Goal: Task Accomplishment & Management: Use online tool/utility

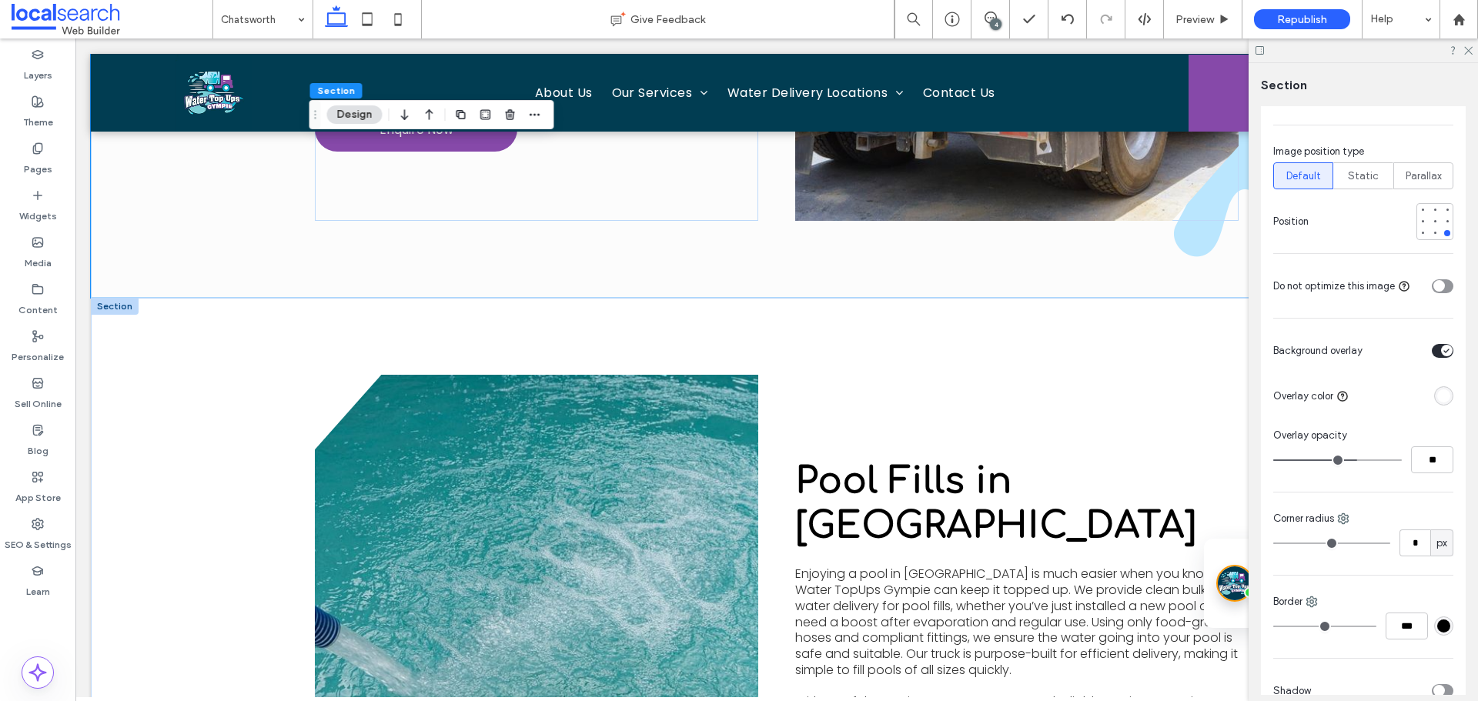
scroll to position [2982, 0]
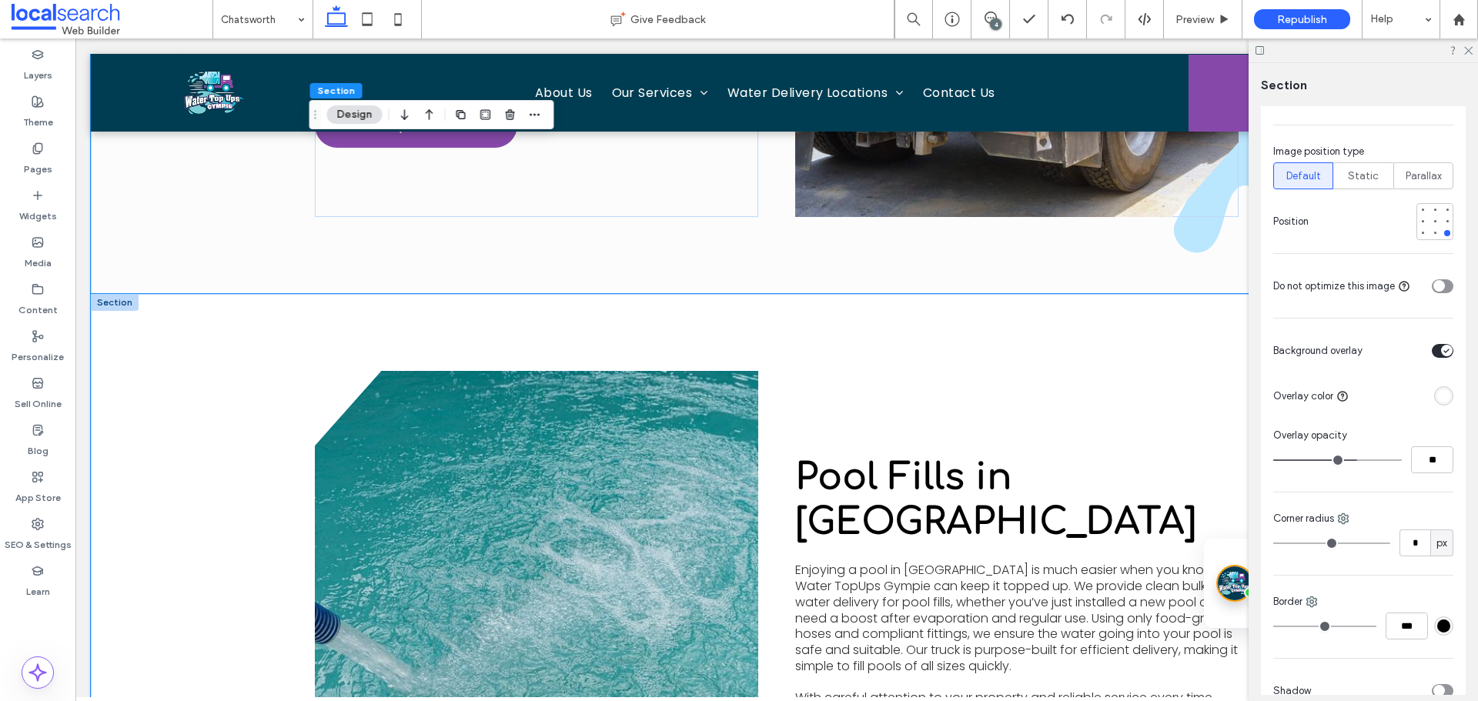
click at [163, 421] on div "View more Pool Fills in Chatsworth Enjoying a pool in Chatsworth is much easier…" at bounding box center [777, 620] width 1372 height 653
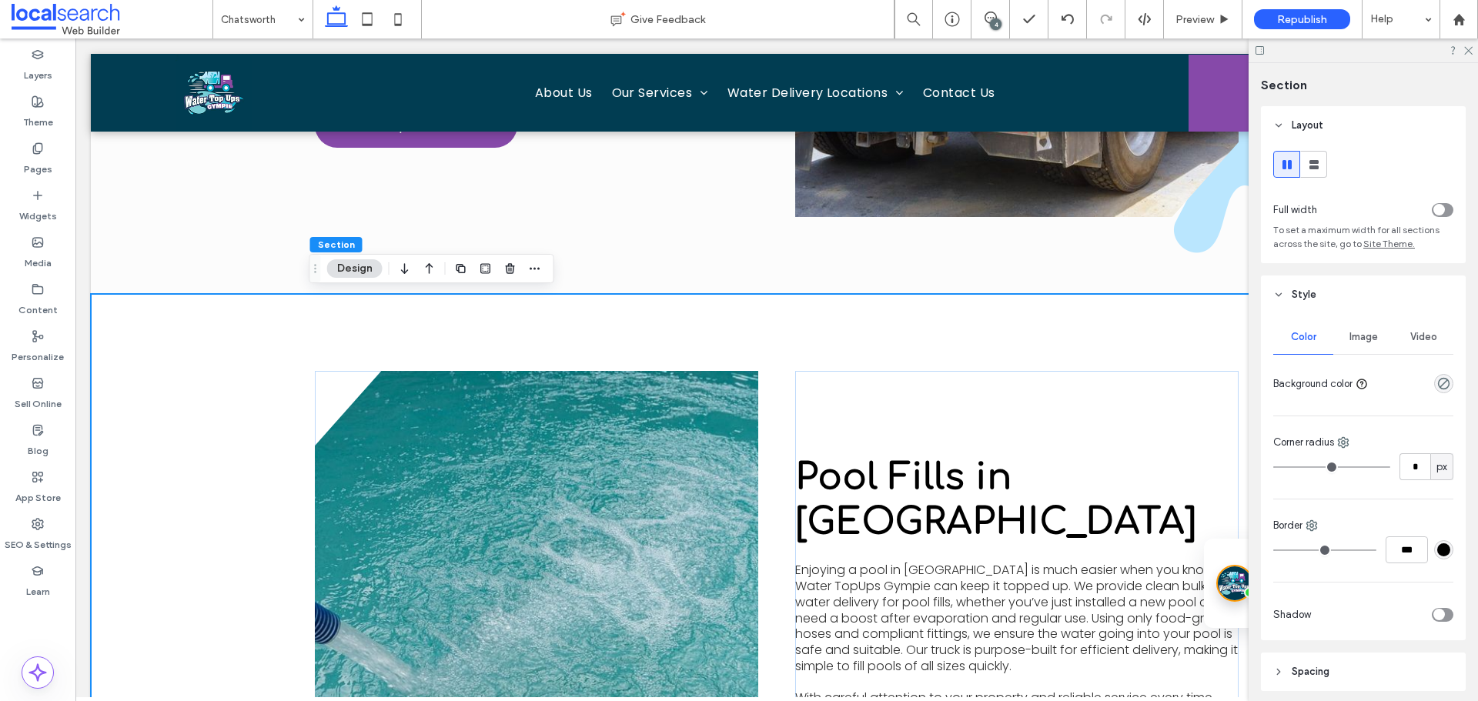
click at [1355, 343] on div "Image" at bounding box center [1363, 337] width 60 height 34
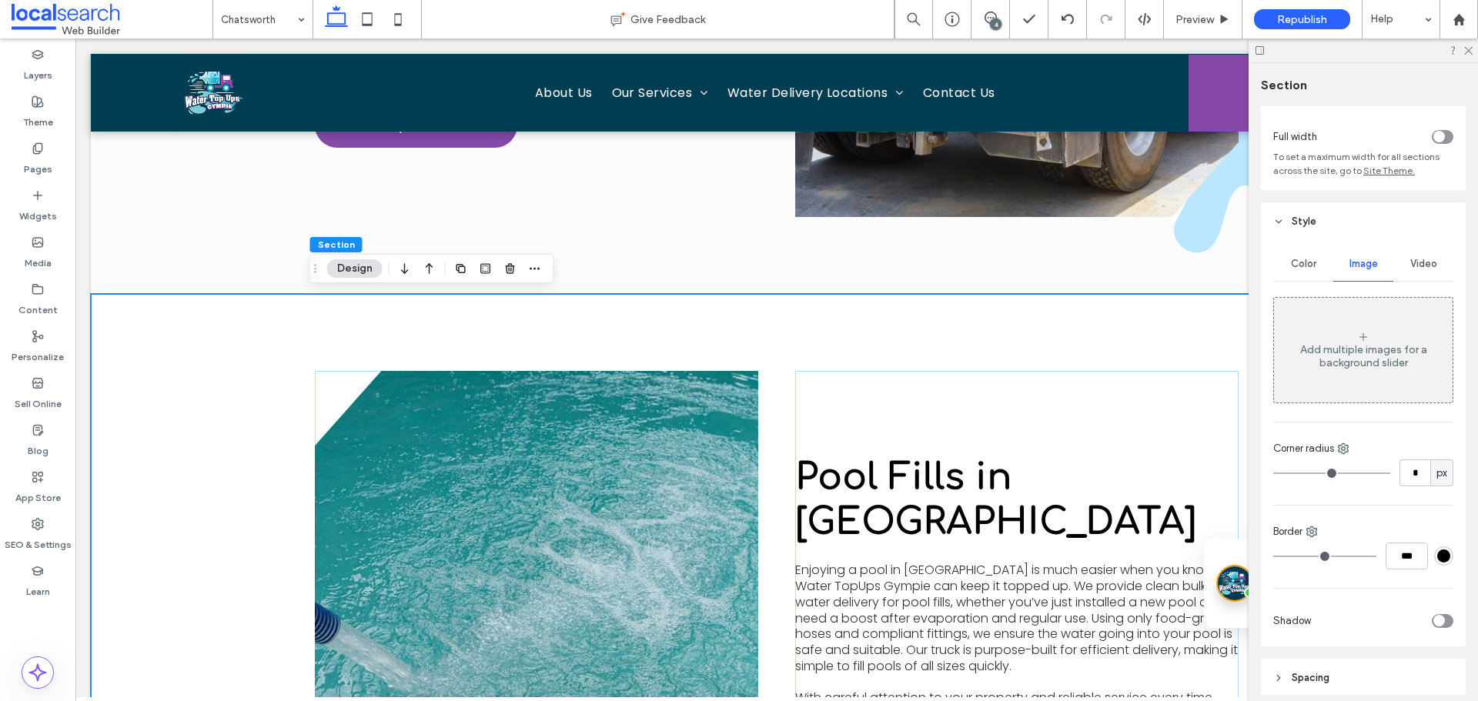
scroll to position [154, 0]
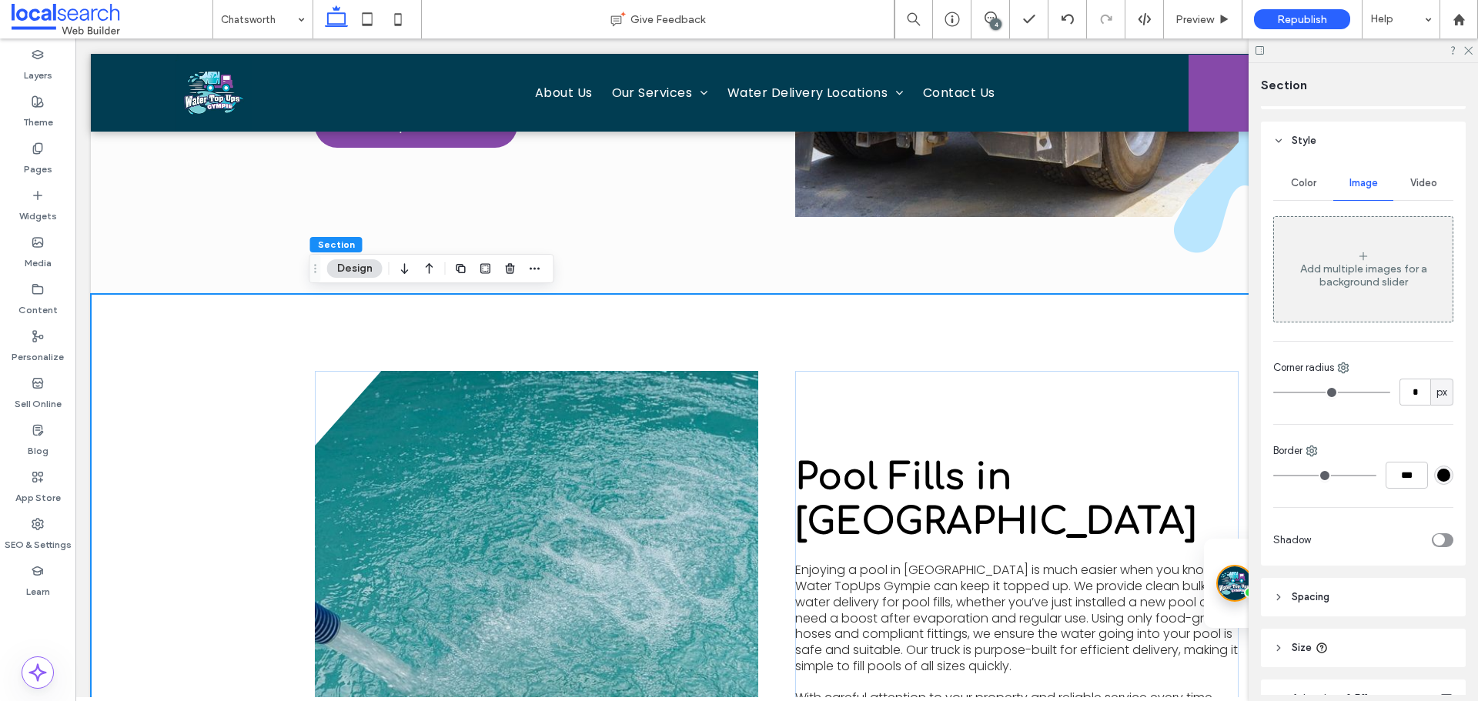
click at [1333, 284] on div "Add multiple images for a background slider" at bounding box center [1363, 275] width 179 height 26
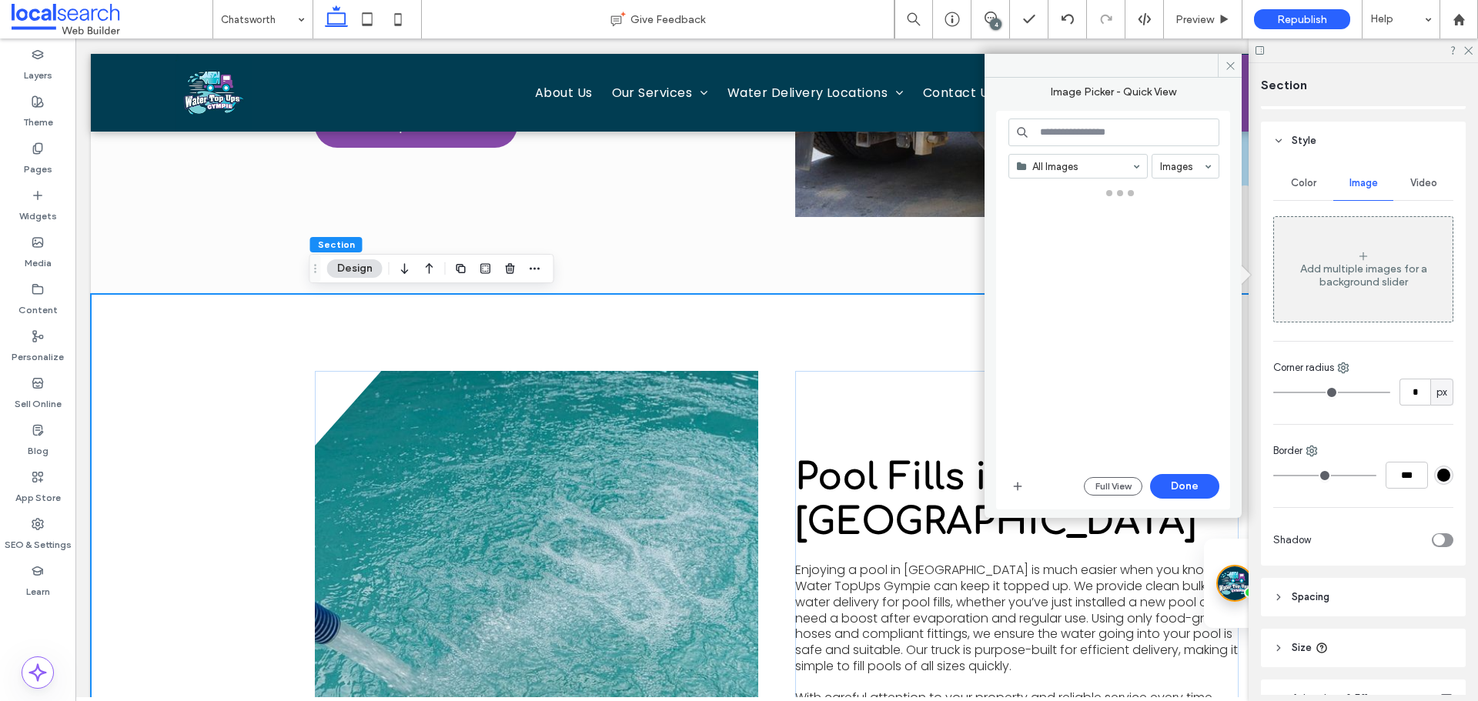
click at [1112, 142] on input at bounding box center [1113, 133] width 211 height 28
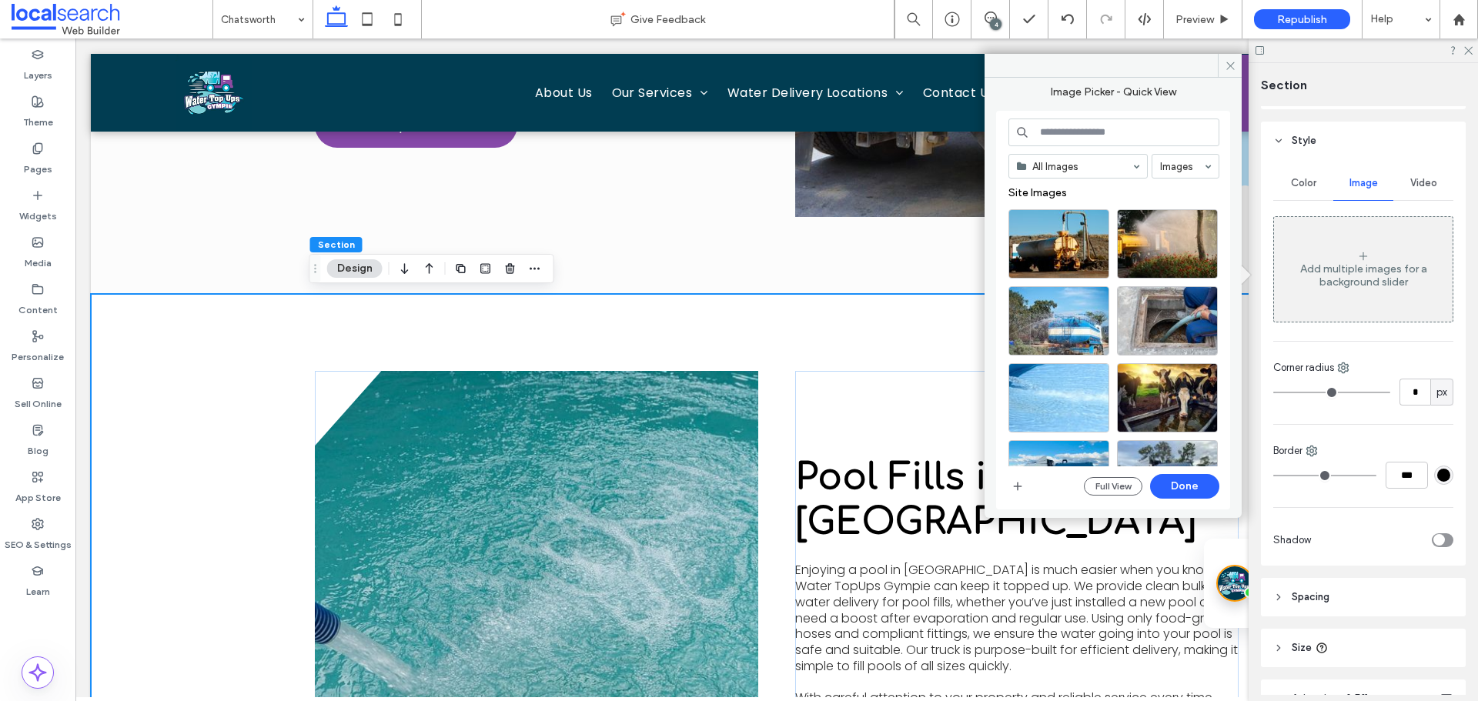
paste input "**********"
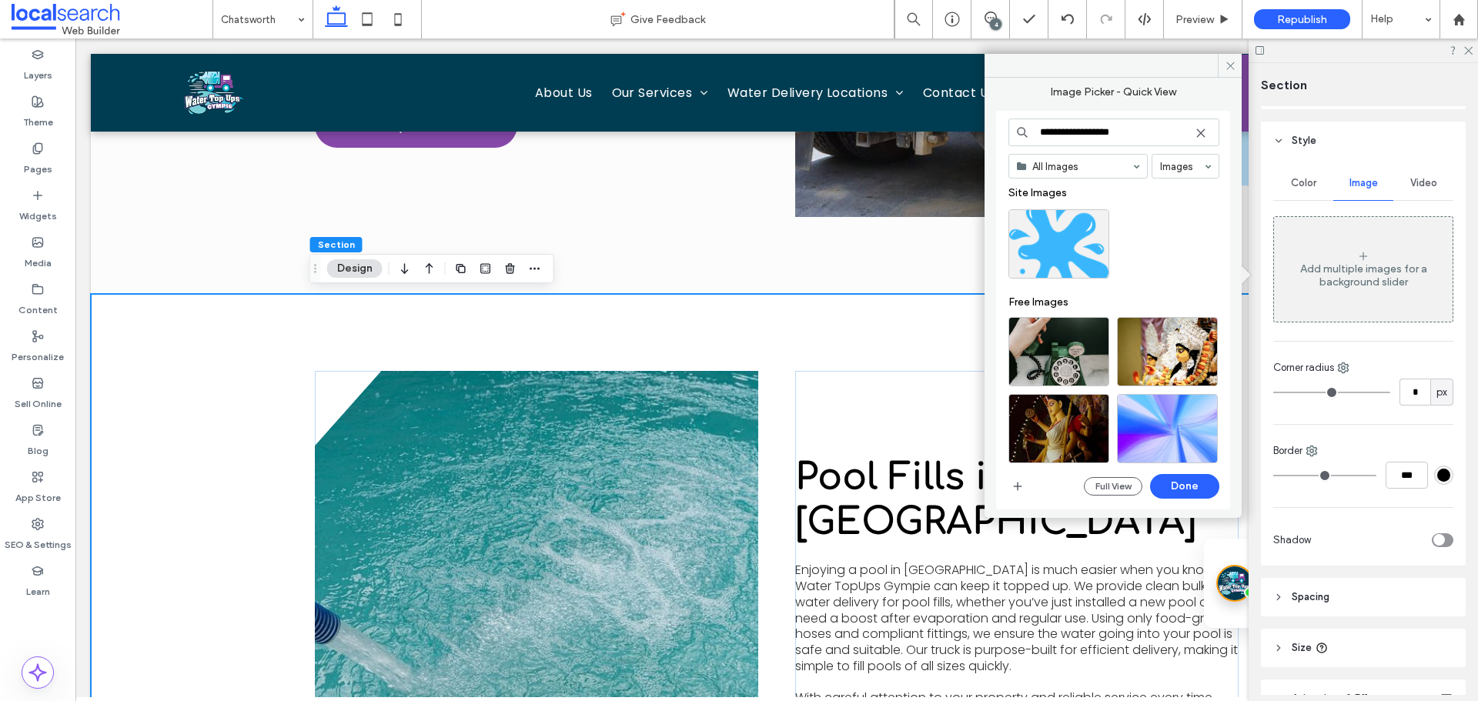
type input "**********"
click at [1070, 206] on div "Site Images" at bounding box center [1119, 197] width 222 height 23
click at [1059, 236] on div "Select" at bounding box center [1058, 243] width 101 height 69
click at [1188, 485] on button "Done" at bounding box center [1184, 486] width 69 height 25
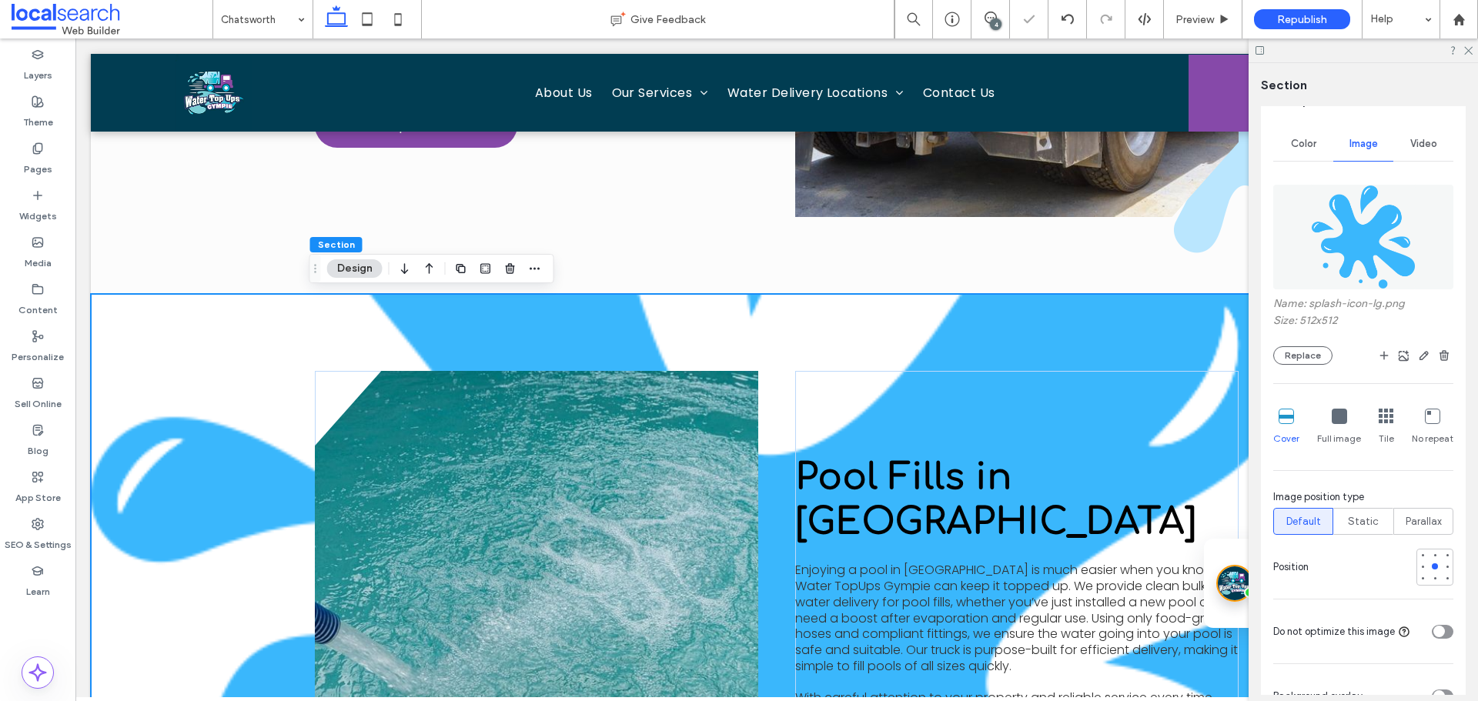
scroll to position [231, 0]
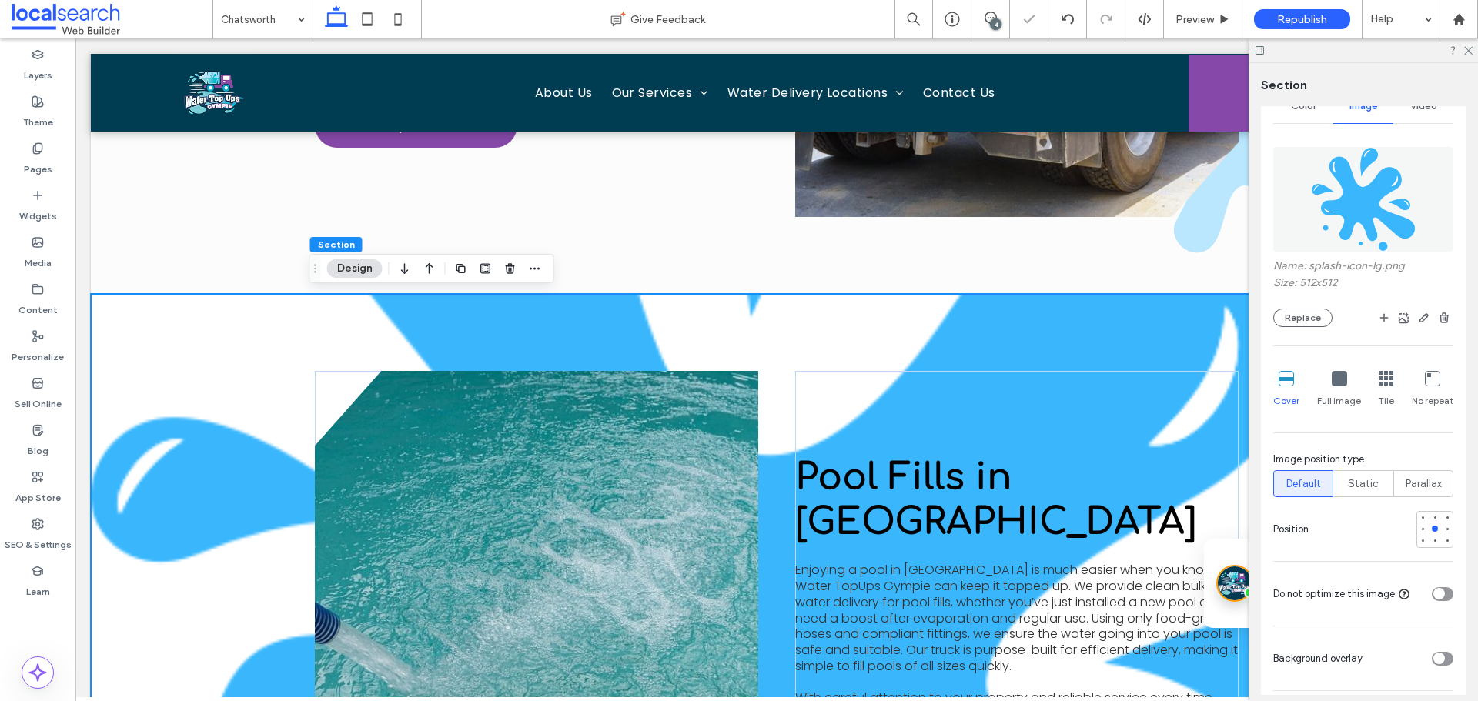
click at [1415, 390] on div "No repeat" at bounding box center [1433, 389] width 42 height 49
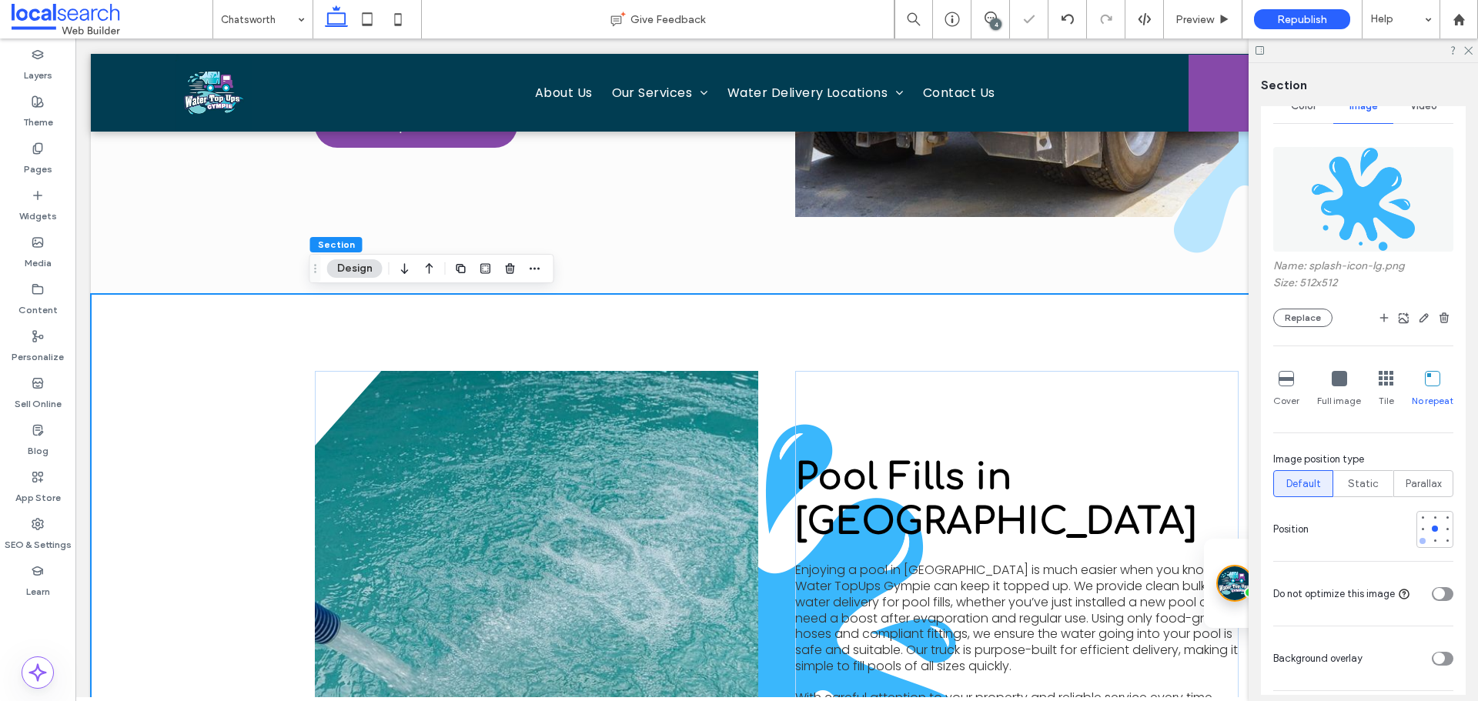
click at [1419, 540] on div at bounding box center [1422, 541] width 6 height 6
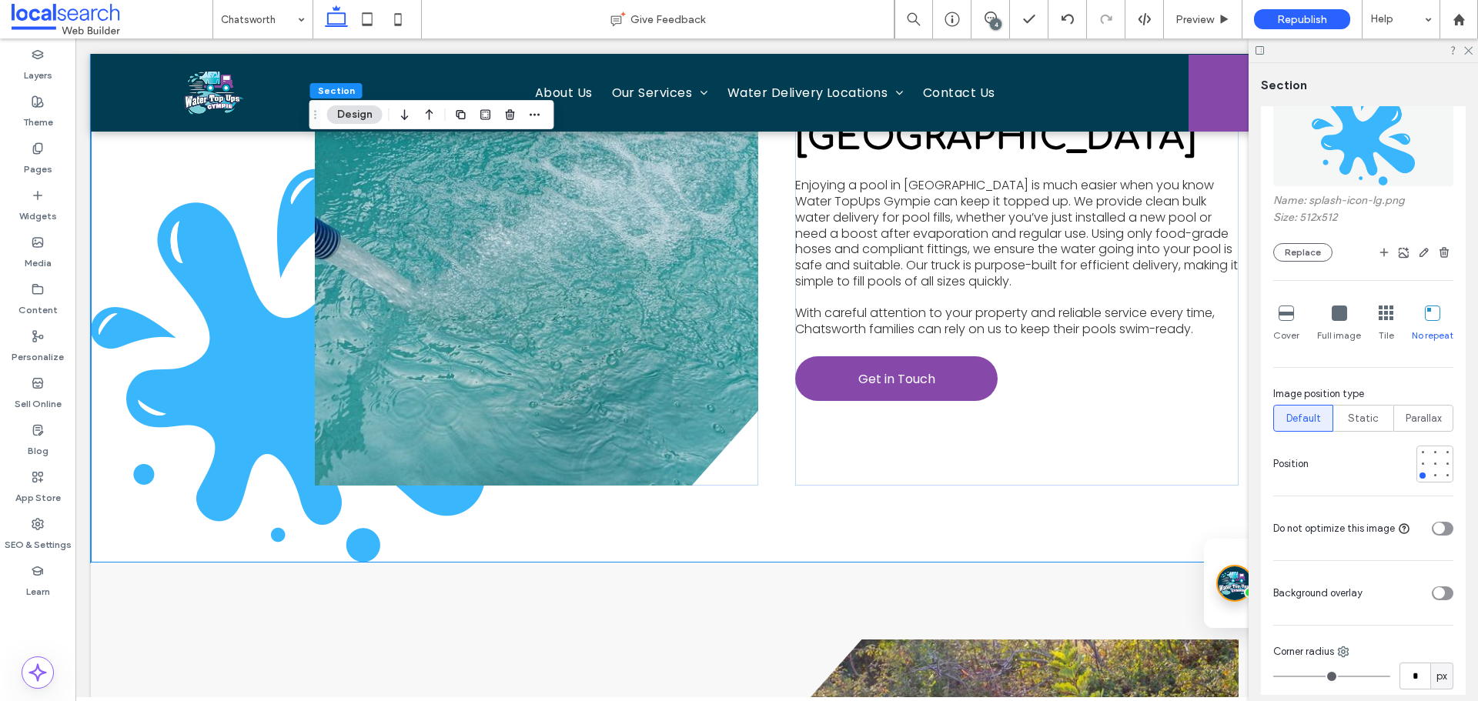
scroll to position [385, 0]
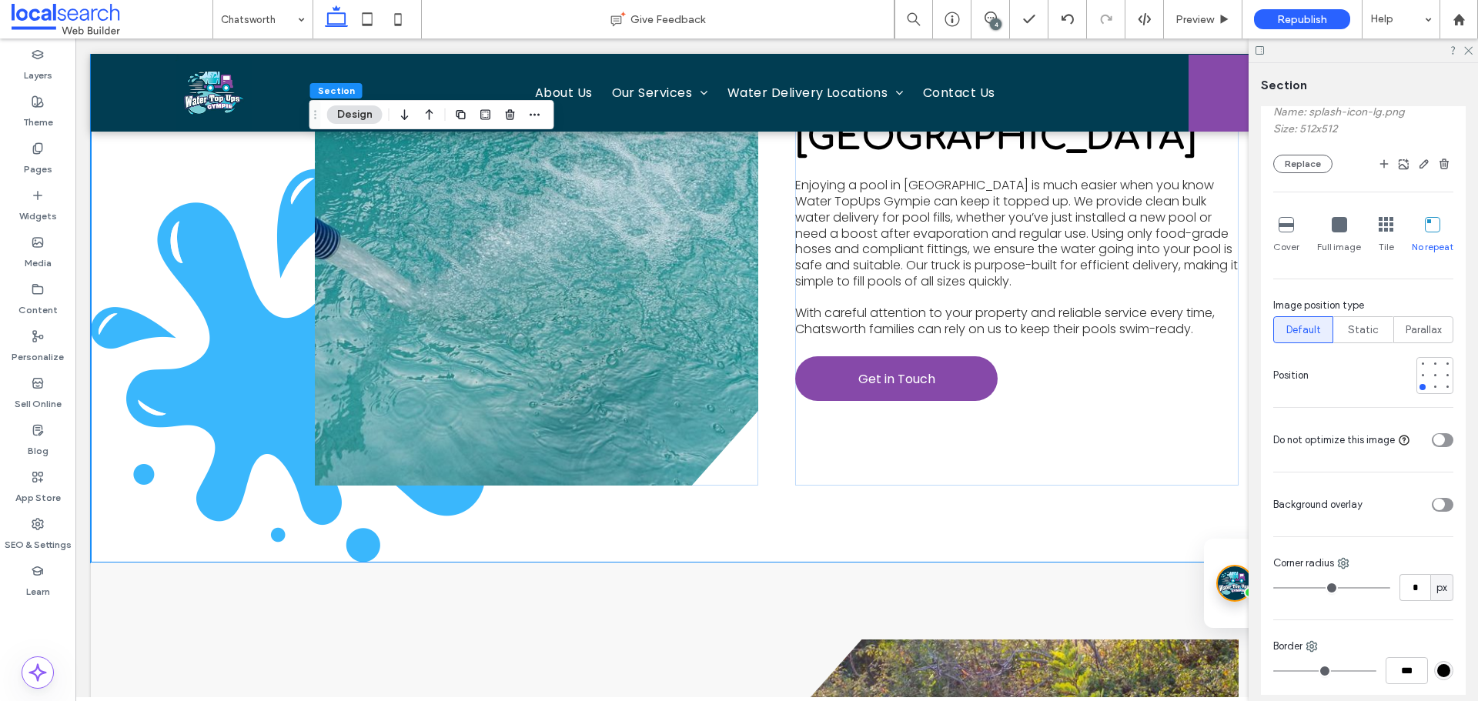
click at [1433, 503] on div "toggle" at bounding box center [1439, 505] width 12 height 12
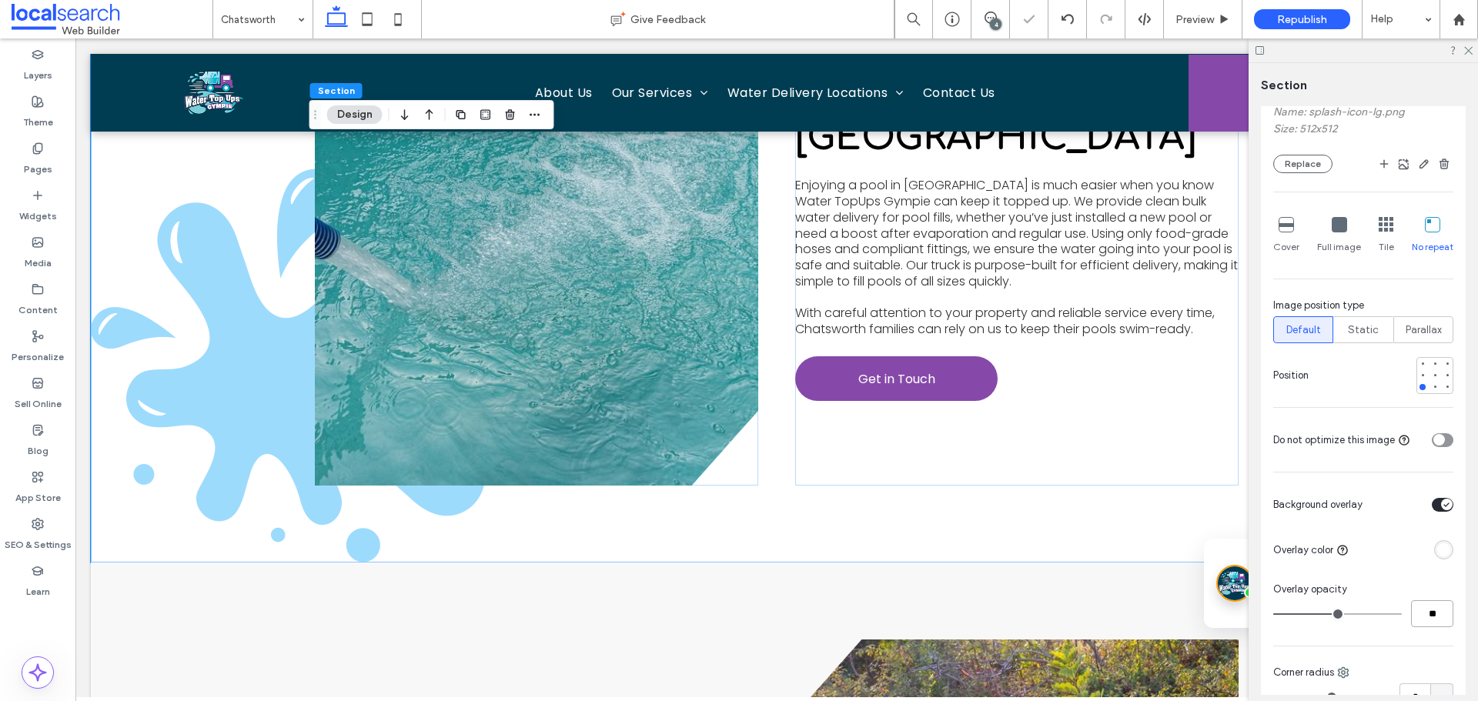
click at [1423, 612] on input "**" at bounding box center [1432, 613] width 42 height 27
type input "**"
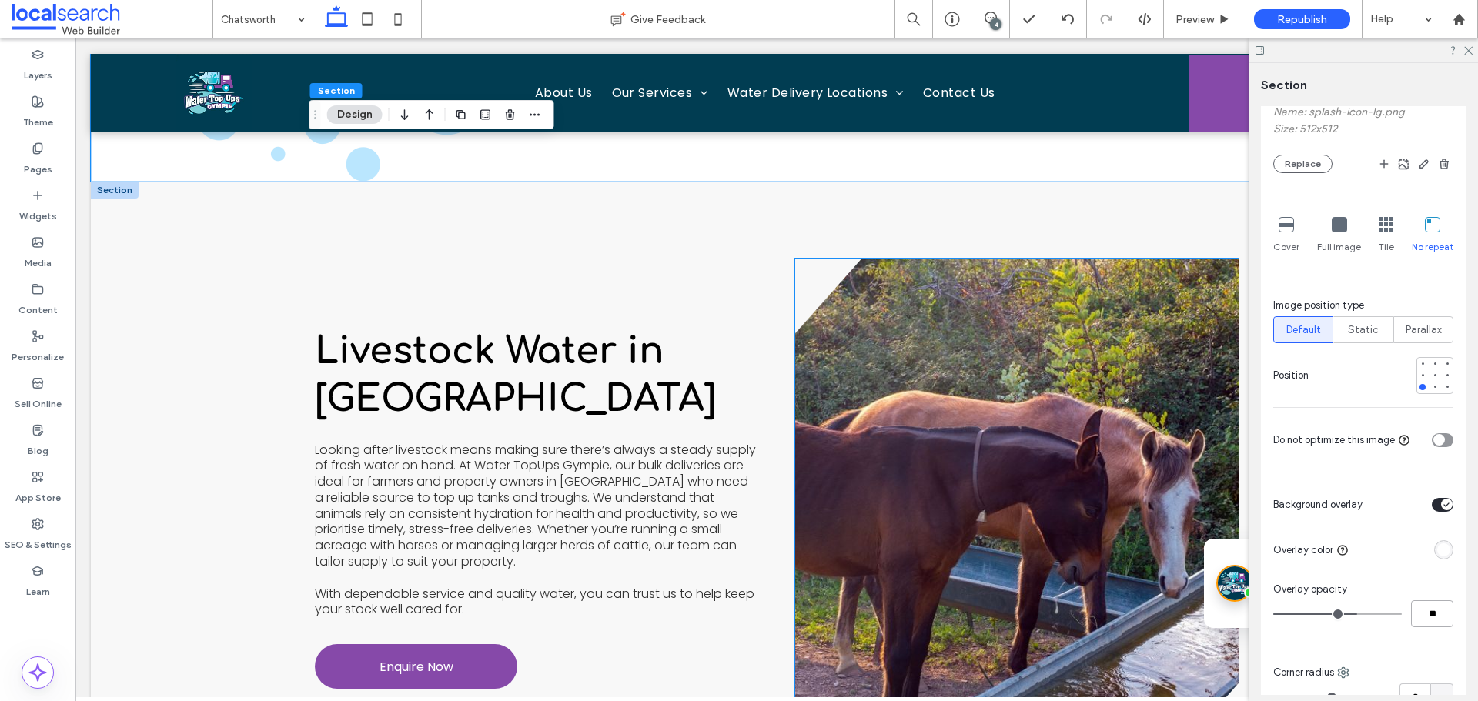
scroll to position [3752, 0]
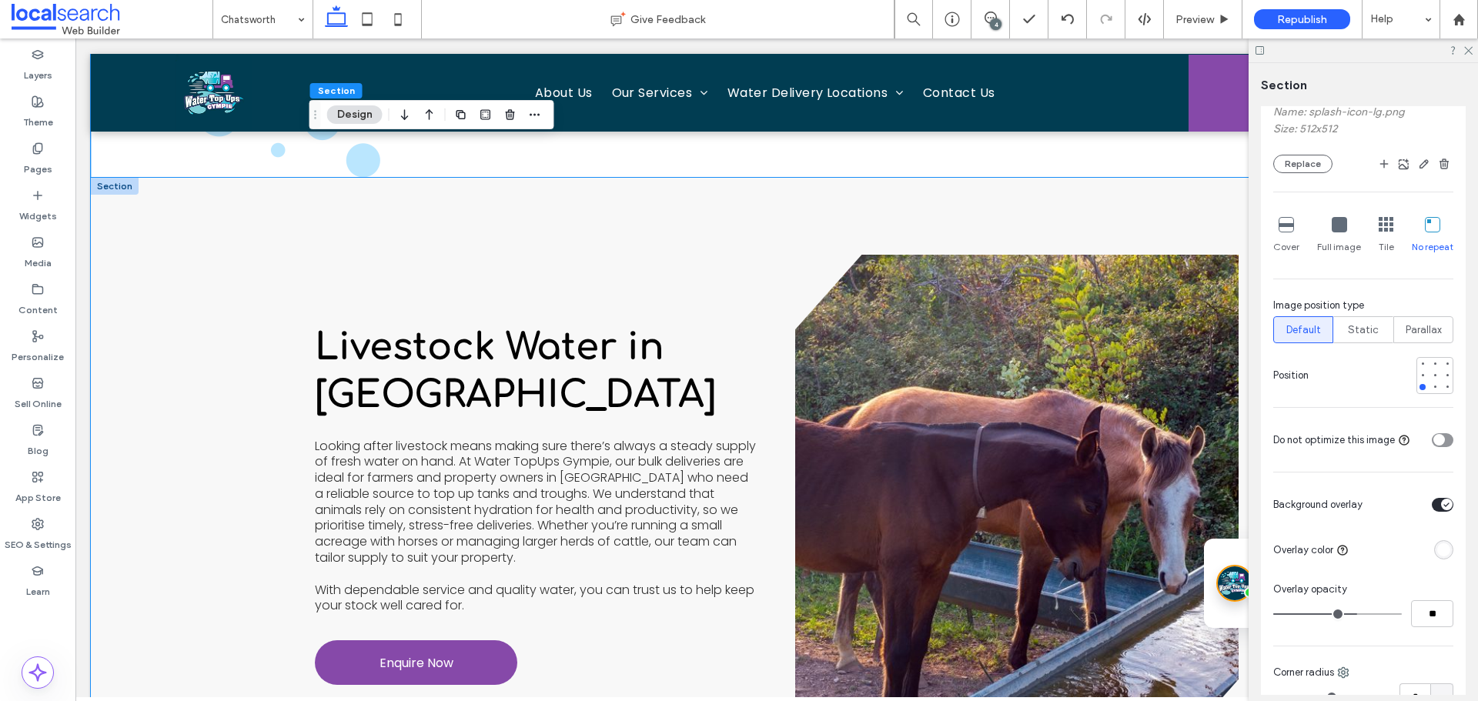
click at [220, 241] on div "Livestock Water in Chatsworth Looking after livestock means making sure there’s…" at bounding box center [777, 504] width 1372 height 653
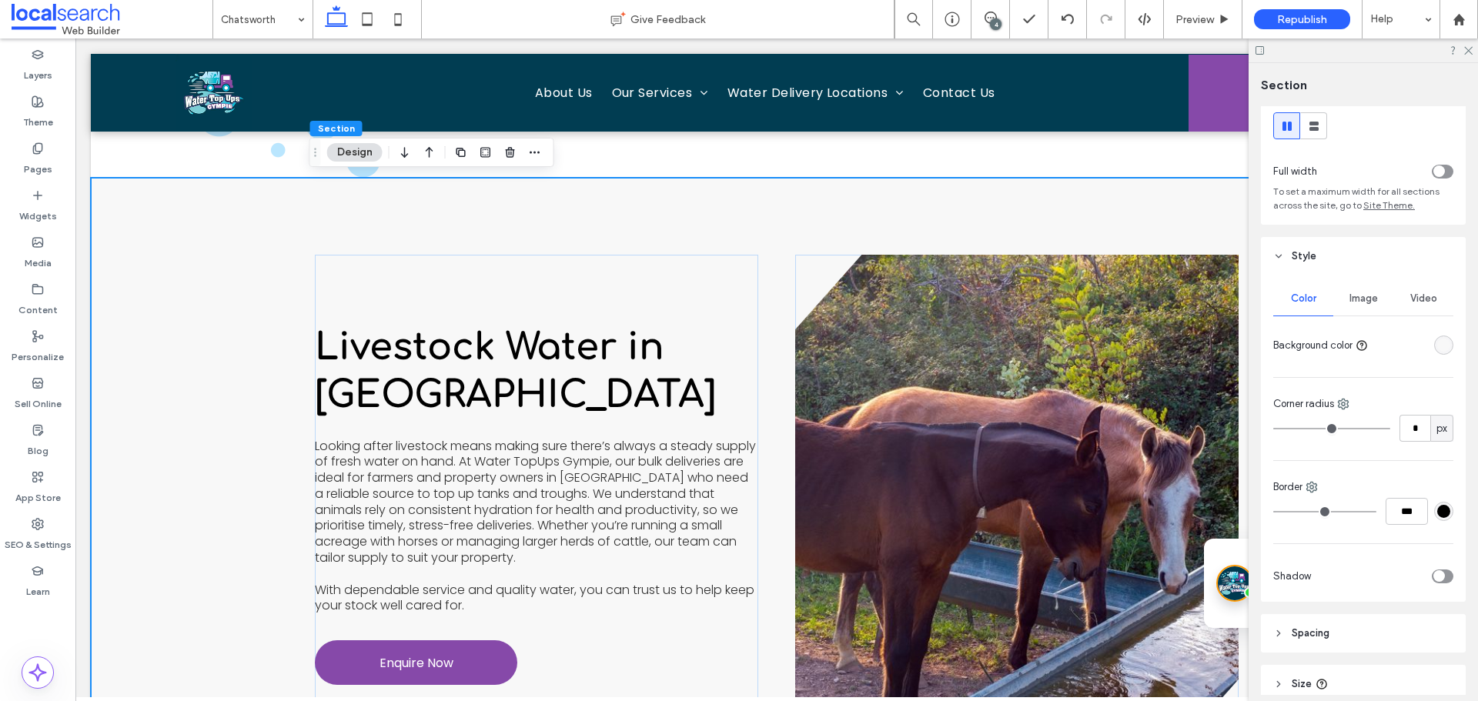
scroll to position [5, 0]
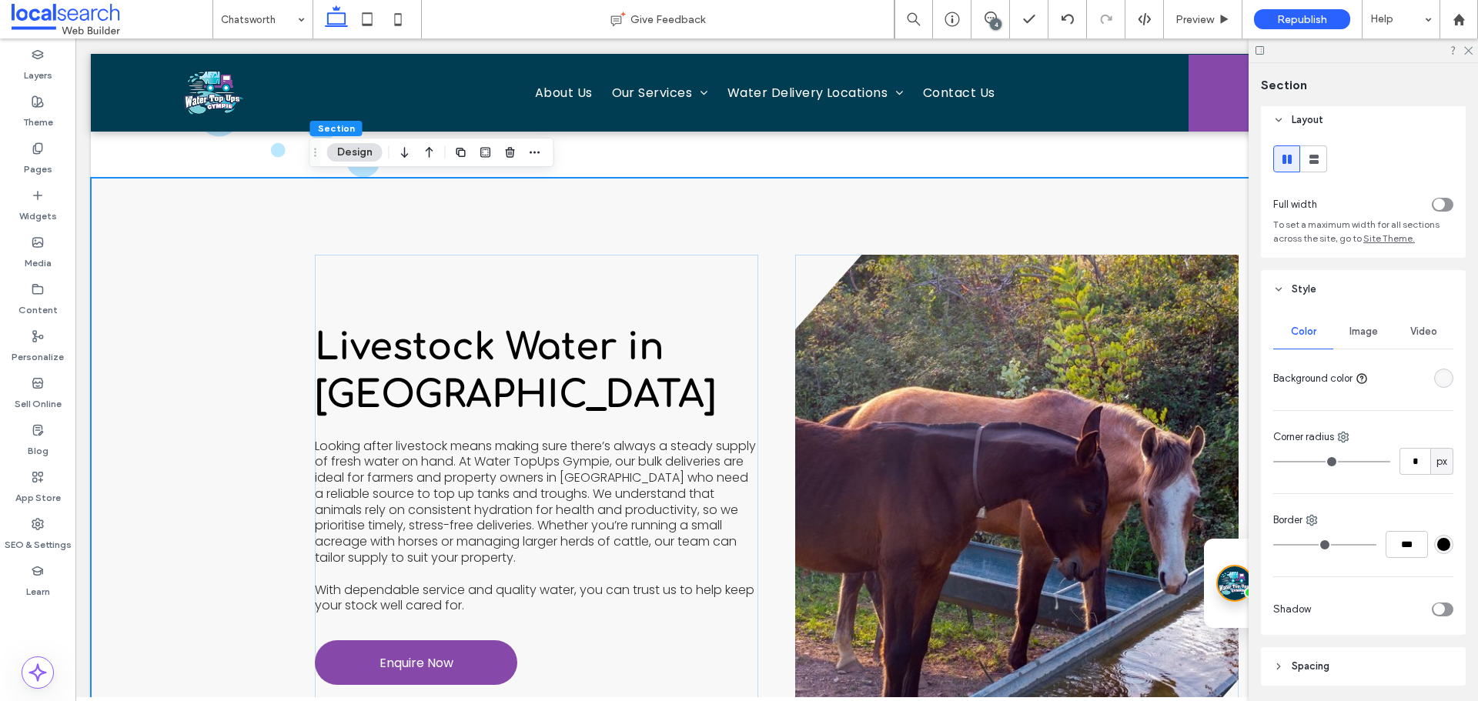
click at [1375, 341] on div "Image" at bounding box center [1363, 332] width 60 height 34
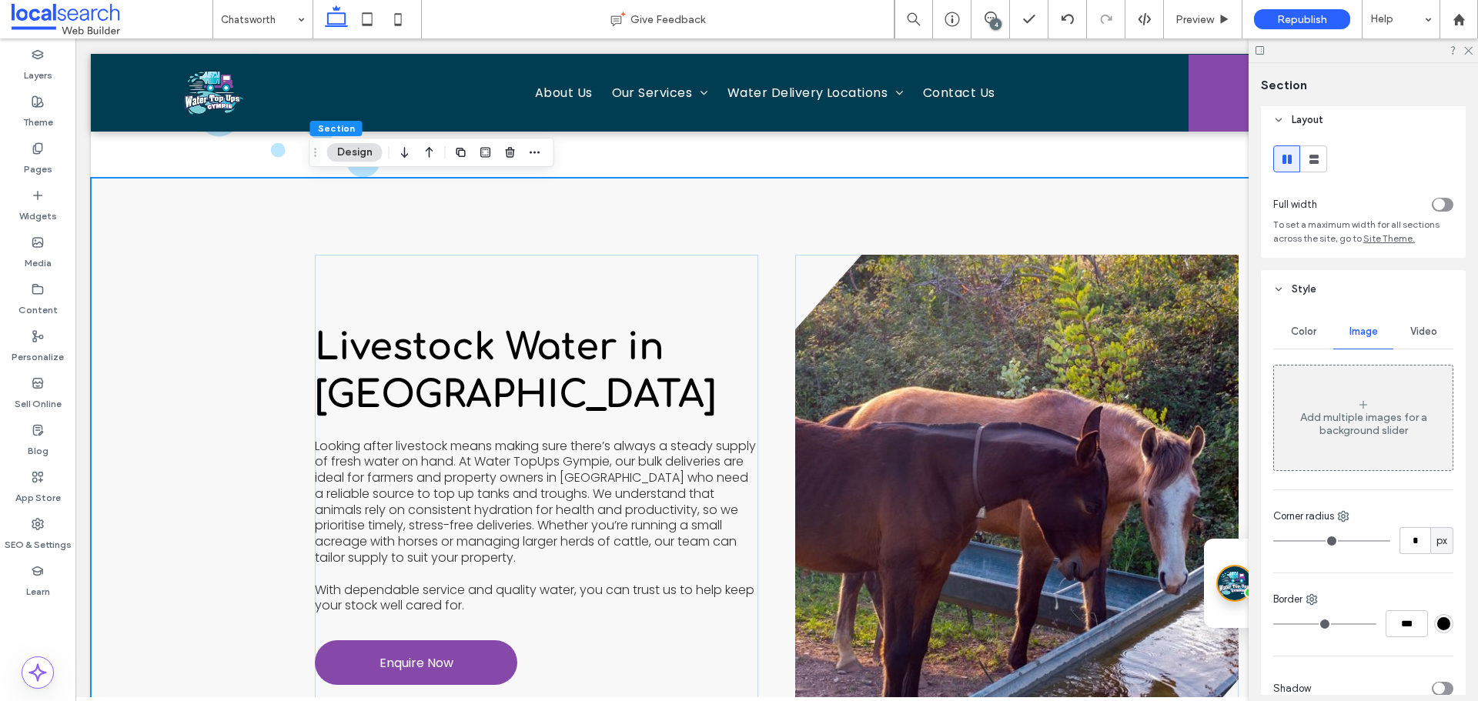
click at [1361, 389] on div "Add multiple images for a background slider" at bounding box center [1363, 418] width 179 height 102
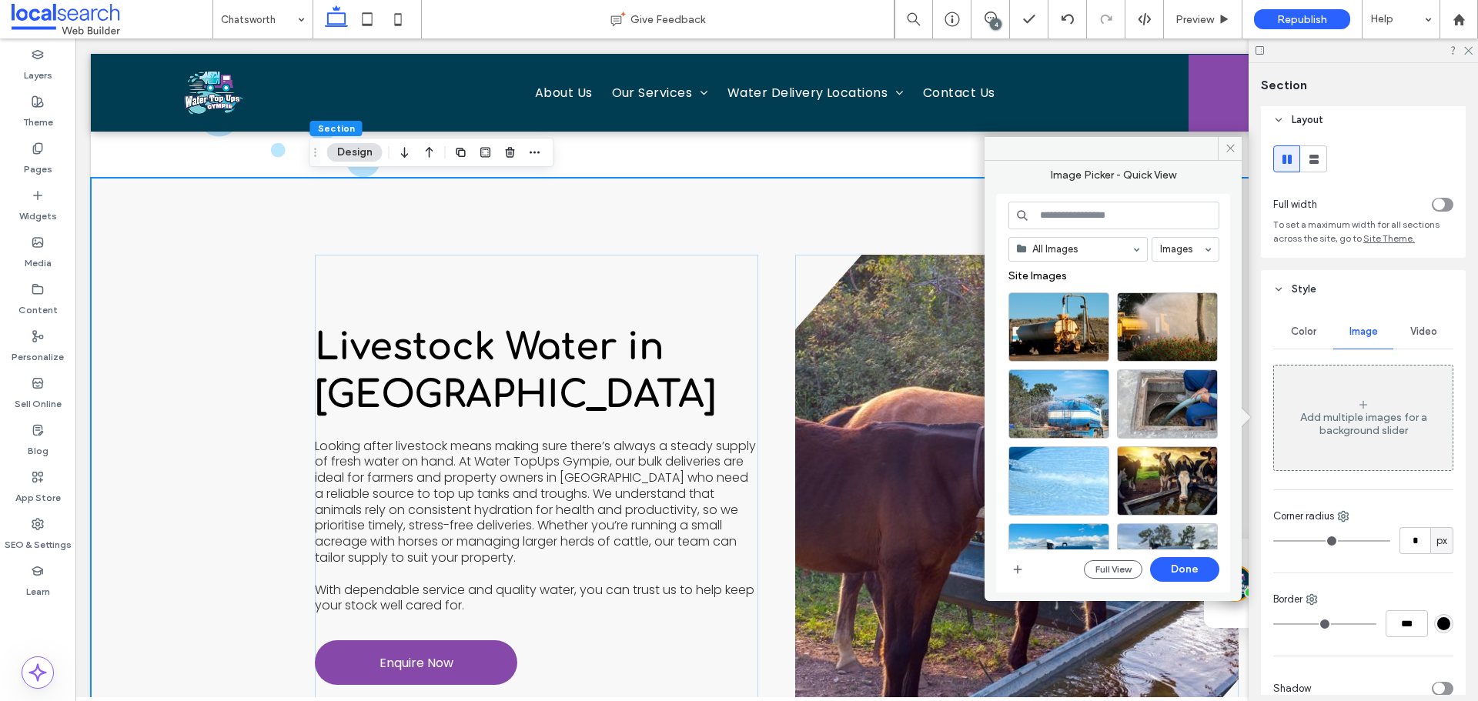
click at [1083, 219] on input at bounding box center [1113, 216] width 211 height 28
paste input "**********"
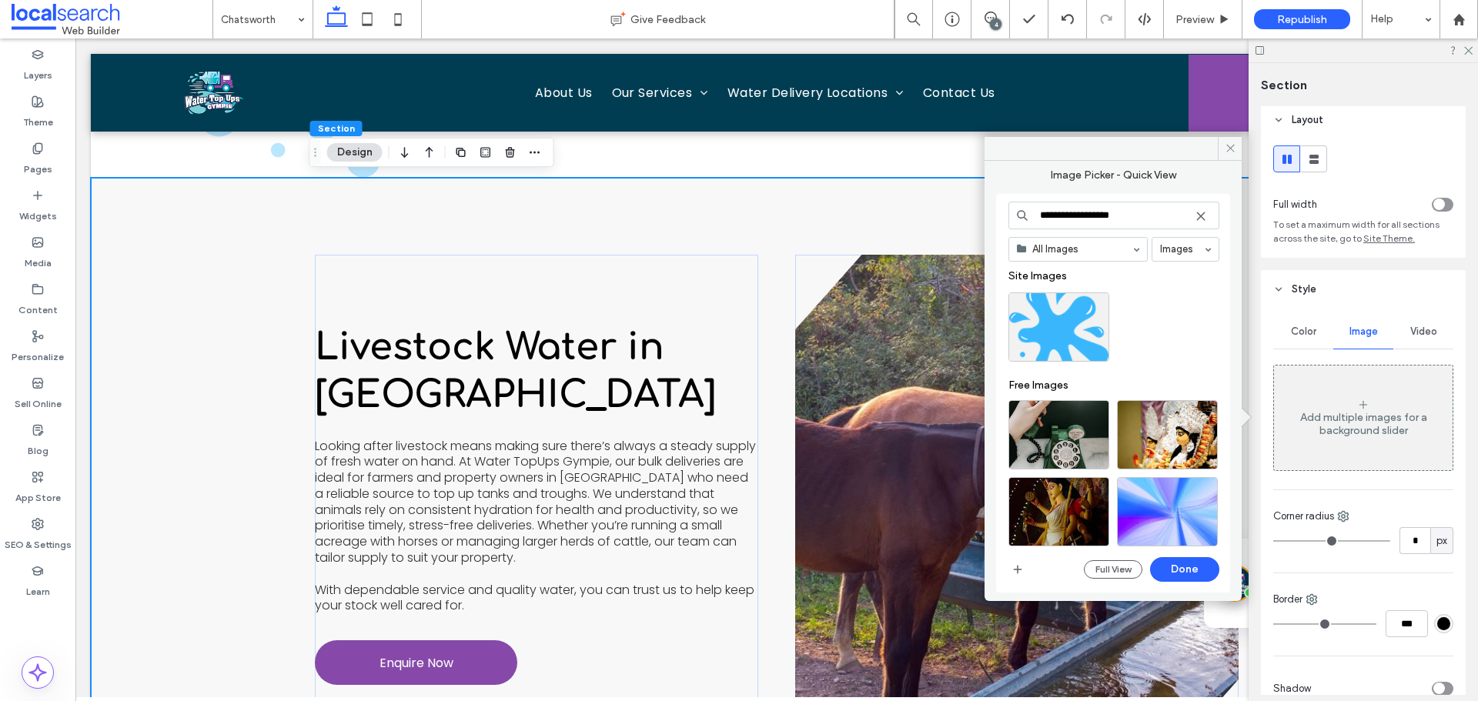
type input "**********"
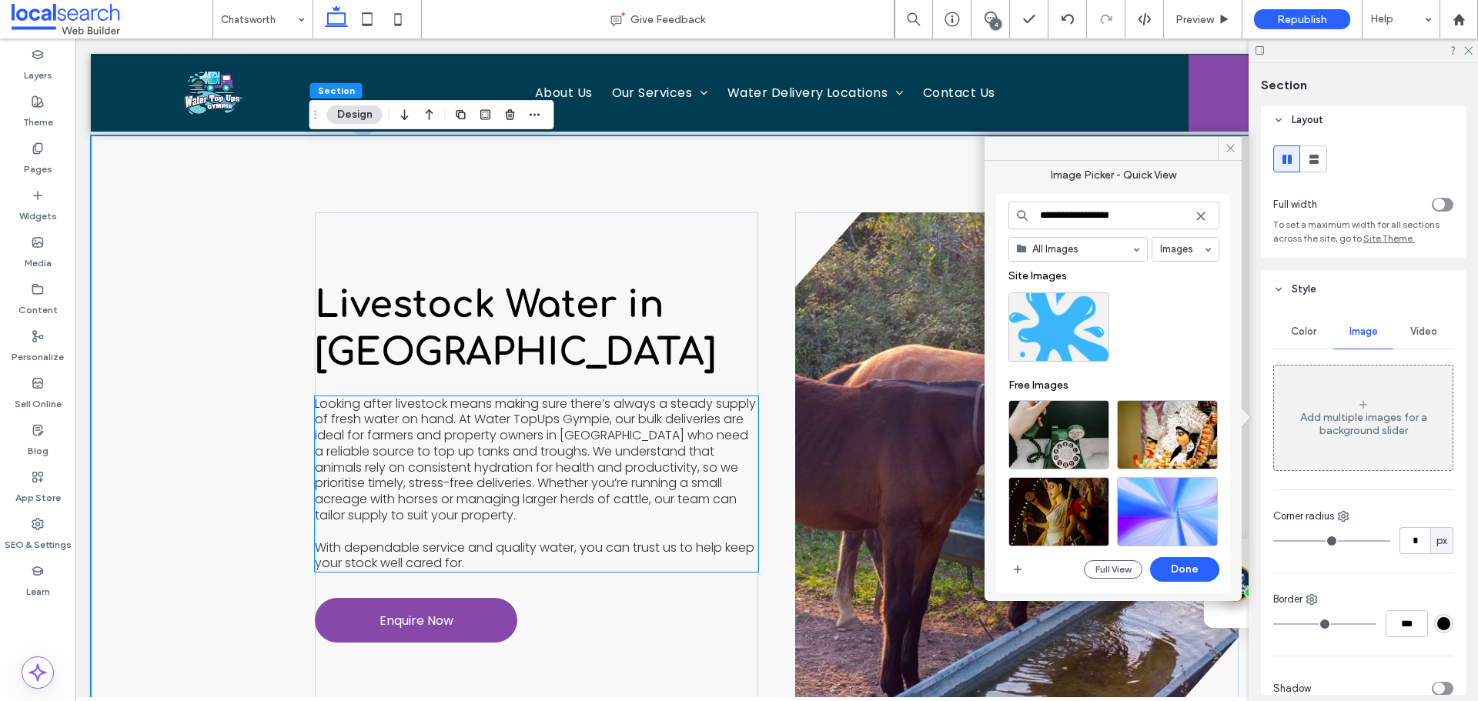
scroll to position [3829, 0]
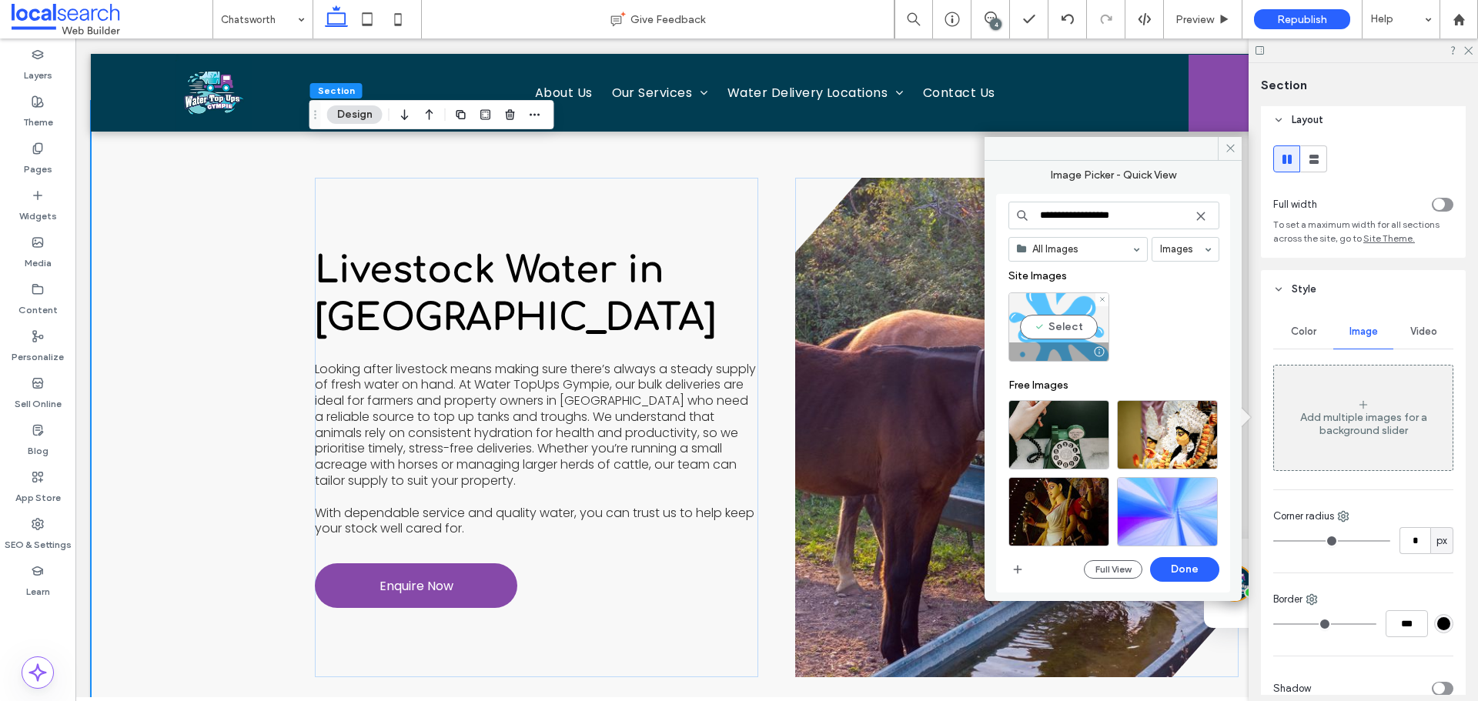
click at [1061, 336] on div "Select" at bounding box center [1058, 326] width 101 height 69
click at [1182, 565] on button "Done" at bounding box center [1184, 569] width 69 height 25
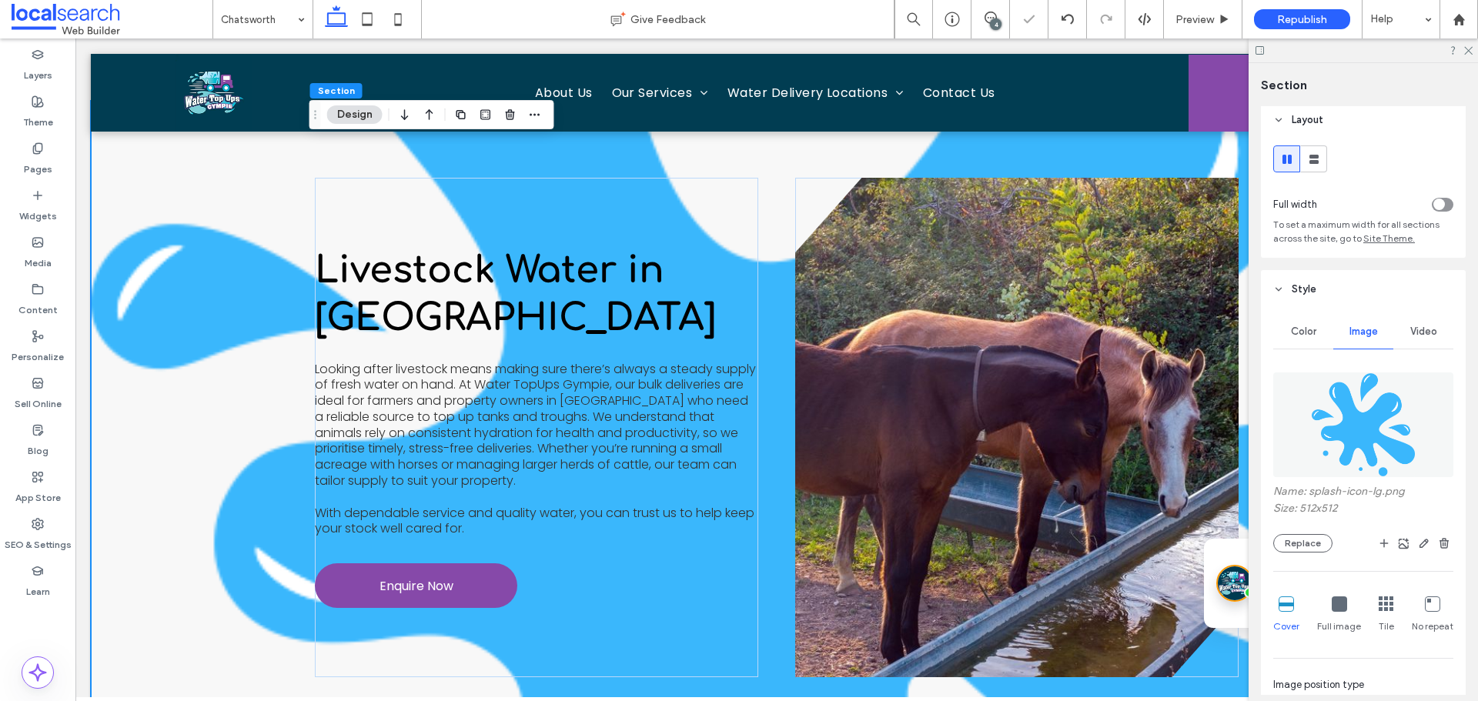
click at [1429, 599] on icon at bounding box center [1432, 603] width 15 height 15
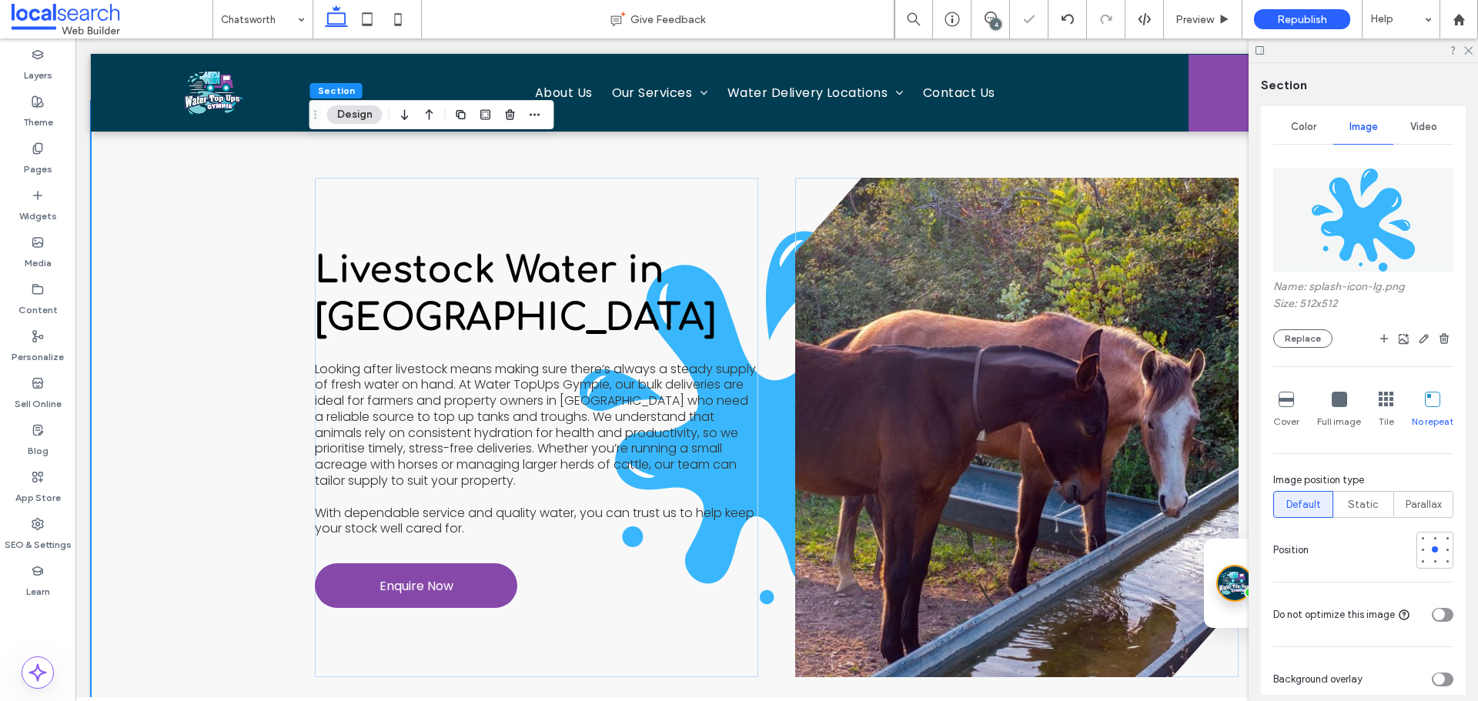
scroll to position [236, 0]
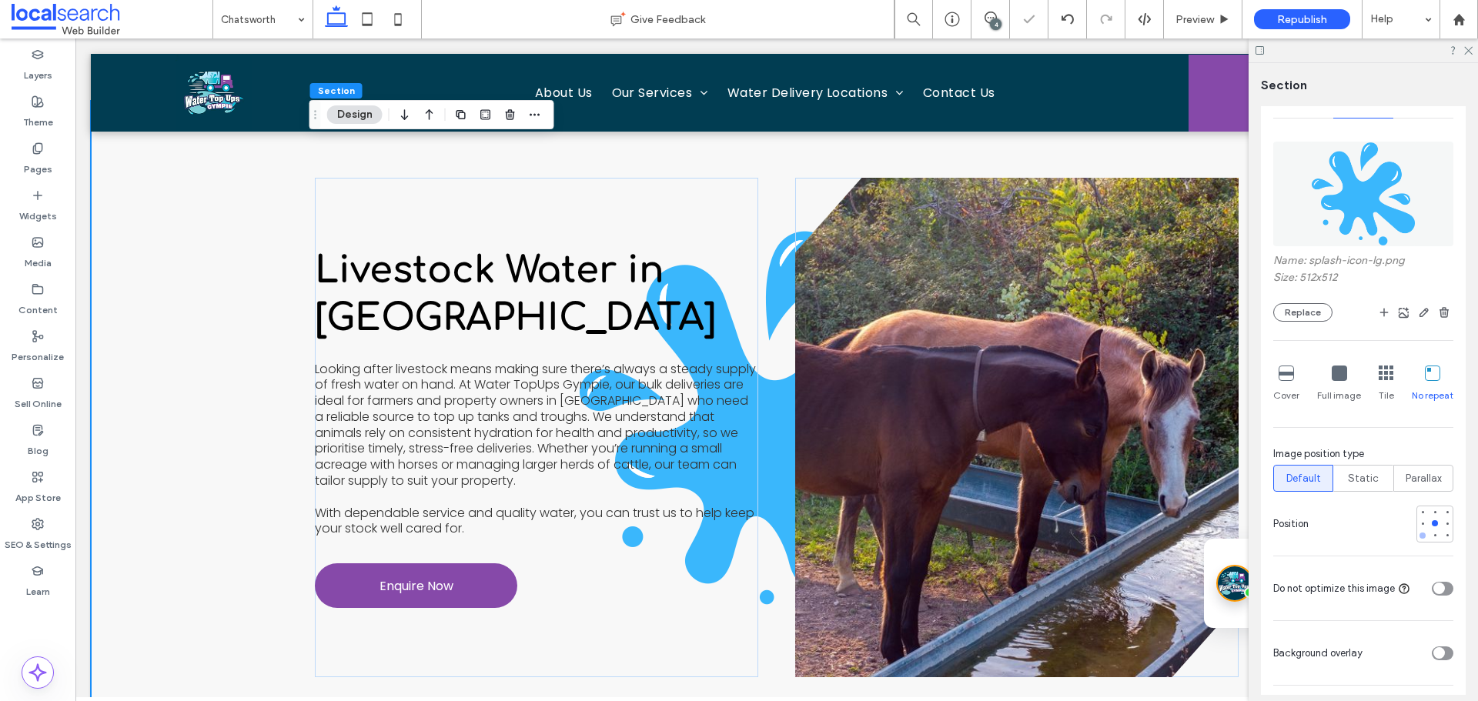
click at [1417, 539] on div at bounding box center [1422, 535] width 11 height 11
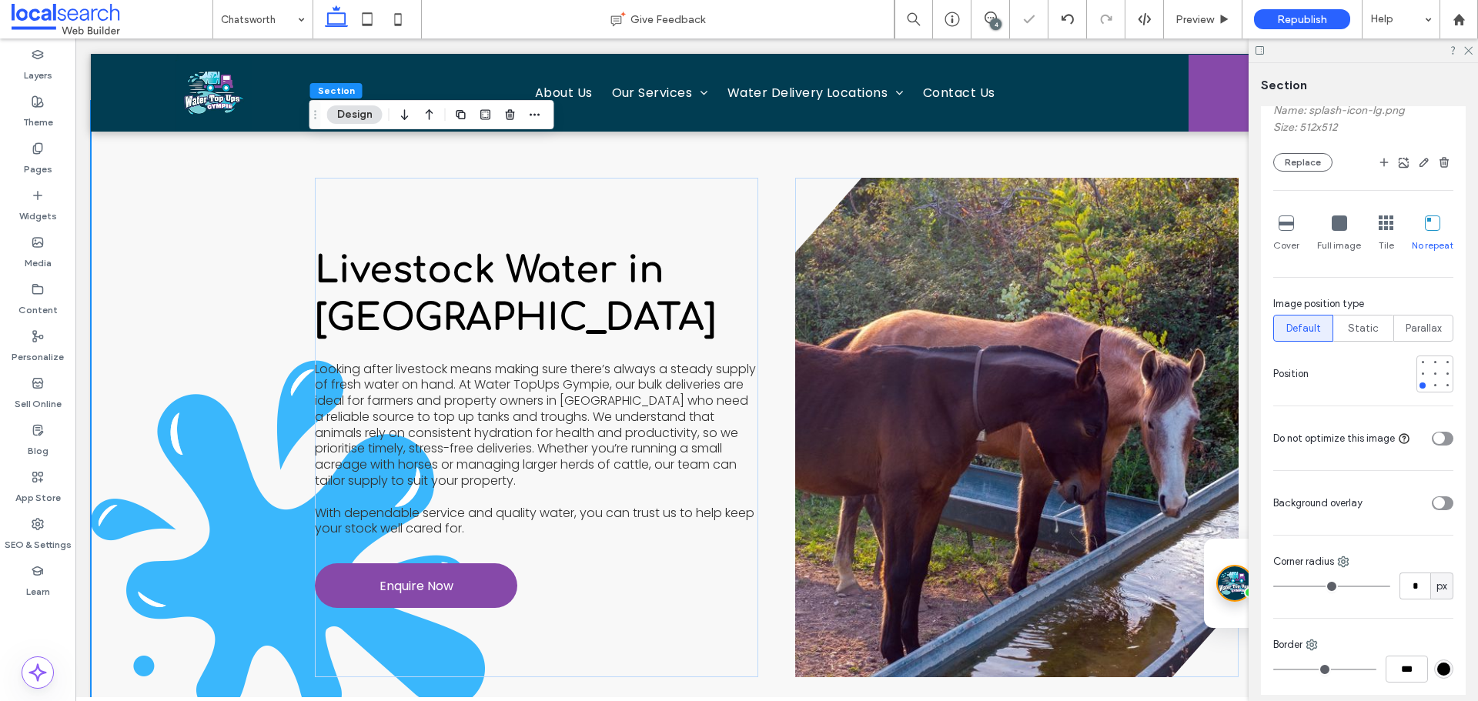
scroll to position [390, 0]
click at [1433, 503] on div "toggle" at bounding box center [1439, 499] width 12 height 12
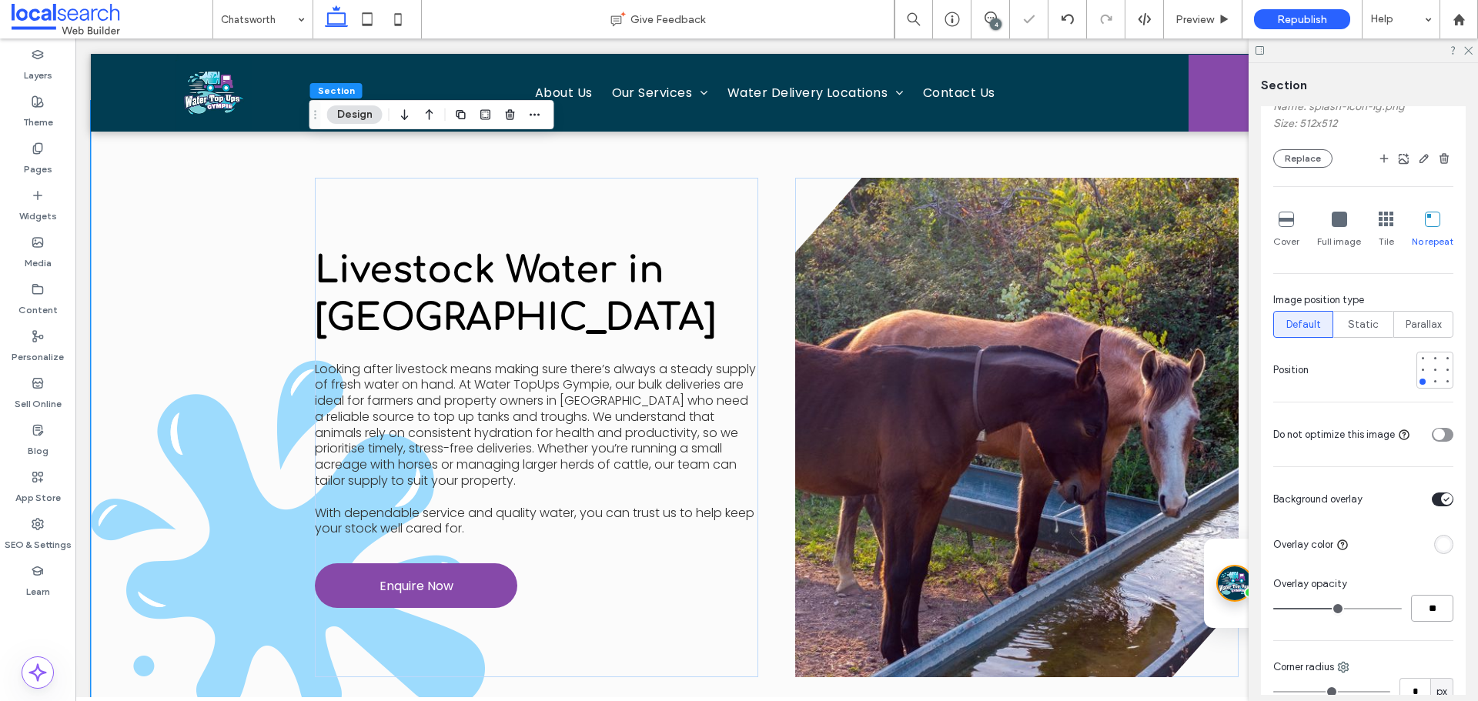
click at [1428, 606] on input "**" at bounding box center [1432, 608] width 42 height 27
type input "**"
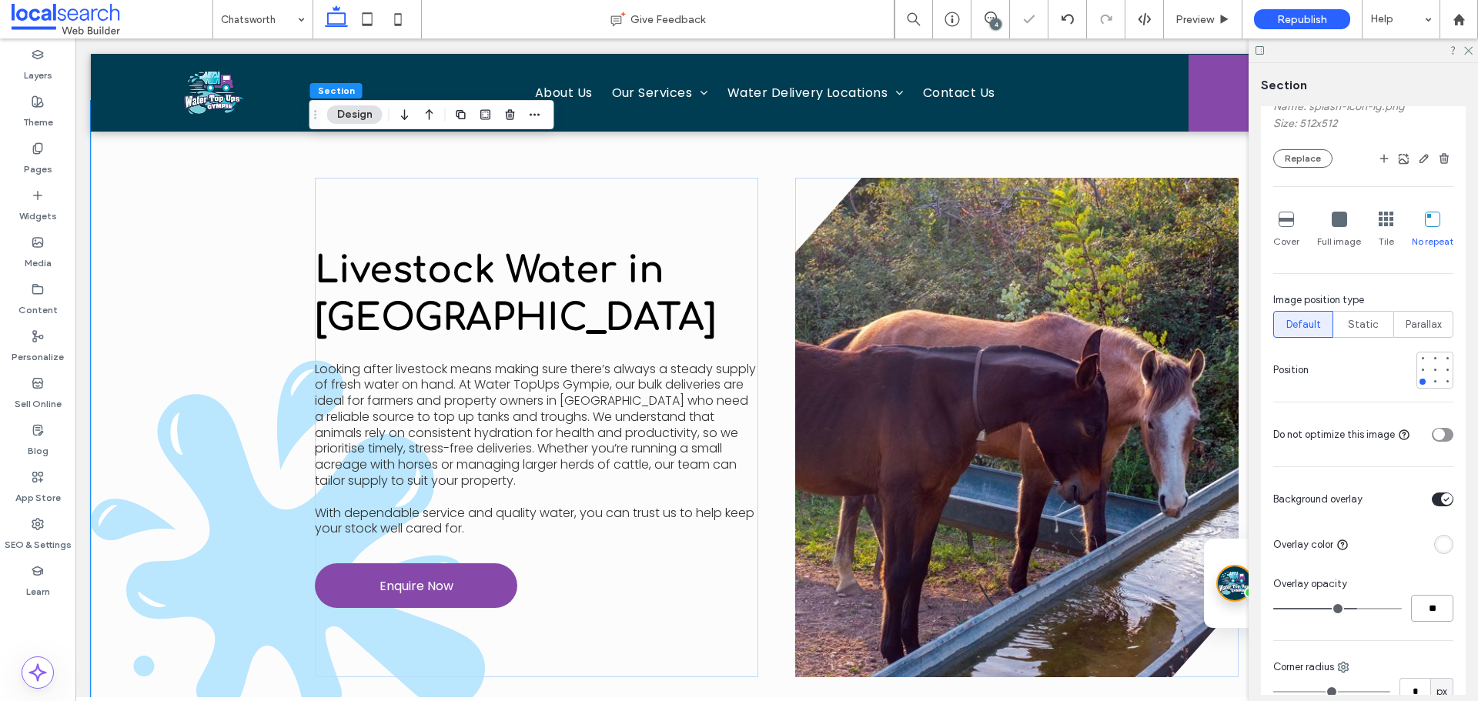
type input "*"
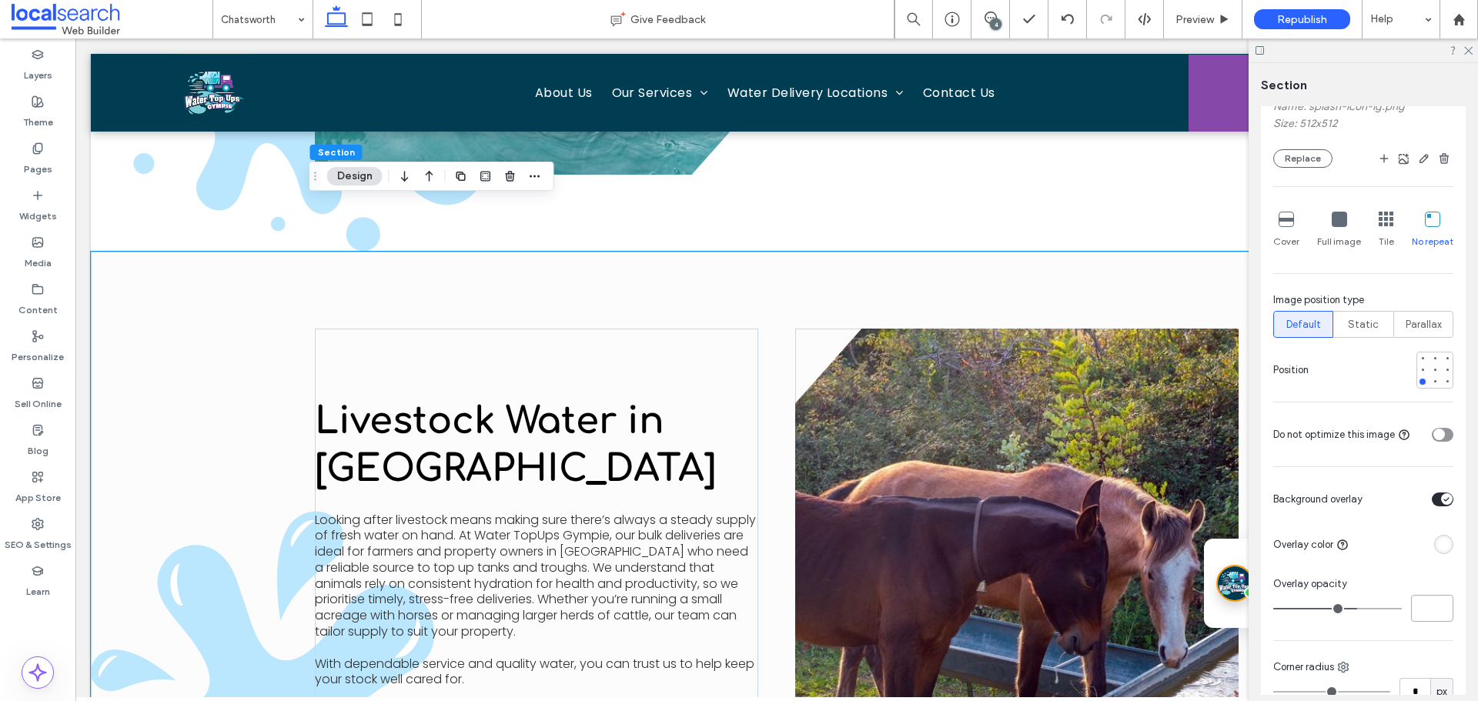
scroll to position [3829, 0]
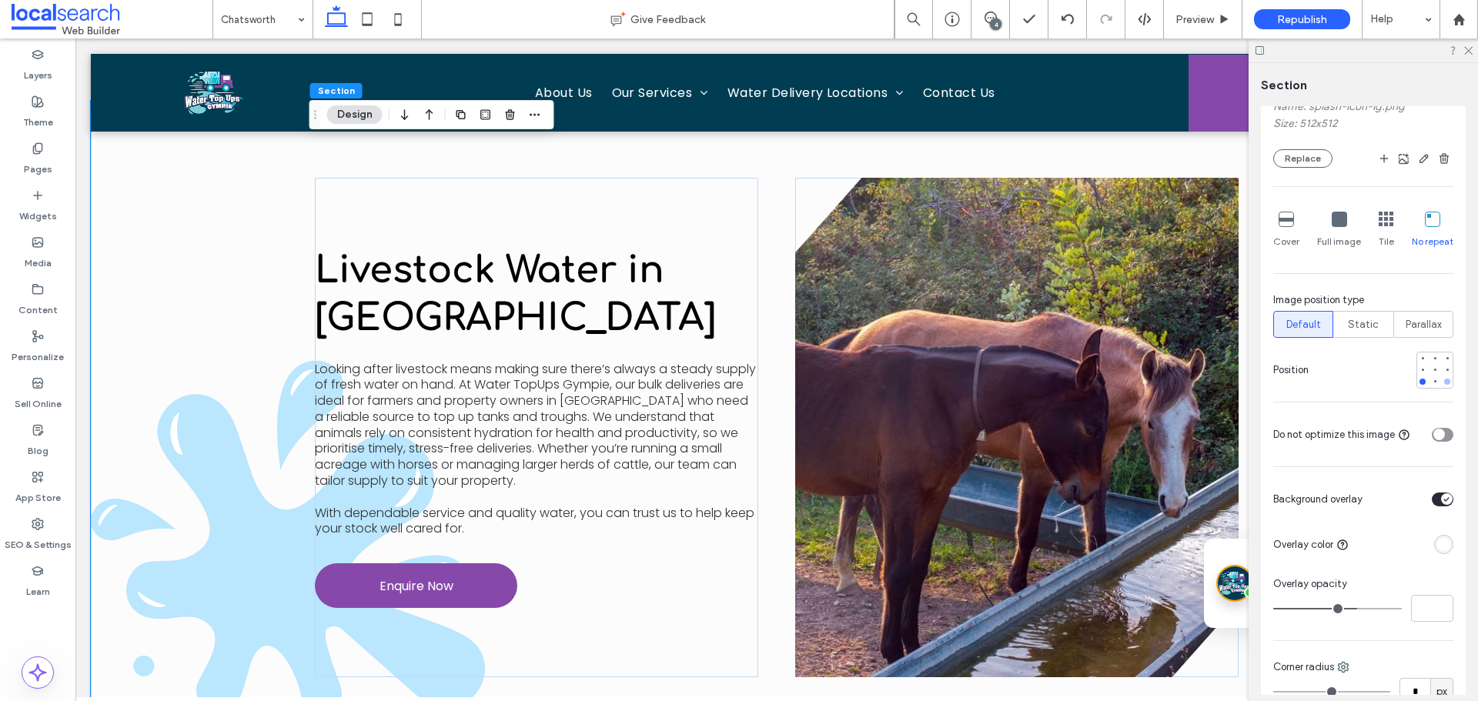
type input "*"
click at [1444, 379] on div at bounding box center [1447, 382] width 6 height 6
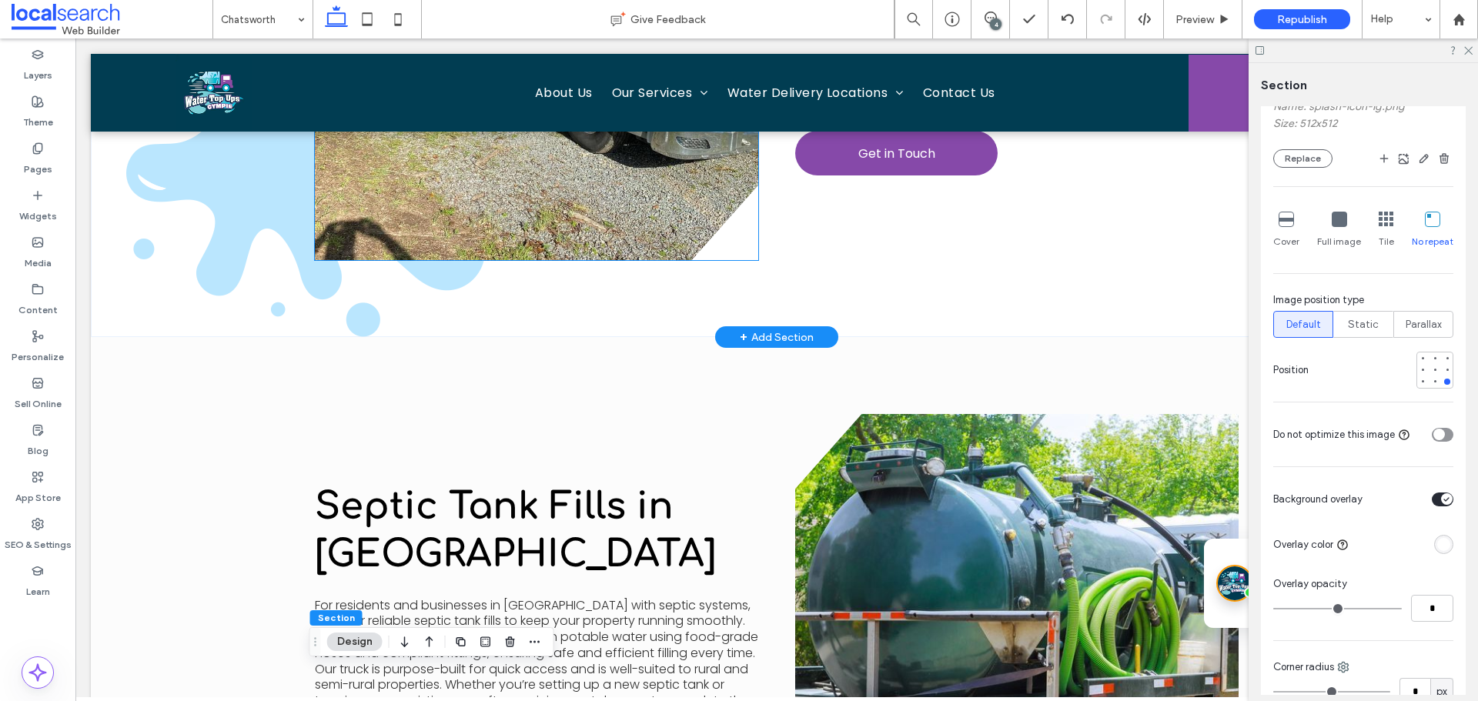
scroll to position [2059, 0]
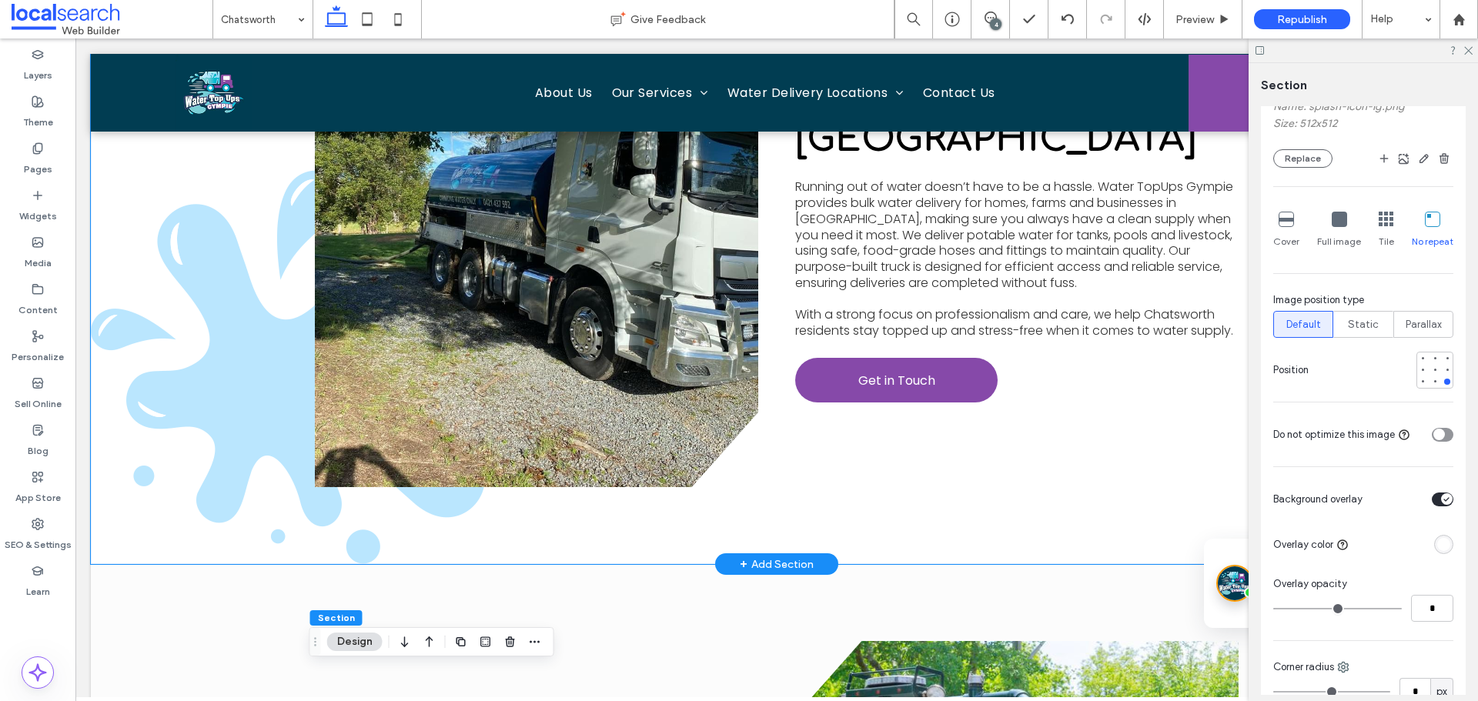
click at [120, 338] on div "View more Water Delivery in Chatsworth Running out of water doesn’t have to be …" at bounding box center [777, 237] width 1372 height 653
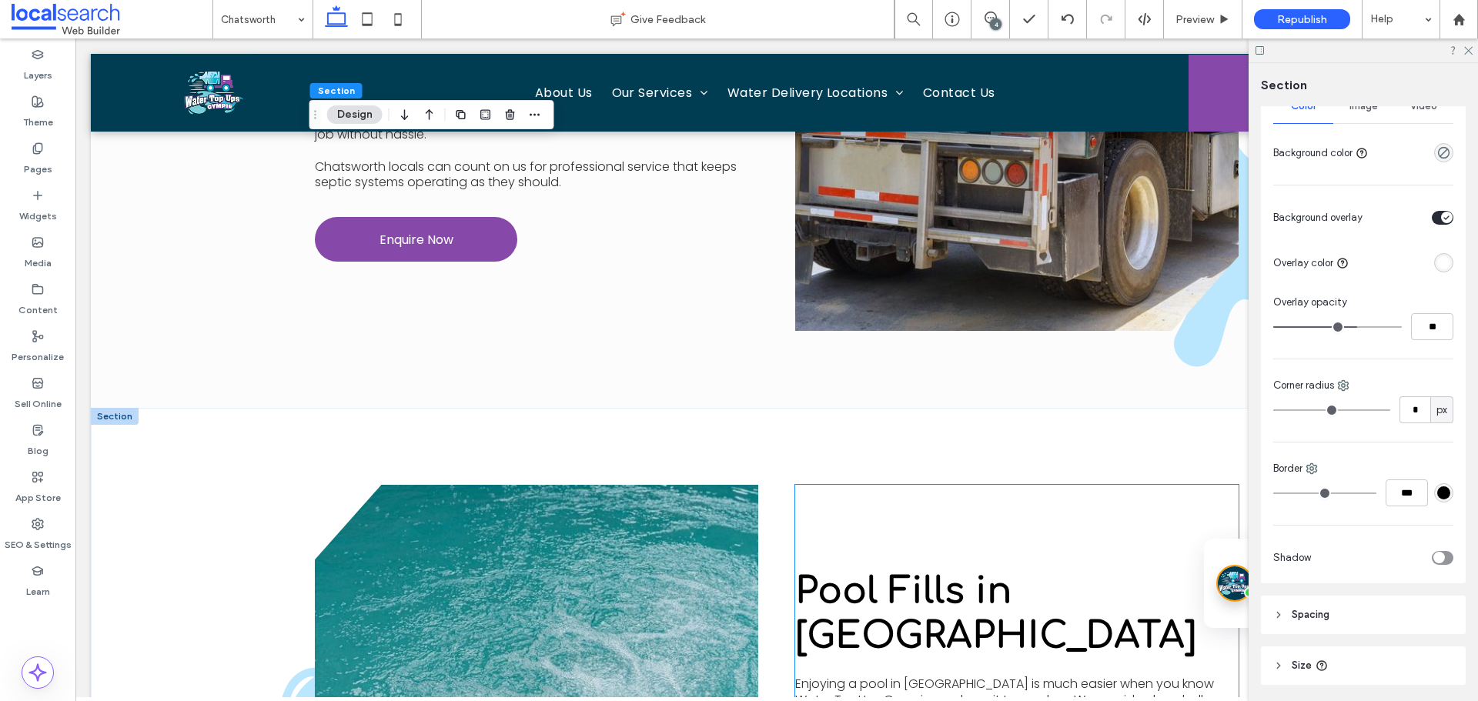
scroll to position [2906, 0]
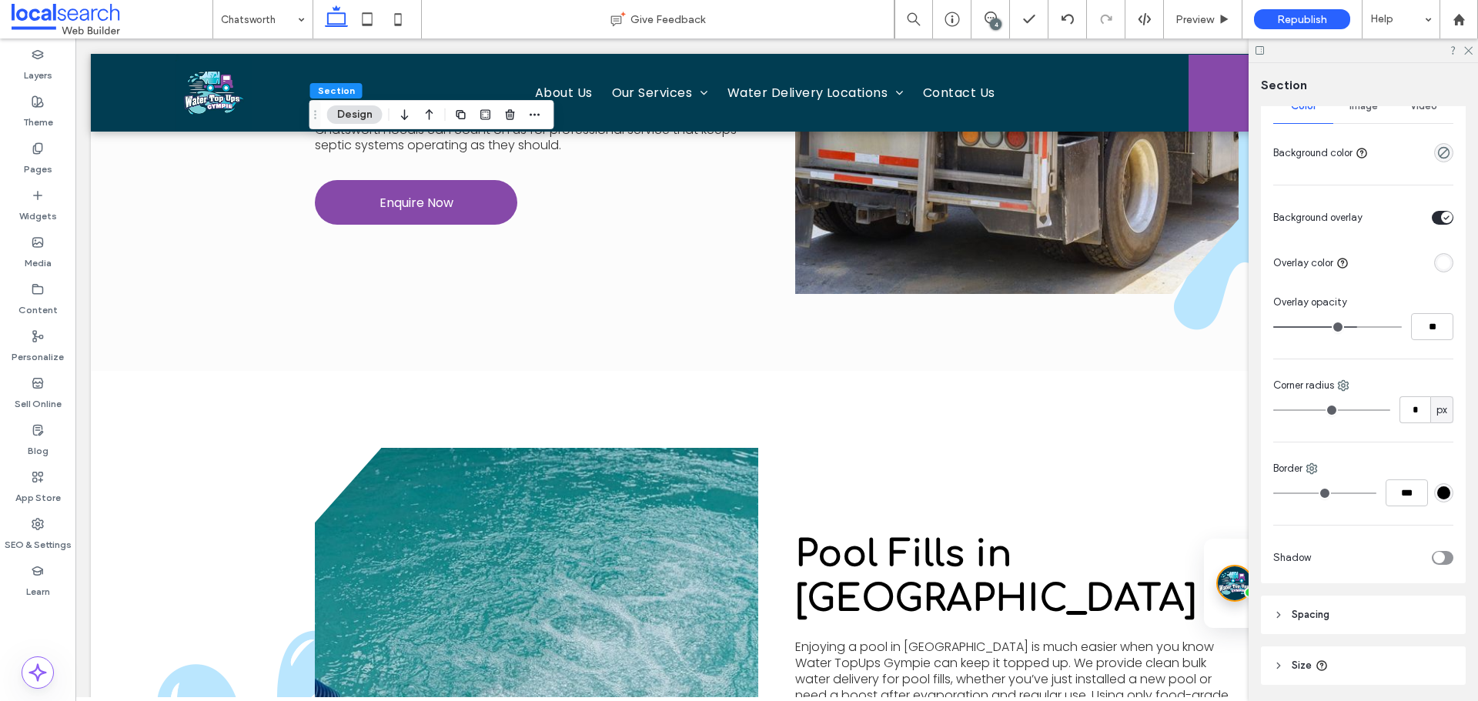
click at [1261, 49] on icon at bounding box center [1260, 51] width 12 height 12
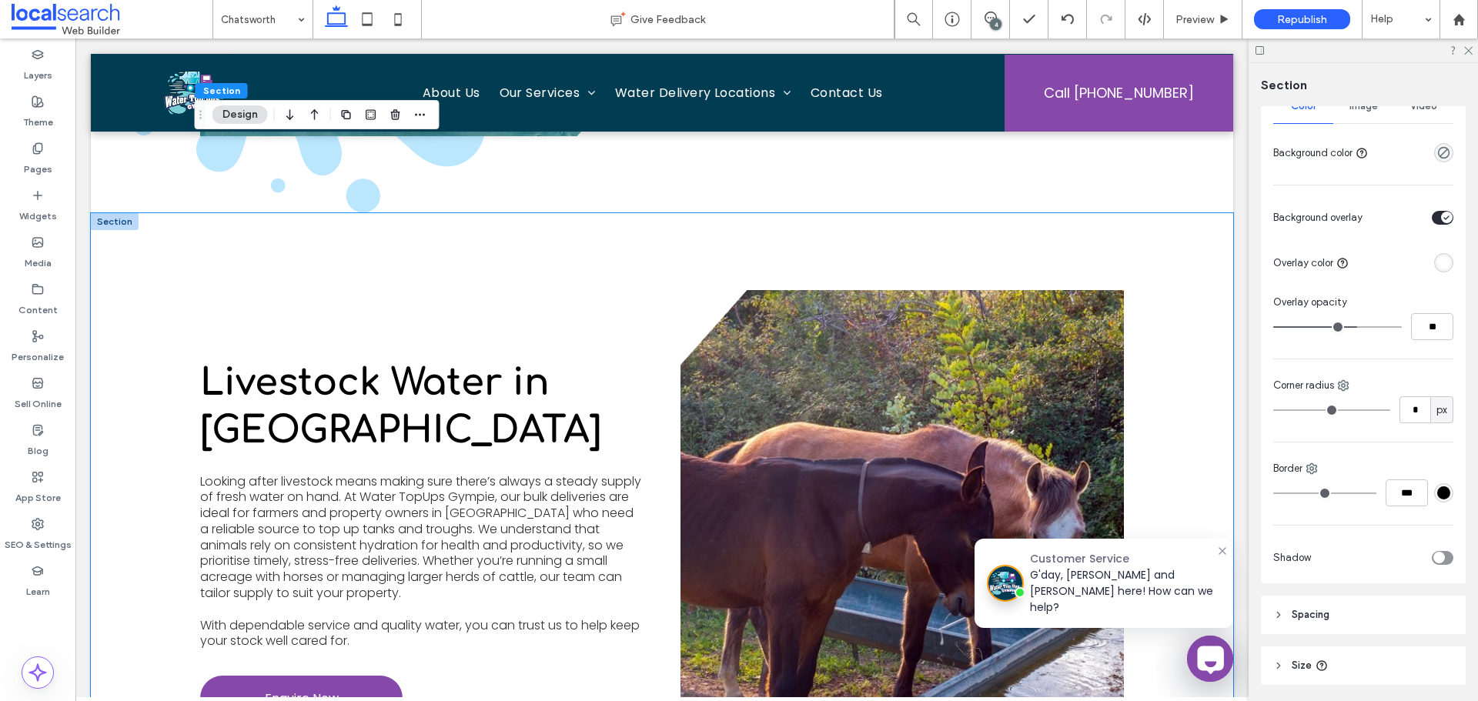
scroll to position [3771, 0]
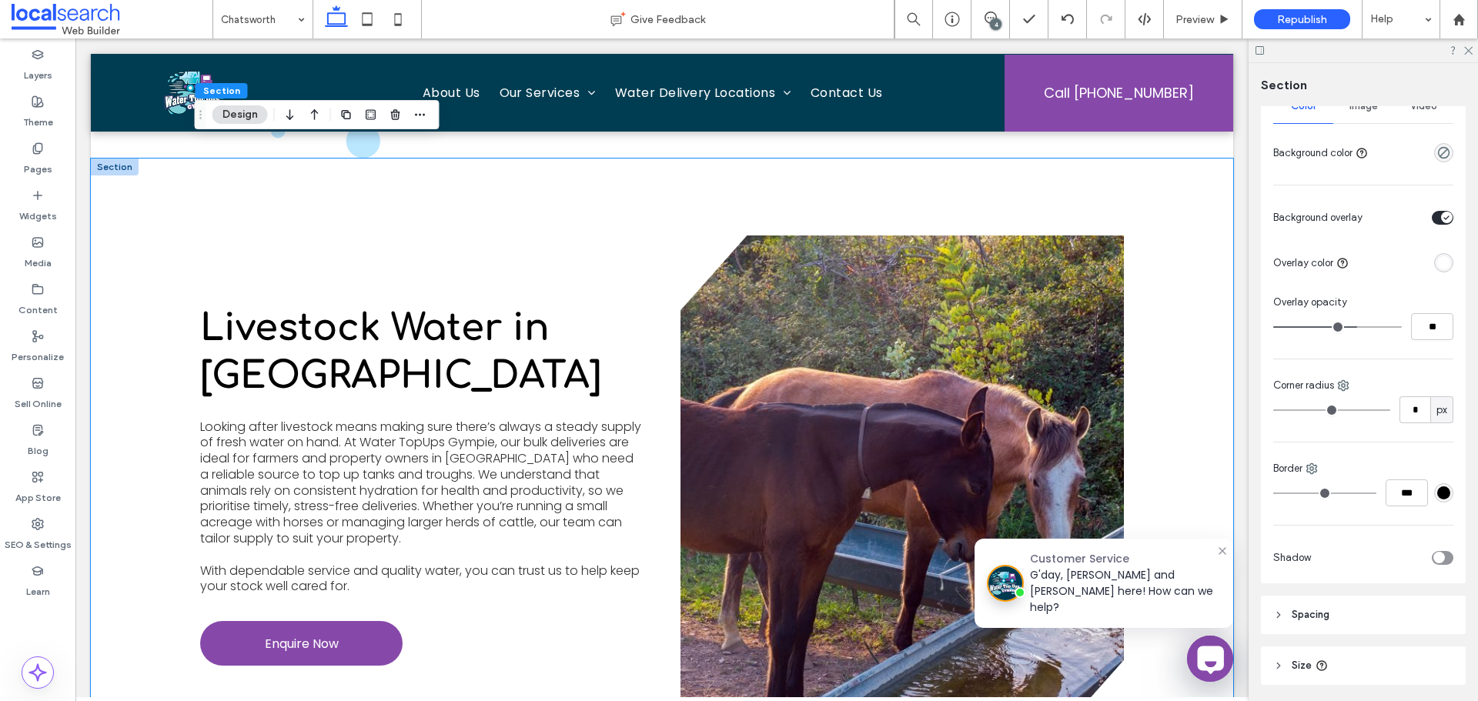
click at [657, 207] on div "Livestock Water in Chatsworth Looking after livestock means making sure there’s…" at bounding box center [662, 485] width 924 height 653
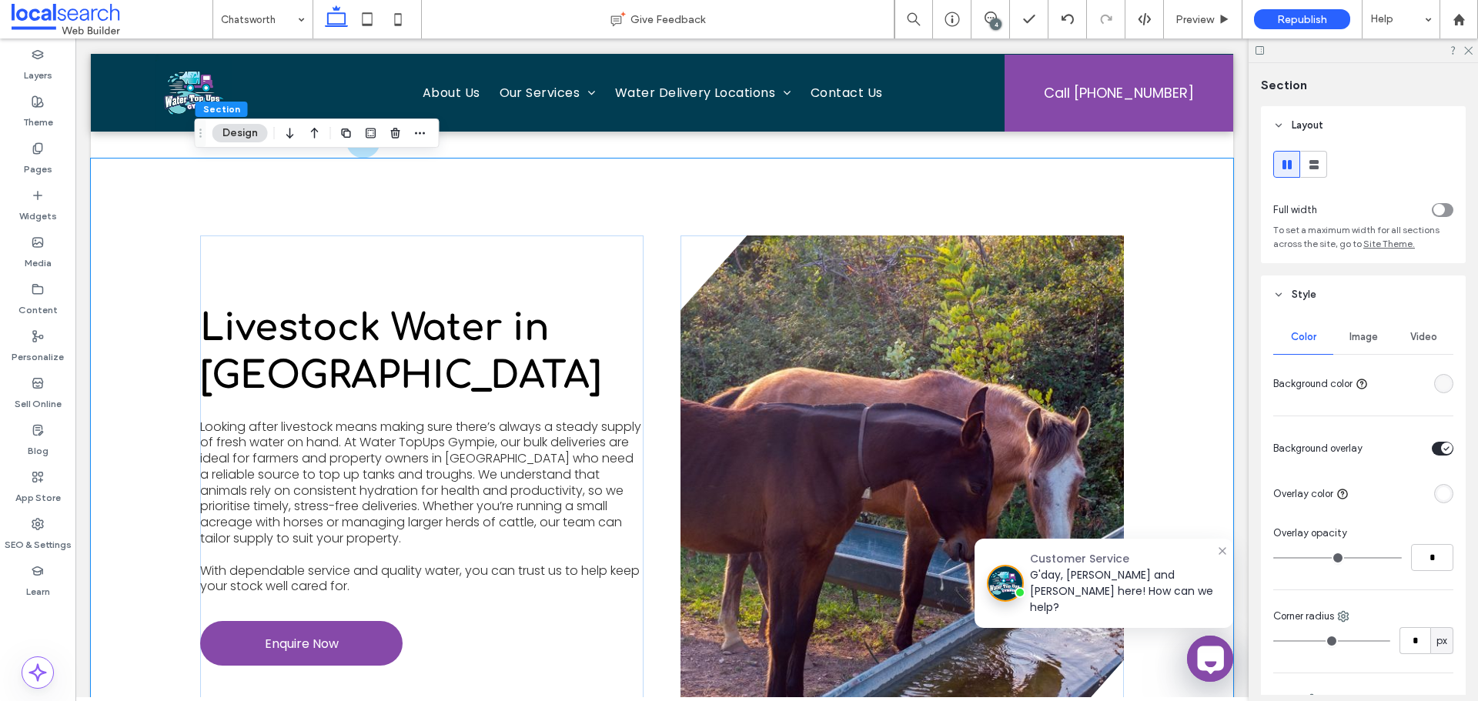
click at [1363, 339] on span "Image" at bounding box center [1363, 337] width 28 height 12
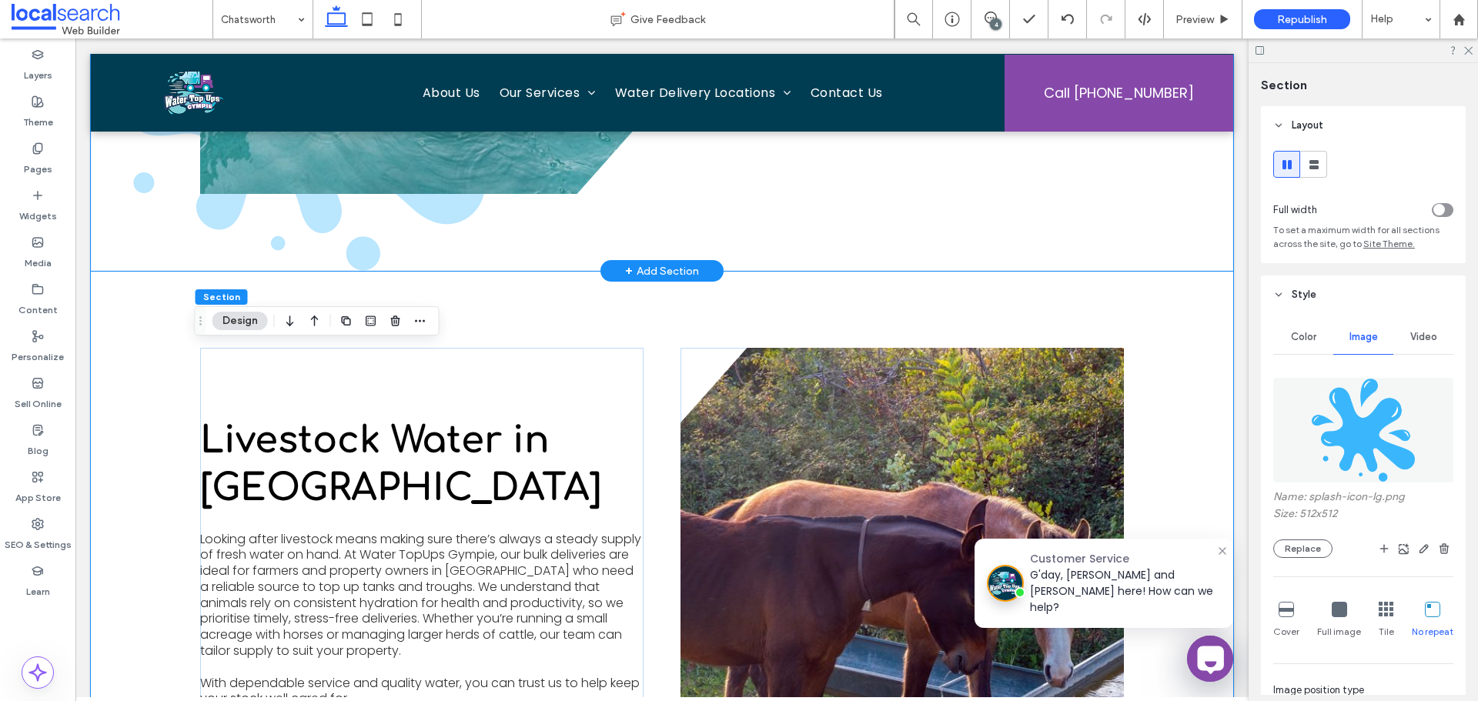
scroll to position [3464, 0]
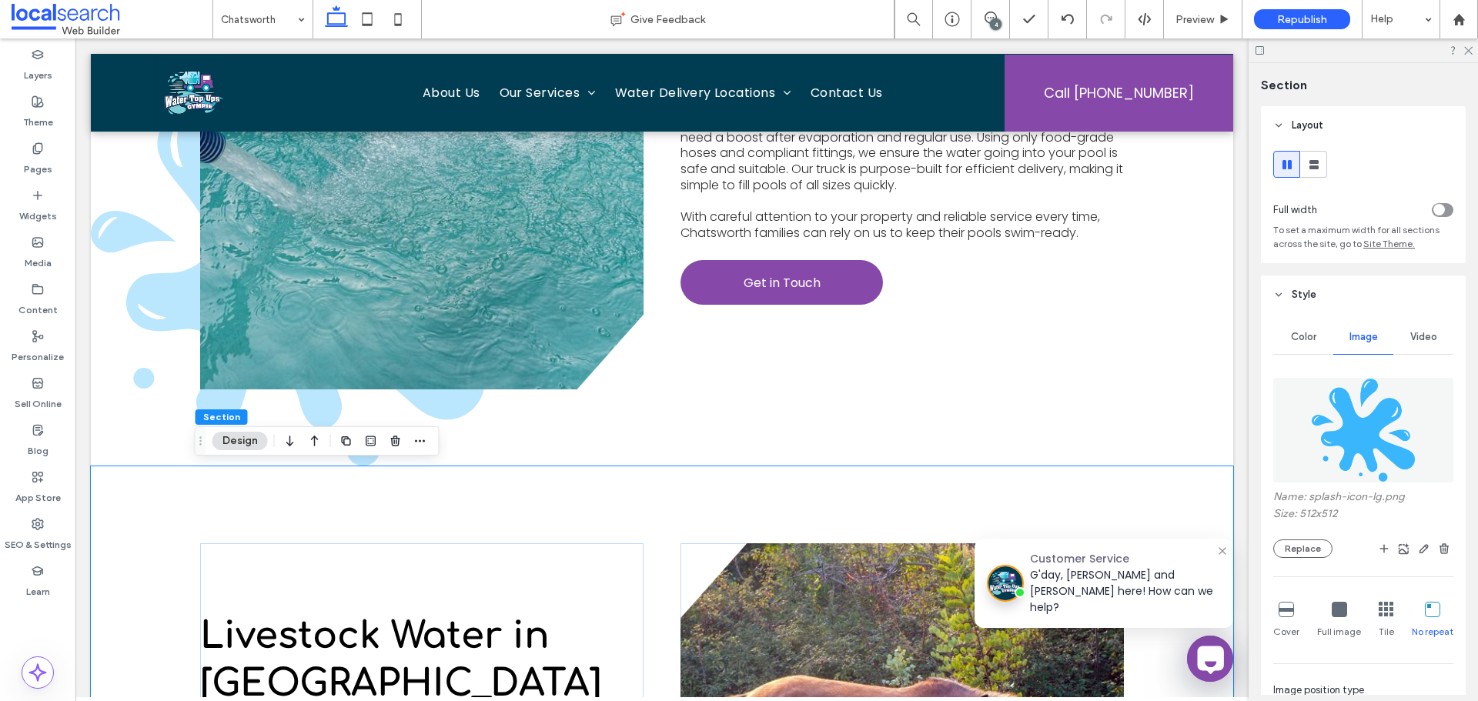
click at [1295, 546] on button "Replace" at bounding box center [1302, 549] width 59 height 18
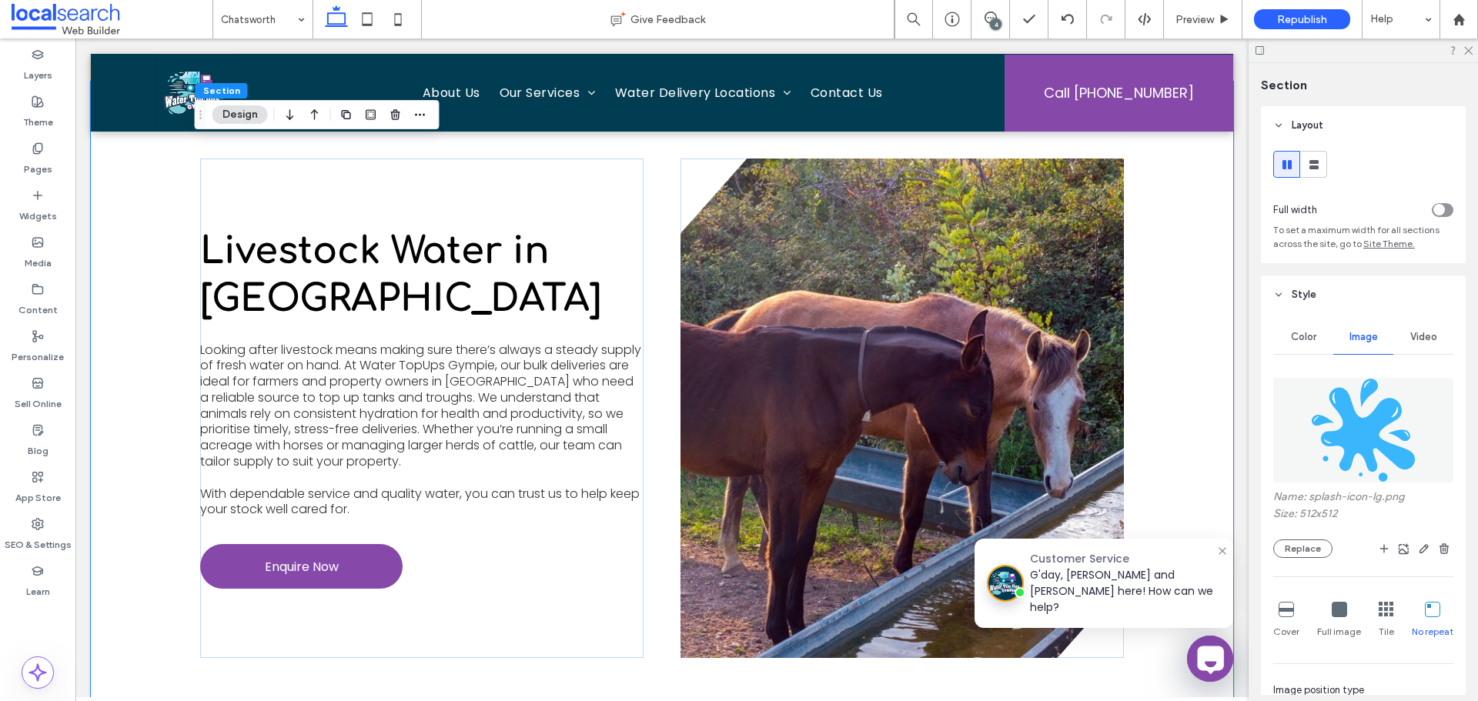
scroll to position [154, 0]
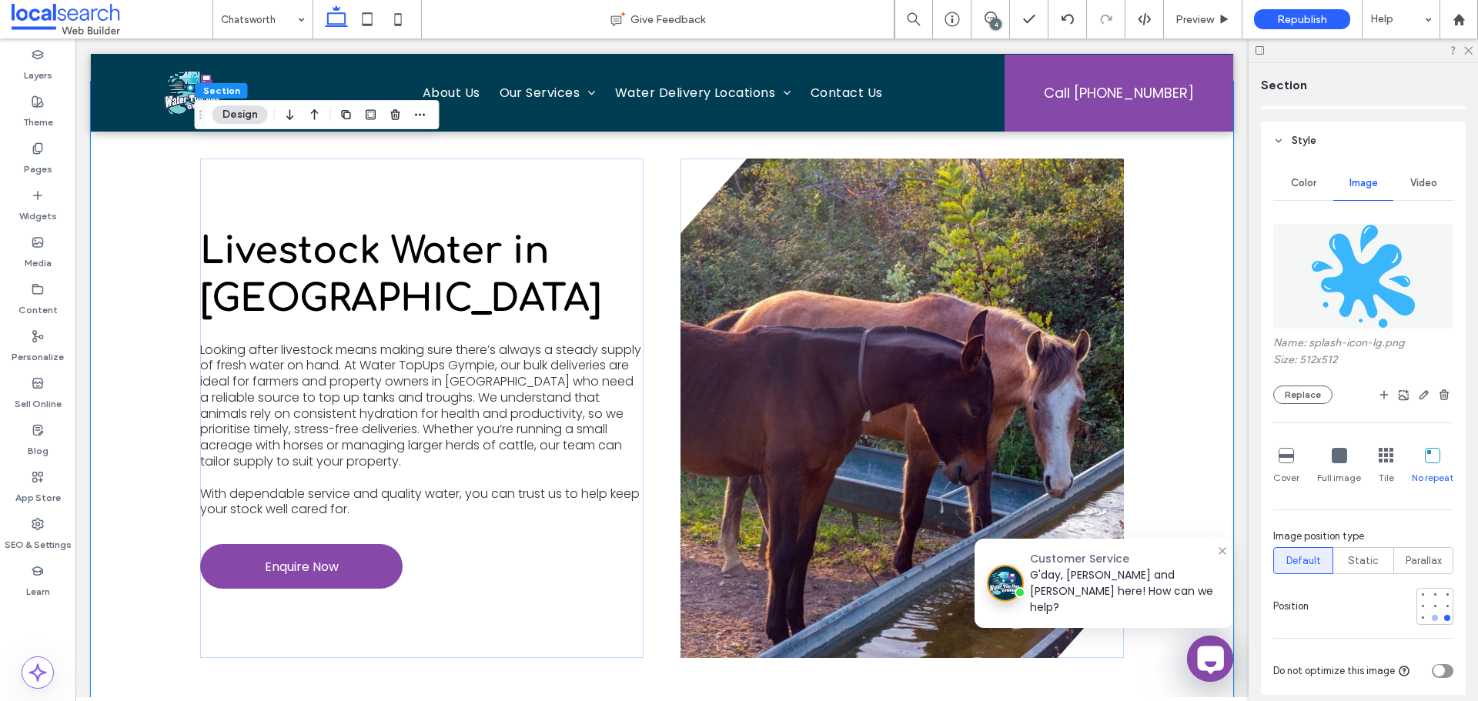
click at [1431, 615] on div at bounding box center [1434, 618] width 11 height 11
click at [1434, 605] on div at bounding box center [1435, 606] width 2 height 2
click at [1442, 591] on div at bounding box center [1447, 594] width 11 height 11
click at [1444, 616] on div at bounding box center [1447, 618] width 6 height 6
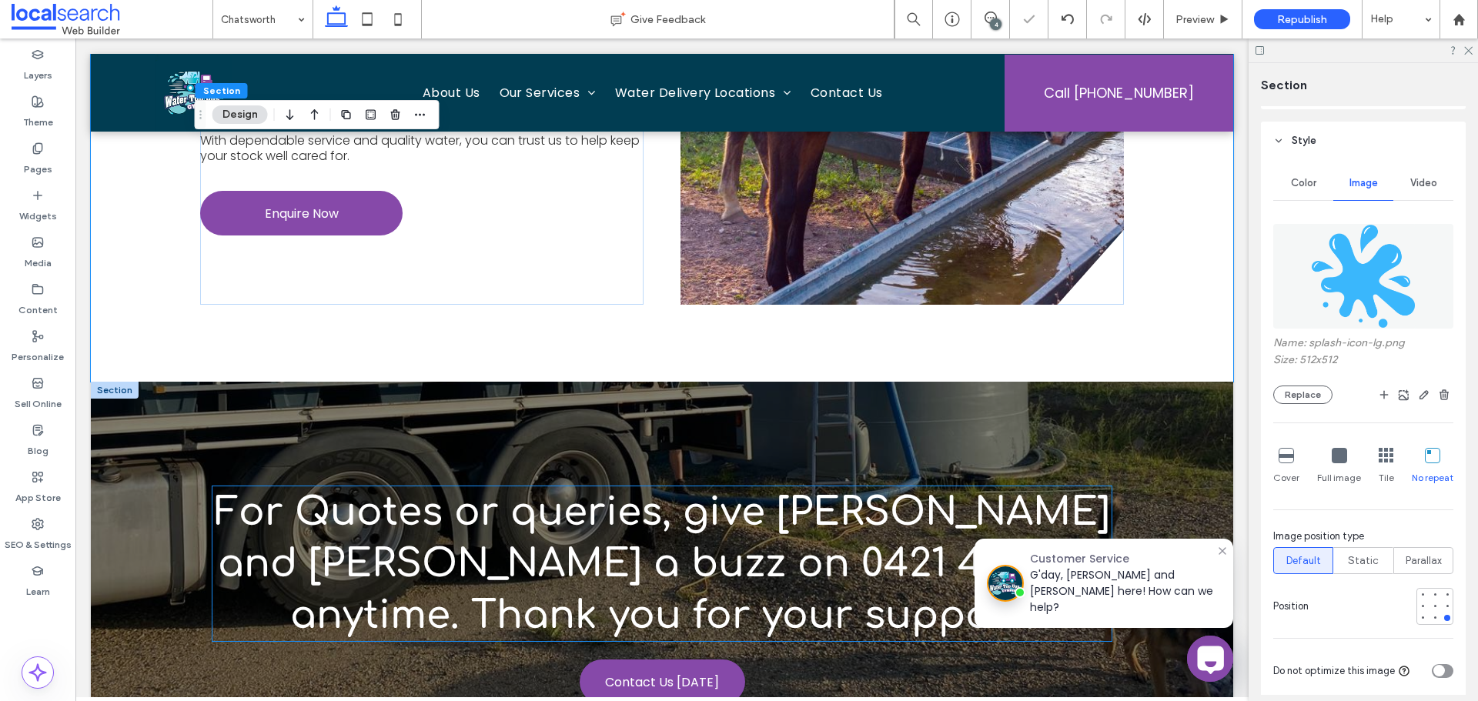
scroll to position [4233, 0]
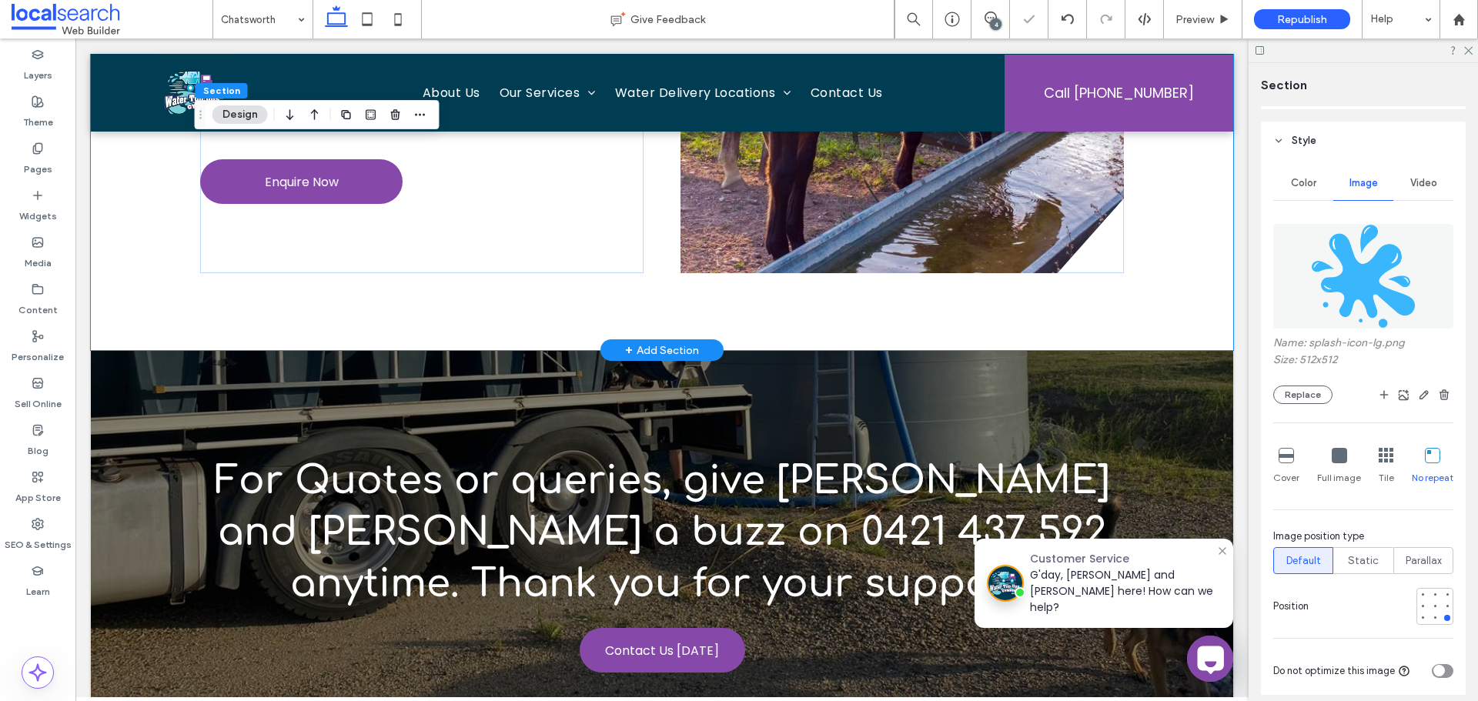
click at [570, 329] on div "Livestock Water in Chatsworth Looking after livestock means making sure there’s…" at bounding box center [662, 23] width 924 height 653
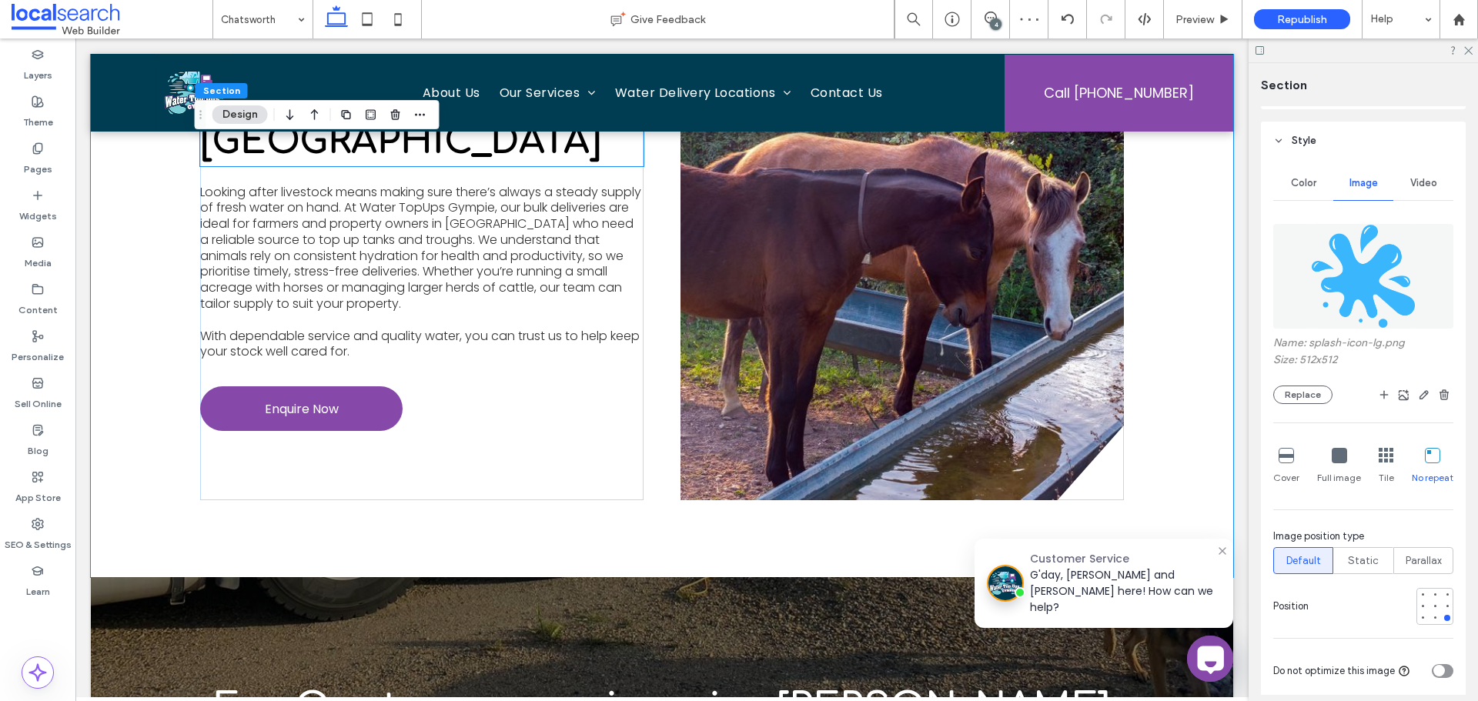
scroll to position [4002, 0]
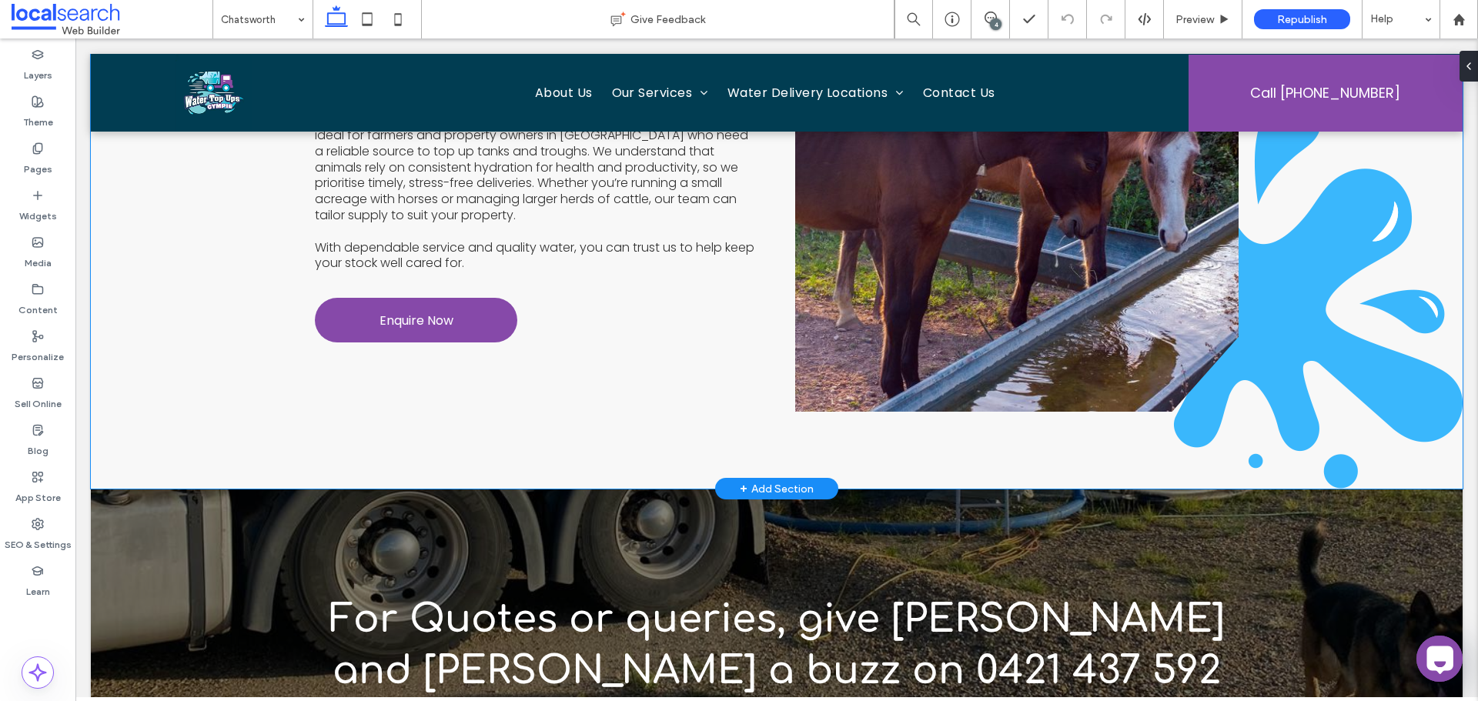
scroll to position [4100, 0]
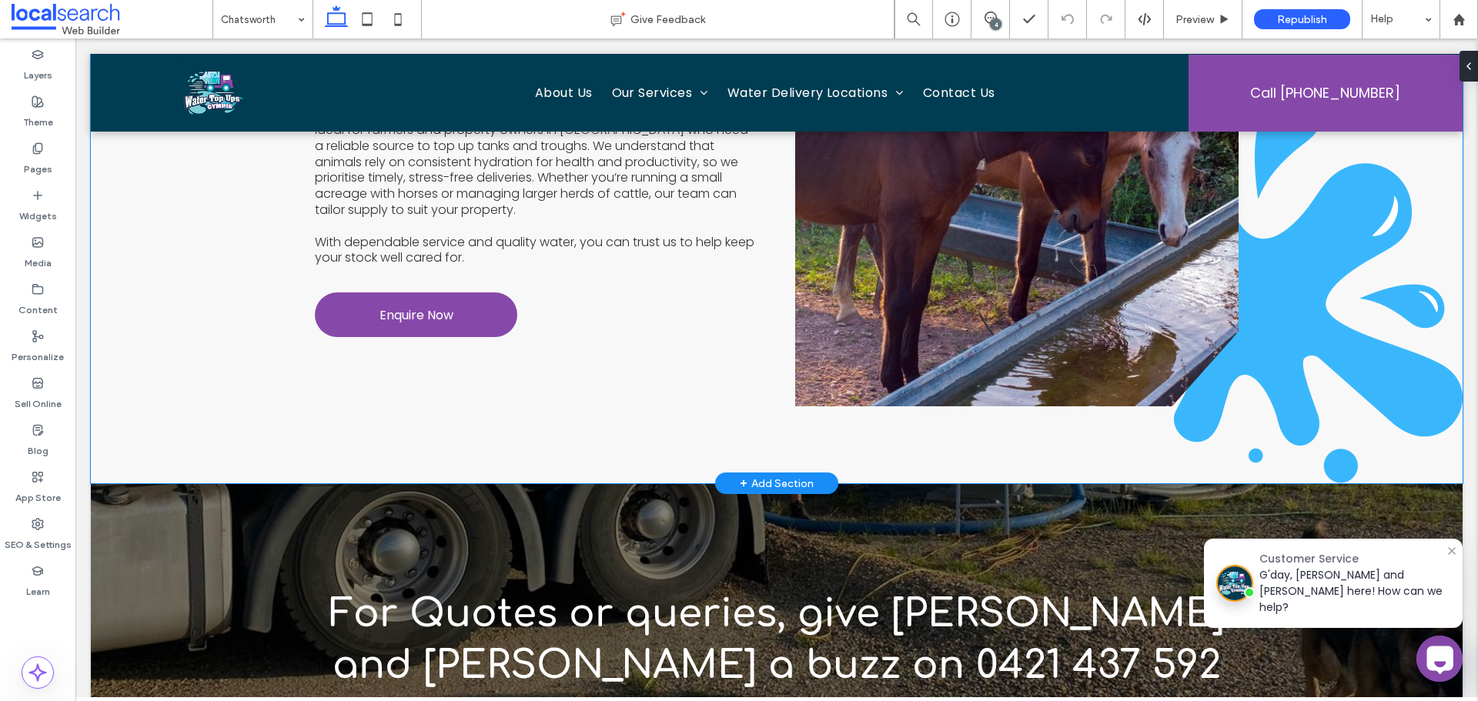
click at [599, 427] on div "Livestock Water in Chatsworth Looking after livestock means making sure there’s…" at bounding box center [777, 156] width 924 height 653
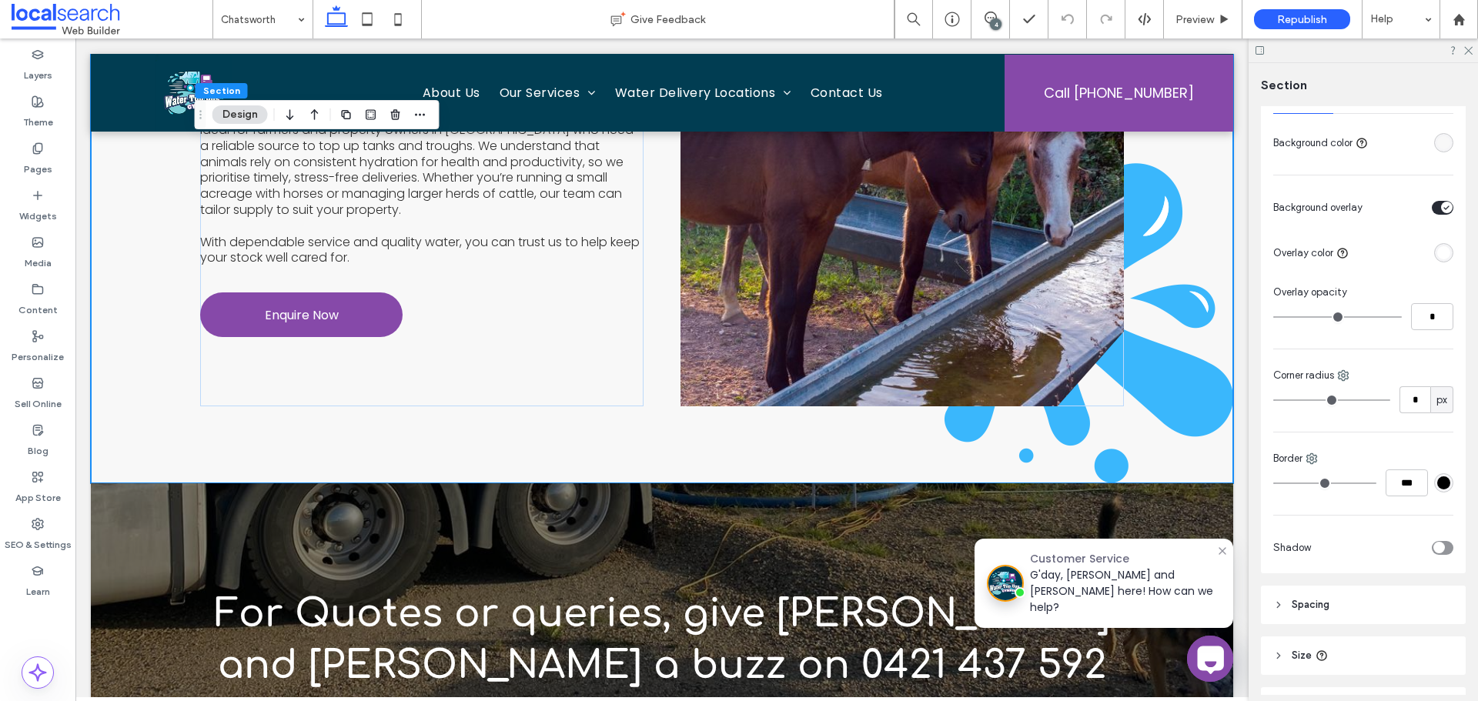
scroll to position [77, 0]
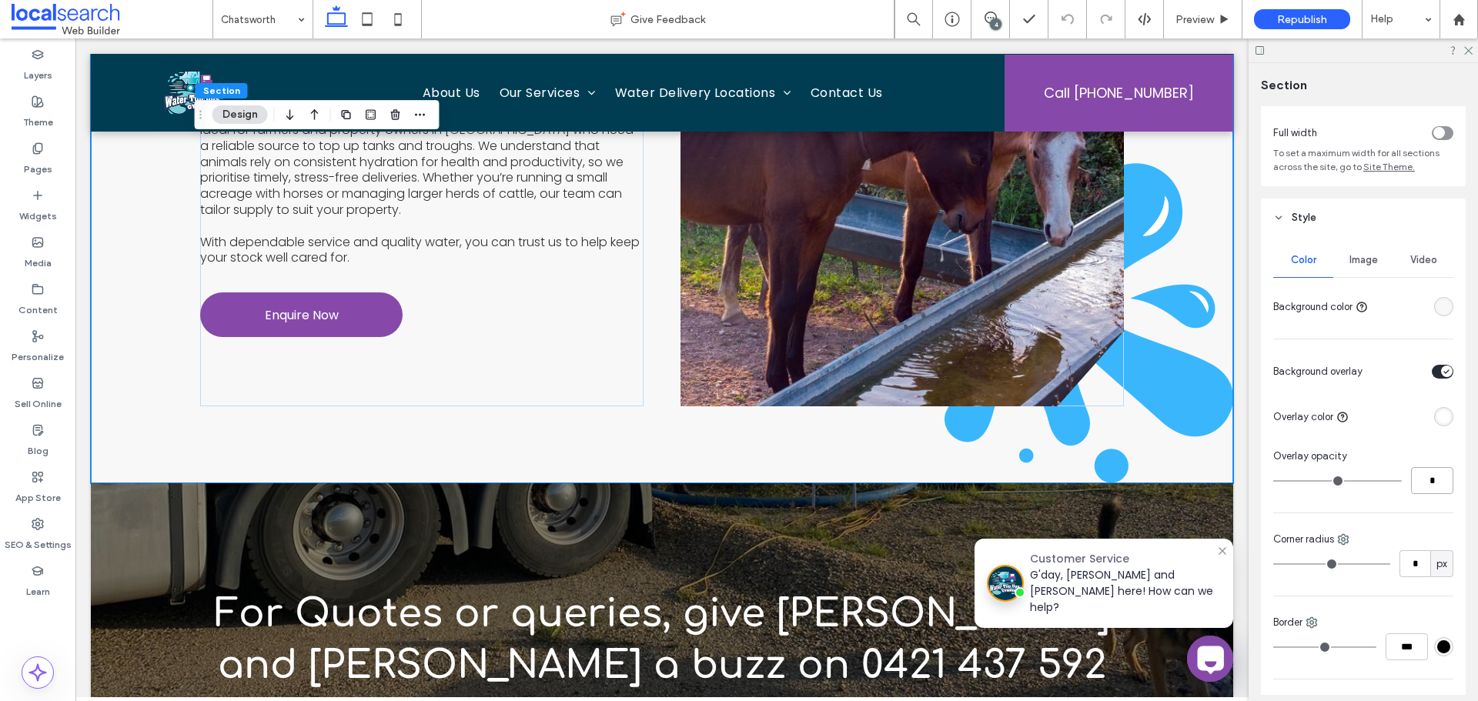
click at [1428, 478] on input "*" at bounding box center [1432, 480] width 42 height 27
type input "*"
type input "**"
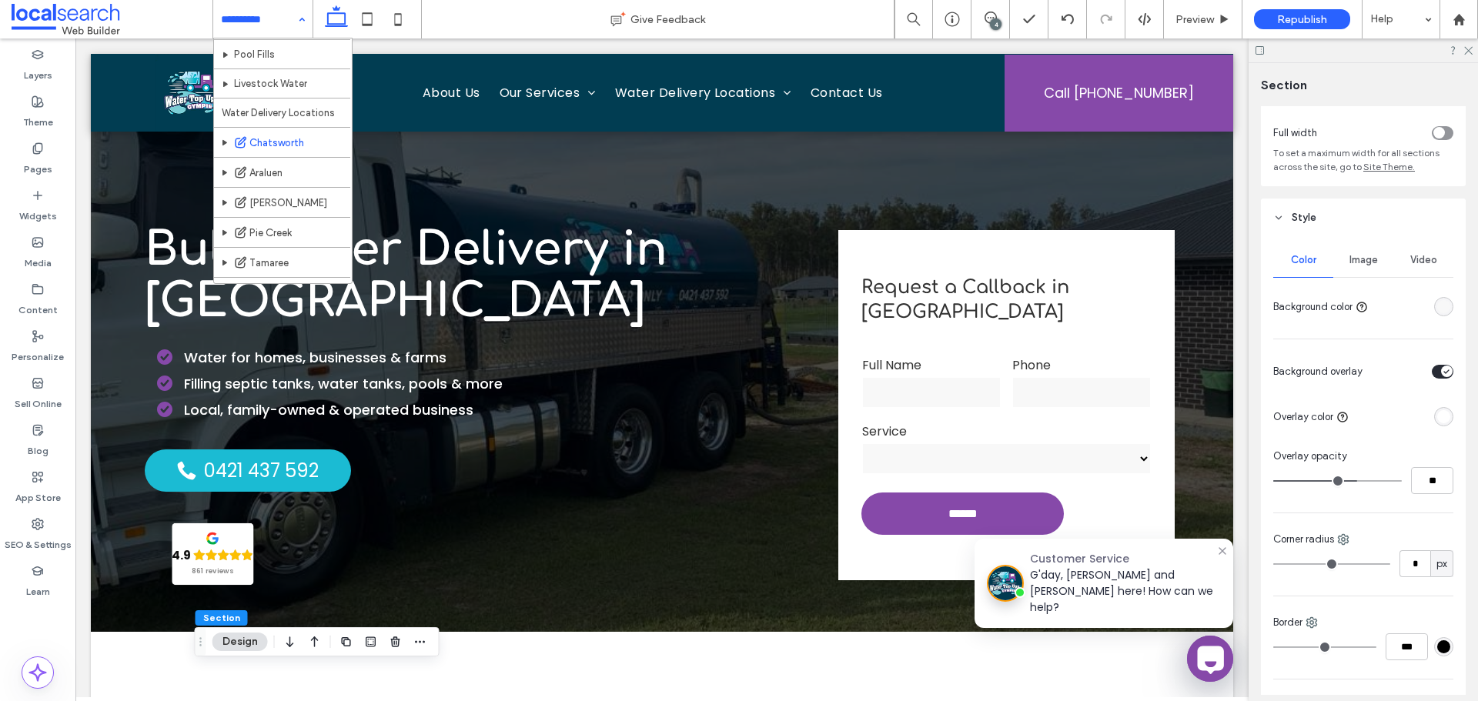
scroll to position [225, 0]
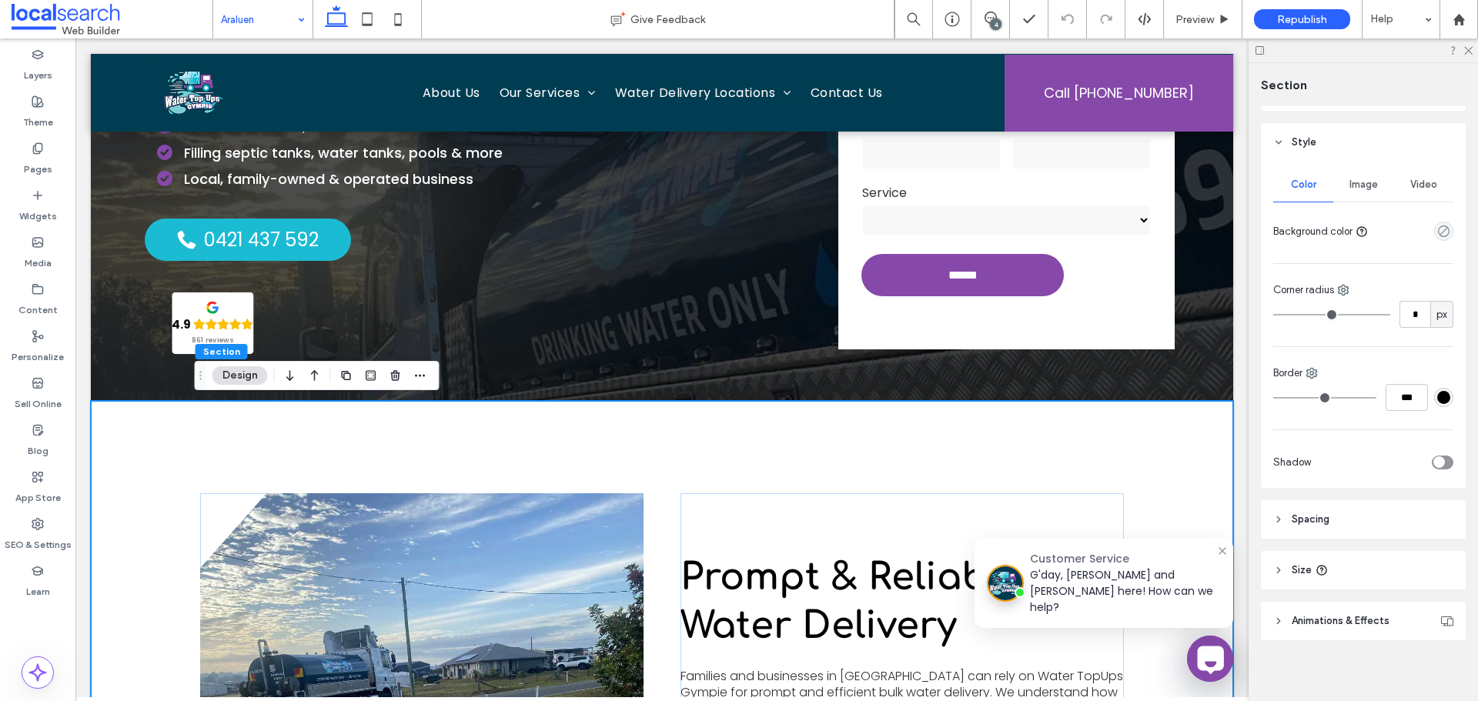
scroll to position [154, 0]
click at [1358, 194] on div "Image" at bounding box center [1363, 183] width 60 height 34
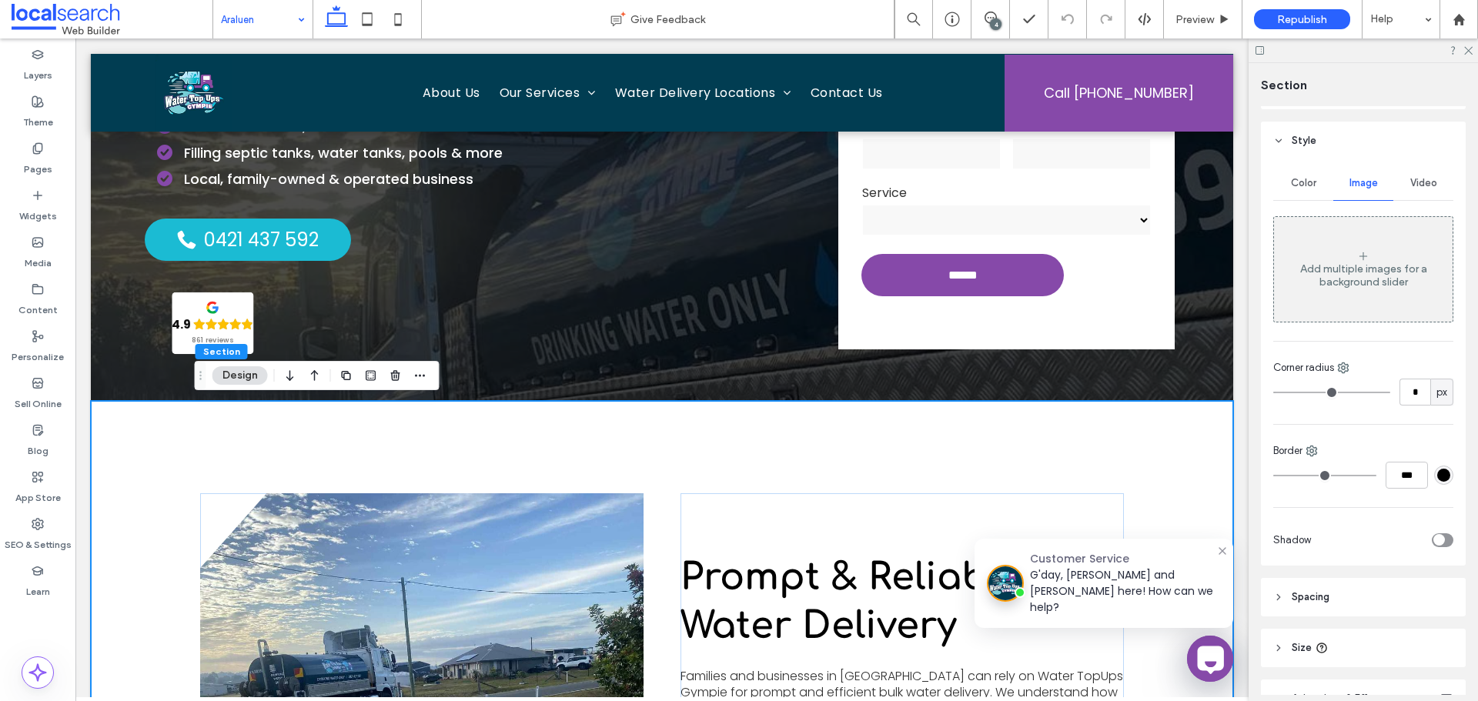
click at [1357, 250] on icon at bounding box center [1363, 256] width 12 height 12
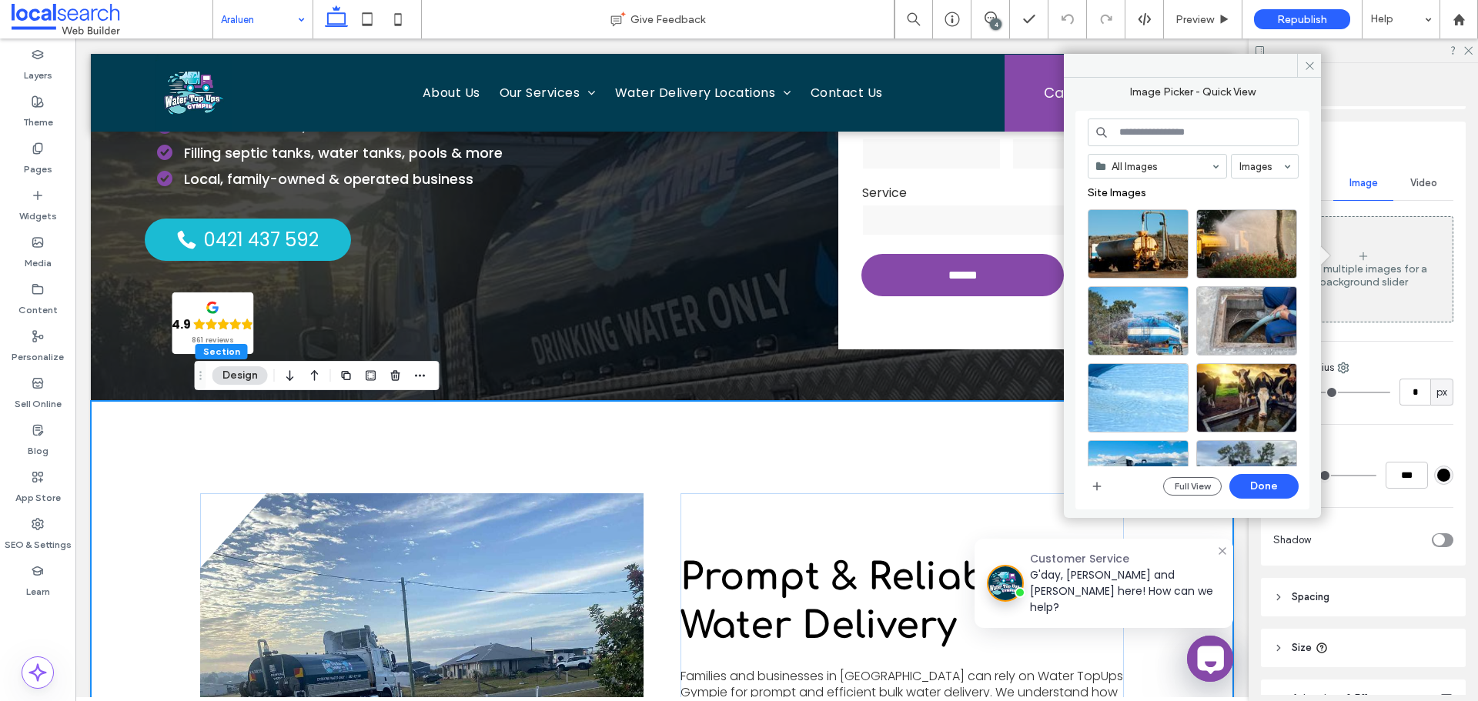
click at [1215, 132] on input at bounding box center [1193, 133] width 211 height 28
paste input "**********"
type input "**********"
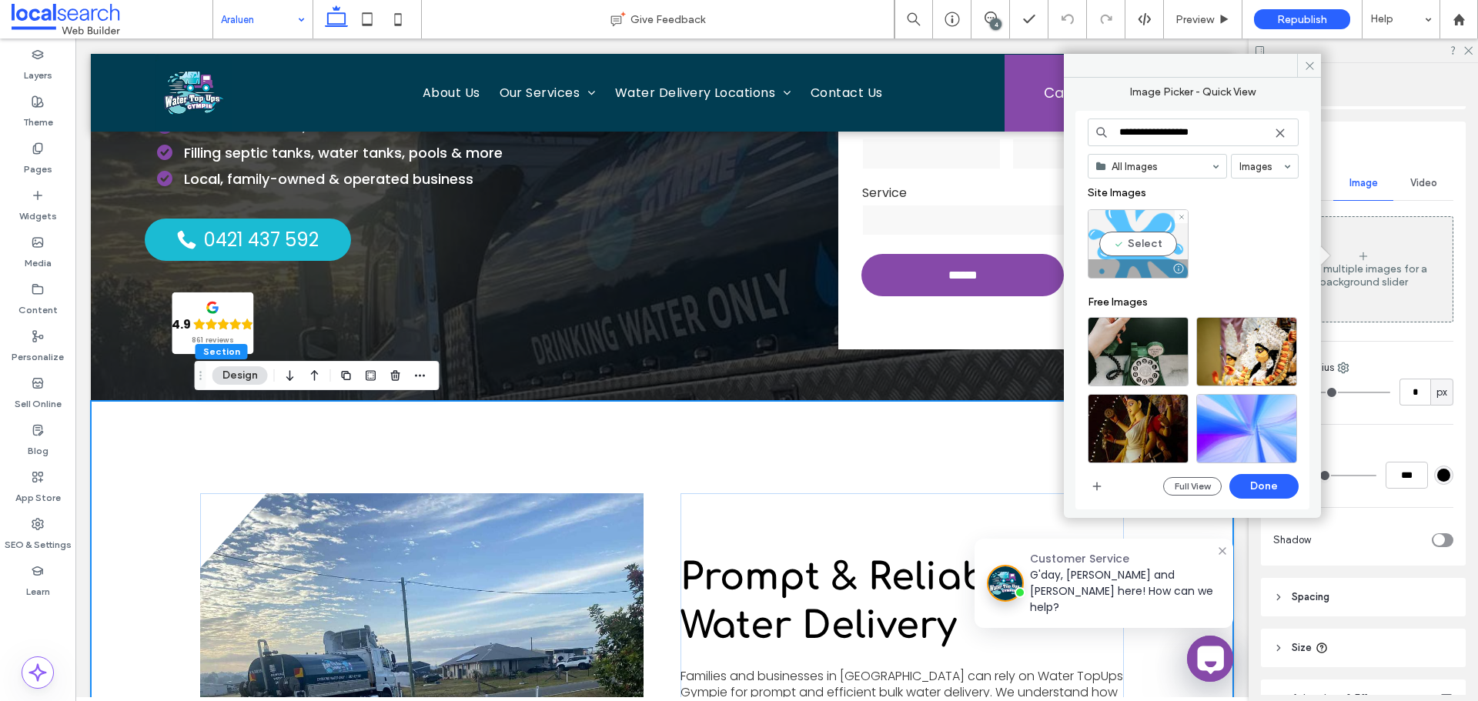
click at [1165, 235] on div "Select" at bounding box center [1138, 243] width 101 height 69
click at [1254, 479] on button "Done" at bounding box center [1263, 486] width 69 height 25
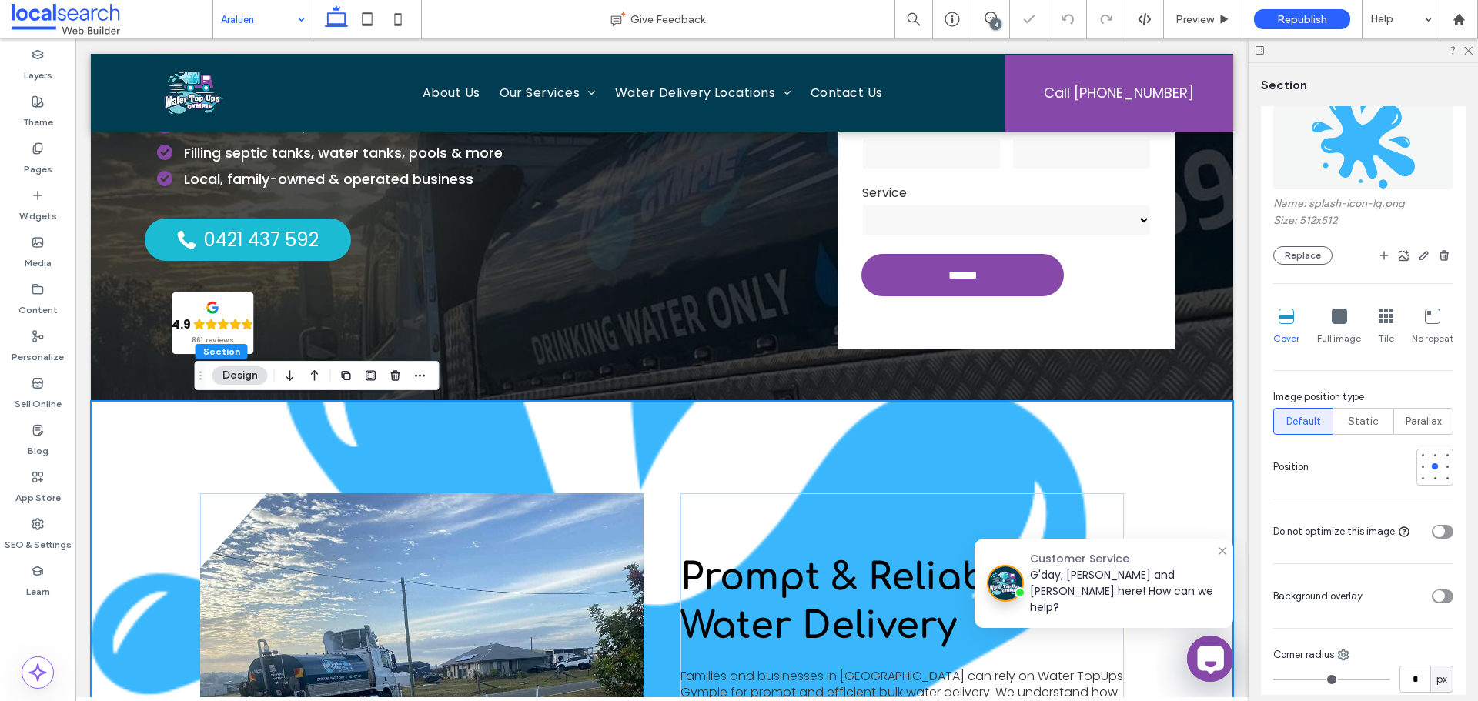
scroll to position [308, 0]
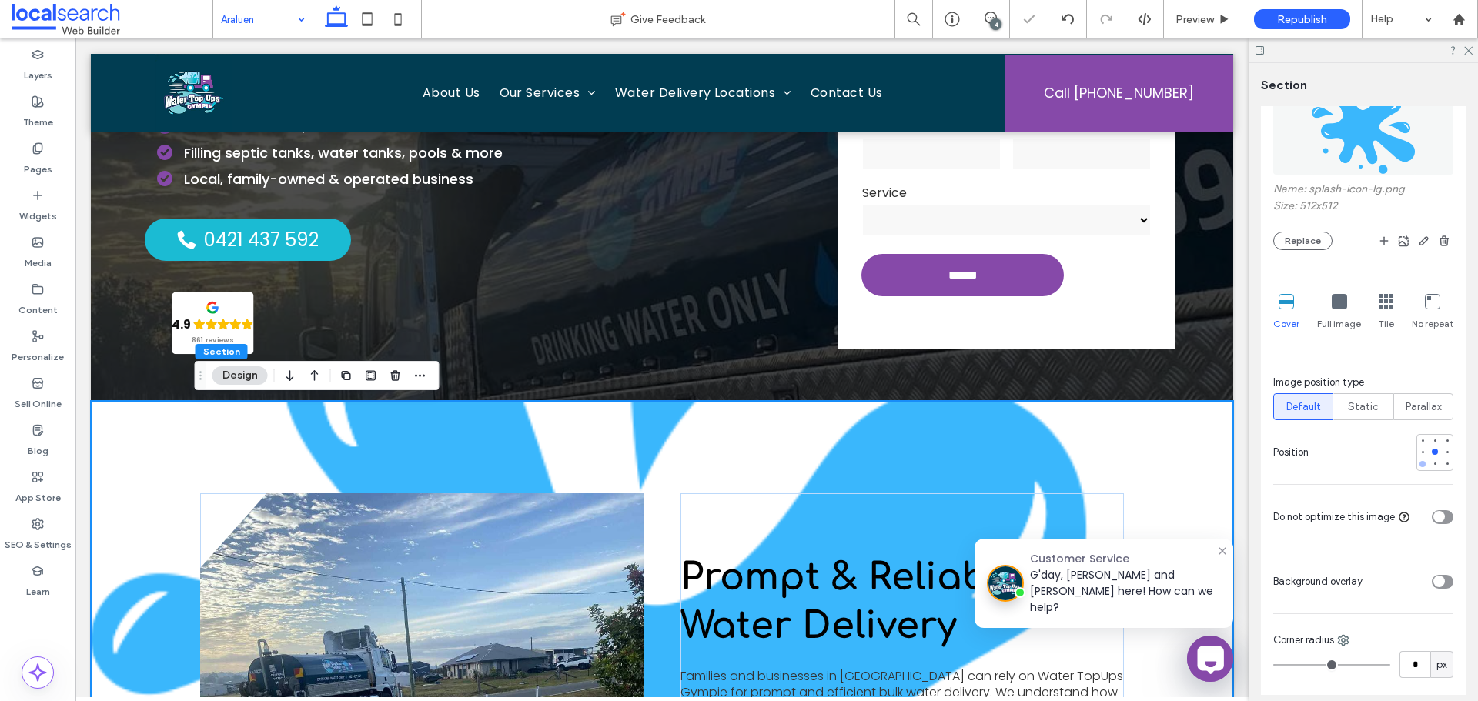
click at [1419, 464] on div at bounding box center [1422, 464] width 6 height 6
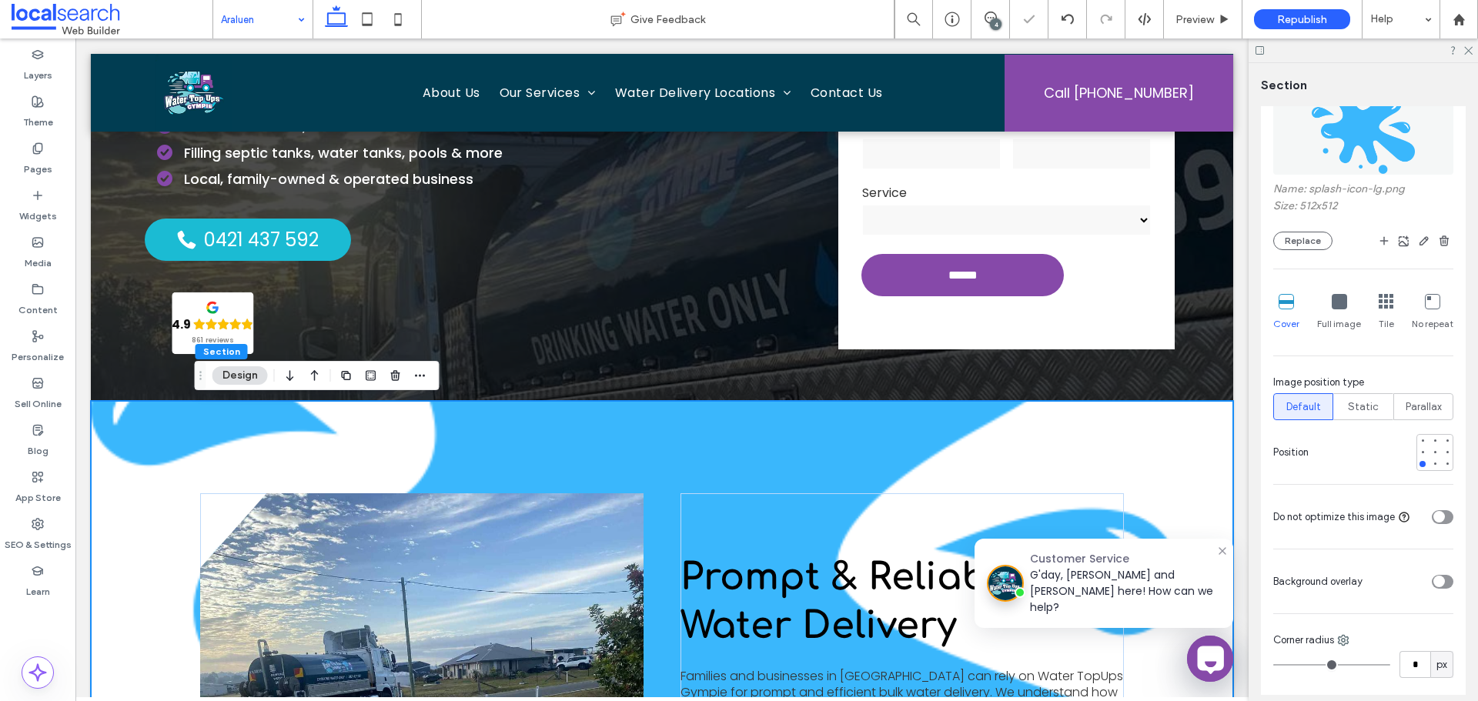
click at [1425, 310] on div at bounding box center [1432, 302] width 15 height 17
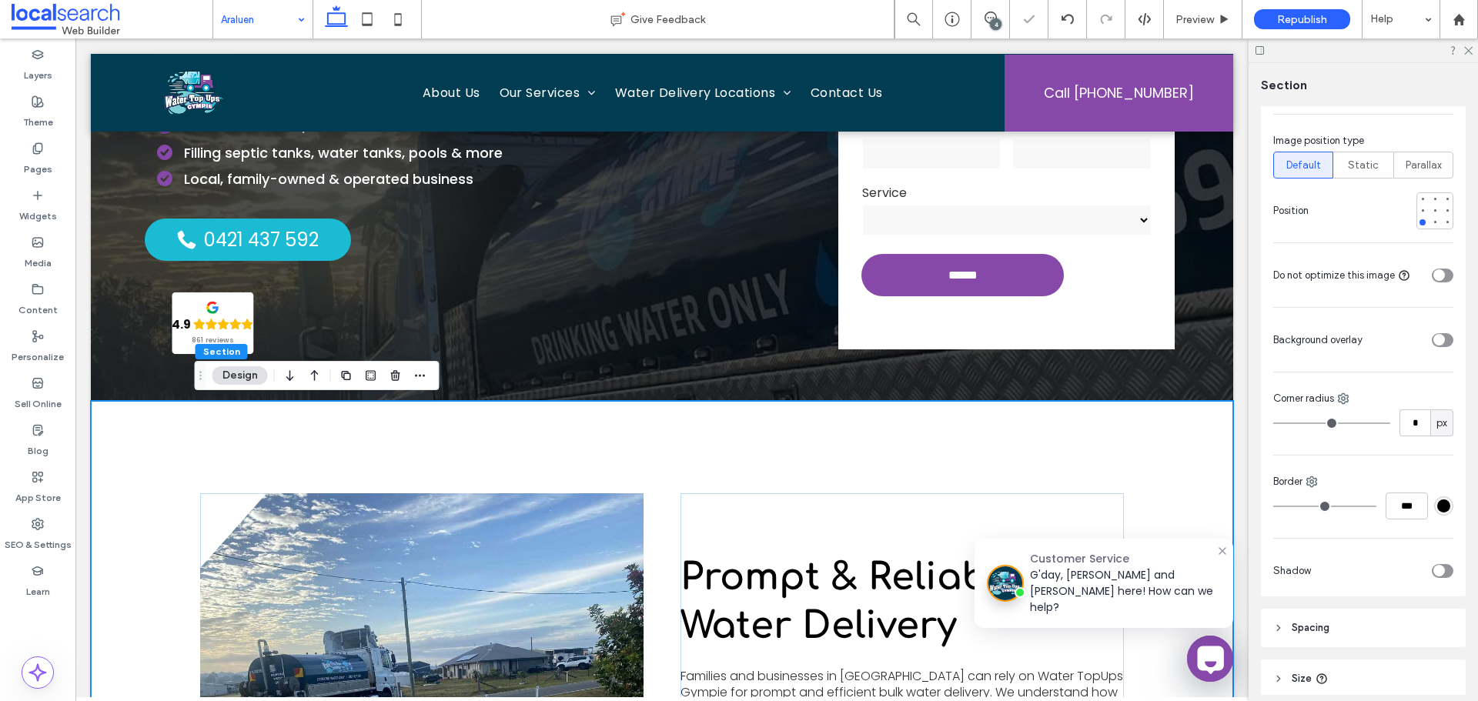
scroll to position [616, 0]
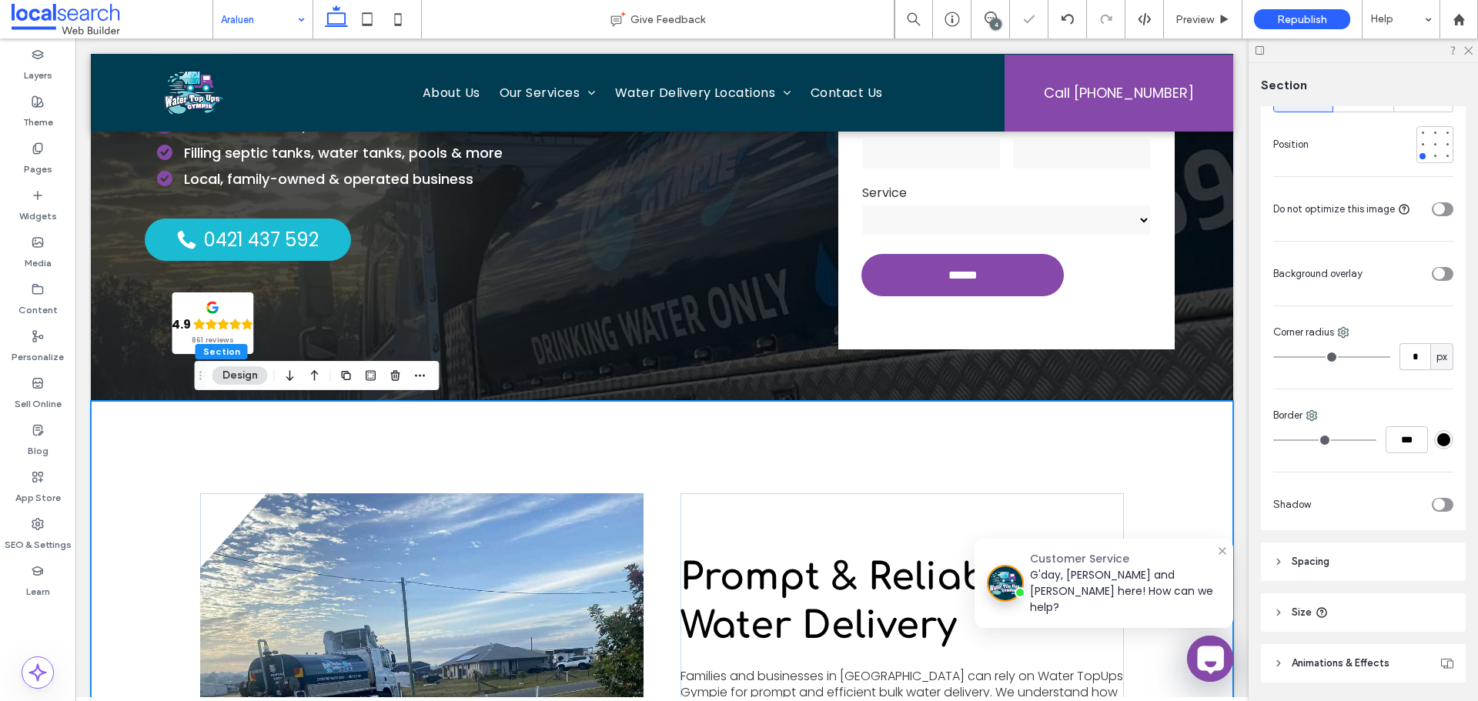
click at [1437, 279] on div "toggle" at bounding box center [1443, 274] width 22 height 14
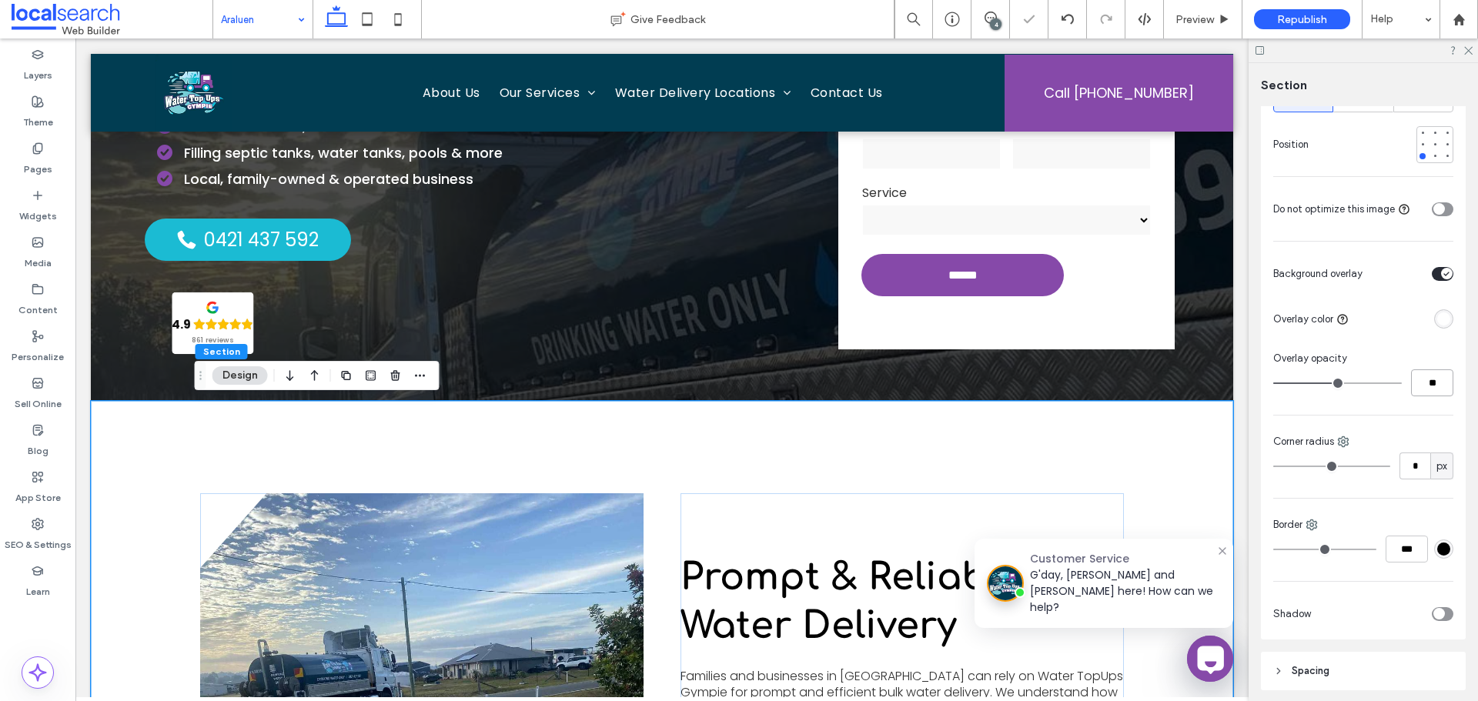
click at [1428, 383] on input "**" at bounding box center [1432, 382] width 42 height 27
type input "**"
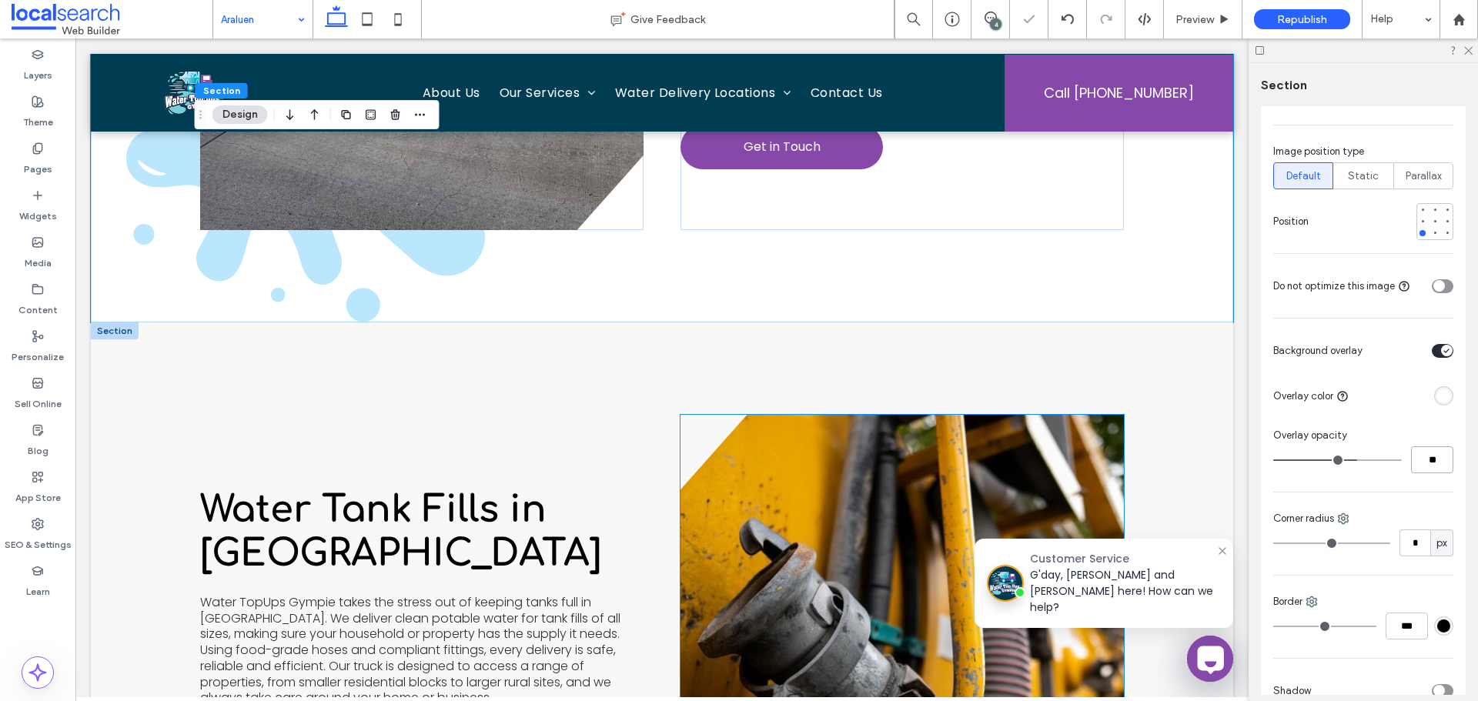
scroll to position [1078, 0]
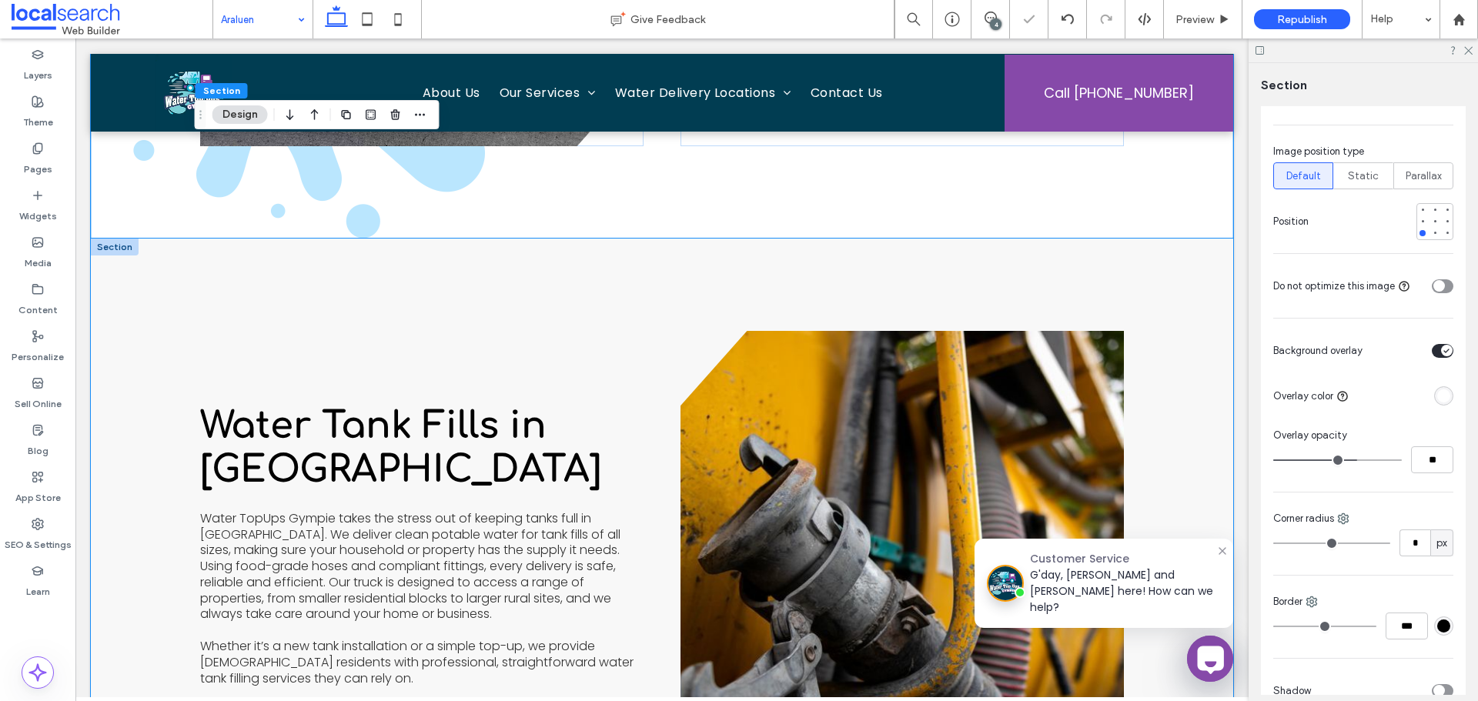
click at [720, 288] on div "Water Tank Fills in Araluen Water TopUps Gympie takes the stress out of keeping…" at bounding box center [662, 581] width 924 height 684
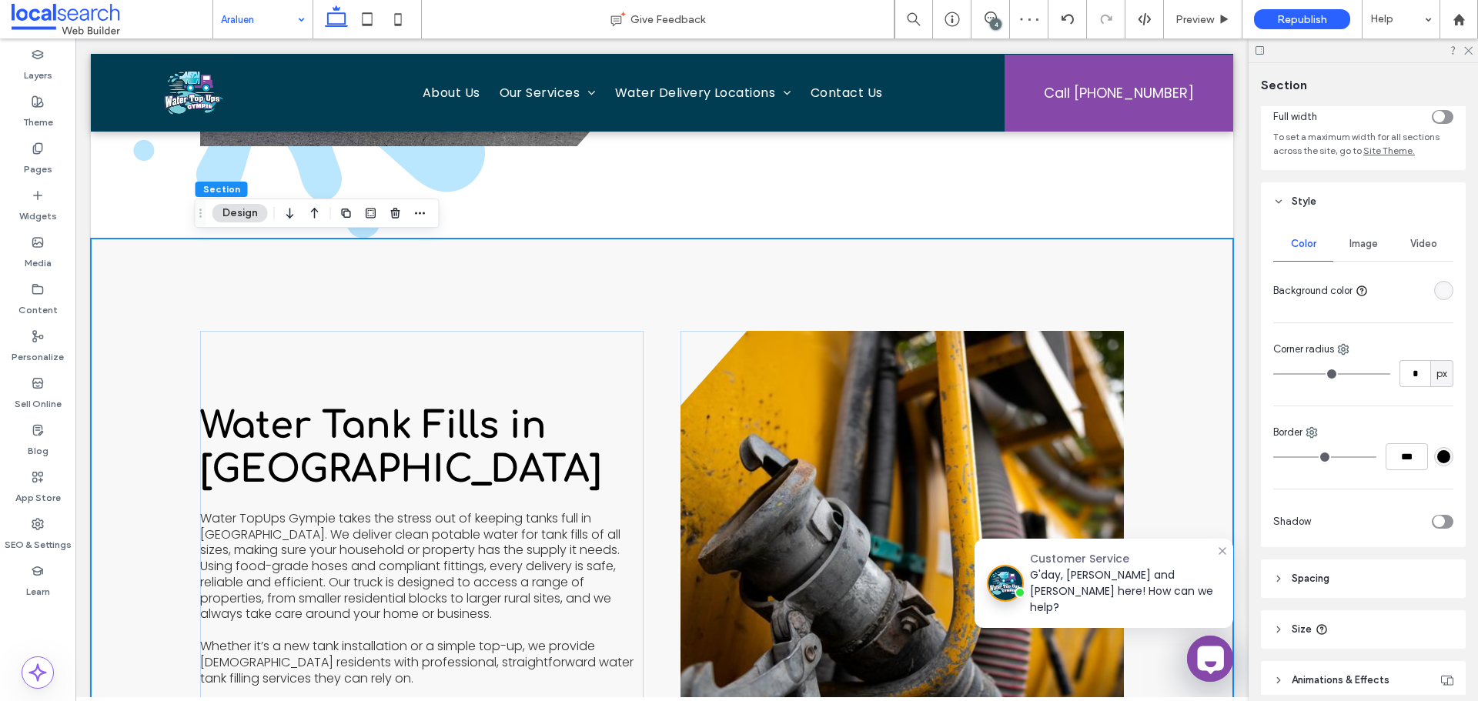
scroll to position [5, 0]
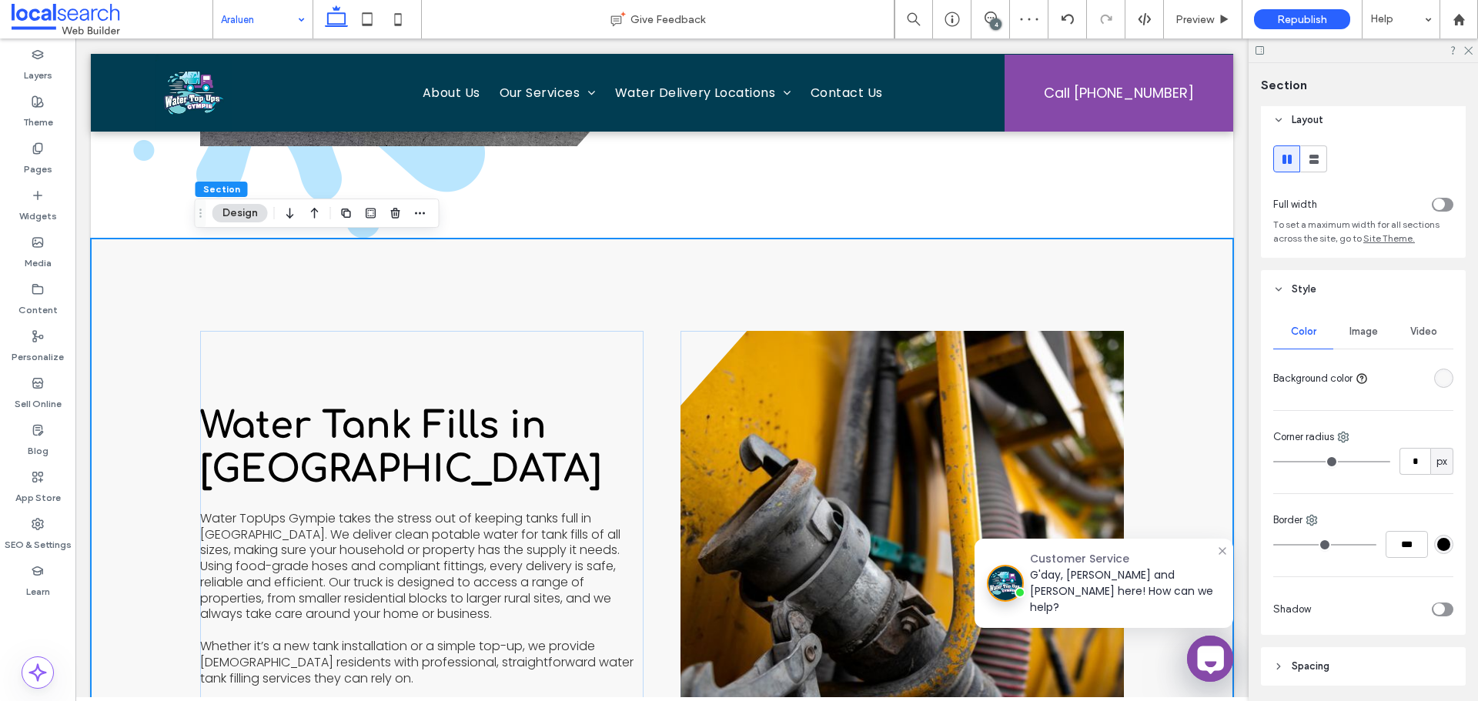
click at [1362, 343] on div "Image" at bounding box center [1363, 332] width 60 height 34
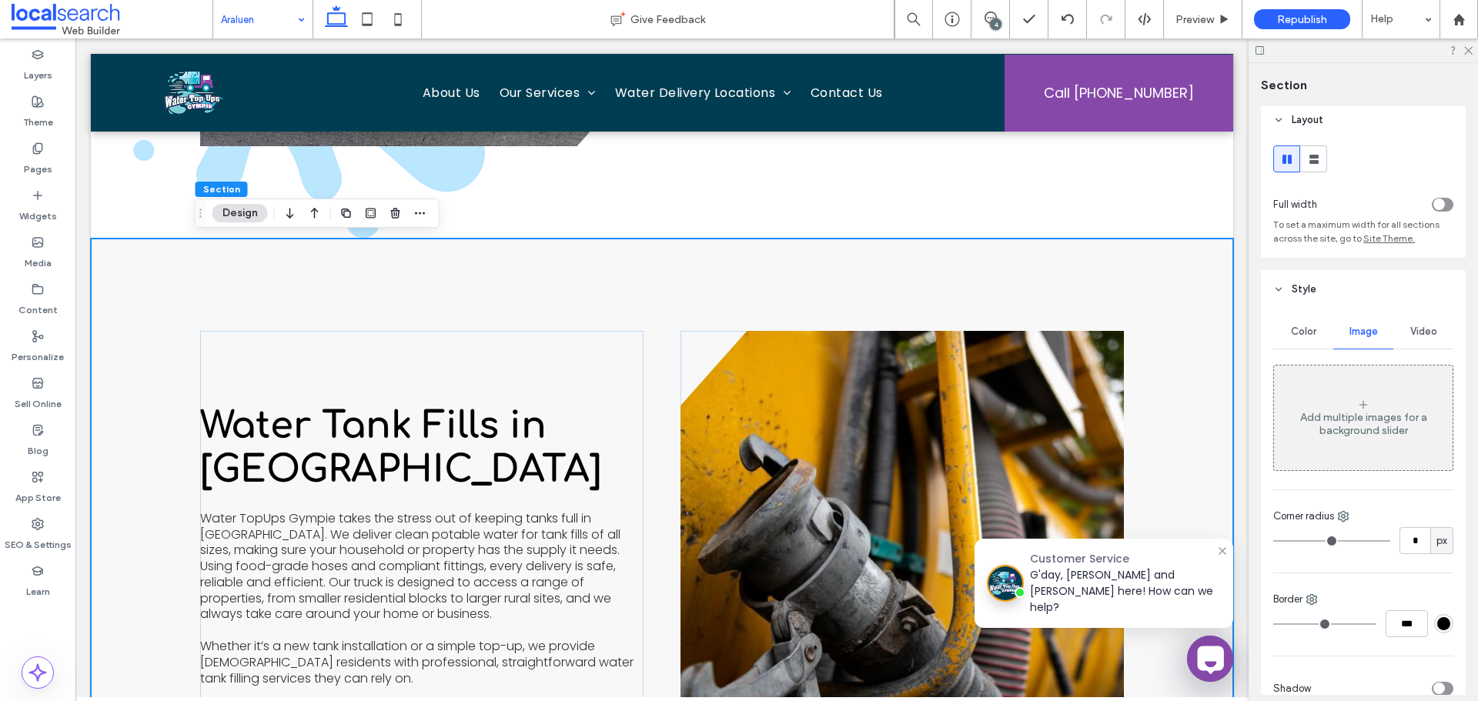
click at [1351, 464] on div "Add multiple images for a background slider" at bounding box center [1363, 418] width 179 height 102
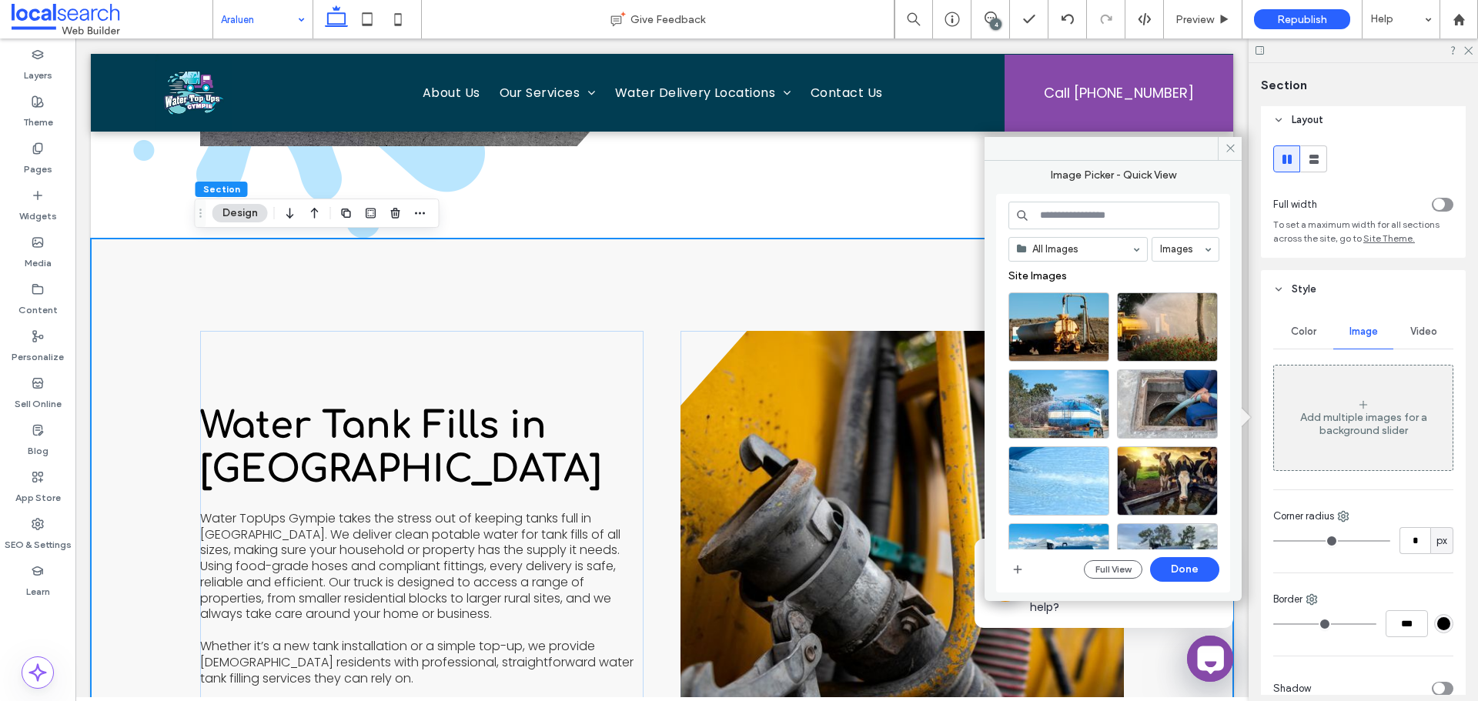
click at [1088, 220] on input at bounding box center [1113, 216] width 211 height 28
paste input "**********"
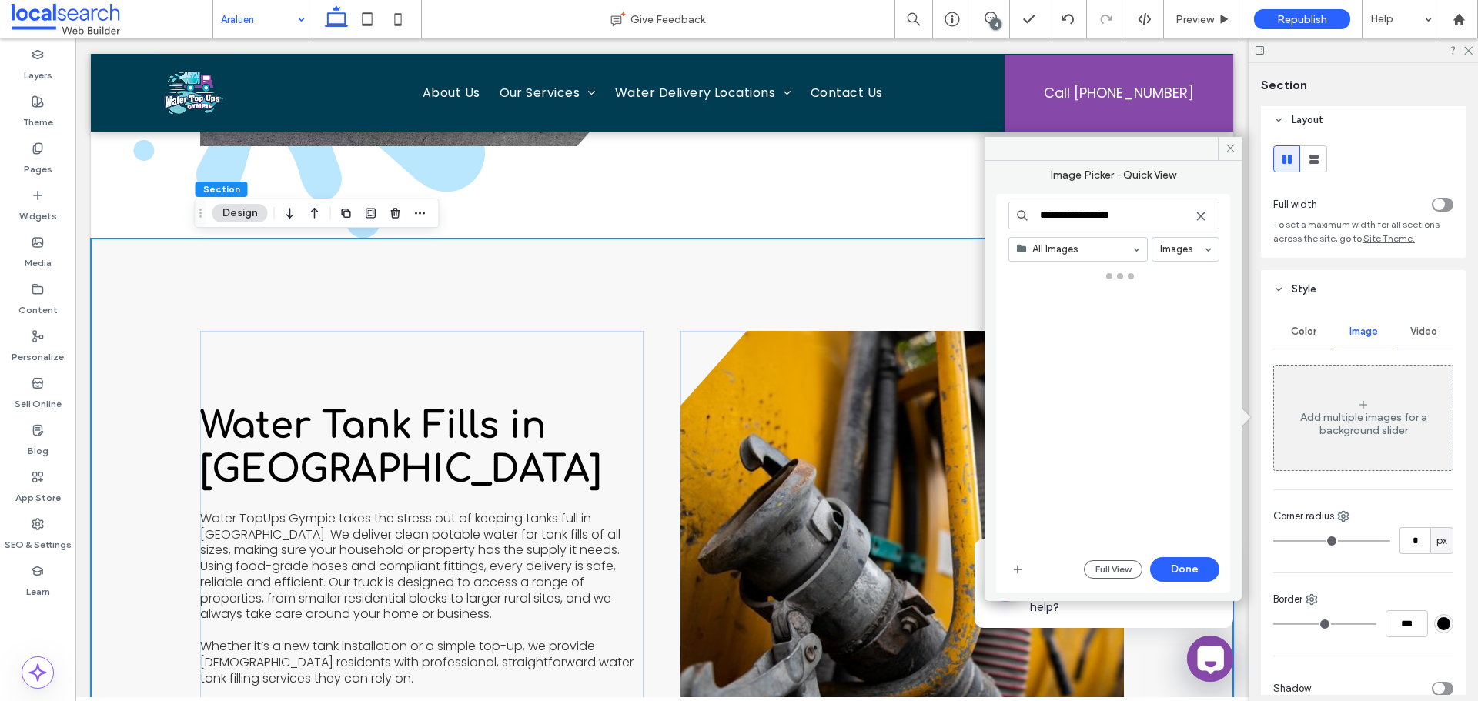
type input "**********"
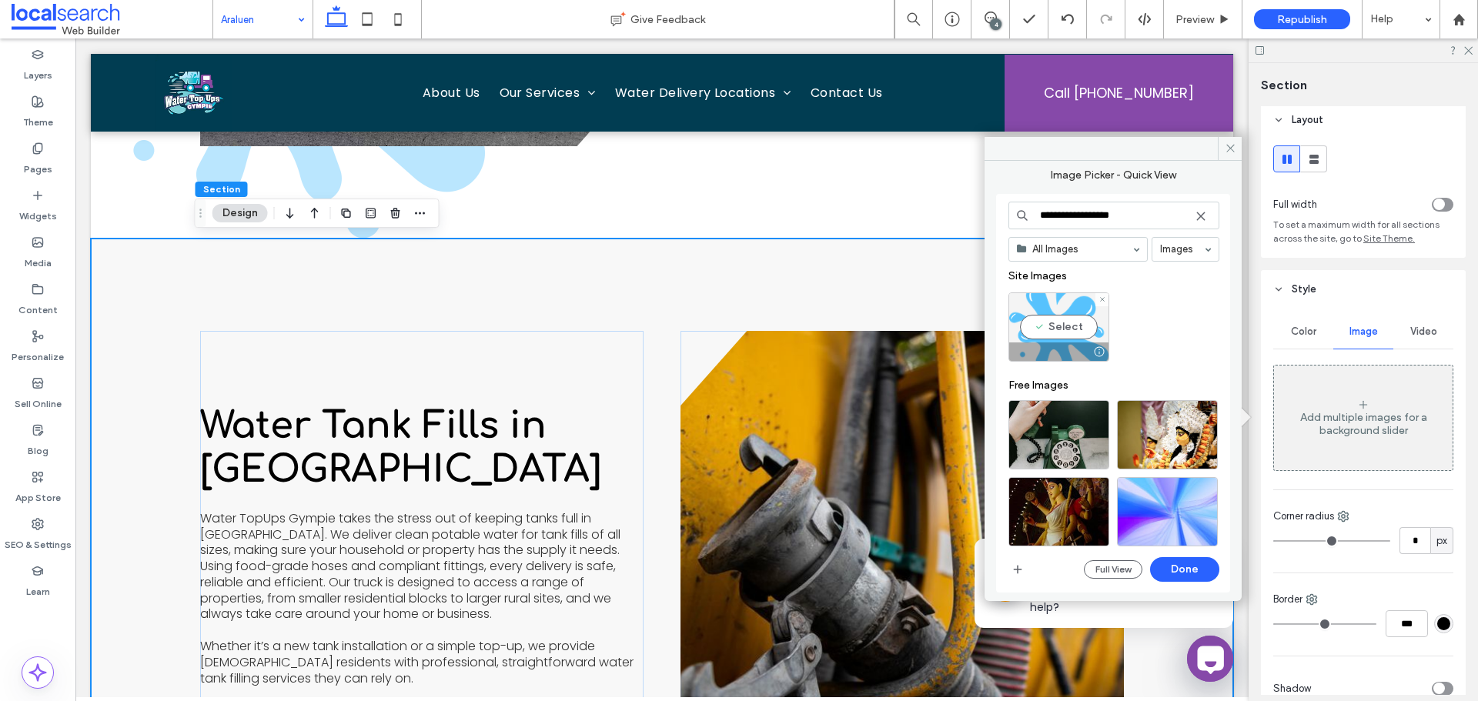
click at [1067, 336] on div "Select" at bounding box center [1058, 326] width 101 height 69
drag, startPoint x: 1188, startPoint y: 562, endPoint x: 1112, endPoint y: 523, distance: 84.7
click at [1188, 562] on button "Done" at bounding box center [1184, 569] width 69 height 25
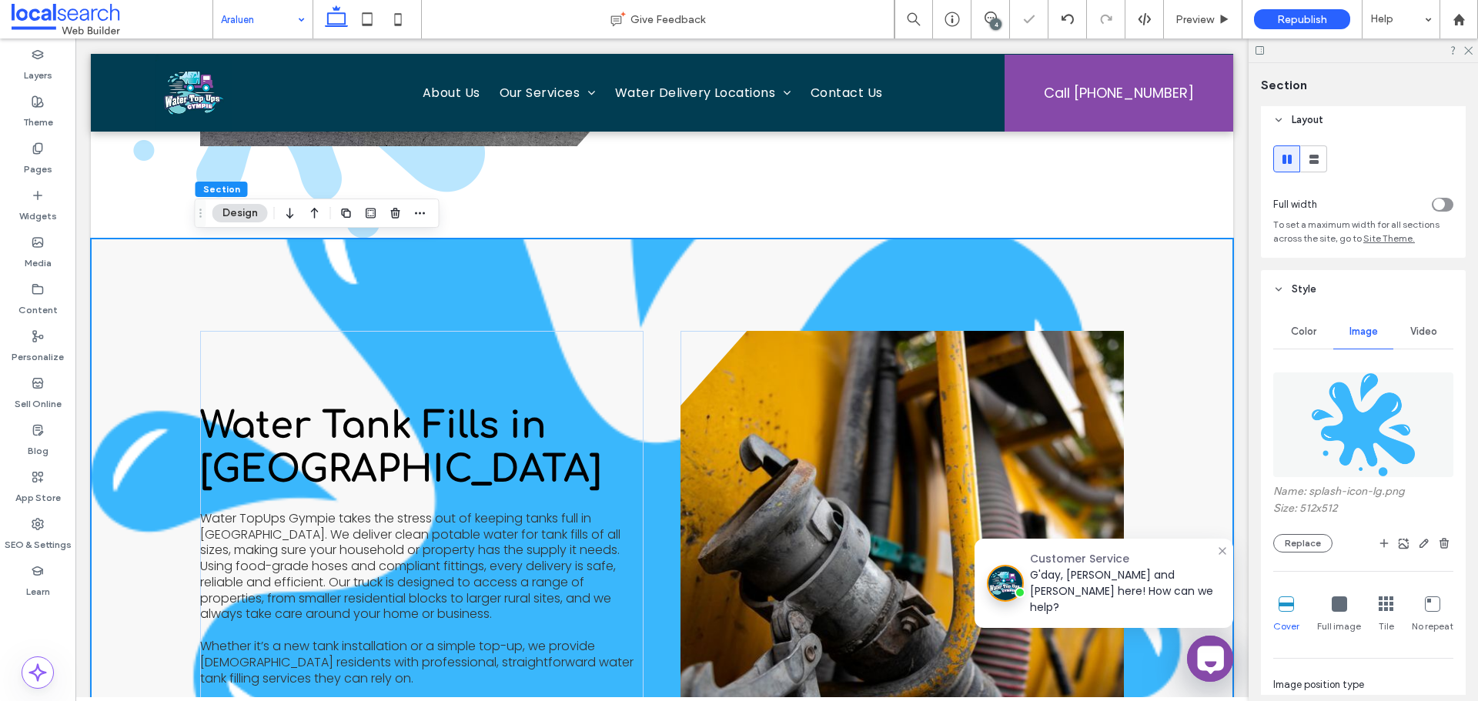
click at [1431, 596] on div "No repeat" at bounding box center [1433, 614] width 42 height 49
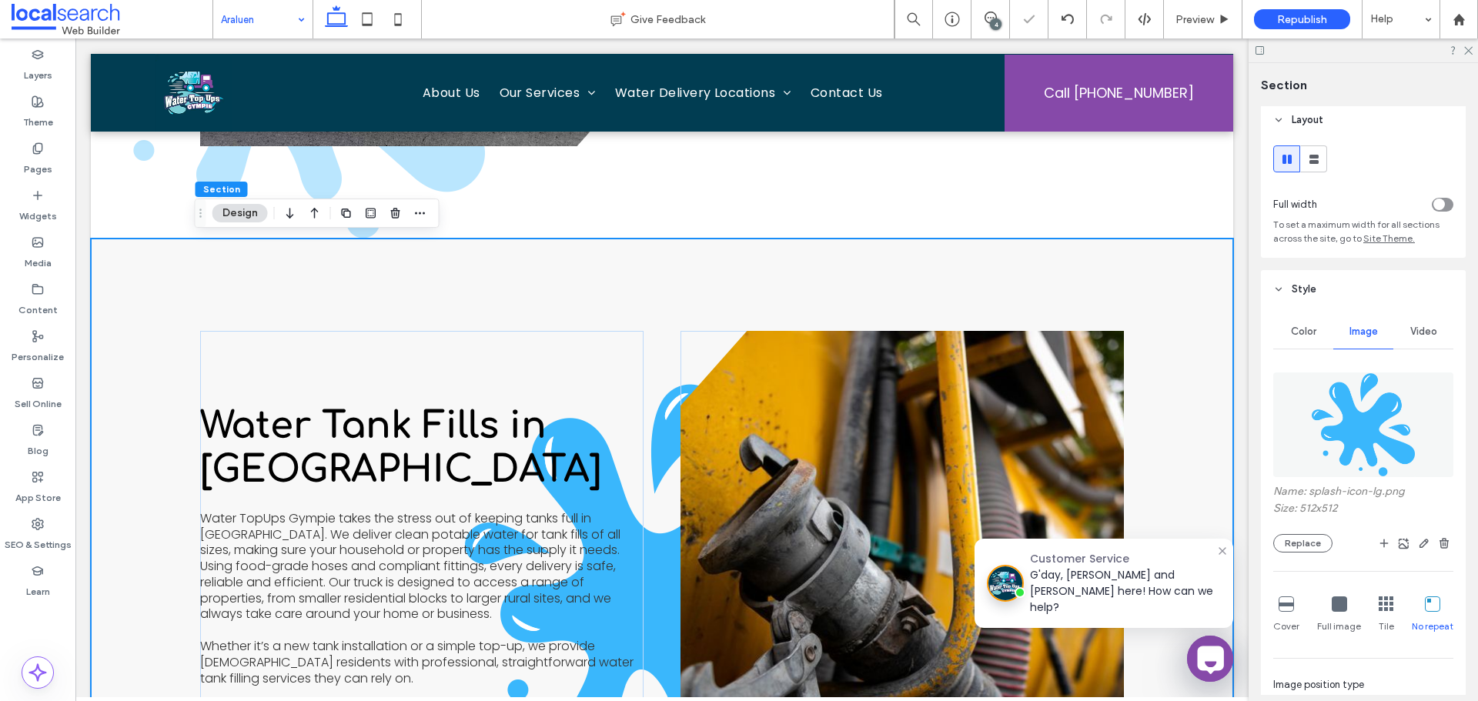
click at [1427, 607] on icon at bounding box center [1432, 603] width 15 height 15
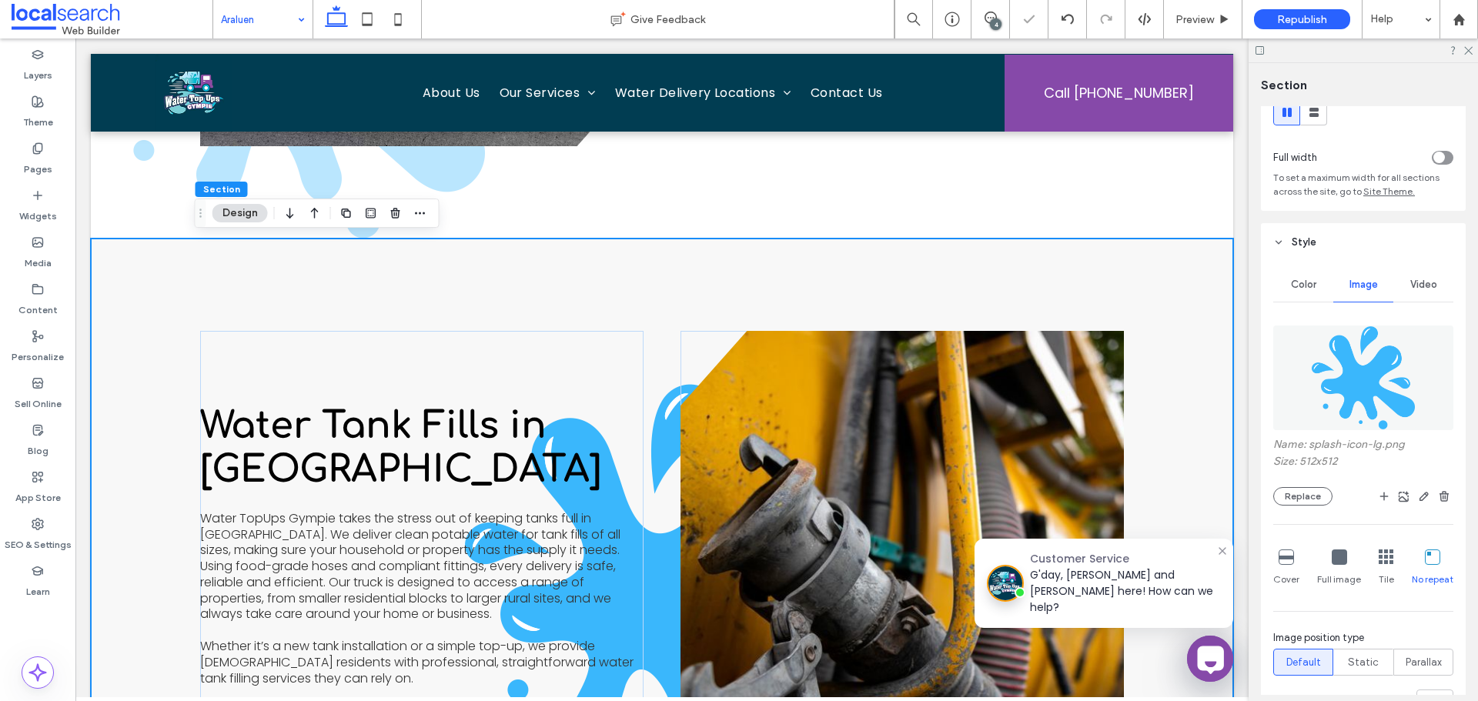
scroll to position [159, 0]
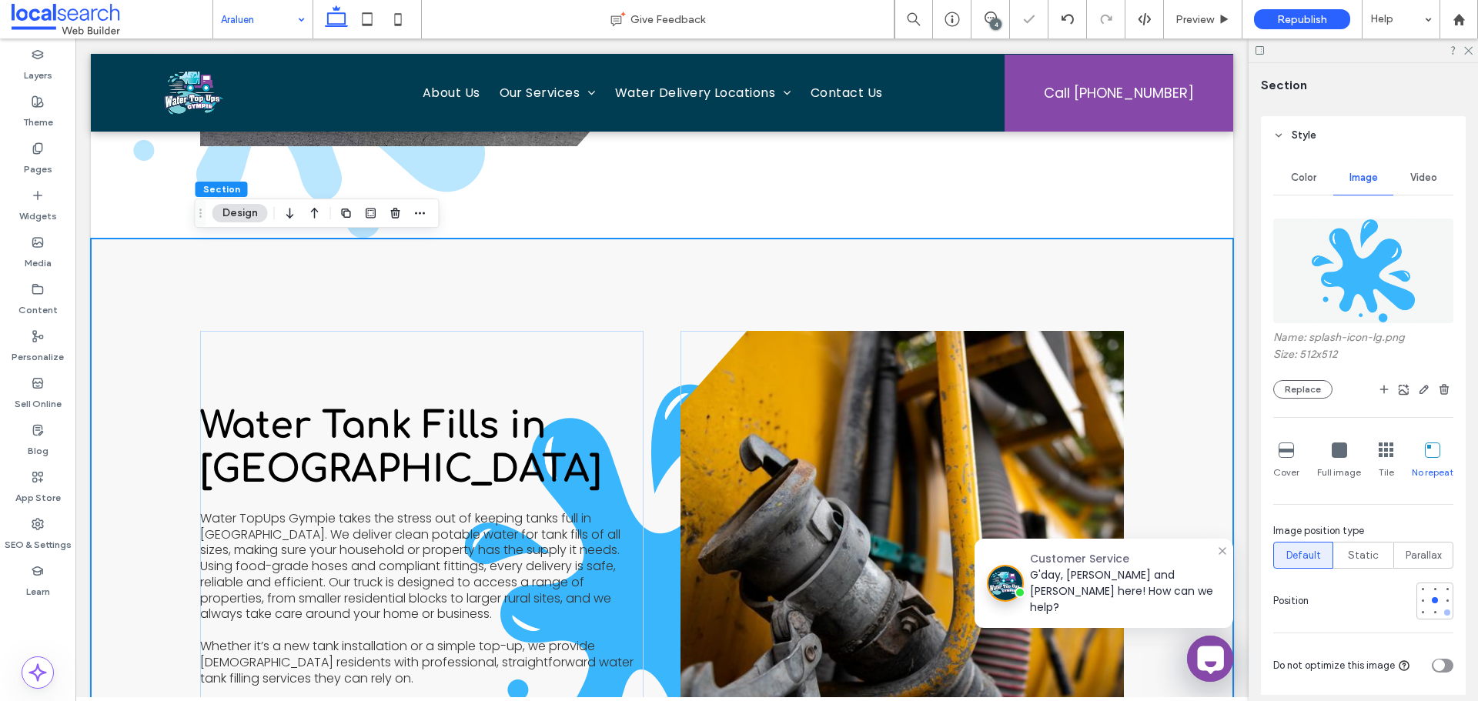
click at [1442, 617] on div at bounding box center [1447, 612] width 11 height 11
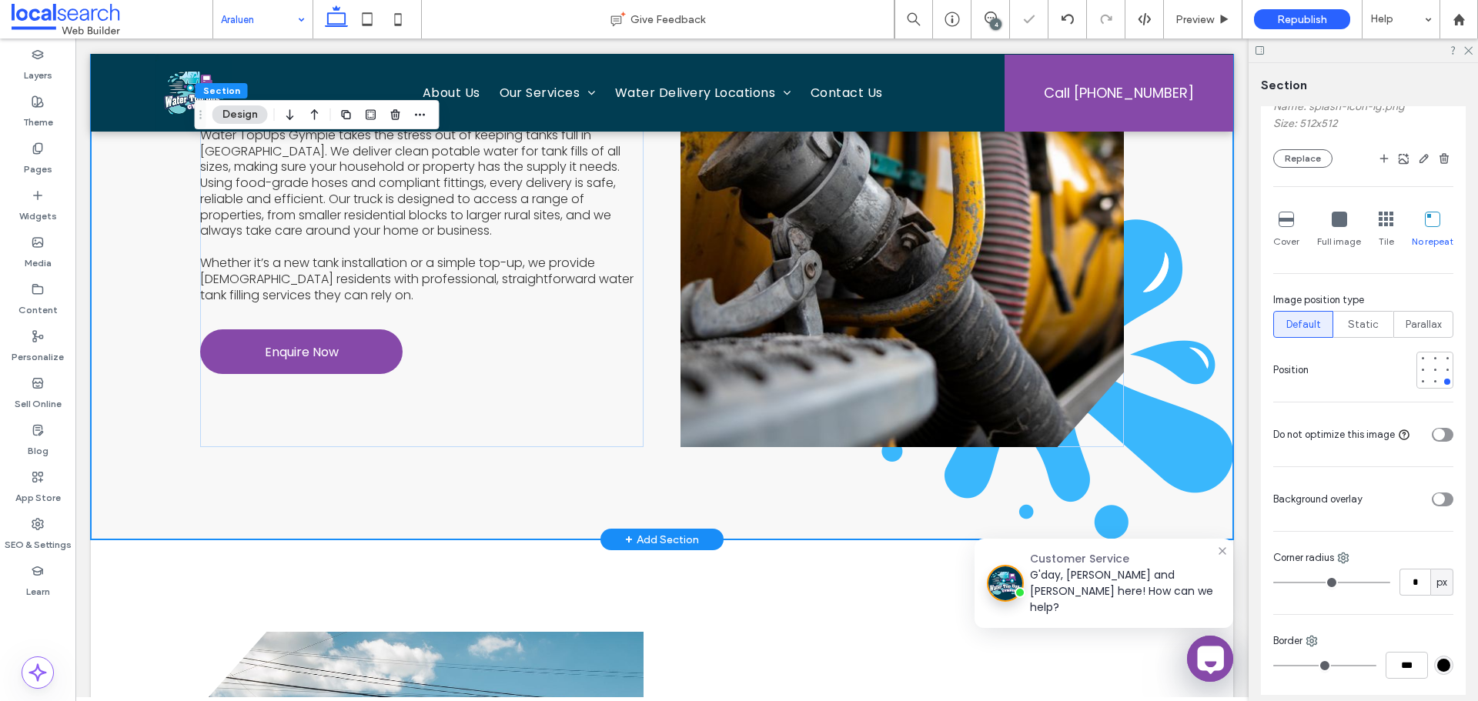
scroll to position [1462, 0]
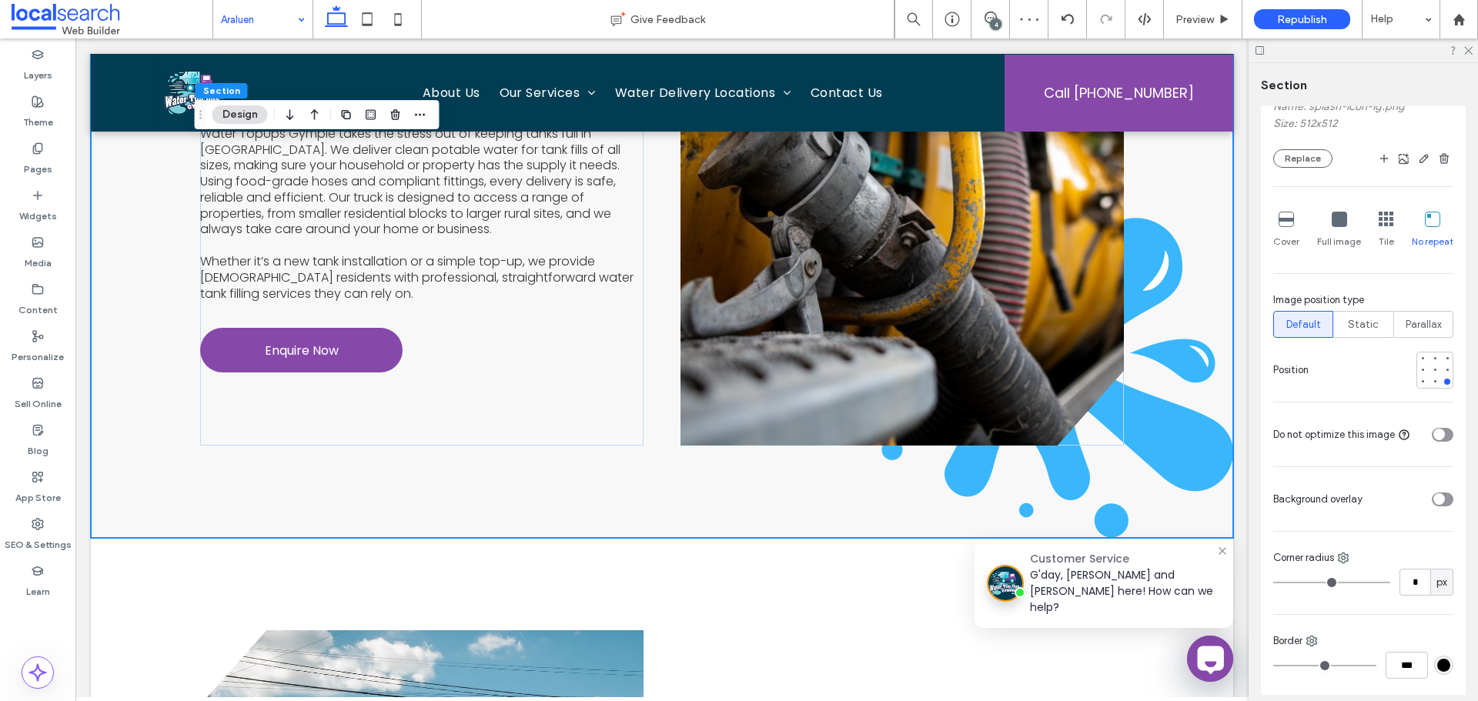
click at [1426, 491] on div at bounding box center [1410, 499] width 85 height 27
click at [1435, 502] on div "toggle" at bounding box center [1439, 499] width 12 height 12
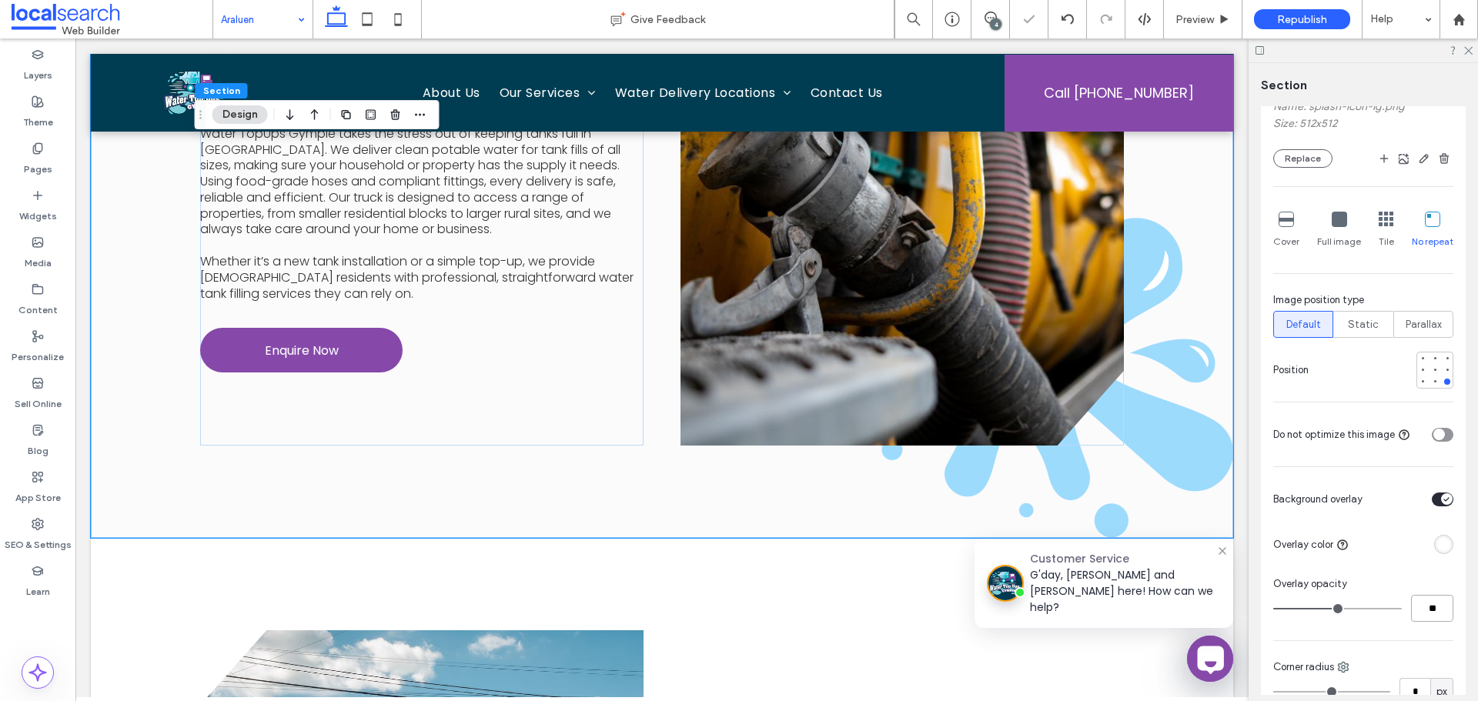
click at [1423, 616] on input "**" at bounding box center [1432, 608] width 42 height 27
type input "**"
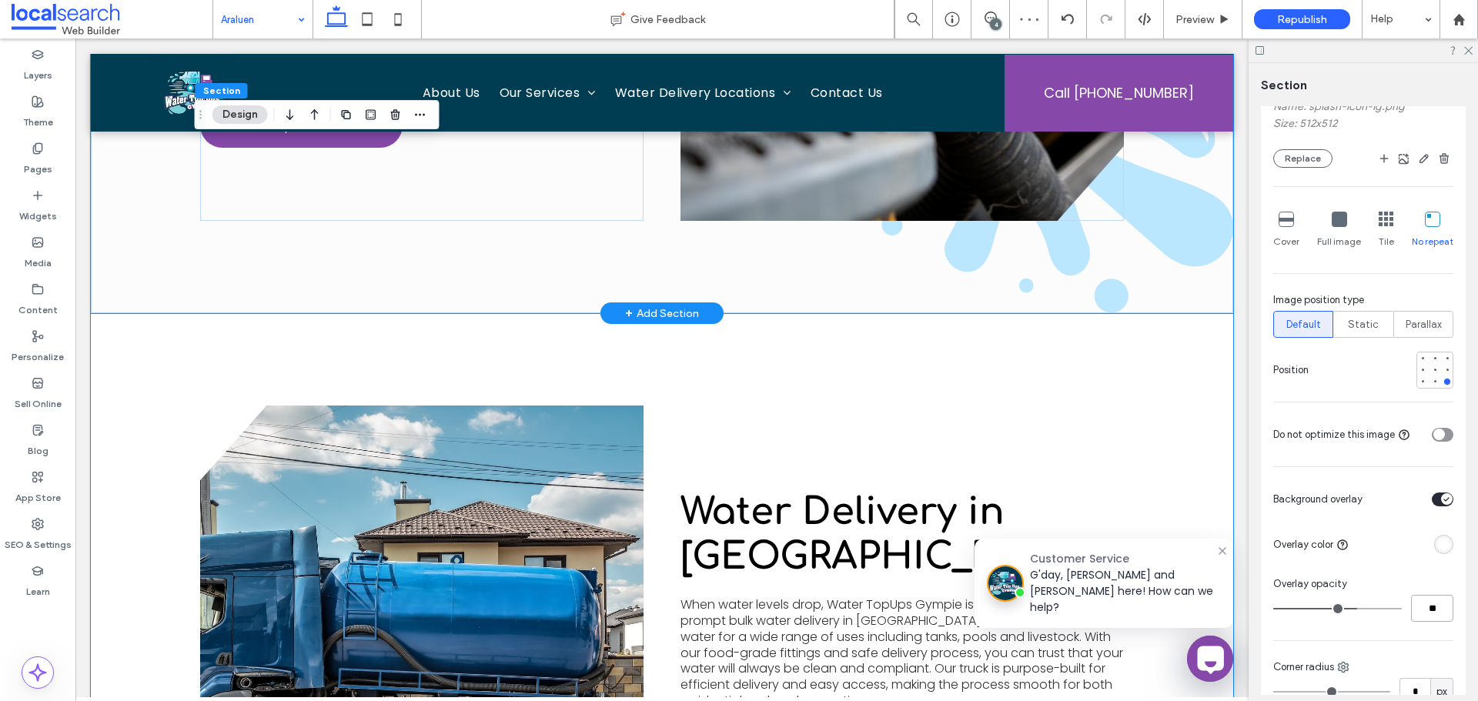
scroll to position [1616, 0]
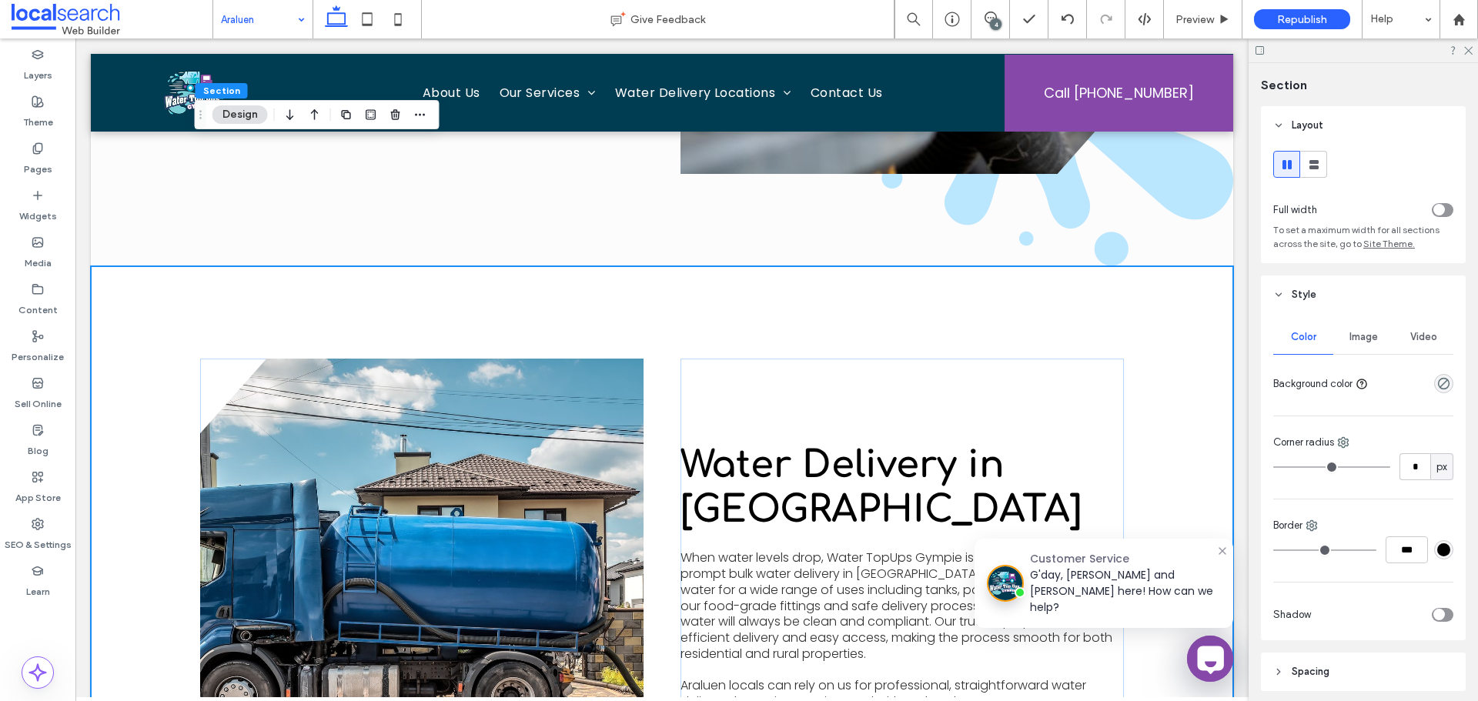
scroll to position [2001, 0]
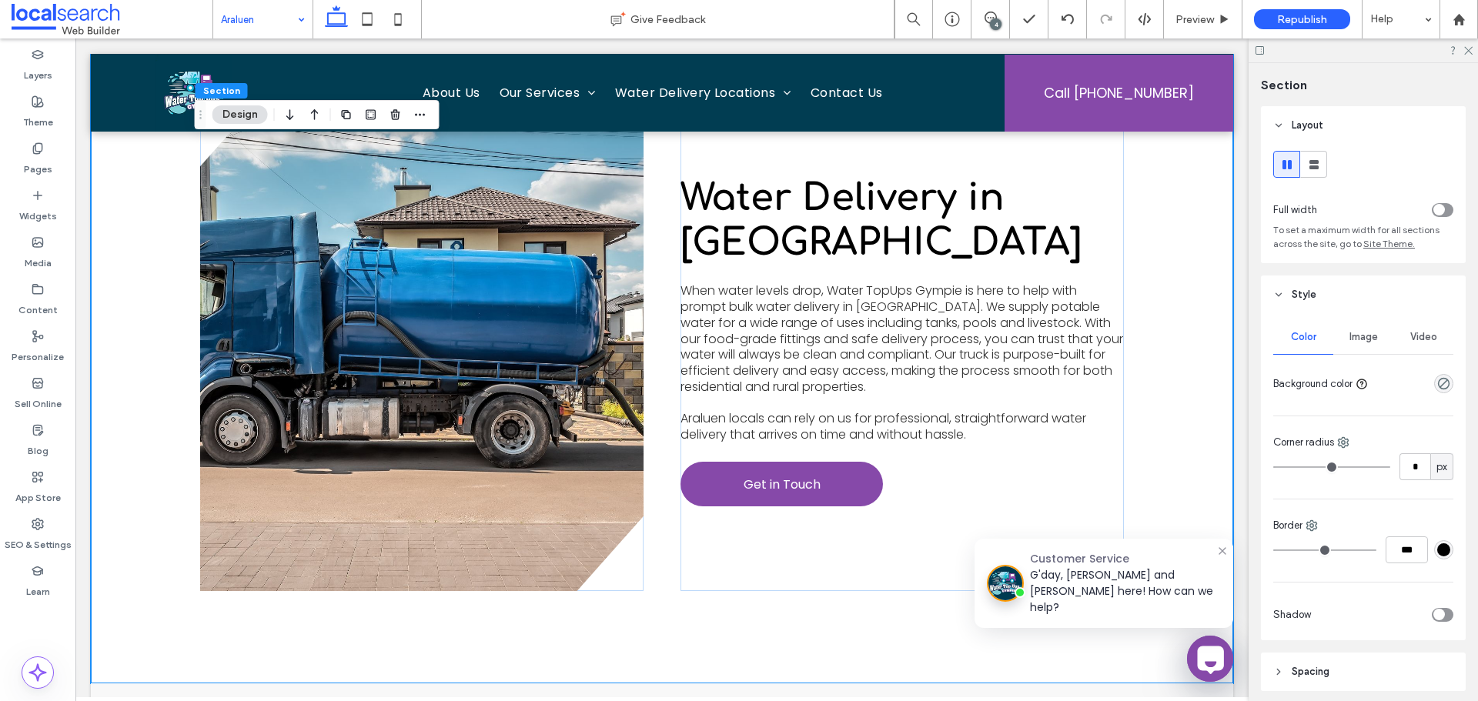
click at [1361, 345] on div "Image" at bounding box center [1363, 337] width 60 height 34
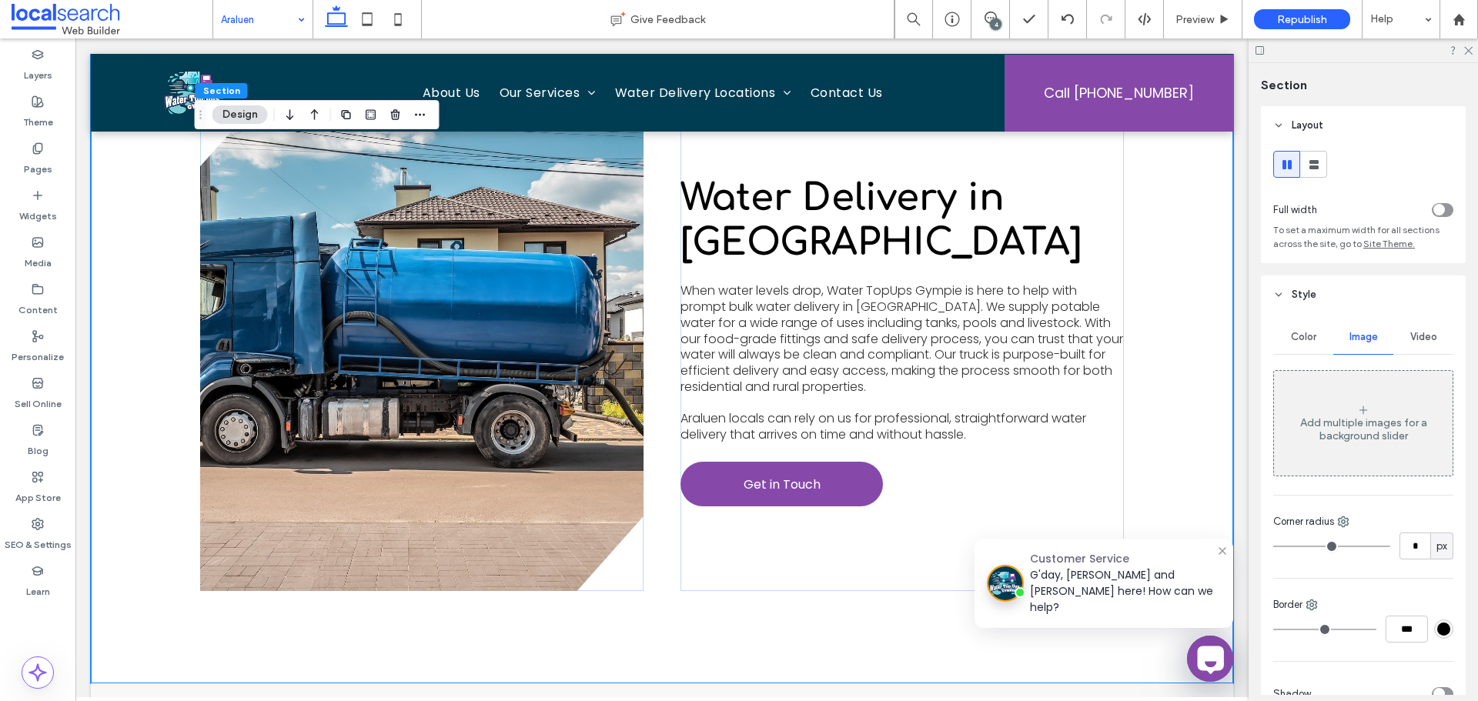
click at [1342, 436] on div "Add multiple images for a background slider" at bounding box center [1363, 429] width 179 height 26
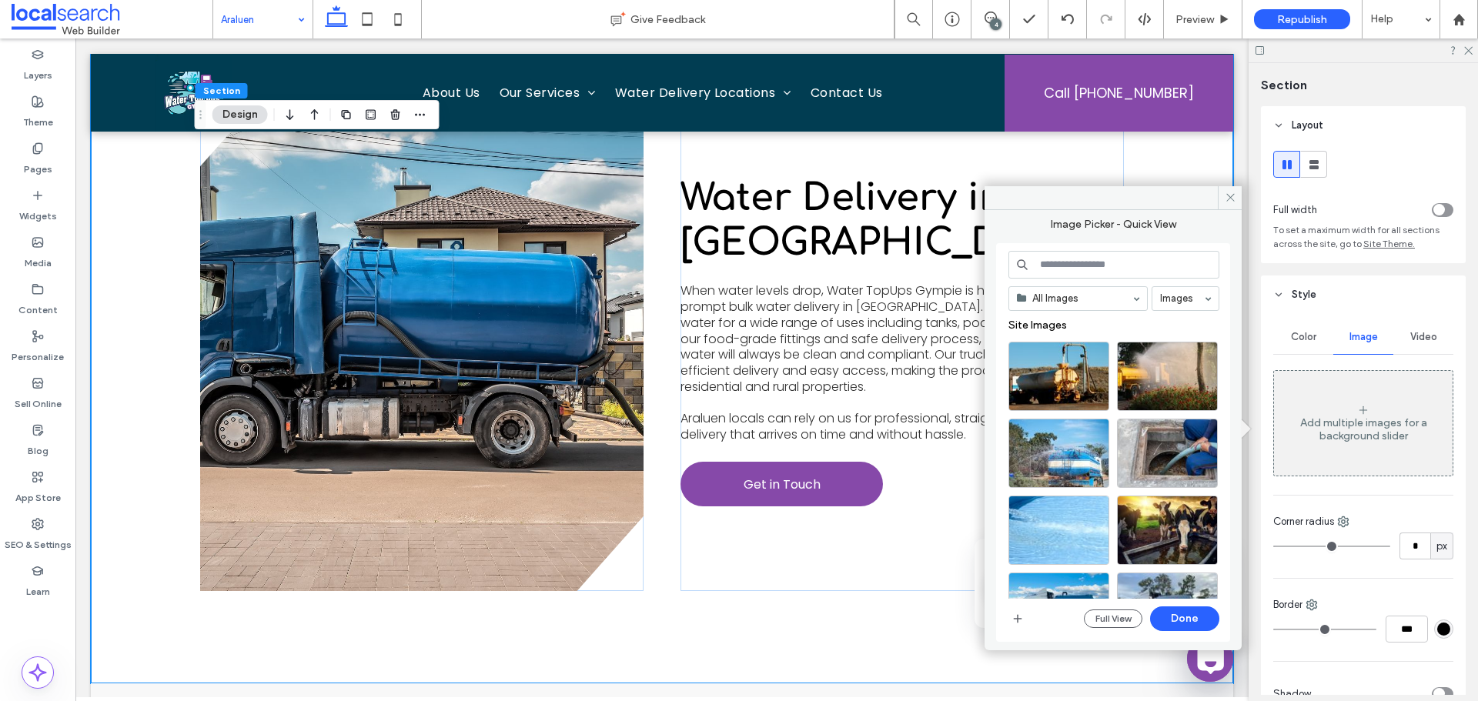
click at [1088, 276] on input at bounding box center [1113, 265] width 211 height 28
paste input "**********"
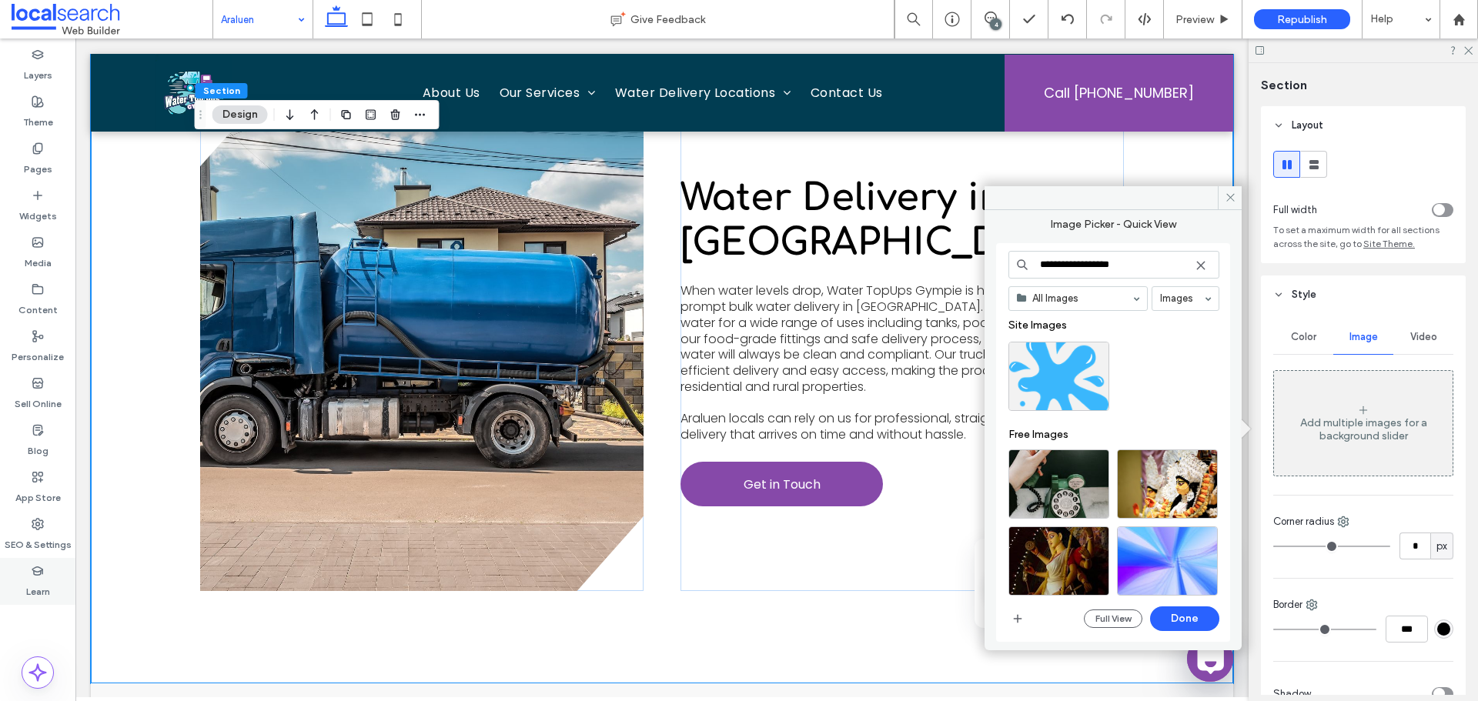
type input "**********"
click at [1089, 389] on div "Select" at bounding box center [1058, 376] width 101 height 69
click at [1195, 622] on button "Done" at bounding box center [1184, 619] width 69 height 25
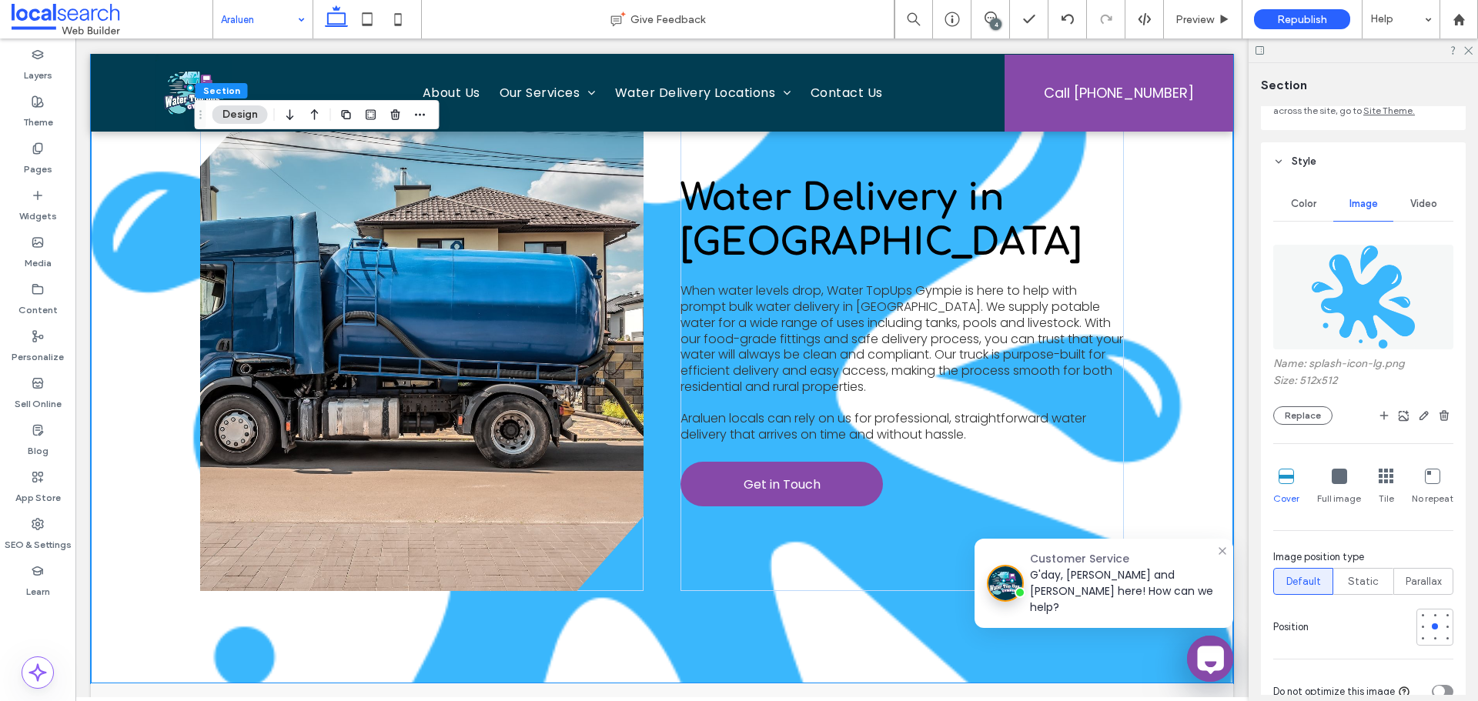
scroll to position [154, 0]
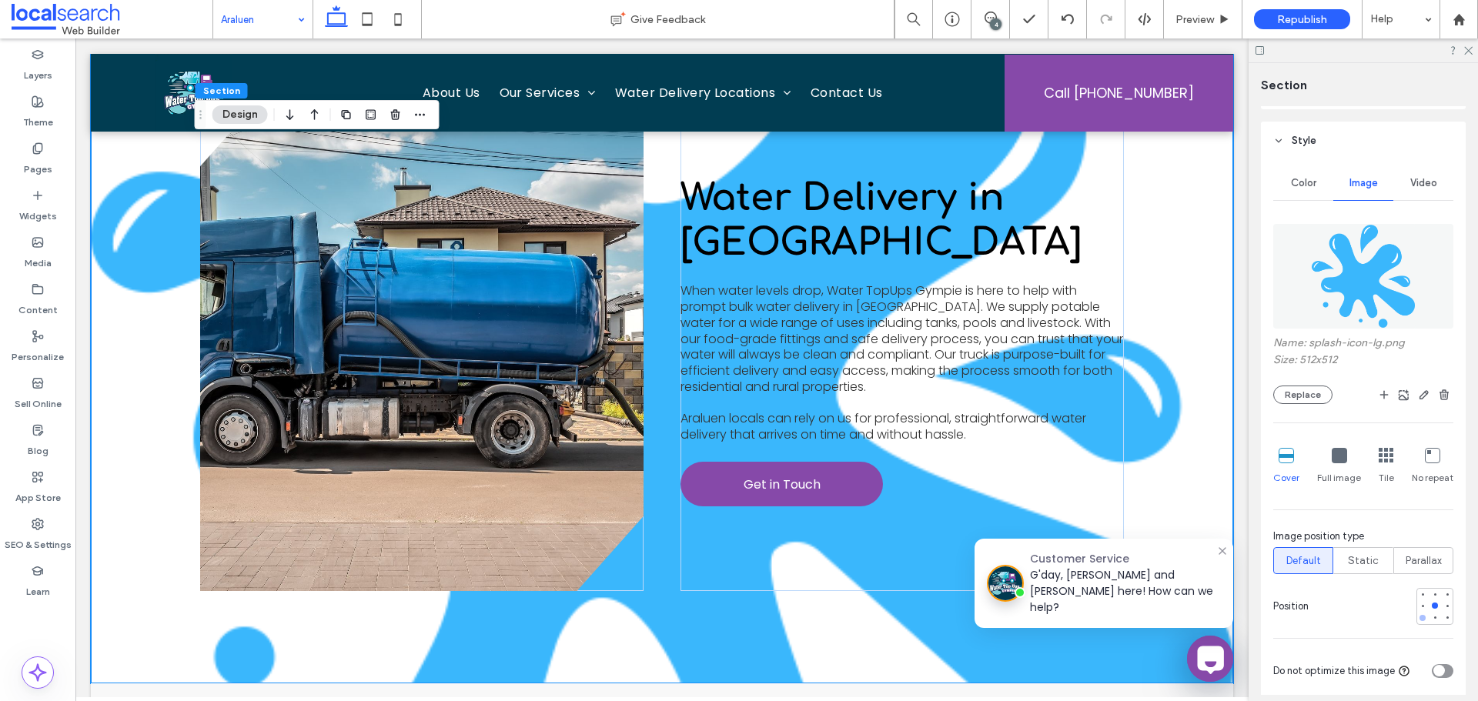
click at [1417, 619] on div at bounding box center [1422, 618] width 11 height 11
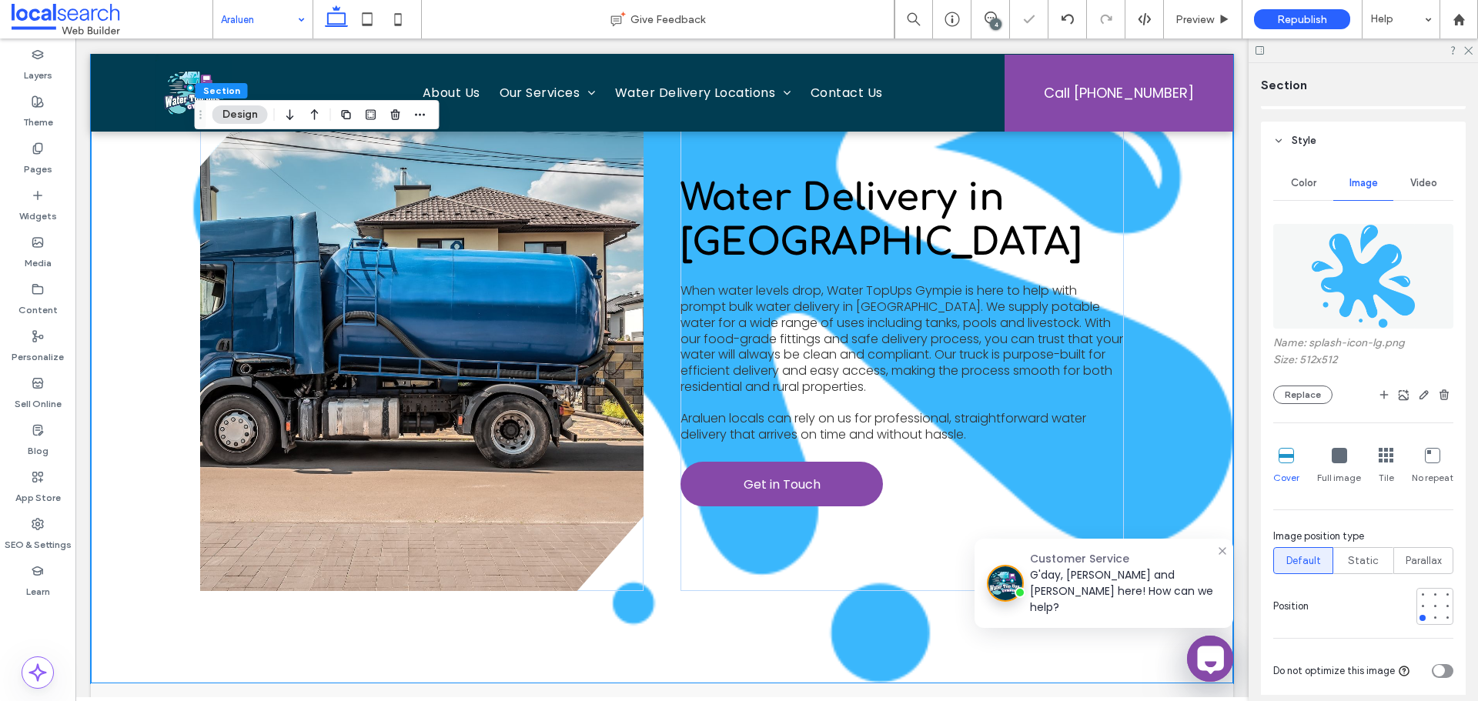
click at [1431, 463] on icon at bounding box center [1432, 455] width 15 height 15
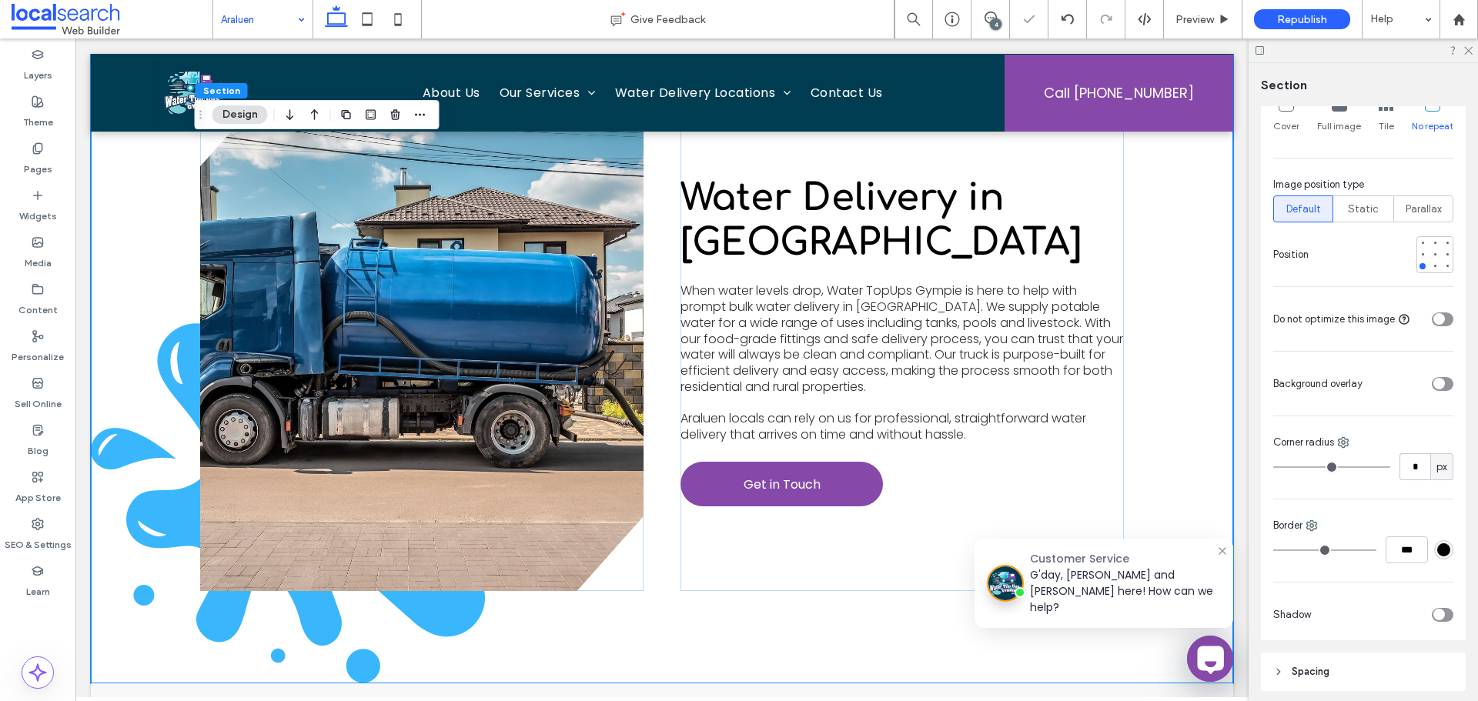
scroll to position [539, 0]
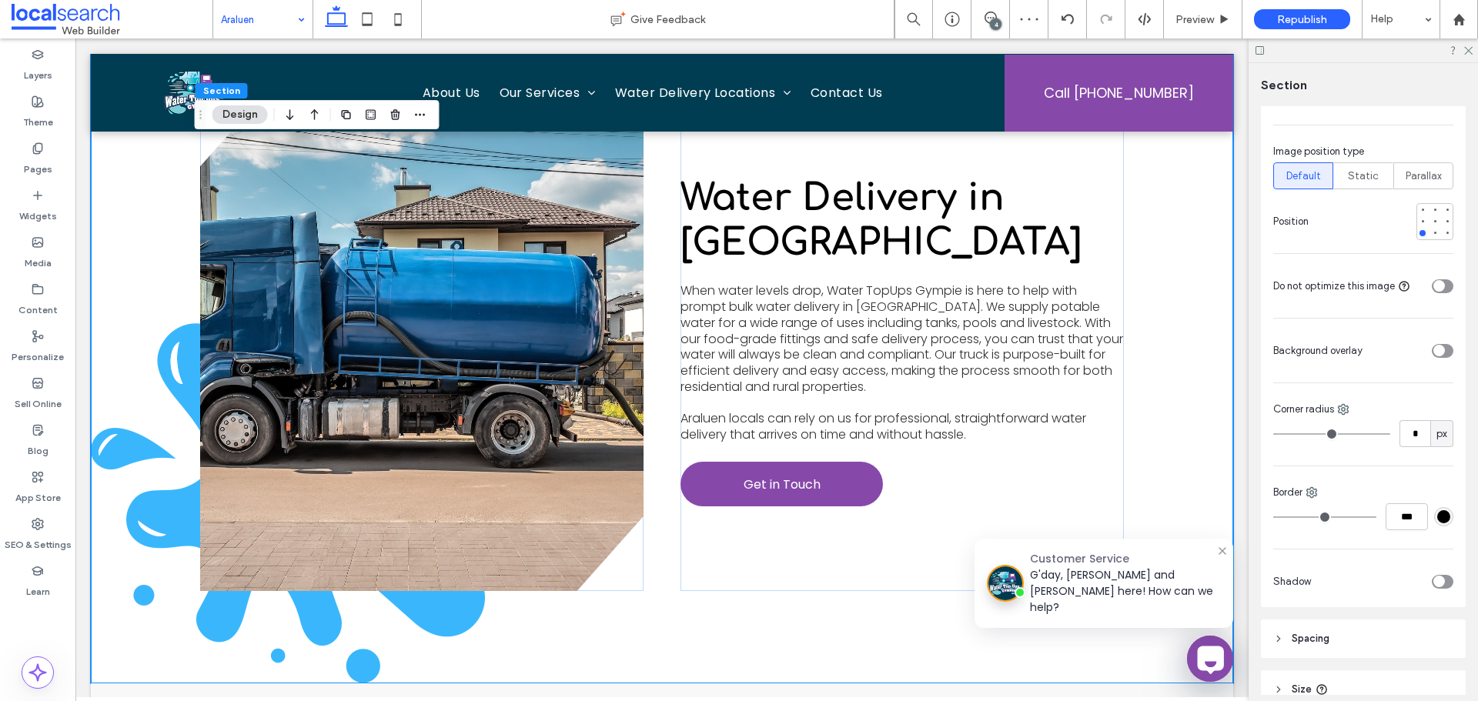
click at [1437, 353] on div "toggle" at bounding box center [1443, 351] width 22 height 14
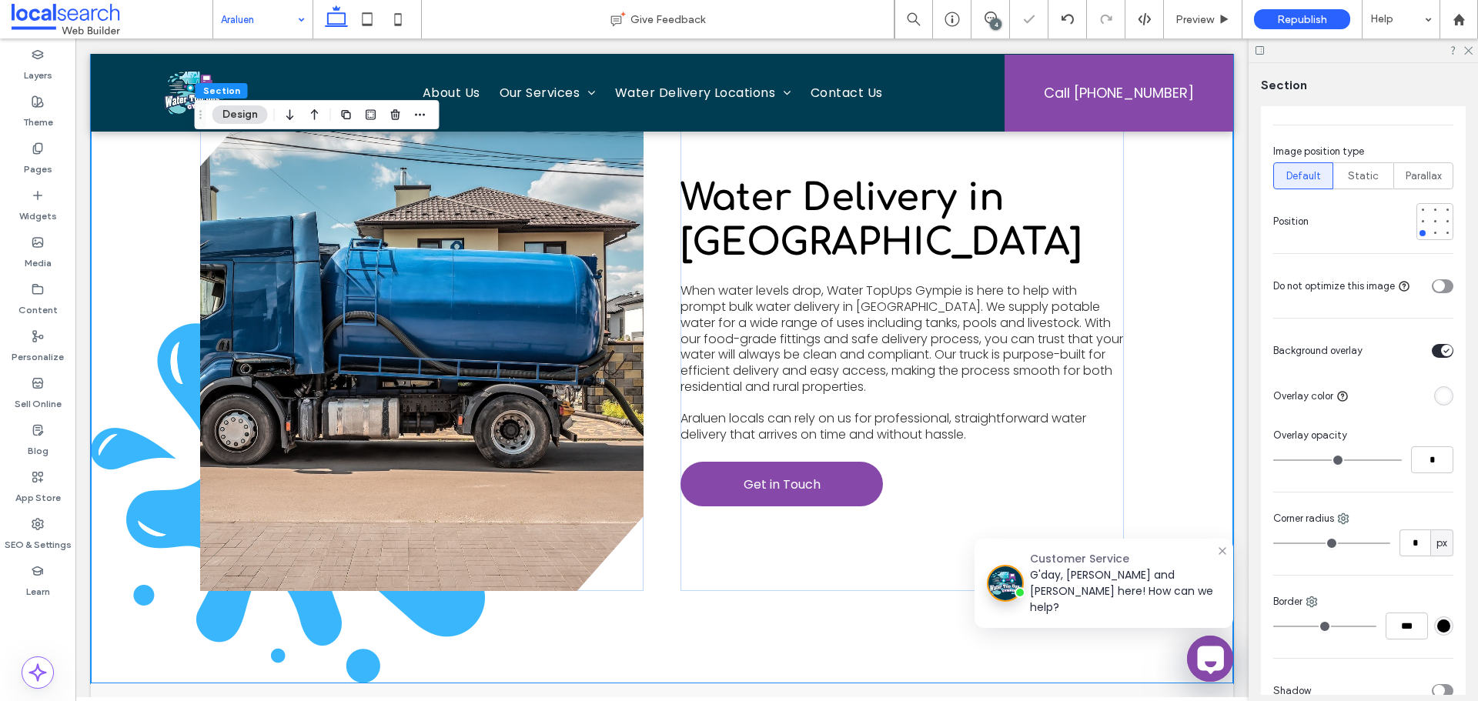
type input "**"
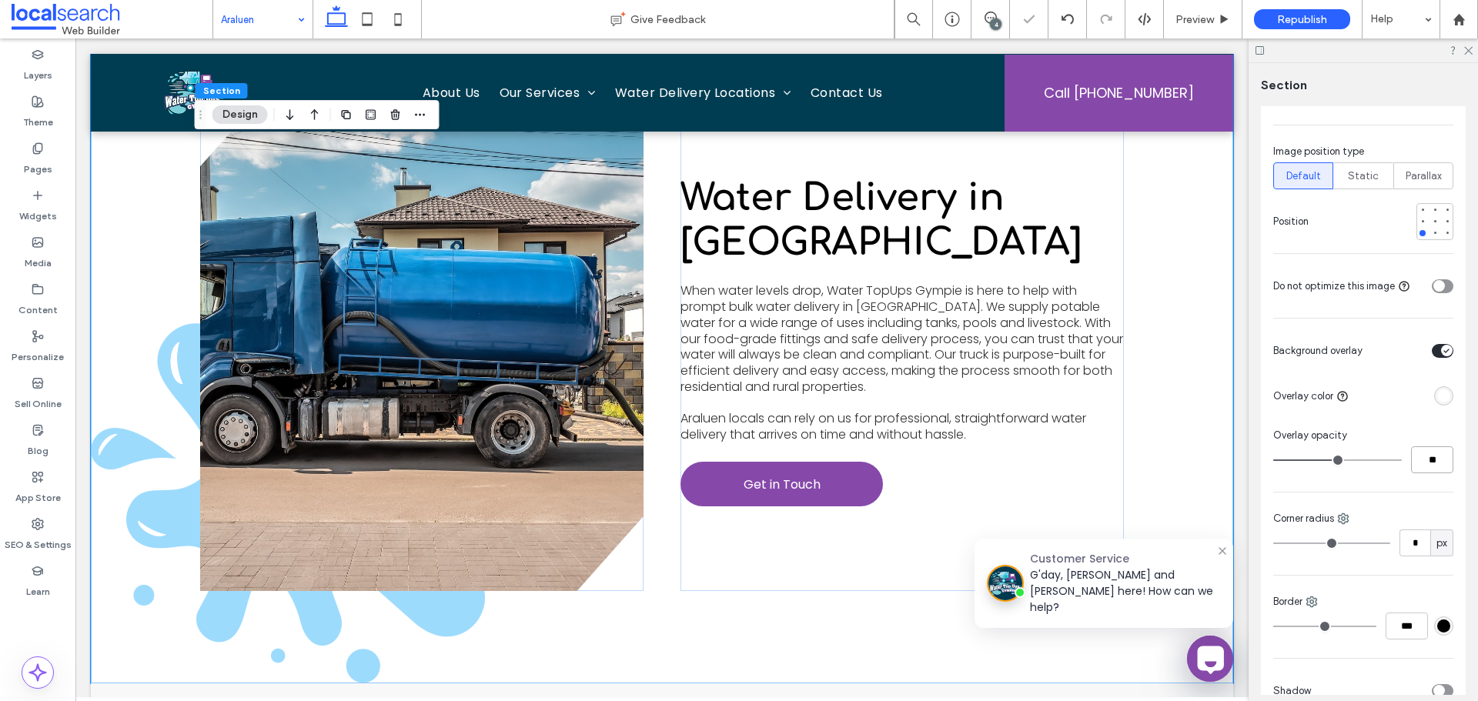
click at [1426, 463] on input "**" at bounding box center [1432, 459] width 42 height 27
type input "**"
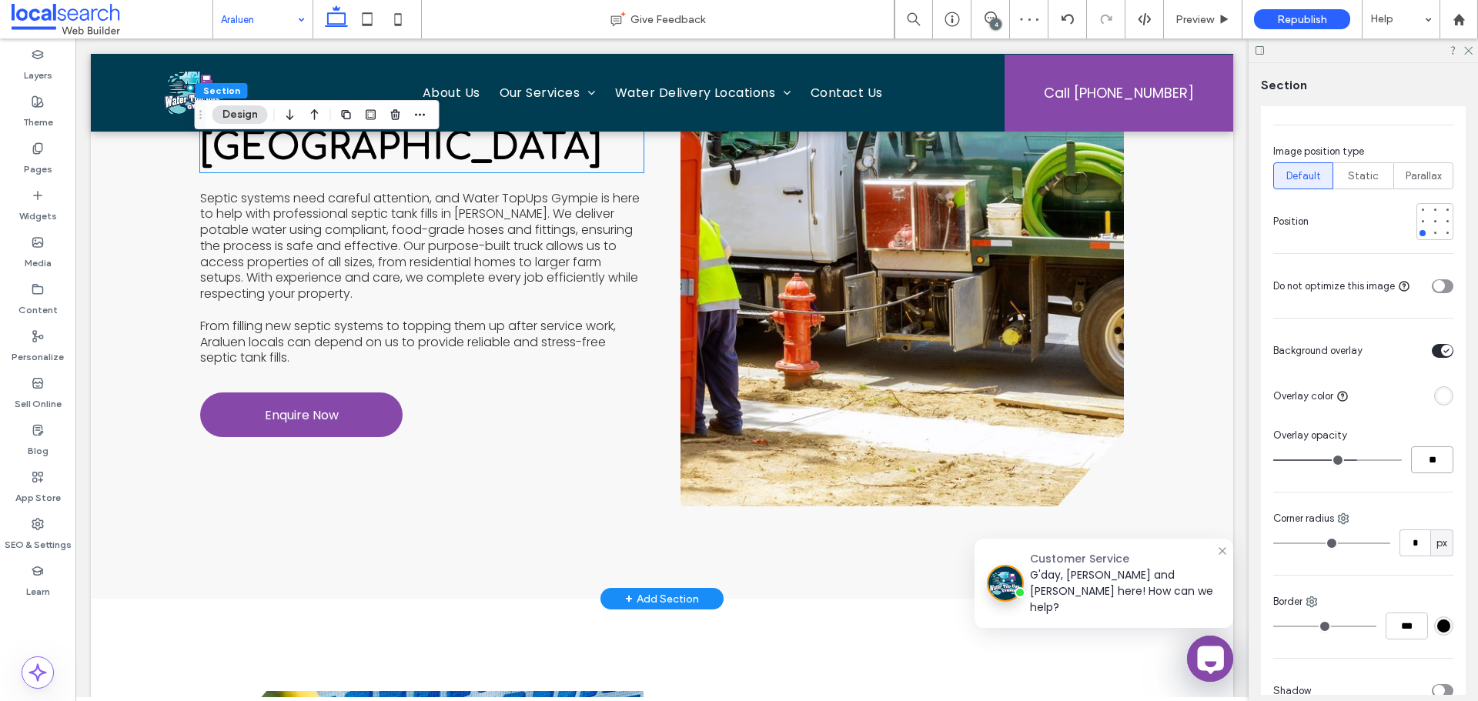
scroll to position [2771, 0]
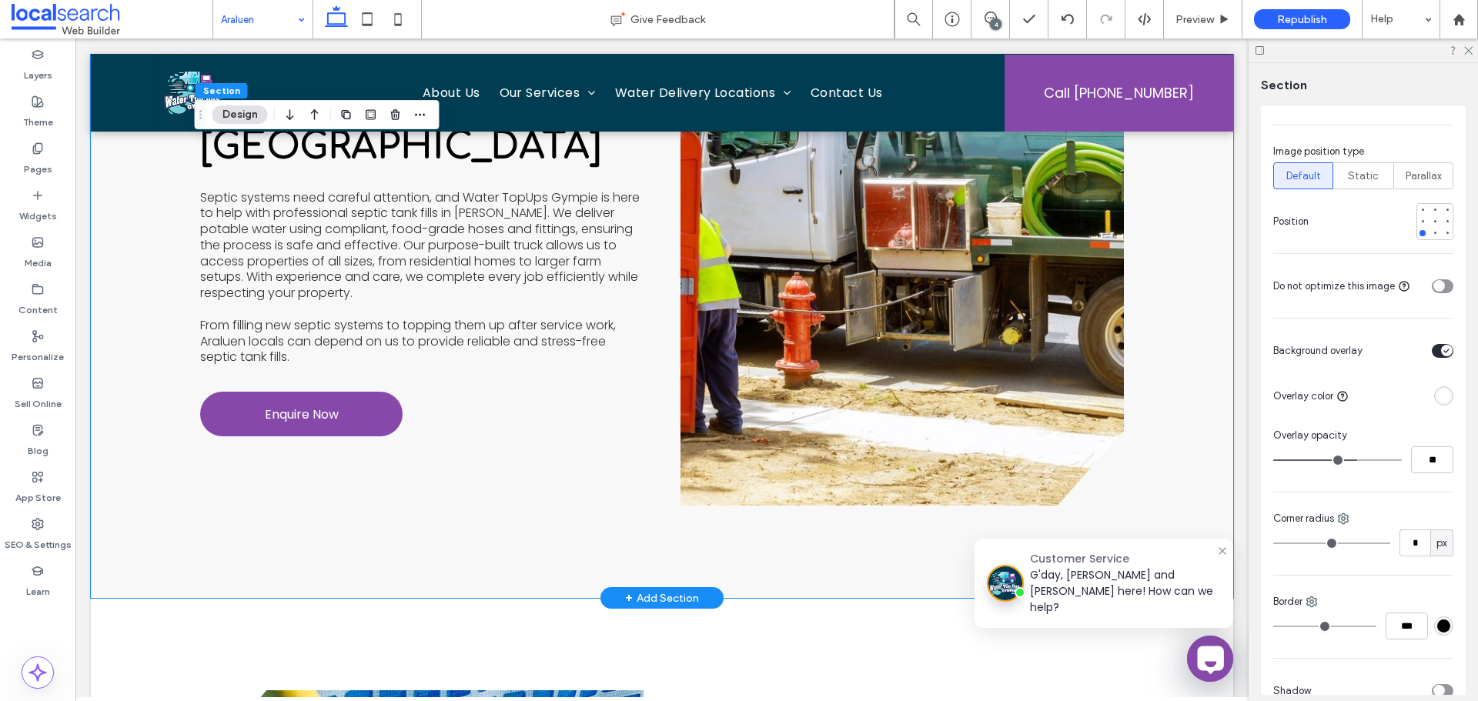
click at [553, 544] on div "Septic Tank Fills in Araluen Septic systems need careful attention, and Water T…" at bounding box center [662, 256] width 924 height 684
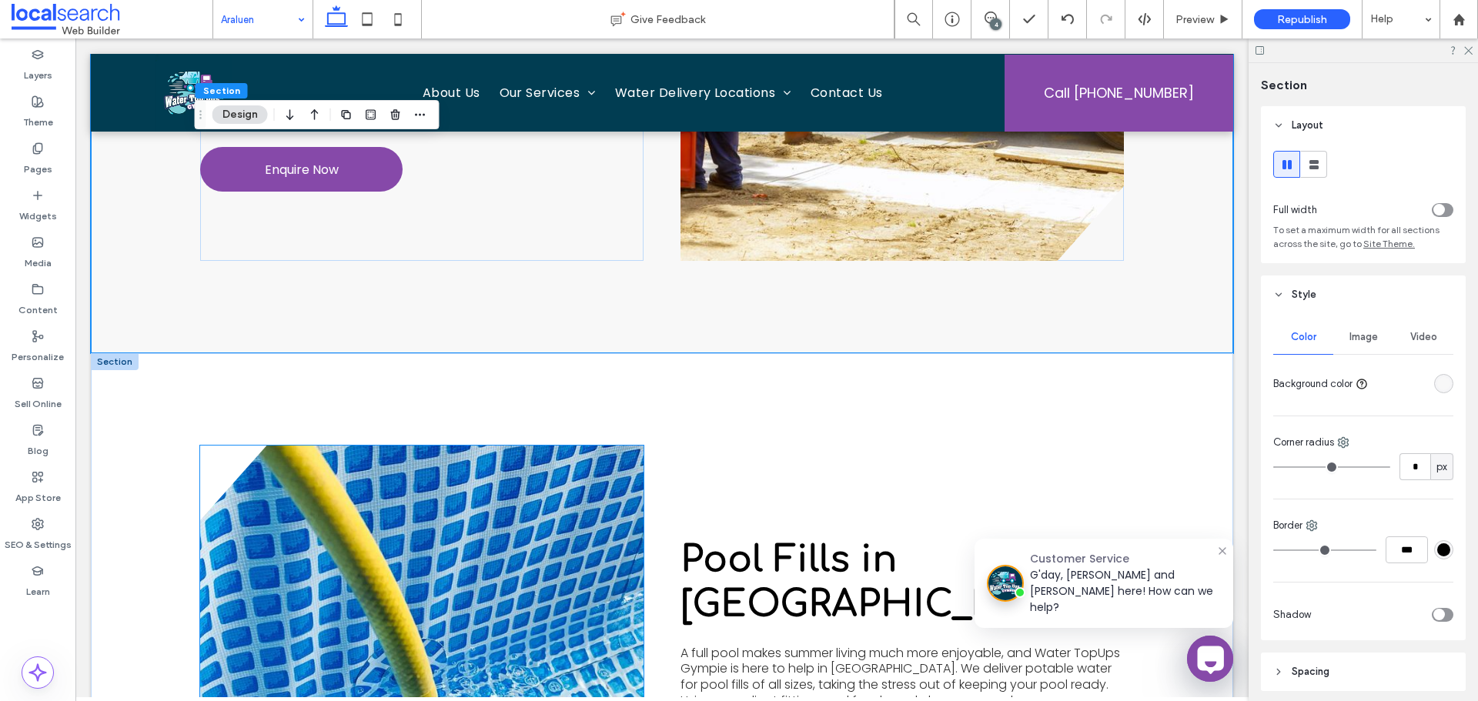
scroll to position [3156, 0]
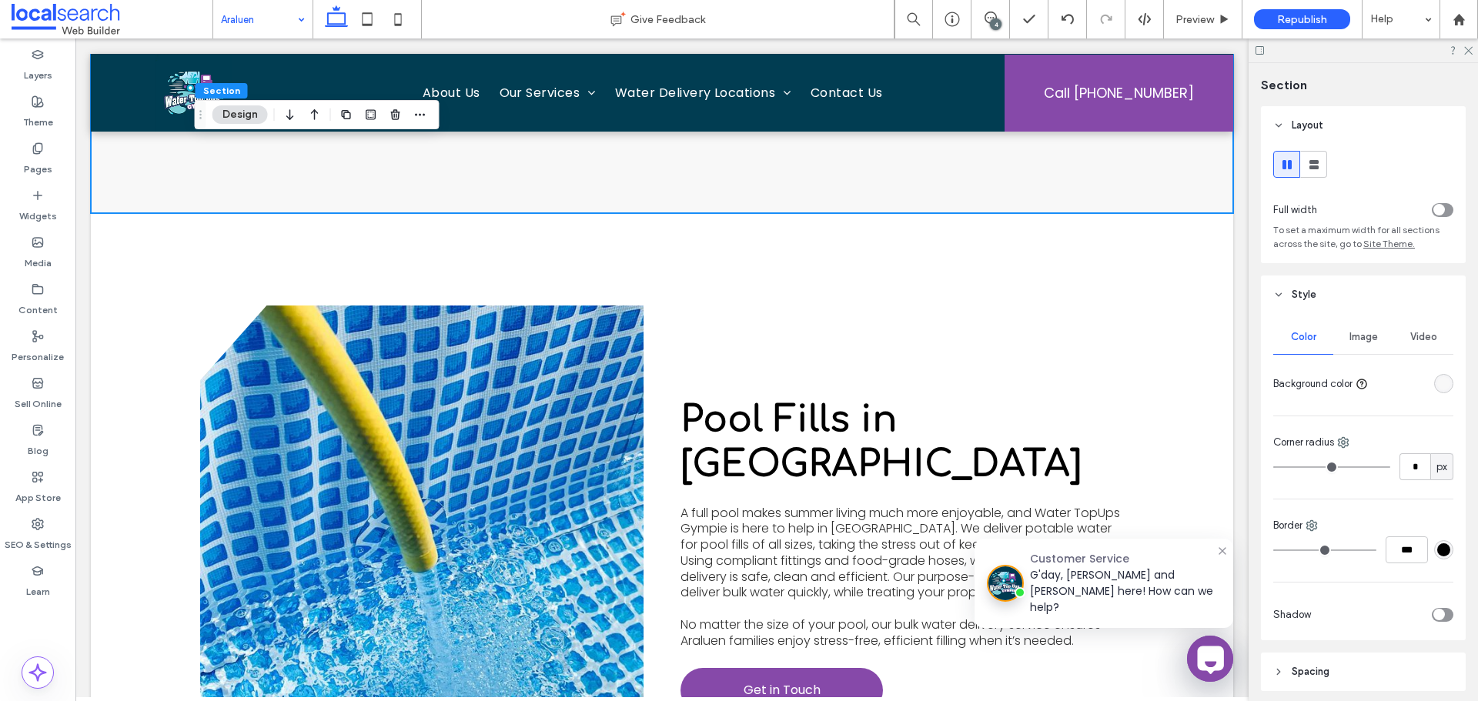
click at [1368, 351] on div "Image" at bounding box center [1363, 337] width 60 height 34
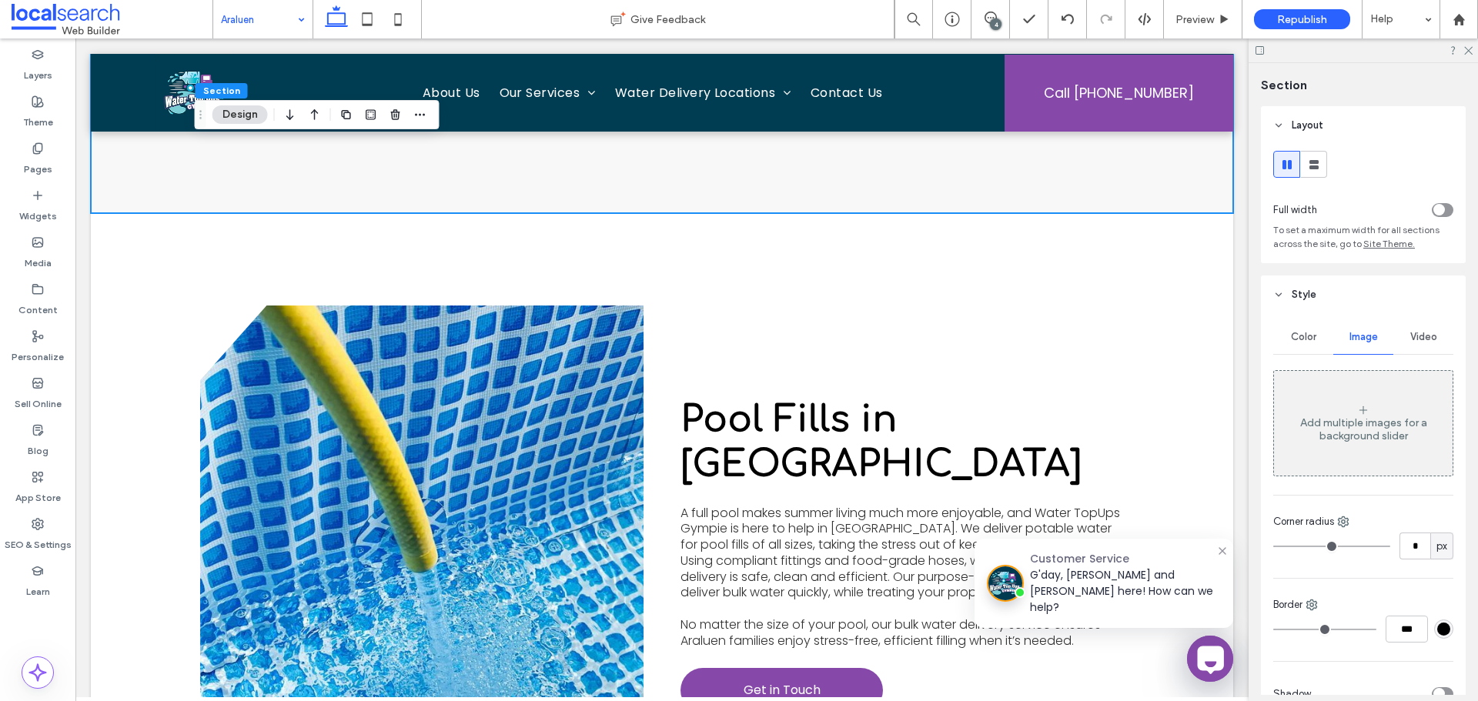
click at [1364, 436] on div "Add multiple images for a background slider" at bounding box center [1363, 429] width 179 height 26
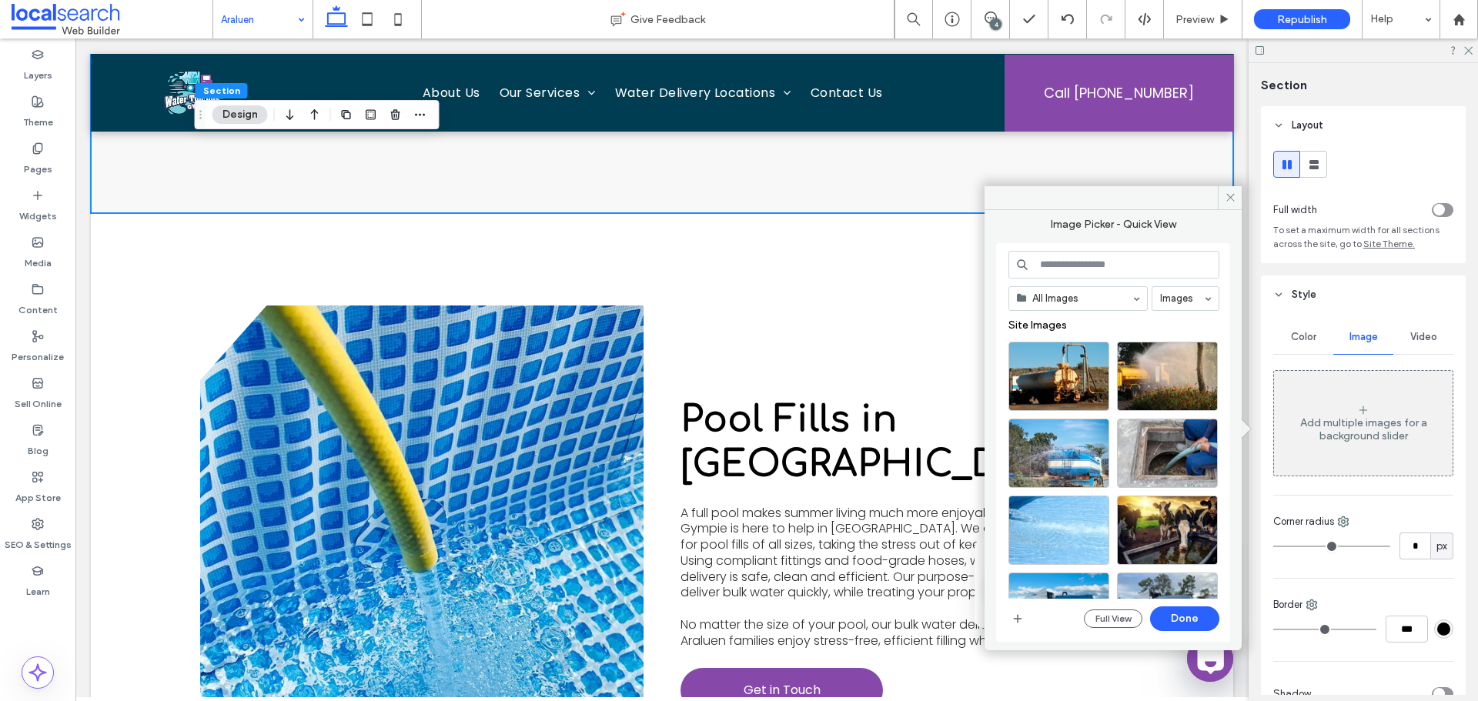
click at [1106, 257] on input at bounding box center [1113, 265] width 211 height 28
paste input "**********"
type input "**********"
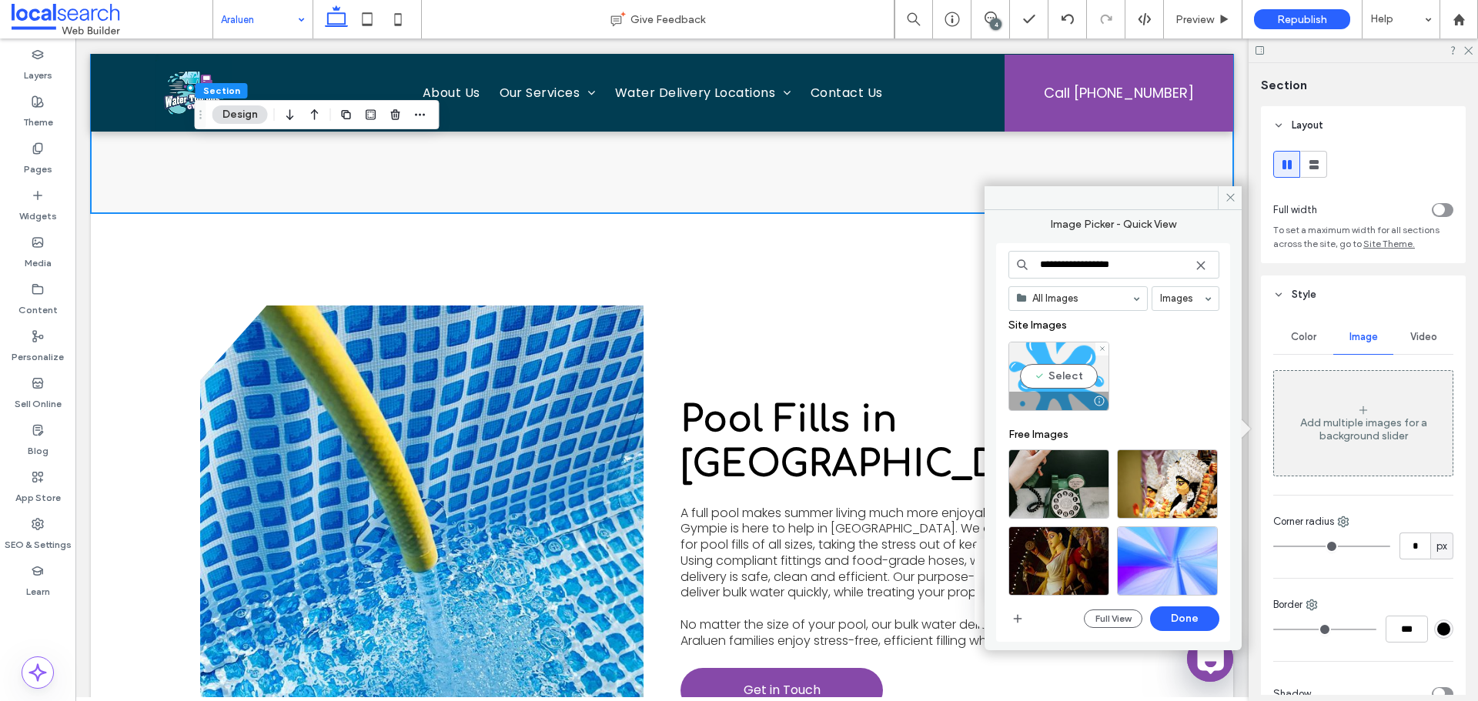
click at [987, 366] on div "**********" at bounding box center [1112, 424] width 257 height 429
click at [1050, 372] on div "Select" at bounding box center [1058, 376] width 101 height 69
click at [1187, 623] on button "Done" at bounding box center [1184, 619] width 69 height 25
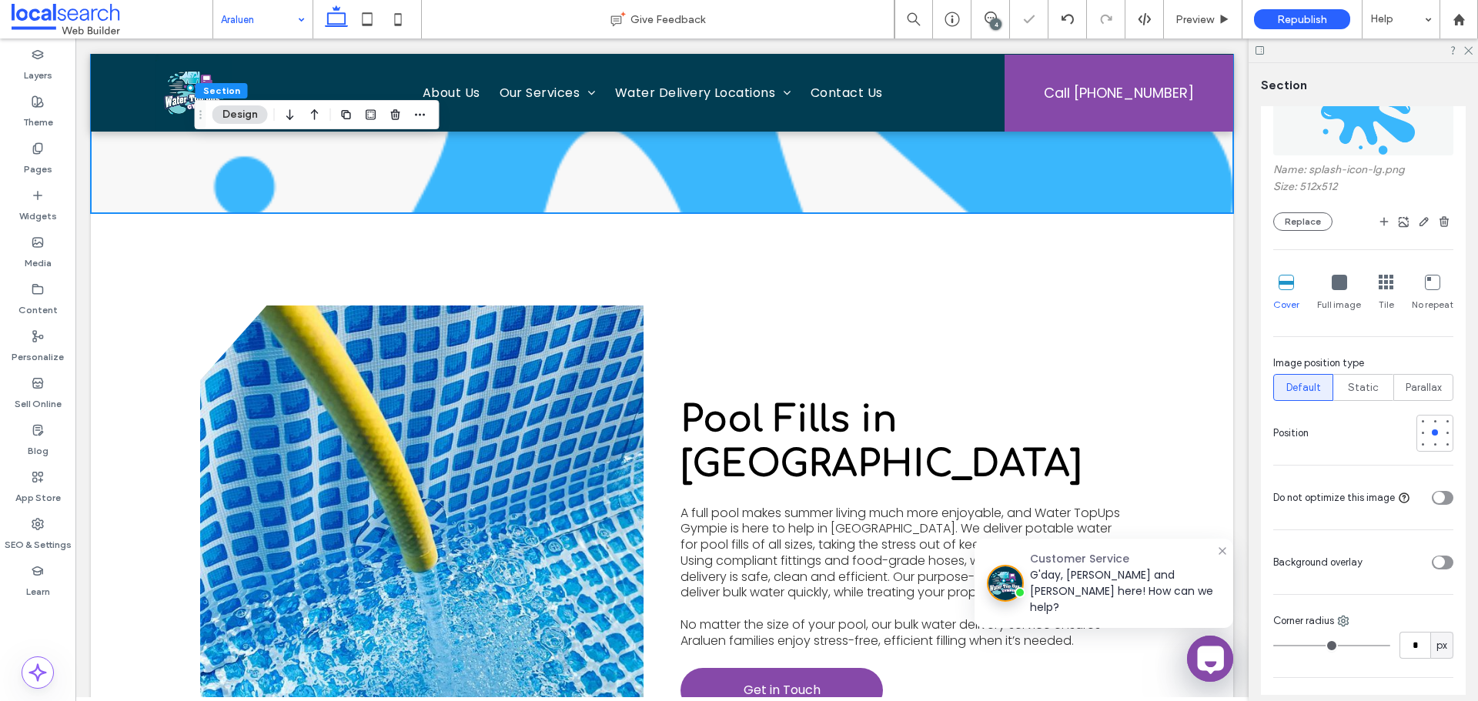
scroll to position [385, 0]
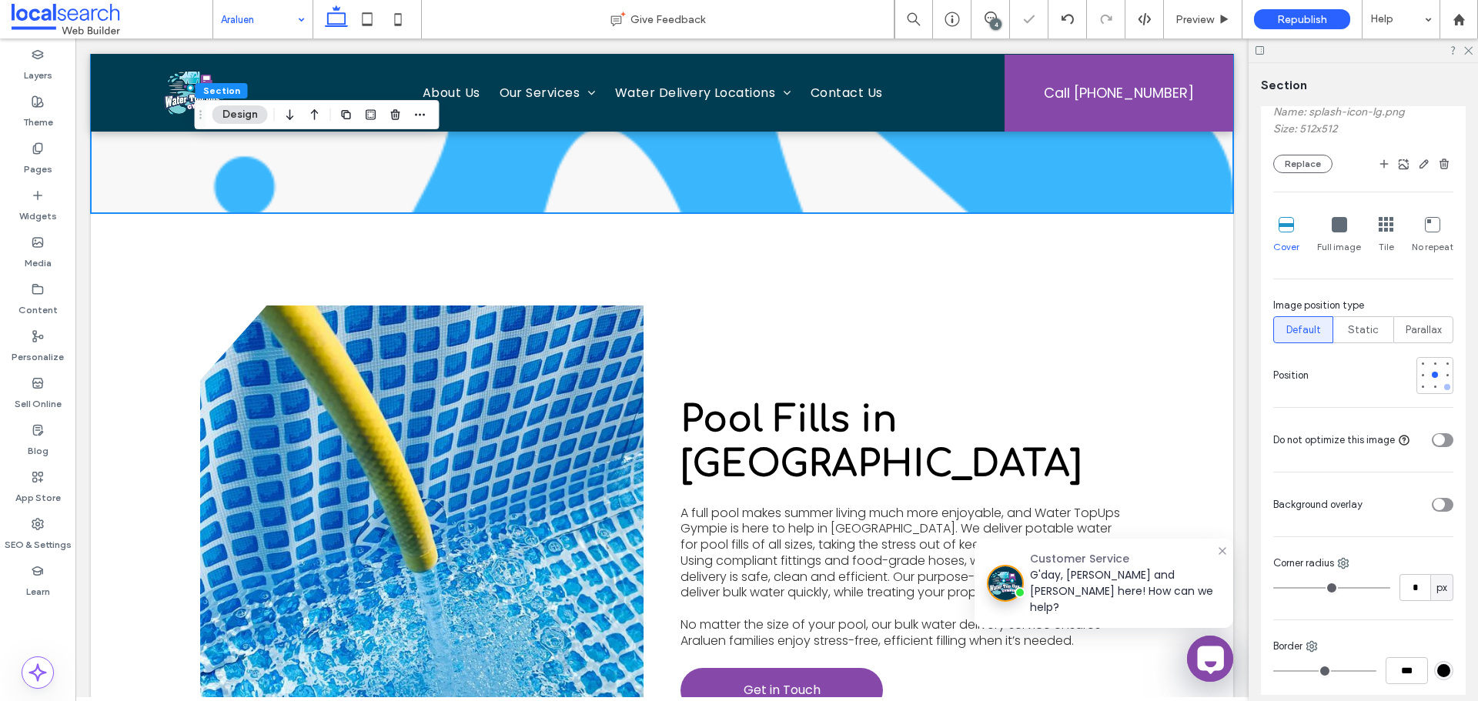
click at [1442, 390] on div at bounding box center [1447, 387] width 11 height 11
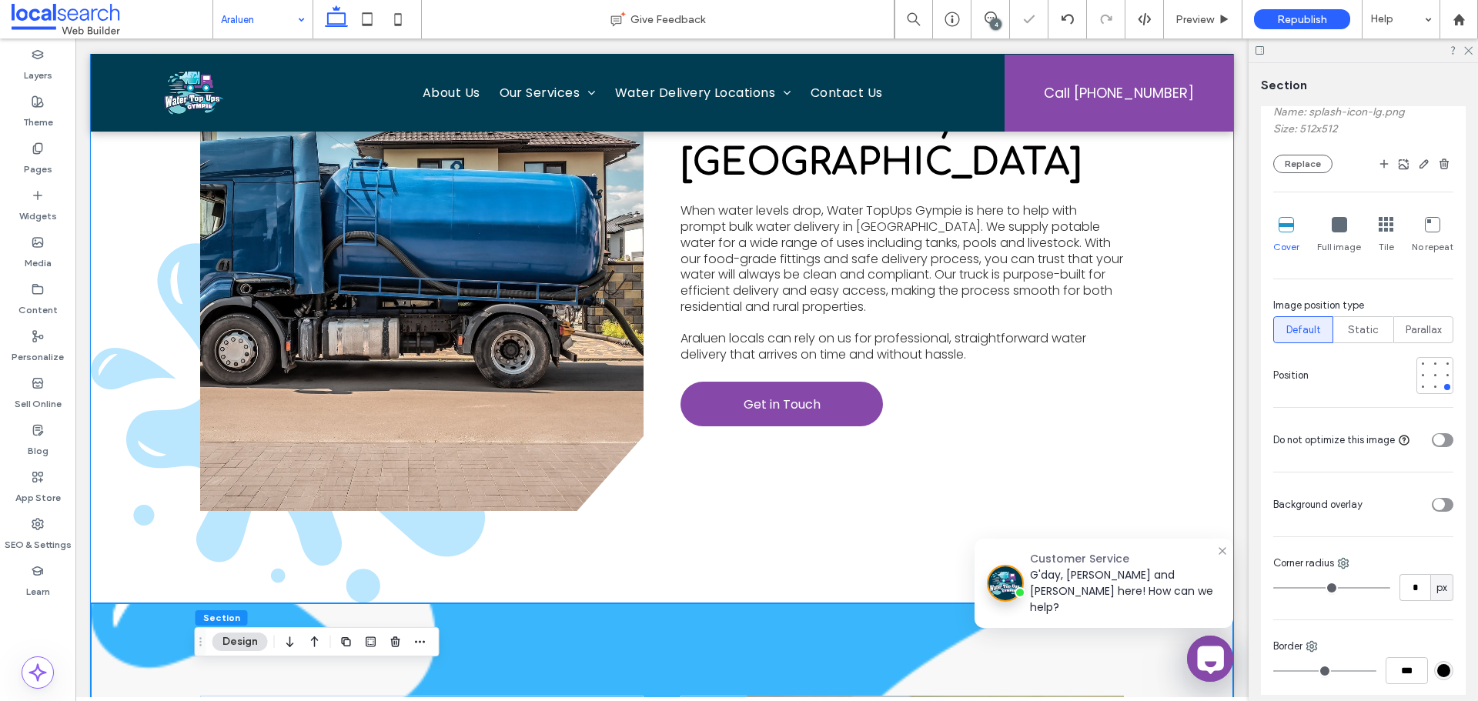
scroll to position [2155, 0]
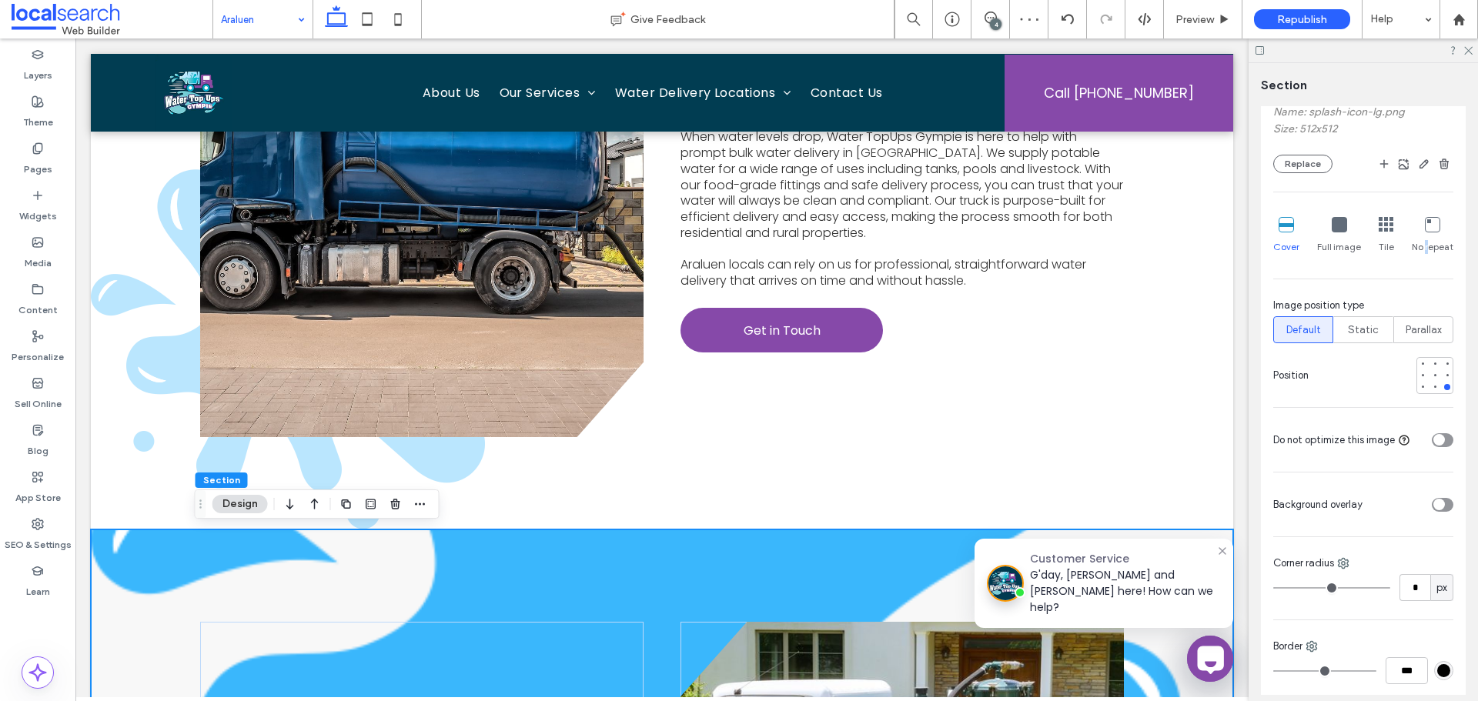
click at [1420, 240] on span "No repeat" at bounding box center [1433, 247] width 42 height 14
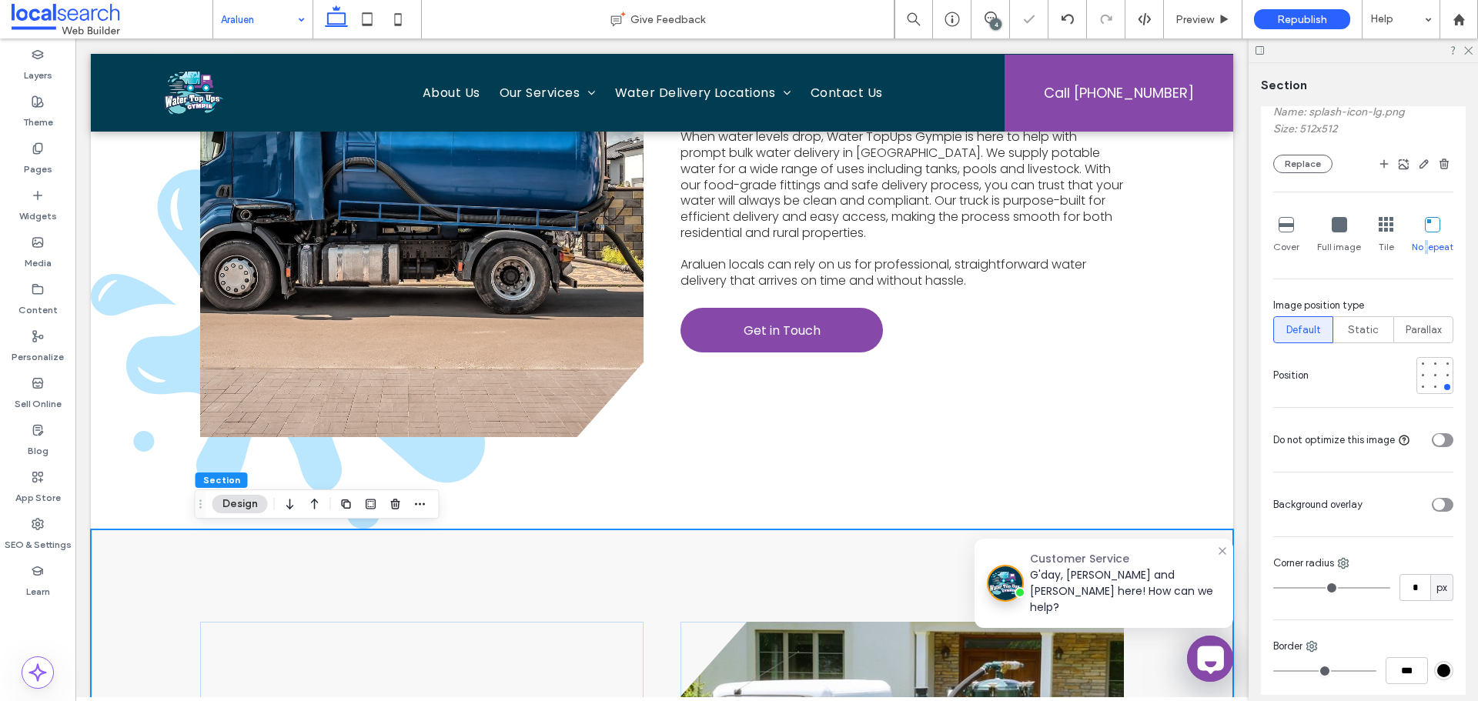
click at [1427, 225] on icon at bounding box center [1432, 224] width 15 height 15
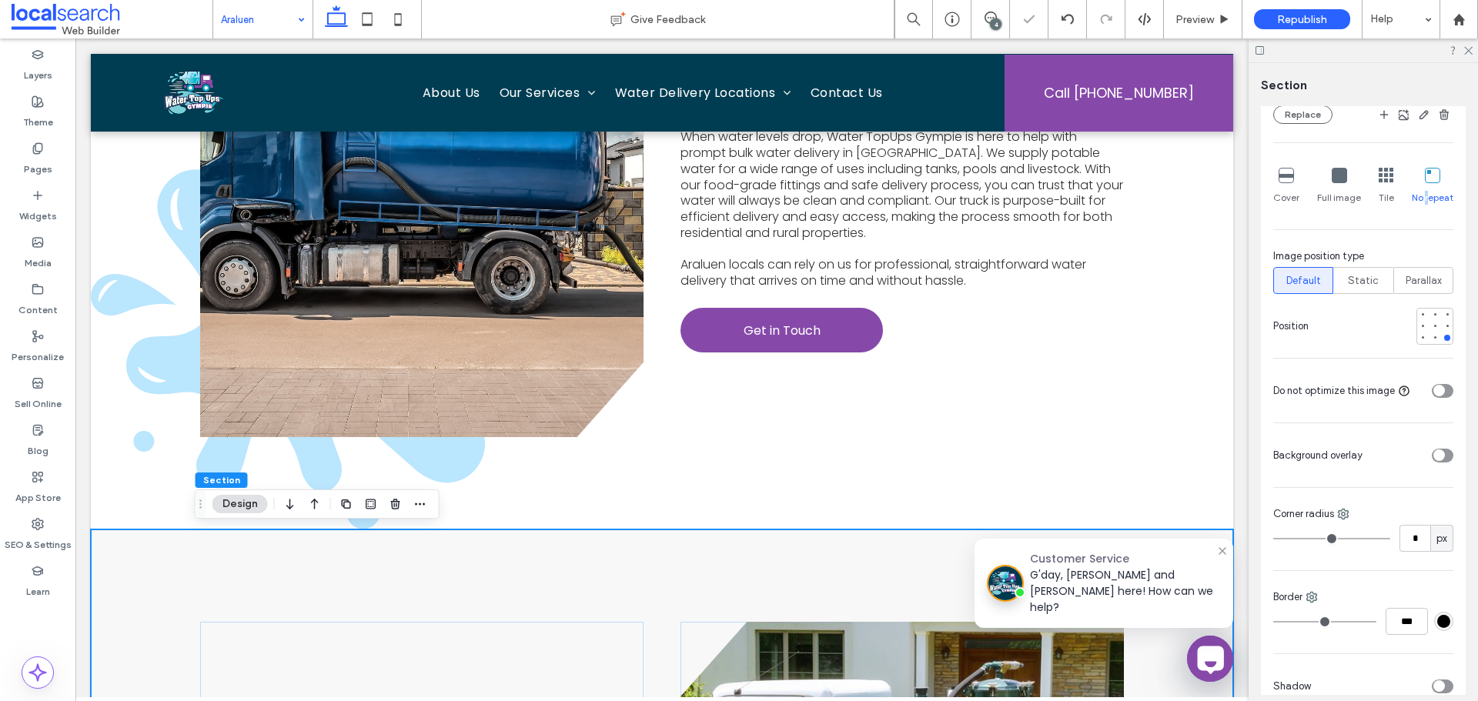
scroll to position [539, 0]
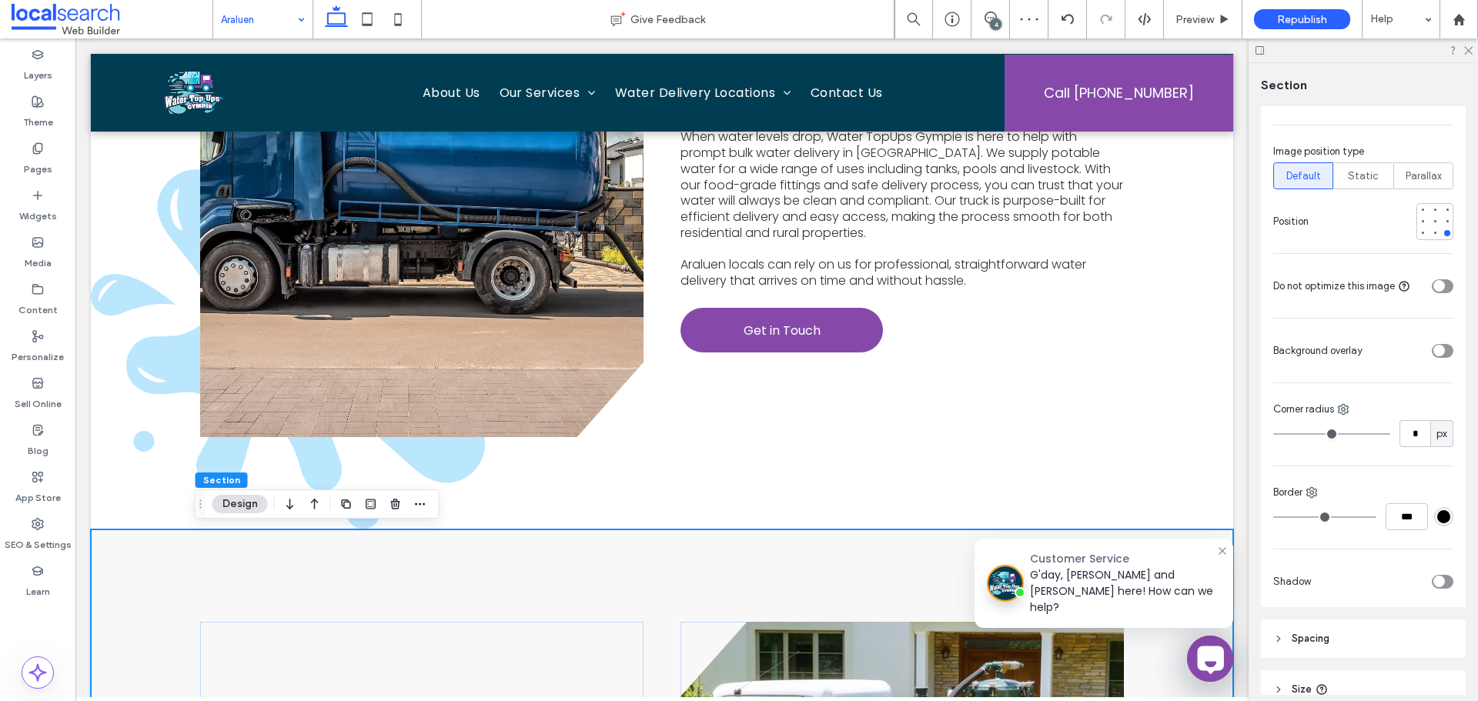
click at [1435, 352] on div "toggle" at bounding box center [1439, 351] width 12 height 12
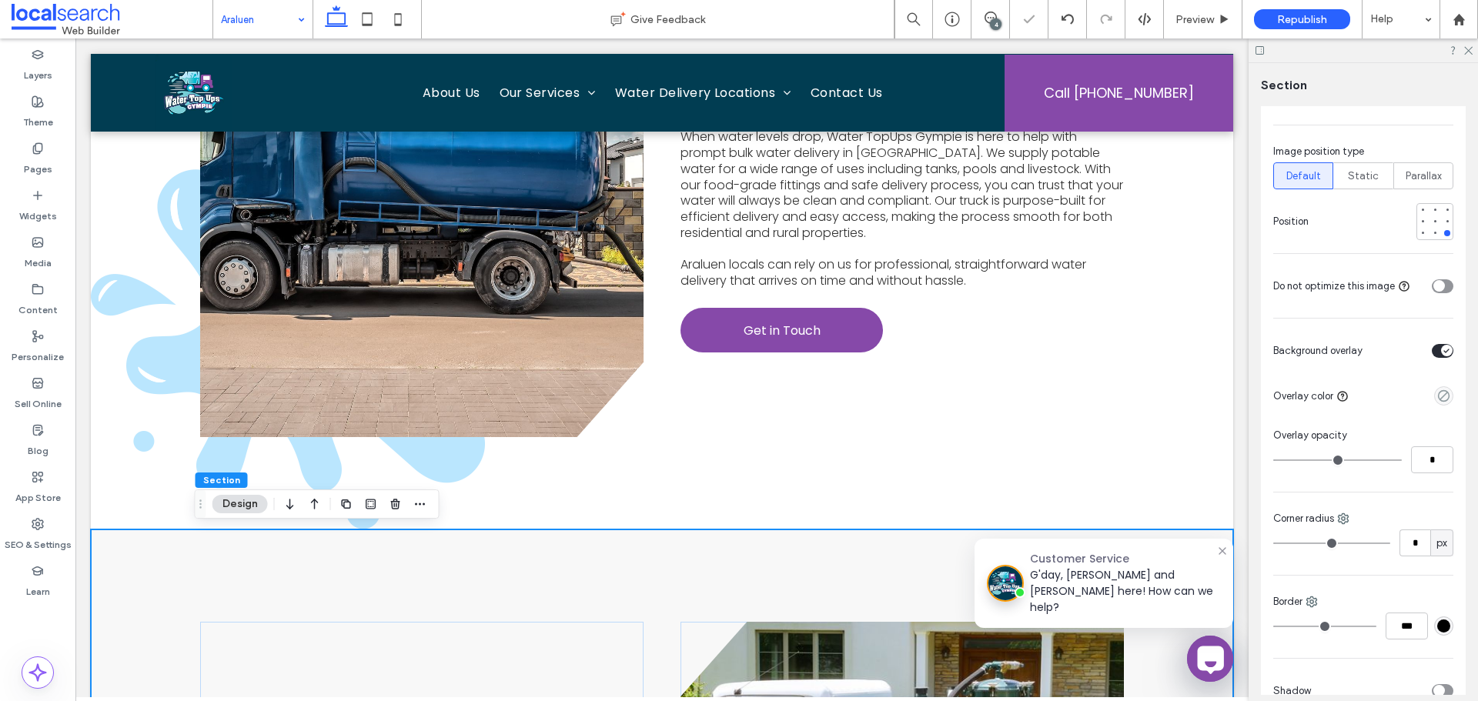
type input "**"
click at [1425, 449] on input "**" at bounding box center [1432, 459] width 42 height 27
type input "**"
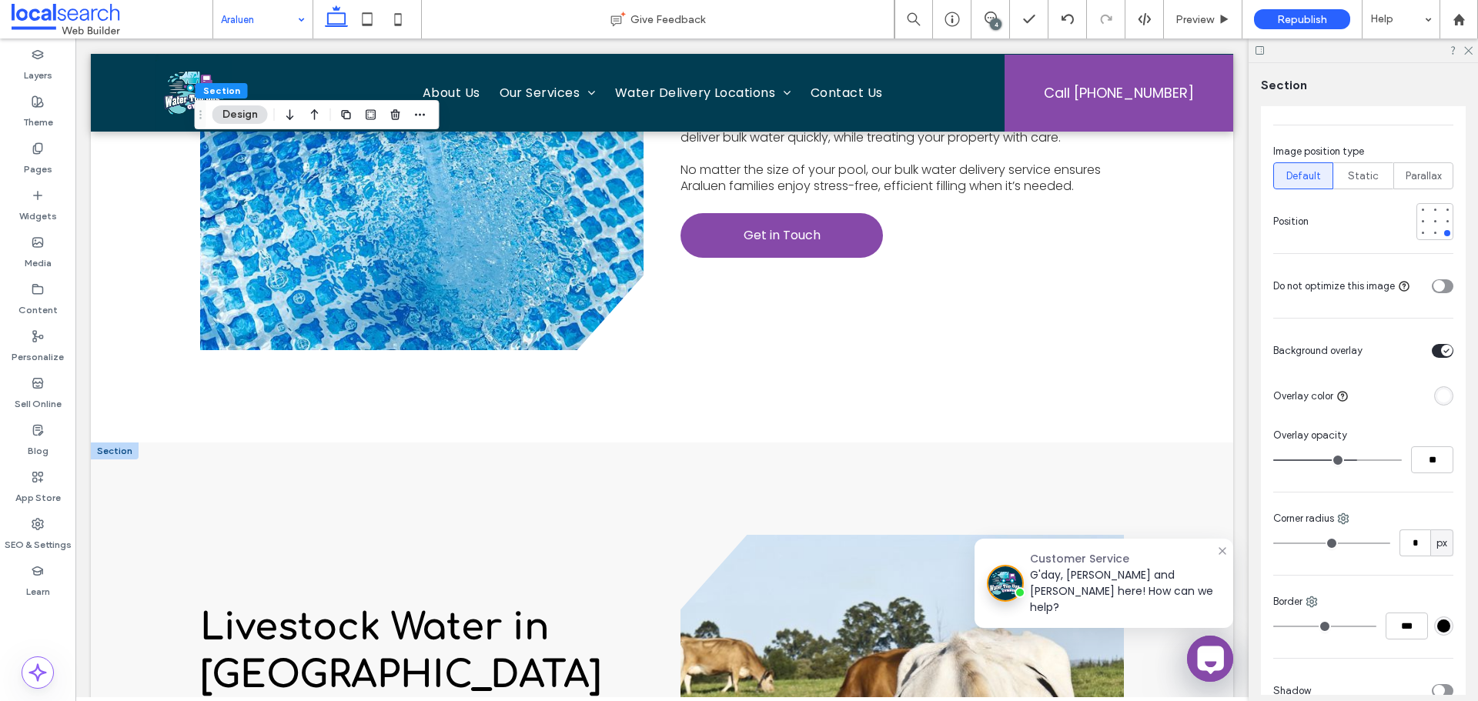
scroll to position [3617, 0]
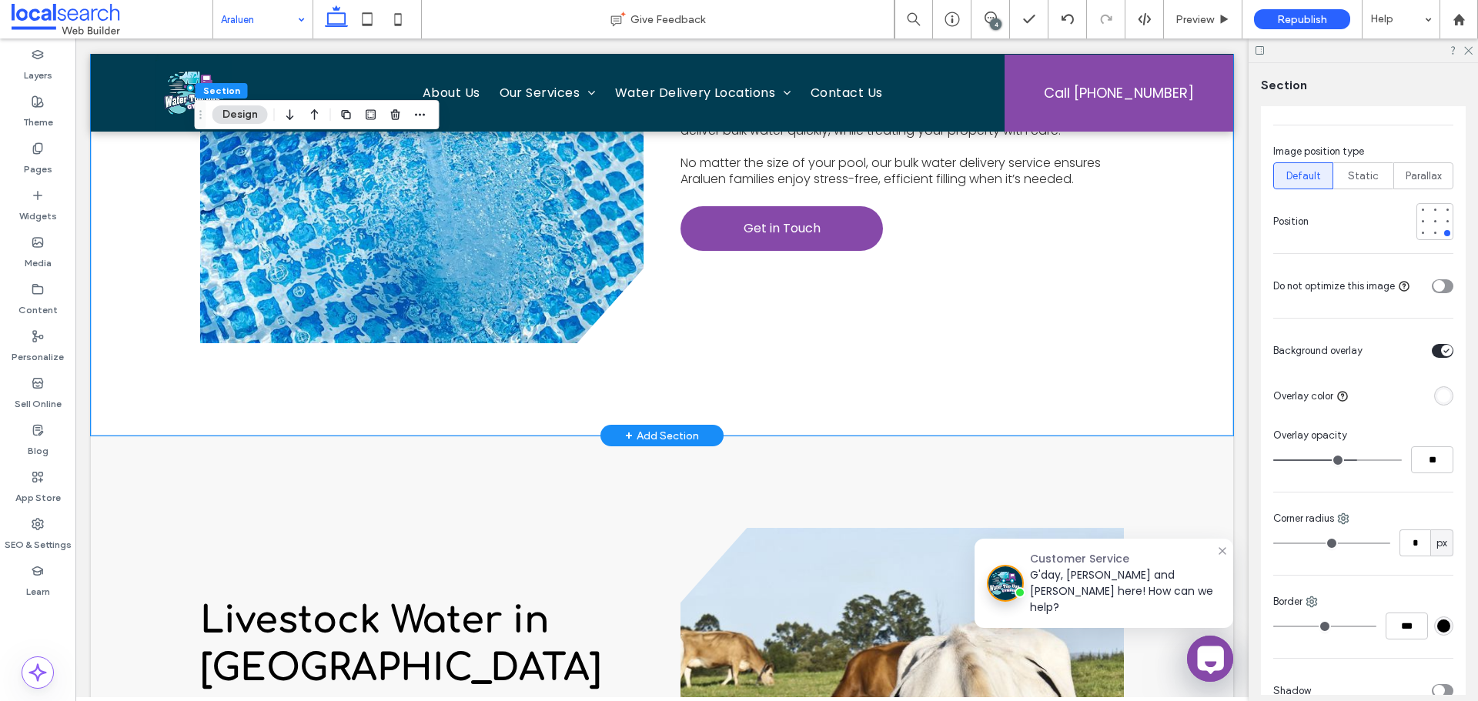
click at [839, 381] on div "View more Pool Fills in Araluen A full pool makes summer living much more enjoy…" at bounding box center [662, 93] width 924 height 684
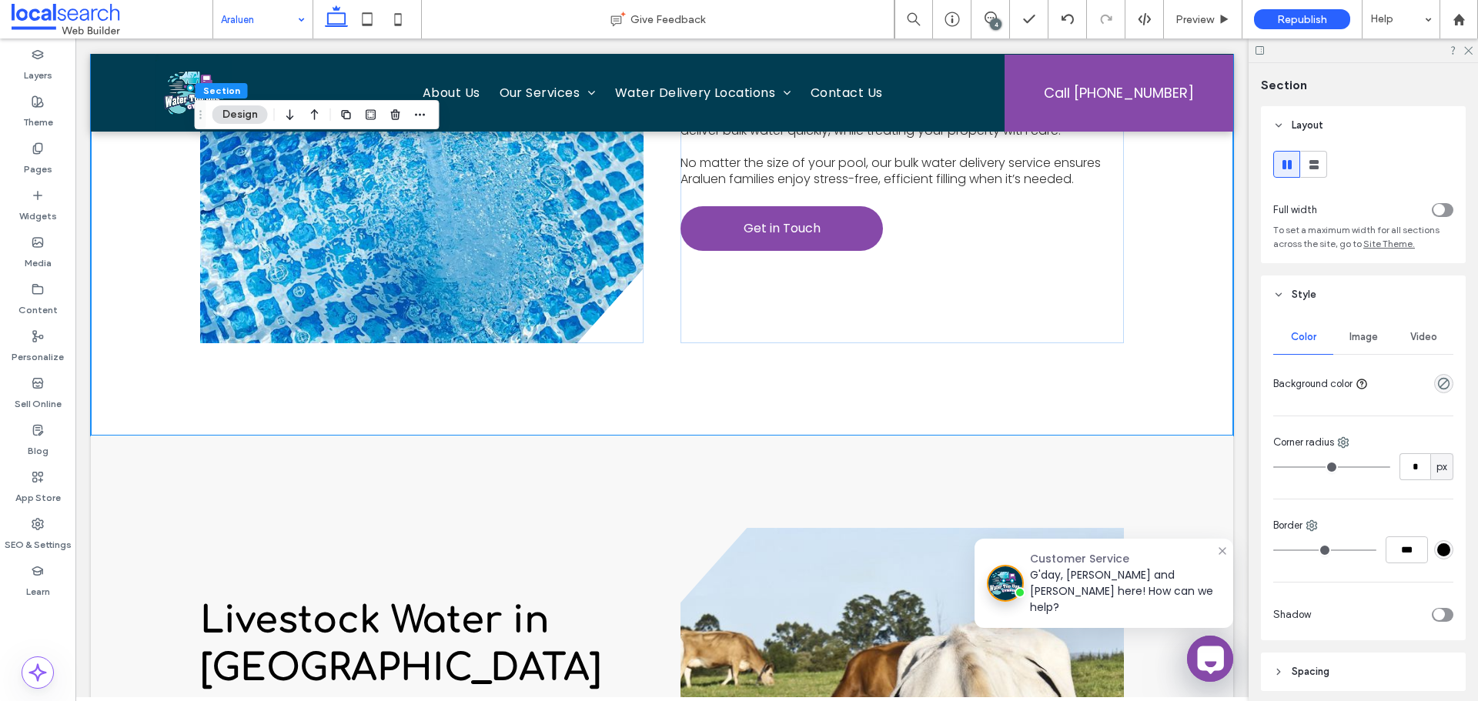
click at [1336, 335] on div "Image" at bounding box center [1363, 337] width 60 height 34
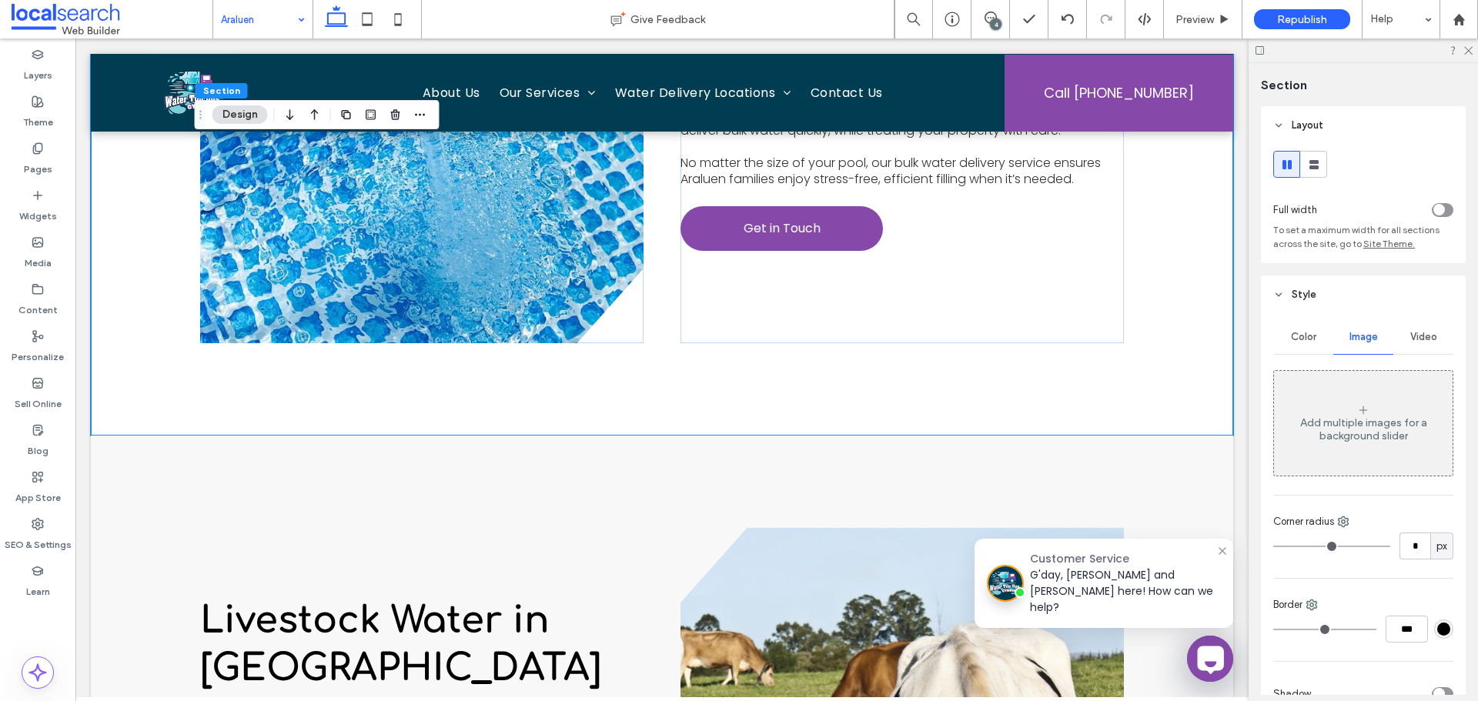
click at [1329, 411] on div "Add multiple images for a background slider" at bounding box center [1363, 424] width 179 height 102
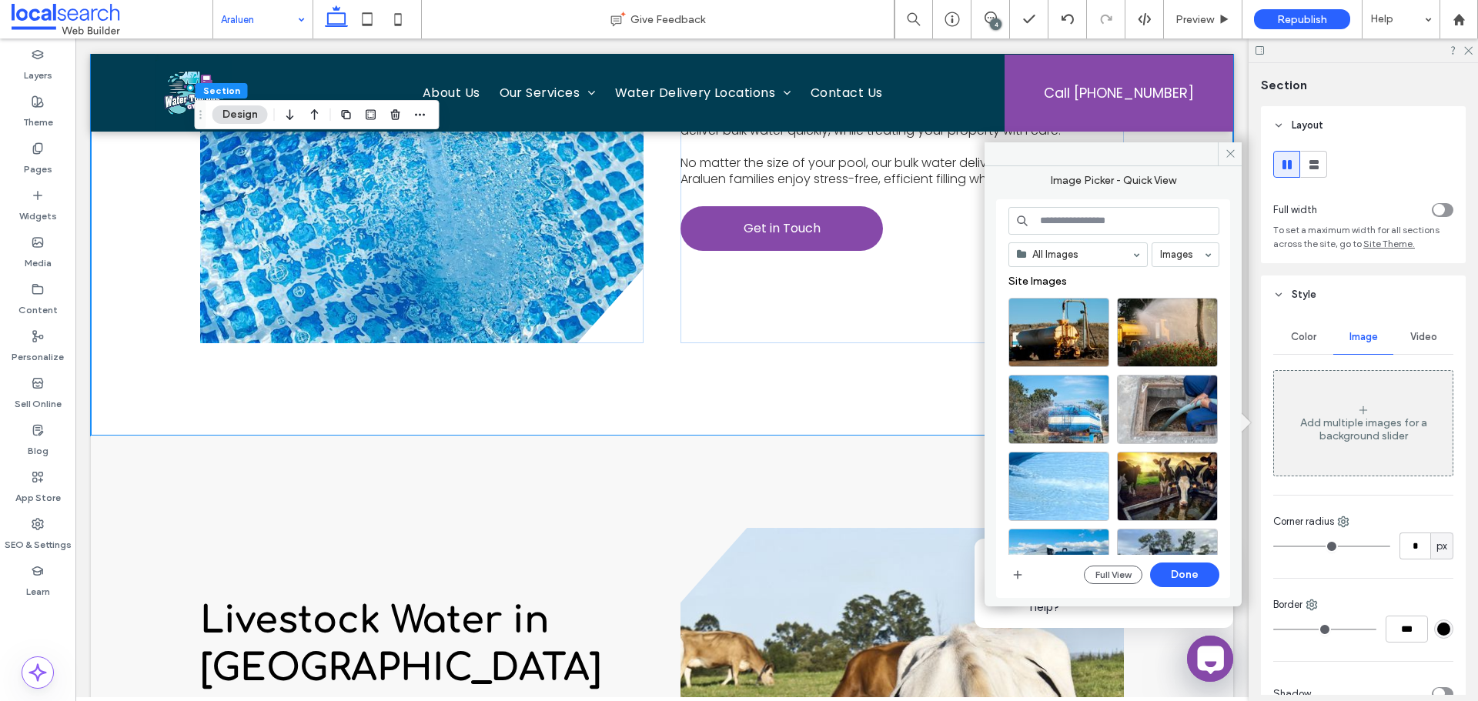
click at [1084, 219] on input at bounding box center [1113, 221] width 211 height 28
paste input "**********"
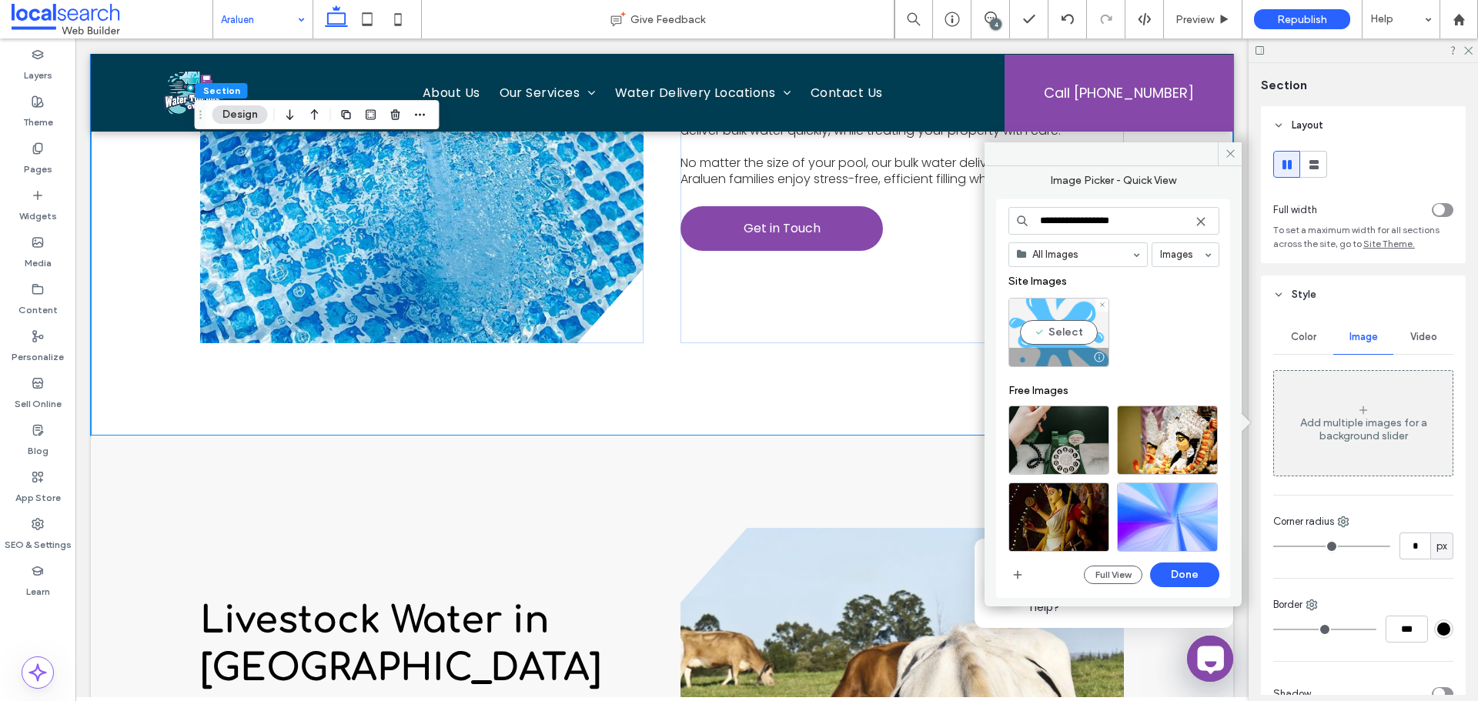
type input "**********"
click at [1079, 319] on div "Select" at bounding box center [1058, 332] width 101 height 69
click at [1158, 576] on button "Done" at bounding box center [1184, 575] width 69 height 25
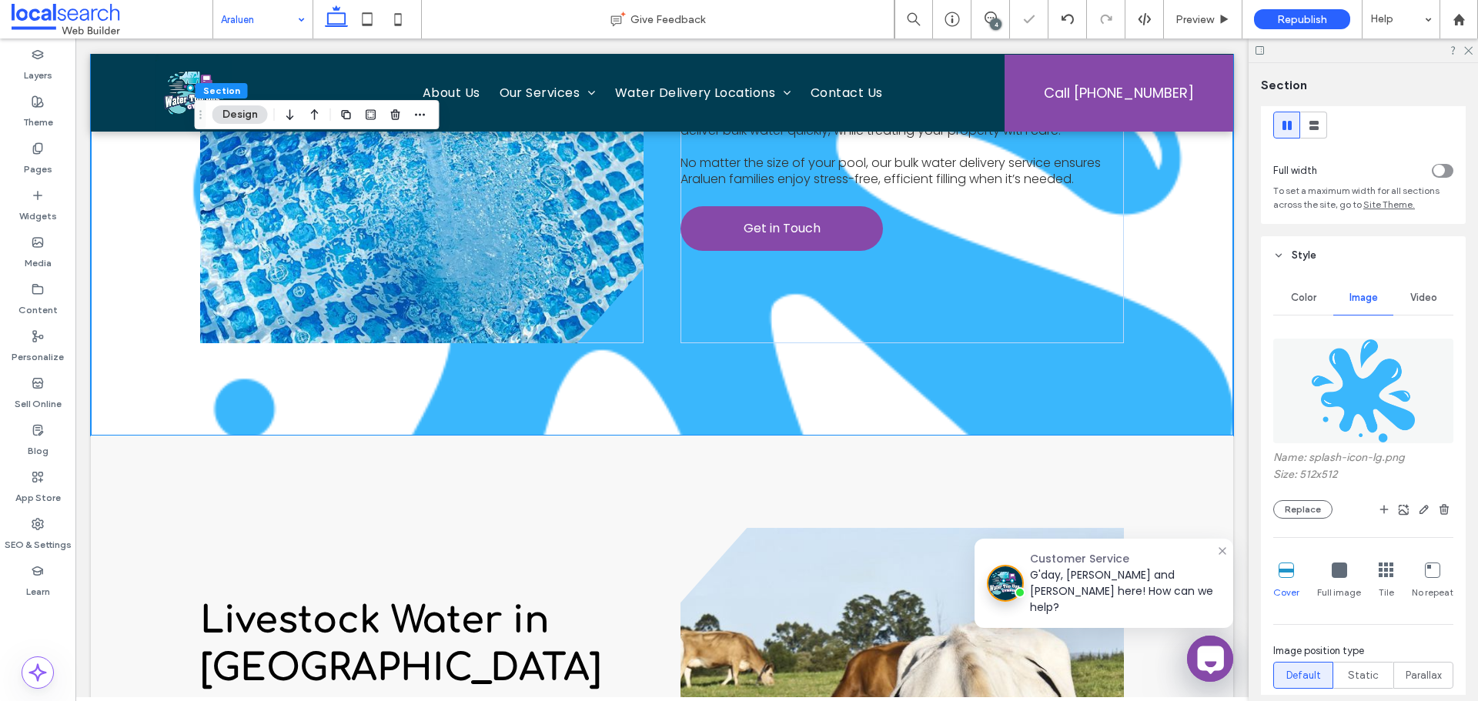
scroll to position [77, 0]
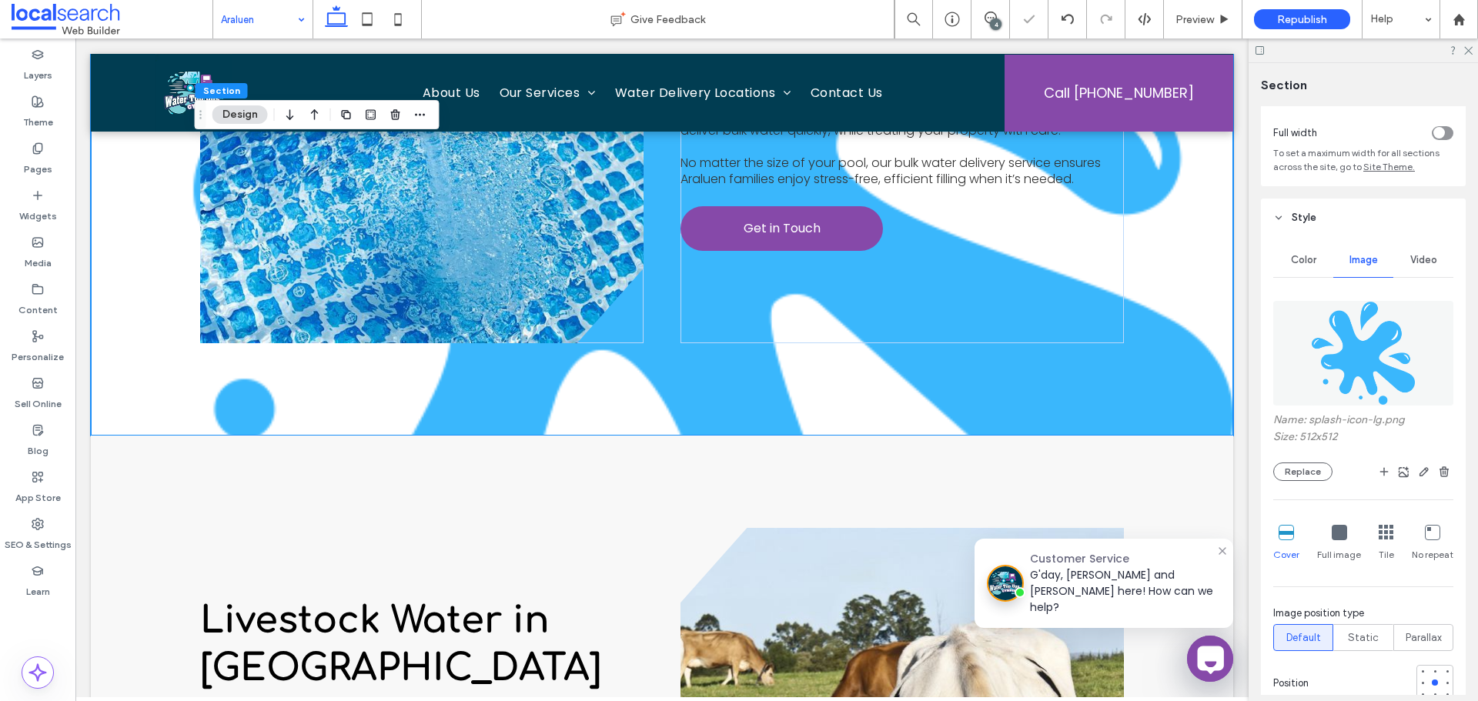
click at [1432, 530] on icon at bounding box center [1432, 532] width 15 height 15
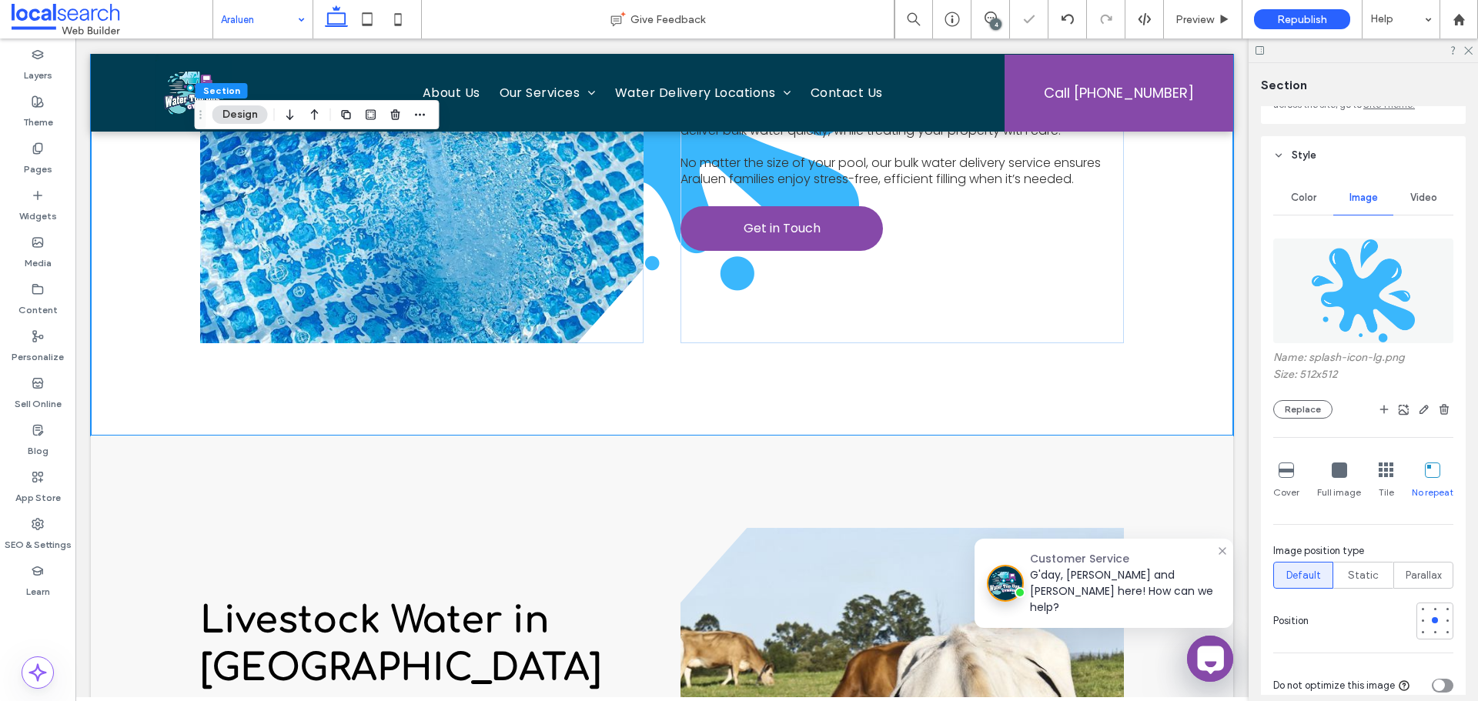
scroll to position [231, 0]
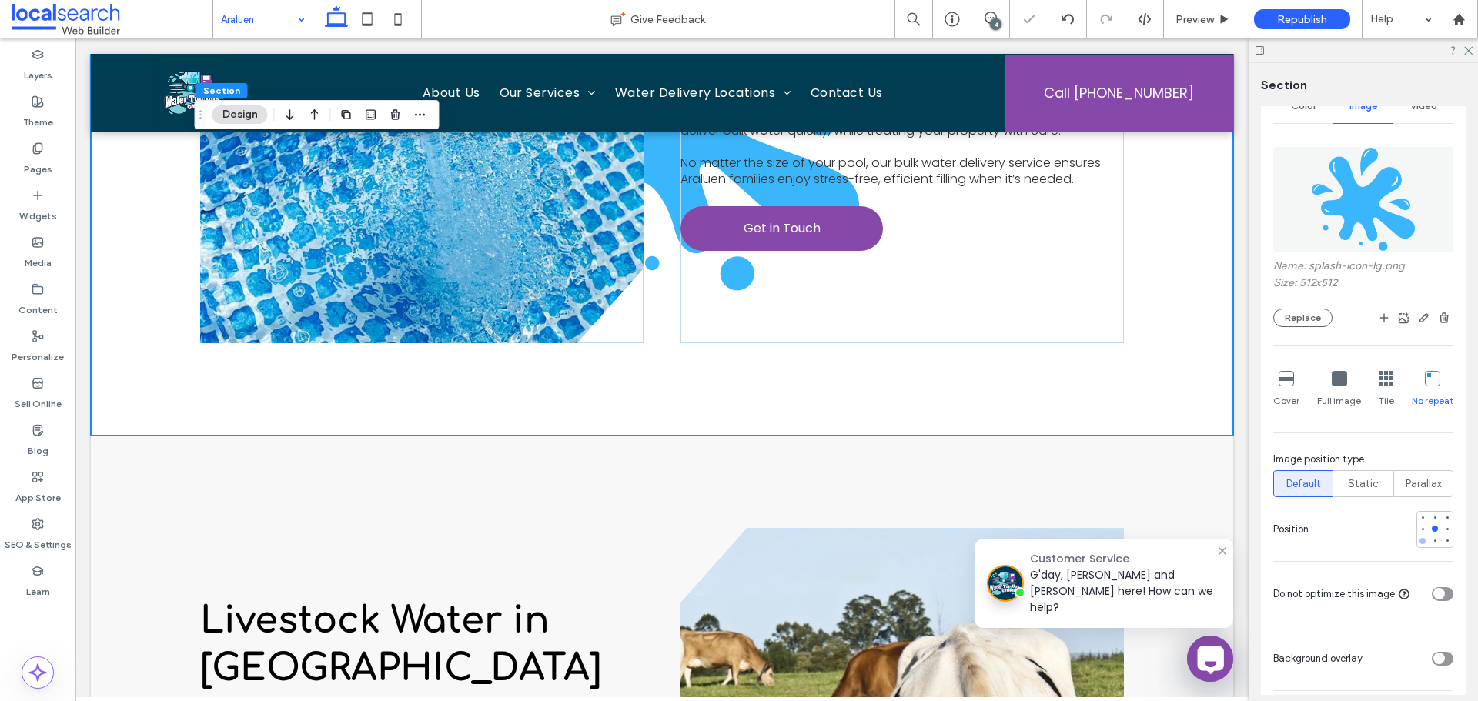
click at [1417, 538] on div at bounding box center [1422, 541] width 11 height 11
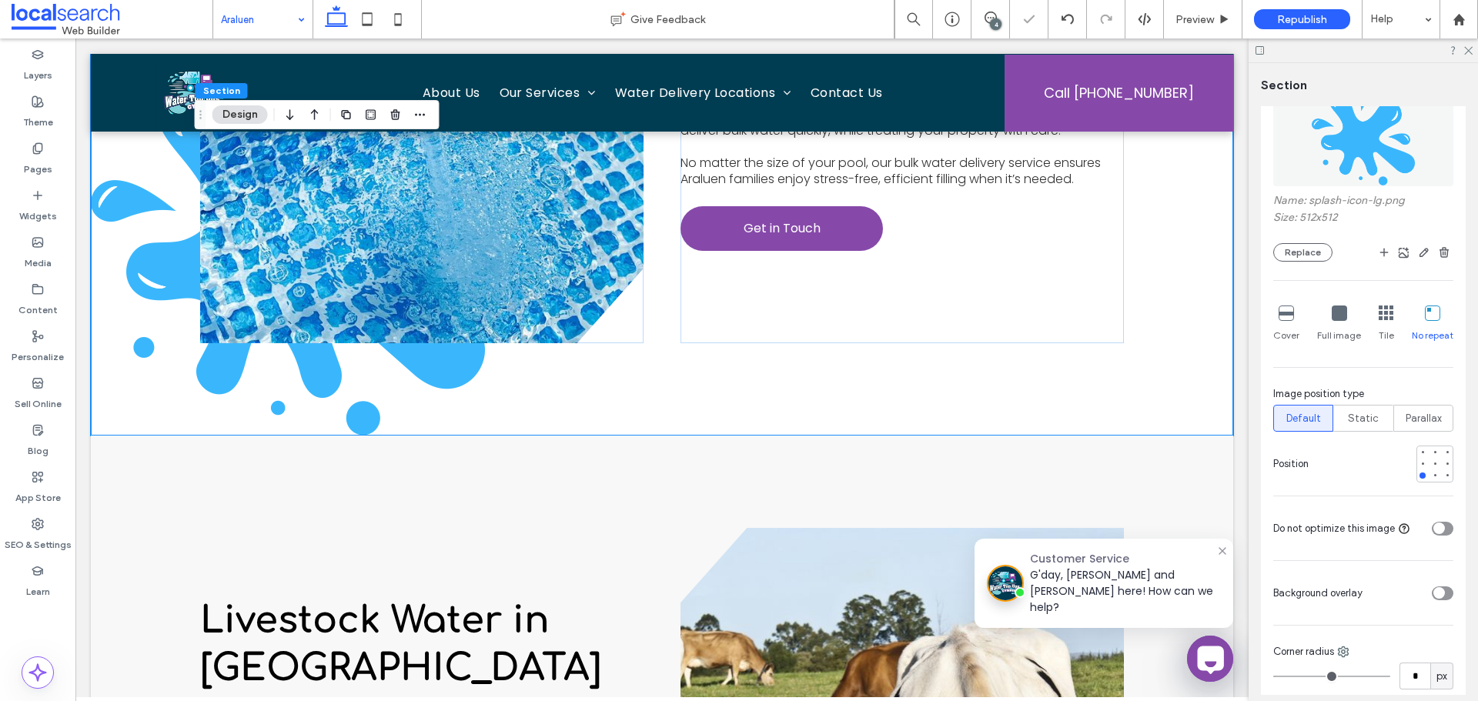
scroll to position [385, 0]
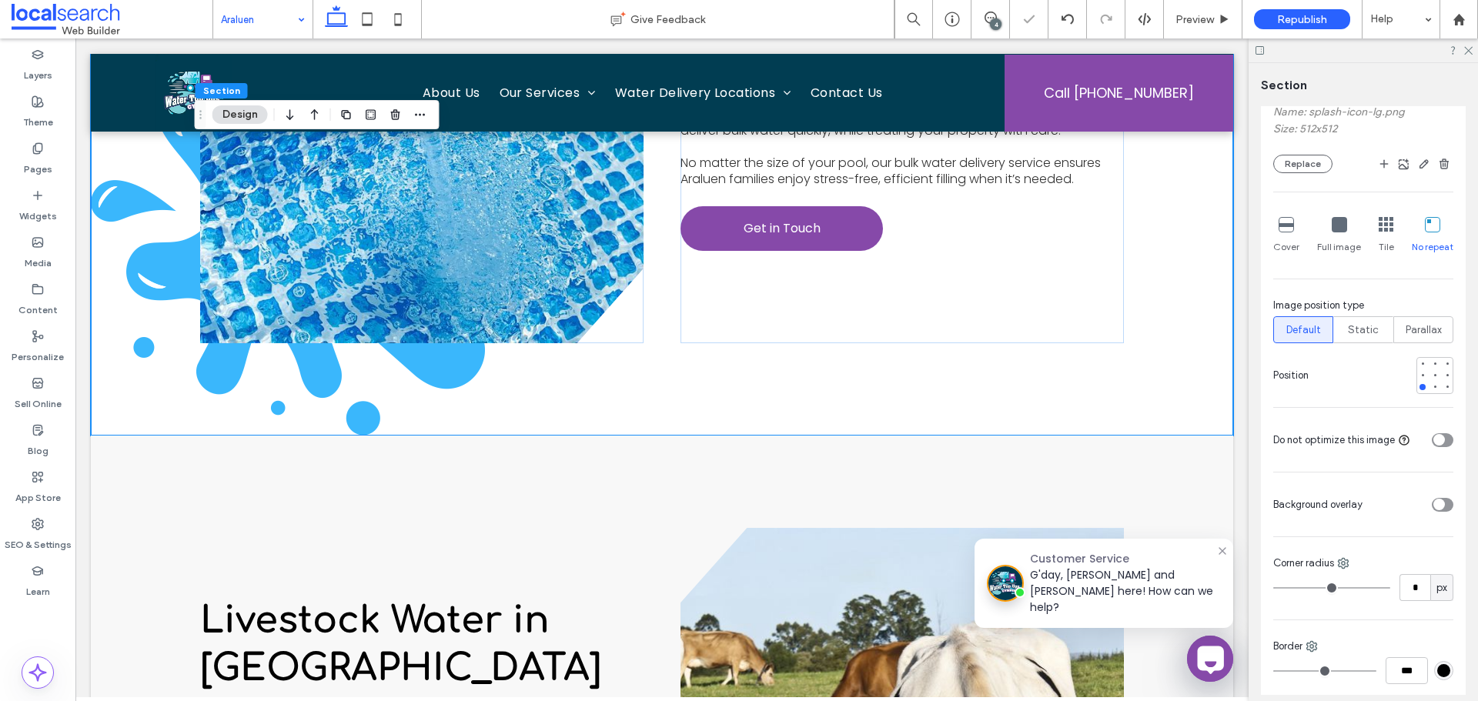
click at [1439, 510] on div "toggle" at bounding box center [1443, 505] width 22 height 14
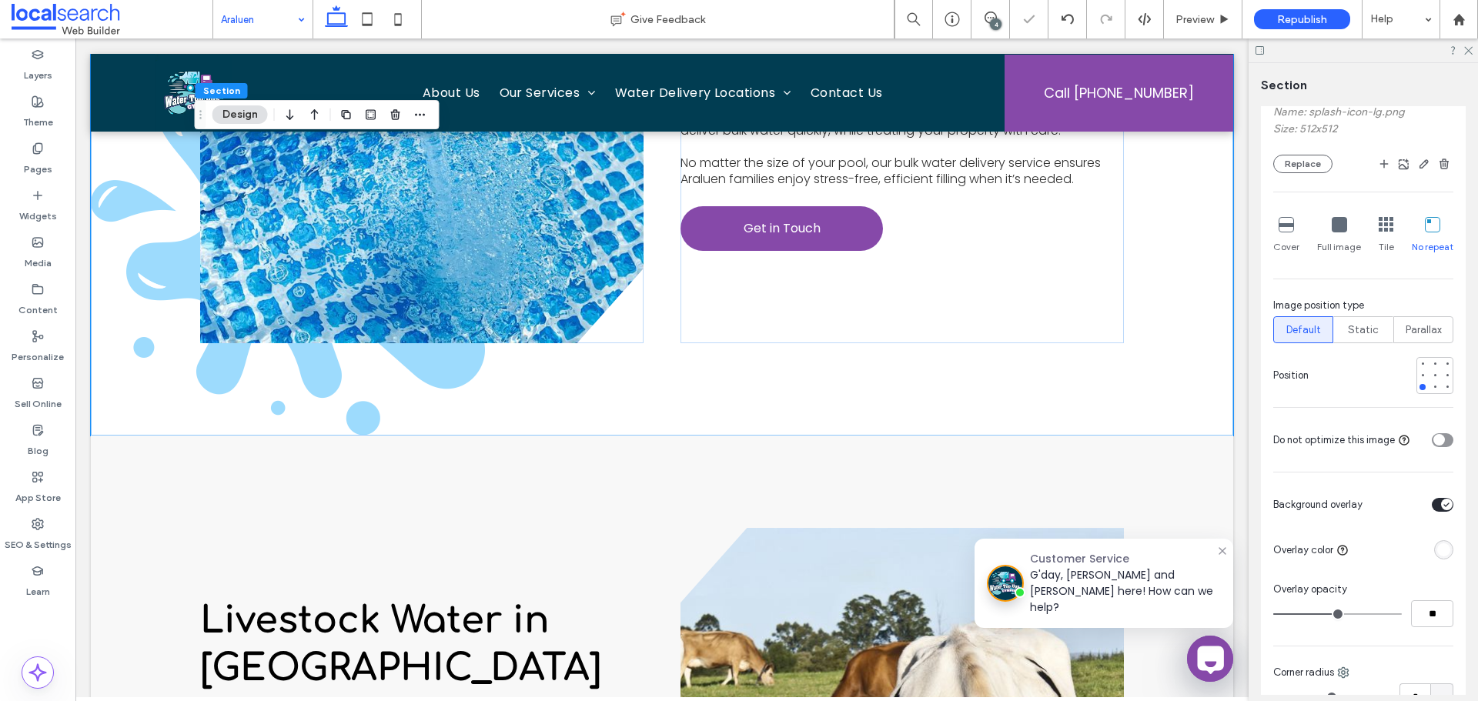
click at [1429, 633] on div "Color Image Video Name: splash-icon-lg.png Size: 512x512 Replace Cover Full ima…" at bounding box center [1363, 399] width 205 height 941
click at [1428, 618] on input "**" at bounding box center [1432, 613] width 42 height 27
type input "**"
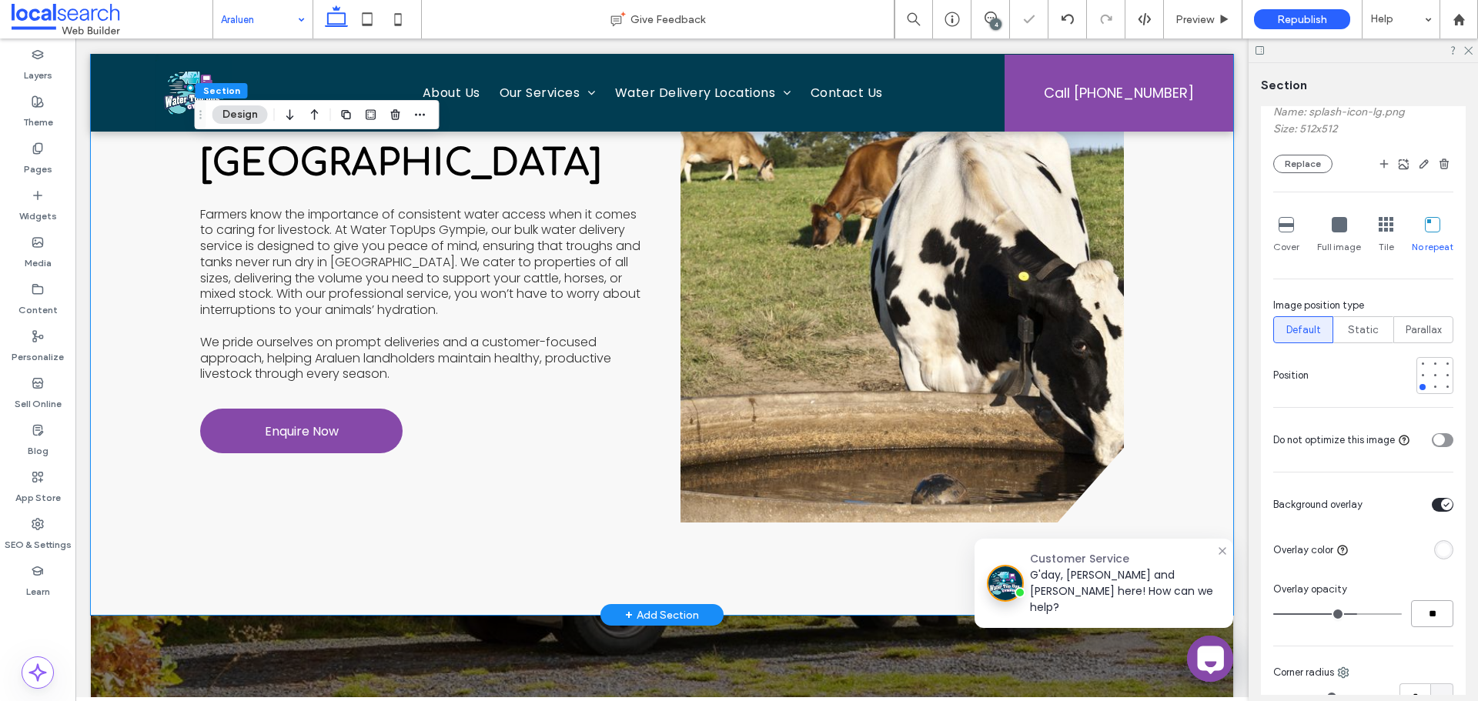
scroll to position [4156, 0]
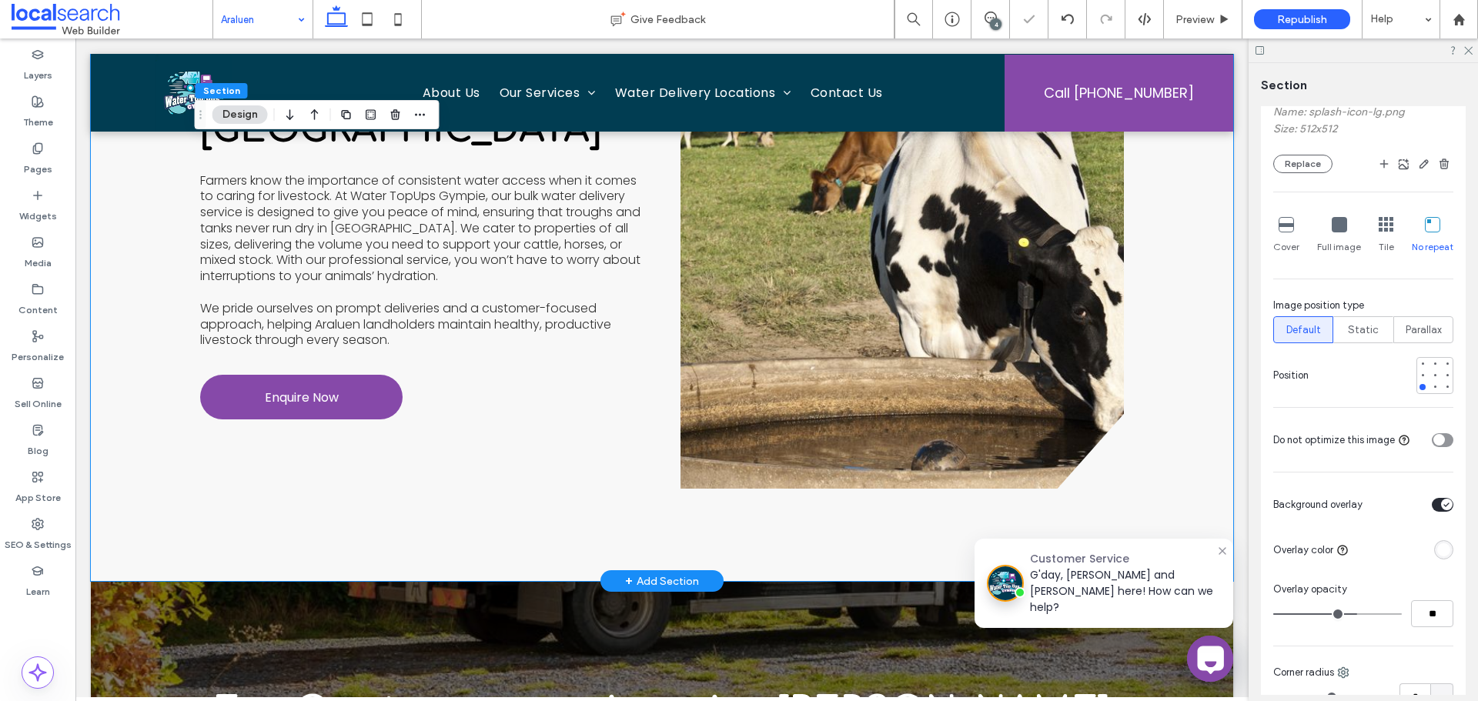
click at [537, 545] on div "Livestock Water in Araluen Farmers know the importance of consistent water acce…" at bounding box center [662, 239] width 924 height 684
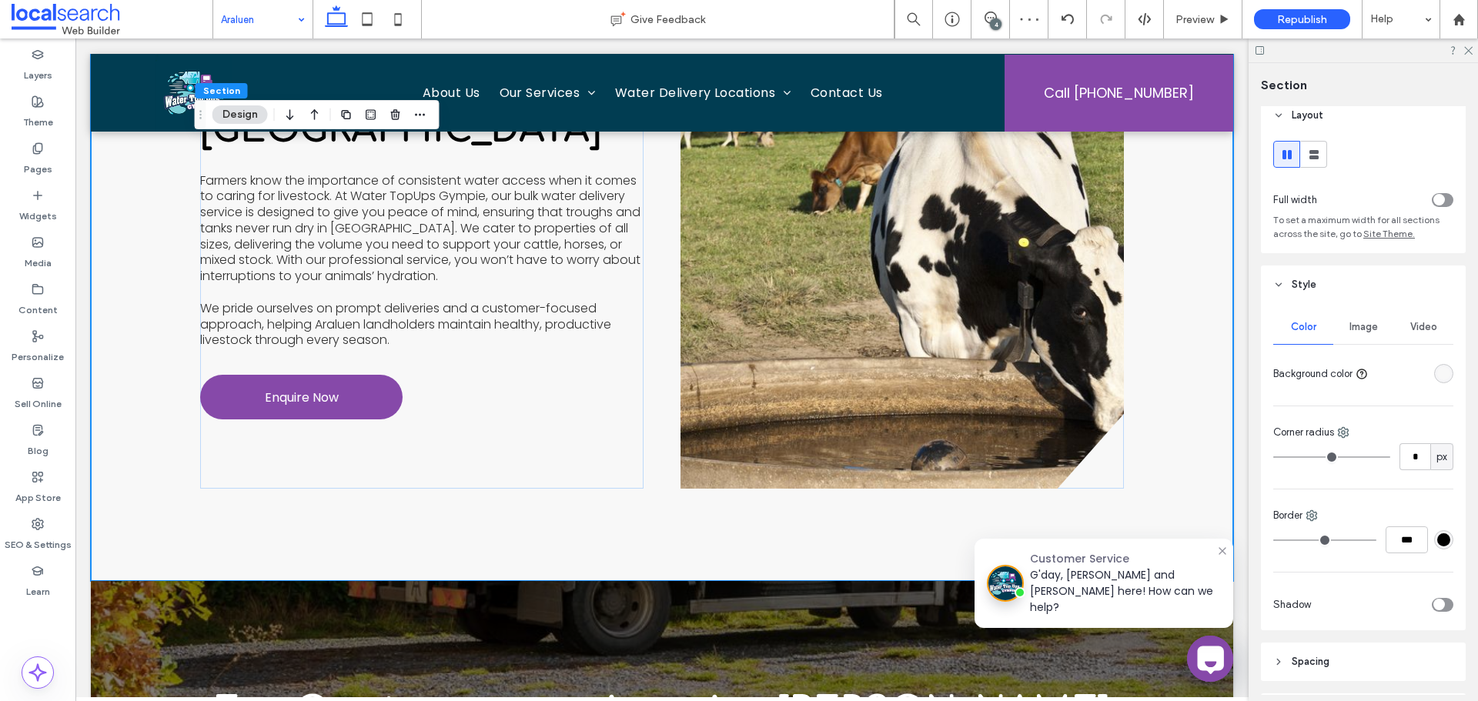
scroll to position [0, 0]
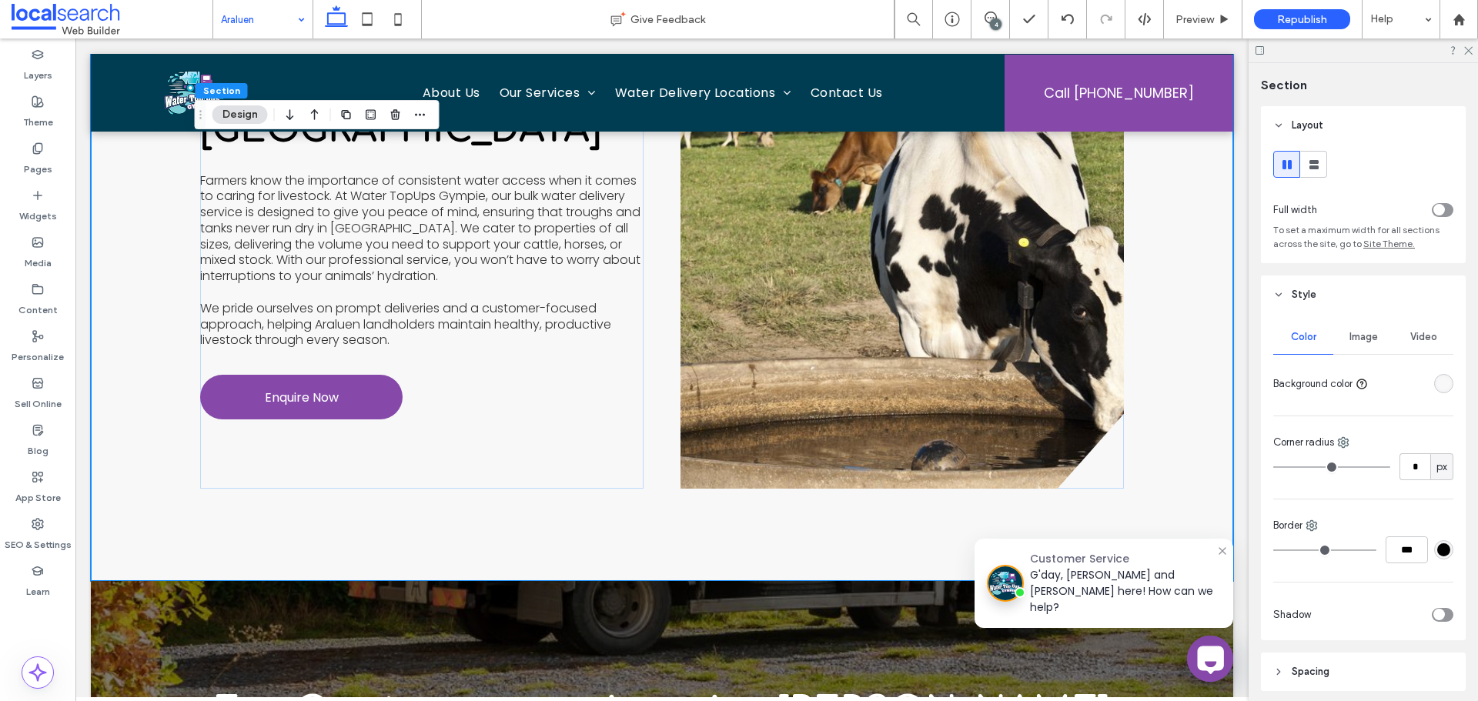
click at [1342, 338] on div "Image" at bounding box center [1363, 337] width 60 height 34
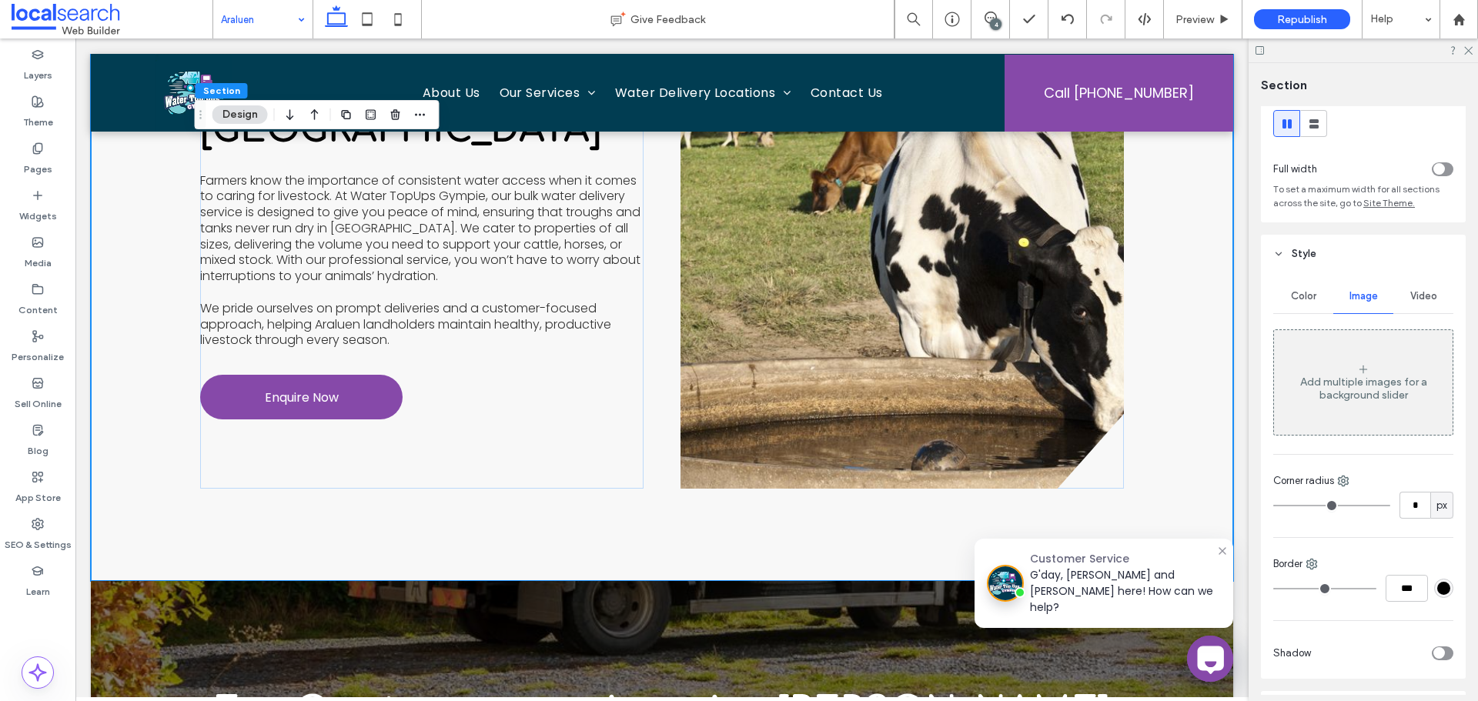
scroll to position [77, 0]
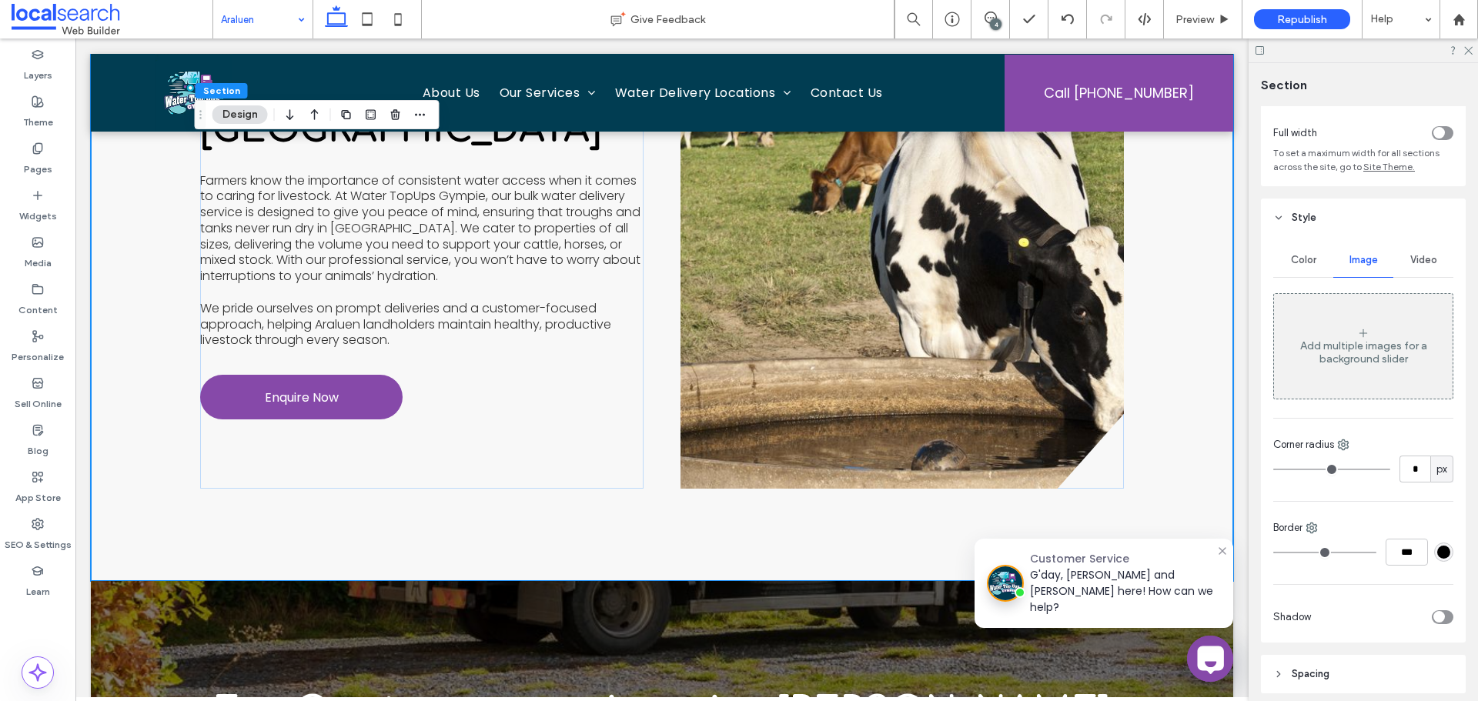
click at [1364, 373] on div "Add multiple images for a background slider" at bounding box center [1363, 347] width 179 height 102
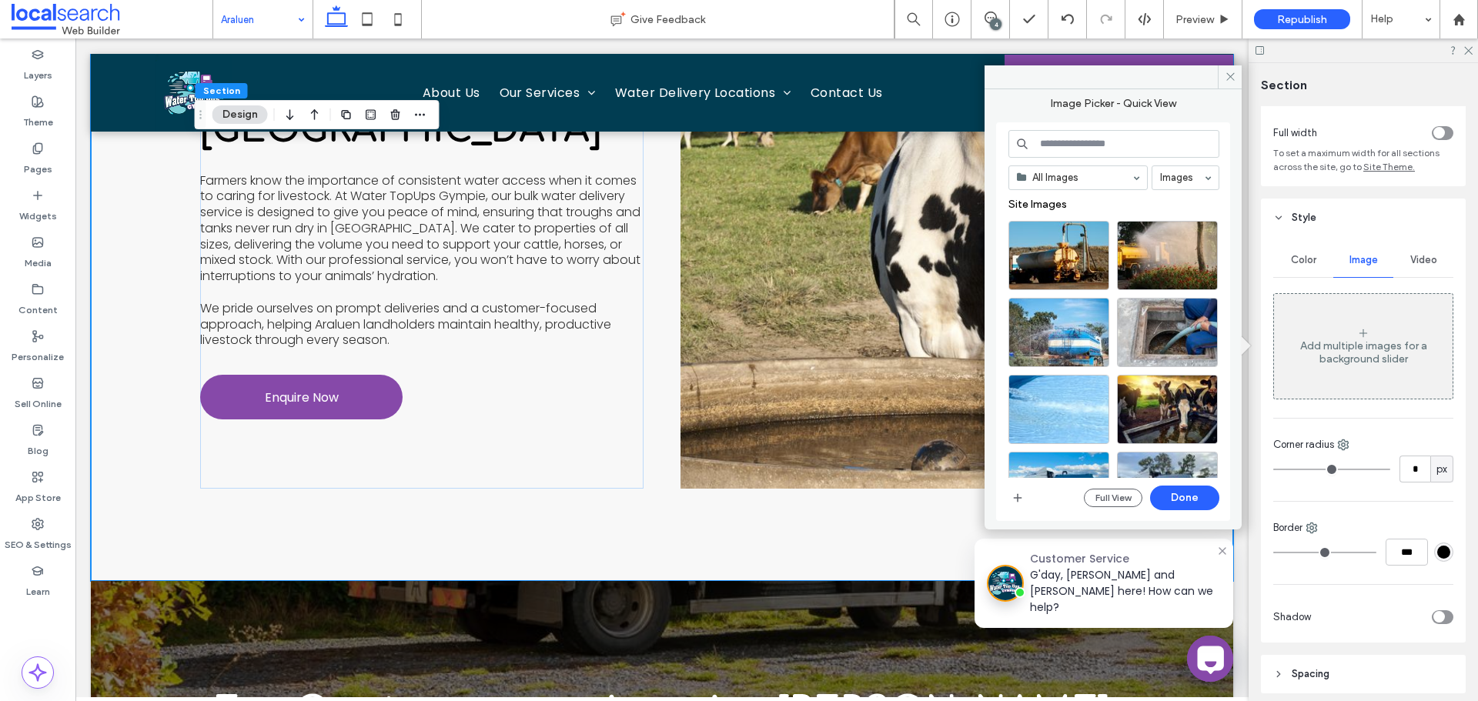
click at [1076, 142] on input at bounding box center [1113, 144] width 211 height 28
paste input "**********"
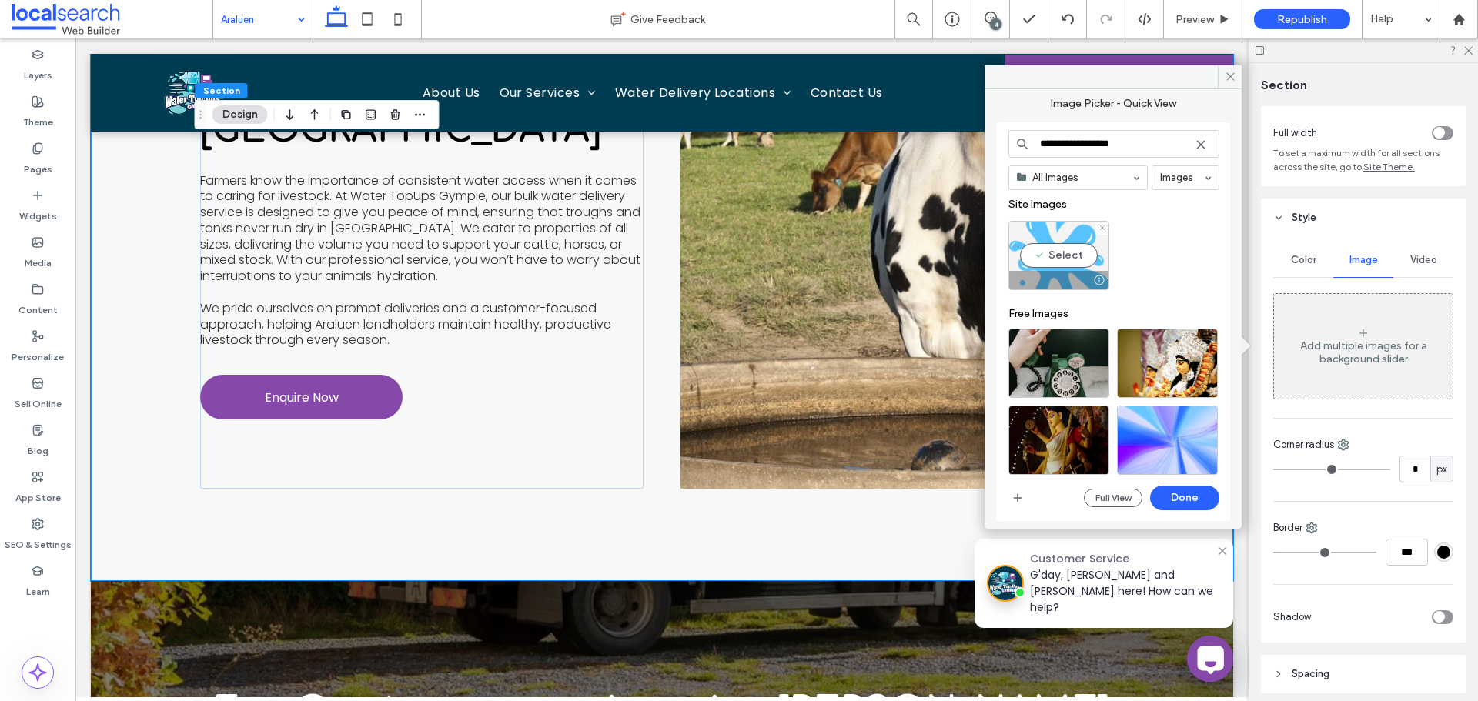
type input "**********"
click at [1065, 226] on div "Select" at bounding box center [1058, 255] width 101 height 69
click at [1071, 242] on div at bounding box center [1058, 255] width 101 height 69
click at [1074, 245] on div "Select" at bounding box center [1058, 255] width 101 height 69
drag, startPoint x: 1191, startPoint y: 496, endPoint x: 1111, endPoint y: 454, distance: 90.6
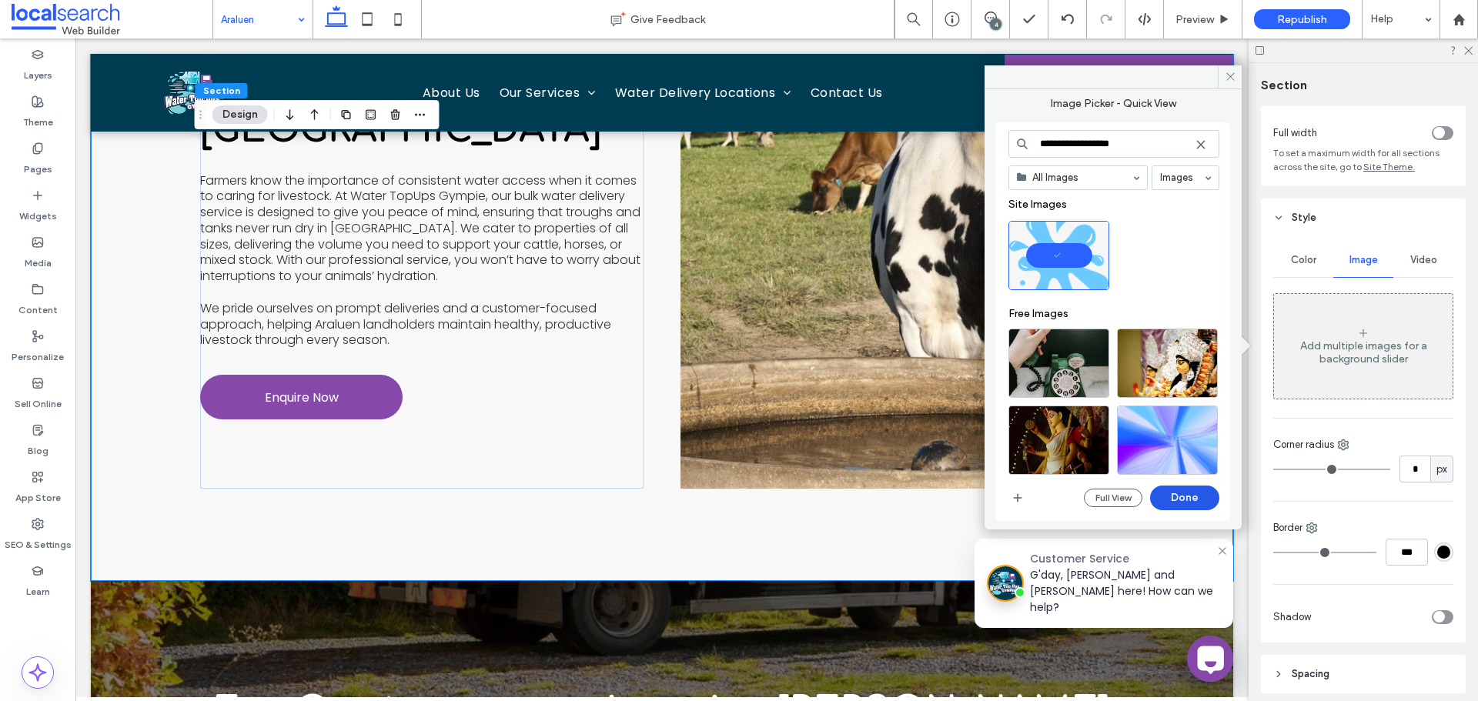
click at [1191, 496] on button "Done" at bounding box center [1184, 498] width 69 height 25
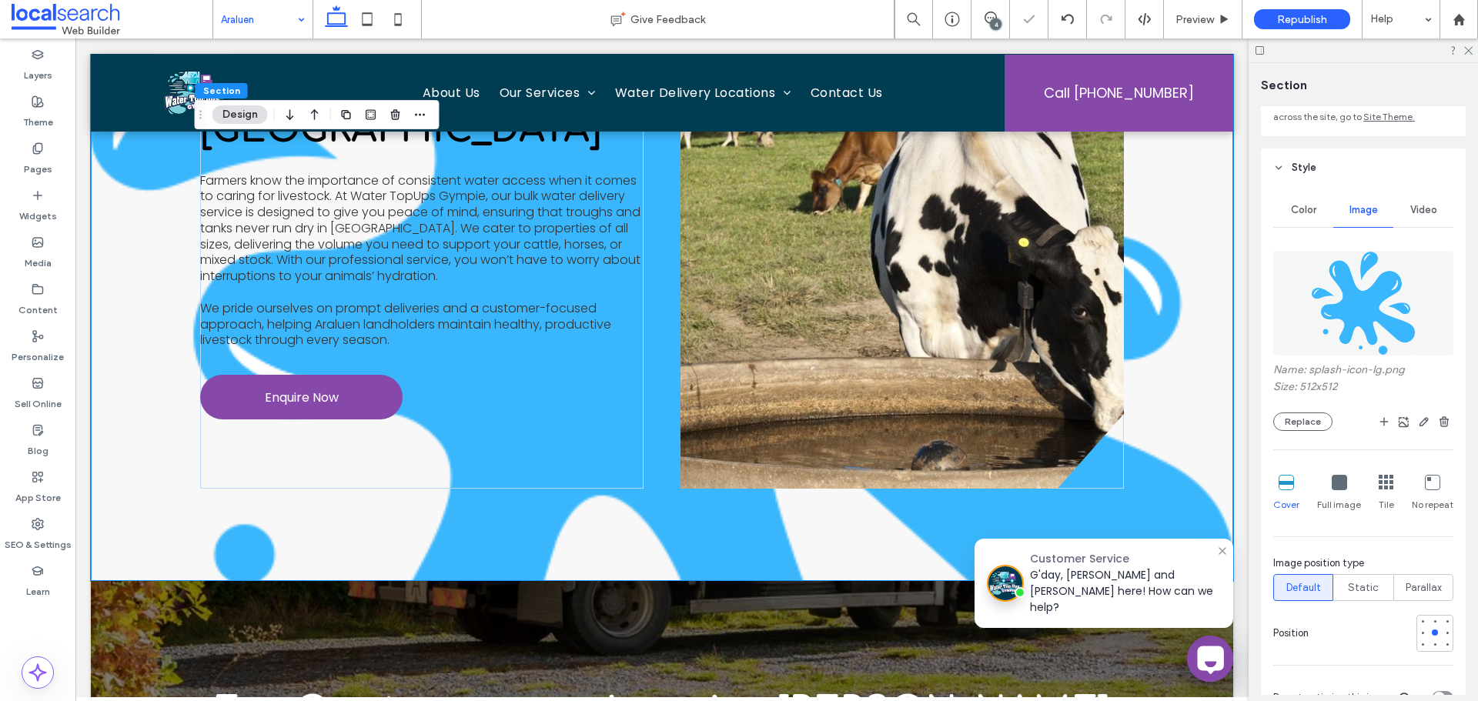
scroll to position [231, 0]
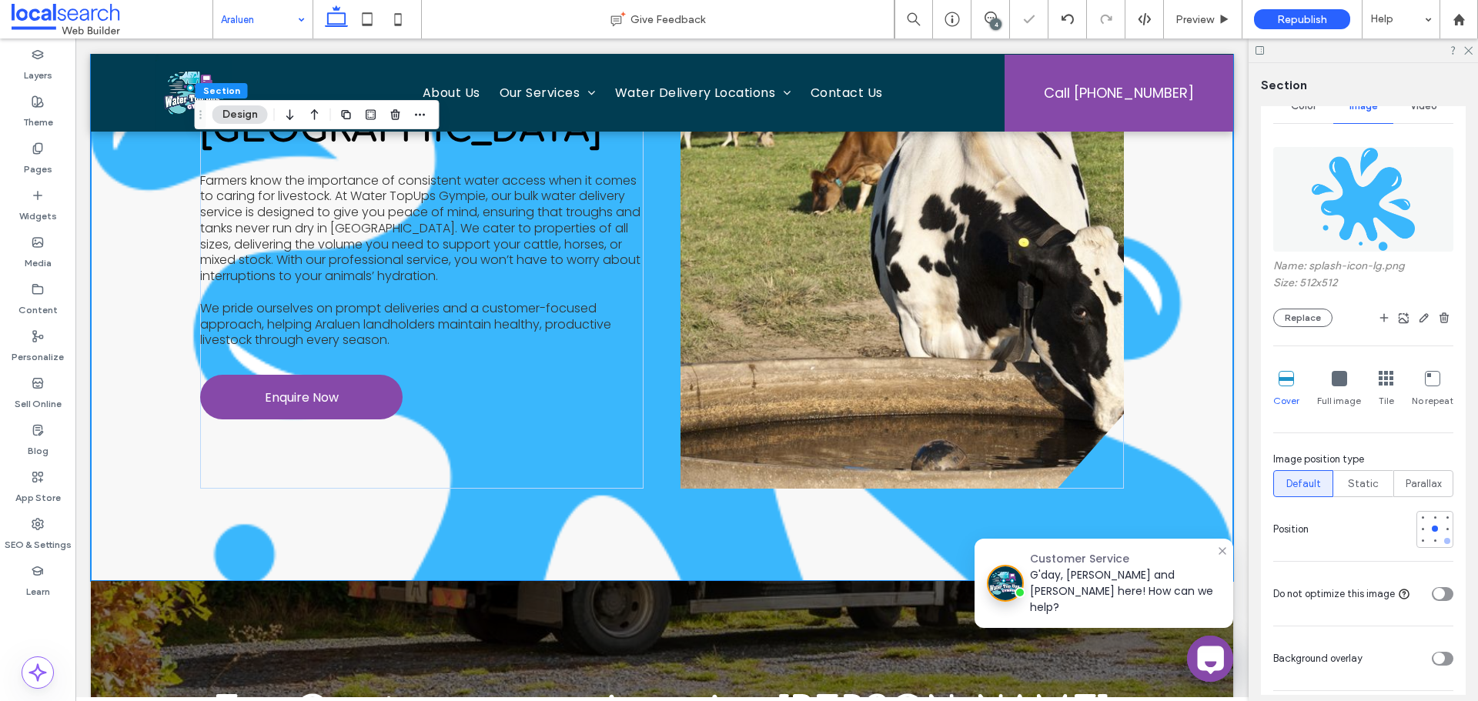
click at [1442, 536] on div at bounding box center [1447, 541] width 11 height 11
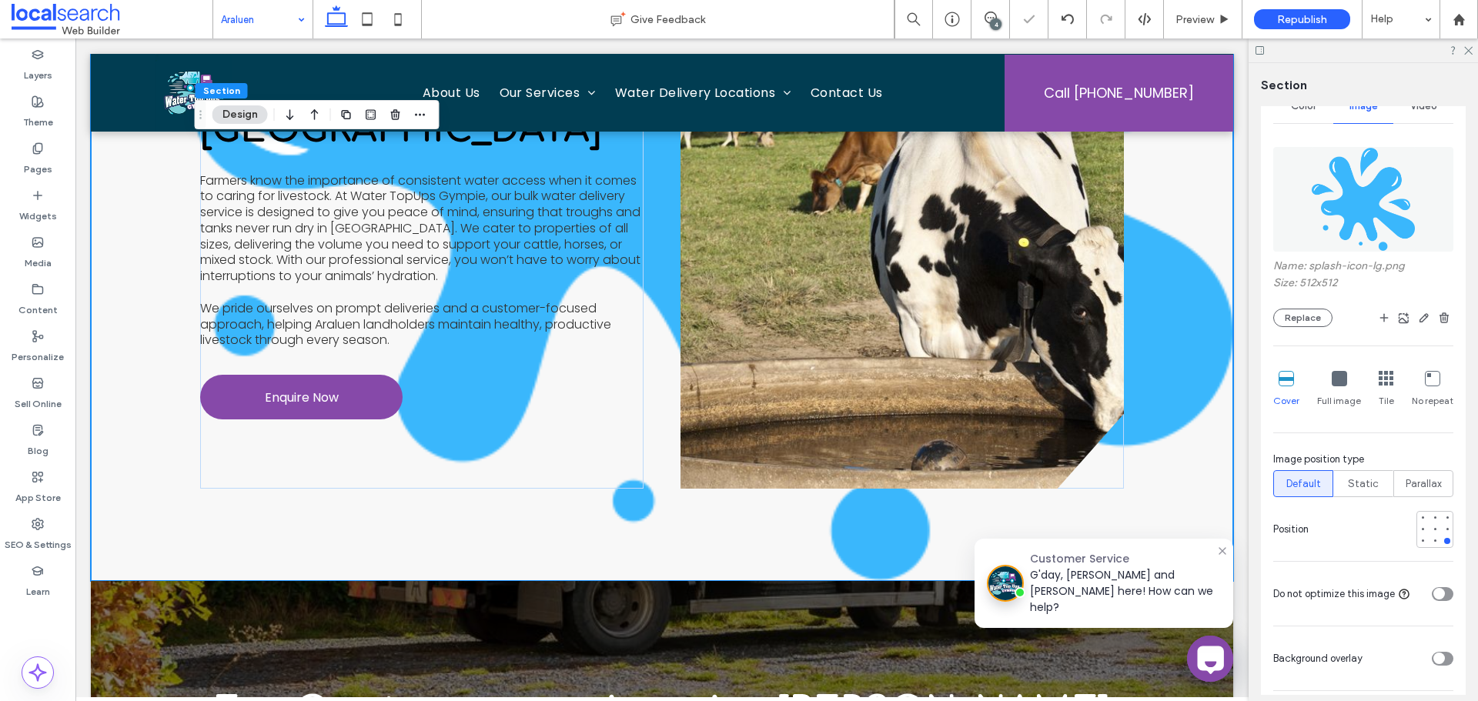
click at [1430, 389] on div "No repeat" at bounding box center [1433, 389] width 42 height 49
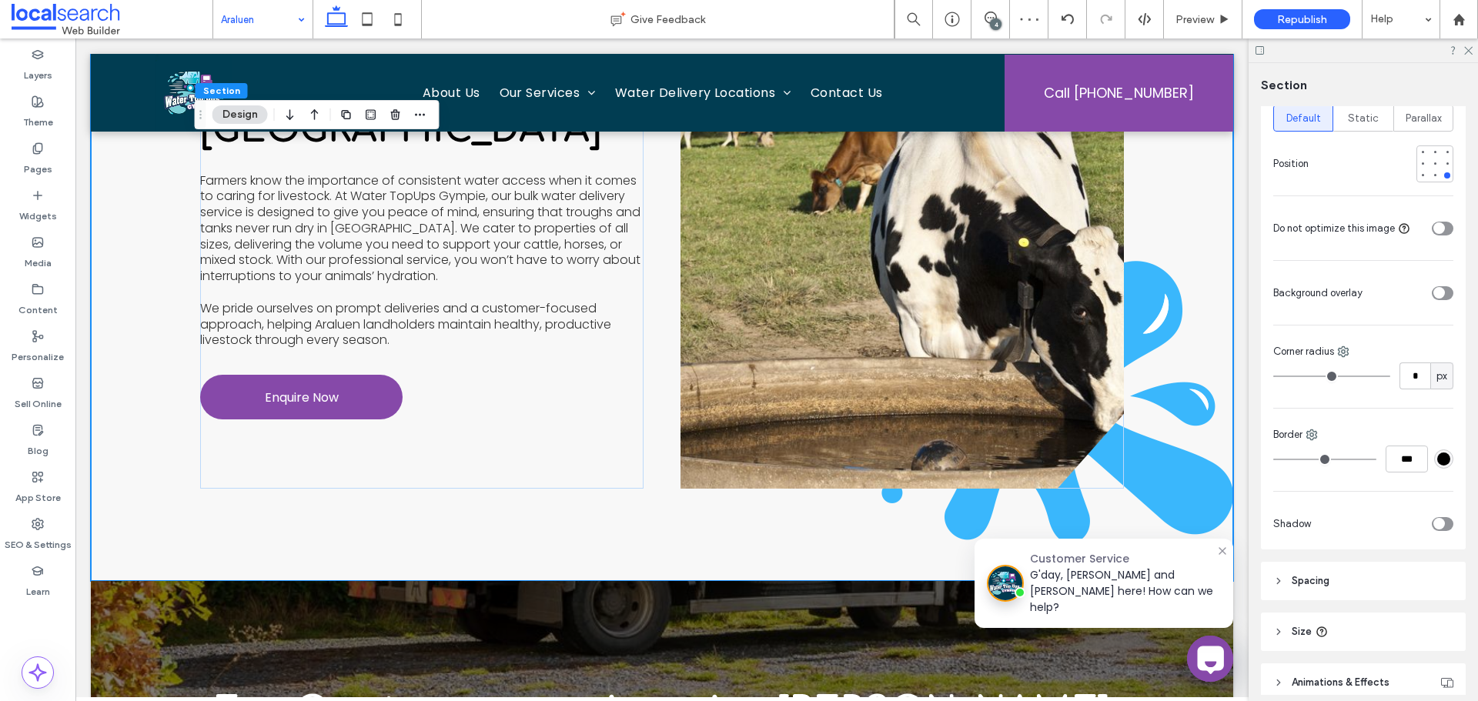
scroll to position [511, 0]
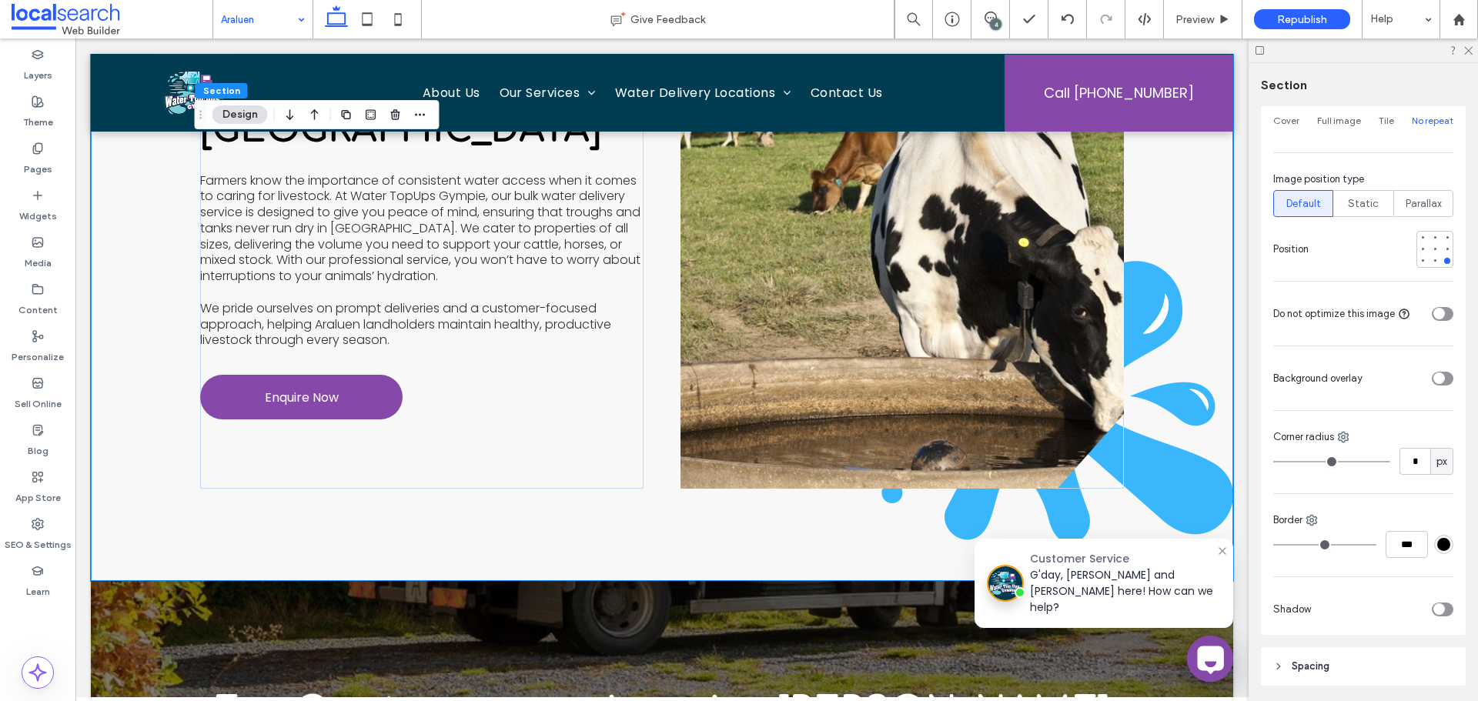
click at [1435, 376] on icon "toggle" at bounding box center [1438, 378] width 6 height 5
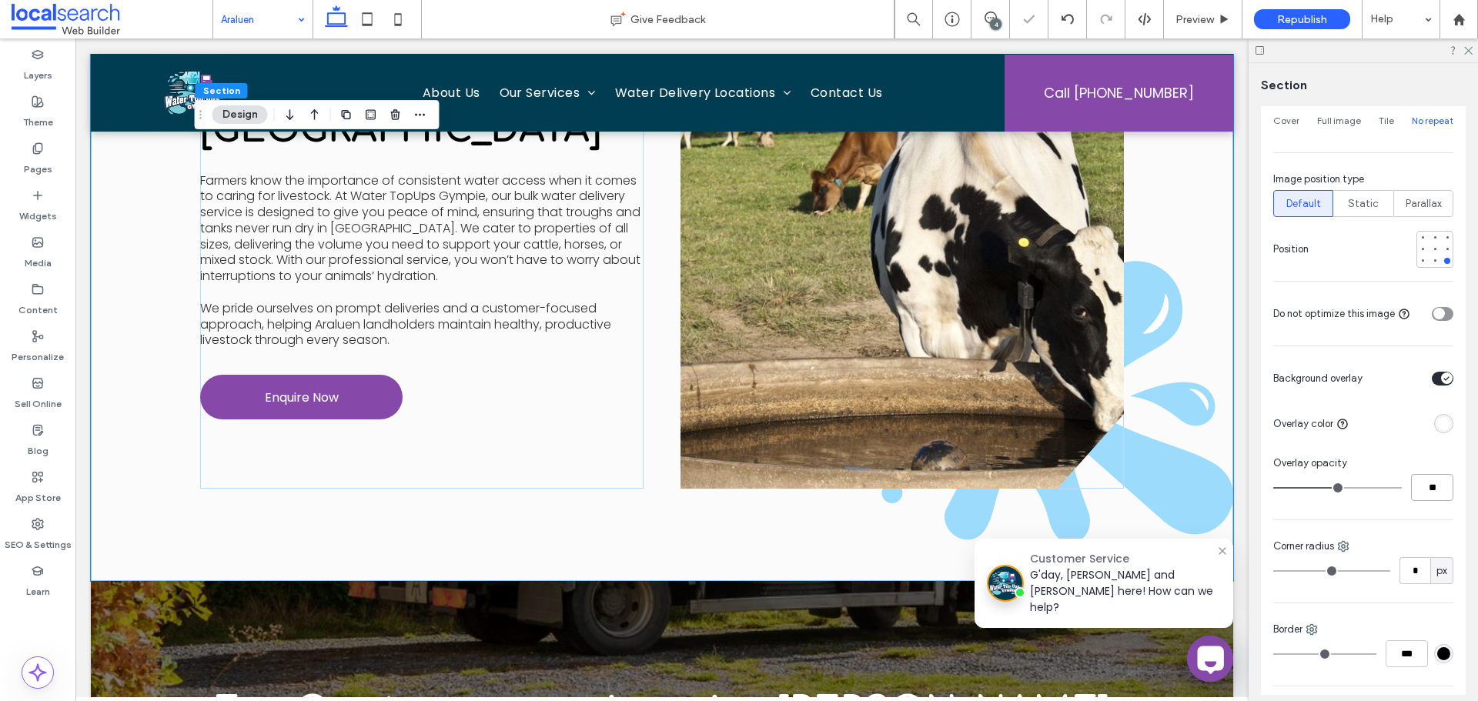
click at [1432, 490] on input "**" at bounding box center [1432, 487] width 42 height 27
type input "**"
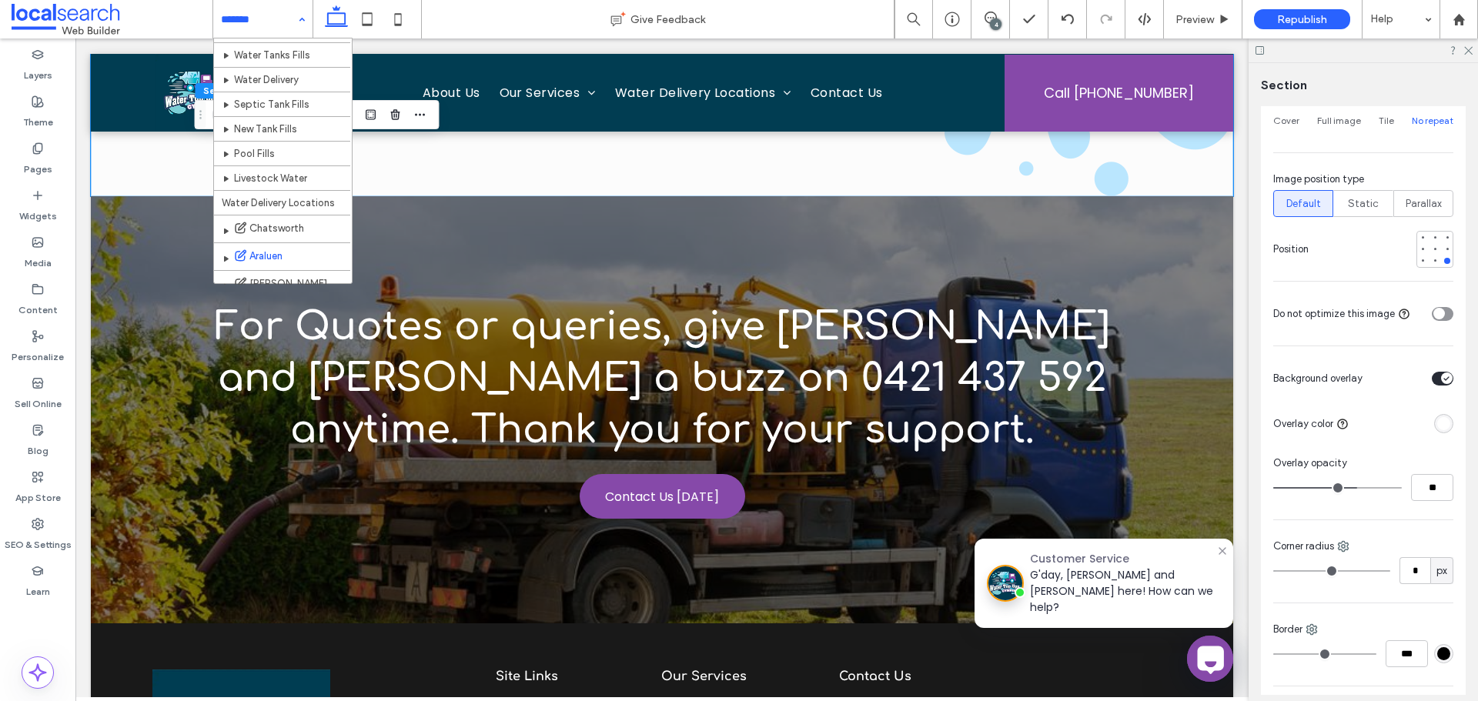
scroll to position [162, 0]
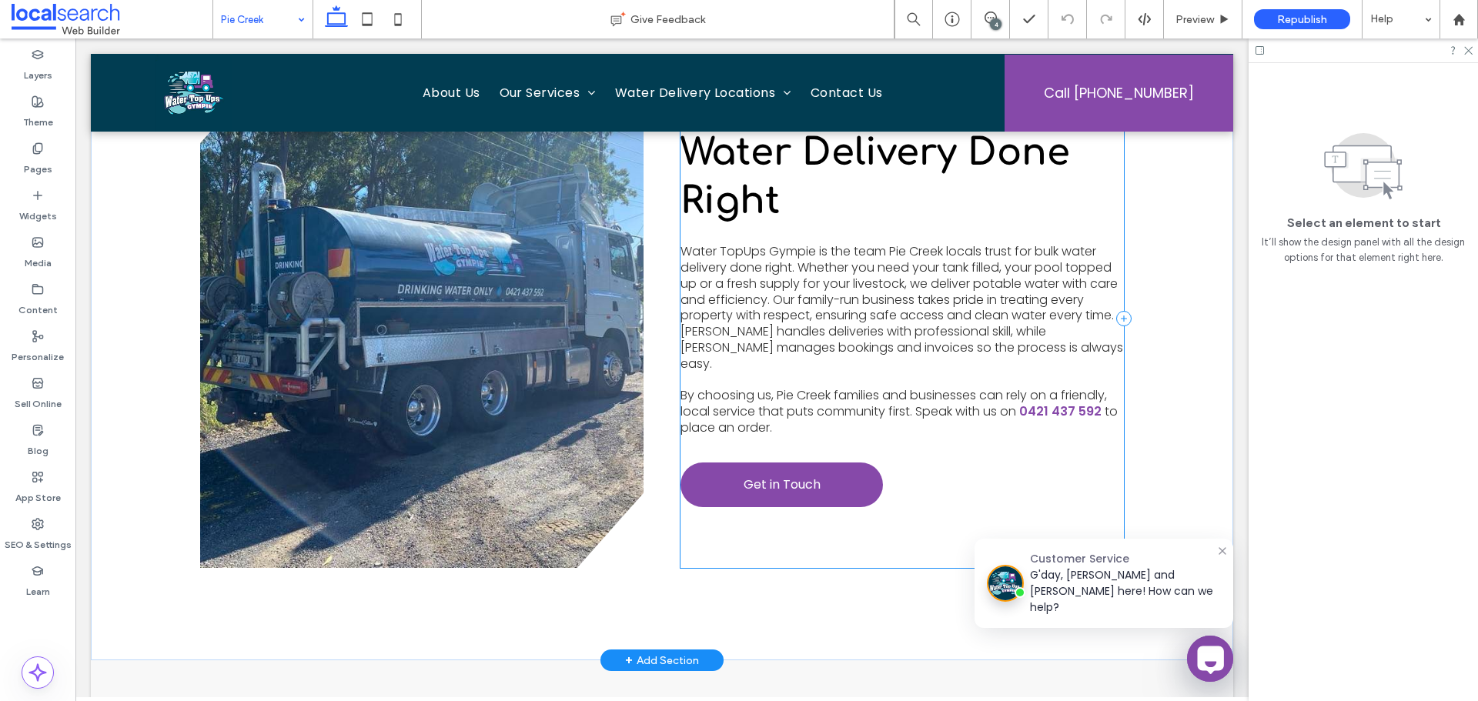
scroll to position [693, 0]
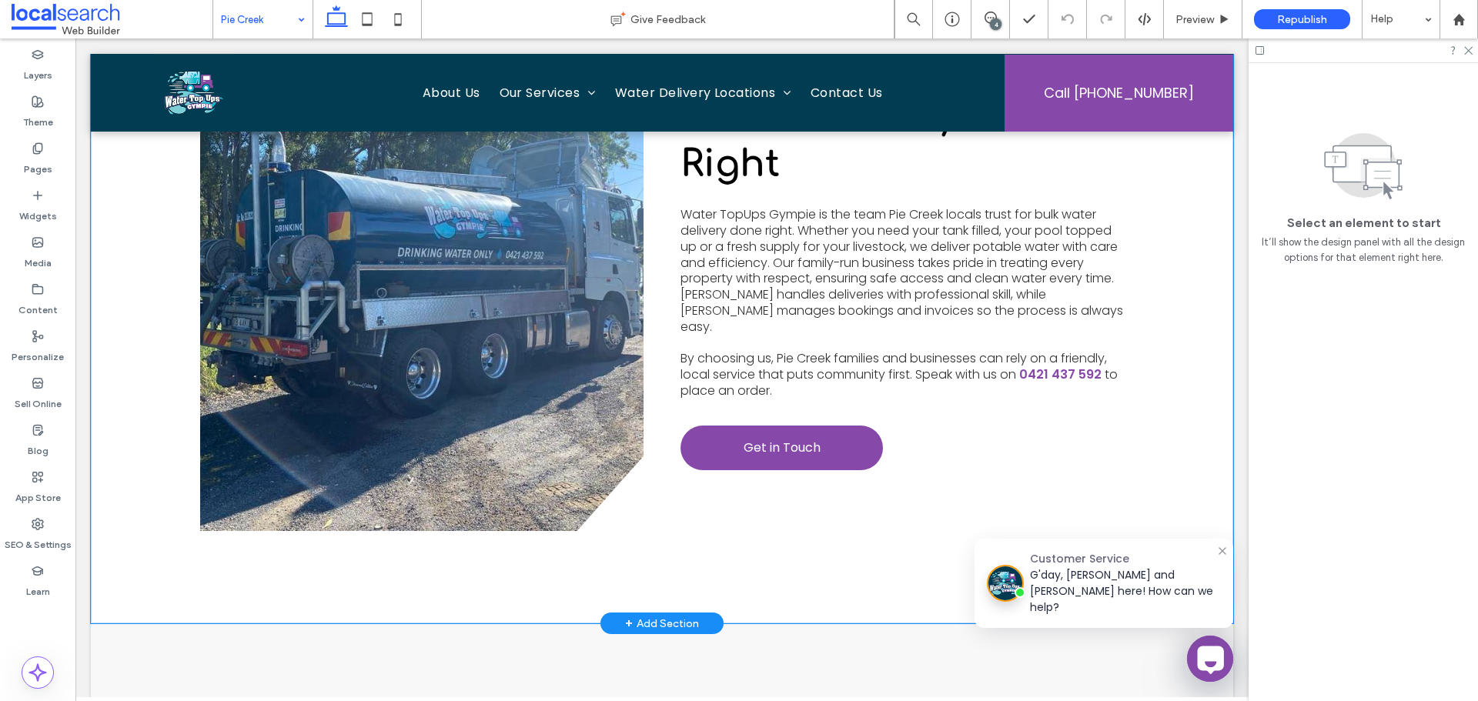
click at [601, 575] on div "View more Water Delivery Done Right Water TopUps Gympie is the team Pie Creek l…" at bounding box center [662, 281] width 924 height 684
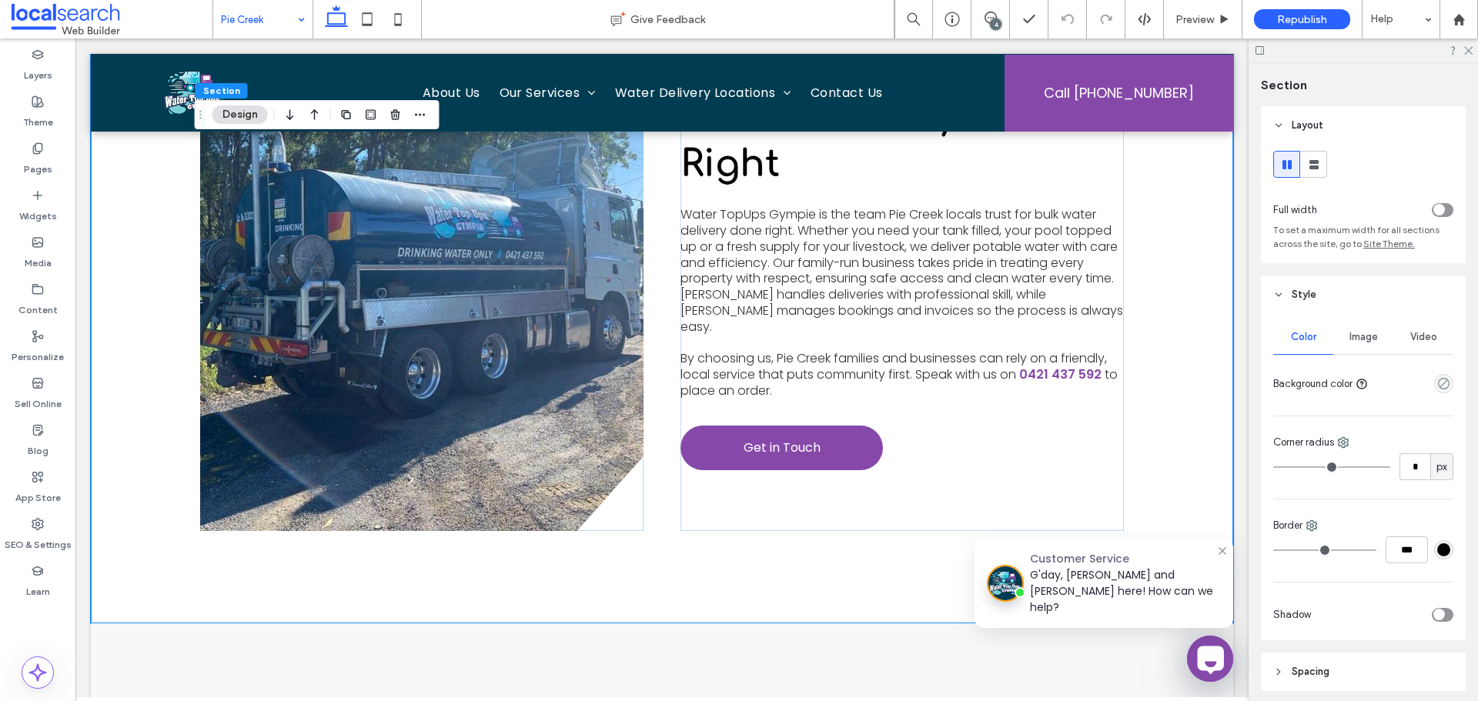
click at [1372, 340] on span "Image" at bounding box center [1363, 337] width 28 height 12
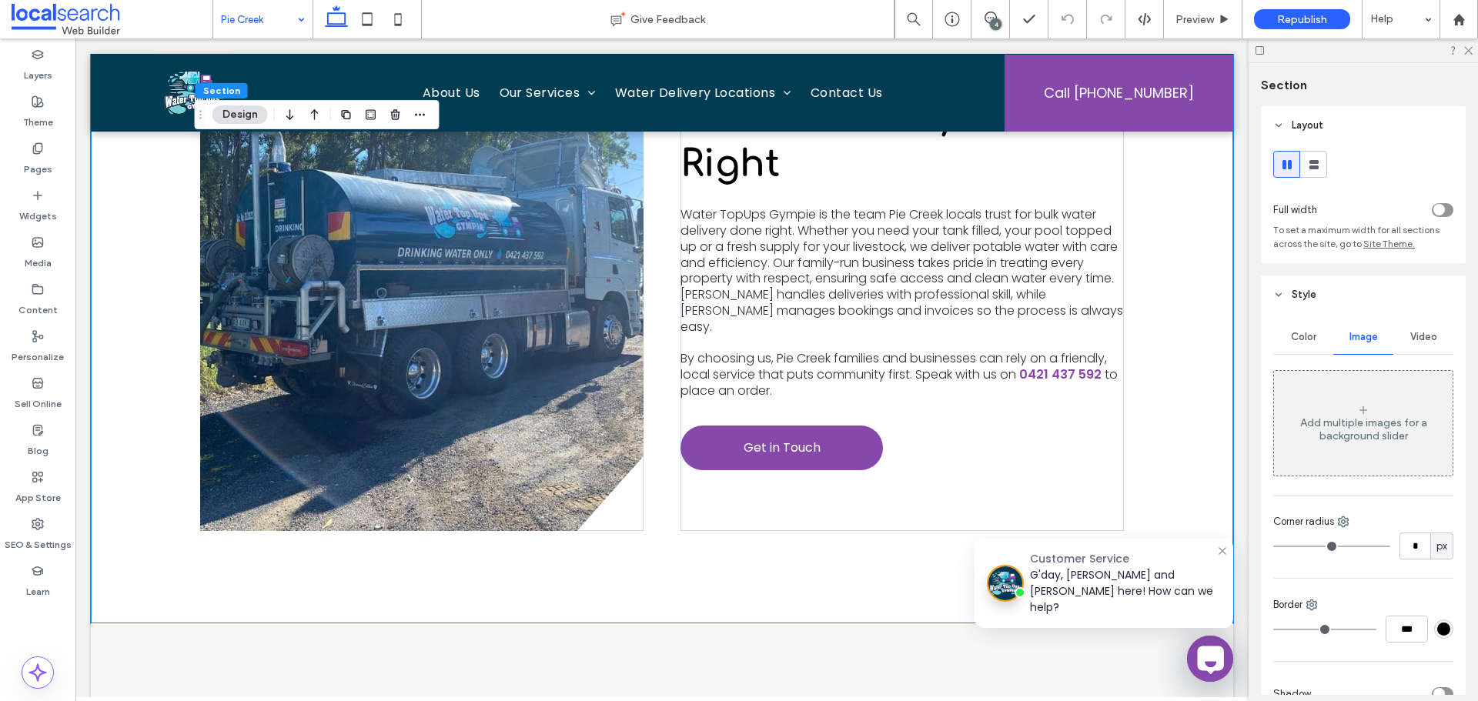
click at [1370, 423] on div "Add multiple images for a background slider" at bounding box center [1363, 429] width 179 height 26
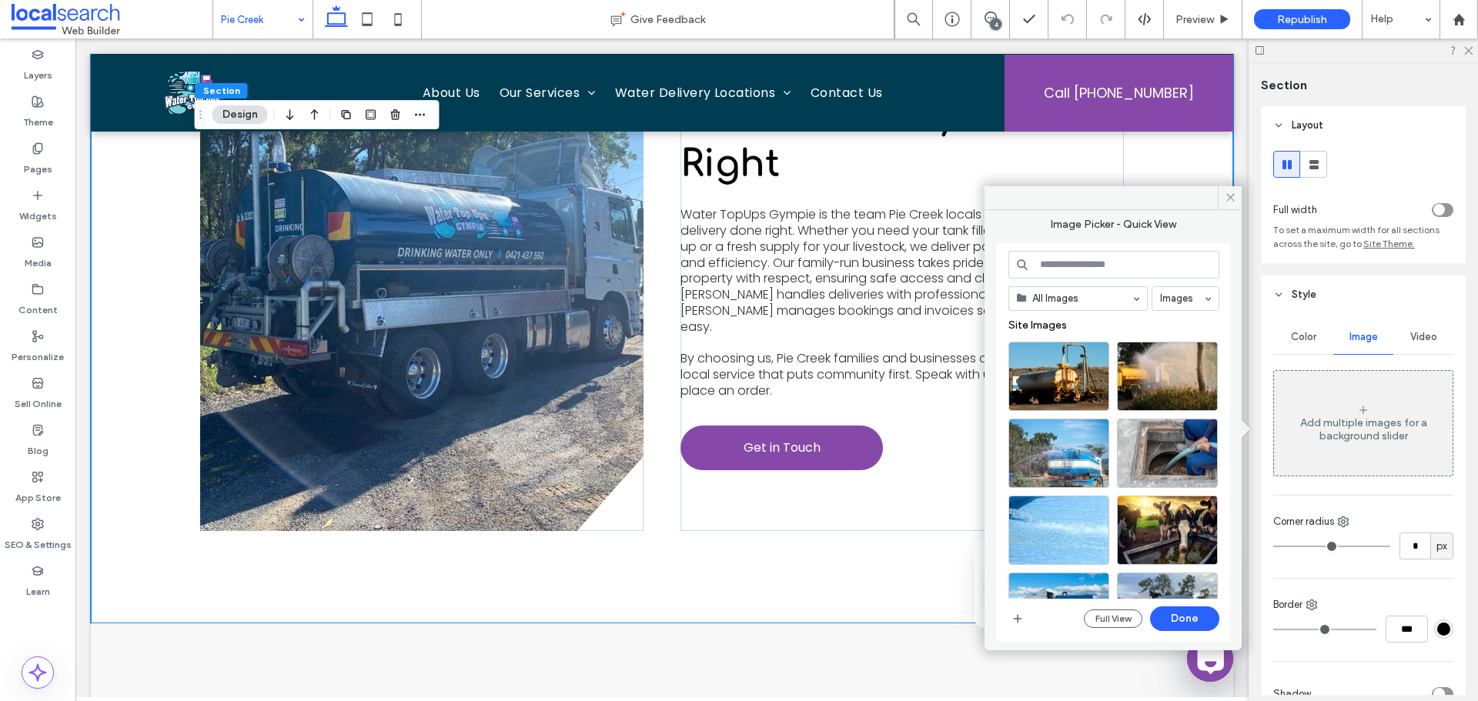
click at [1101, 266] on input at bounding box center [1113, 265] width 211 height 28
paste input "**********"
type input "**********"
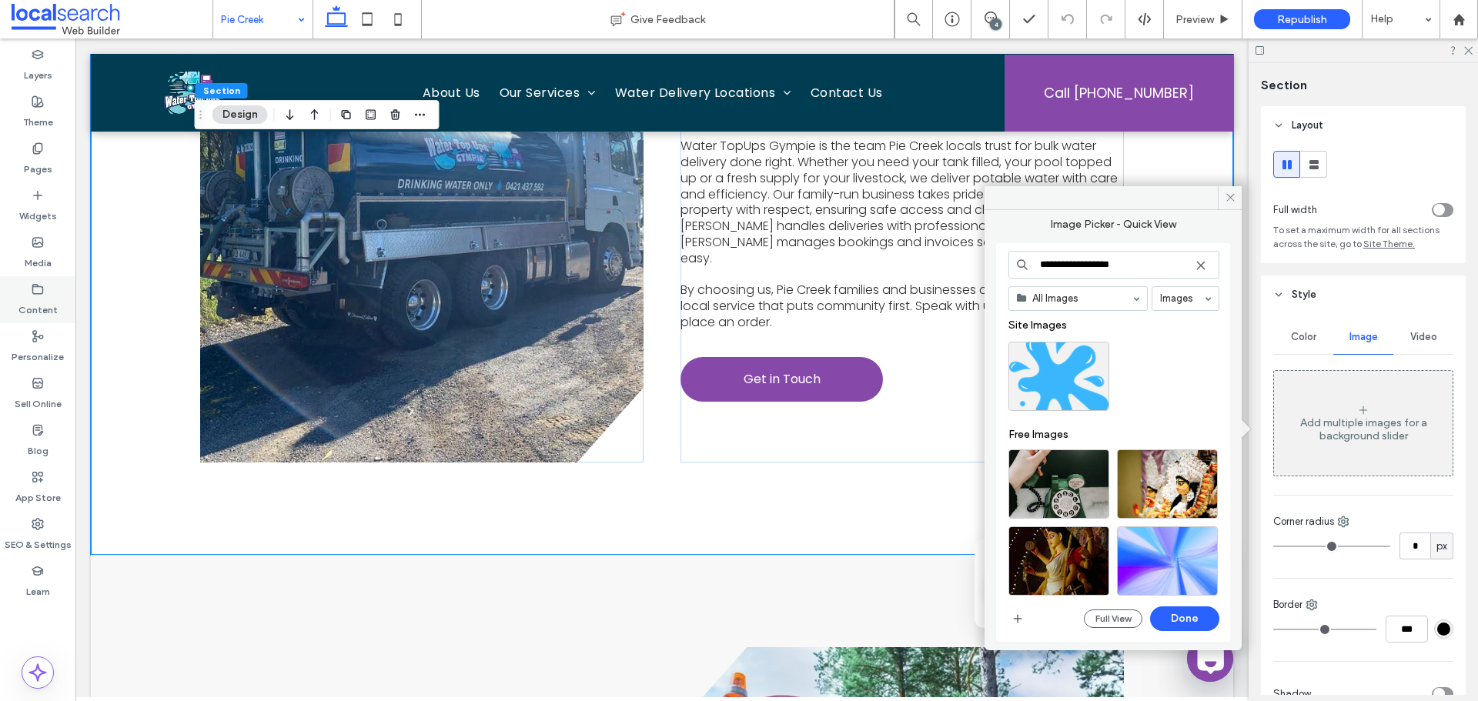
scroll to position [770, 0]
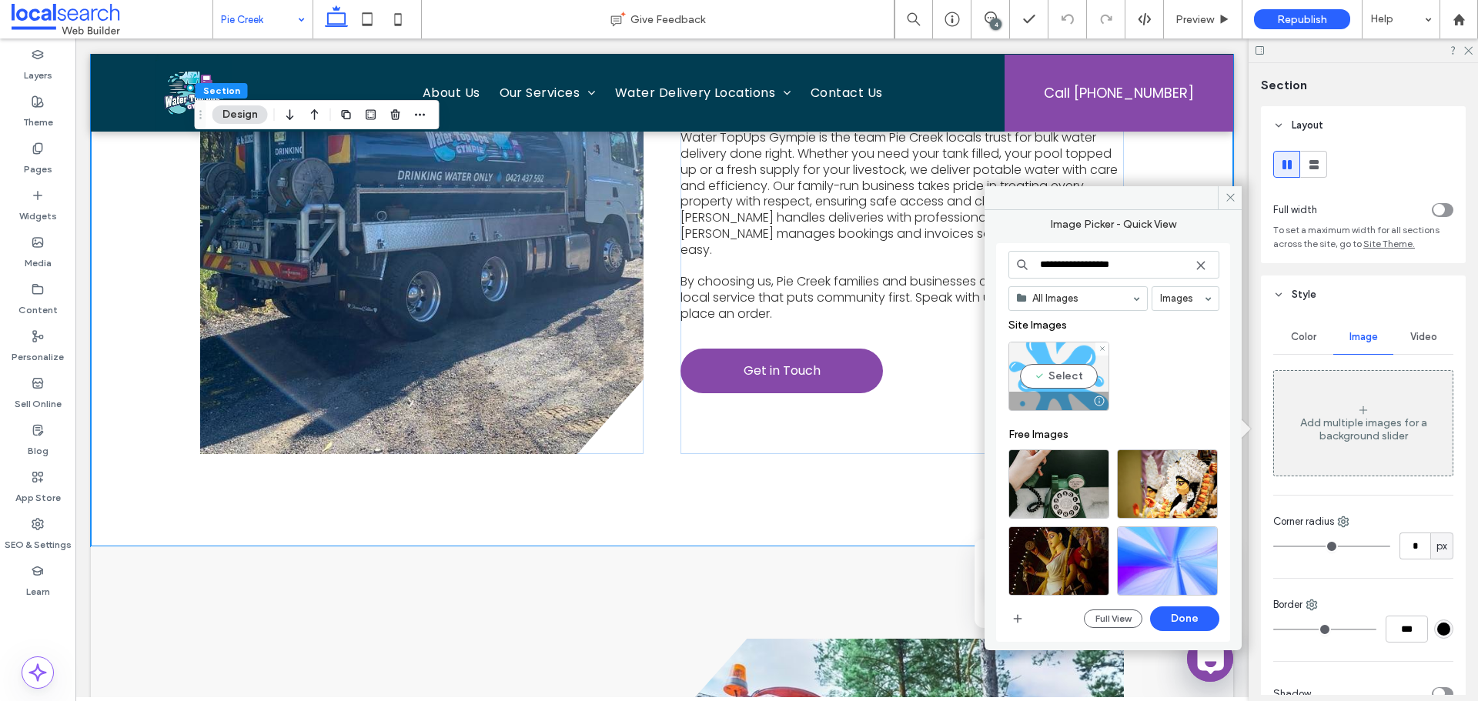
click at [1048, 375] on div "Select" at bounding box center [1058, 376] width 101 height 69
click at [1172, 610] on button "Done" at bounding box center [1184, 619] width 69 height 25
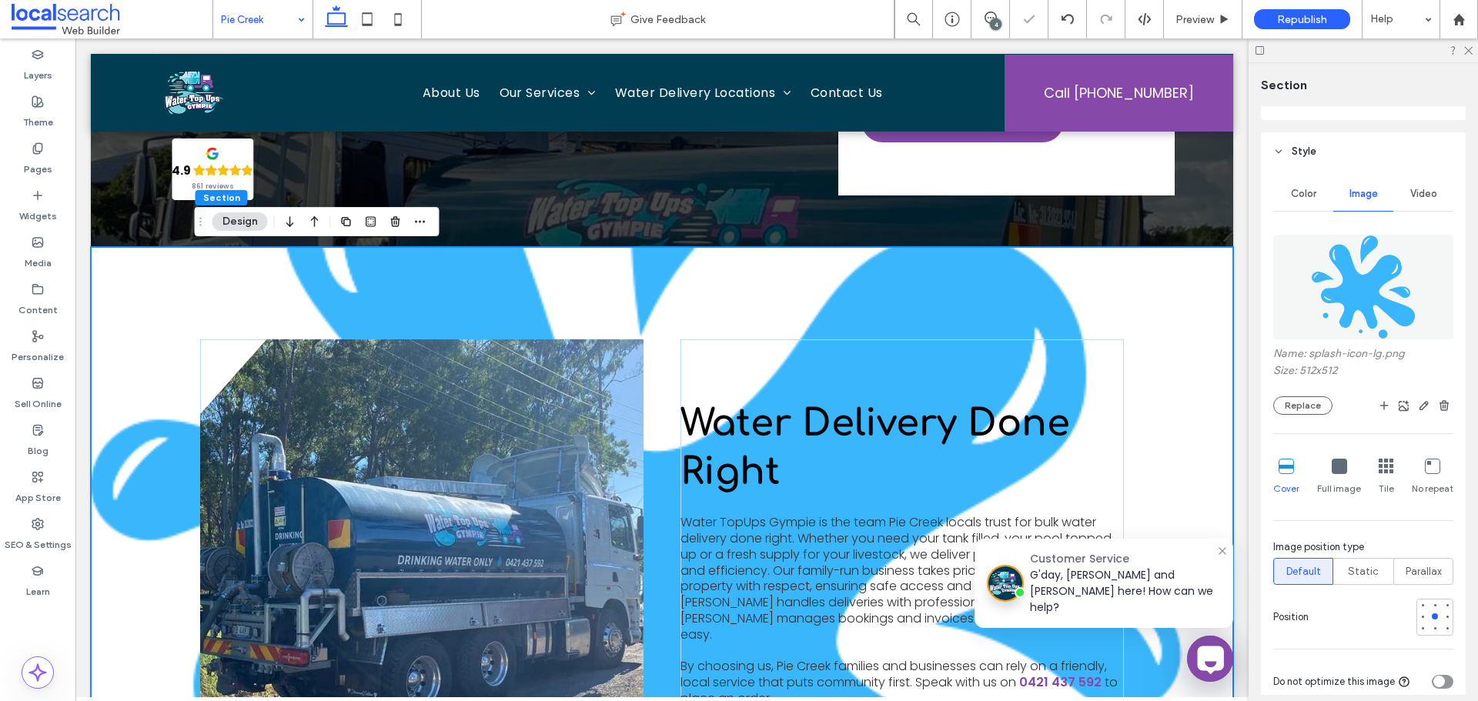
scroll to position [154, 0]
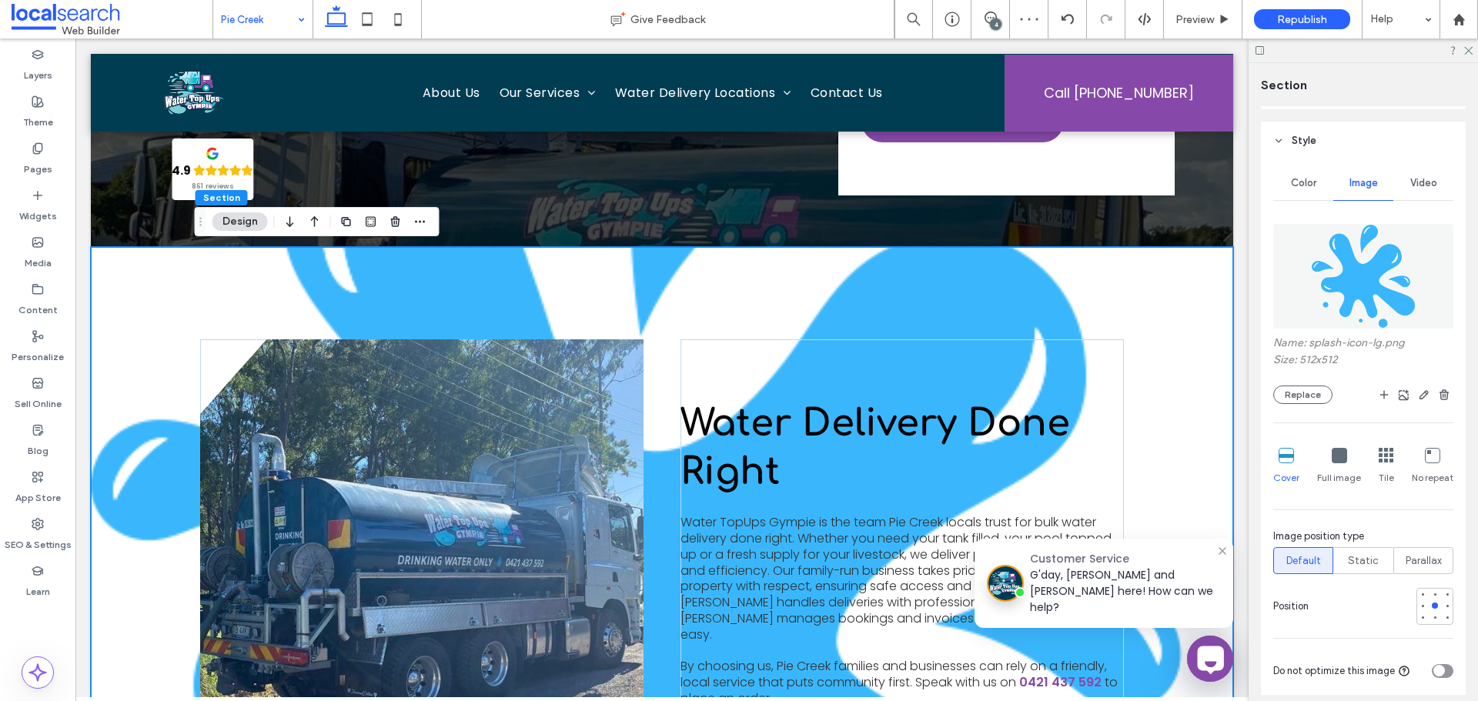
click at [1426, 466] on div "No repeat" at bounding box center [1433, 466] width 42 height 49
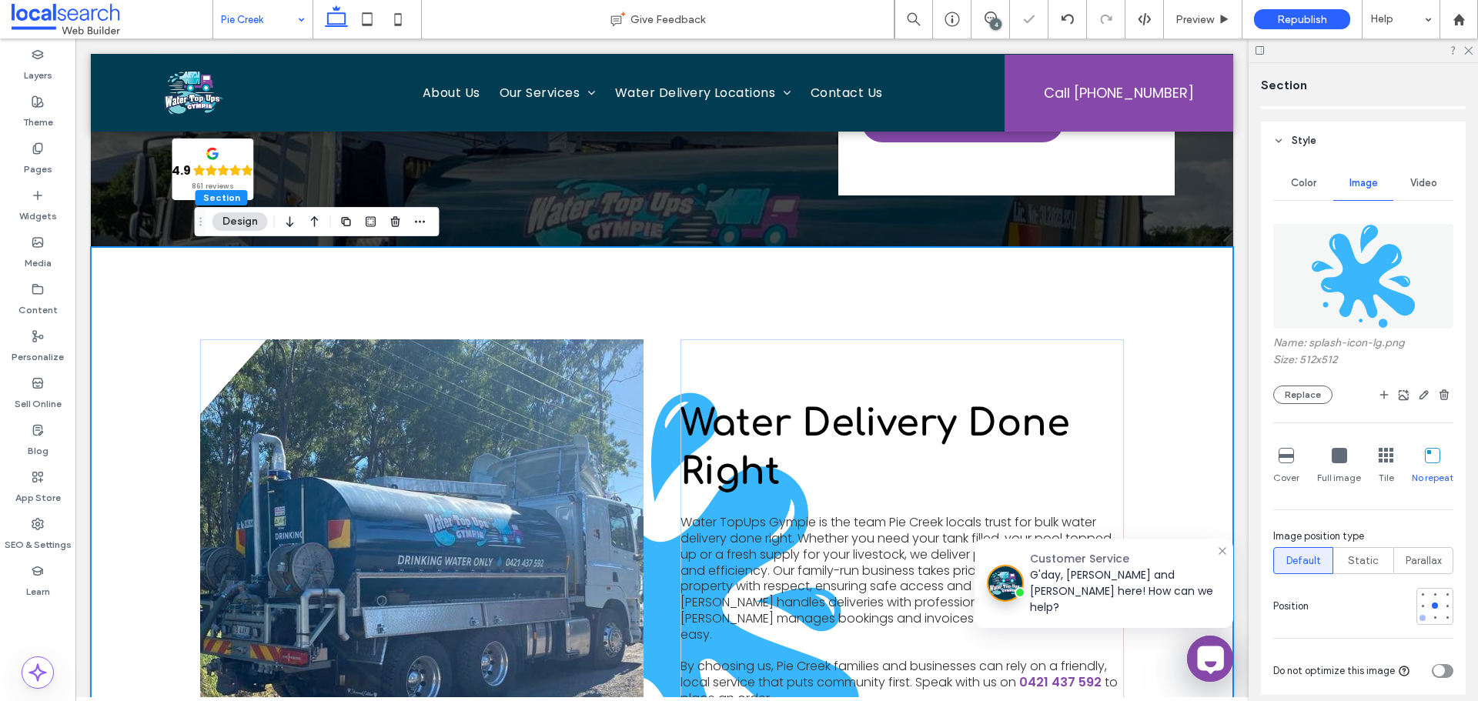
click at [1419, 620] on div at bounding box center [1422, 618] width 6 height 6
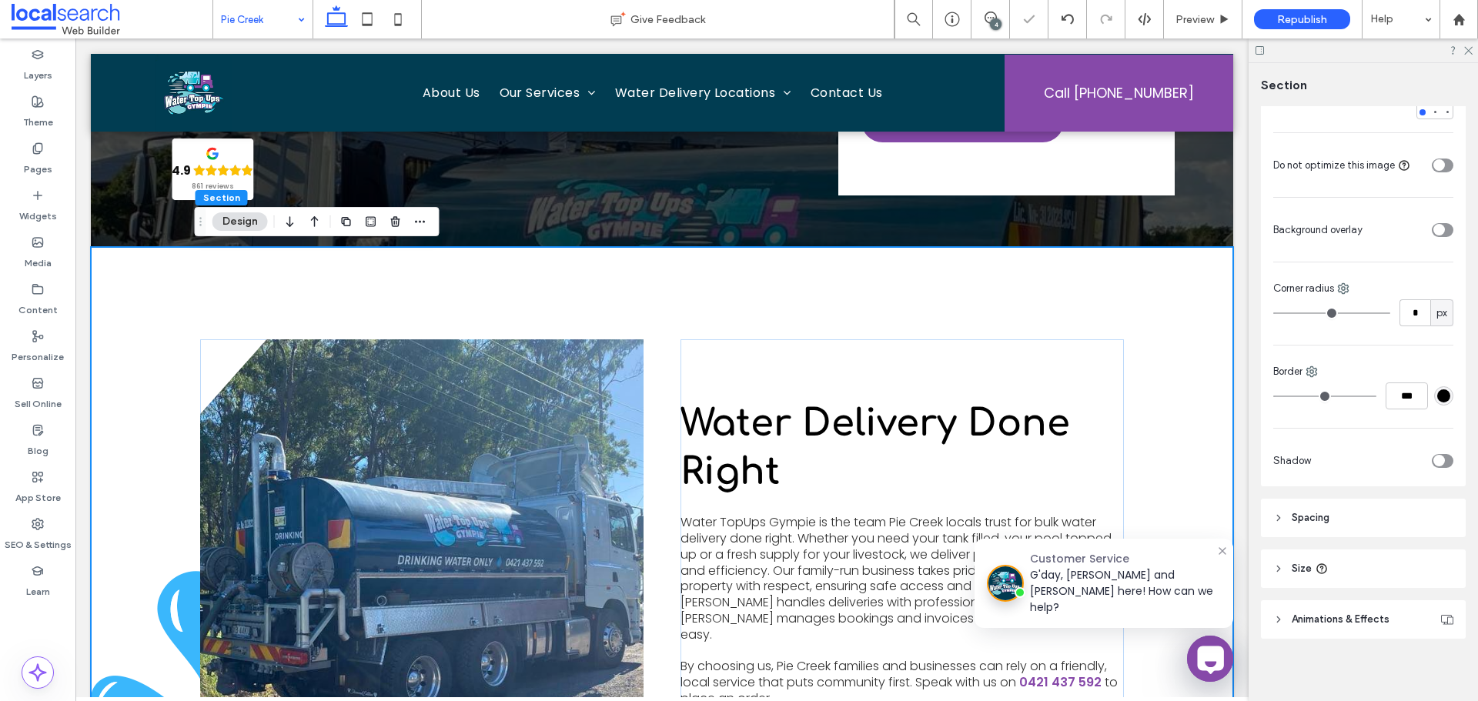
scroll to position [665, 0]
click at [1436, 223] on div "toggle" at bounding box center [1439, 225] width 12 height 12
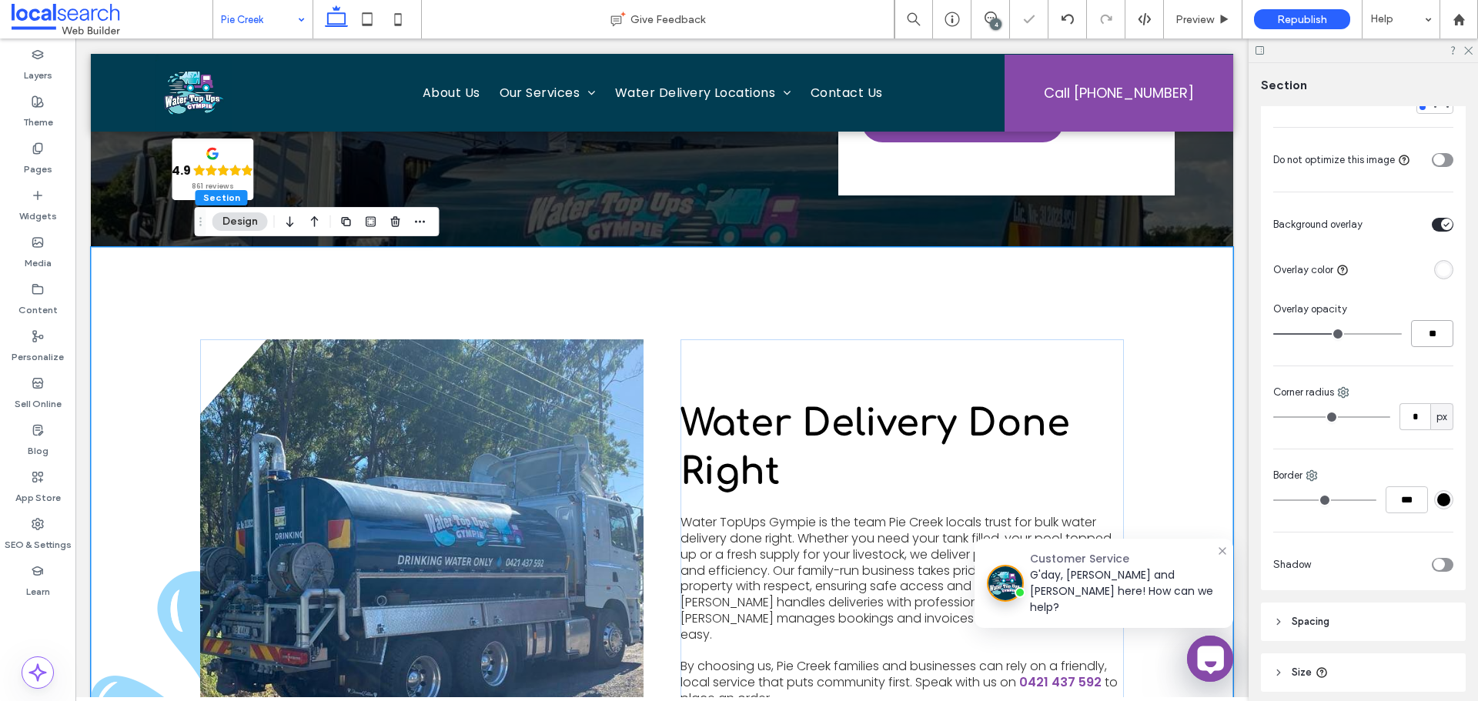
click at [1426, 346] on input "**" at bounding box center [1432, 333] width 42 height 27
type input "**"
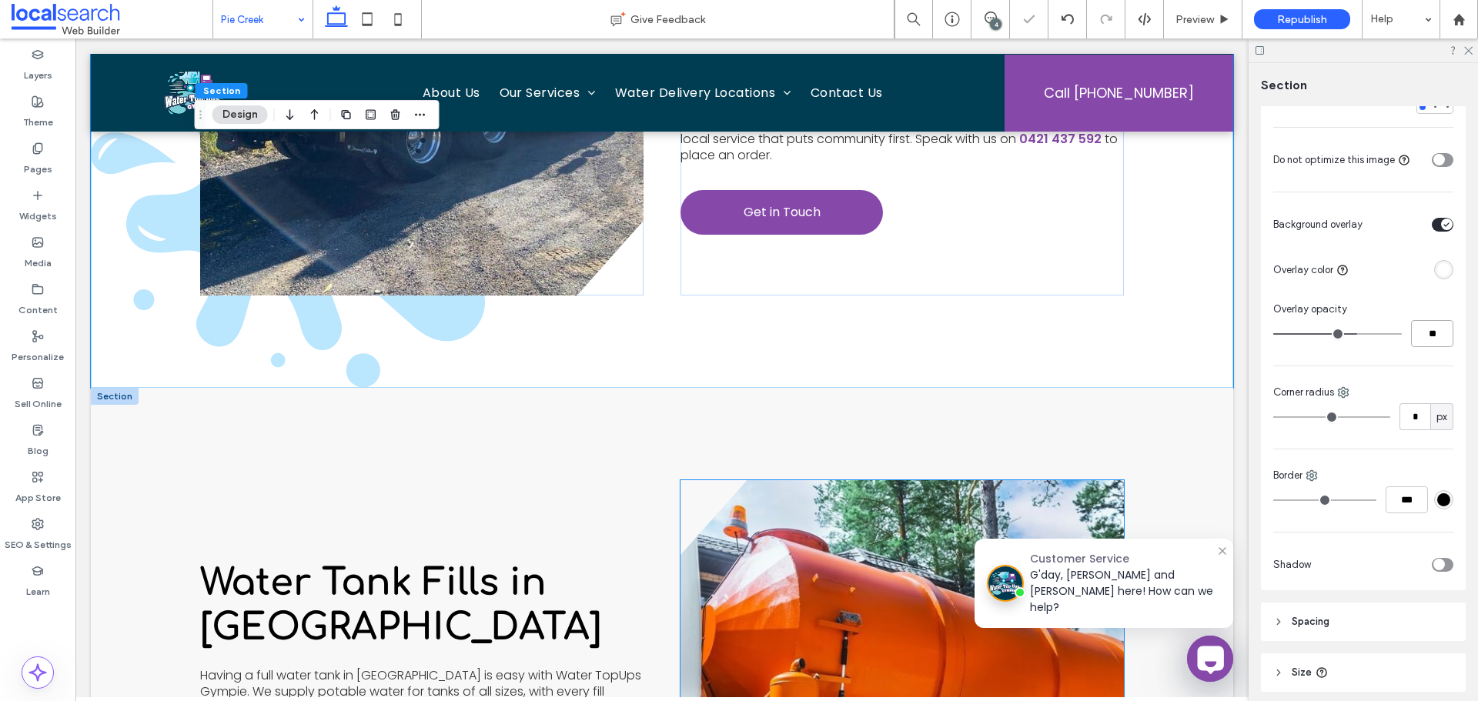
scroll to position [1078, 0]
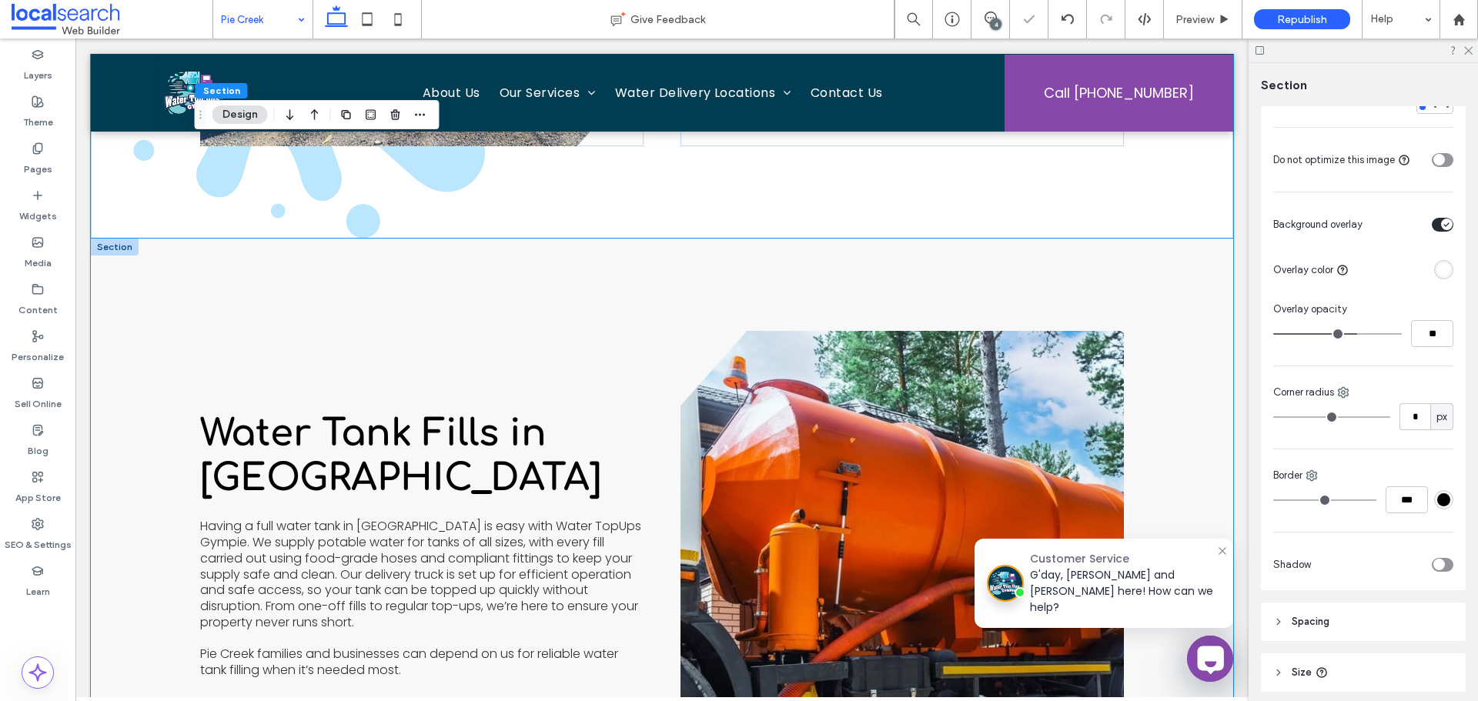
click at [647, 295] on div "Water Tank Fills in Pie Creek Having a full water tank in Pie Creek is easy wit…" at bounding box center [662, 581] width 924 height 684
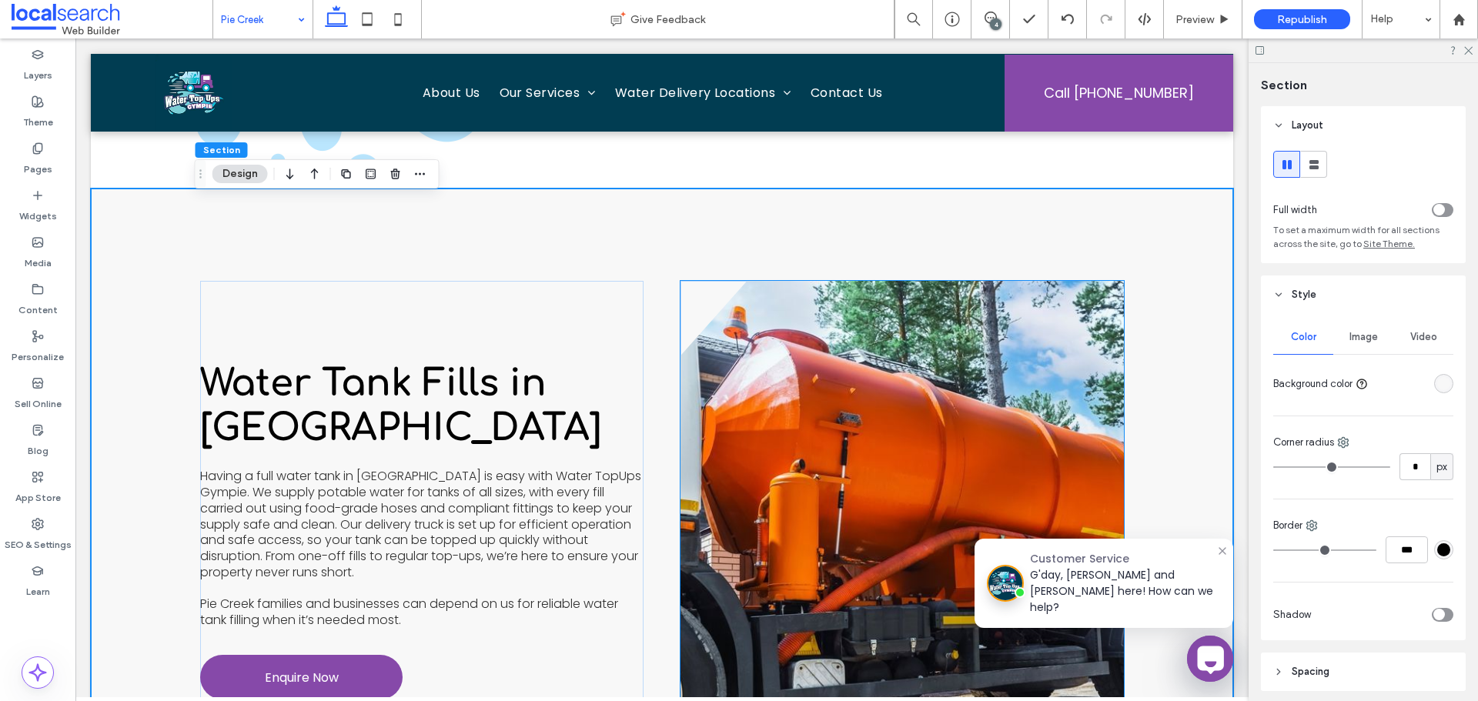
scroll to position [1155, 0]
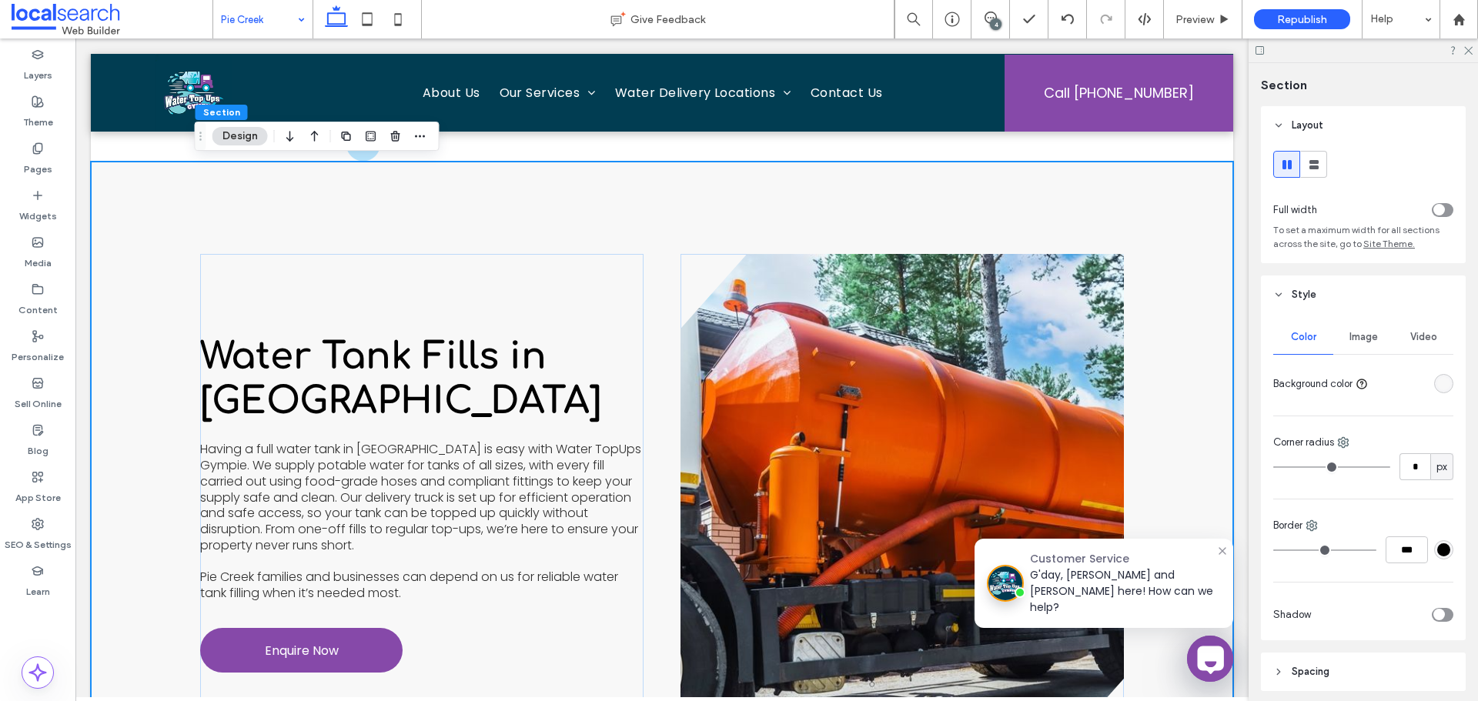
click at [1352, 353] on div "Image" at bounding box center [1363, 337] width 60 height 34
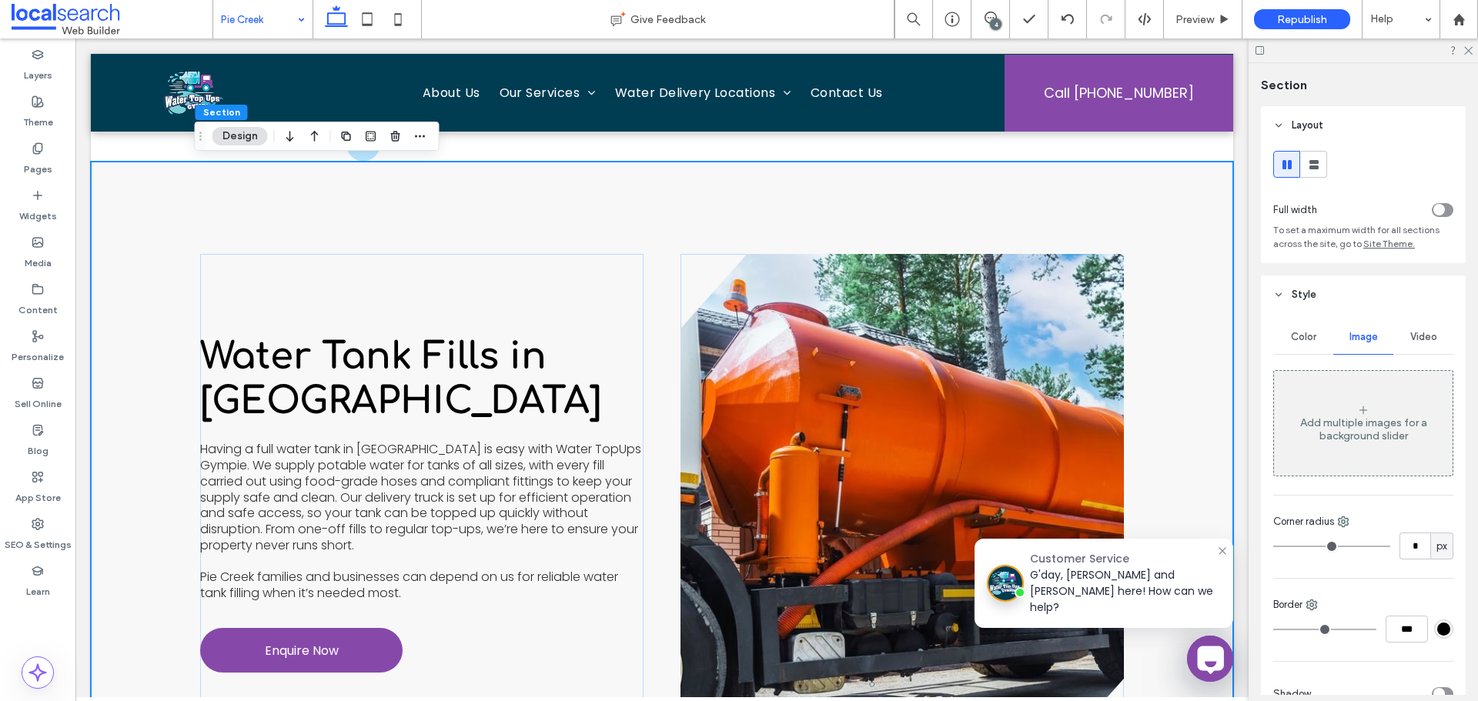
click at [1353, 434] on div "Add multiple images for a background slider" at bounding box center [1363, 429] width 179 height 26
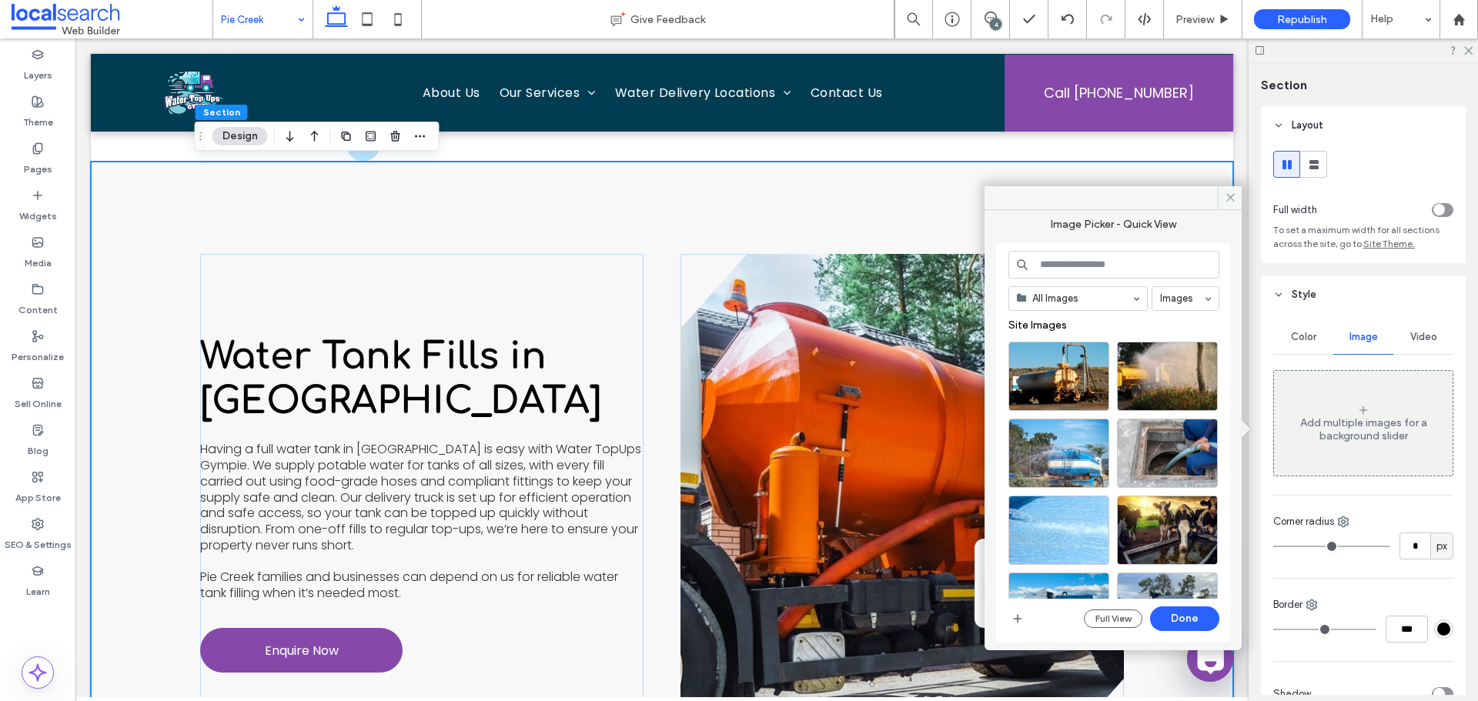
click at [1085, 271] on input at bounding box center [1113, 265] width 211 height 28
click at [1096, 266] on input at bounding box center [1113, 265] width 211 height 28
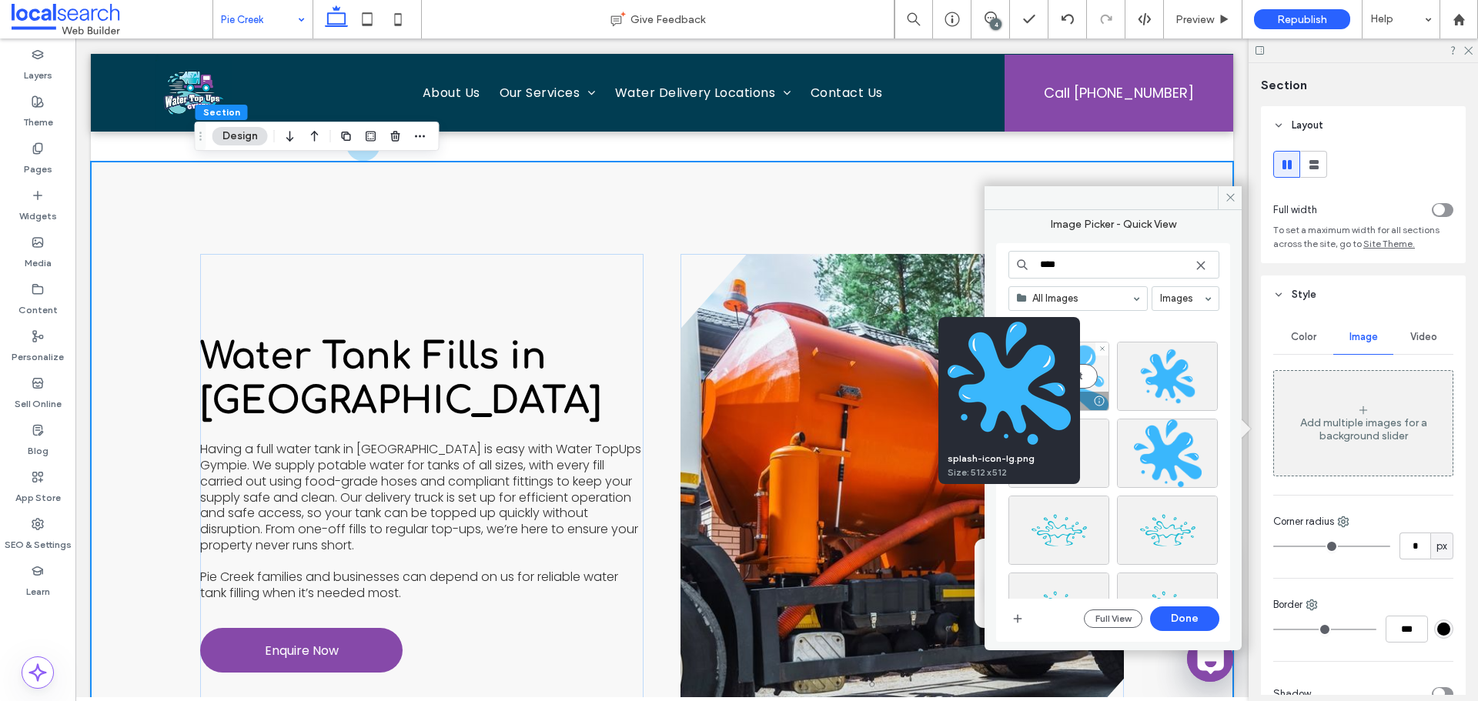
type input "****"
click at [1094, 399] on div at bounding box center [1098, 401] width 19 height 12
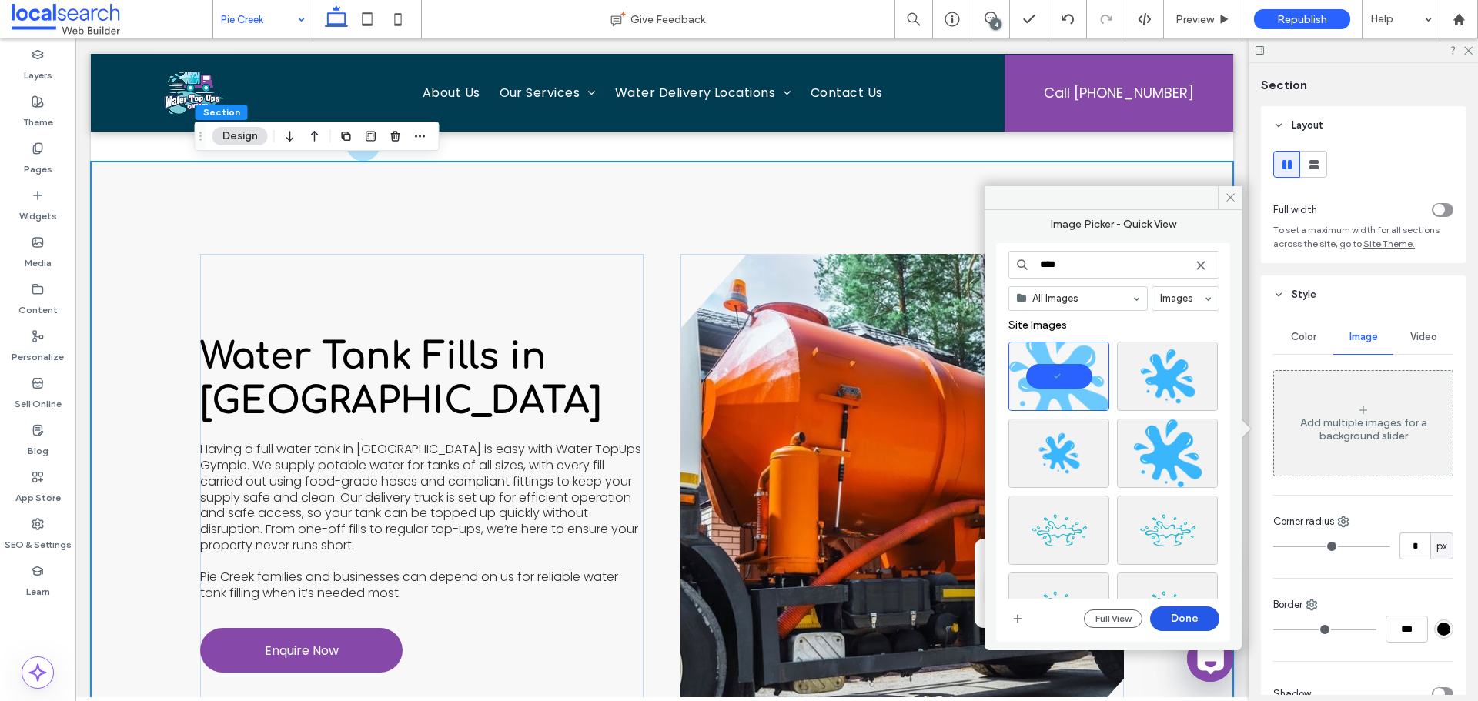
drag, startPoint x: 1190, startPoint y: 619, endPoint x: 1150, endPoint y: 554, distance: 76.0
click at [1190, 619] on button "Done" at bounding box center [1184, 619] width 69 height 25
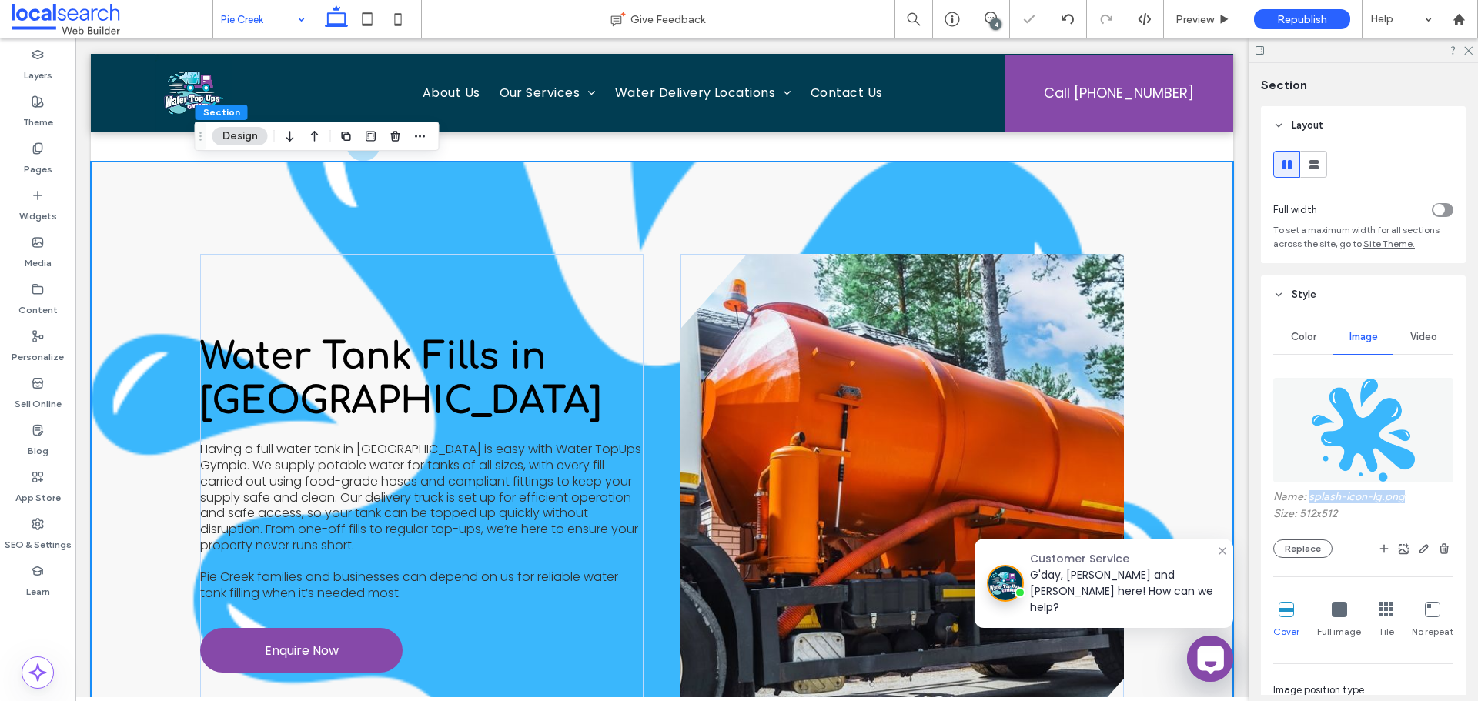
drag, startPoint x: 1406, startPoint y: 493, endPoint x: 1313, endPoint y: 499, distance: 93.3
click at [1310, 496] on label "Name: splash-icon-lg.png" at bounding box center [1363, 498] width 180 height 17
copy label "splash-icon-lg.png"
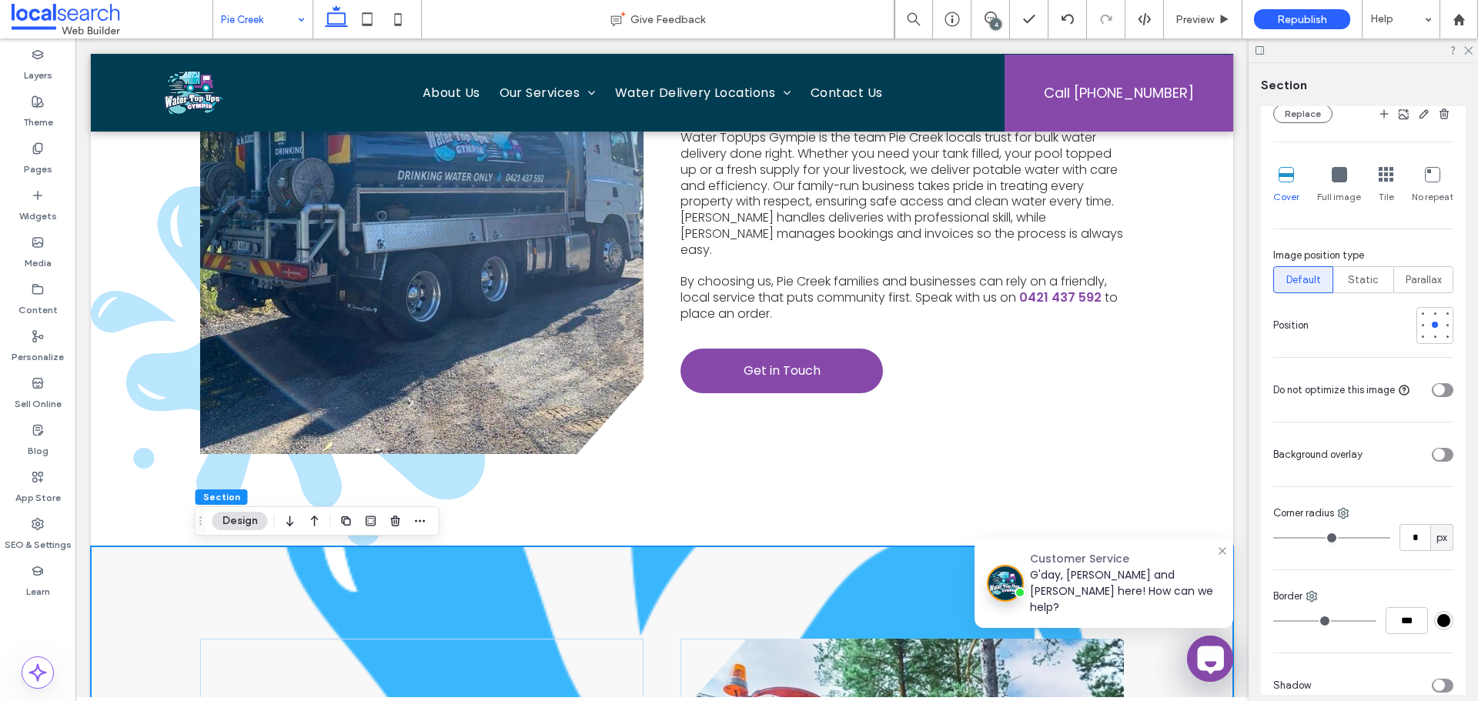
scroll to position [462, 0]
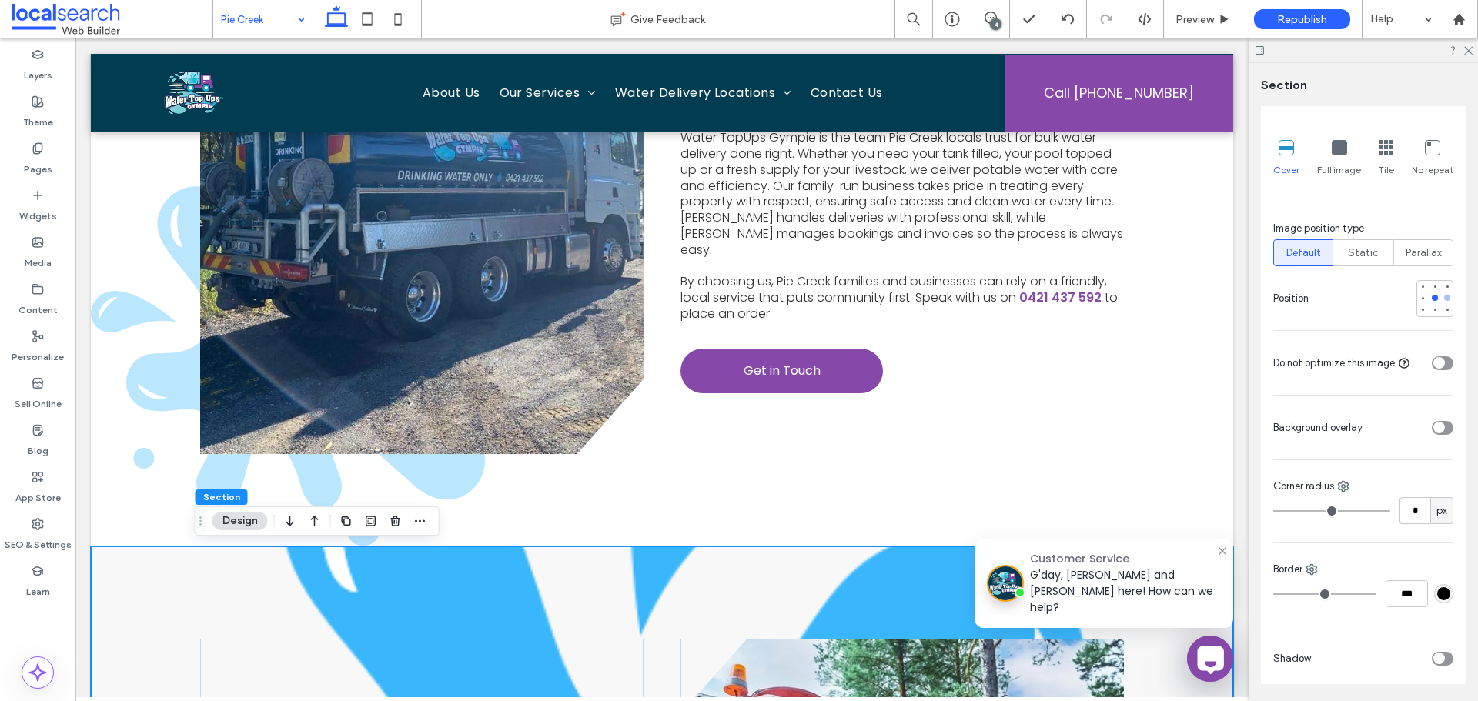
click at [1442, 302] on div at bounding box center [1447, 297] width 11 height 11
click at [1425, 155] on icon at bounding box center [1432, 147] width 15 height 15
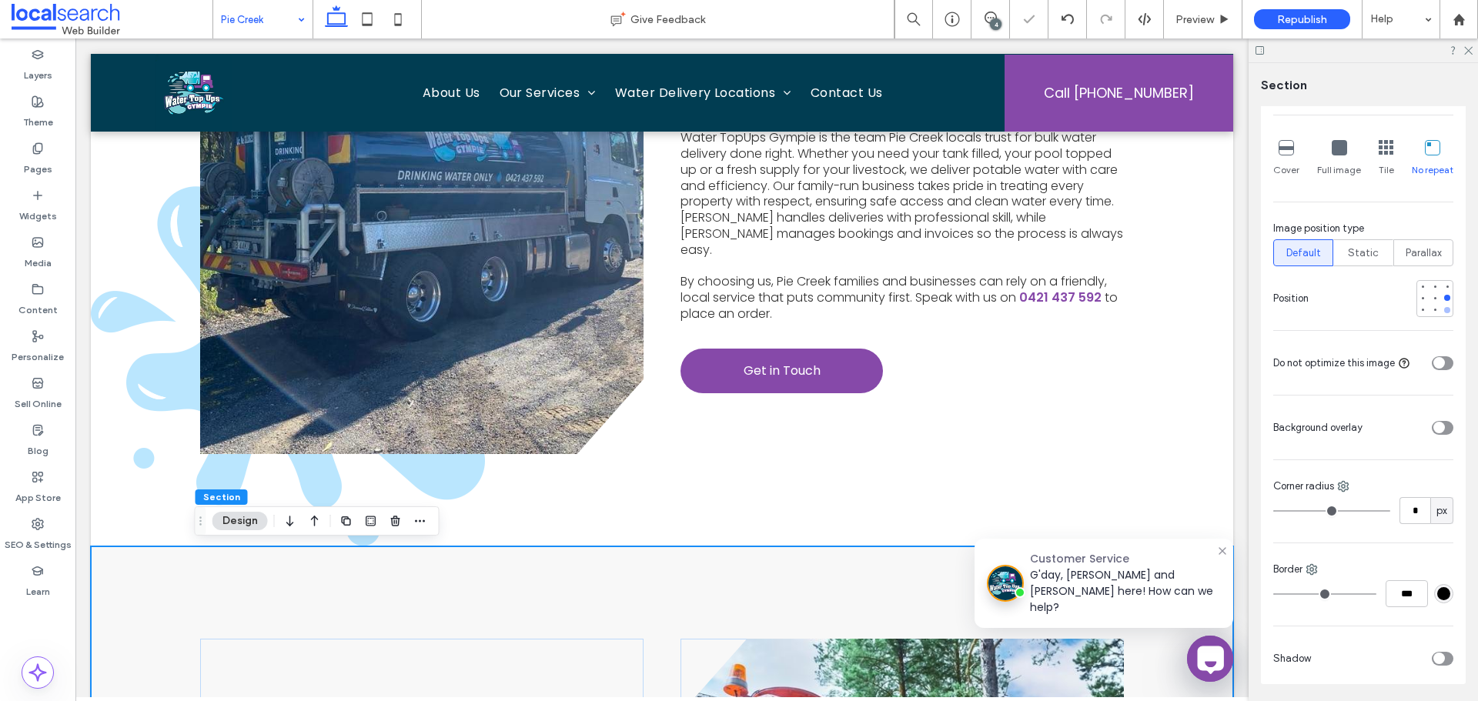
click at [1444, 312] on div at bounding box center [1447, 310] width 6 height 6
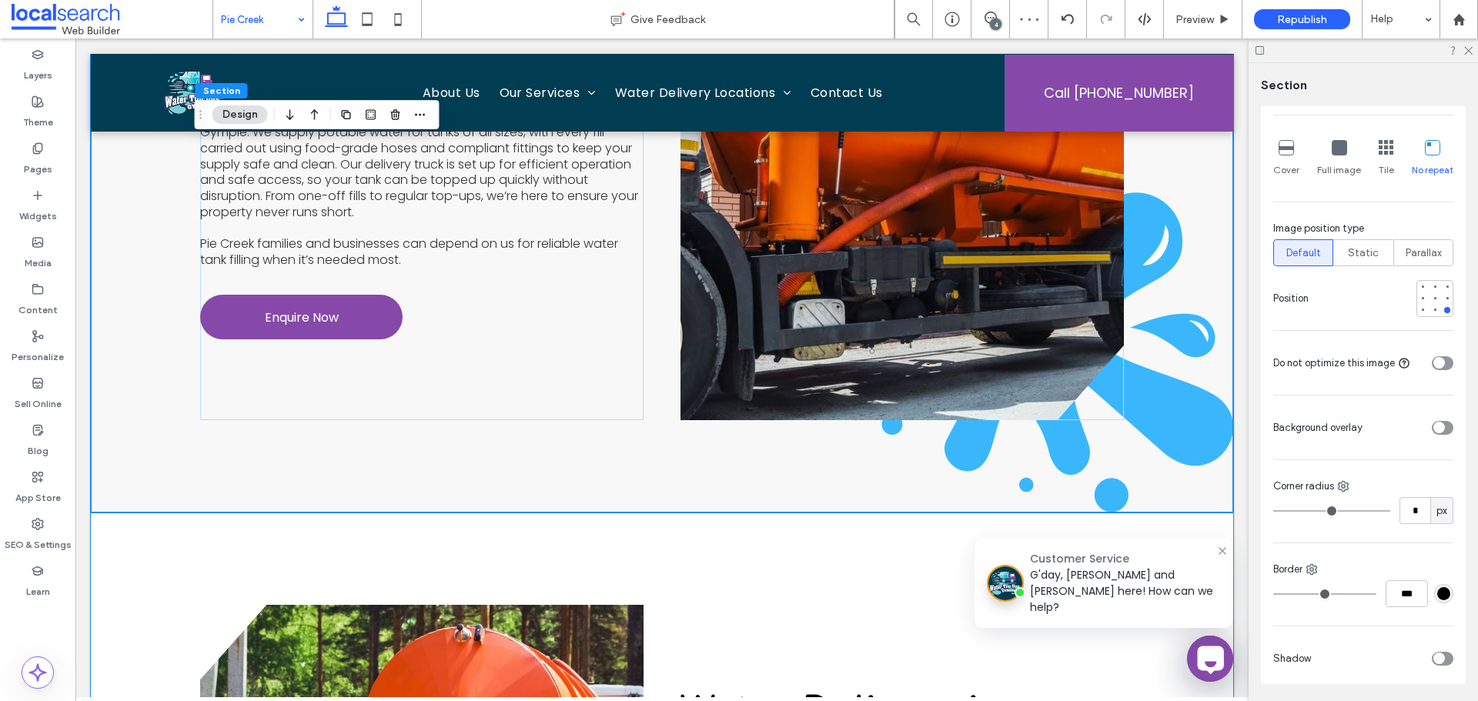
scroll to position [1539, 0]
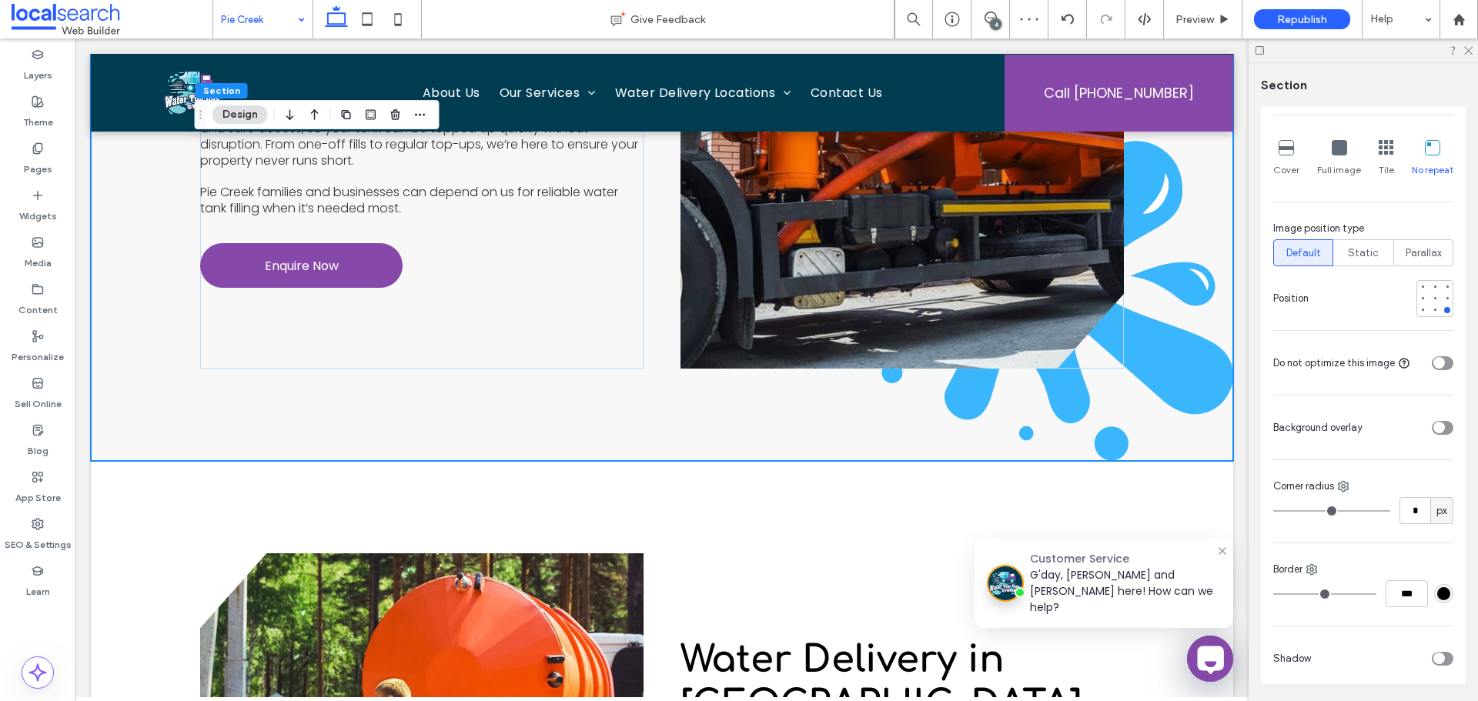
click at [1435, 421] on div "toggle" at bounding box center [1443, 428] width 22 height 14
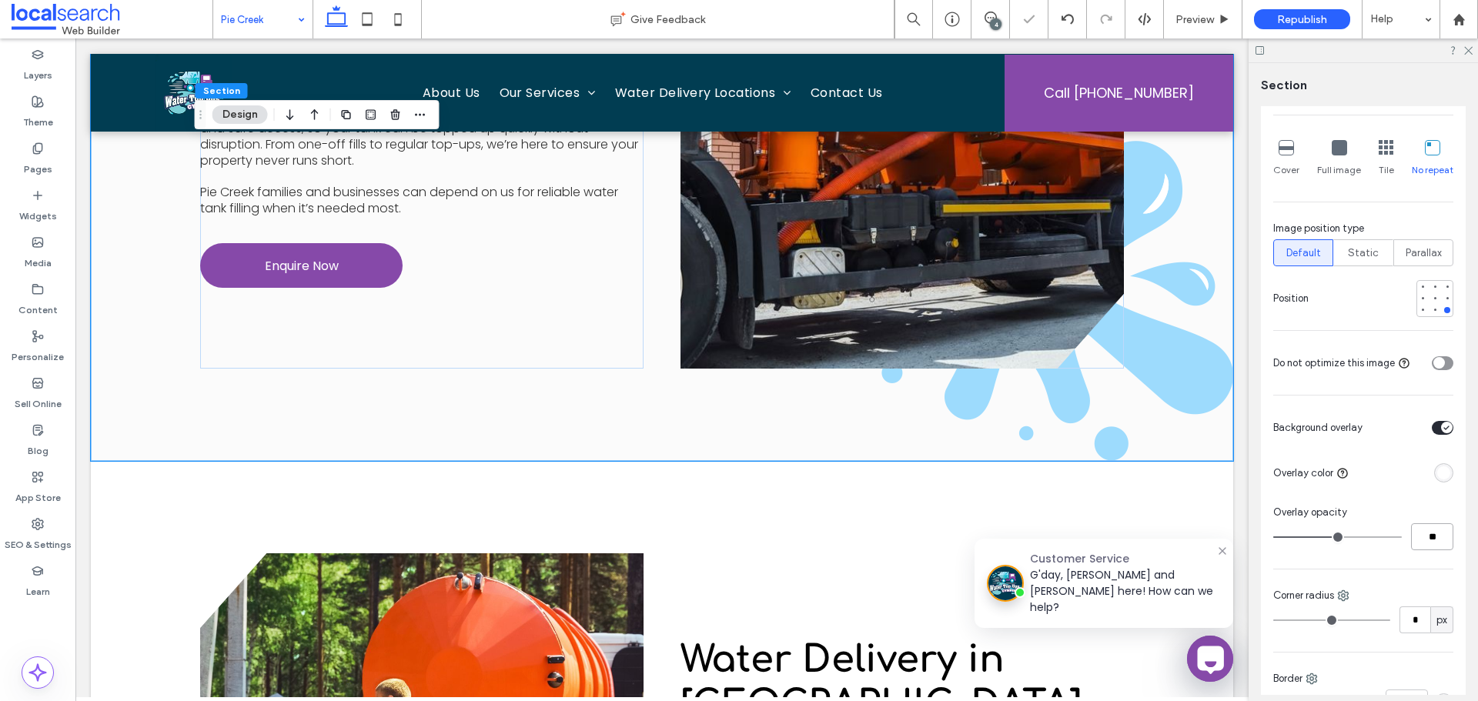
click at [1421, 540] on input "**" at bounding box center [1432, 536] width 42 height 27
type input "*"
type input "**"
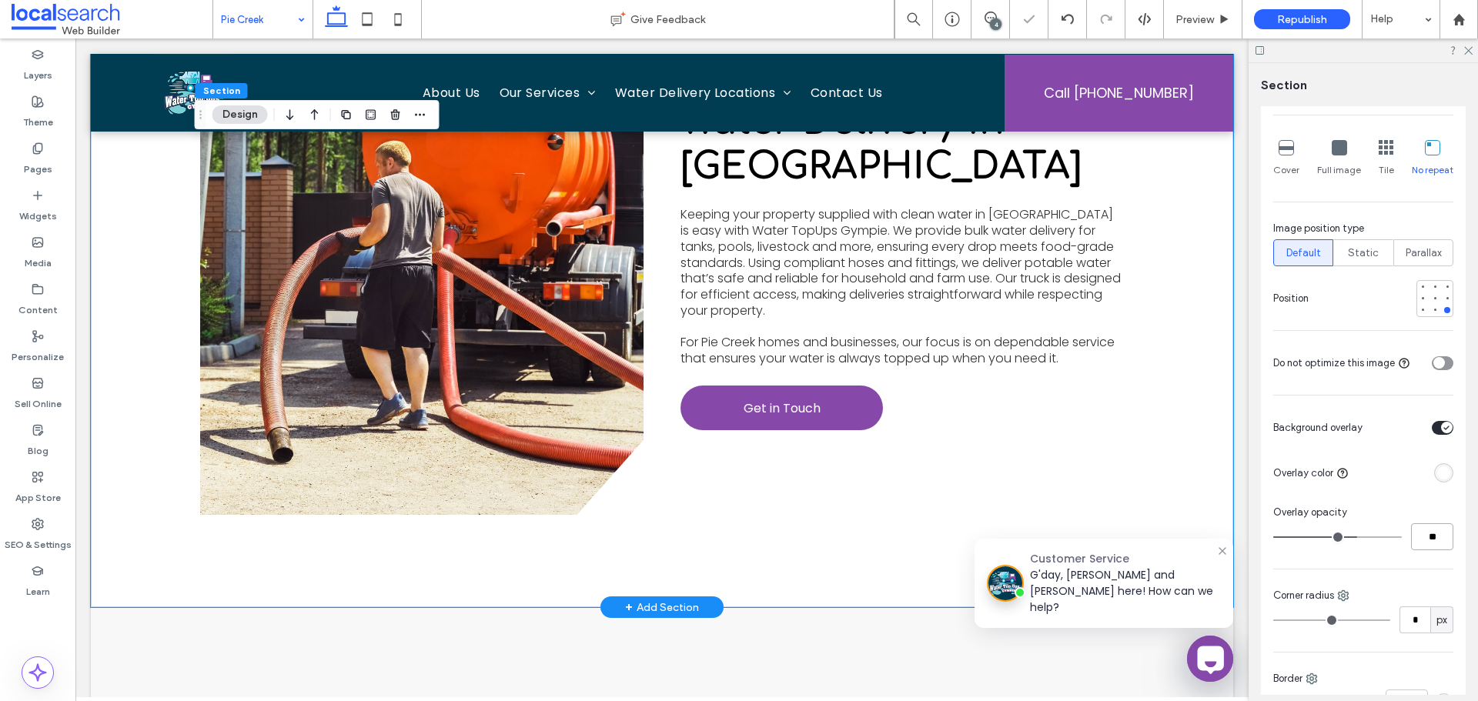
scroll to position [2078, 0]
click at [206, 545] on div "View more Water Delivery in Pie Creek Keeping your property supplied with clean…" at bounding box center [662, 264] width 924 height 684
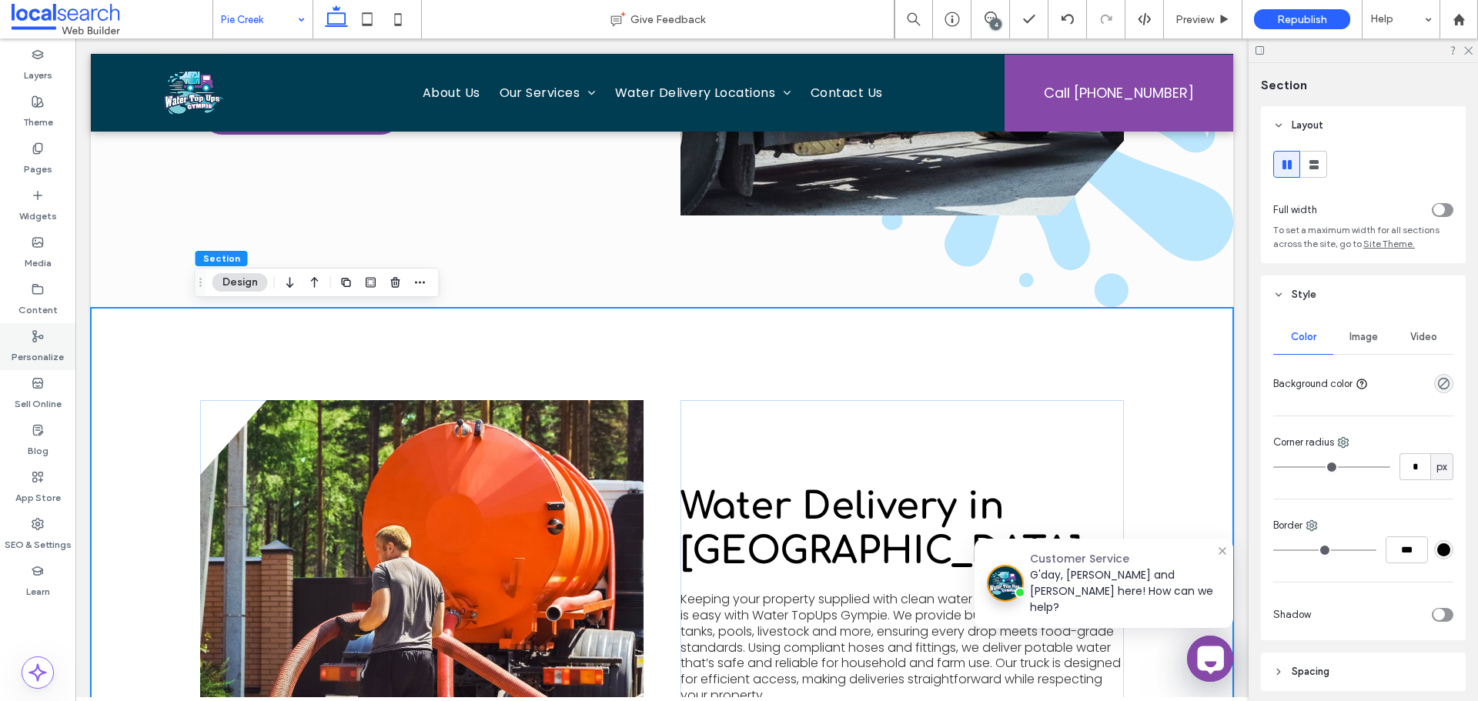
scroll to position [1847, 0]
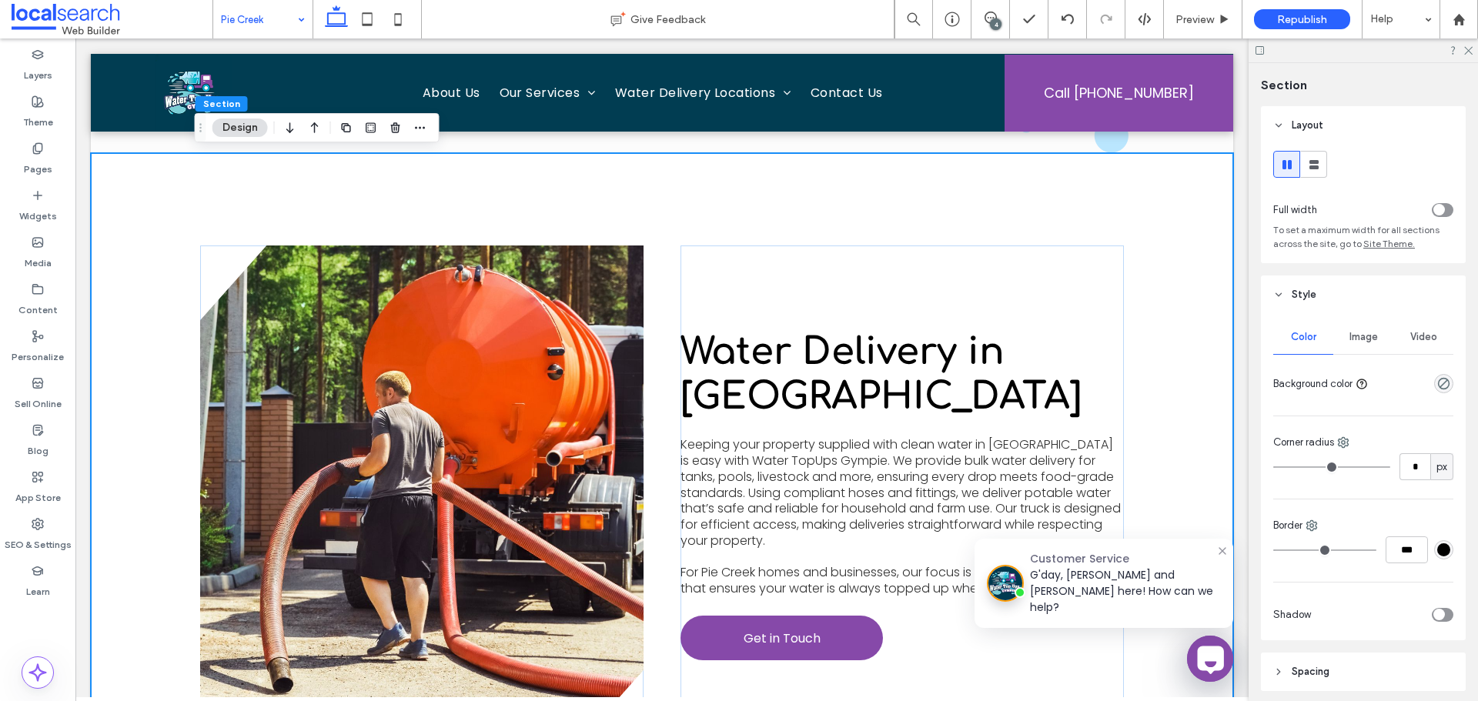
click at [1351, 334] on span "Image" at bounding box center [1363, 337] width 28 height 12
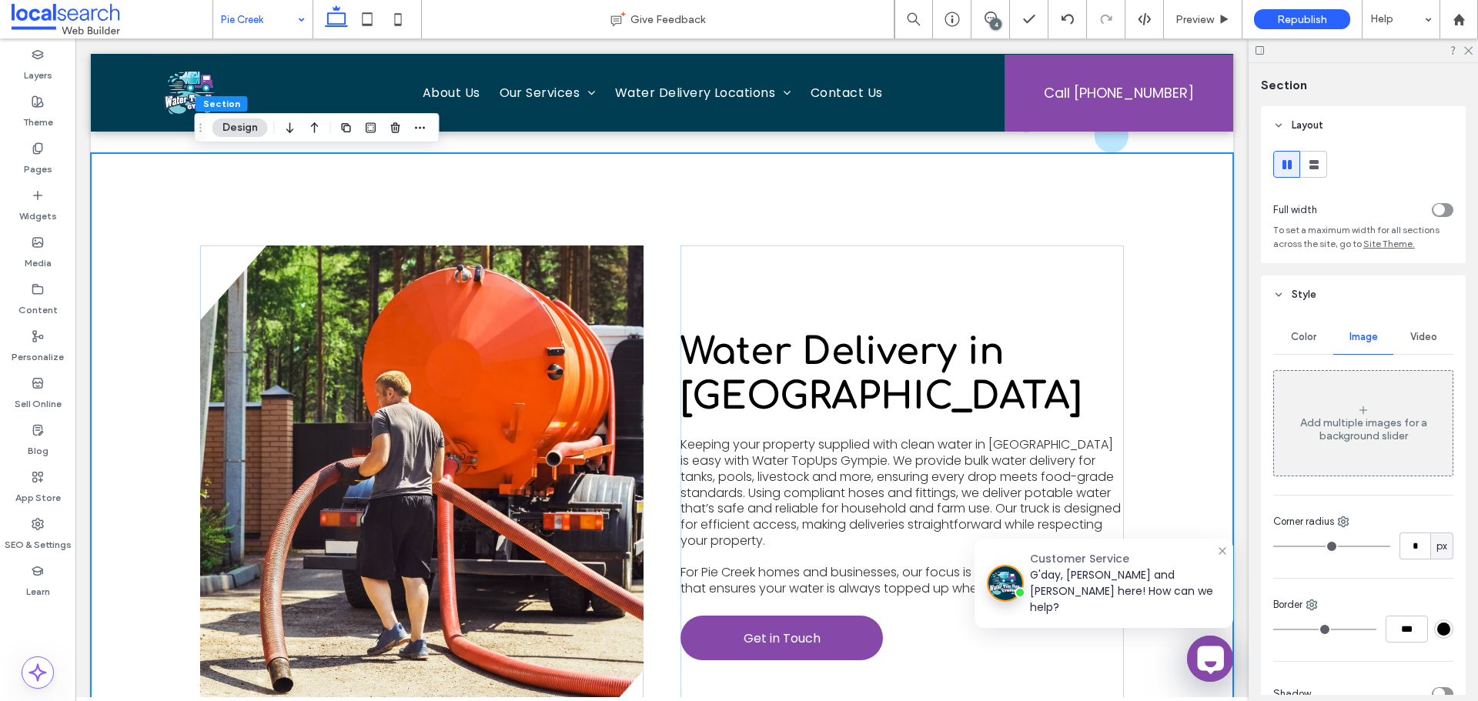
click at [1370, 399] on div "Add multiple images for a background slider" at bounding box center [1363, 424] width 179 height 102
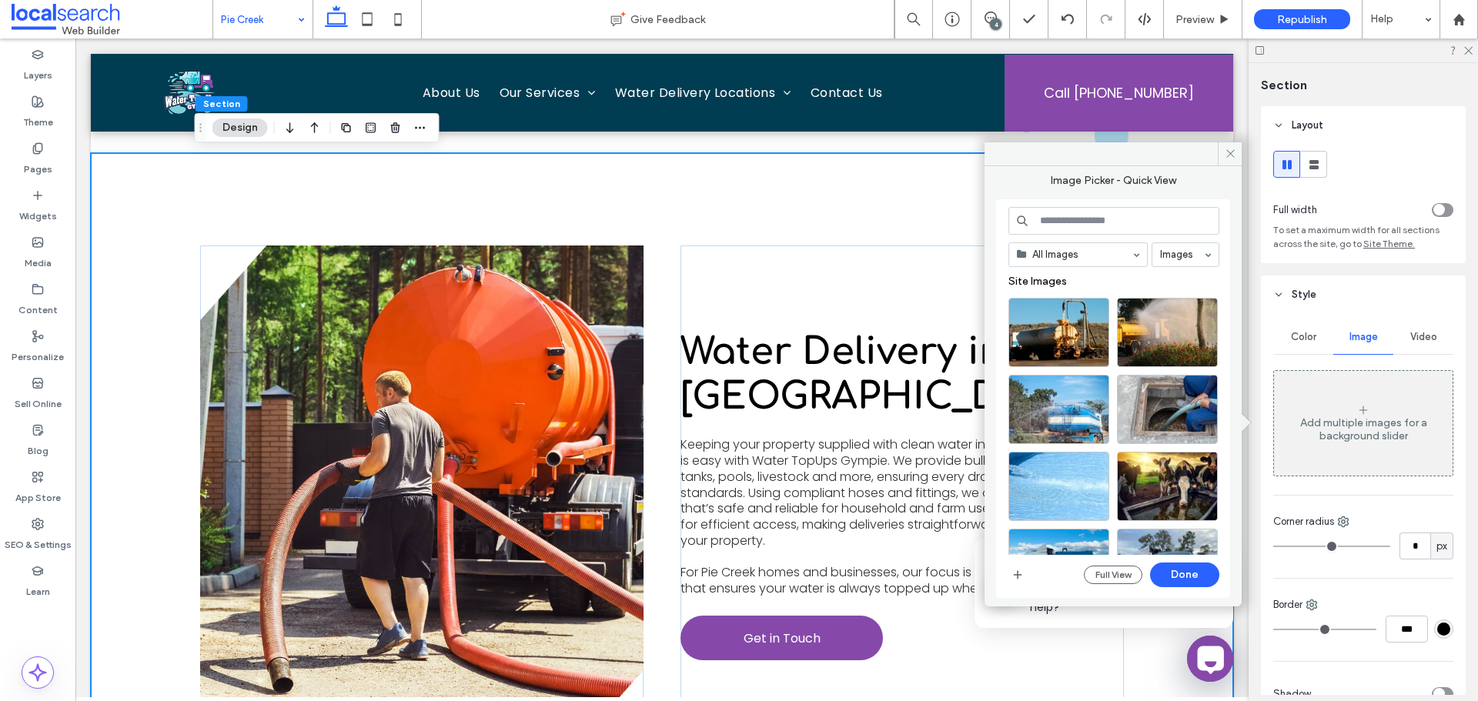
click at [1110, 209] on input at bounding box center [1113, 221] width 211 height 28
paste input "**********"
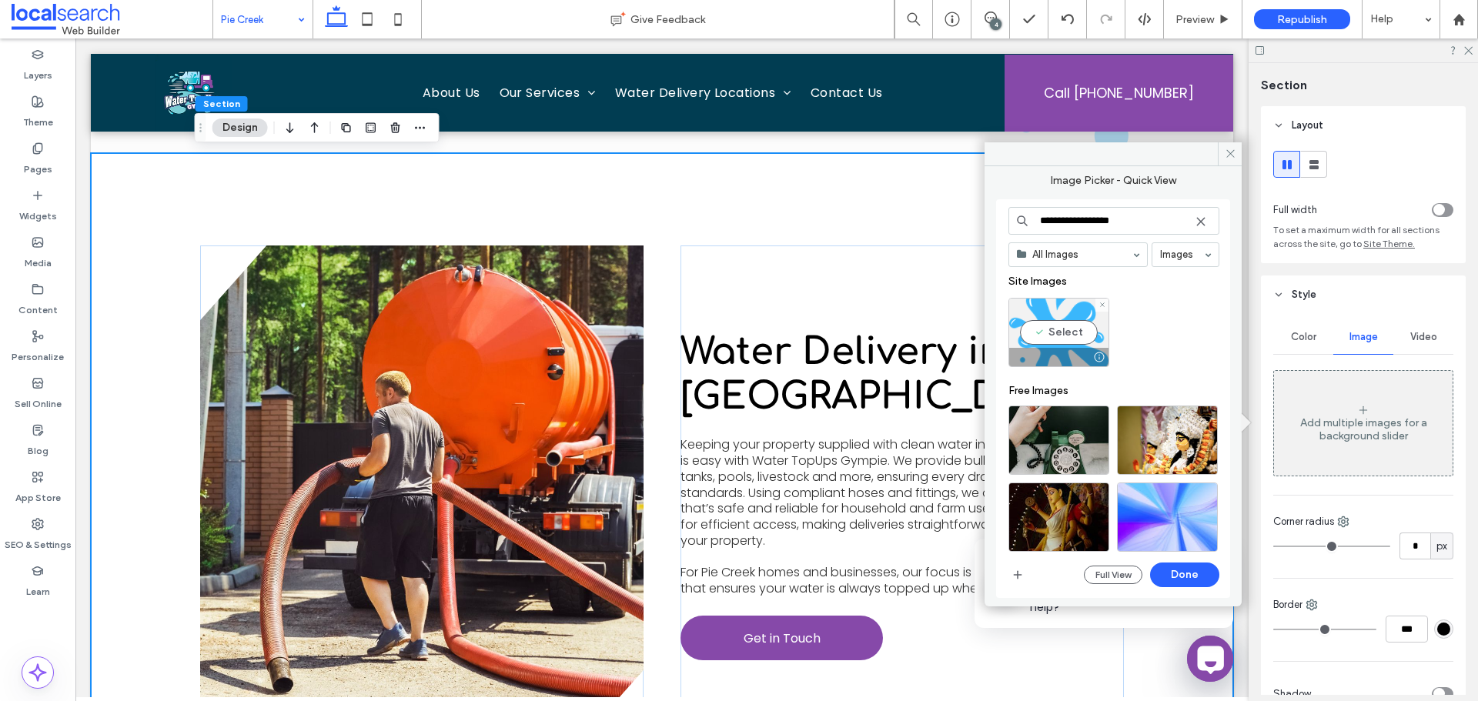
type input "**********"
click at [1051, 305] on div "Select" at bounding box center [1058, 332] width 101 height 69
click at [1187, 566] on button "Done" at bounding box center [1184, 575] width 69 height 25
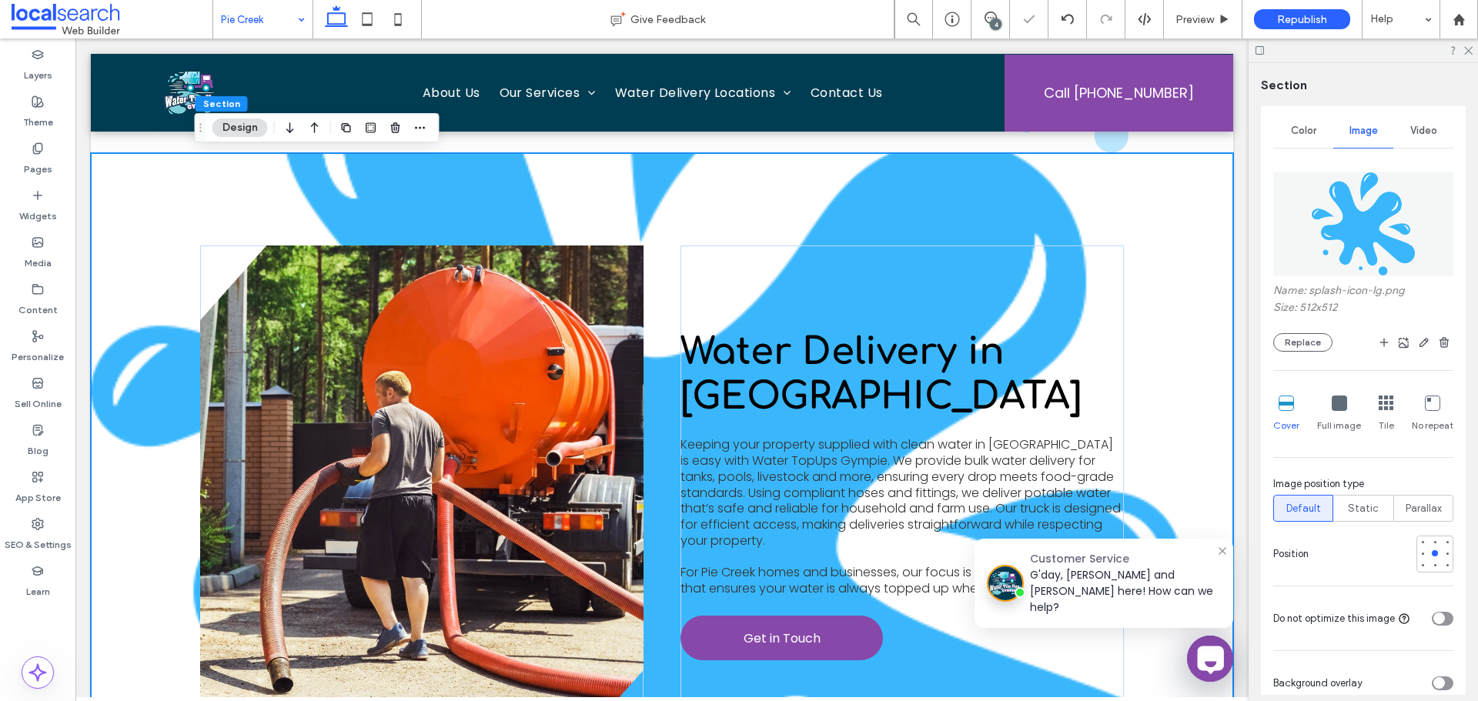
scroll to position [231, 0]
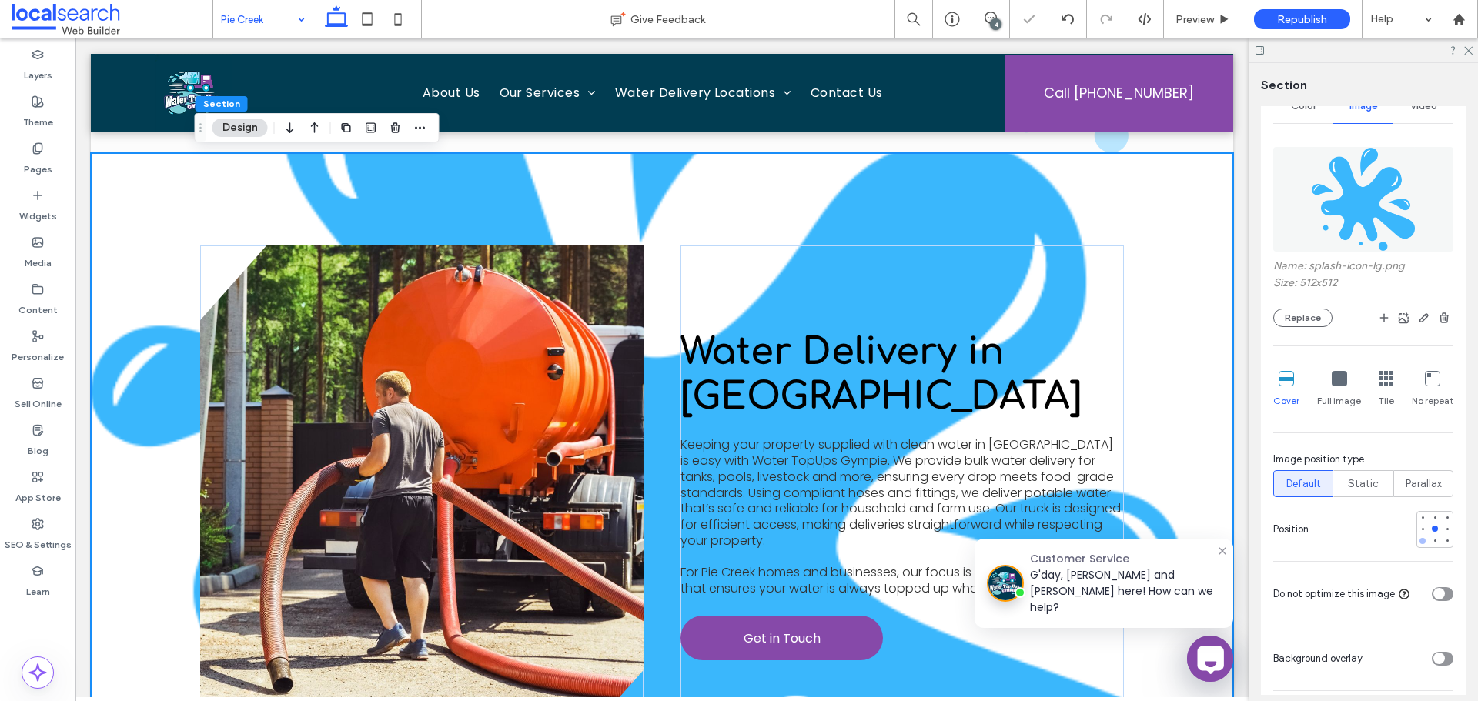
click at [1417, 544] on div at bounding box center [1422, 541] width 11 height 11
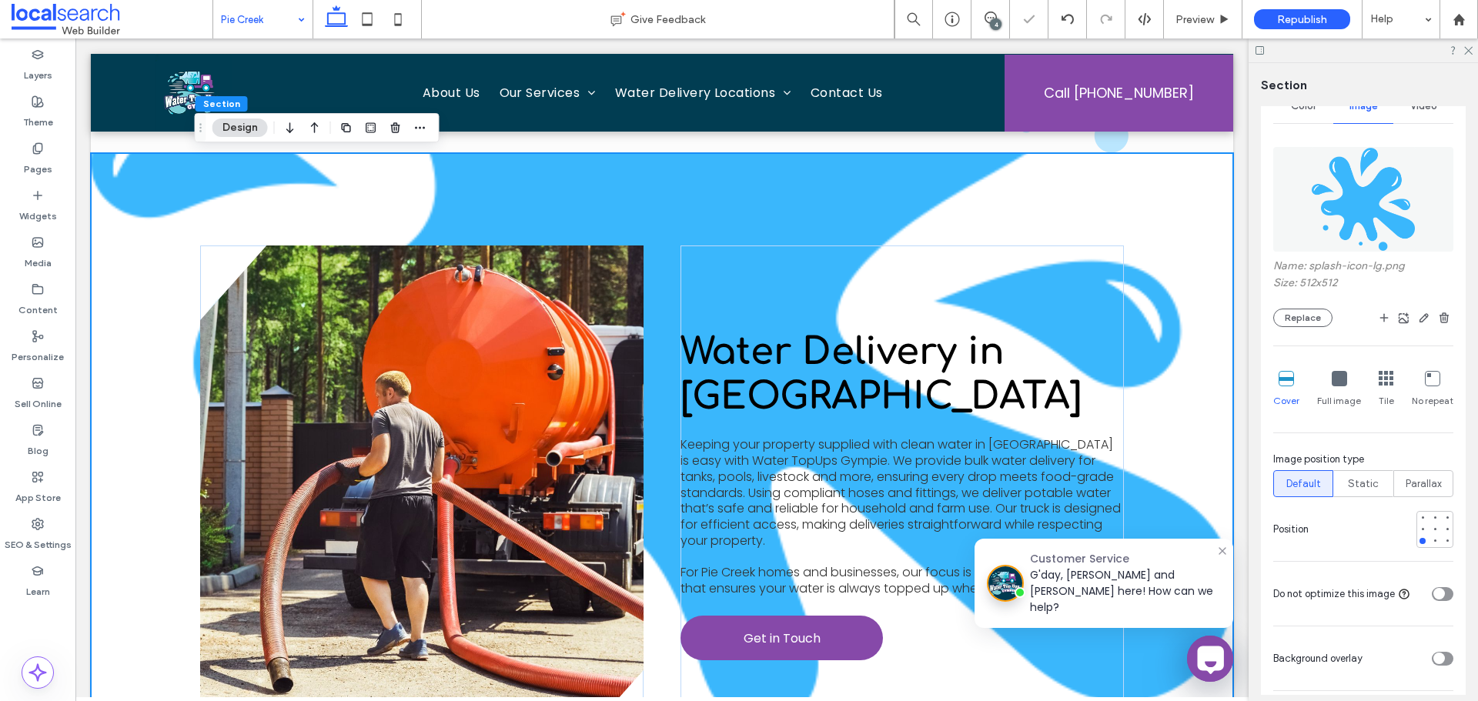
click at [1422, 388] on div "No repeat" at bounding box center [1433, 389] width 42 height 49
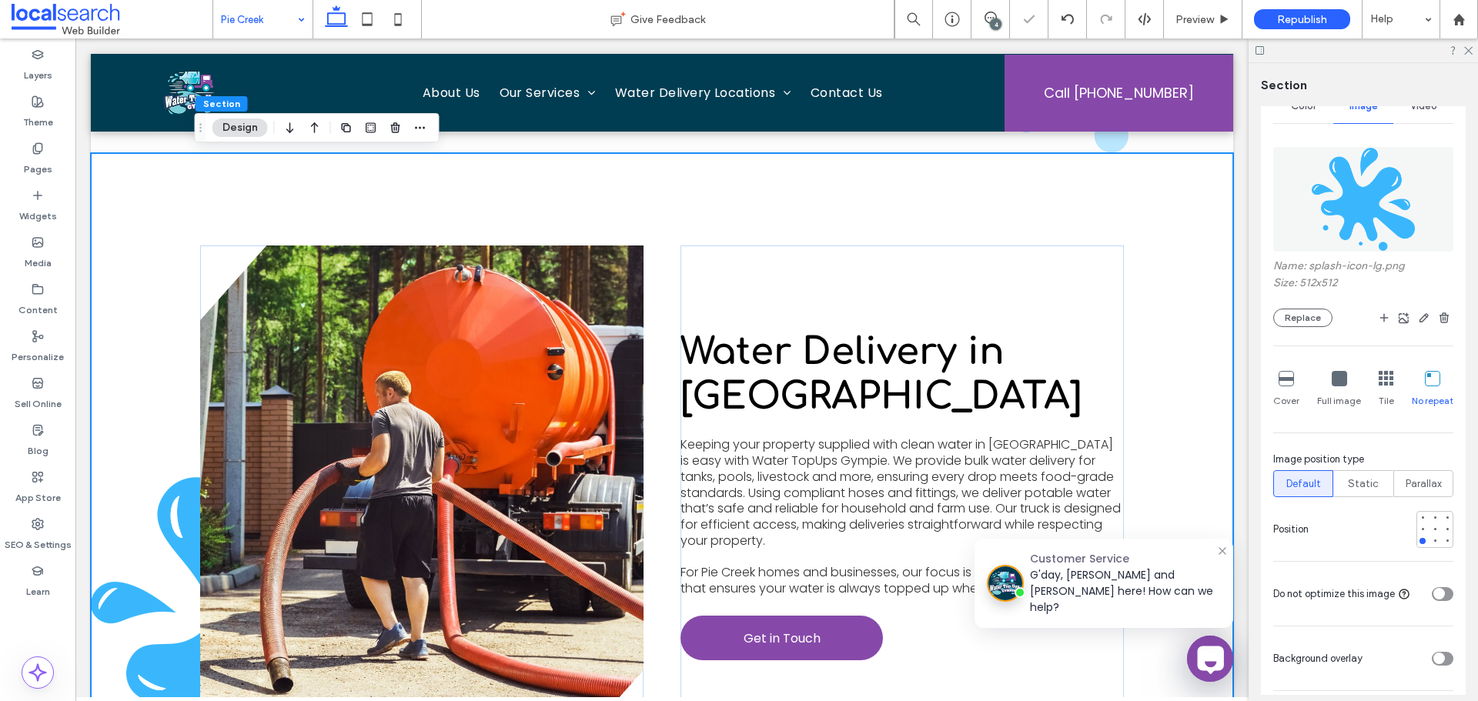
scroll to position [385, 0]
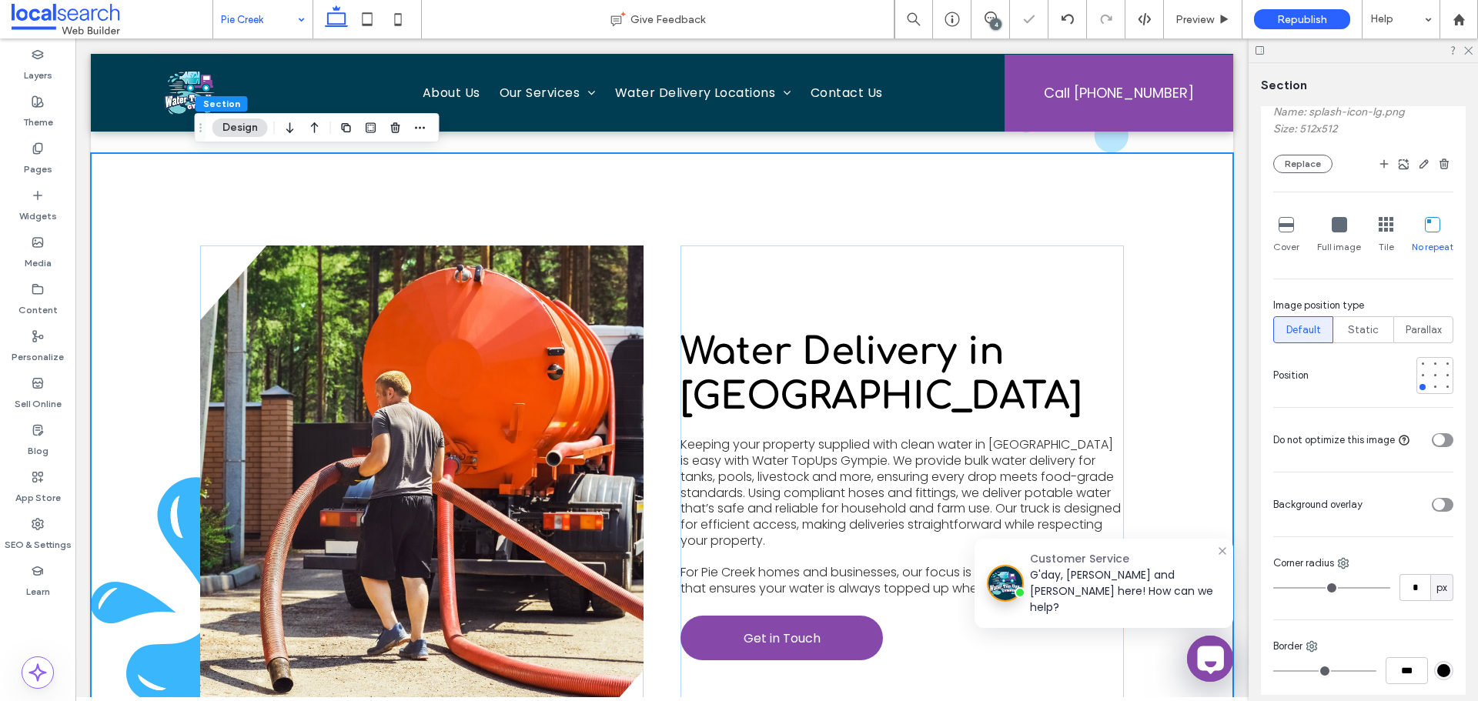
click at [1436, 503] on icon "toggle" at bounding box center [1438, 504] width 5 height 3
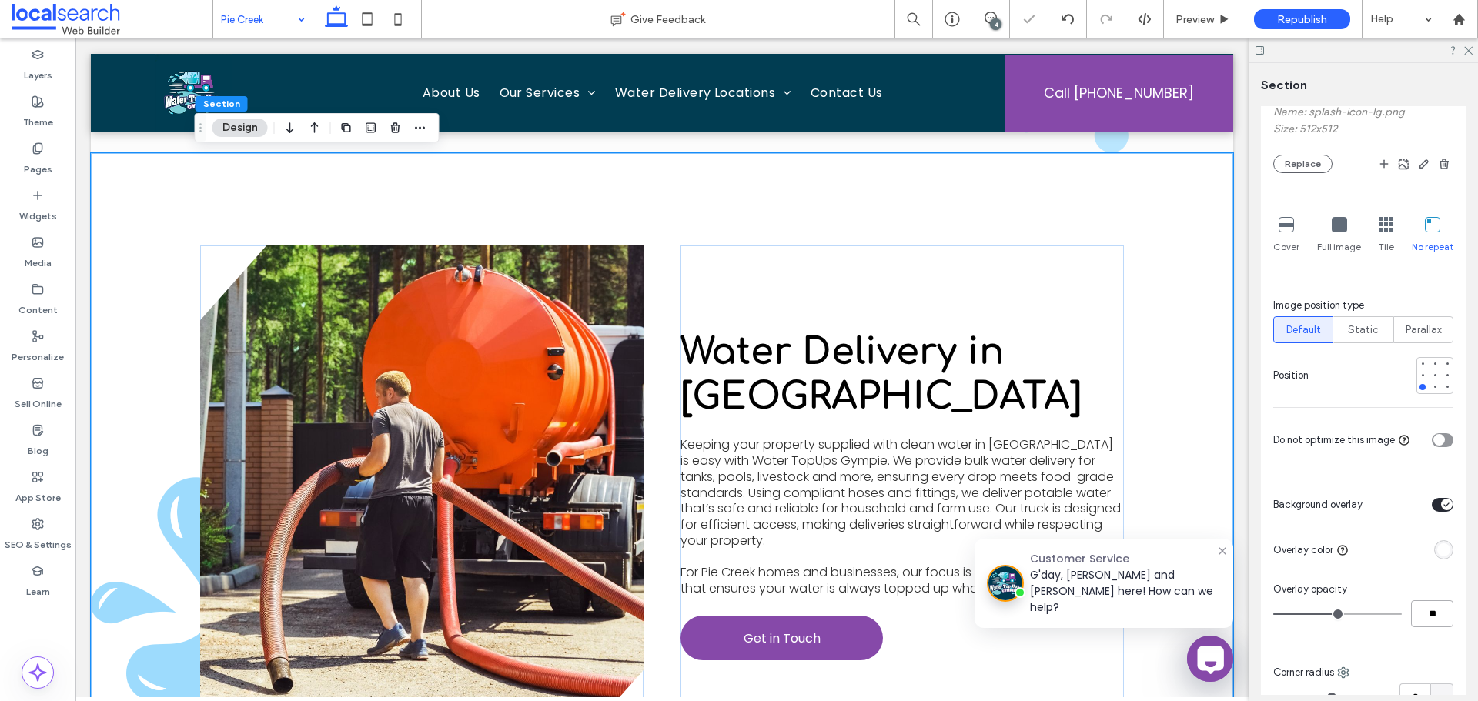
click at [1429, 617] on input "**" at bounding box center [1432, 613] width 42 height 27
type input "**"
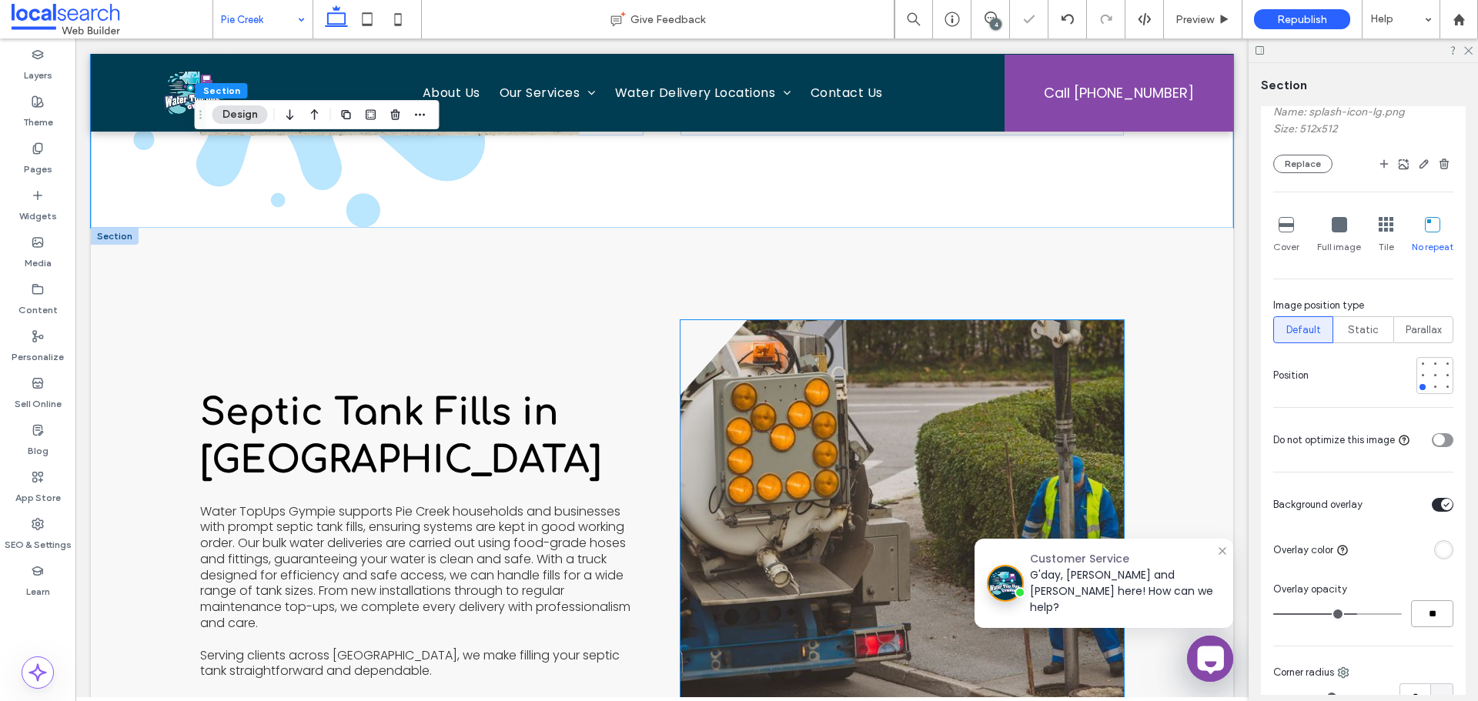
scroll to position [2463, 0]
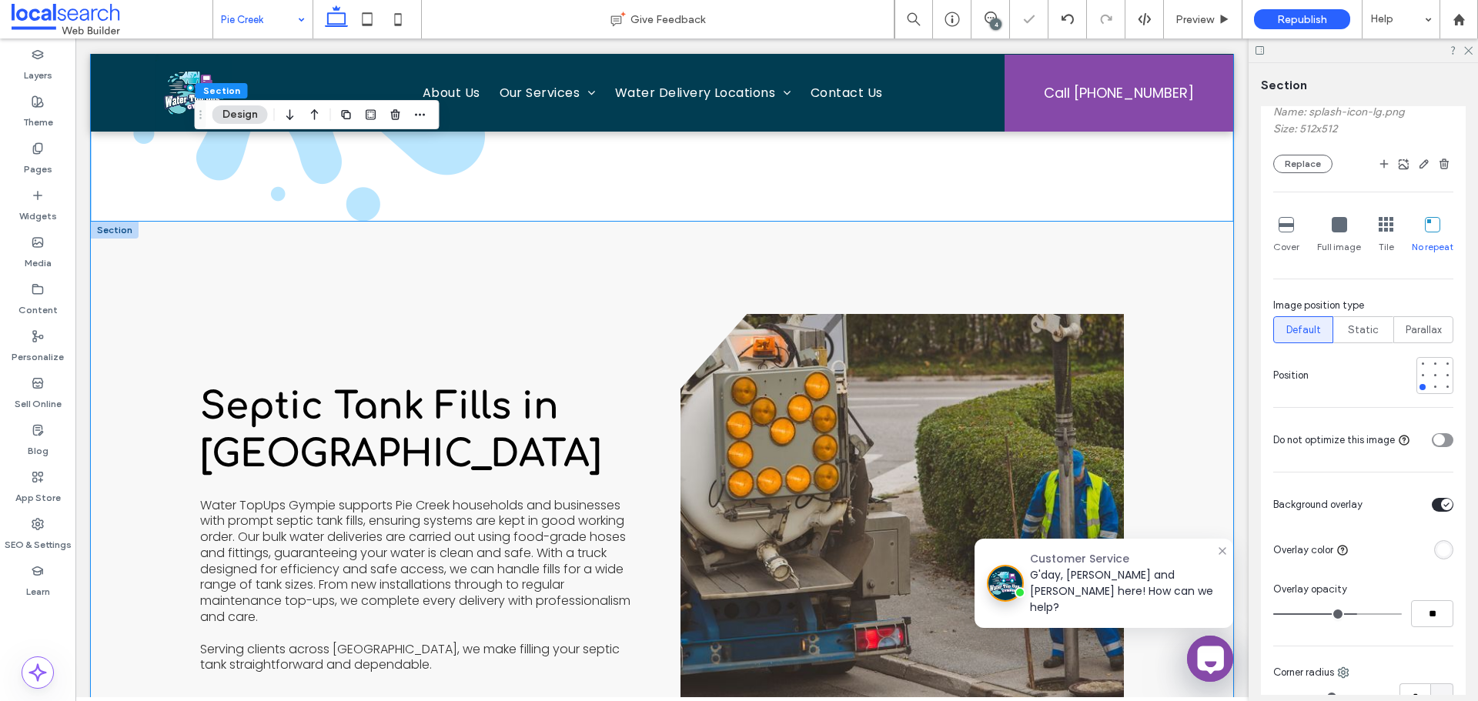
click at [841, 244] on div "Septic Tank Fills in Pie Creek Water TopUps Gympie supports Pie Creek household…" at bounding box center [662, 564] width 924 height 684
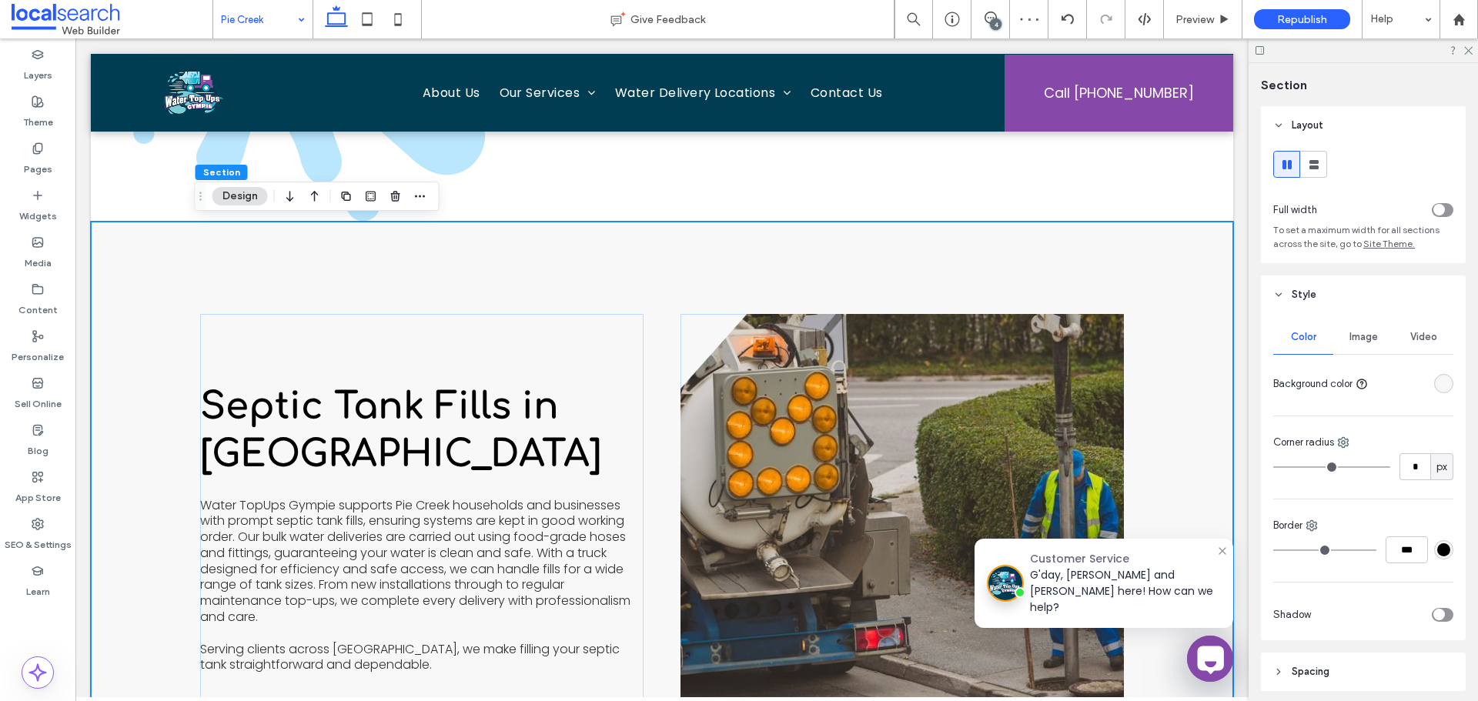
click at [1362, 344] on div "Image" at bounding box center [1363, 337] width 60 height 34
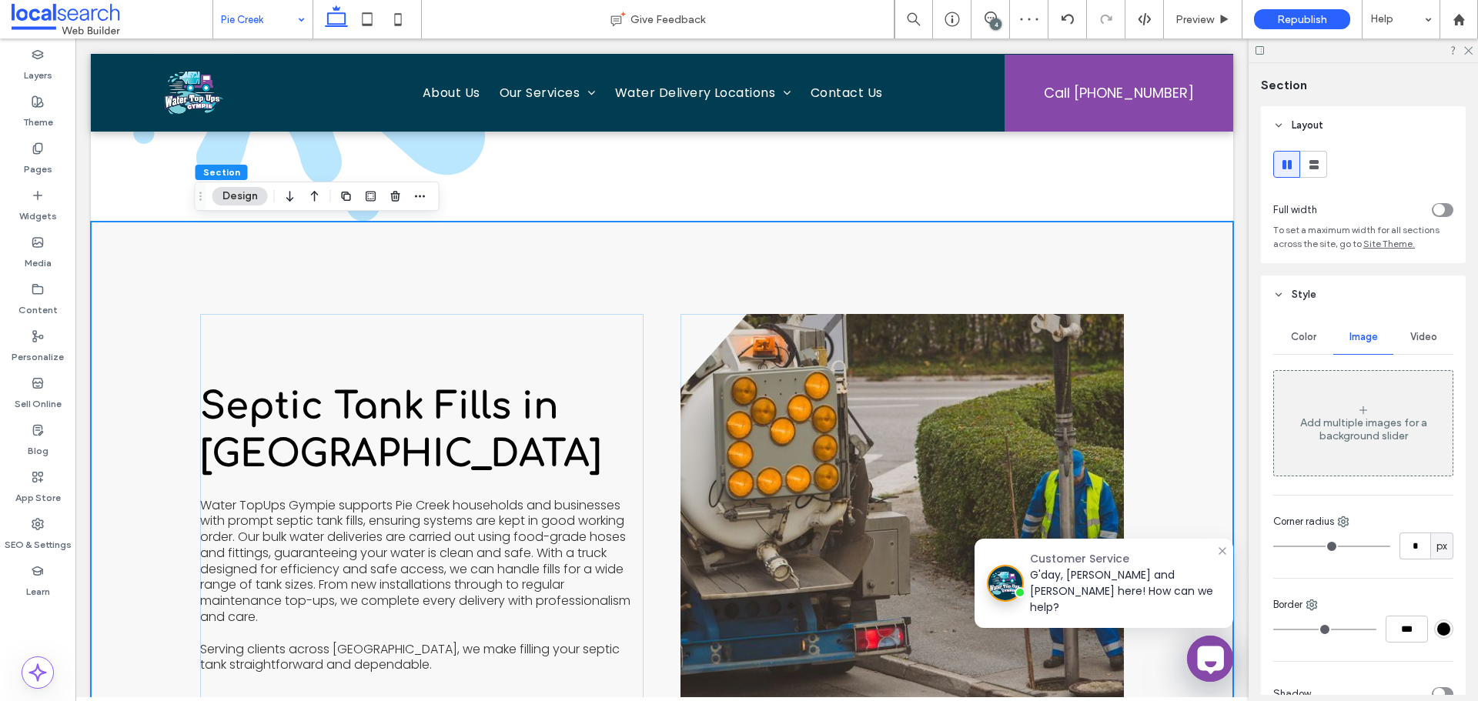
click at [1357, 409] on icon at bounding box center [1363, 410] width 12 height 12
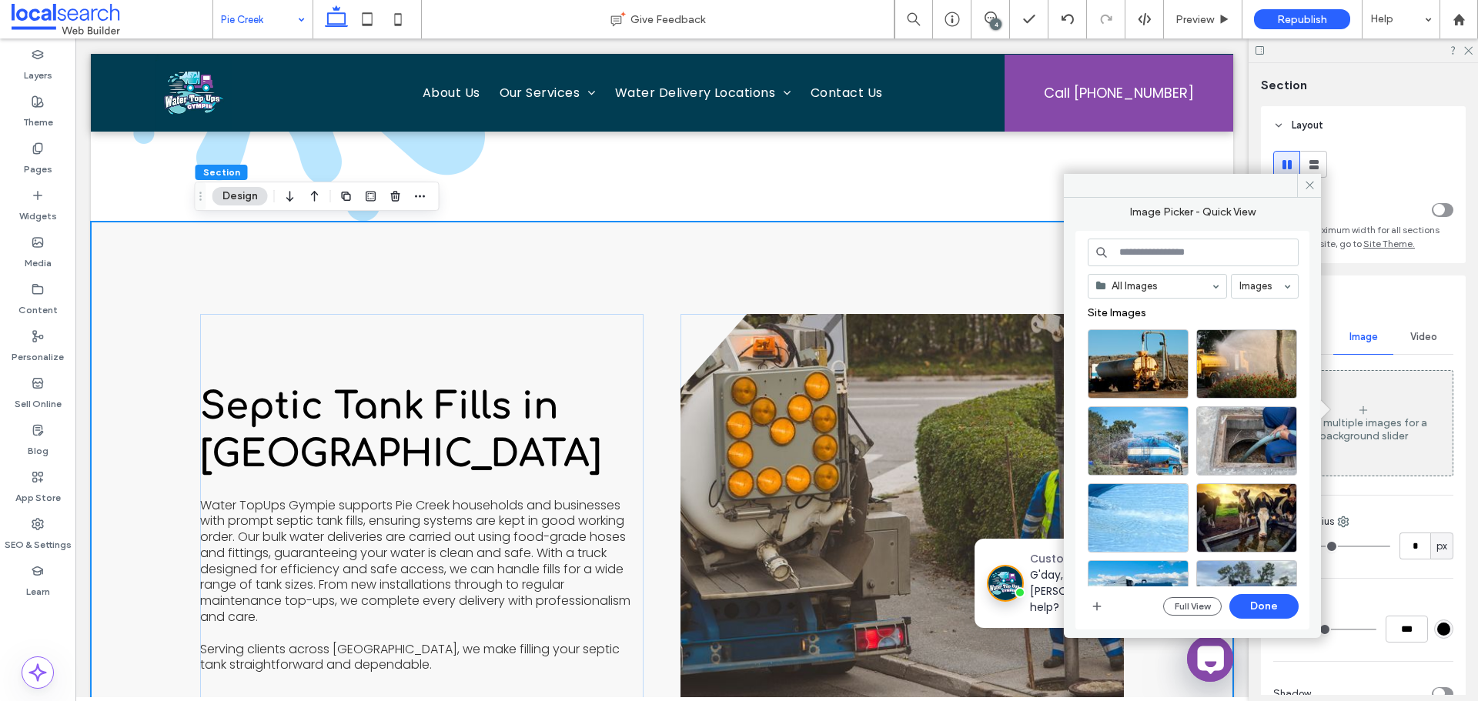
click at [1201, 239] on input at bounding box center [1193, 253] width 211 height 28
click at [1197, 252] on input at bounding box center [1193, 253] width 211 height 28
paste input "**********"
type input "**********"
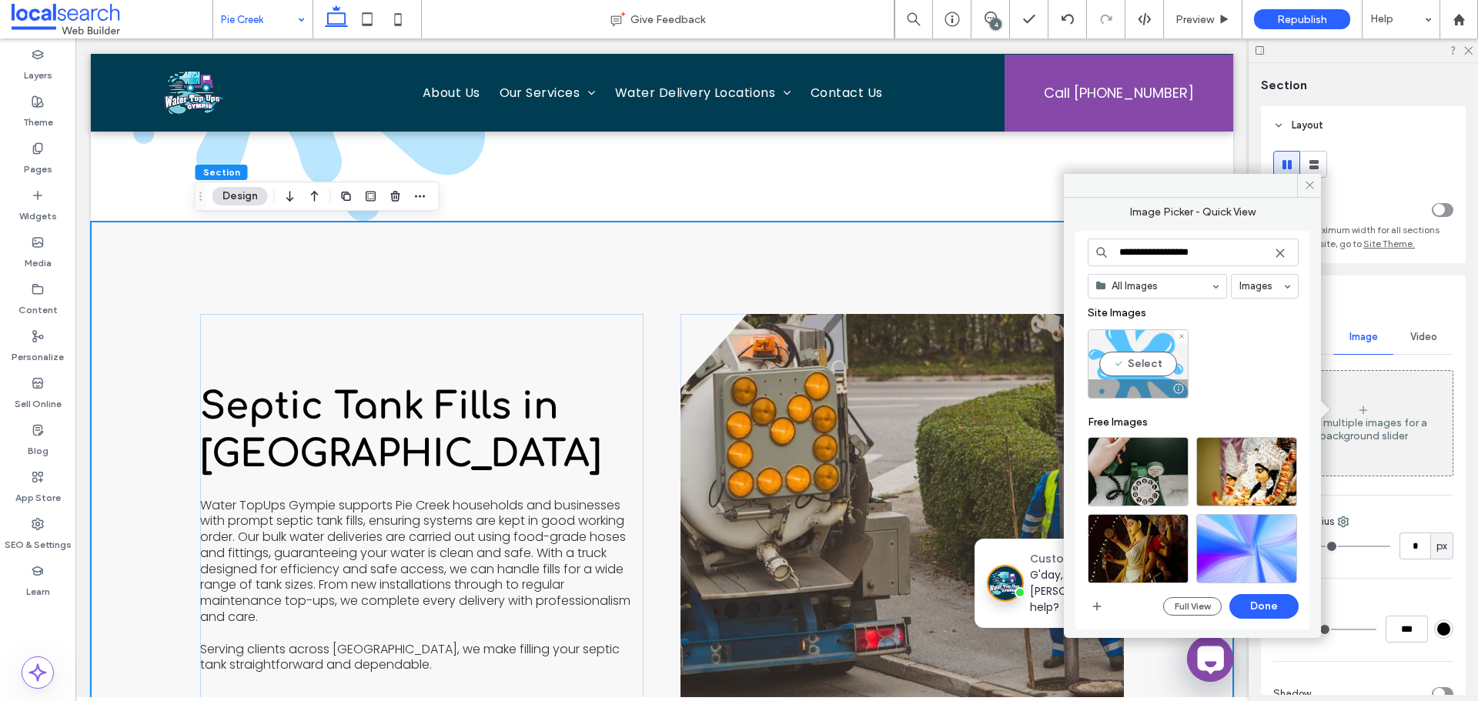
click at [1143, 351] on div "Select" at bounding box center [1138, 363] width 101 height 69
click at [1254, 600] on button "Done" at bounding box center [1263, 606] width 69 height 25
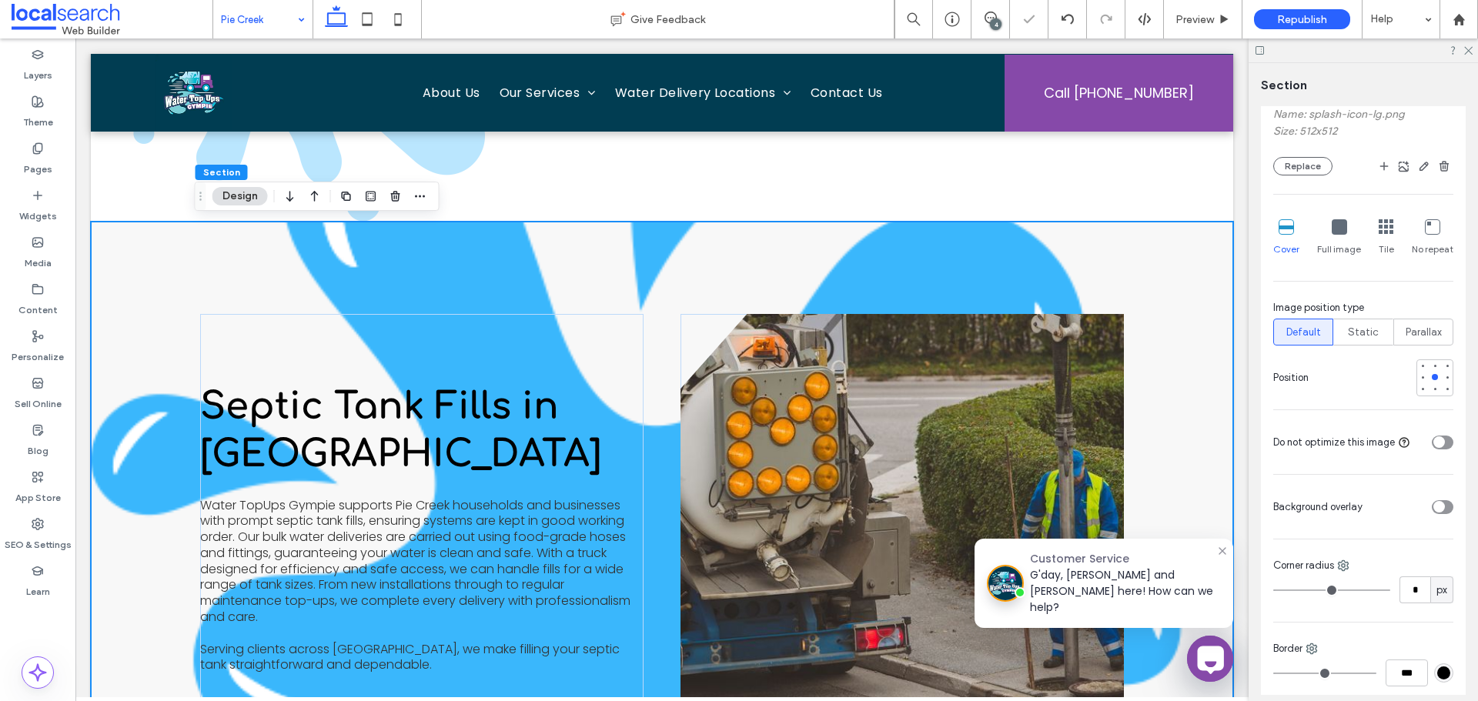
scroll to position [385, 0]
click at [1443, 385] on div at bounding box center [1447, 387] width 11 height 11
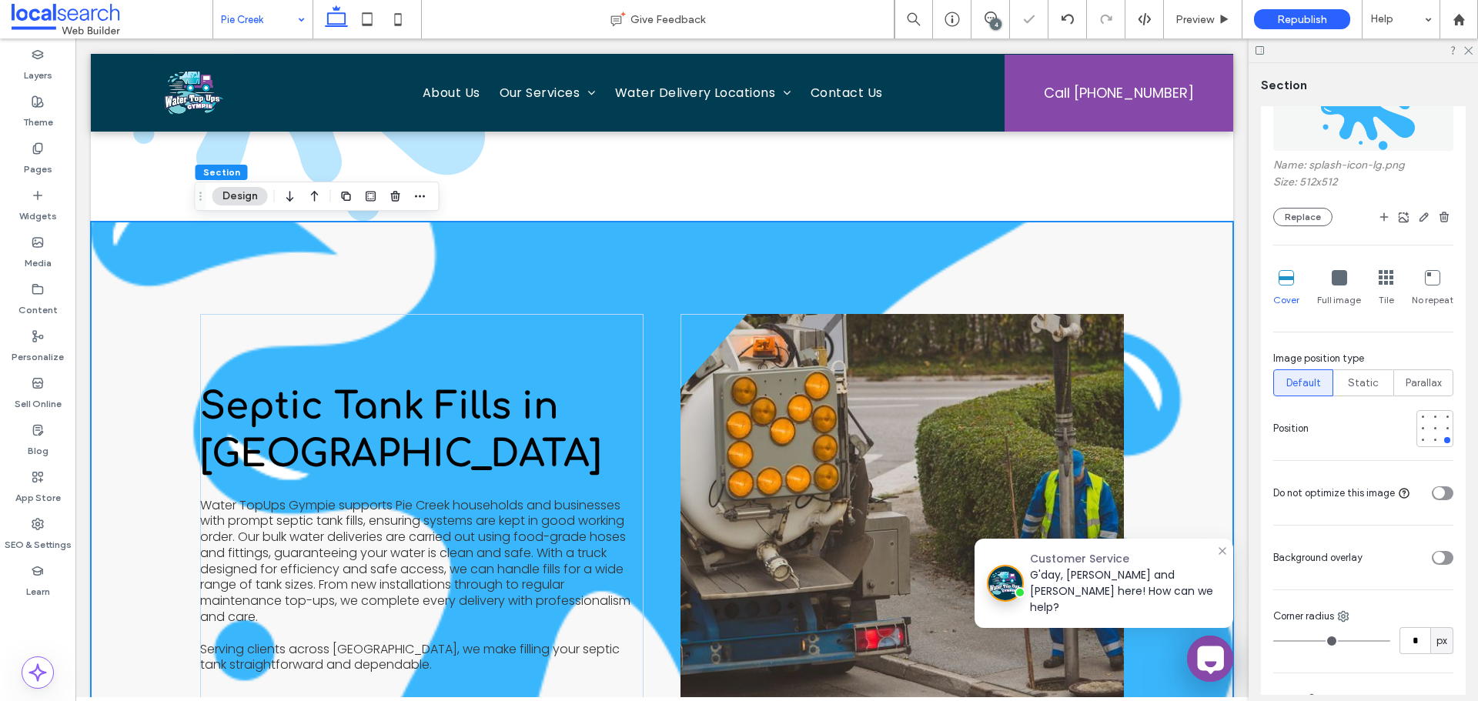
scroll to position [308, 0]
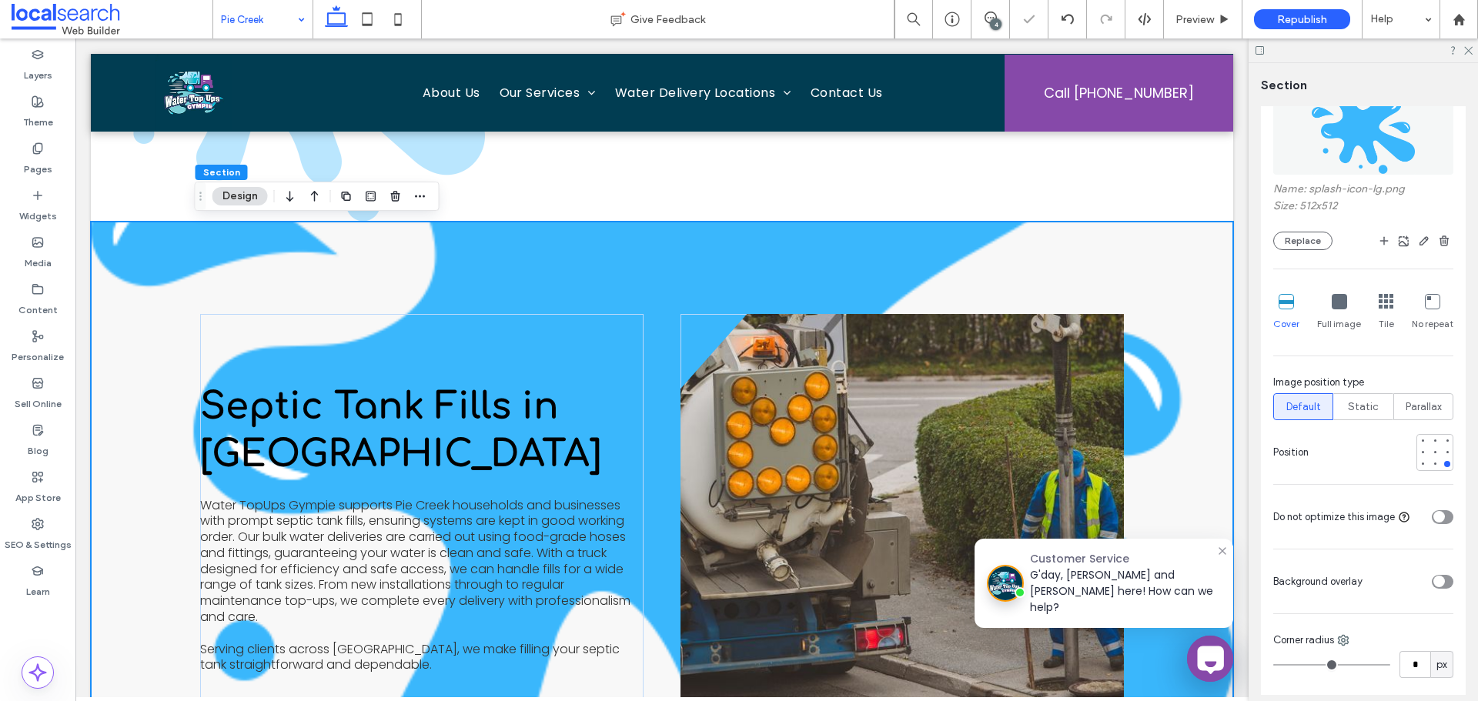
click at [1425, 310] on div at bounding box center [1432, 302] width 15 height 17
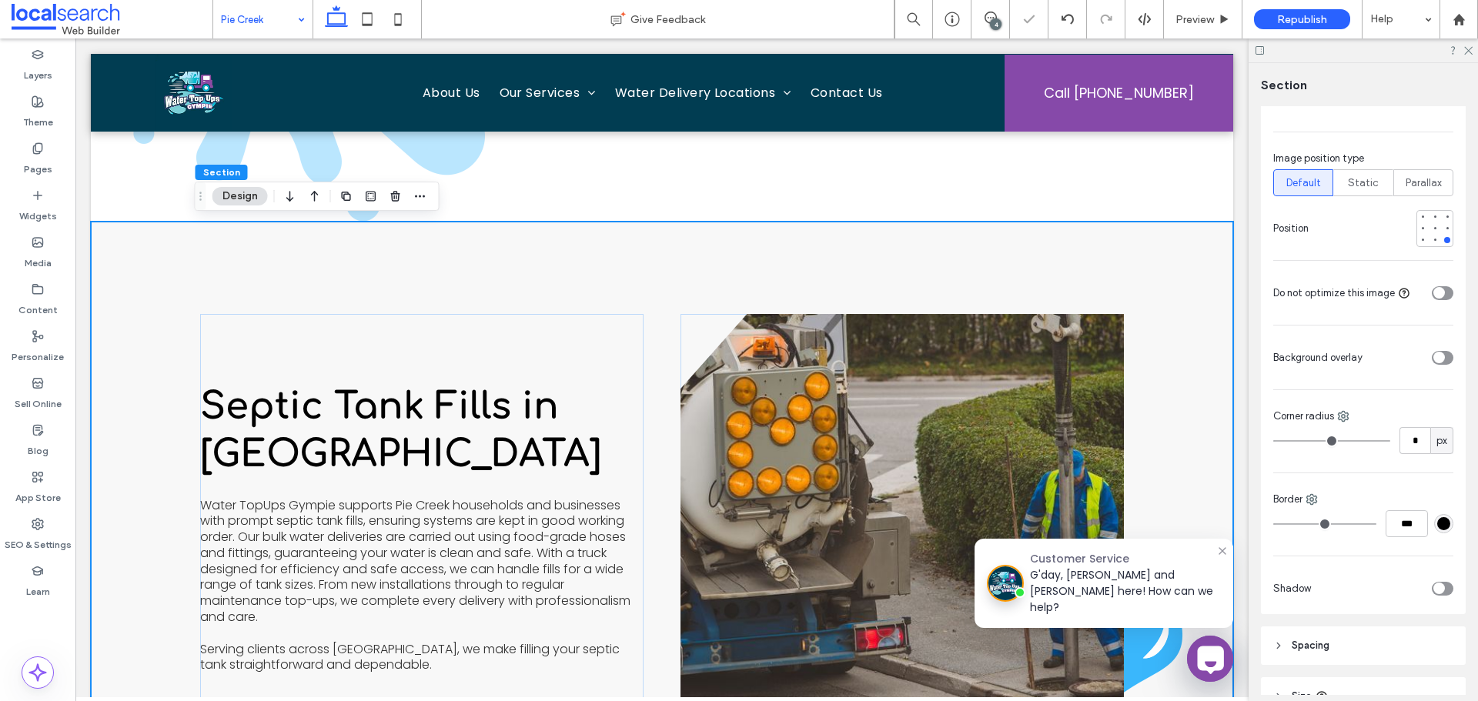
scroll to position [539, 0]
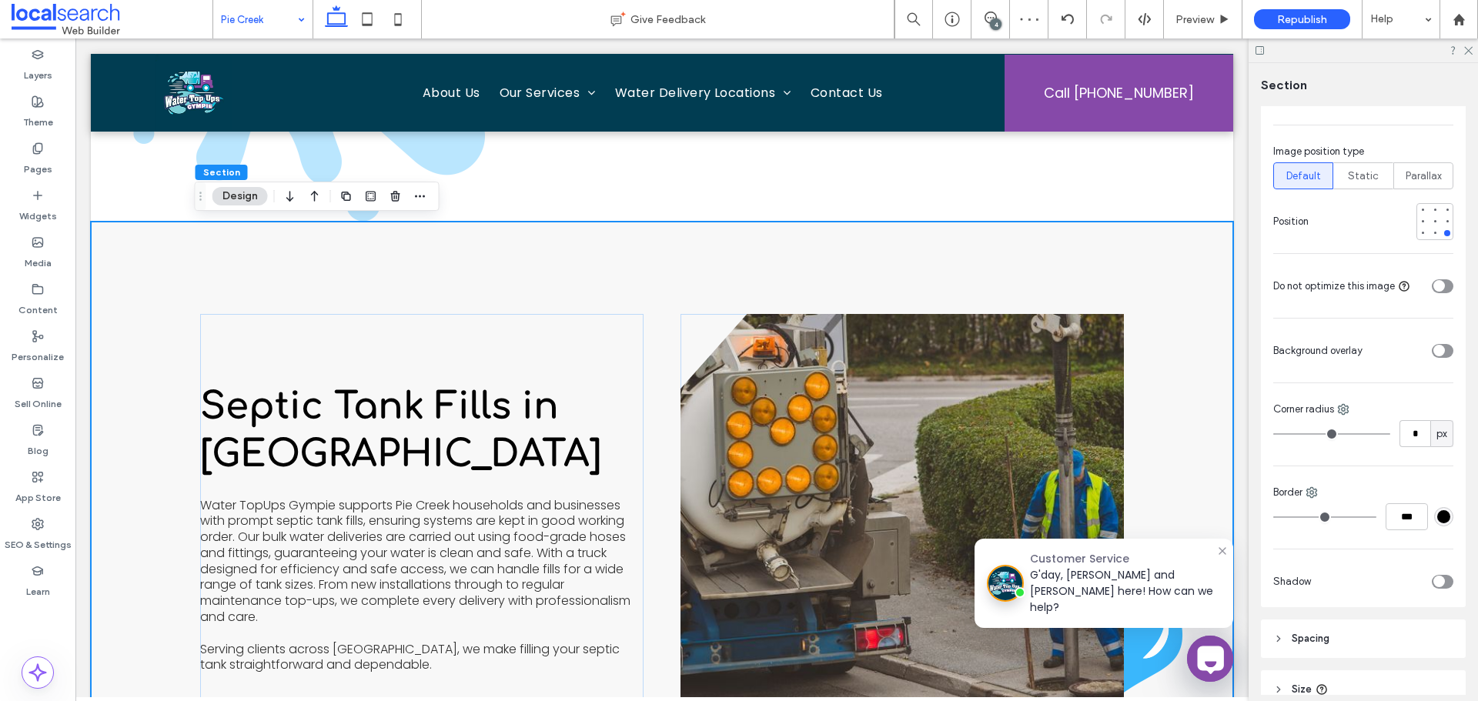
click at [1435, 349] on icon "toggle" at bounding box center [1438, 351] width 6 height 5
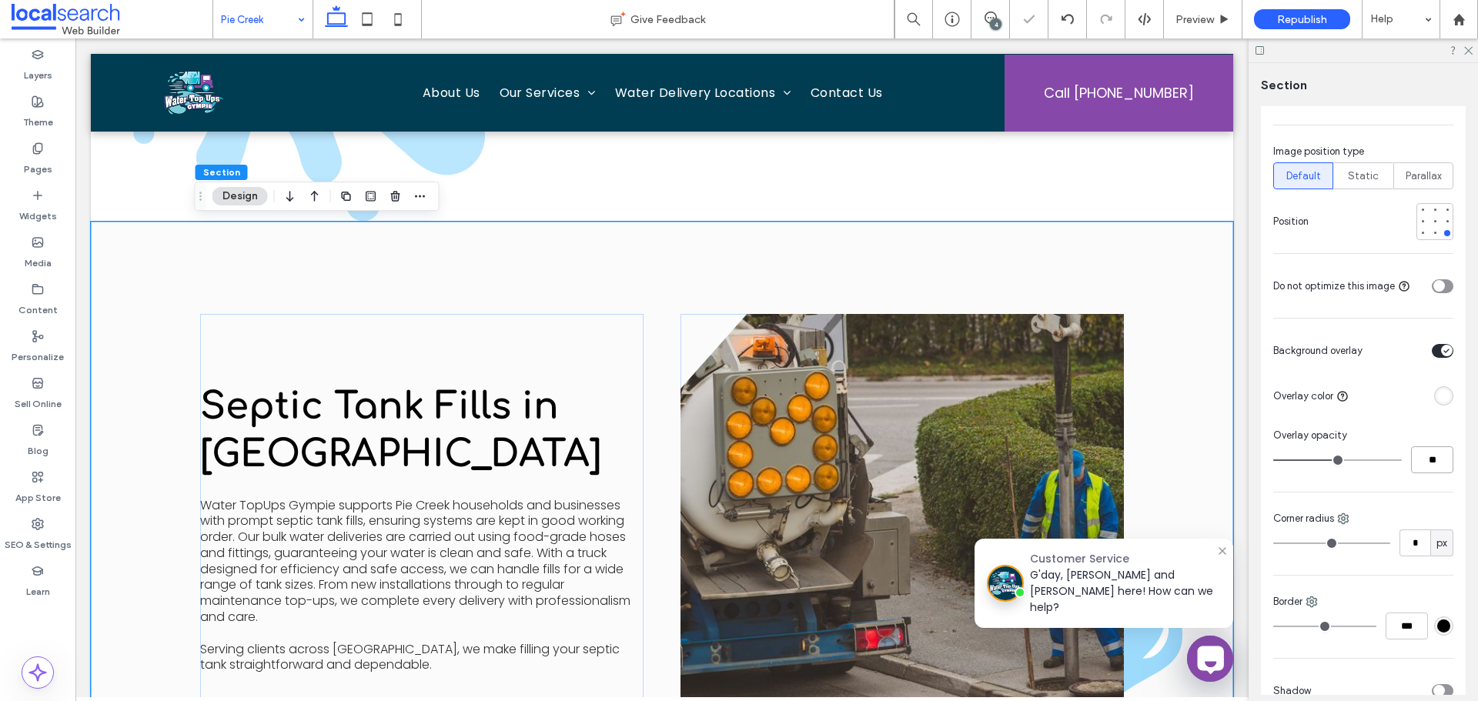
click at [1428, 460] on input "**" at bounding box center [1432, 459] width 42 height 27
type input "**"
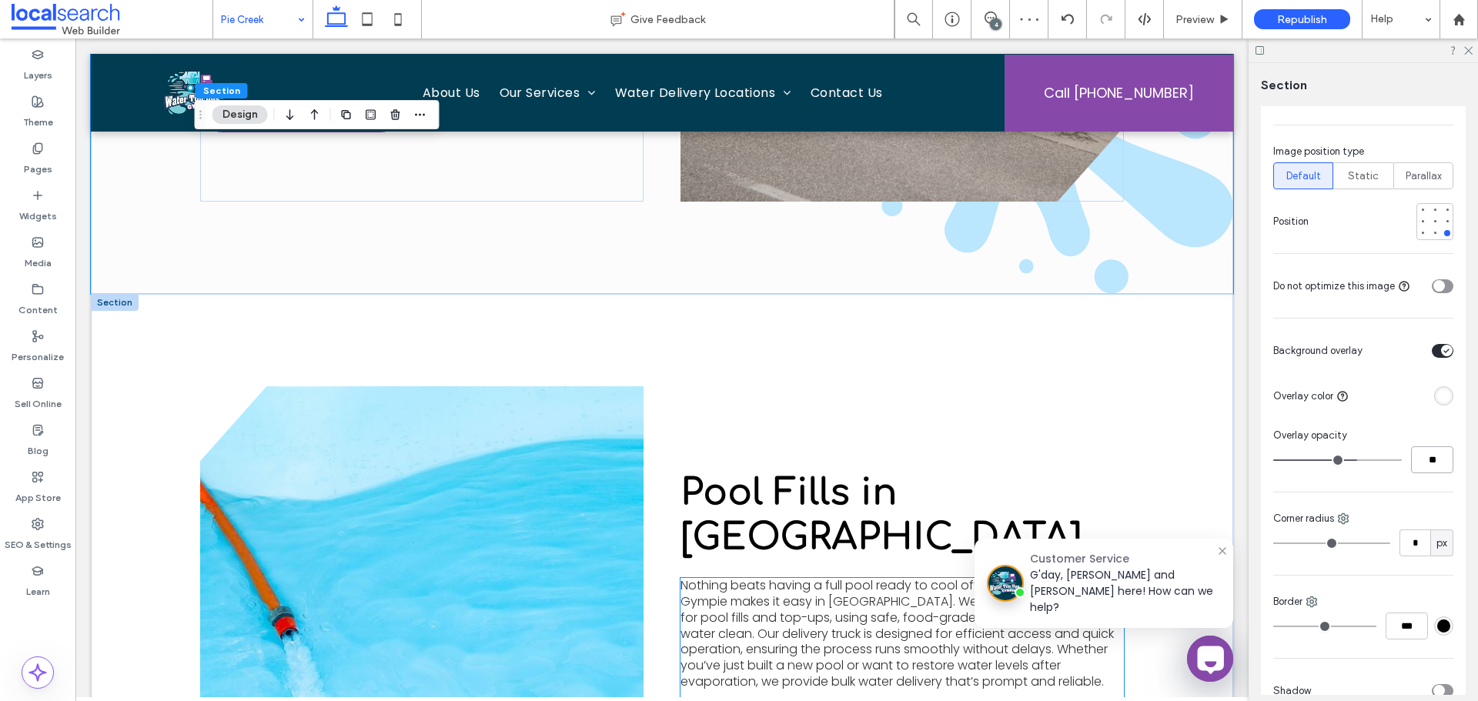
scroll to position [3156, 0]
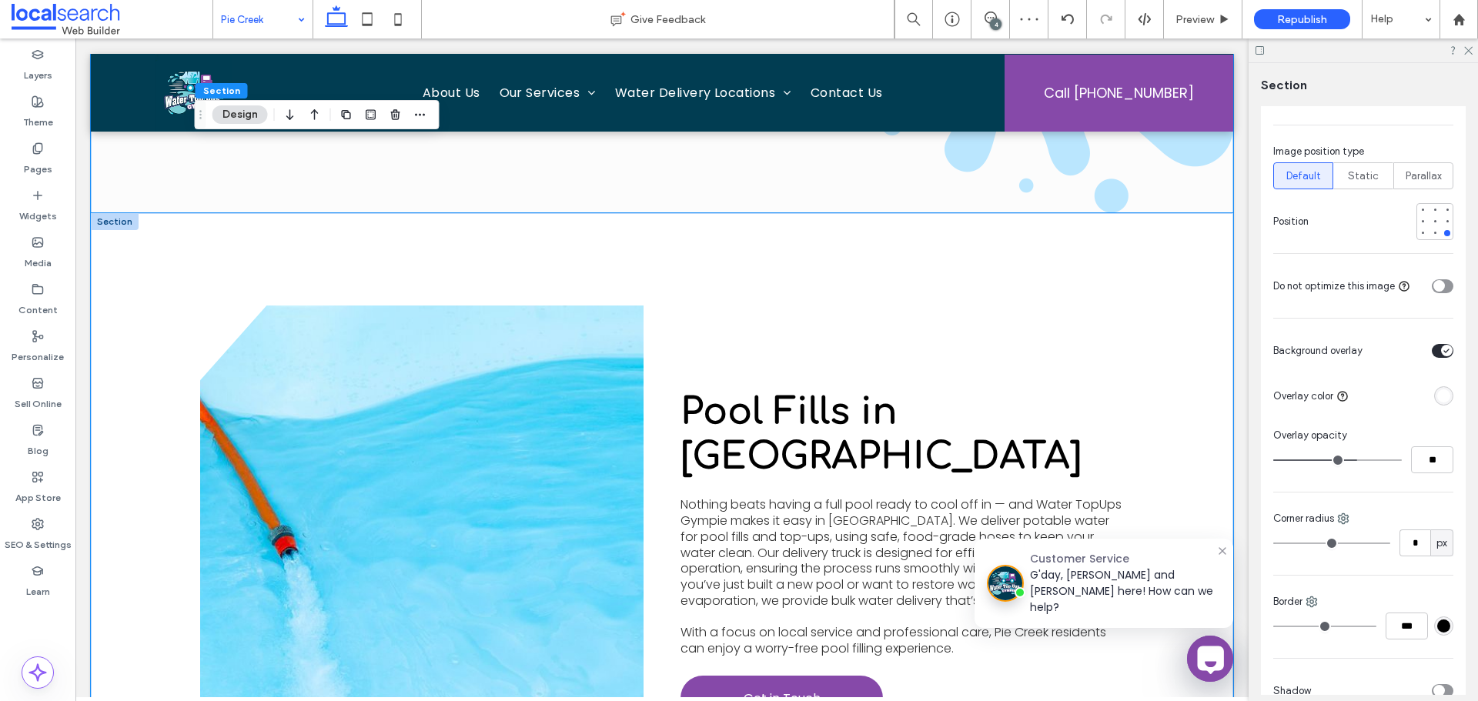
click at [682, 295] on div "View more Pool Fills in Pie Creek Nothing beats having a full pool ready to coo…" at bounding box center [662, 555] width 924 height 684
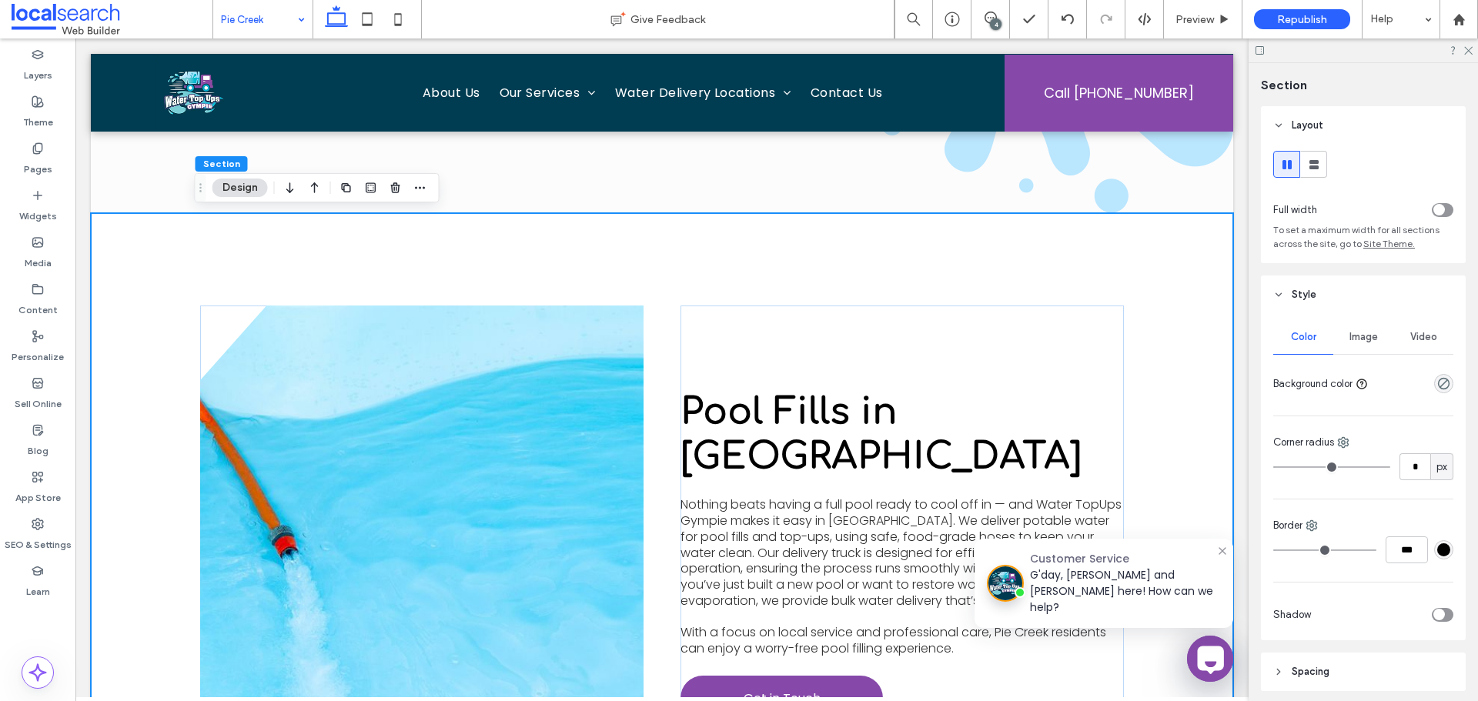
click at [1372, 344] on div "Image" at bounding box center [1363, 337] width 60 height 34
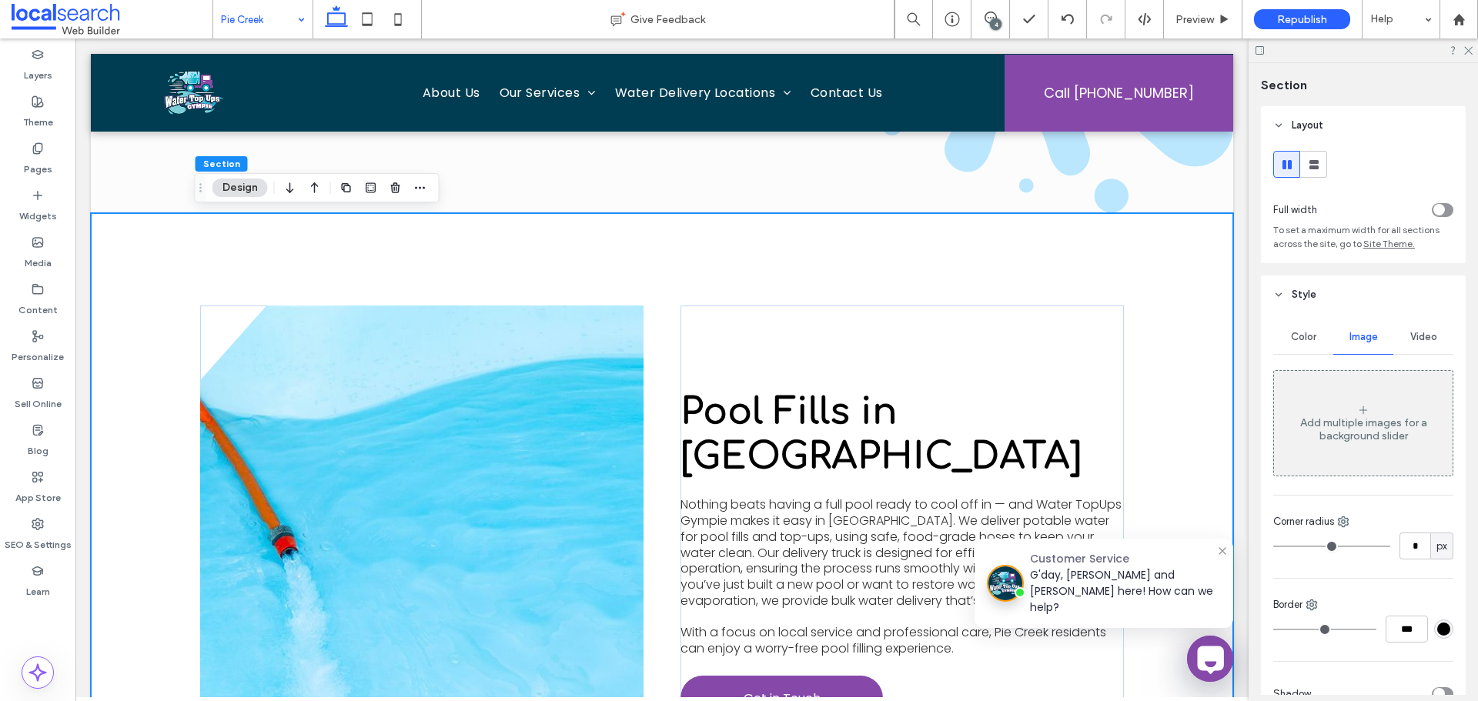
click at [1357, 429] on div "Add multiple images for a background slider" at bounding box center [1363, 429] width 179 height 26
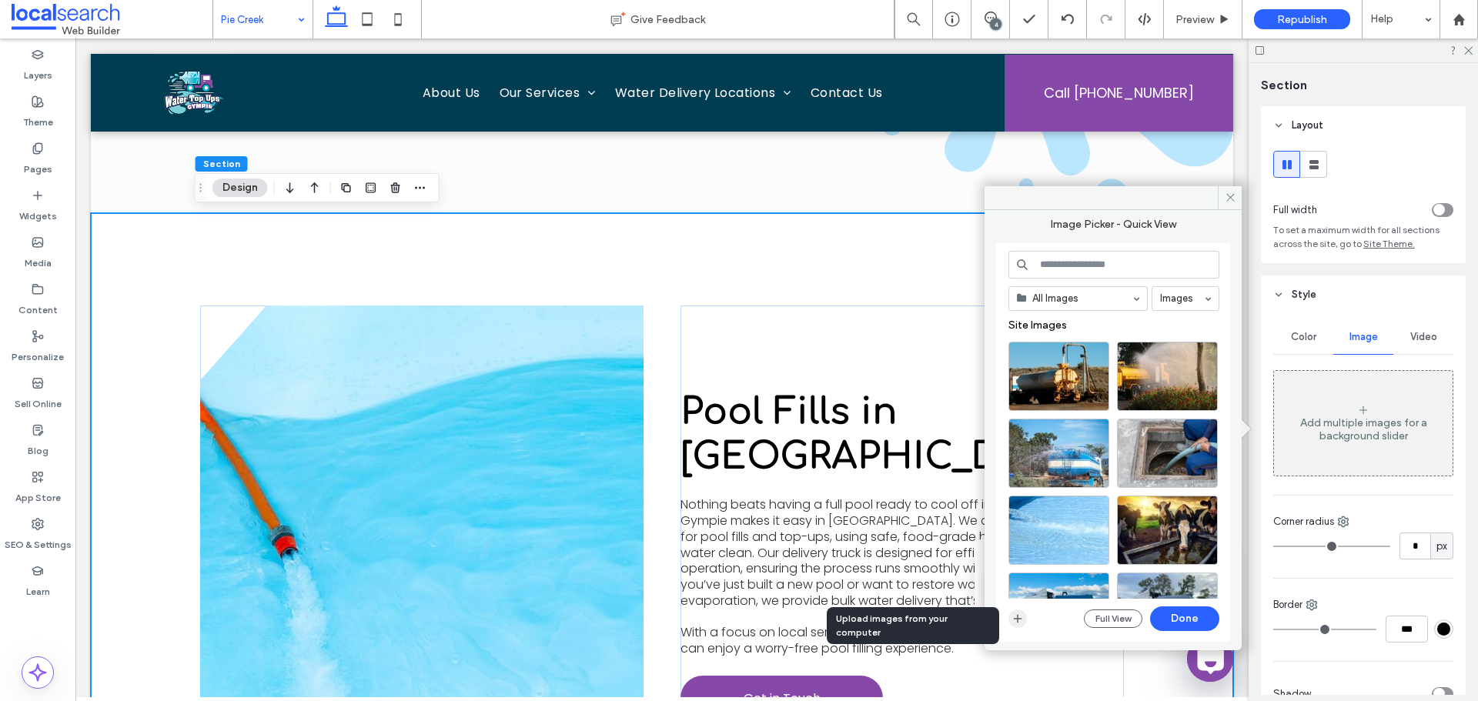
click at [1020, 617] on icon "button" at bounding box center [1017, 619] width 12 height 12
click at [1088, 260] on input at bounding box center [1113, 265] width 211 height 28
paste input "**********"
type input "**********"
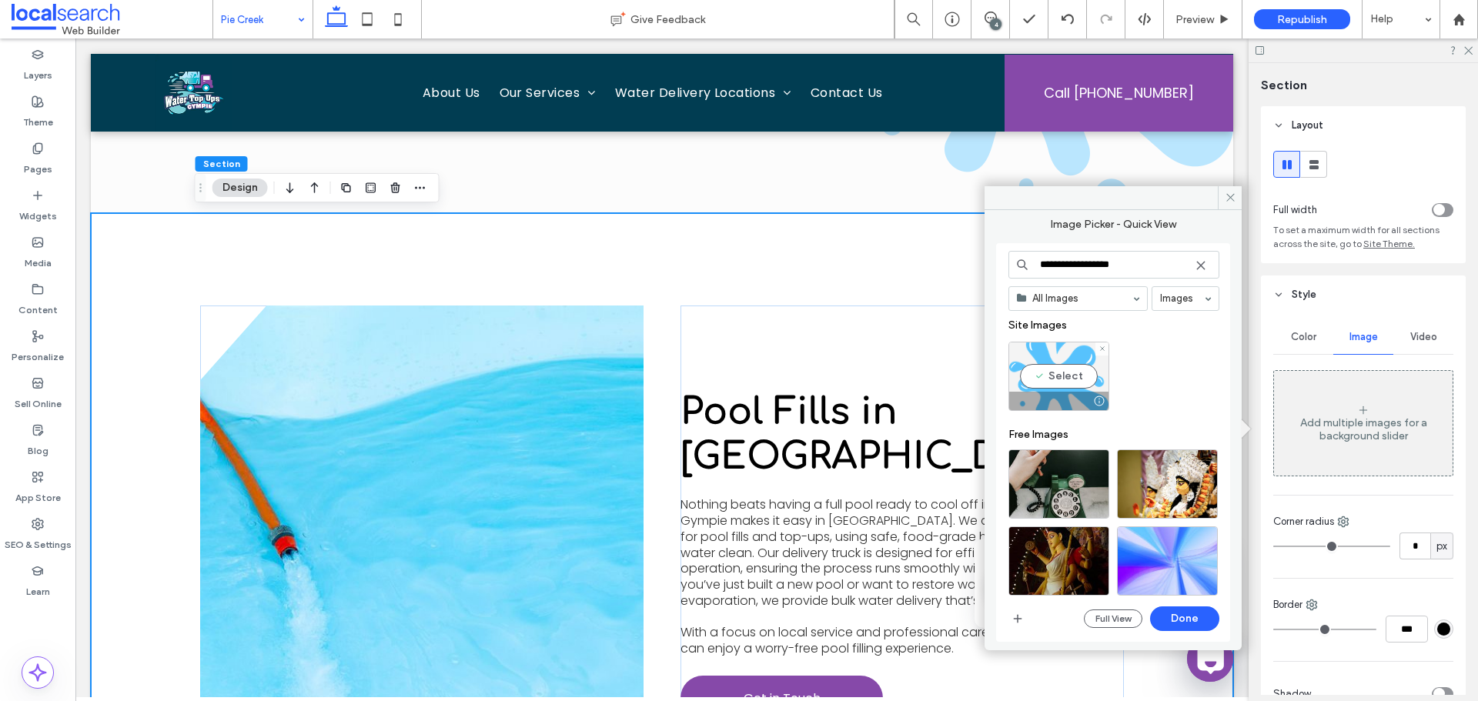
click at [1098, 389] on div "Select" at bounding box center [1058, 376] width 101 height 69
click at [1180, 613] on button "Done" at bounding box center [1184, 619] width 69 height 25
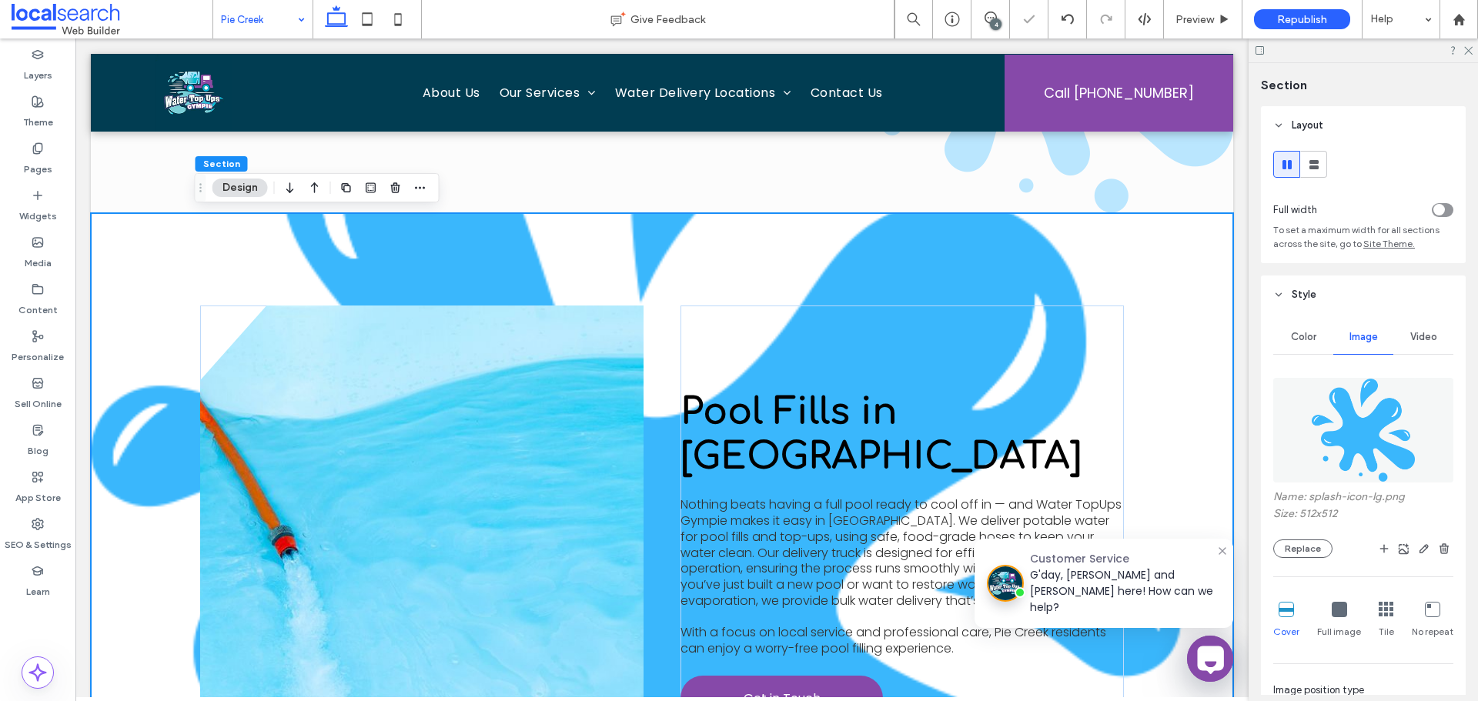
click at [1425, 615] on icon at bounding box center [1432, 609] width 15 height 15
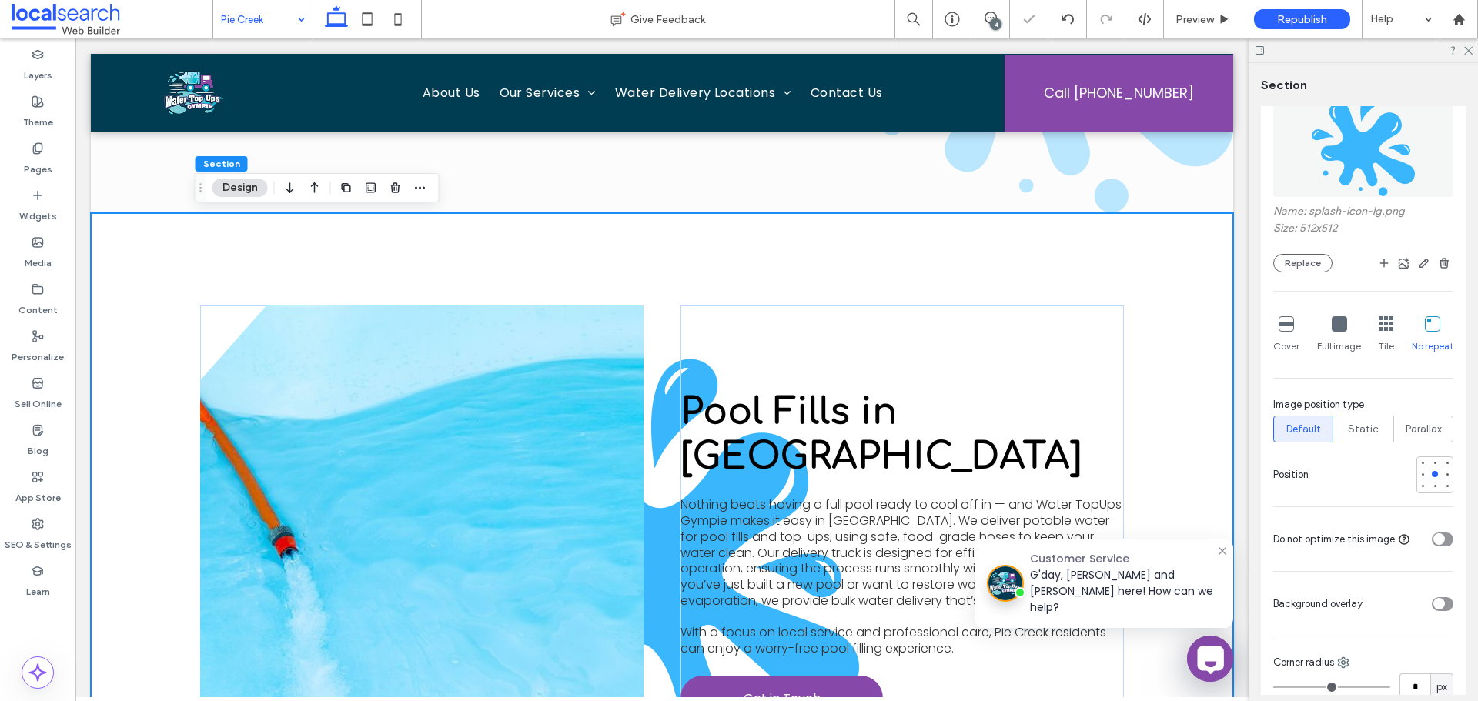
scroll to position [308, 0]
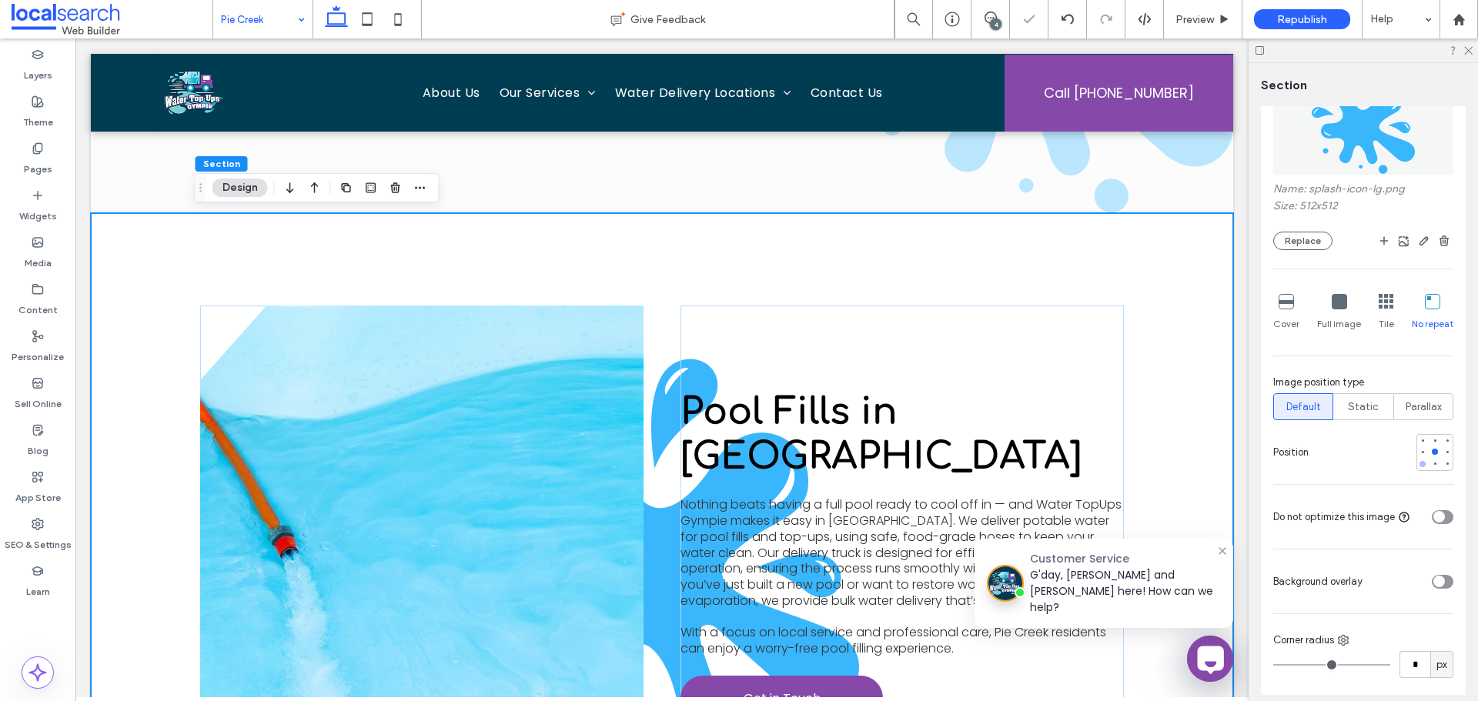
click at [1419, 464] on div at bounding box center [1422, 464] width 11 height 11
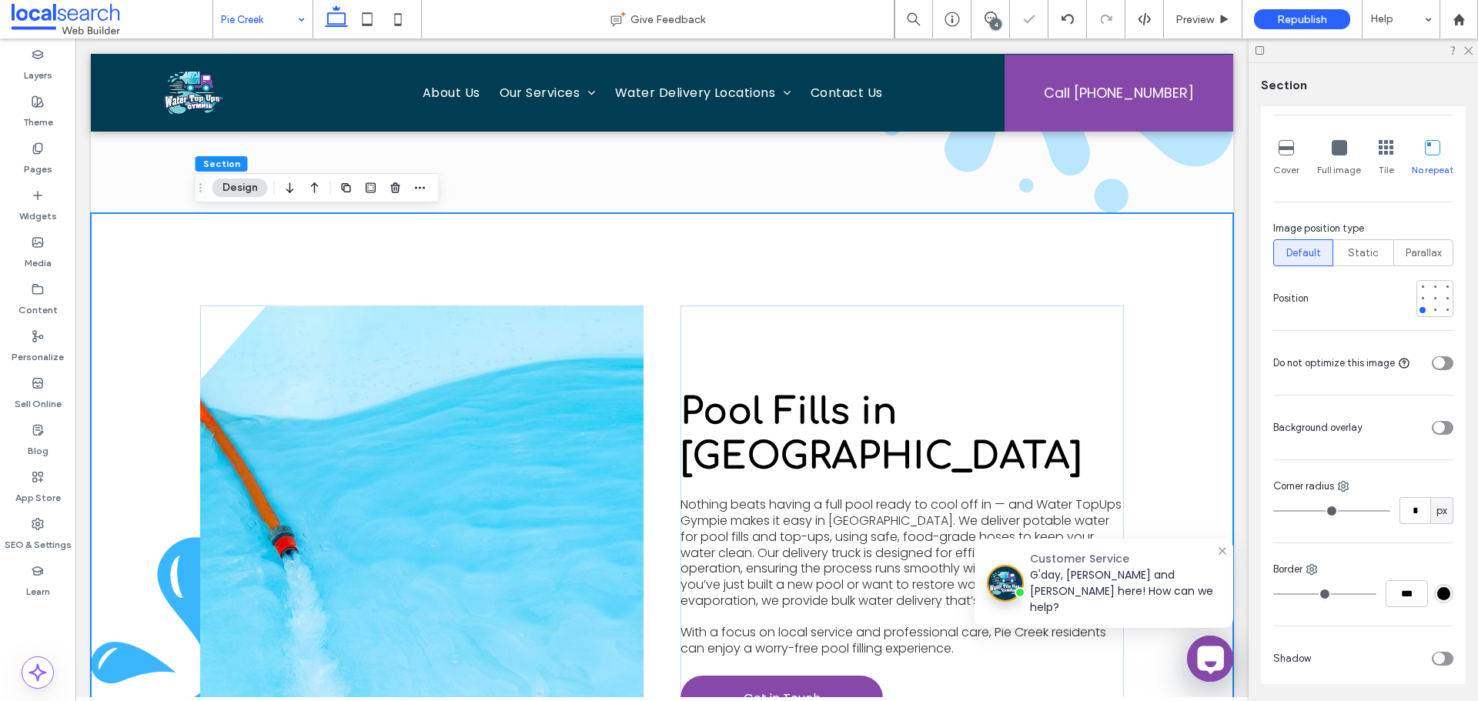
scroll to position [539, 0]
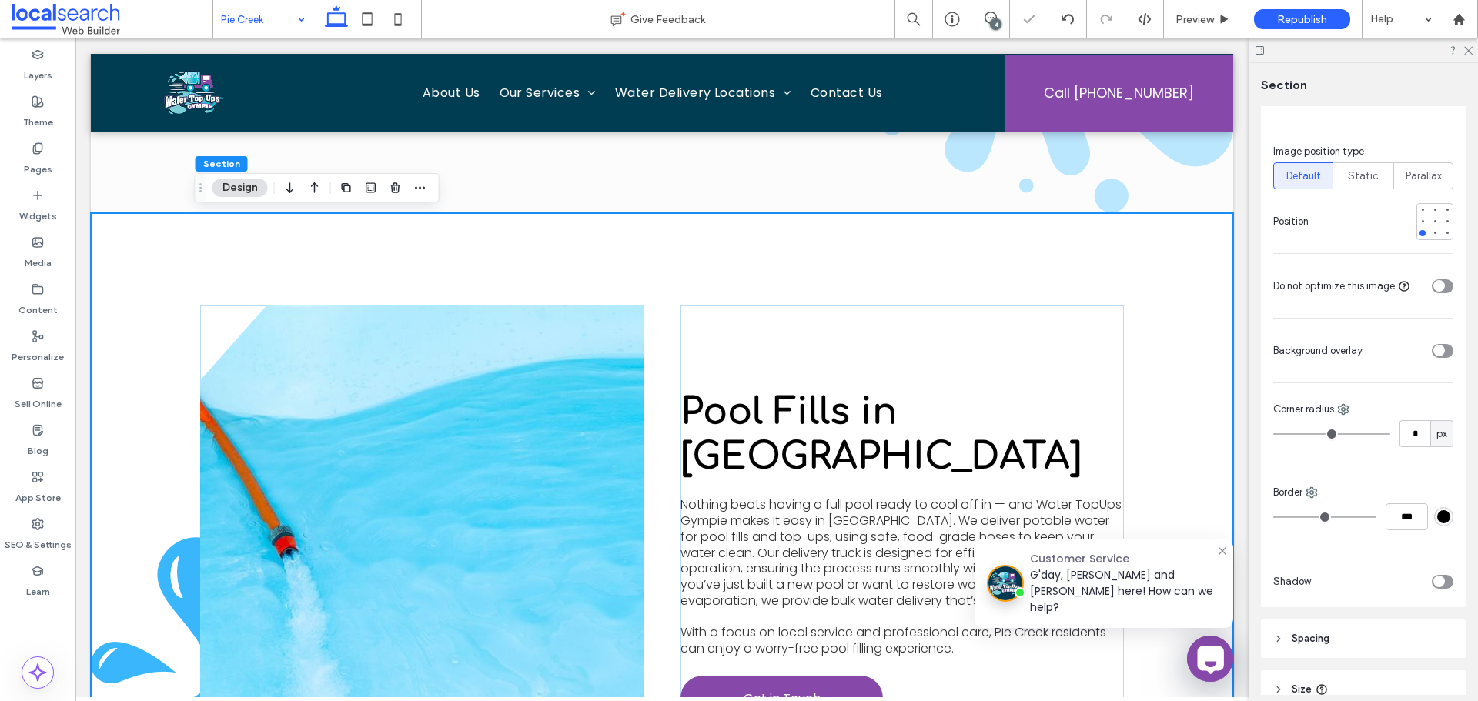
click at [1423, 350] on div at bounding box center [1410, 350] width 85 height 27
click at [1435, 346] on div "toggle" at bounding box center [1439, 351] width 12 height 12
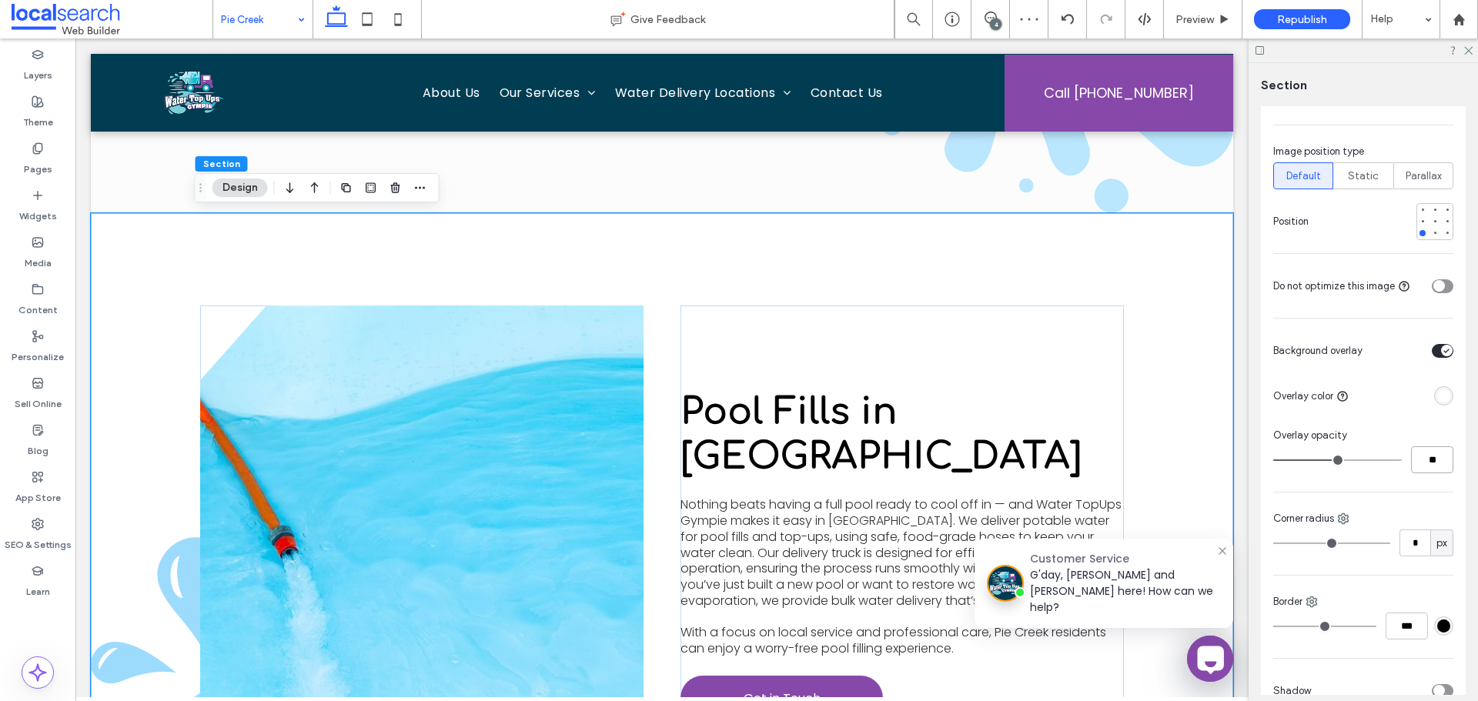
click at [1432, 452] on input "**" at bounding box center [1432, 459] width 42 height 27
type input "**"
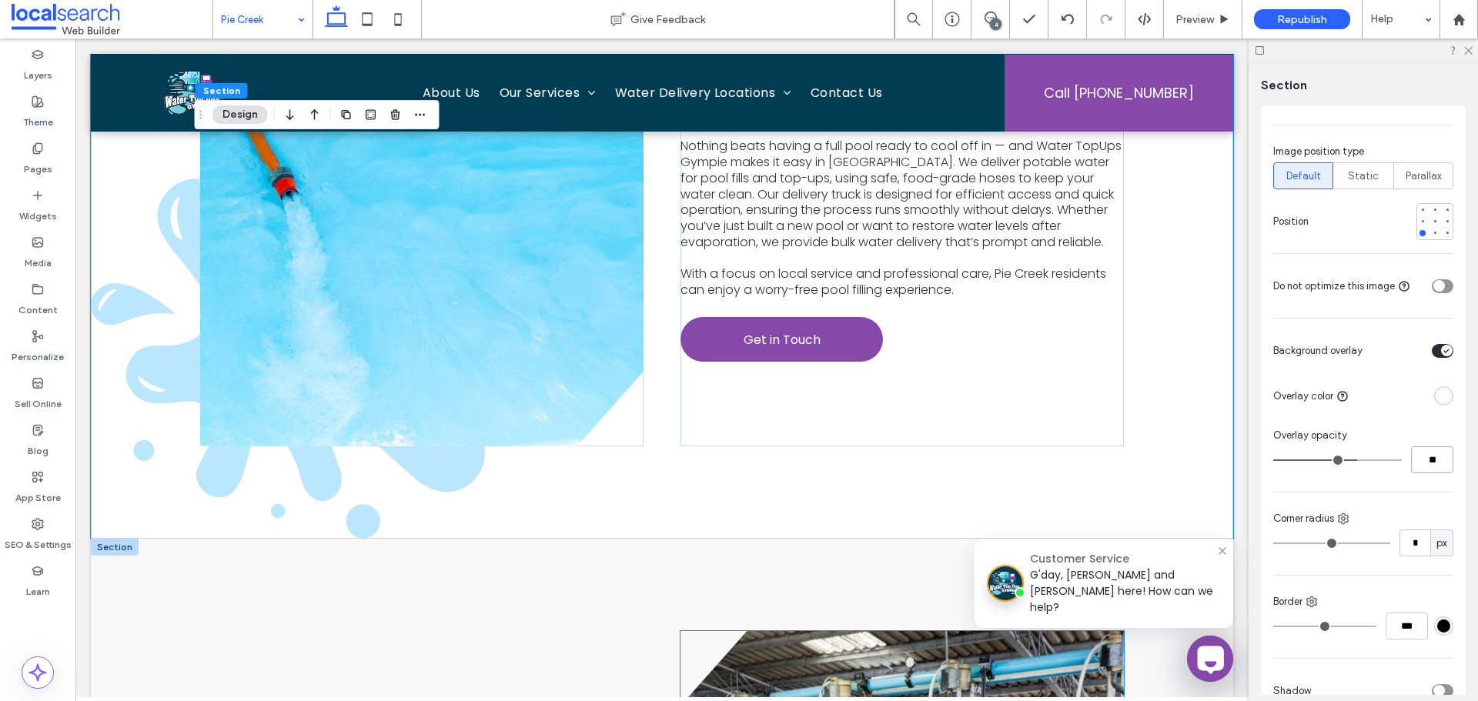
scroll to position [3617, 0]
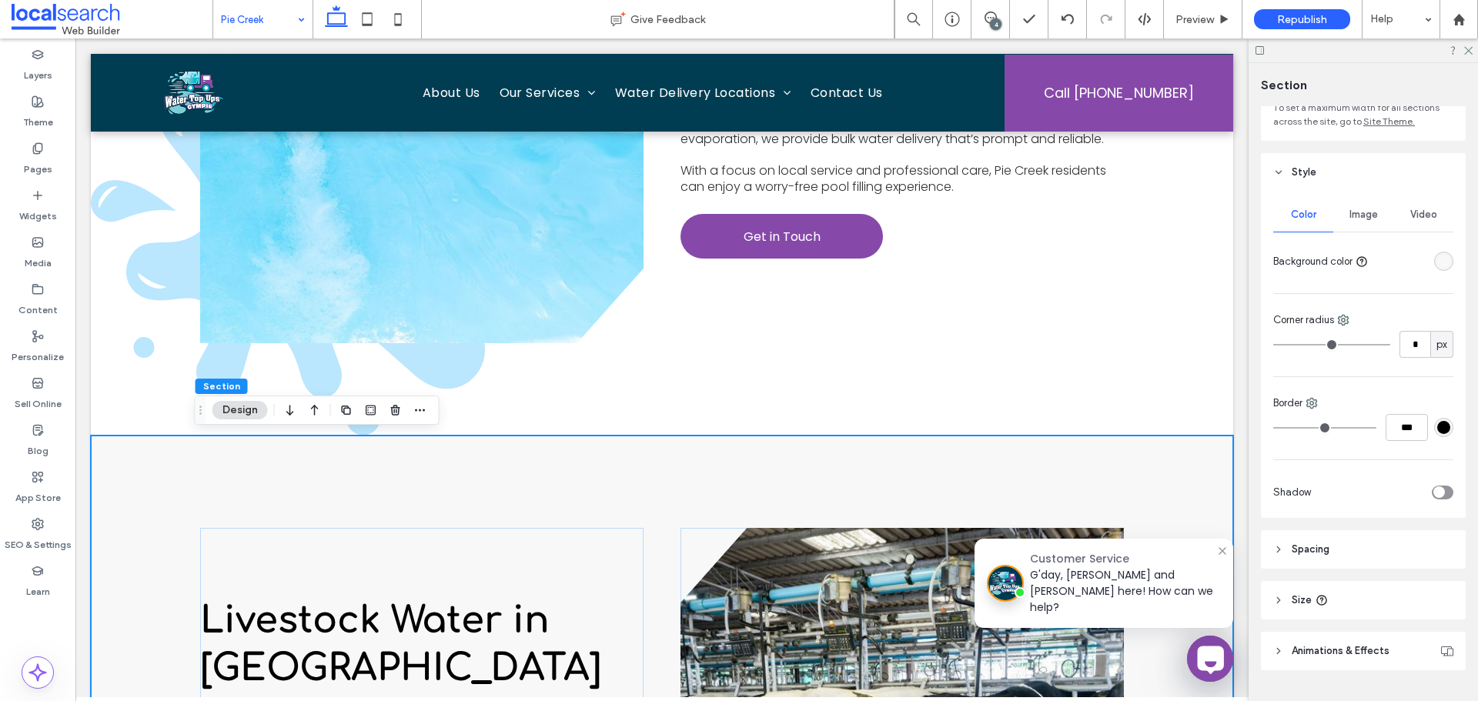
scroll to position [159, 0]
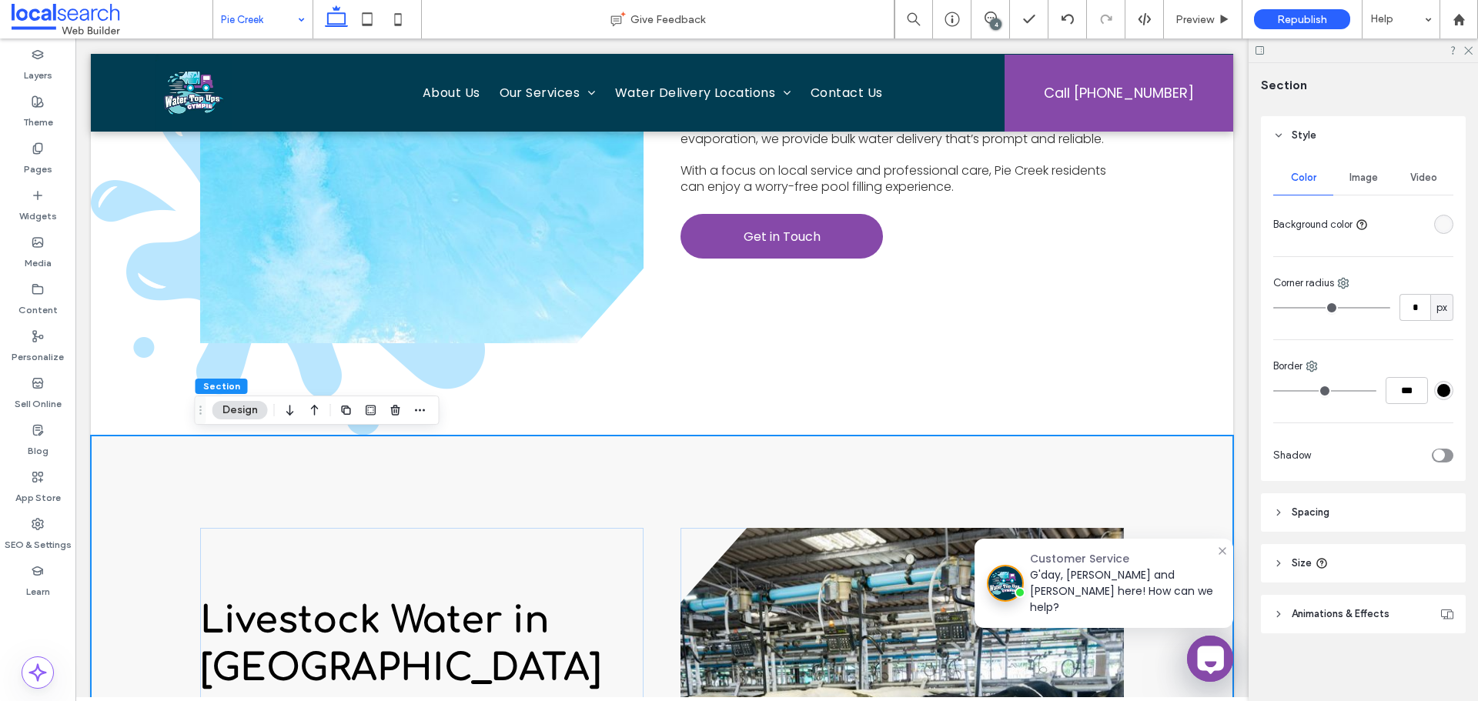
click at [1371, 527] on header "Spacing" at bounding box center [1363, 512] width 205 height 38
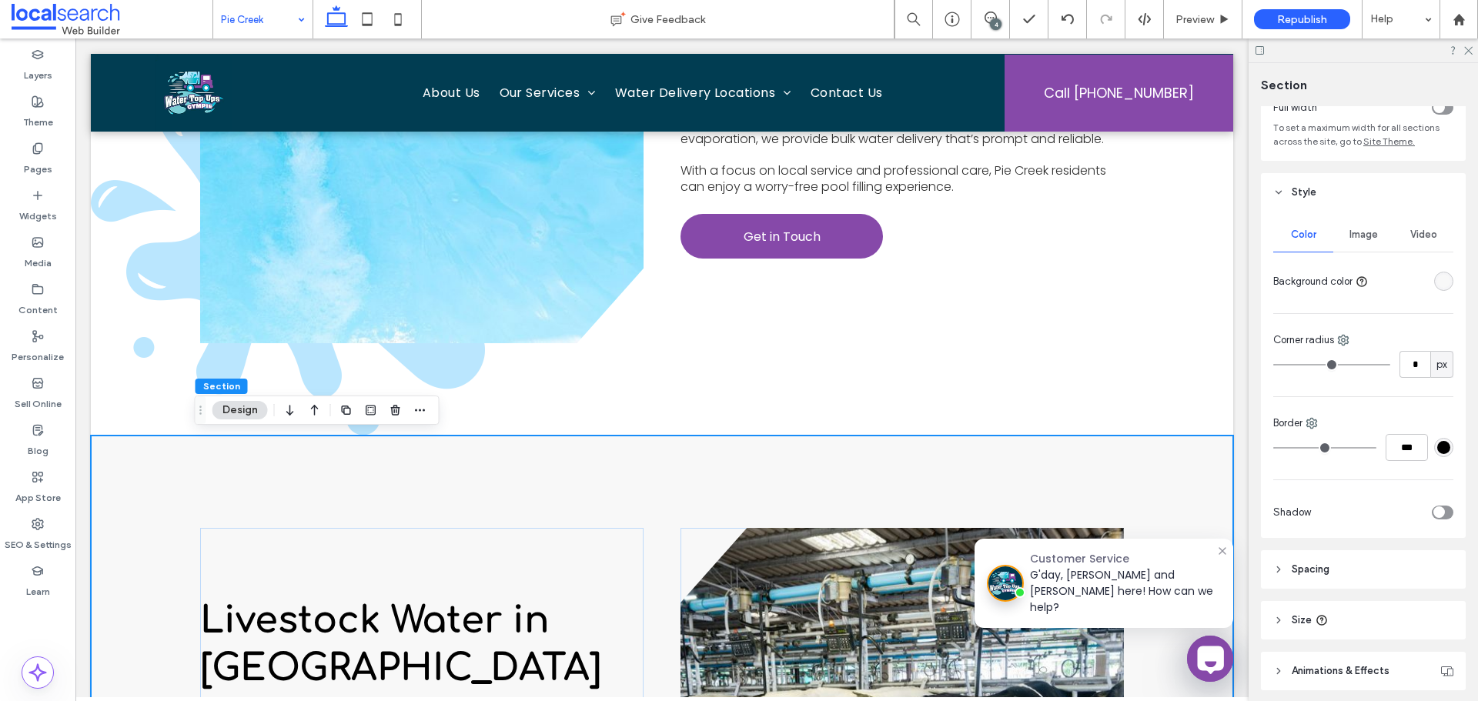
scroll to position [5, 0]
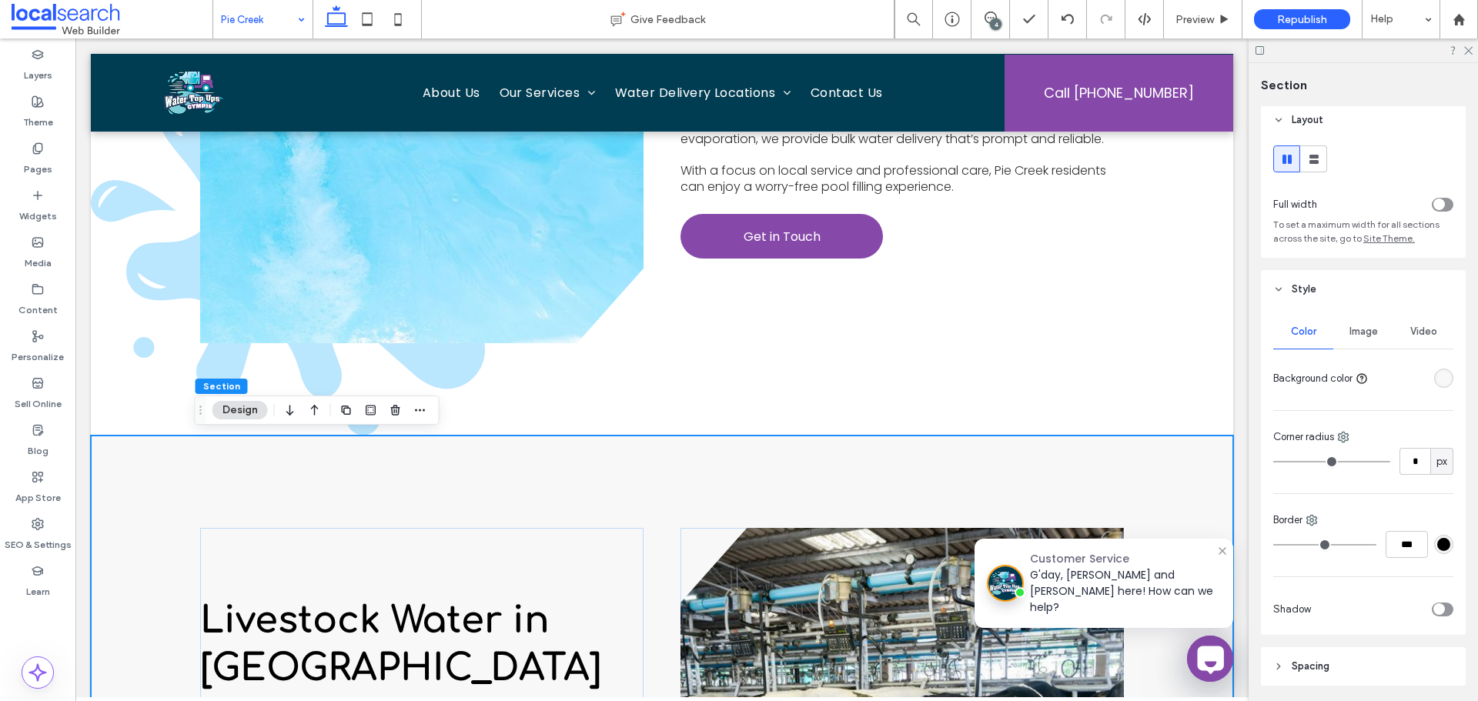
click at [1363, 339] on div "Image" at bounding box center [1363, 332] width 60 height 34
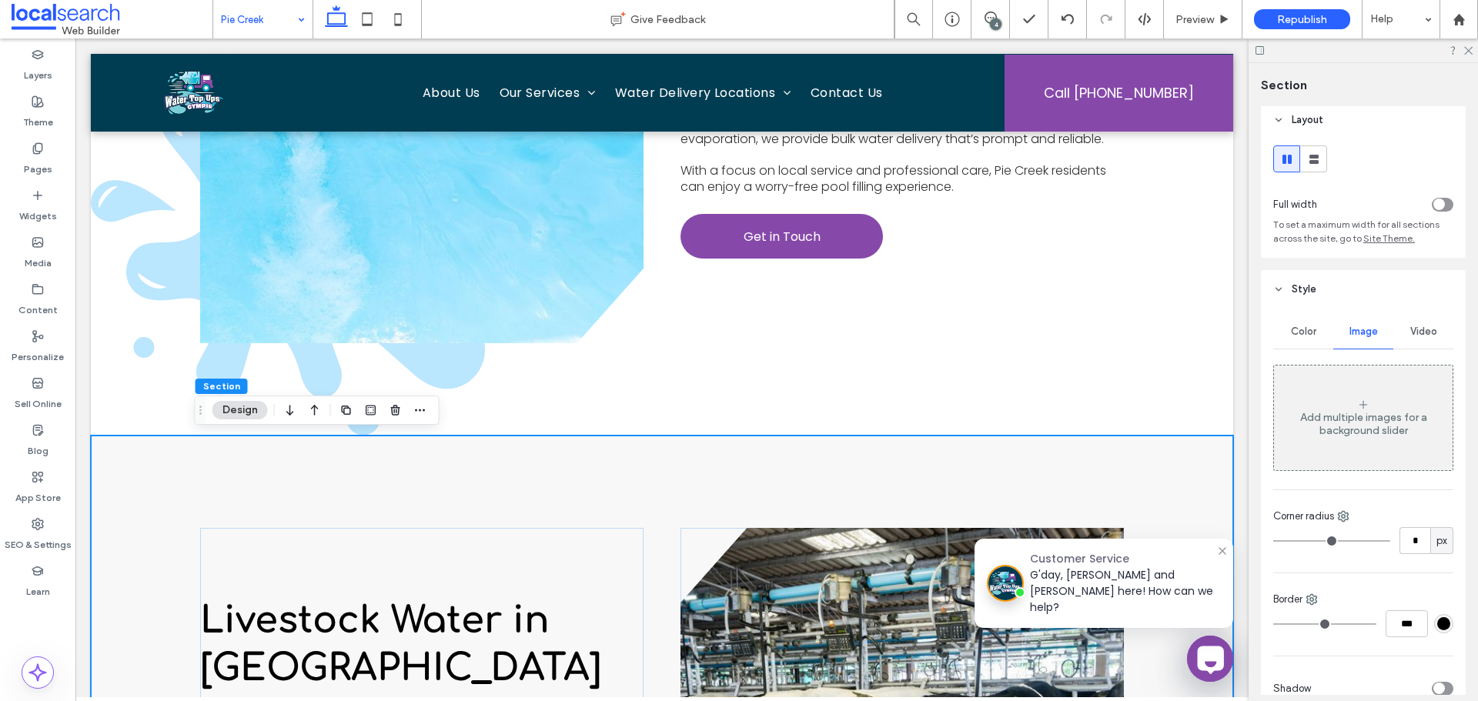
click at [1338, 388] on div "Add multiple images for a background slider" at bounding box center [1363, 418] width 179 height 102
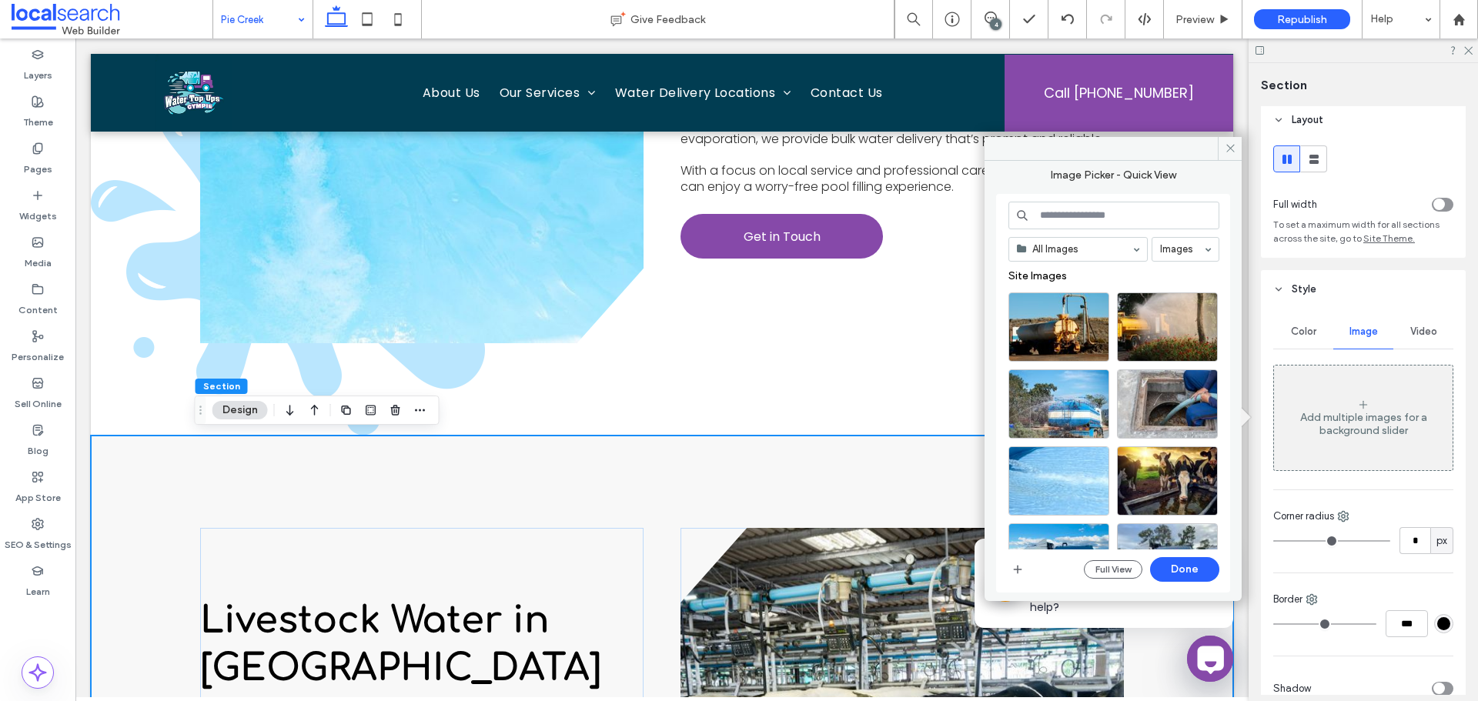
click at [1103, 219] on input at bounding box center [1113, 216] width 211 height 28
paste input "**********"
type input "**********"
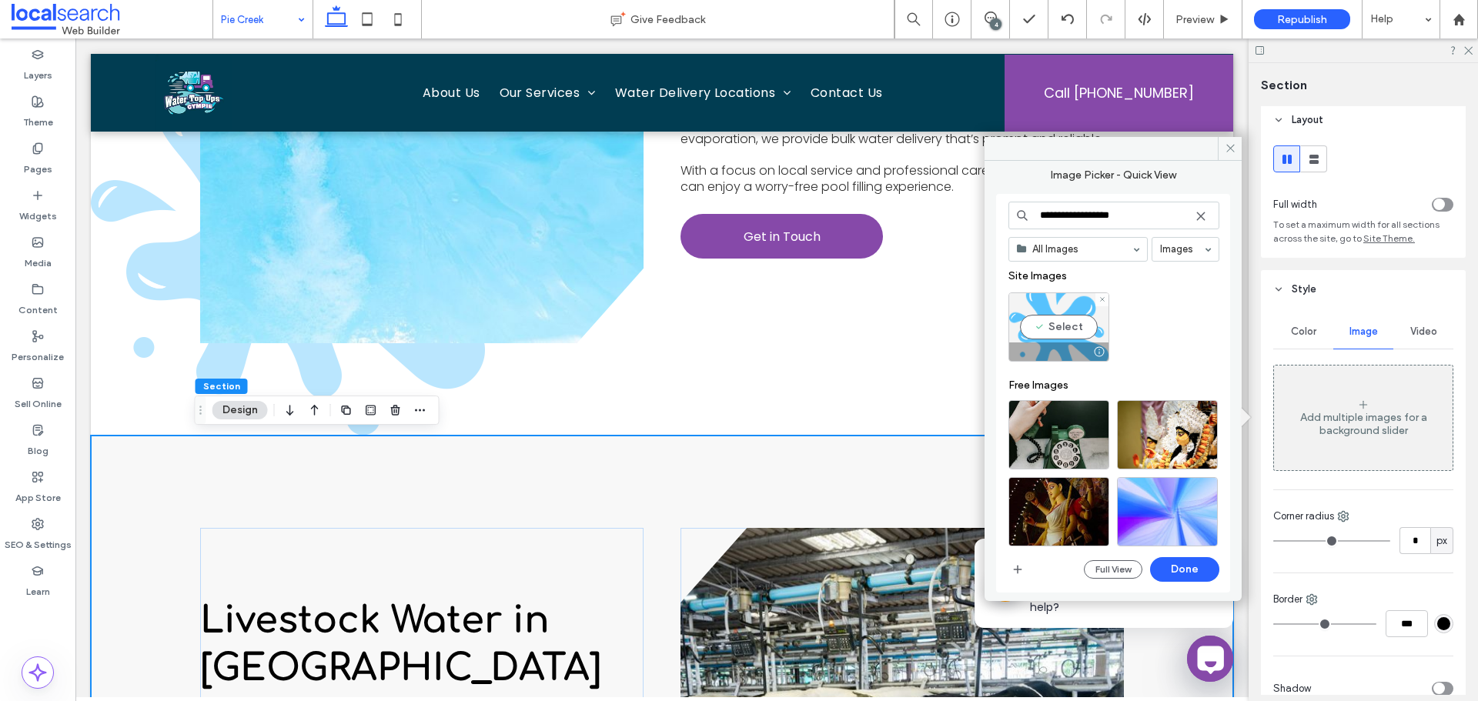
click at [1062, 317] on div "Select" at bounding box center [1058, 326] width 101 height 69
click at [1200, 562] on button "Done" at bounding box center [1184, 569] width 69 height 25
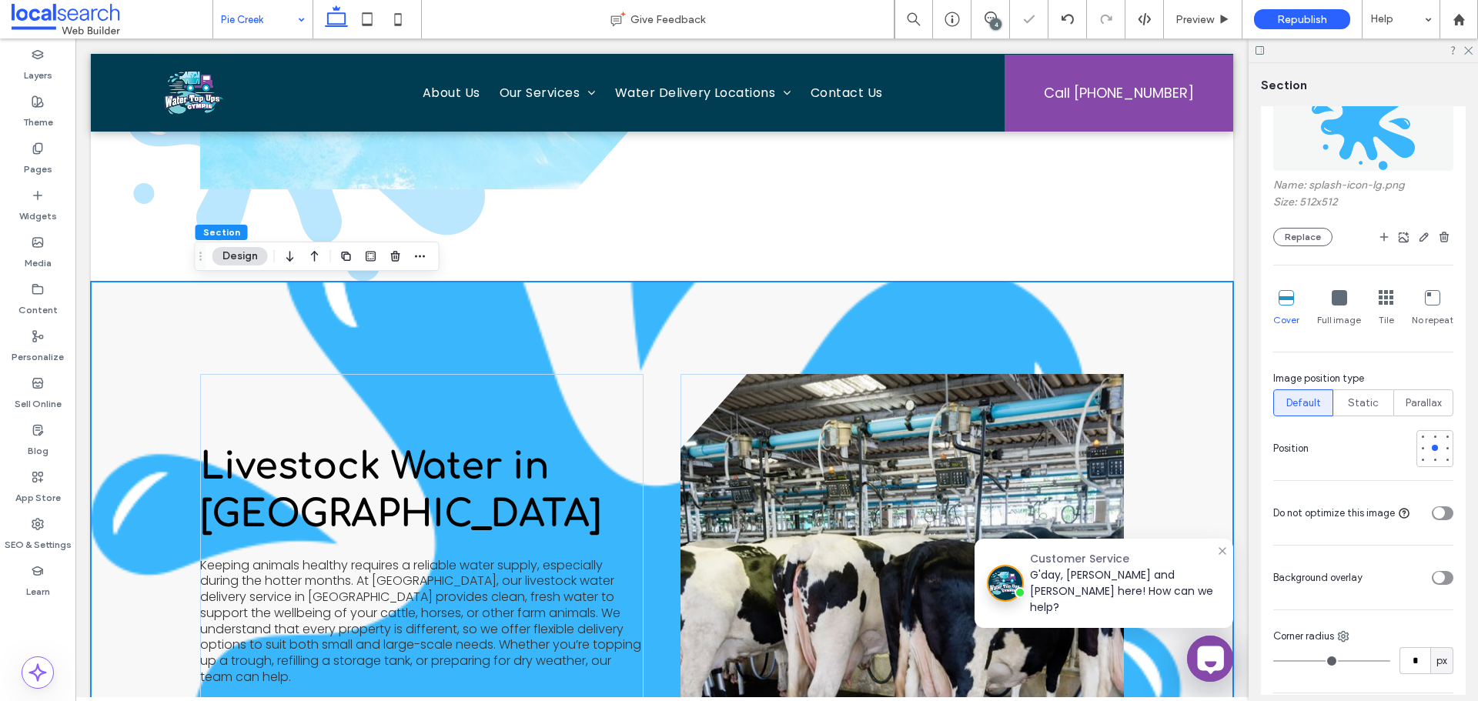
scroll to position [313, 0]
click at [1444, 459] on div at bounding box center [1447, 459] width 6 height 6
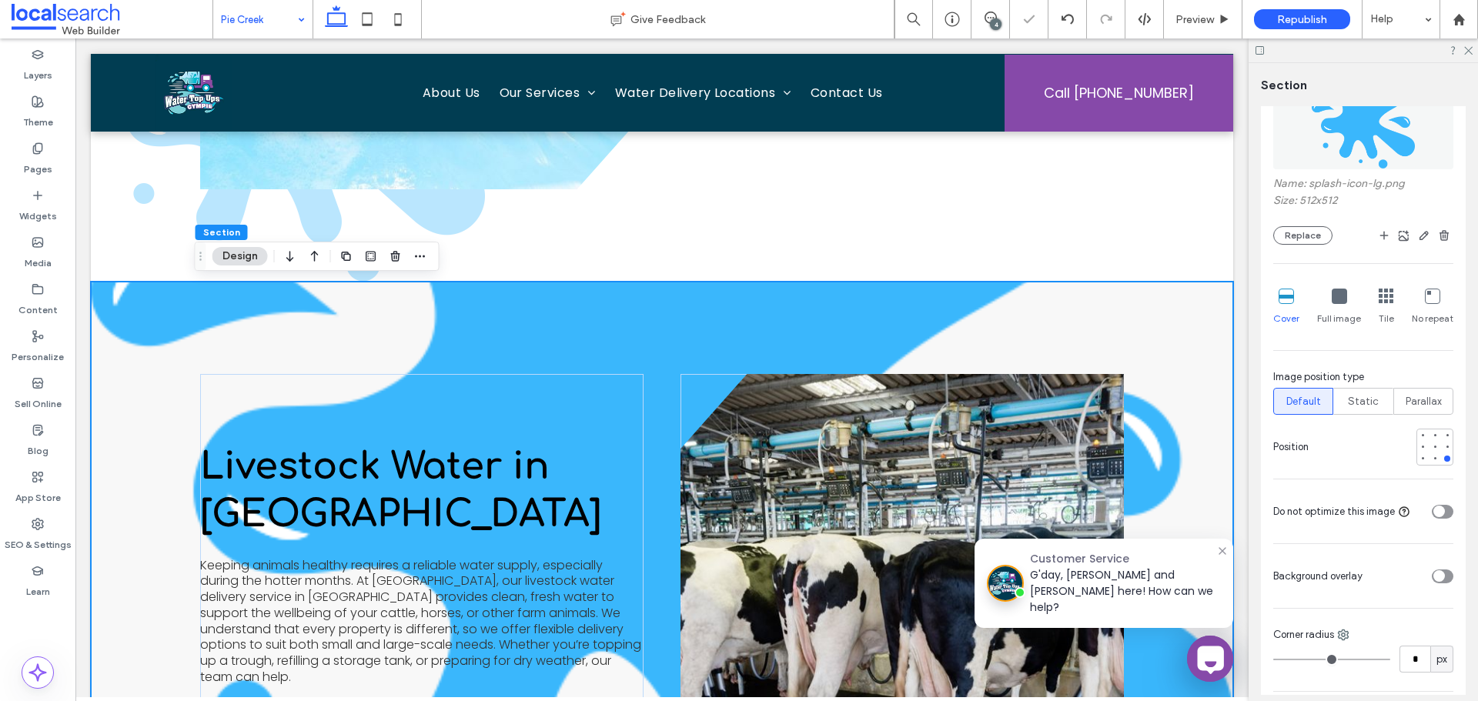
click at [1430, 306] on div "No repeat" at bounding box center [1433, 306] width 42 height 49
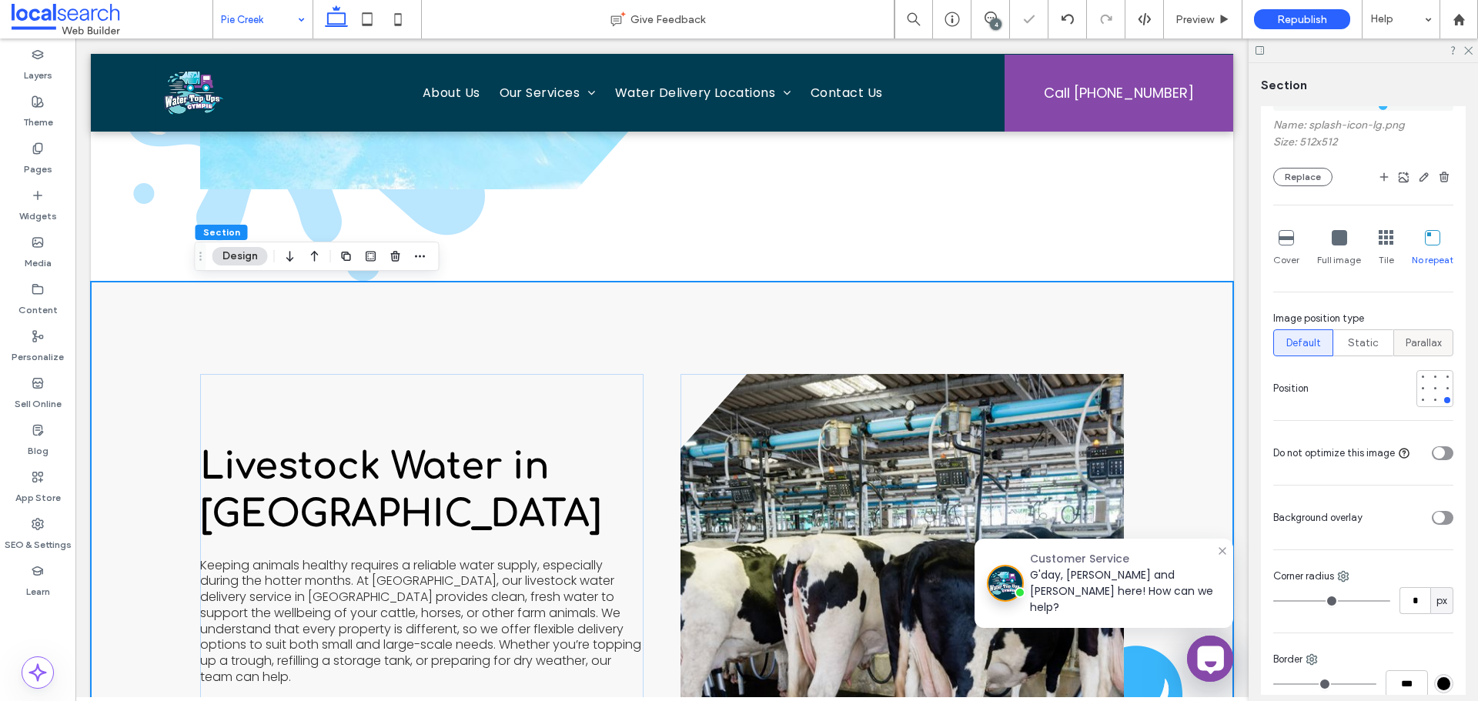
scroll to position [665, 0]
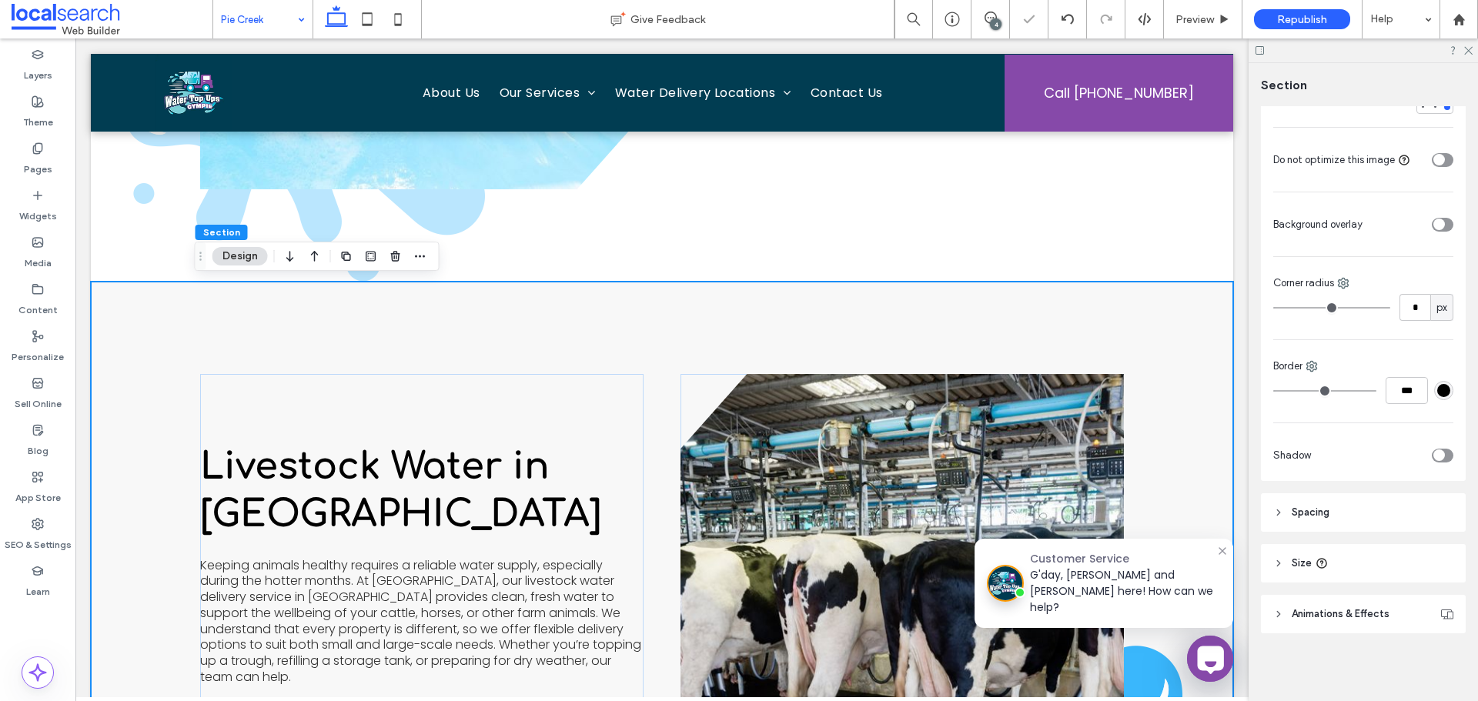
click at [1449, 232] on div "Color Image Video Name: splash-icon-lg.png Size: 512x512 Replace Cover Full ima…" at bounding box center [1363, 65] width 205 height 832
click at [1433, 228] on div "toggle" at bounding box center [1439, 225] width 12 height 12
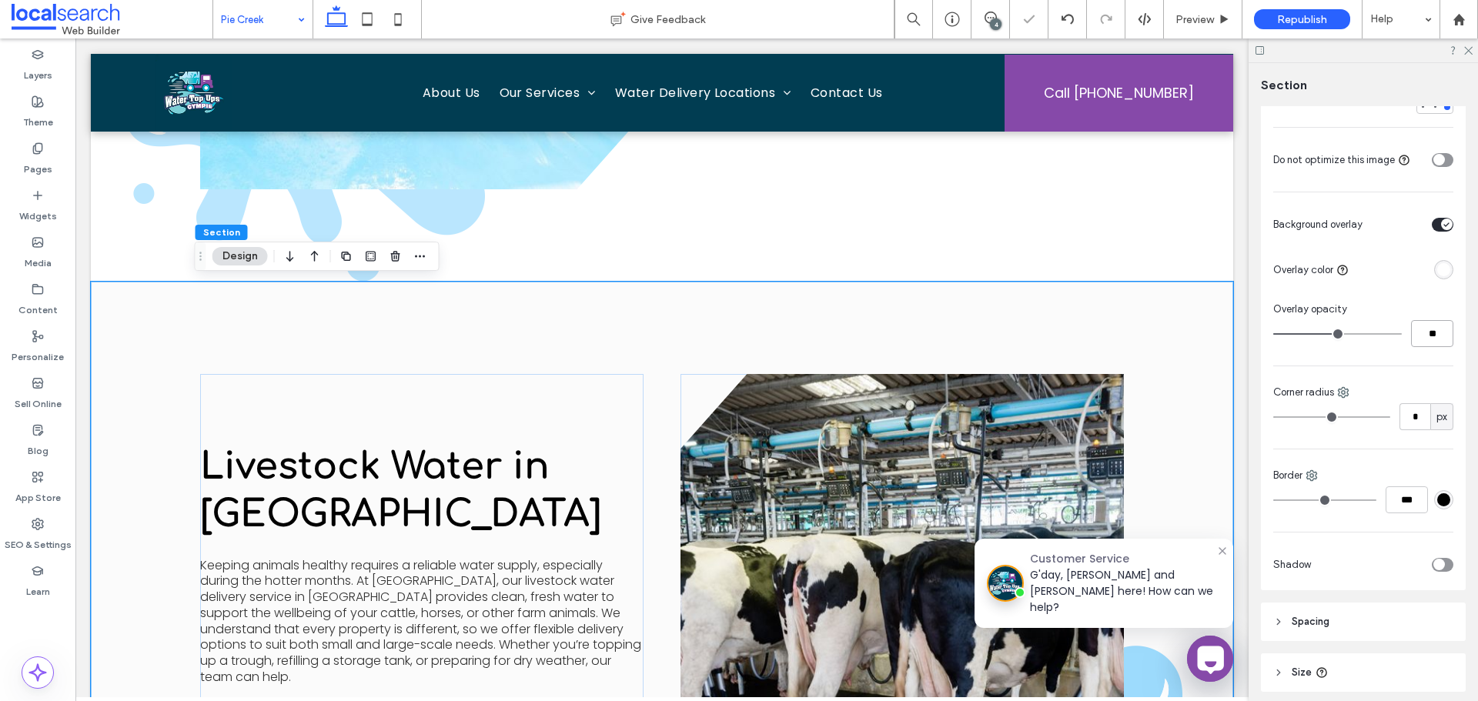
click at [1424, 333] on input "**" at bounding box center [1432, 333] width 42 height 27
type input "**"
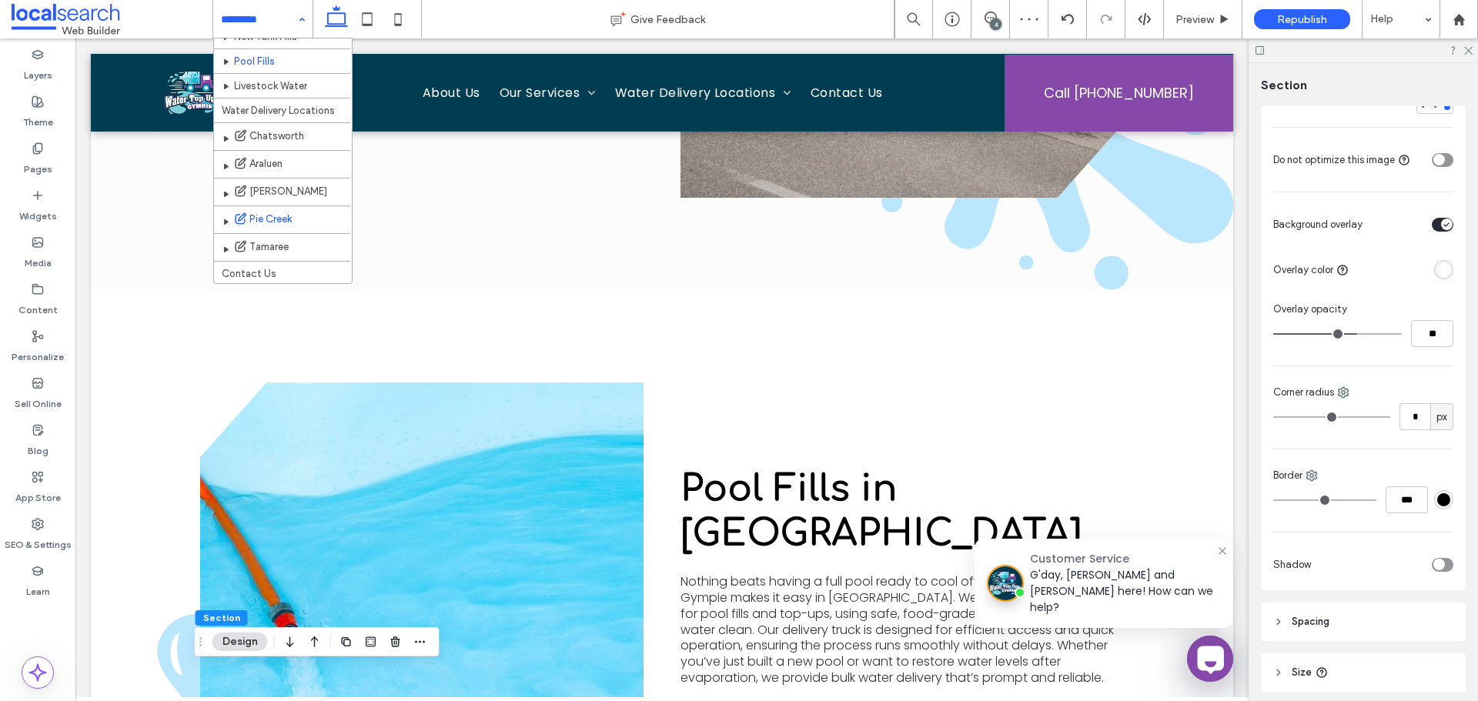
scroll to position [162, 0]
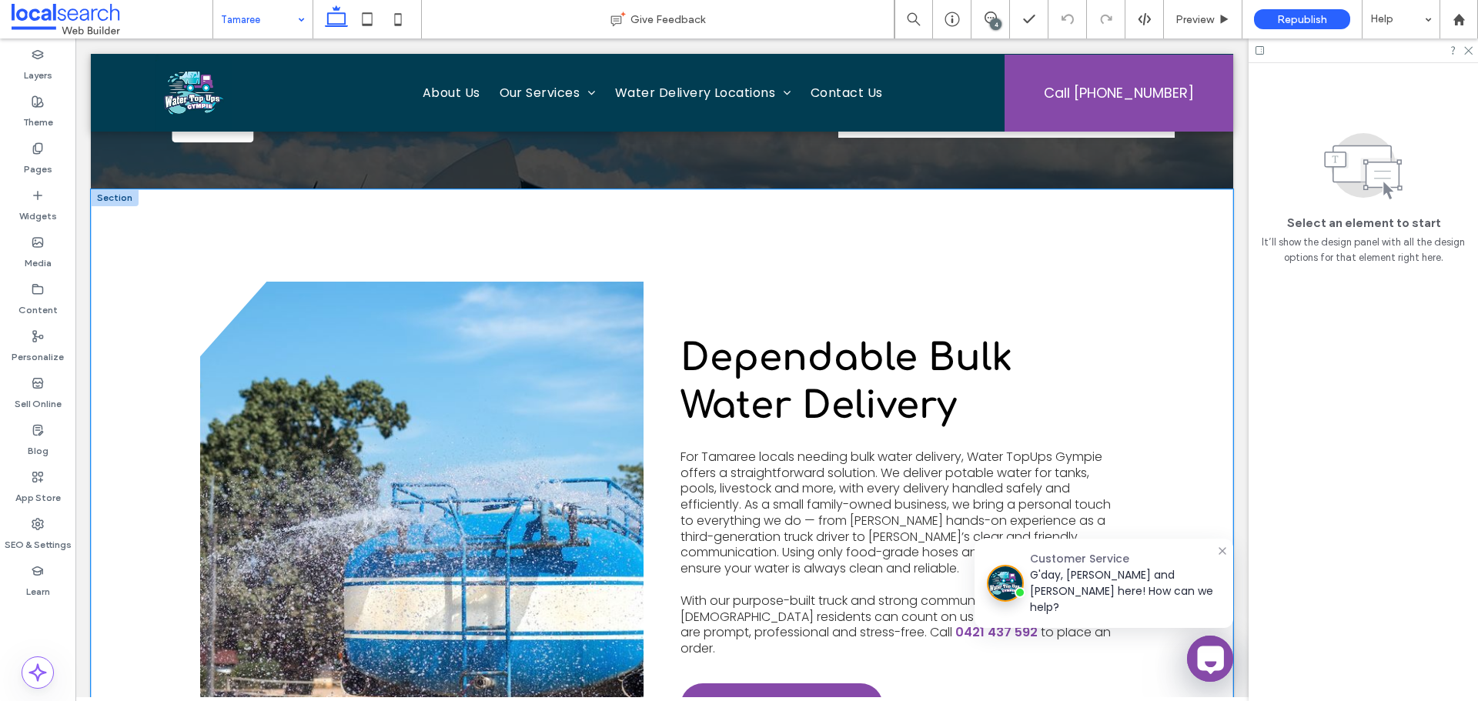
scroll to position [462, 0]
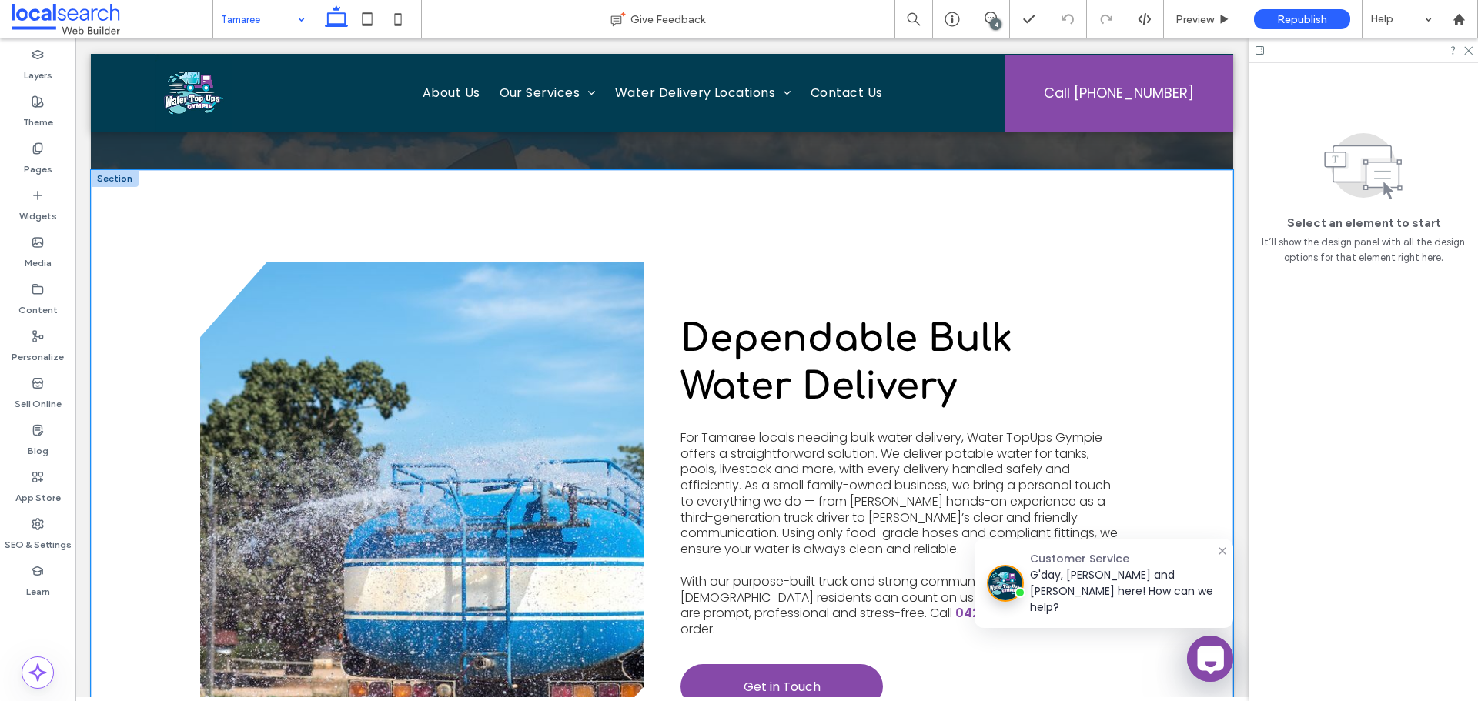
click at [707, 209] on div "View more Dependable Bulk Water Delivery For Tamaree locals needing bulk water …" at bounding box center [662, 512] width 924 height 684
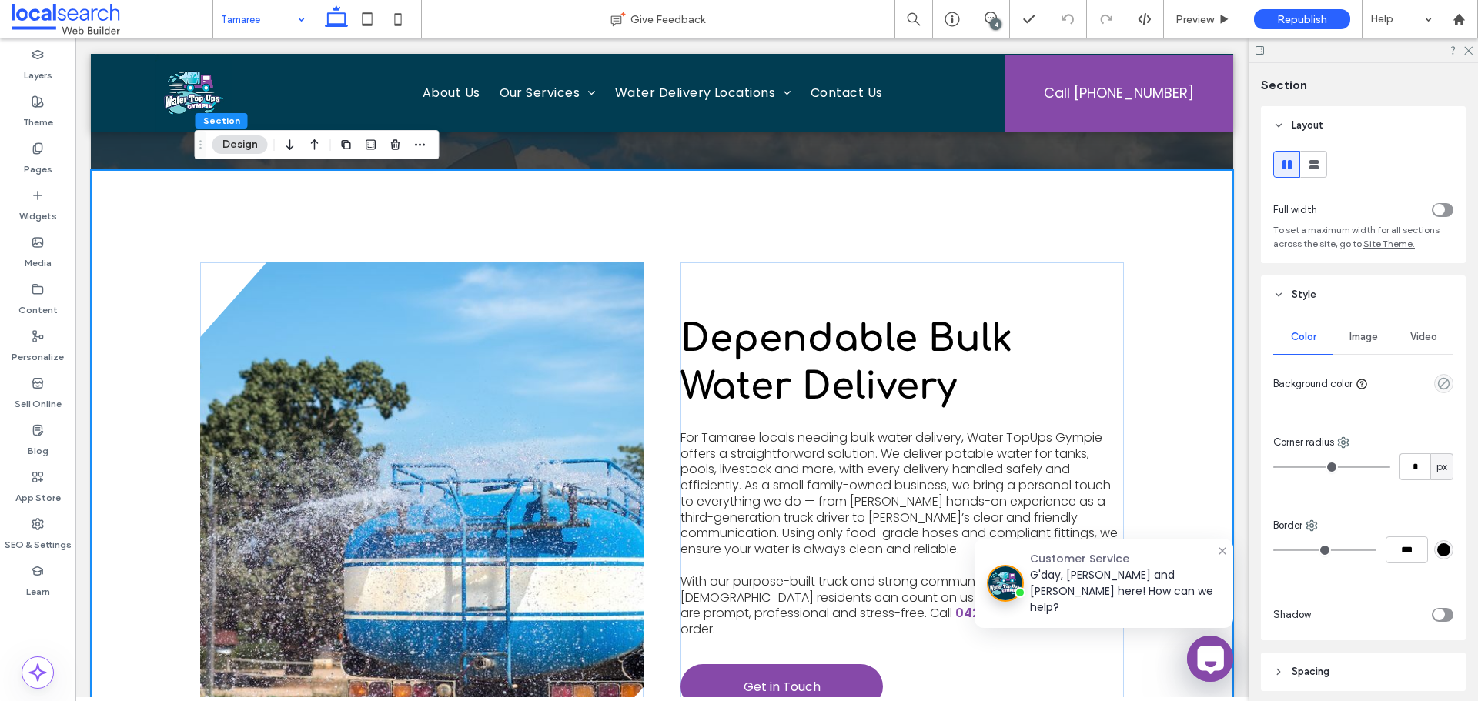
click at [1374, 340] on div "Image" at bounding box center [1363, 337] width 60 height 34
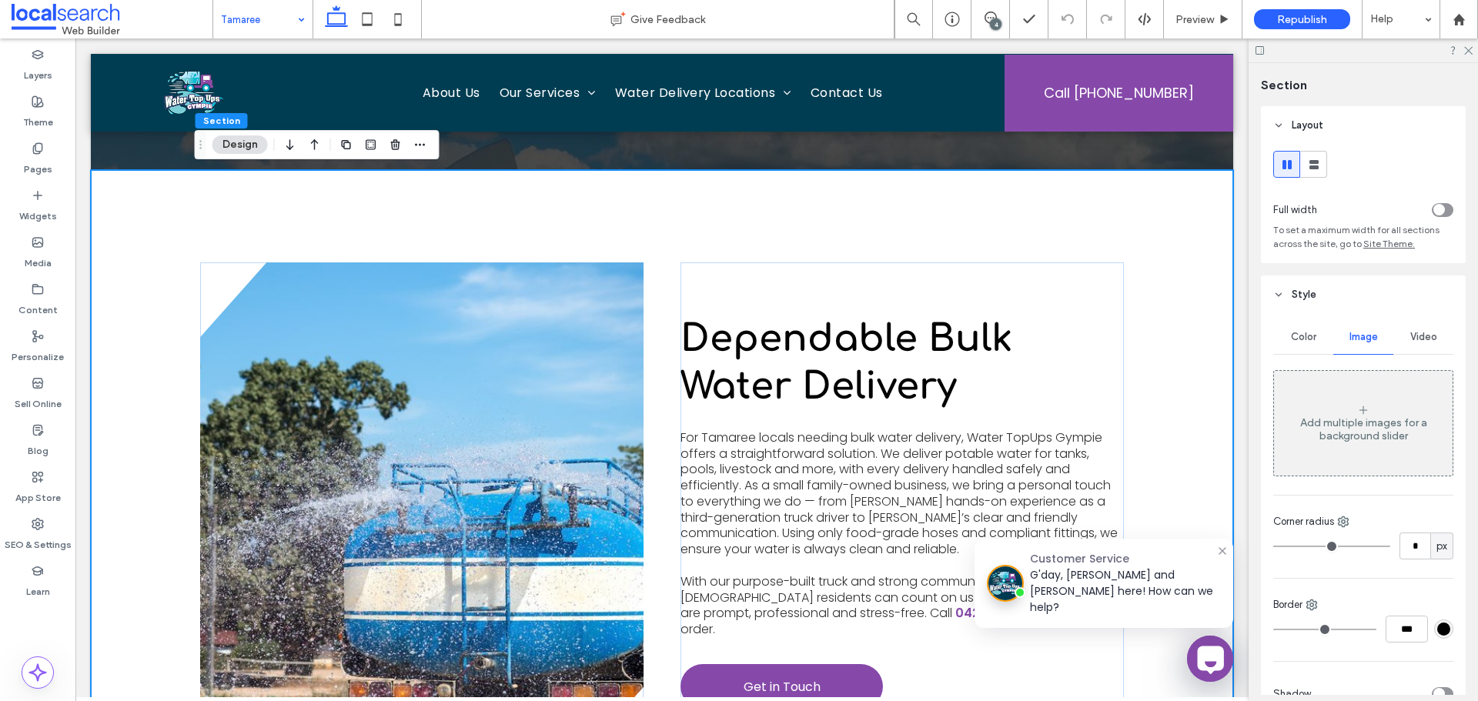
click at [1375, 393] on div "Add multiple images for a background slider" at bounding box center [1363, 424] width 179 height 102
click at [1358, 416] on icon at bounding box center [1363, 410] width 12 height 12
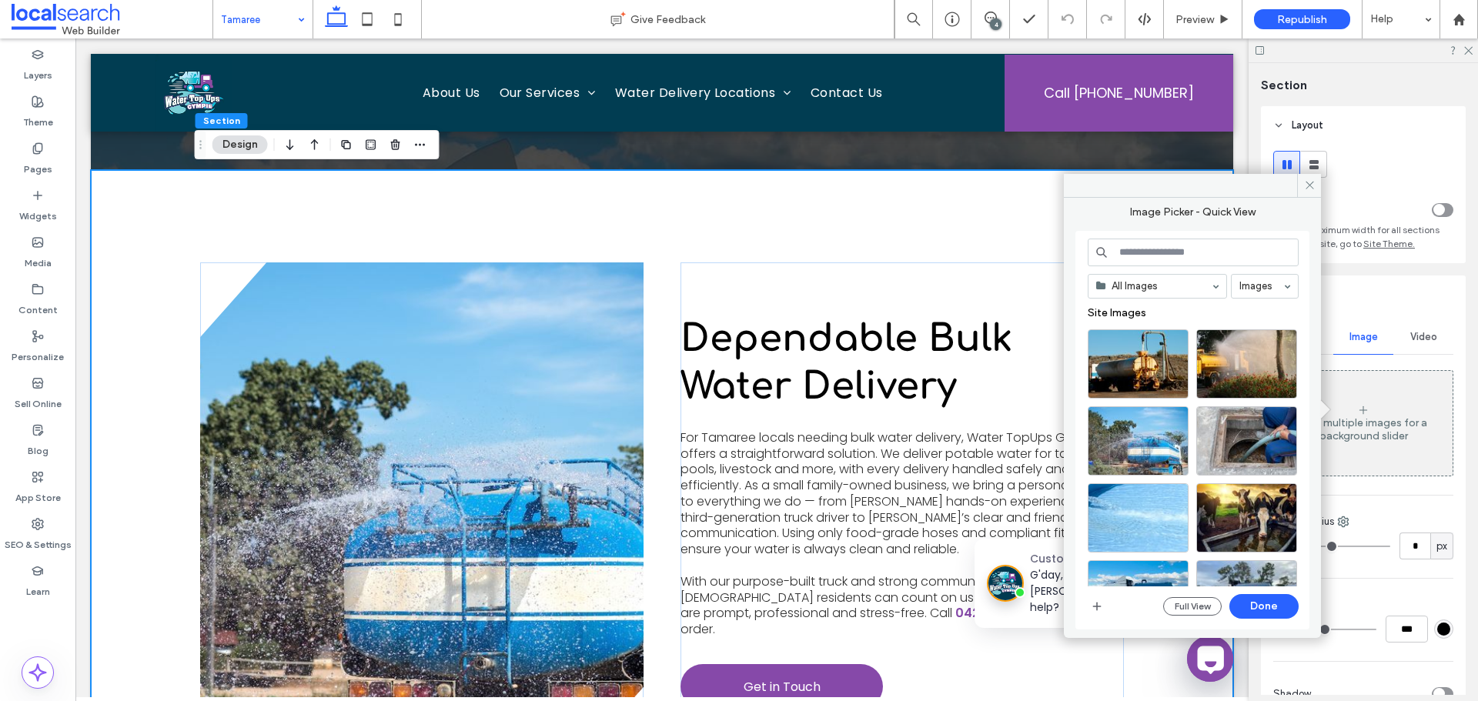
click at [1165, 263] on input at bounding box center [1193, 253] width 211 height 28
paste input "**********"
type input "**********"
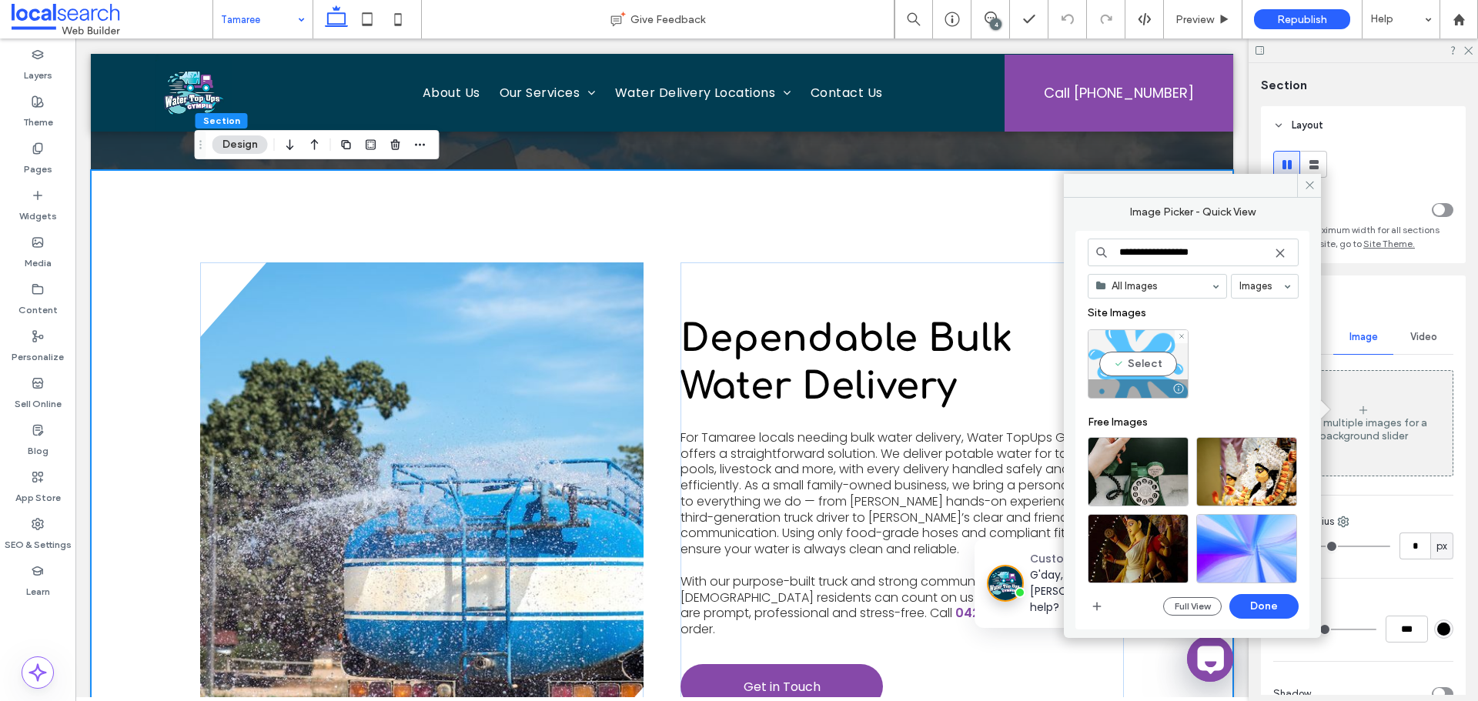
click at [1129, 358] on div "Select" at bounding box center [1138, 363] width 101 height 69
click at [1270, 613] on button "Done" at bounding box center [1263, 606] width 69 height 25
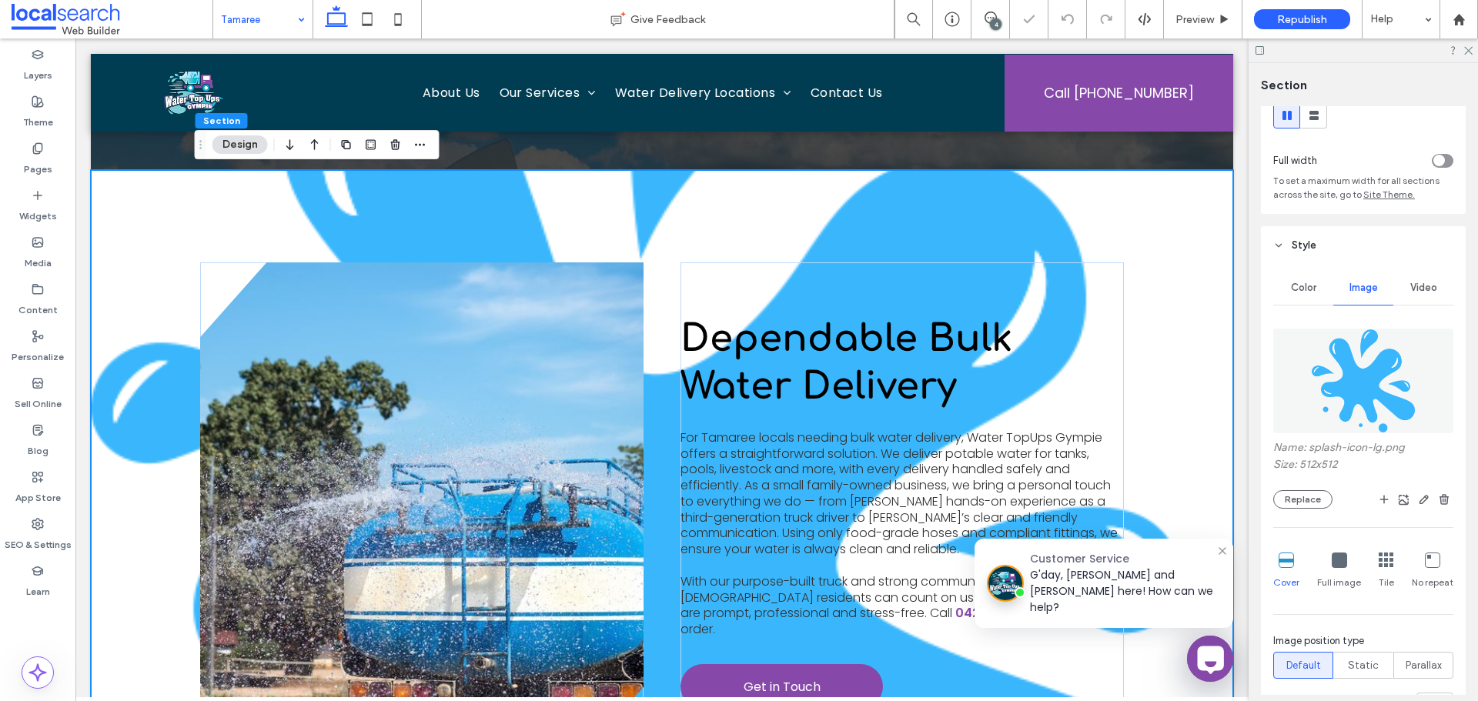
scroll to position [77, 0]
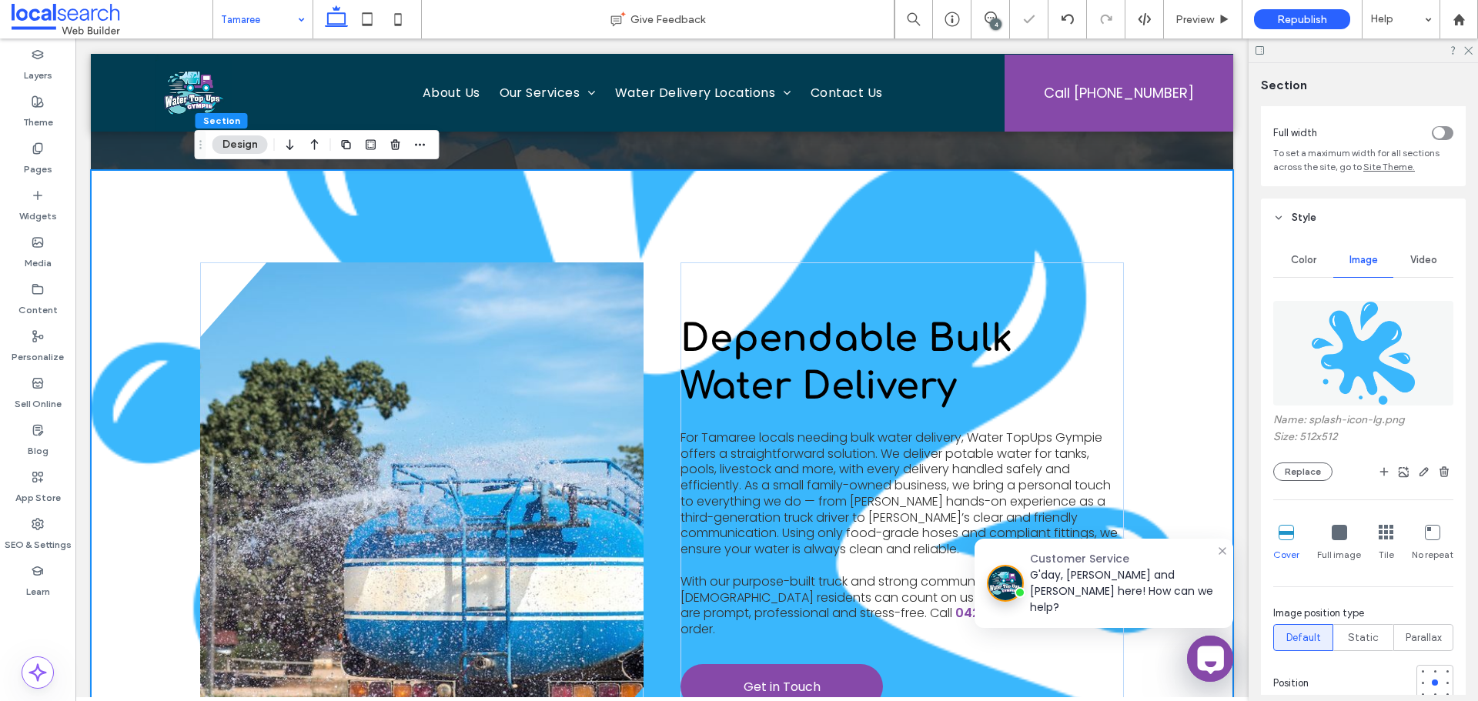
click at [1420, 544] on div "No repeat" at bounding box center [1433, 543] width 42 height 49
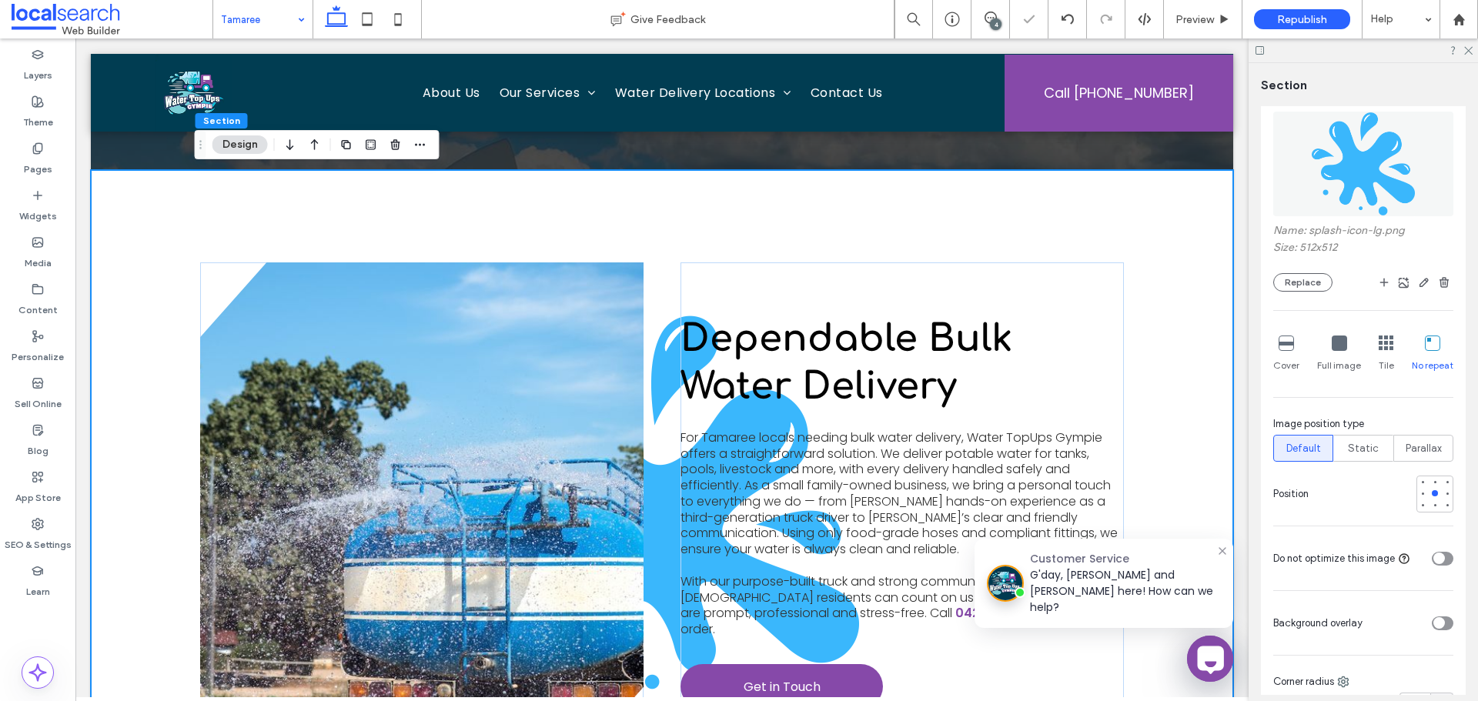
scroll to position [308, 0]
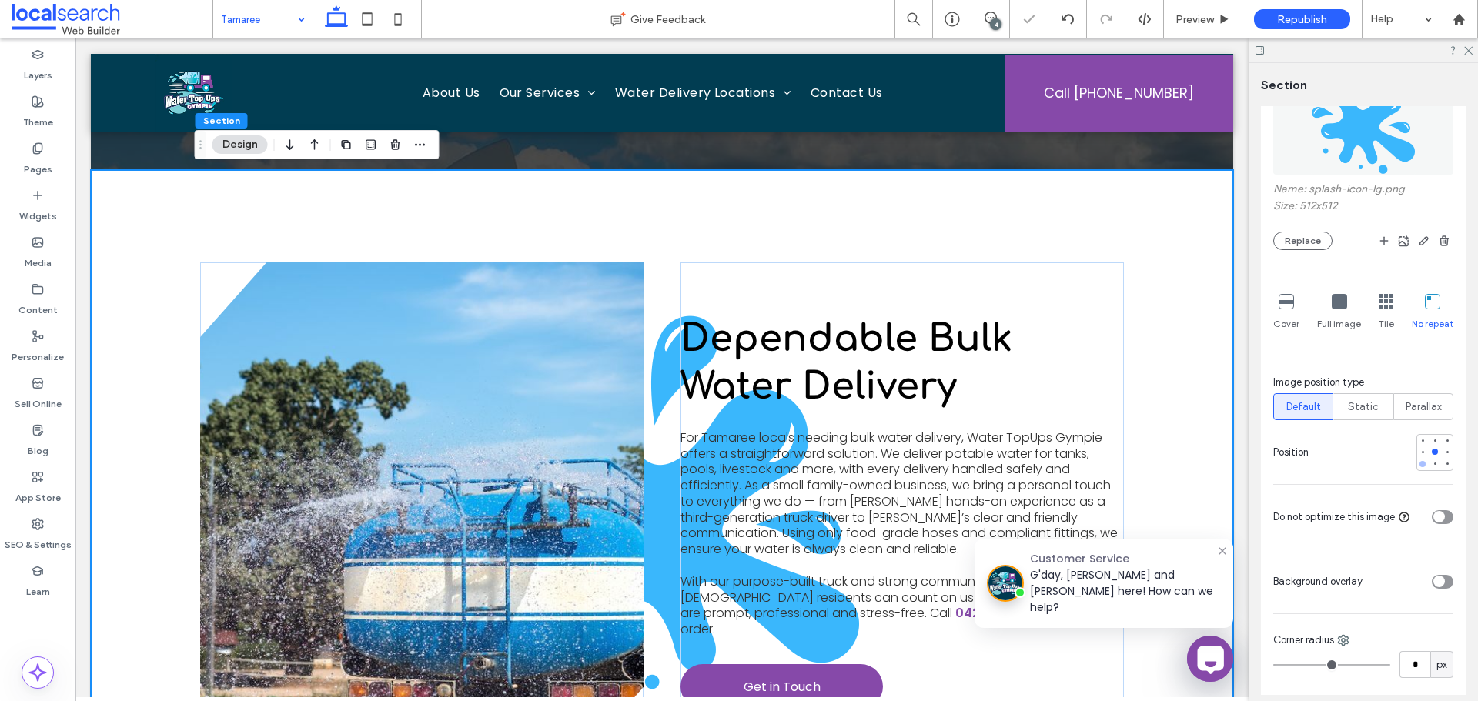
click at [1417, 467] on div at bounding box center [1422, 464] width 11 height 11
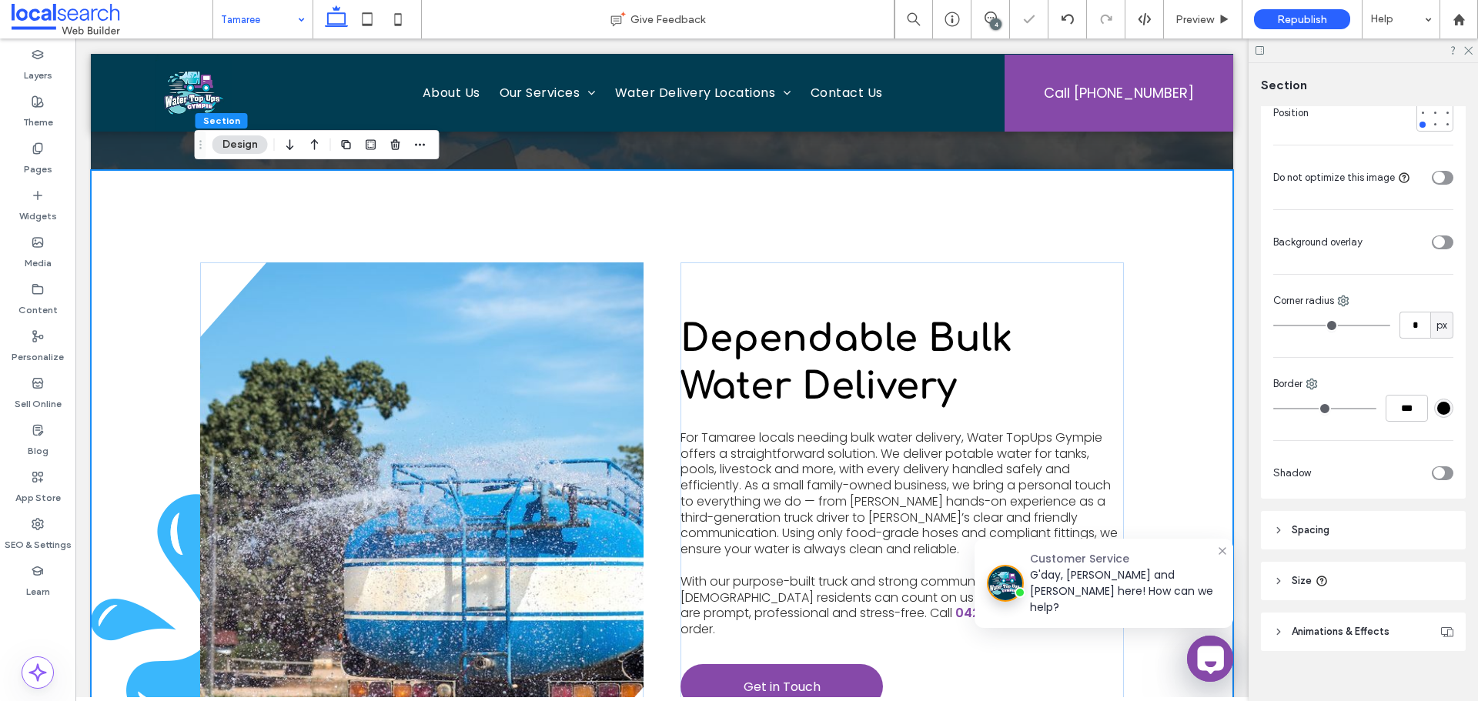
scroll to position [665, 0]
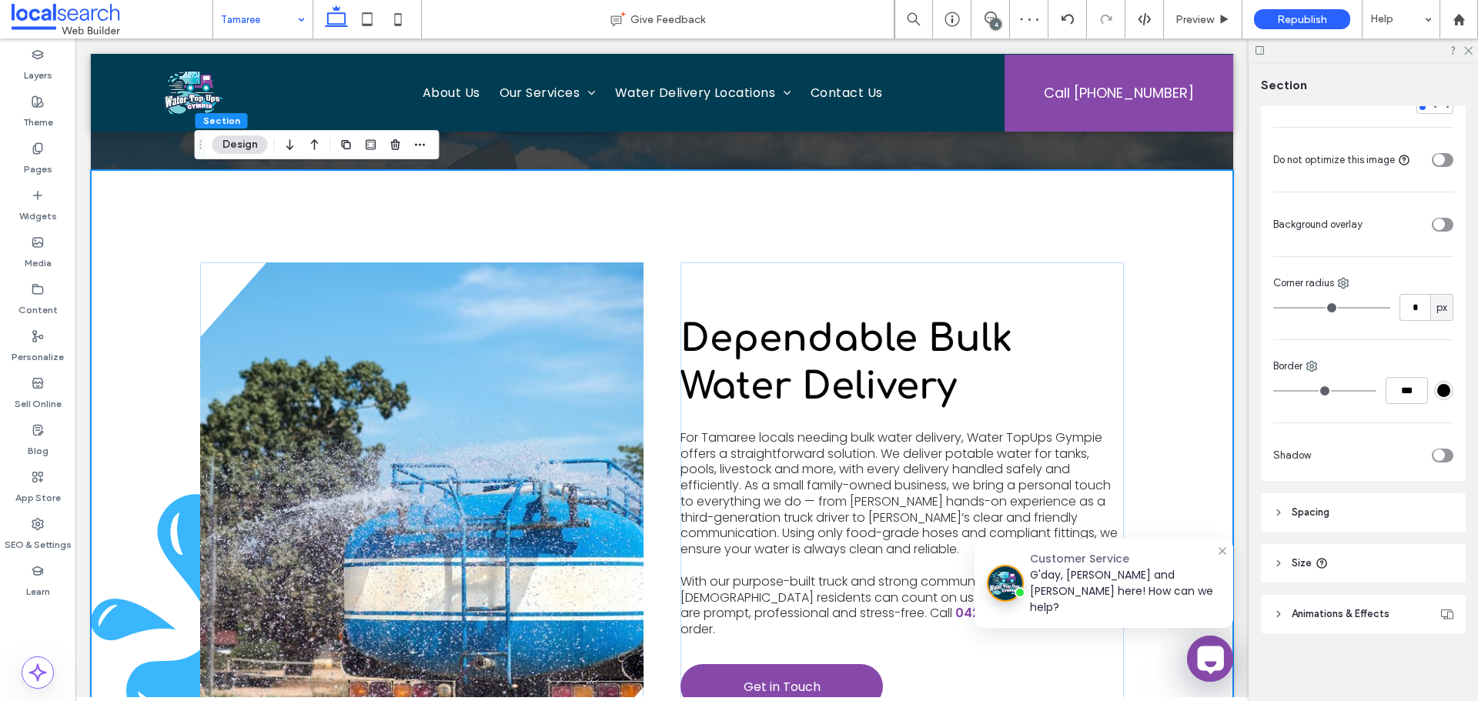
click at [1439, 220] on div "toggle" at bounding box center [1443, 225] width 22 height 14
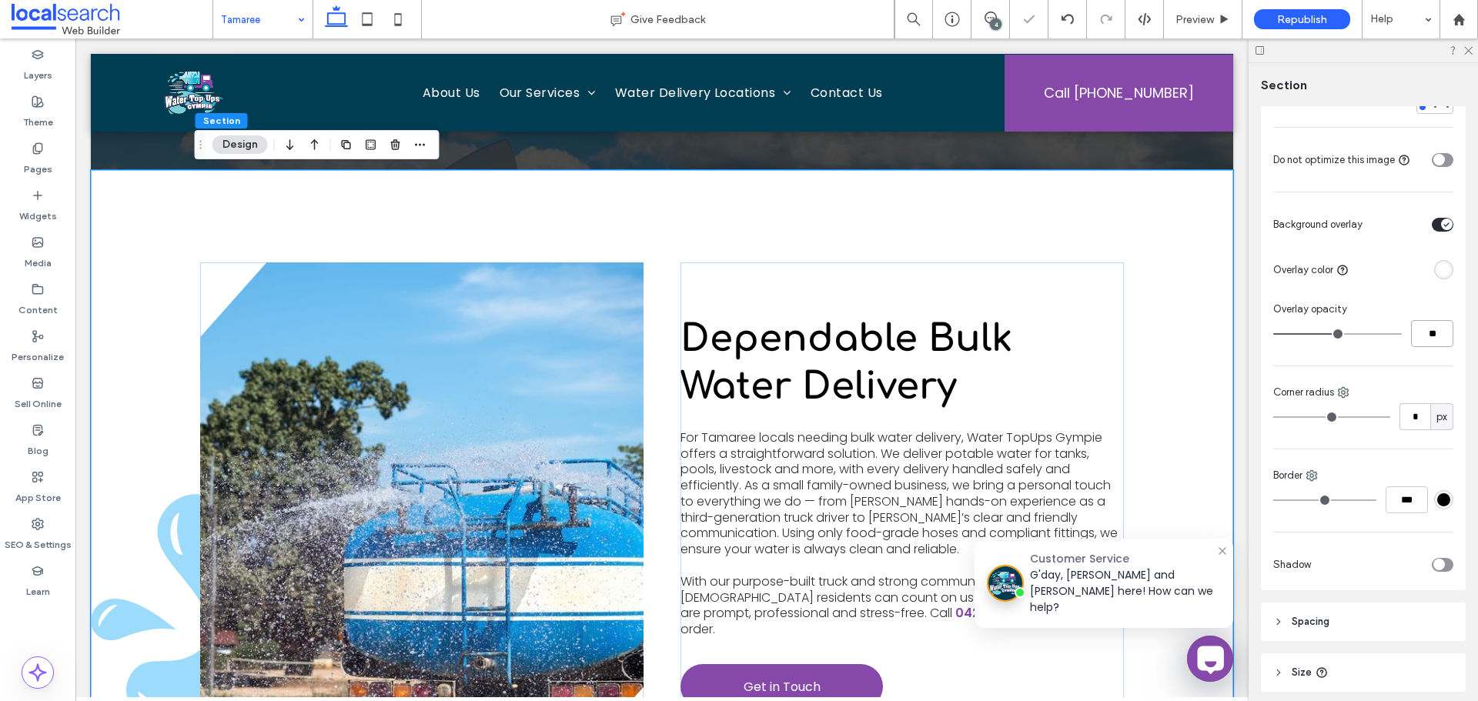
click at [1430, 330] on input "**" at bounding box center [1432, 333] width 42 height 27
type input "**"
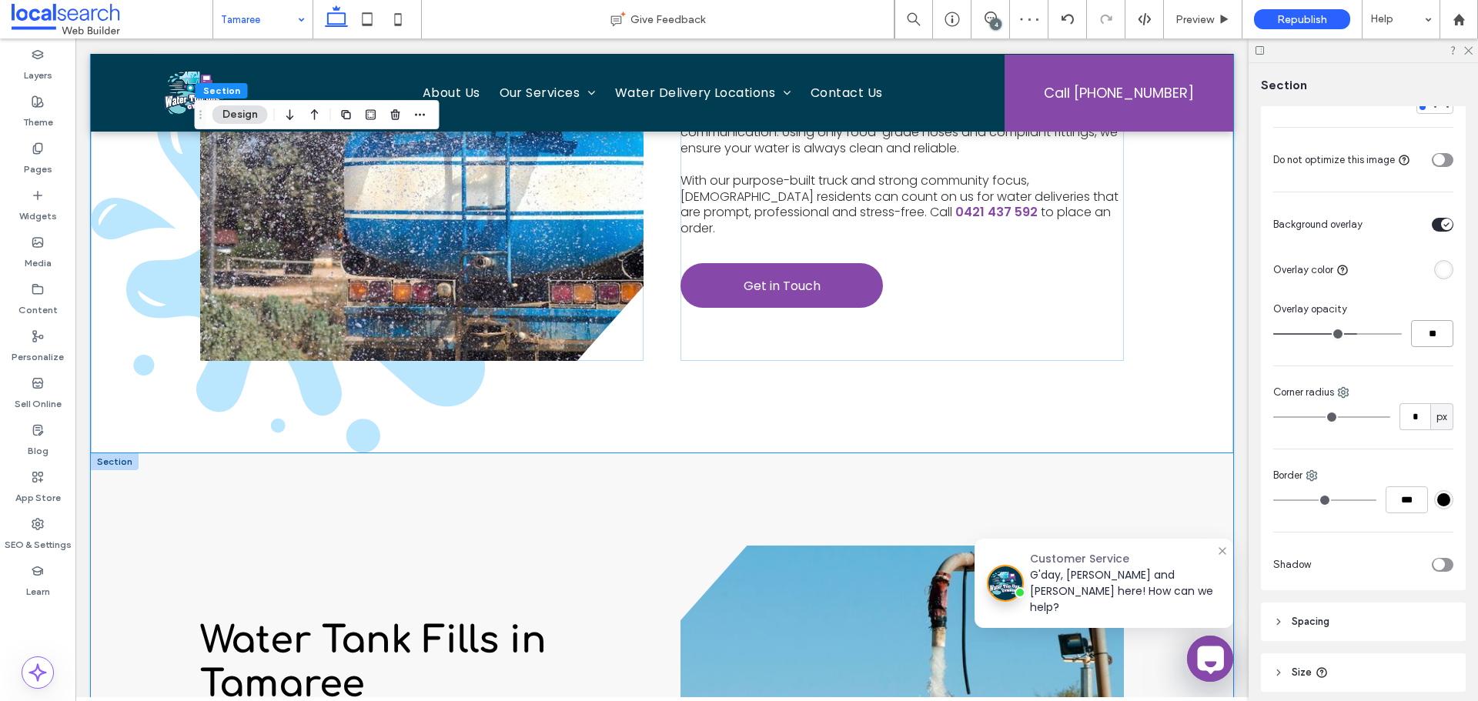
scroll to position [847, 0]
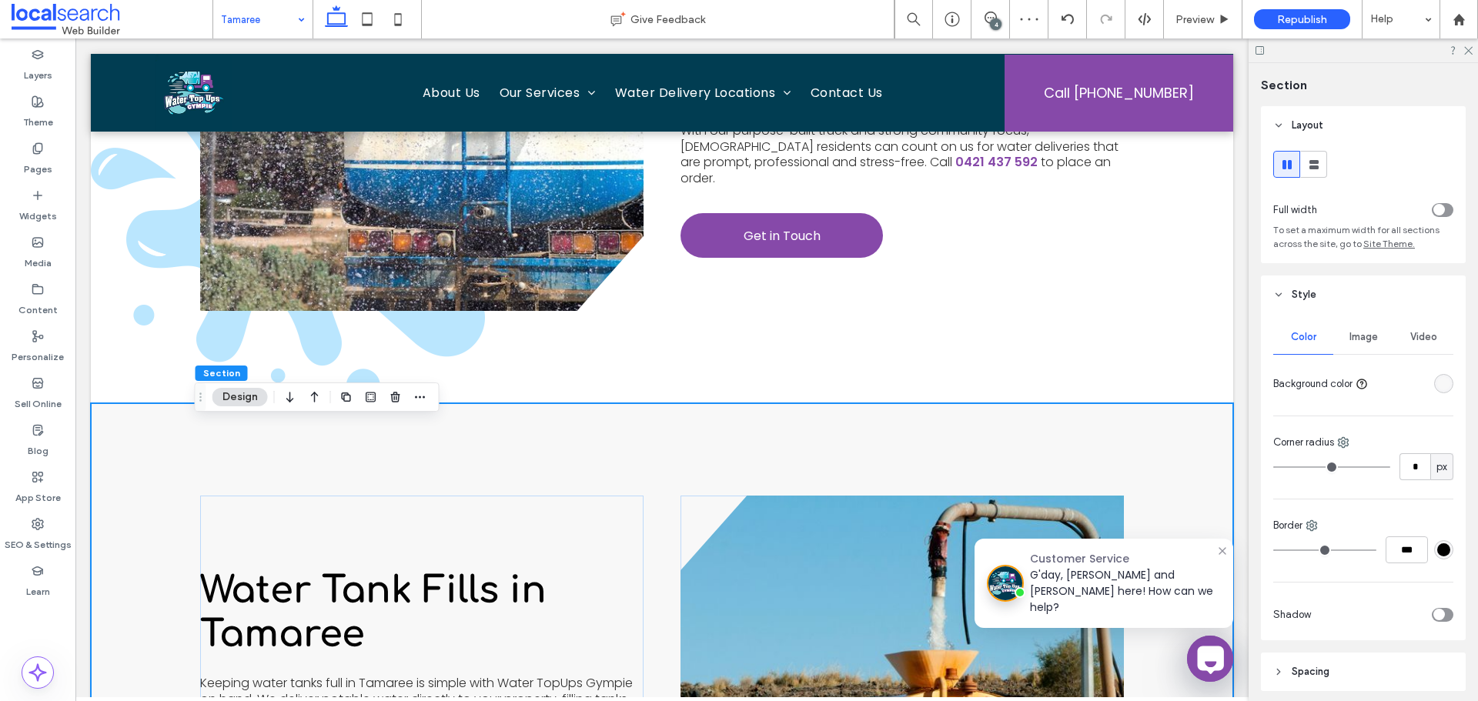
scroll to position [1001, 0]
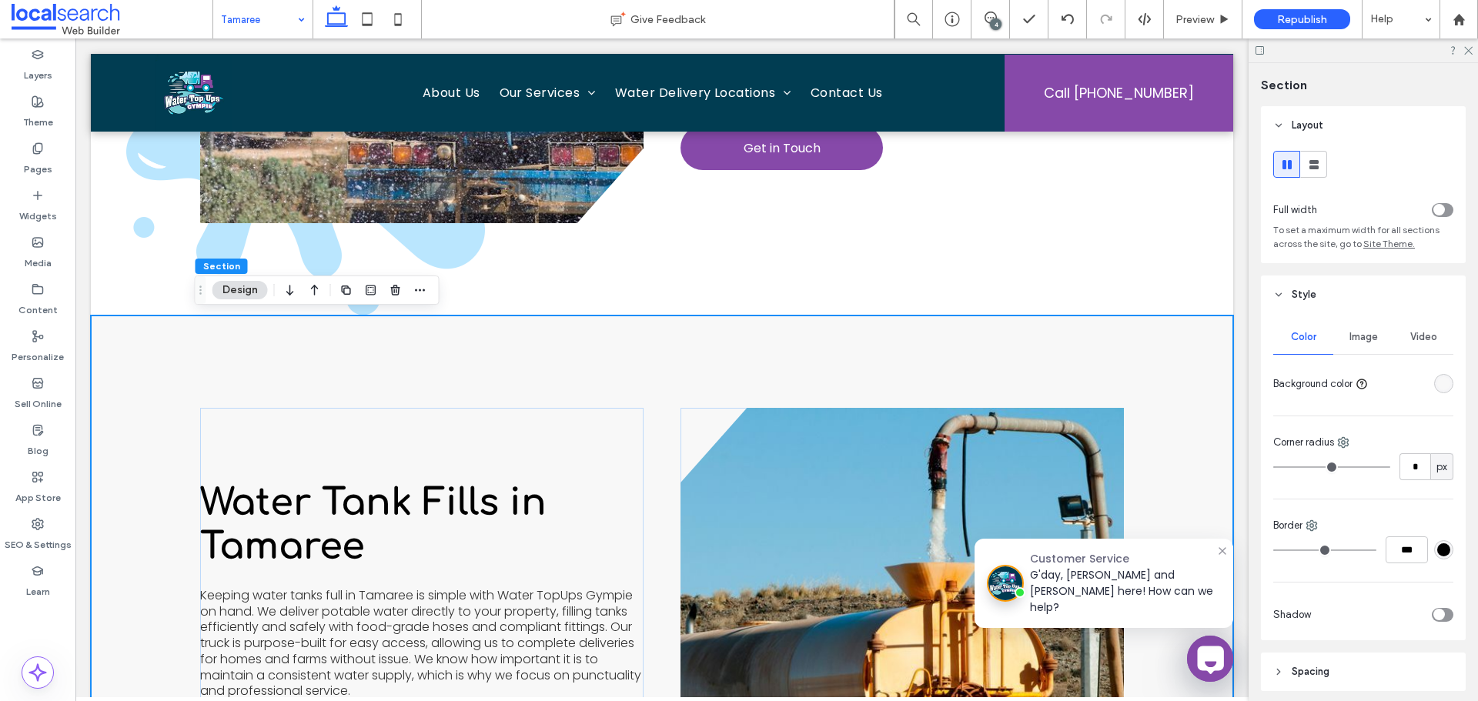
click at [1362, 349] on div "Image" at bounding box center [1363, 337] width 60 height 34
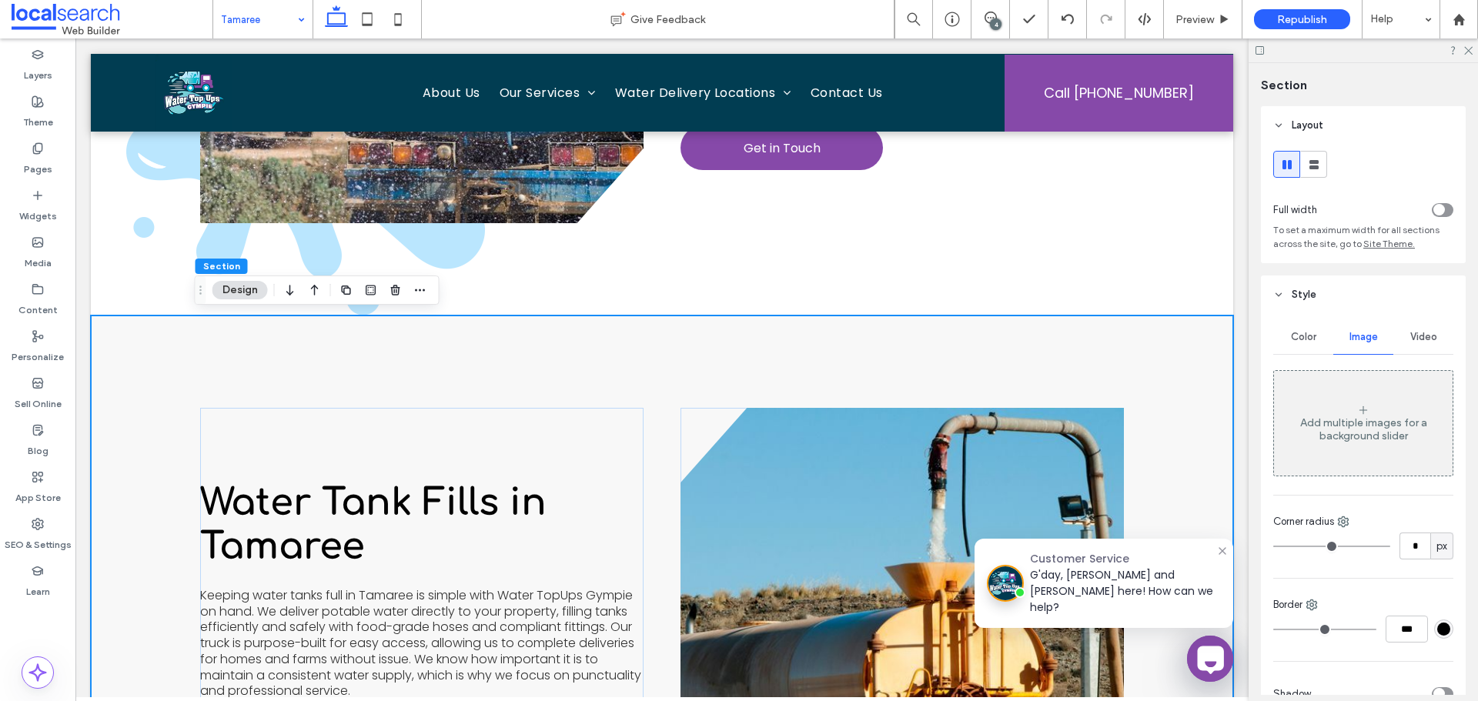
click at [1352, 432] on div "Add multiple images for a background slider" at bounding box center [1363, 429] width 179 height 26
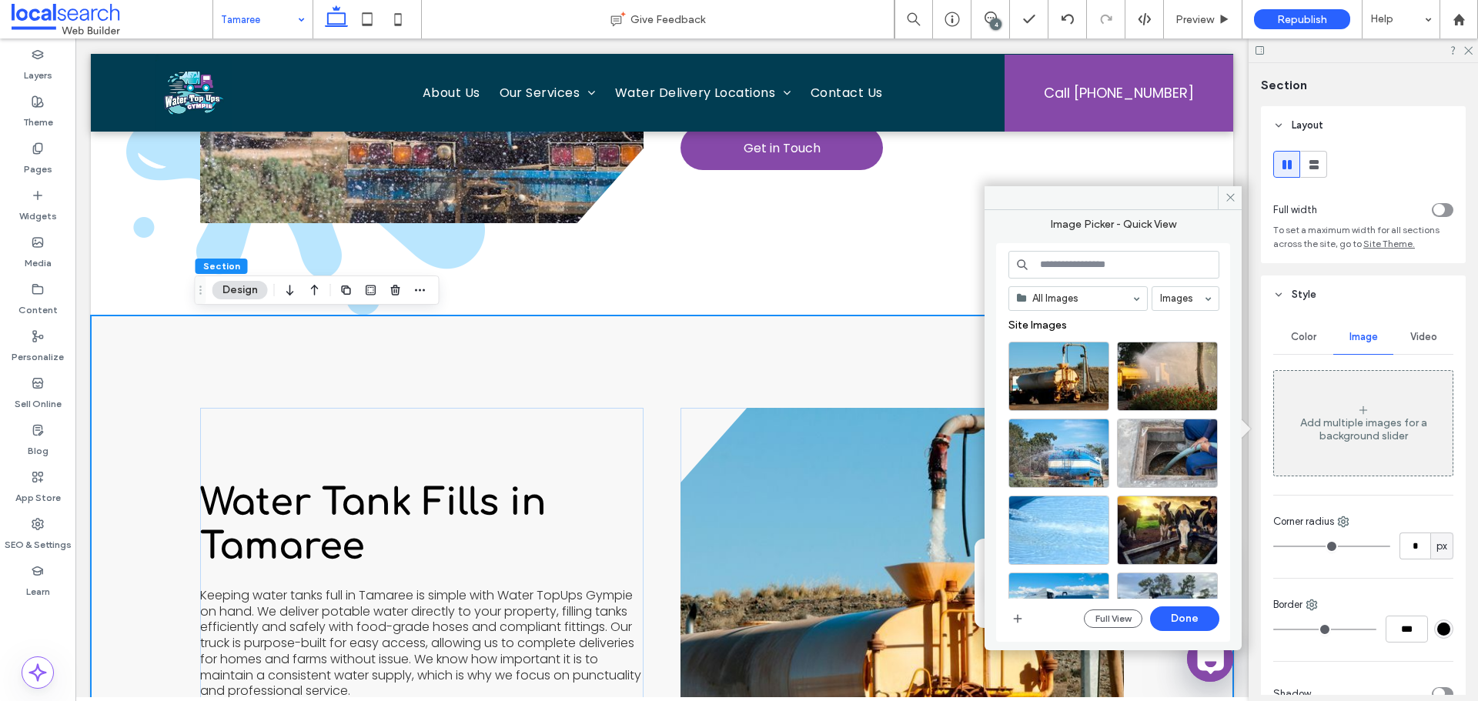
click at [1084, 259] on input at bounding box center [1113, 265] width 211 height 28
paste input "**********"
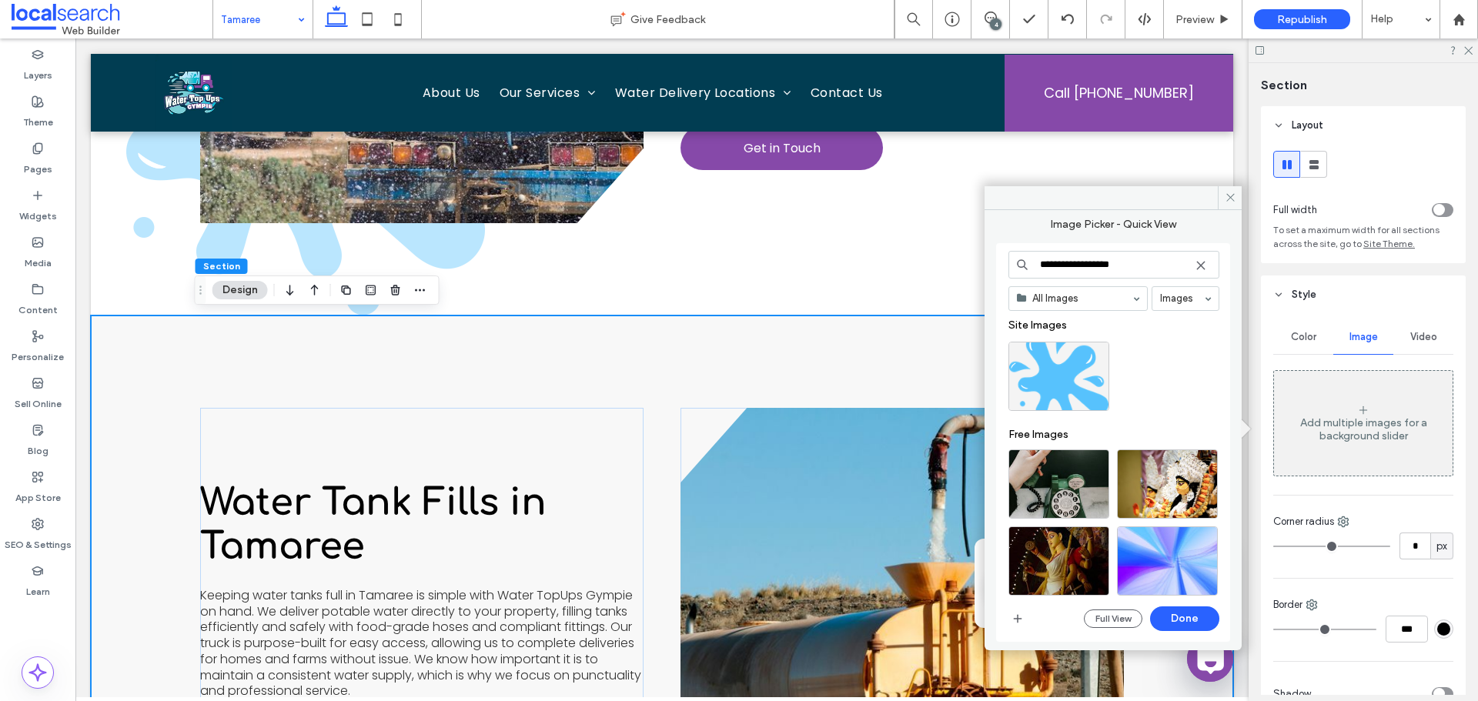
type input "**********"
click at [1066, 375] on div "Select" at bounding box center [1058, 376] width 101 height 69
click at [1182, 617] on button "Done" at bounding box center [1184, 619] width 69 height 25
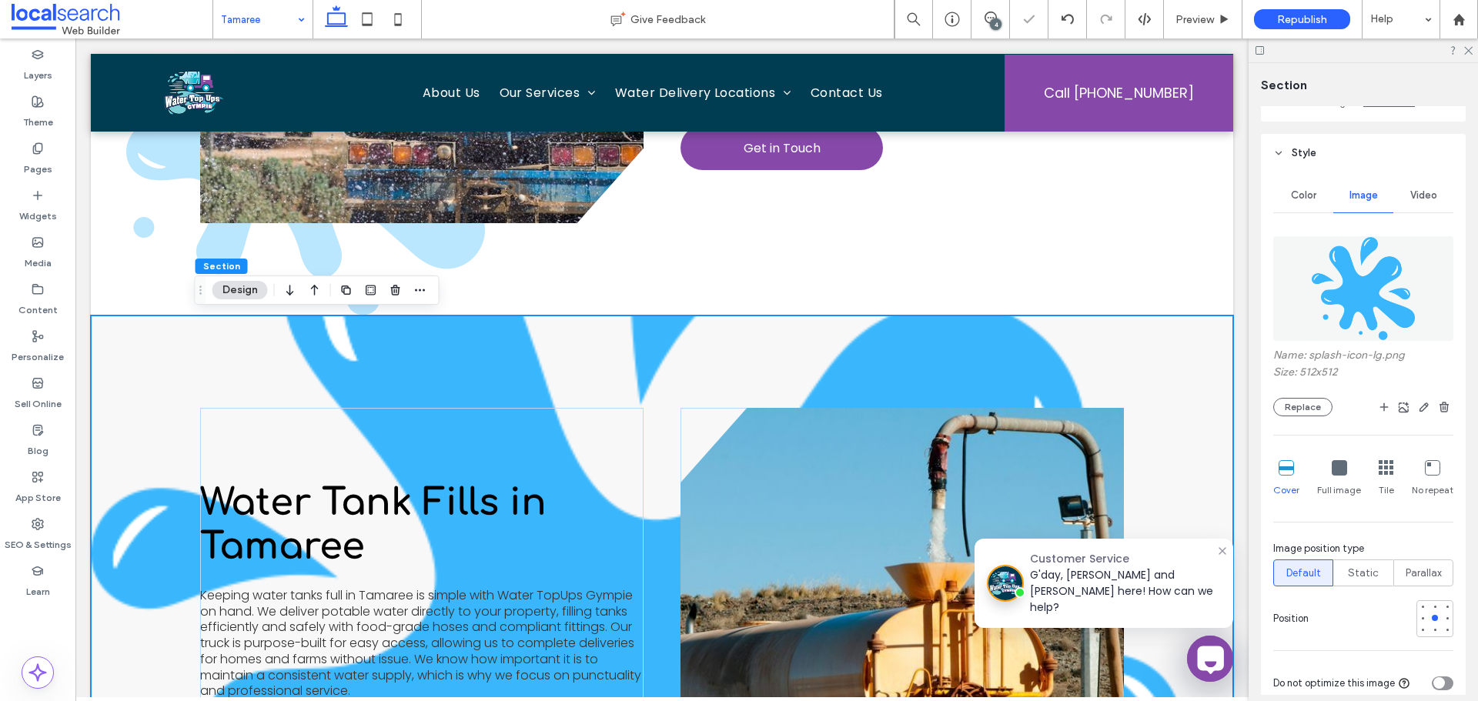
scroll to position [154, 0]
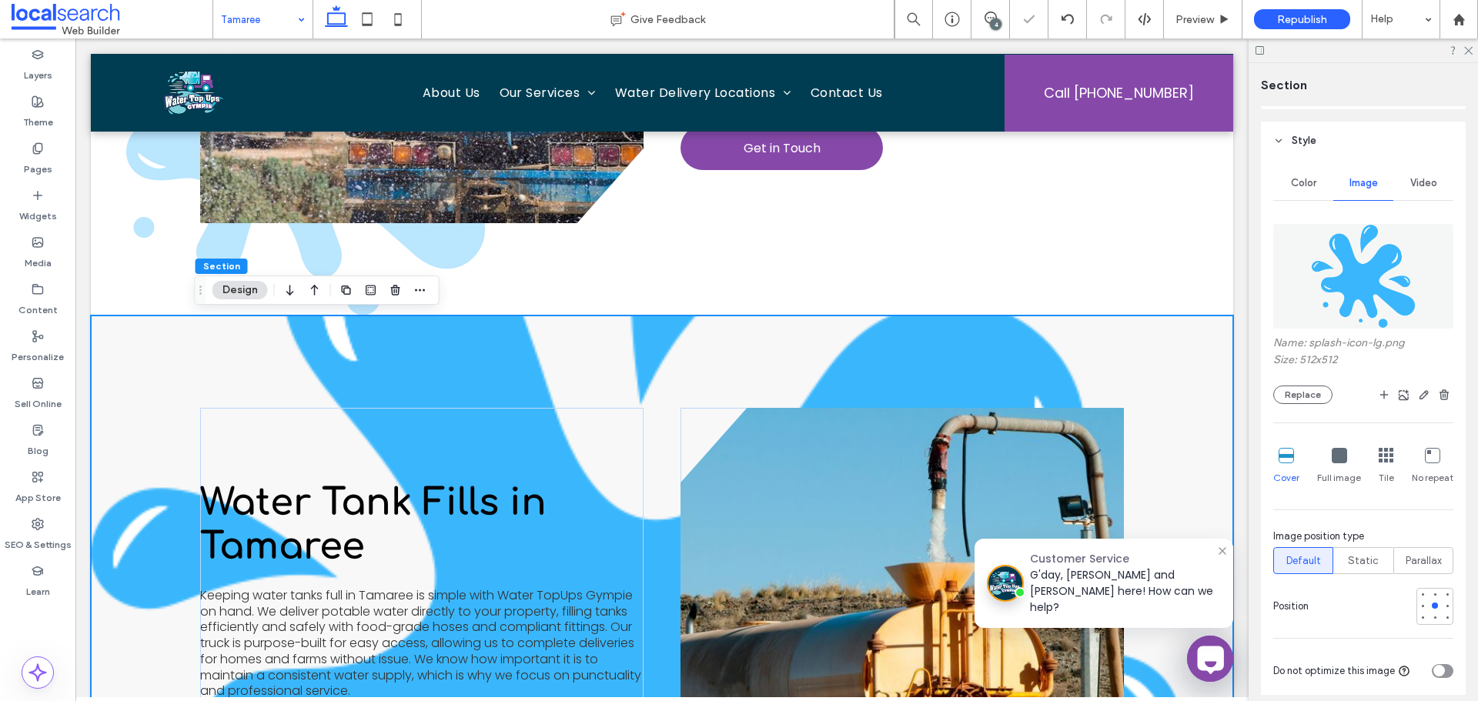
click at [1429, 465] on div "No repeat" at bounding box center [1433, 466] width 42 height 49
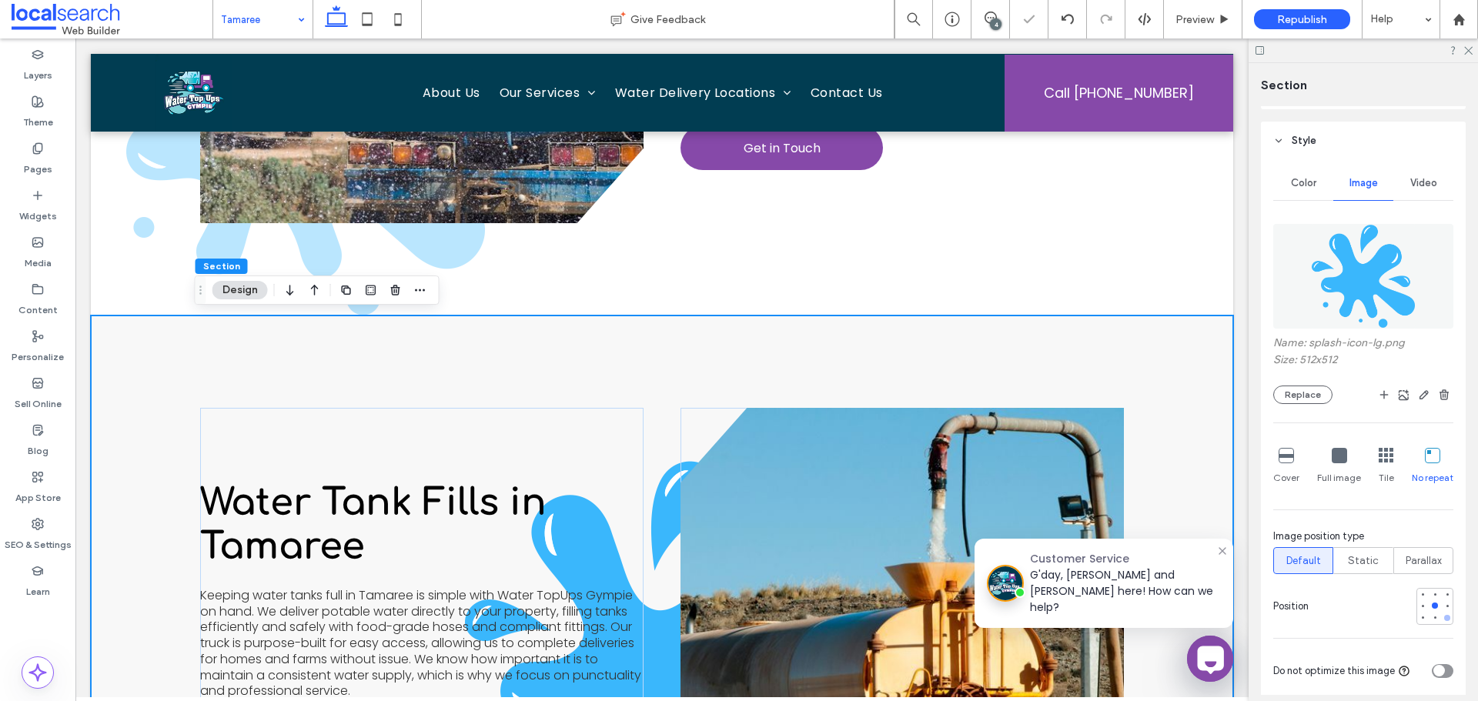
click at [1442, 623] on div at bounding box center [1447, 618] width 11 height 11
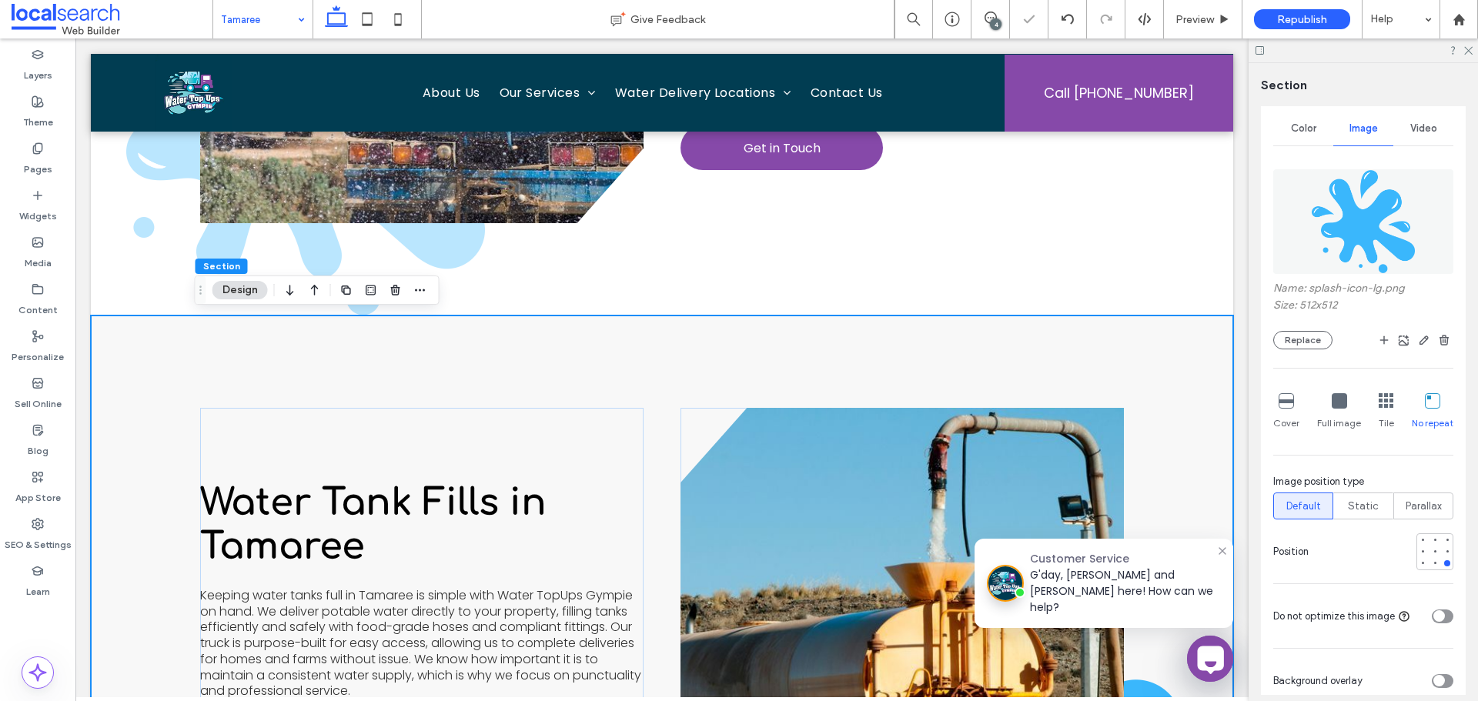
scroll to position [308, 0]
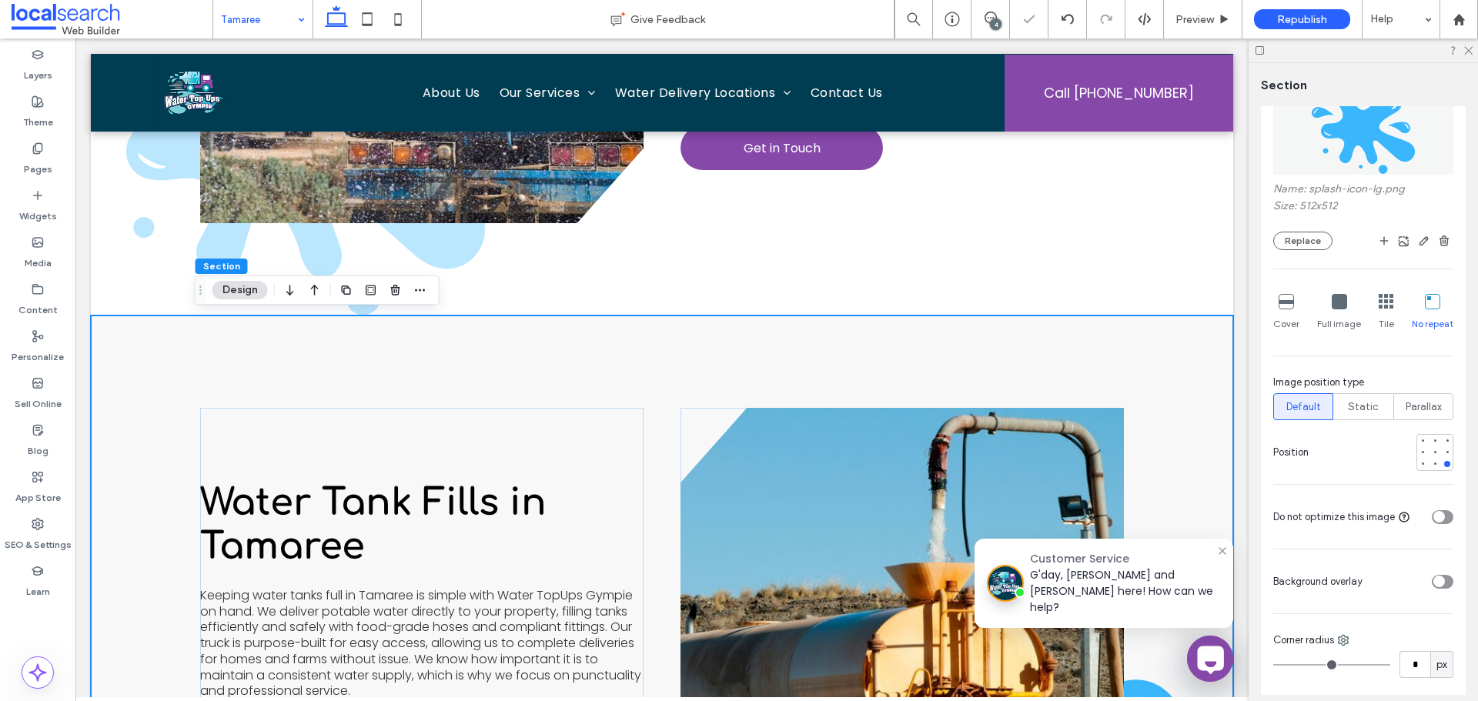
click at [1440, 585] on div "toggle" at bounding box center [1443, 582] width 22 height 14
type input "**"
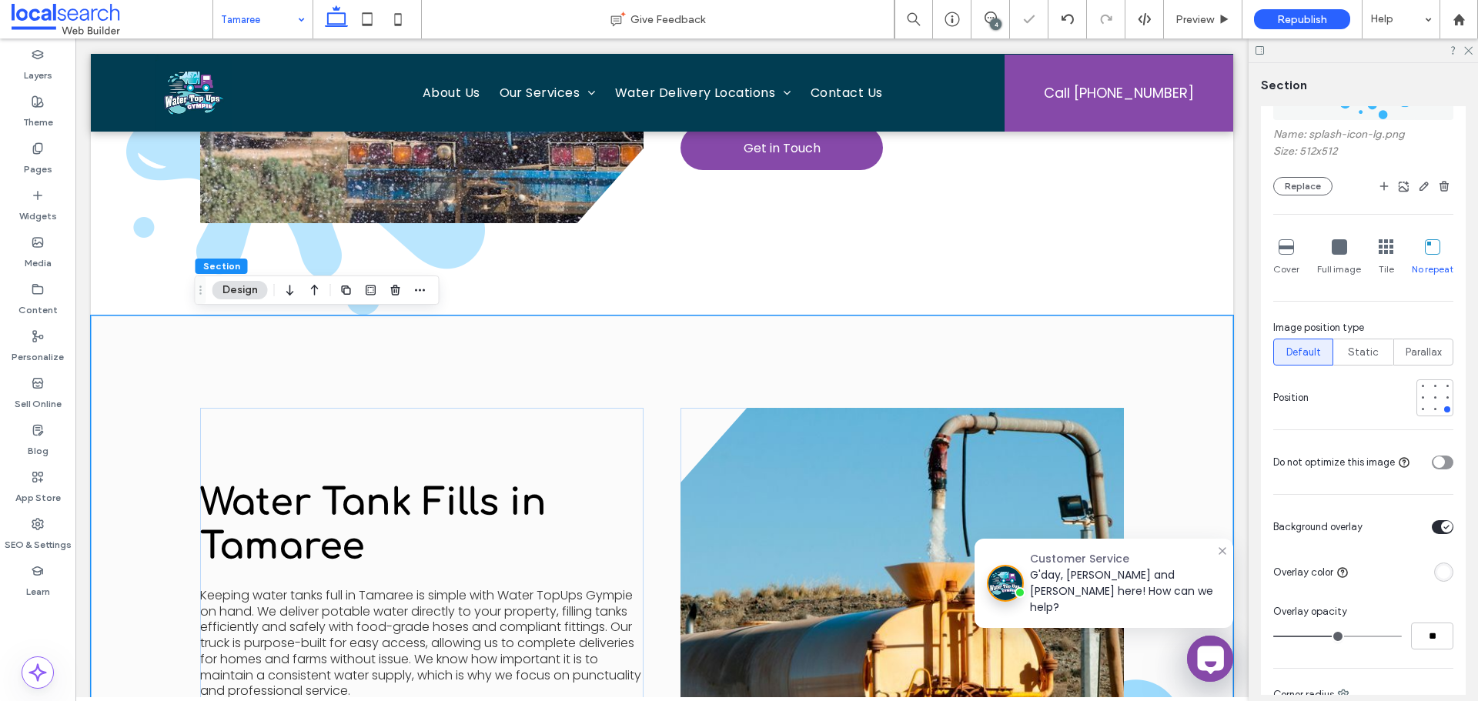
scroll to position [462, 0]
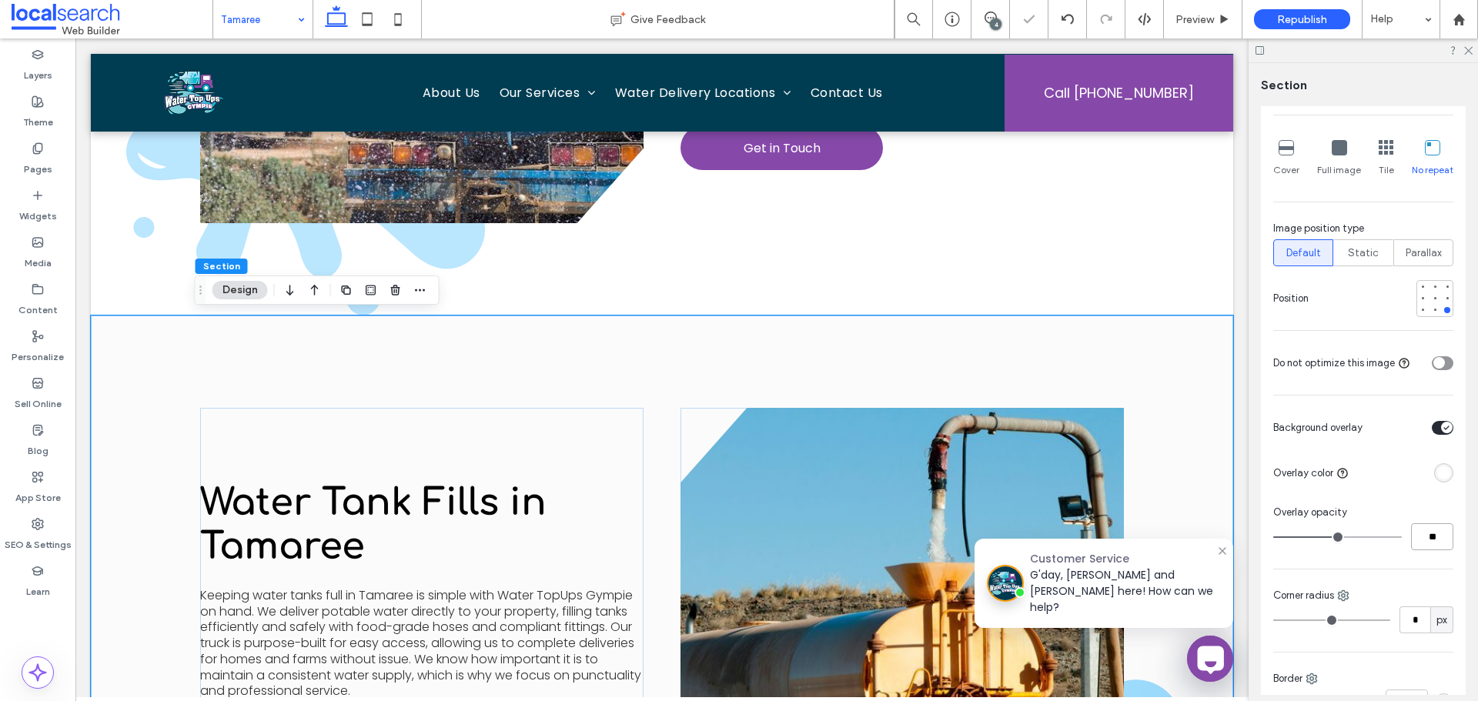
click at [1430, 539] on input "**" at bounding box center [1432, 536] width 42 height 27
type input "**"
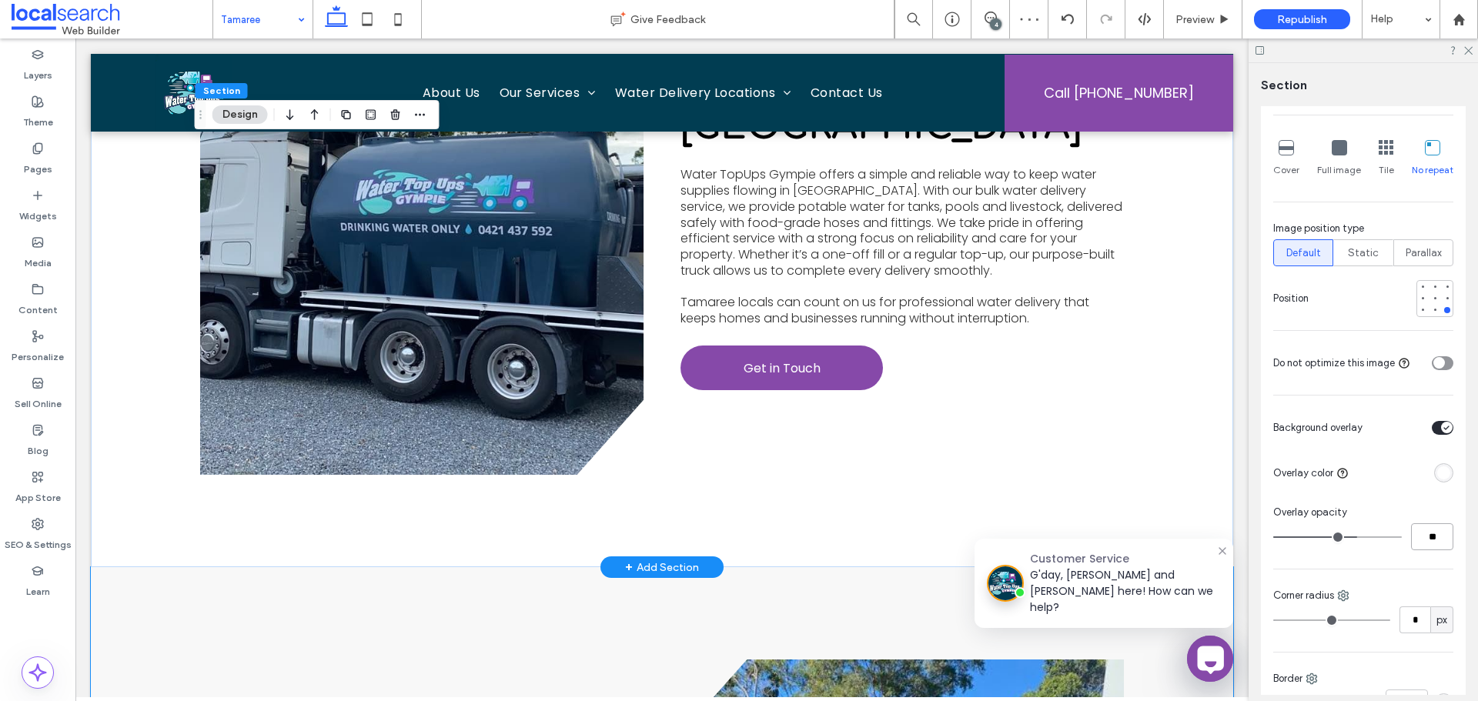
scroll to position [2155, 0]
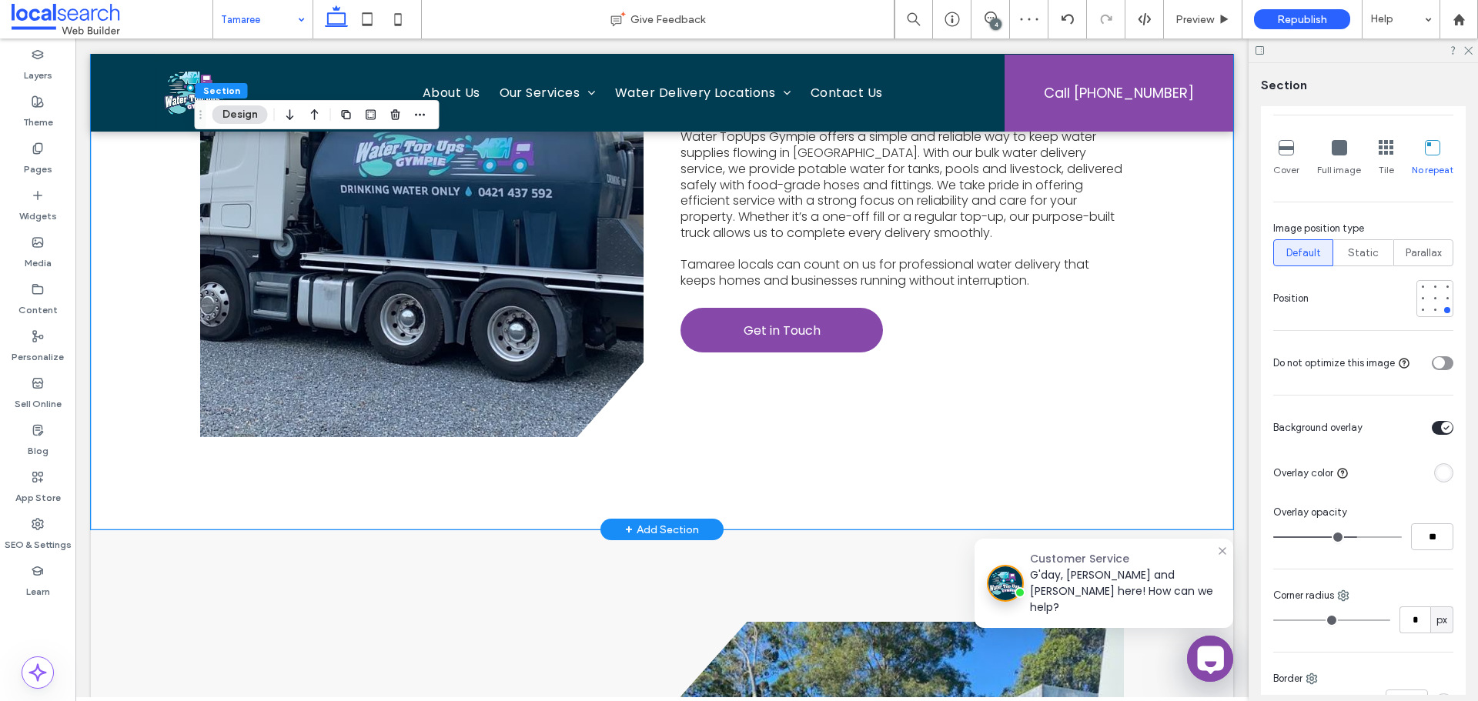
click at [677, 474] on div "View more Water Delivery in Tamaree Water TopUps Gympie offers a simple and rel…" at bounding box center [662, 187] width 924 height 684
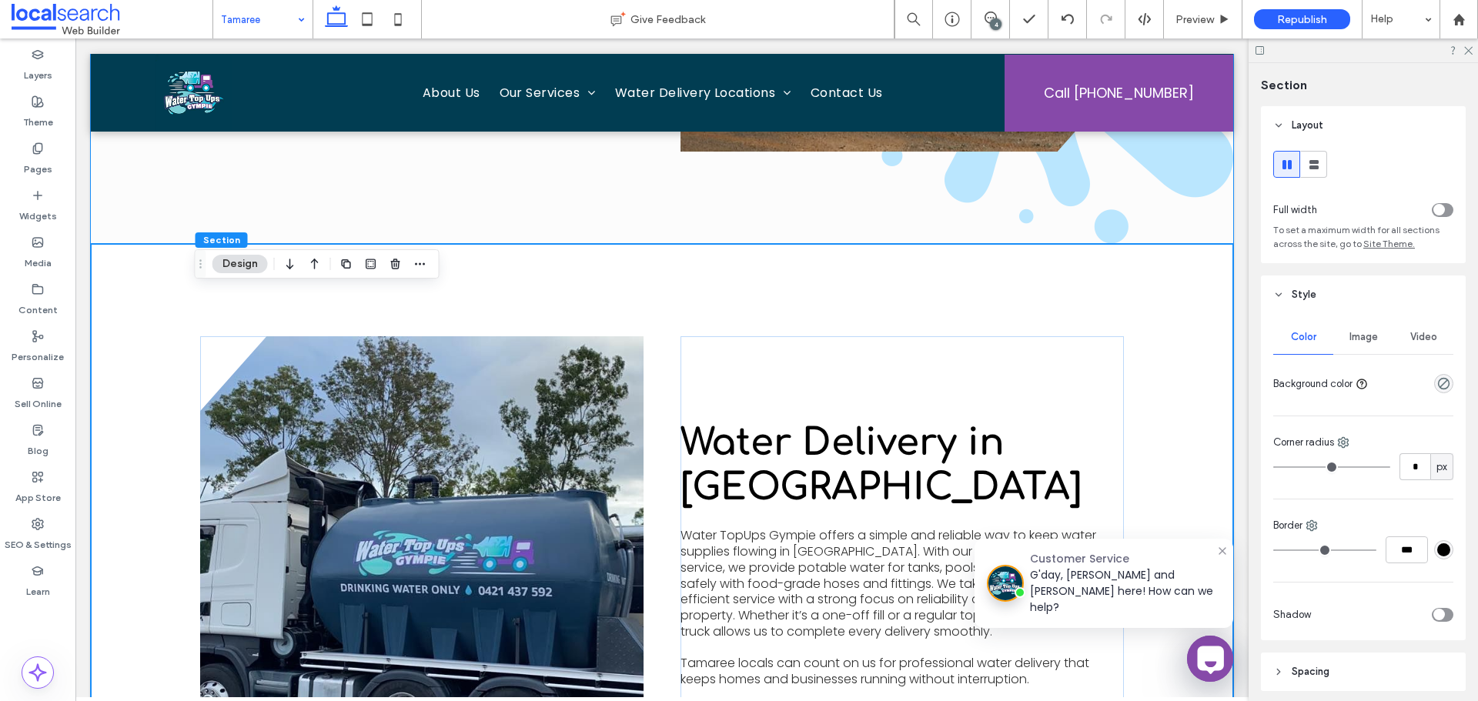
scroll to position [1770, 0]
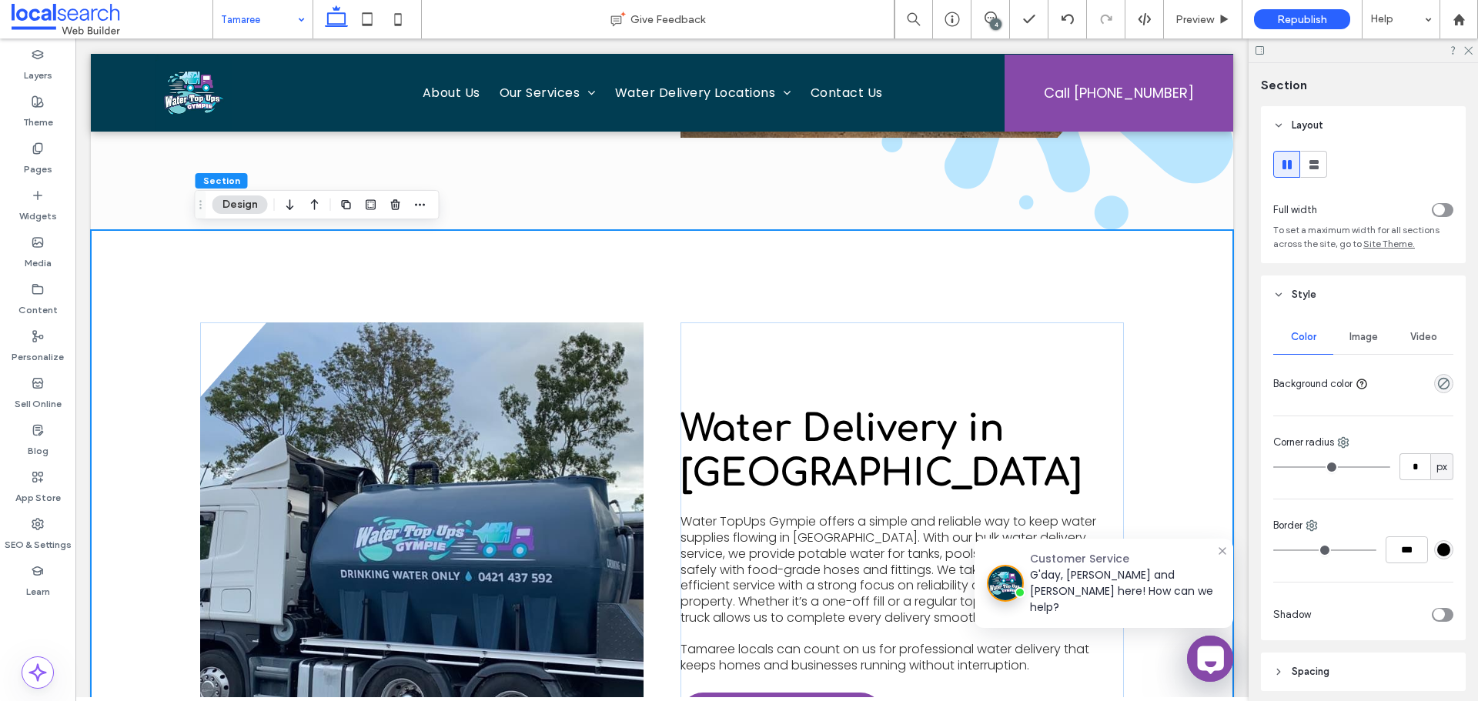
click at [1345, 344] on div "Image" at bounding box center [1363, 337] width 60 height 34
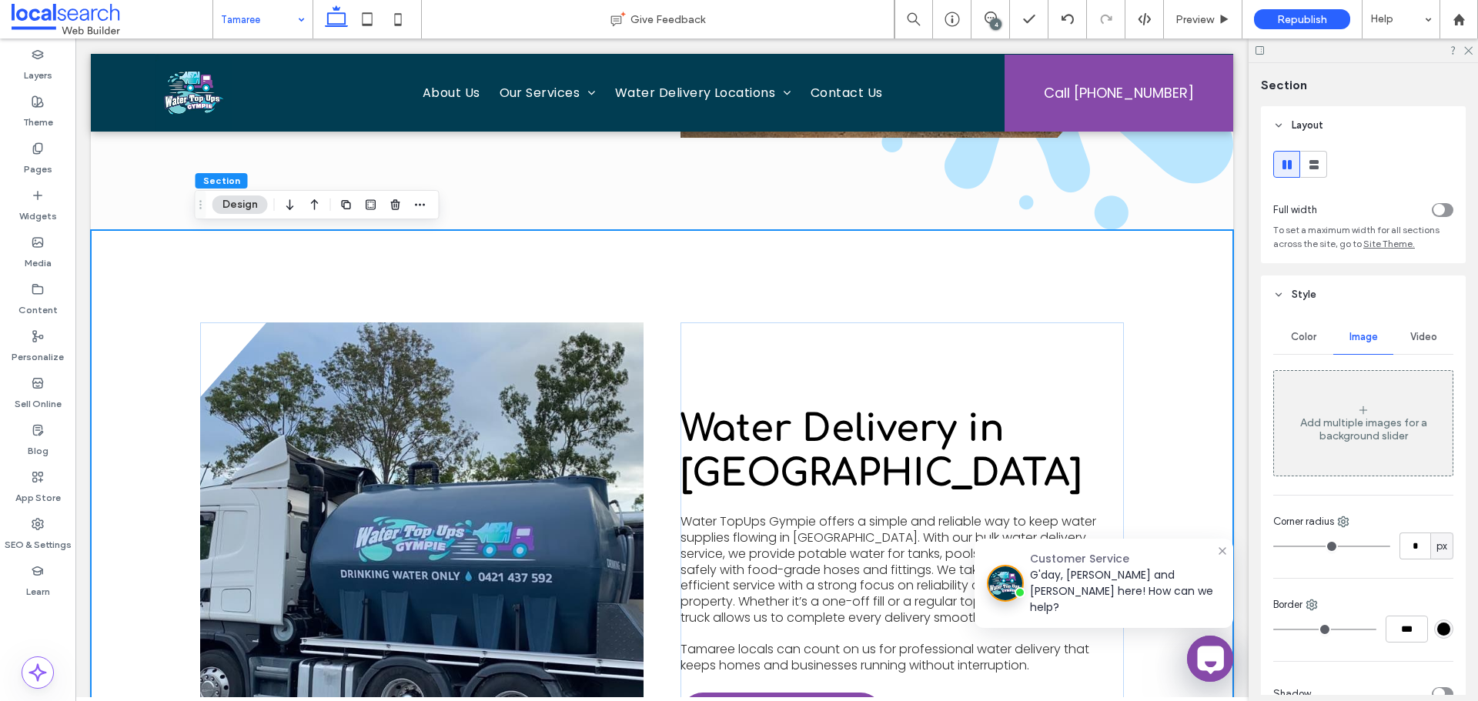
click at [1387, 460] on div "Add multiple images for a background slider" at bounding box center [1363, 424] width 179 height 102
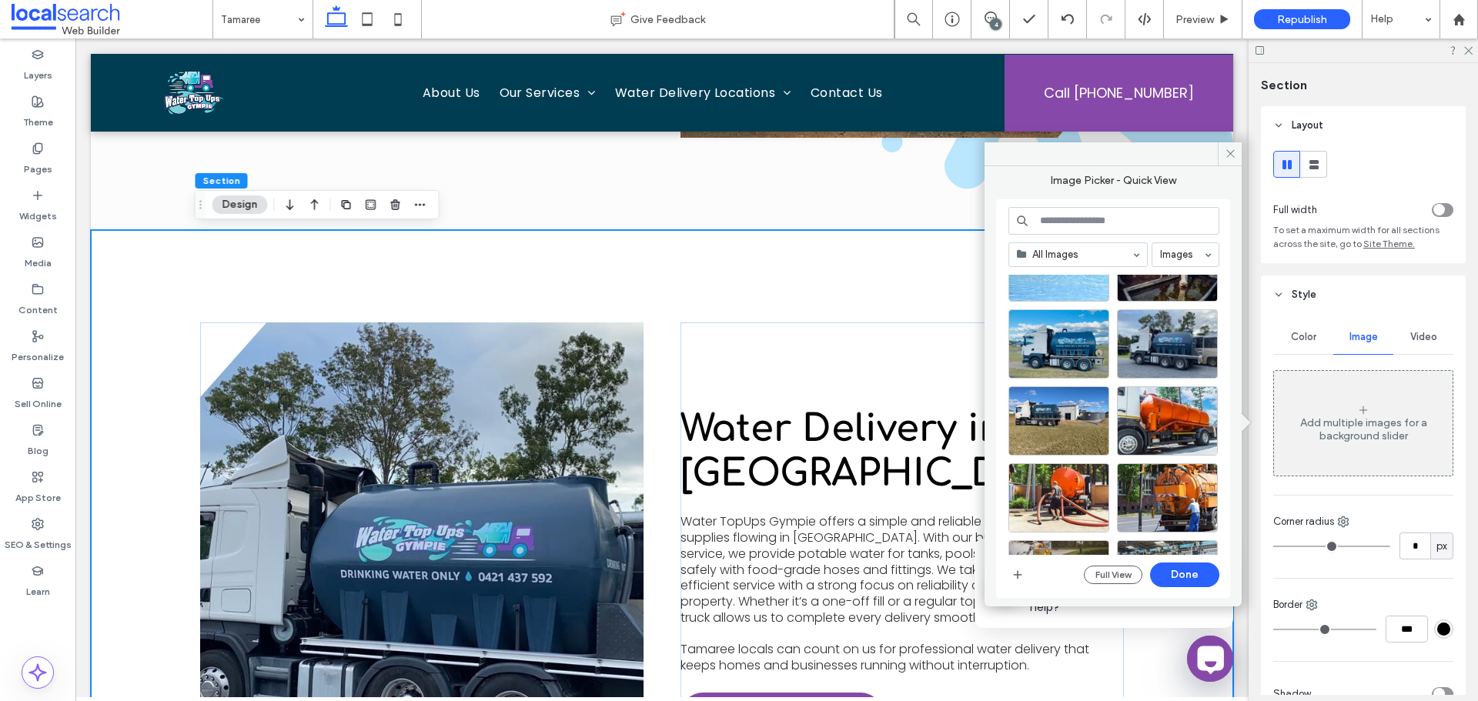
scroll to position [154, 0]
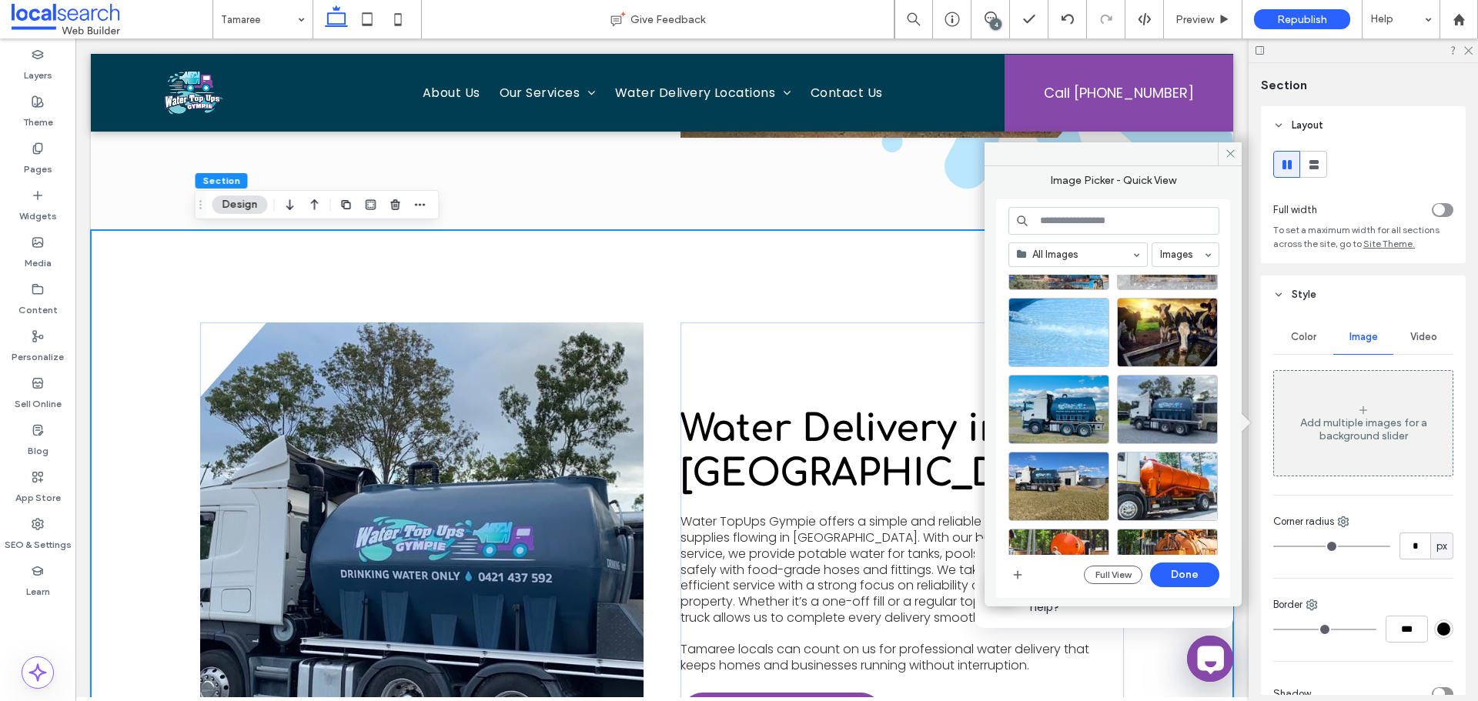
click at [1113, 228] on input at bounding box center [1113, 221] width 211 height 28
paste input "**********"
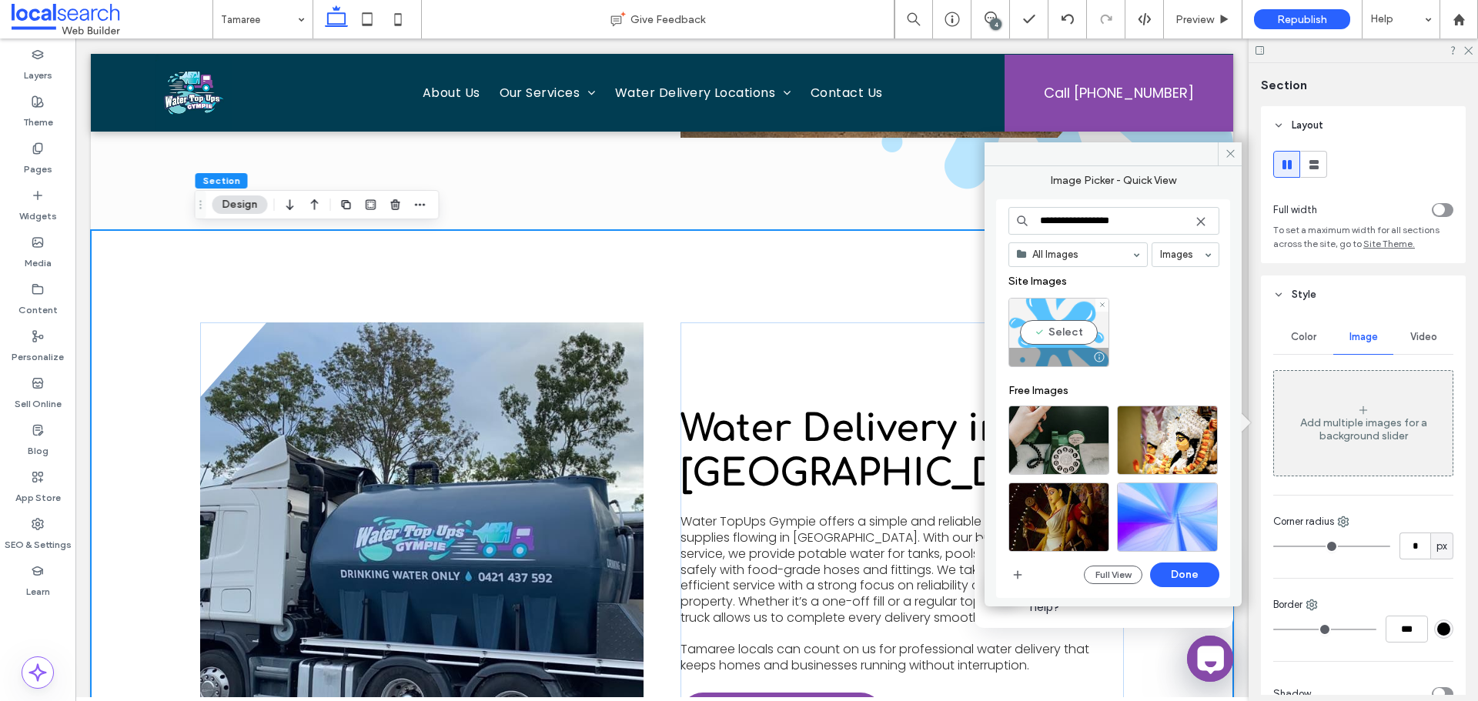
type input "**********"
click at [1060, 321] on div "Select" at bounding box center [1058, 332] width 101 height 69
click at [1174, 576] on button "Done" at bounding box center [1184, 575] width 69 height 25
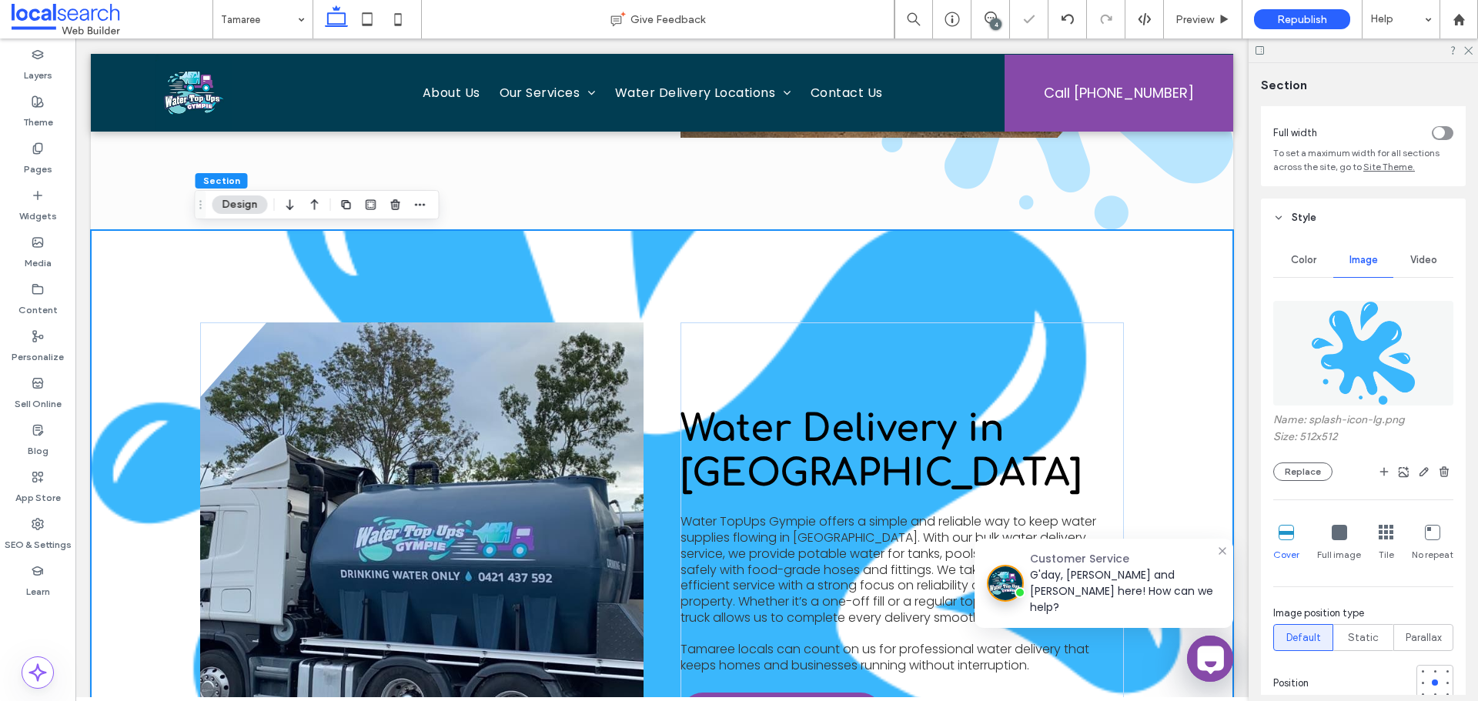
click at [1425, 530] on icon at bounding box center [1432, 532] width 15 height 15
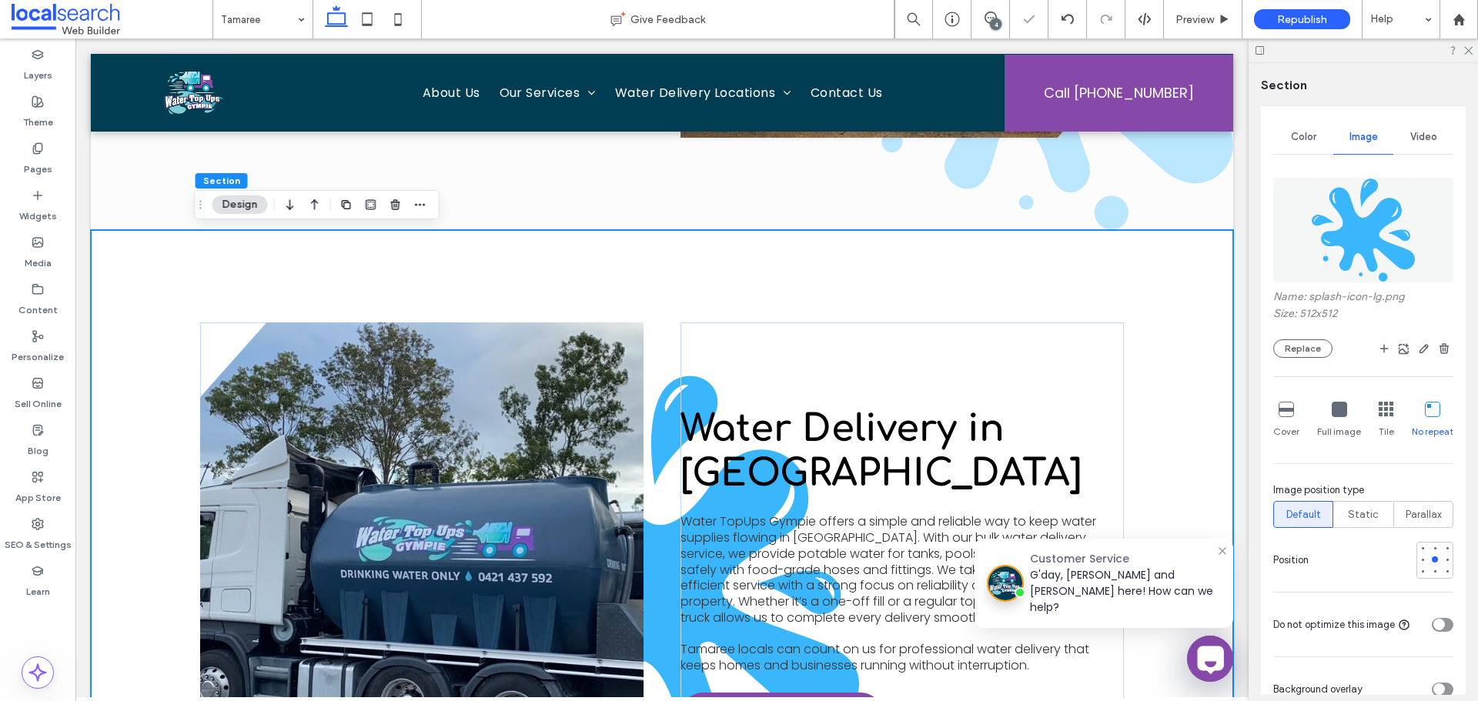
scroll to position [231, 0]
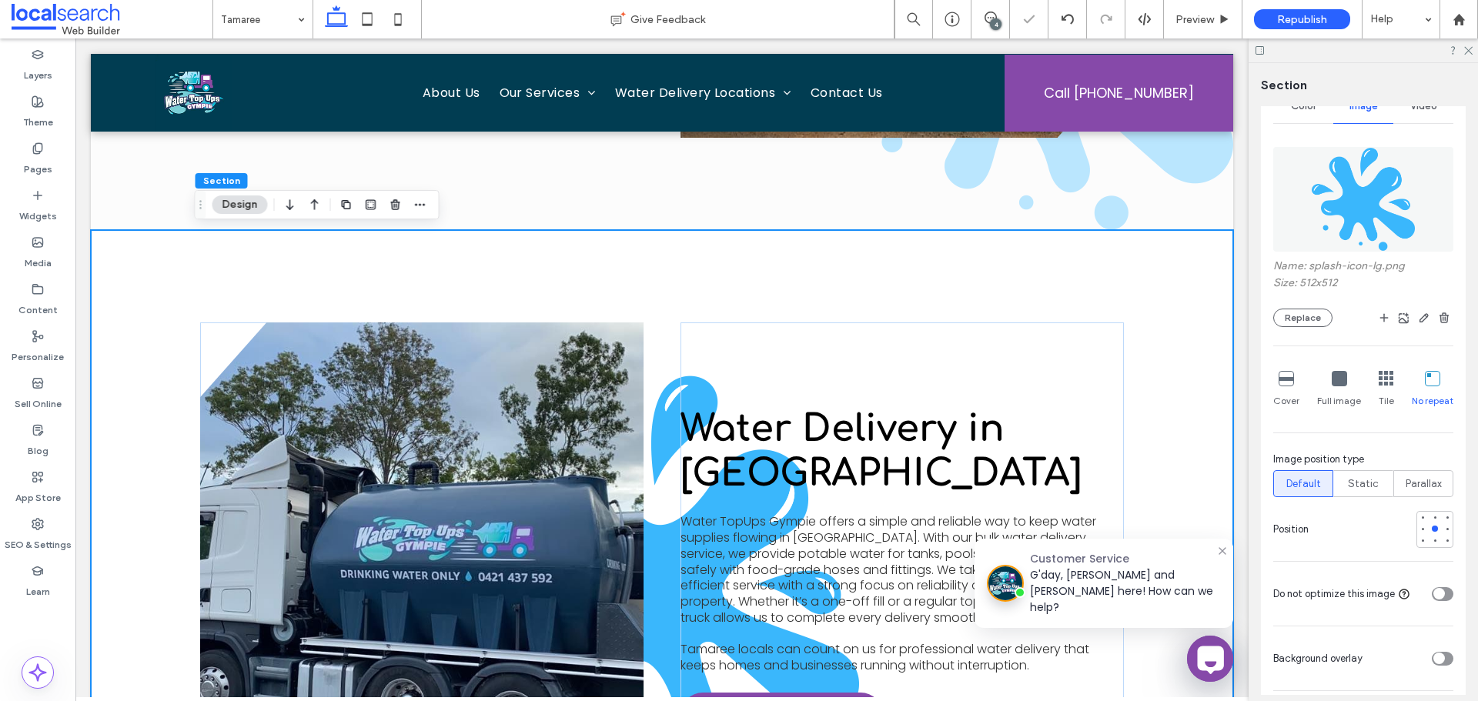
click at [1421, 534] on div at bounding box center [1434, 529] width 37 height 37
click at [1417, 544] on div at bounding box center [1422, 541] width 11 height 11
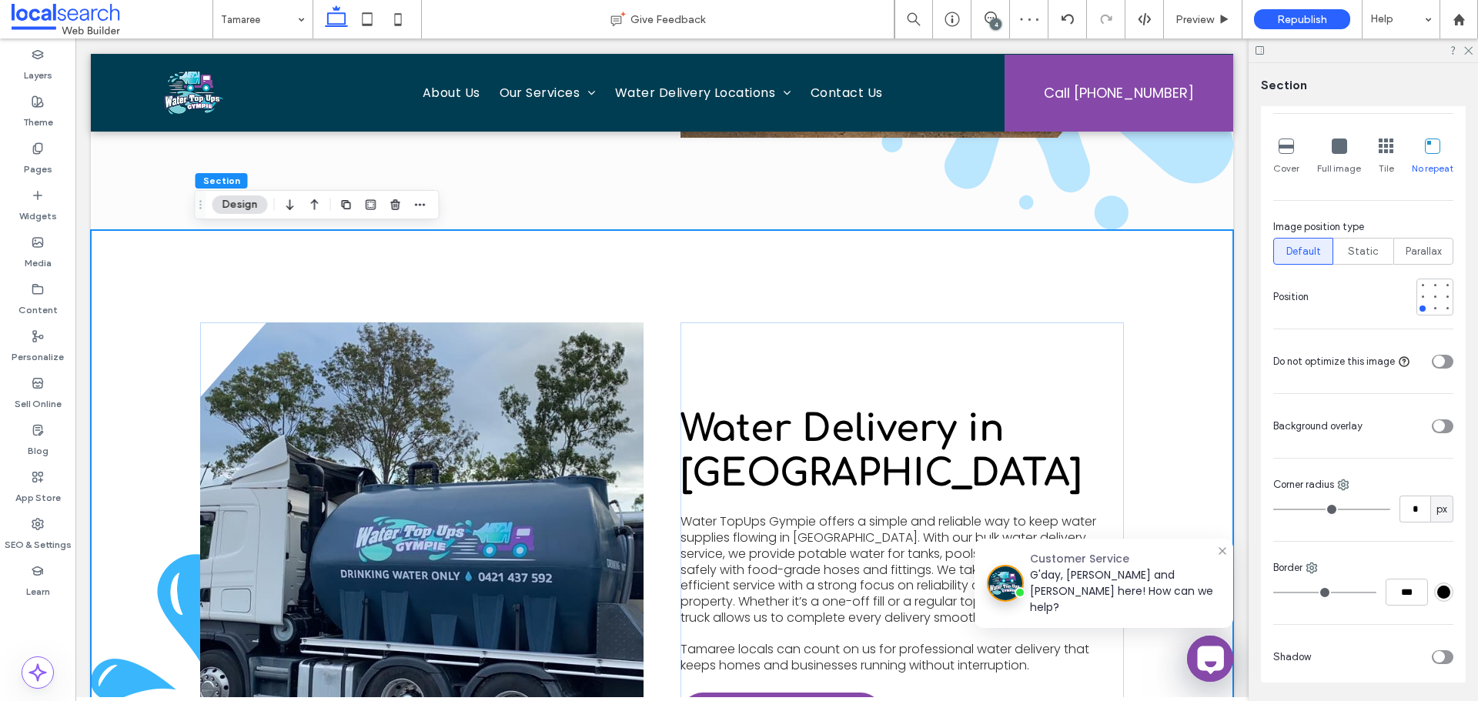
scroll to position [434, 0]
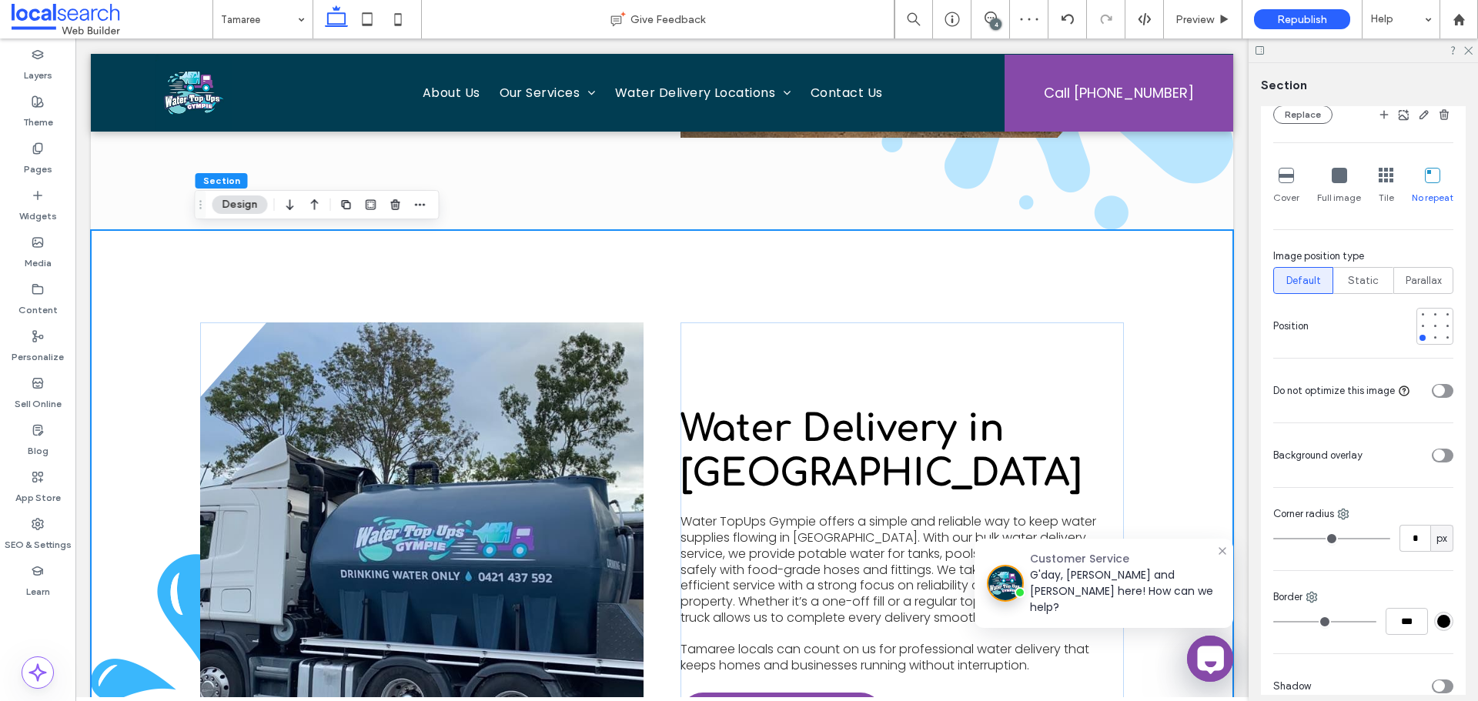
click at [1437, 455] on div "toggle" at bounding box center [1443, 456] width 22 height 14
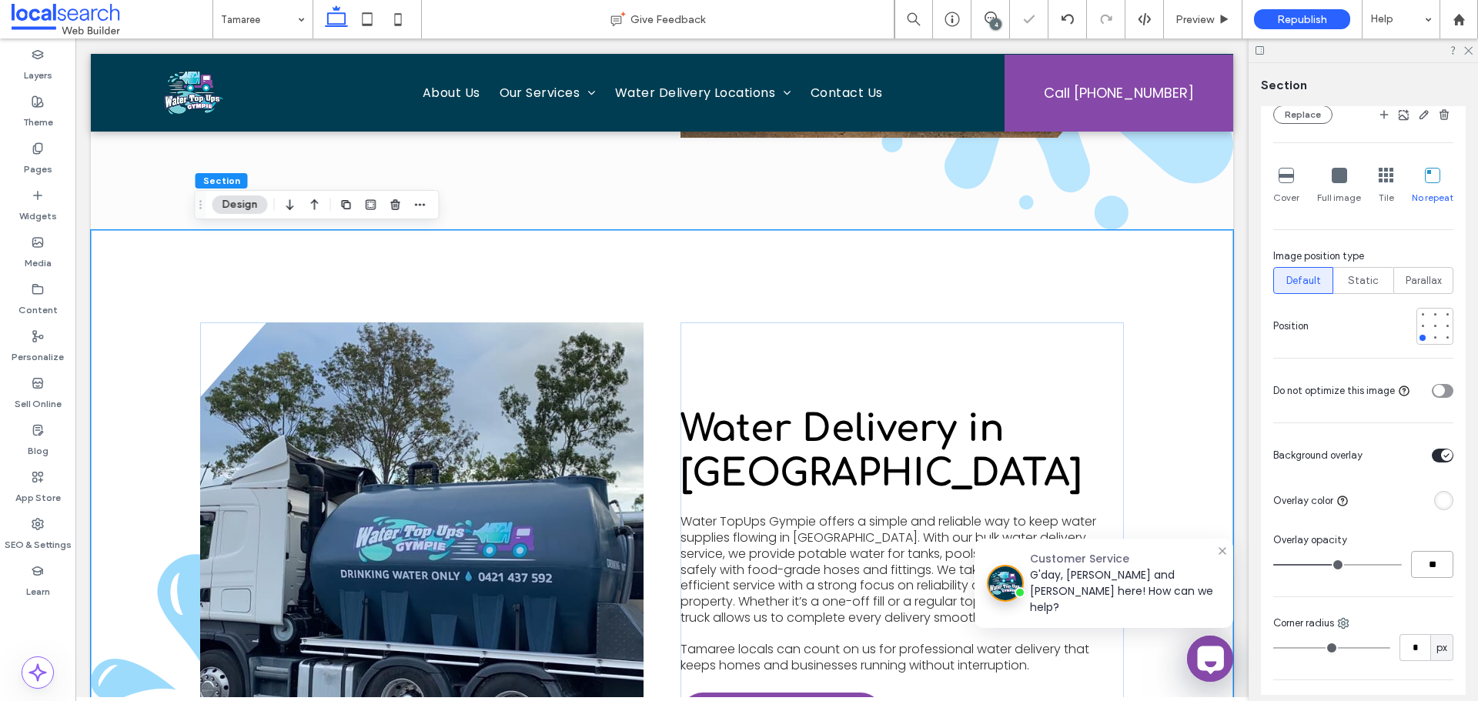
click at [1430, 573] on input "**" at bounding box center [1432, 564] width 42 height 27
type input "**"
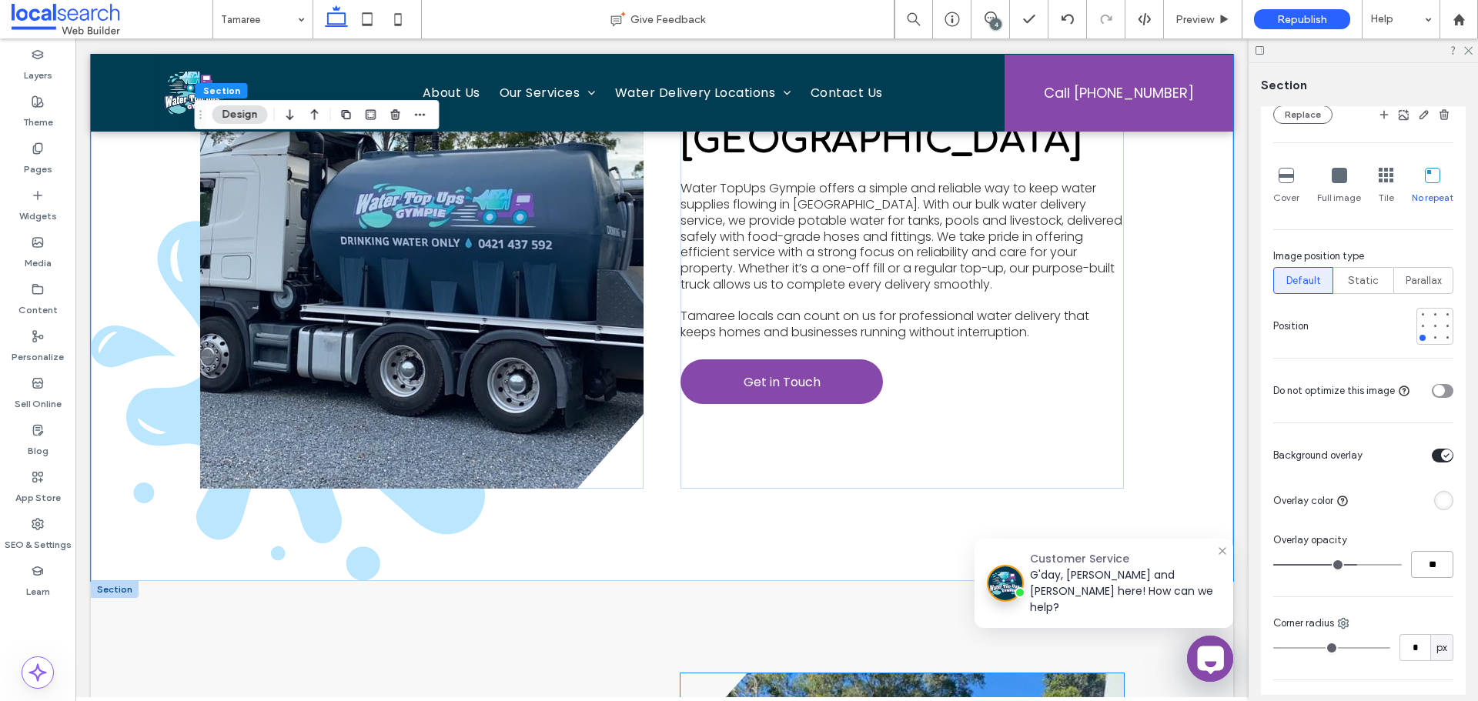
scroll to position [2309, 0]
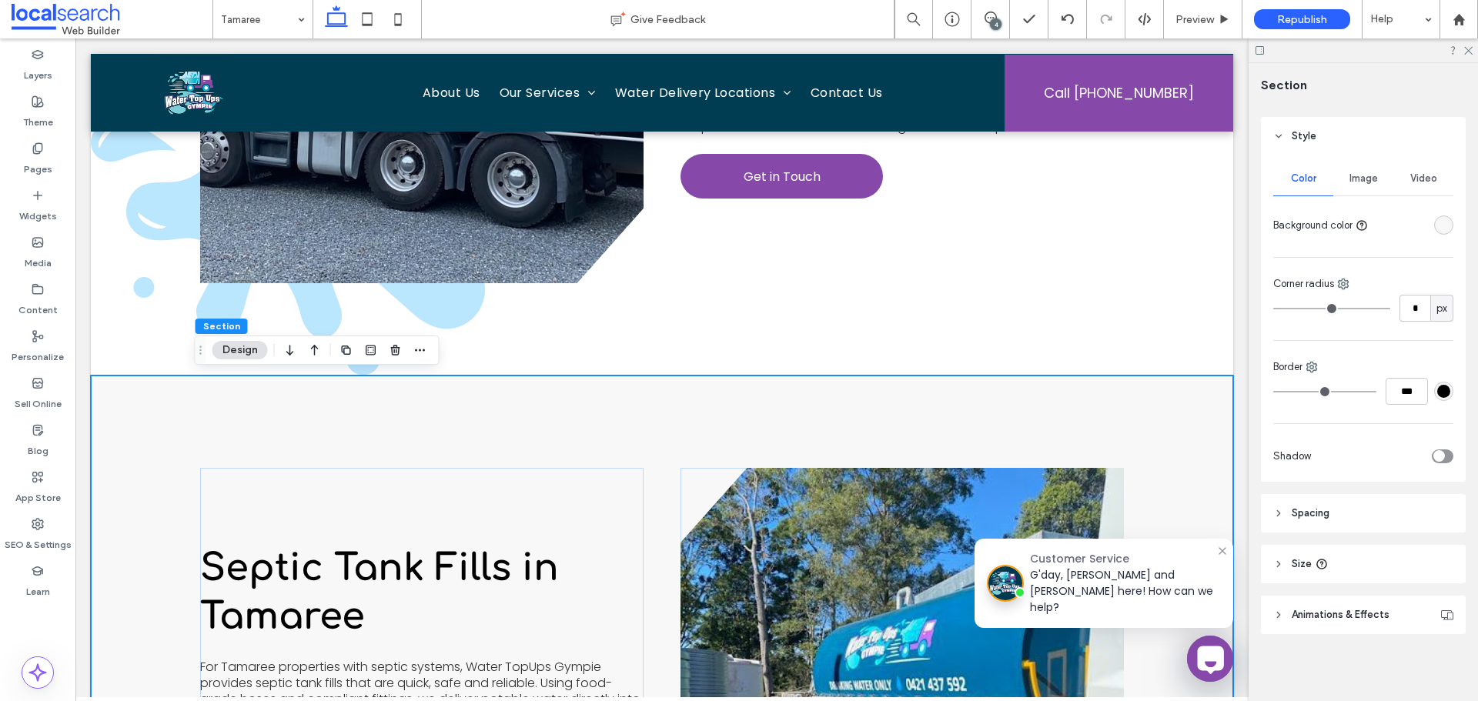
scroll to position [159, 0]
click at [1350, 182] on span "Image" at bounding box center [1363, 178] width 28 height 12
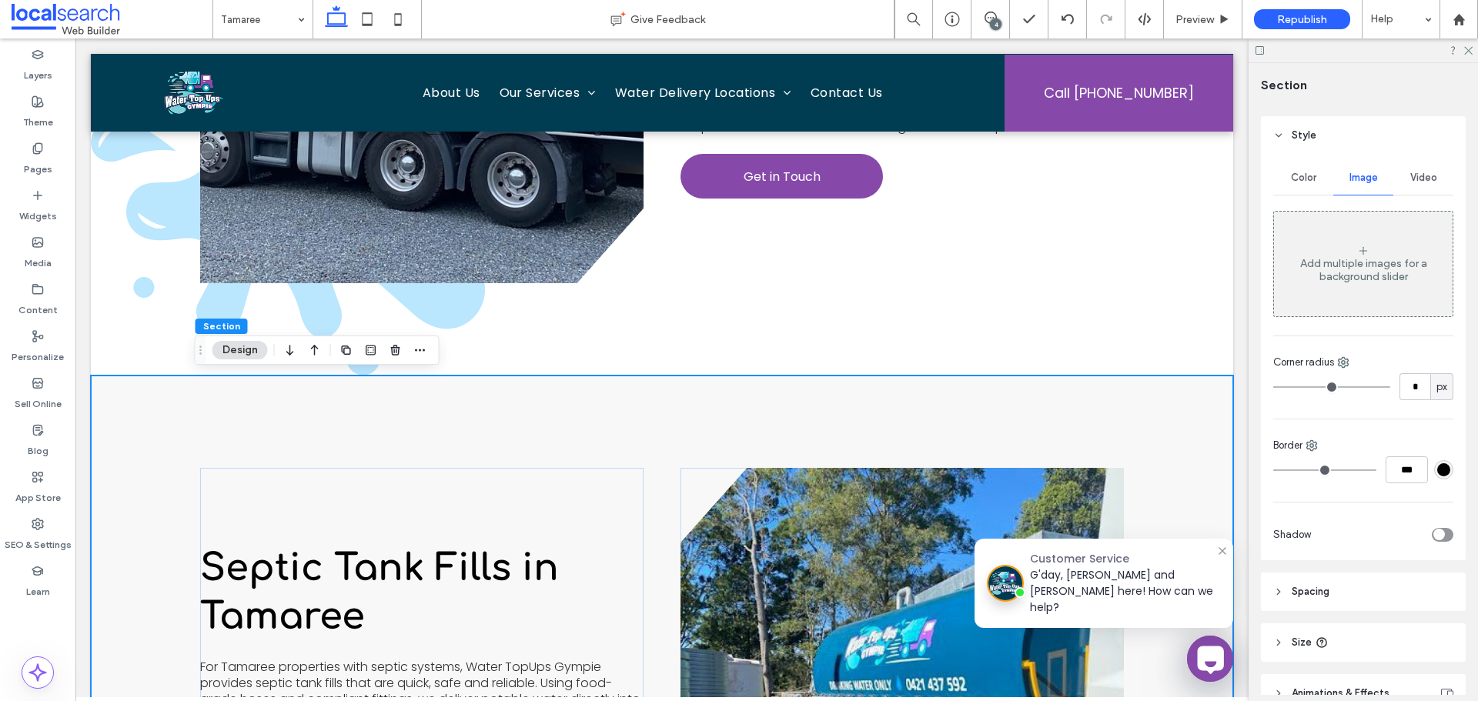
click at [1354, 279] on div "Add multiple images for a background slider" at bounding box center [1363, 270] width 179 height 26
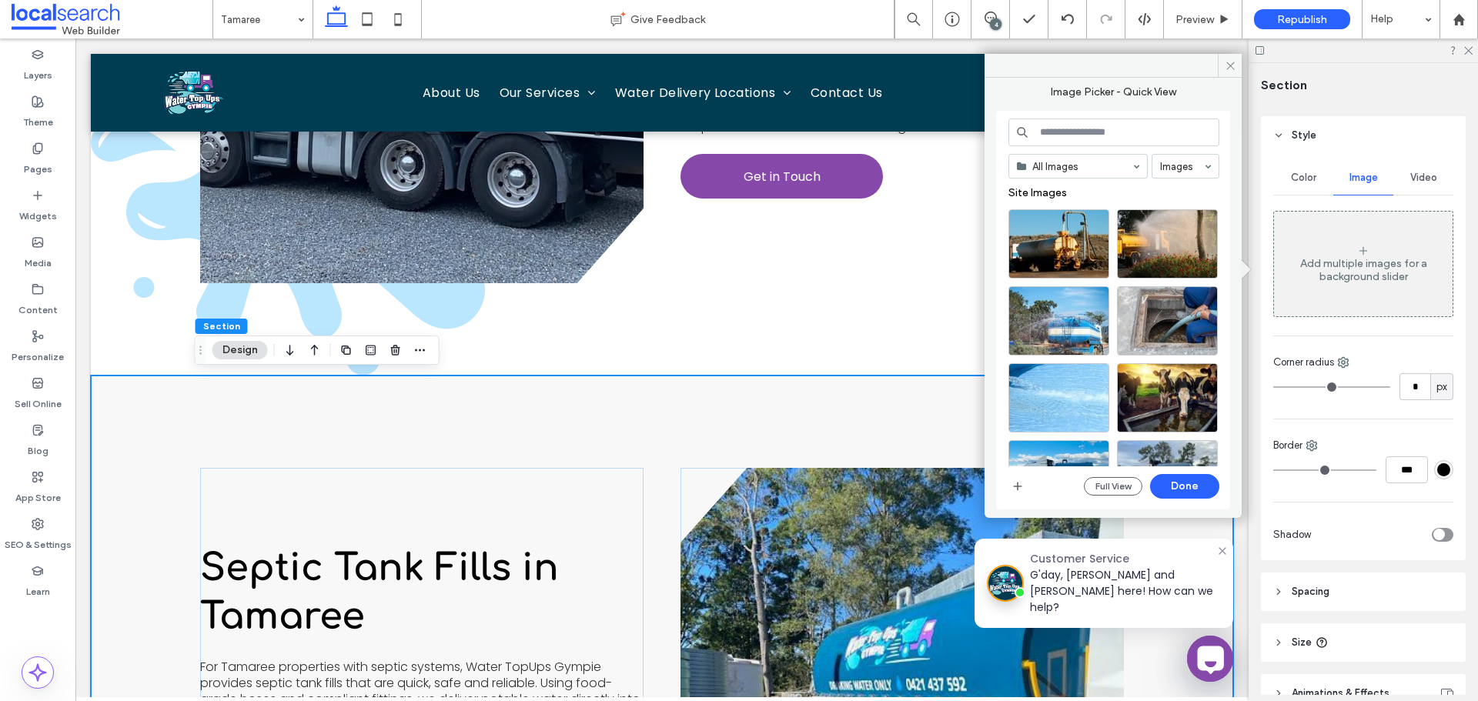
click at [1096, 139] on input at bounding box center [1113, 133] width 211 height 28
paste input "**********"
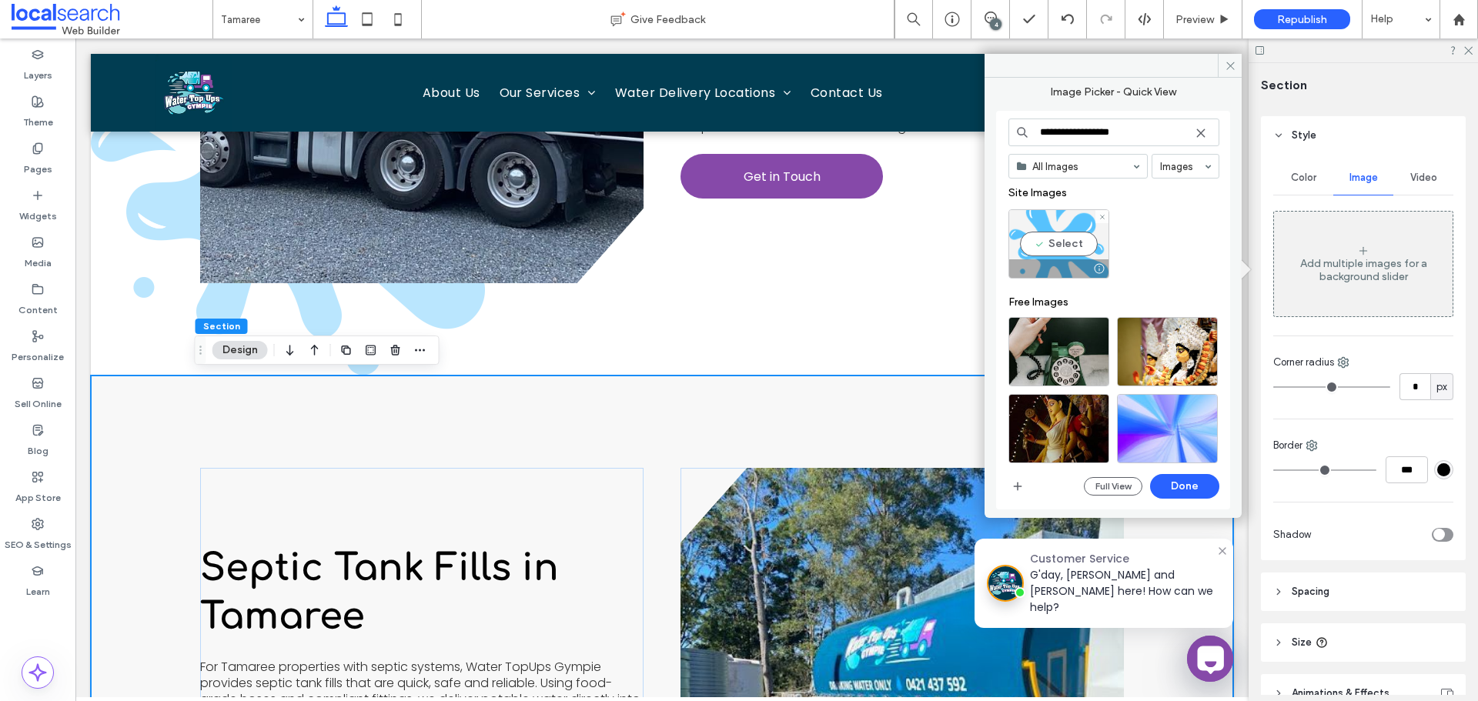
type input "**********"
click at [1076, 230] on div "Select" at bounding box center [1058, 243] width 101 height 69
click at [1213, 490] on button "Done" at bounding box center [1184, 486] width 69 height 25
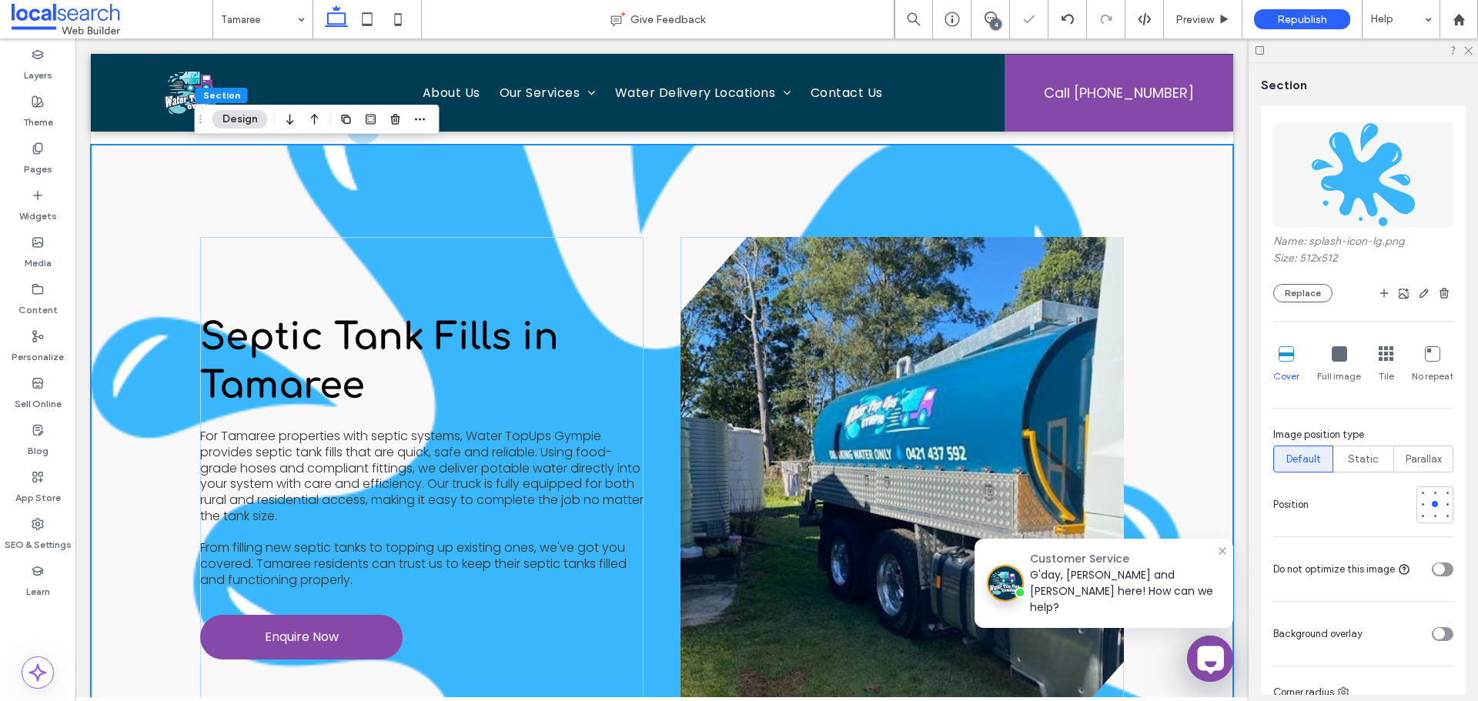
scroll to position [390, 0]
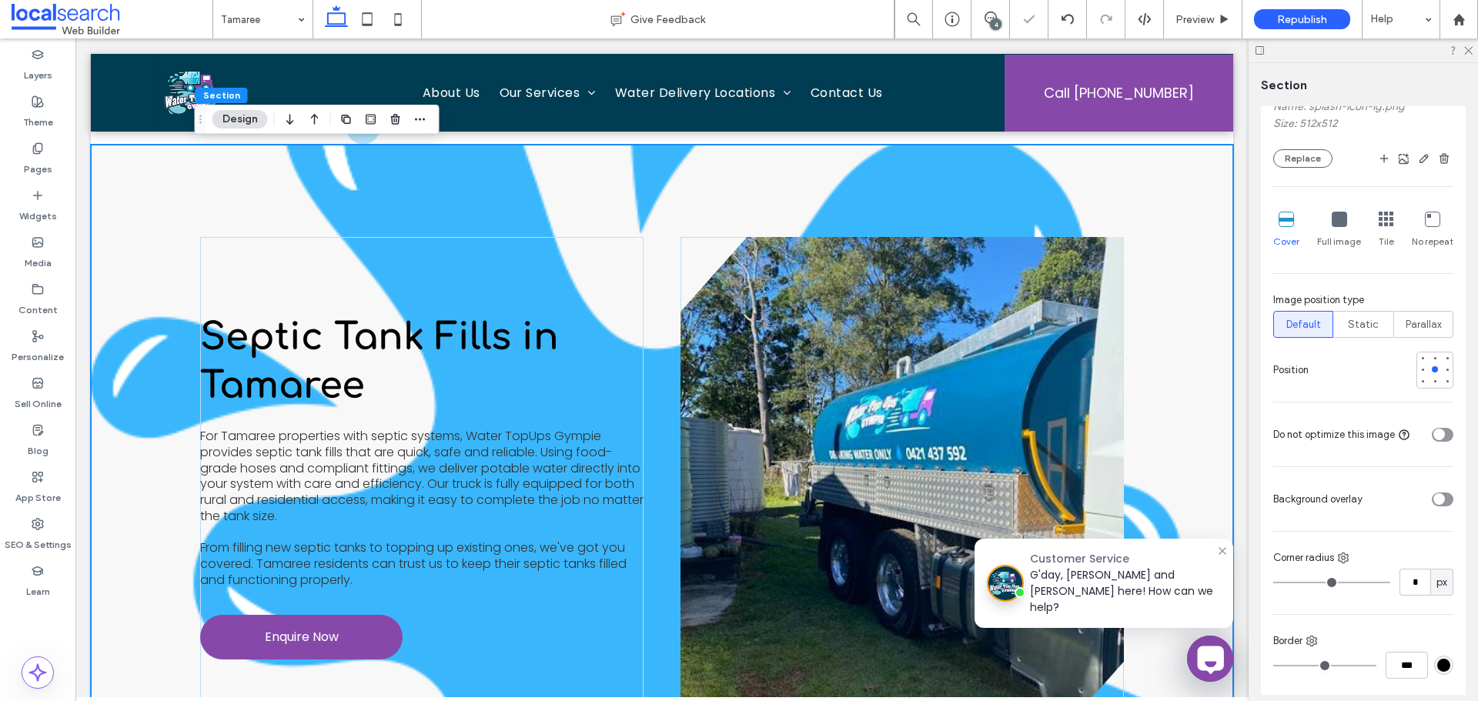
click at [1430, 226] on icon at bounding box center [1432, 219] width 15 height 15
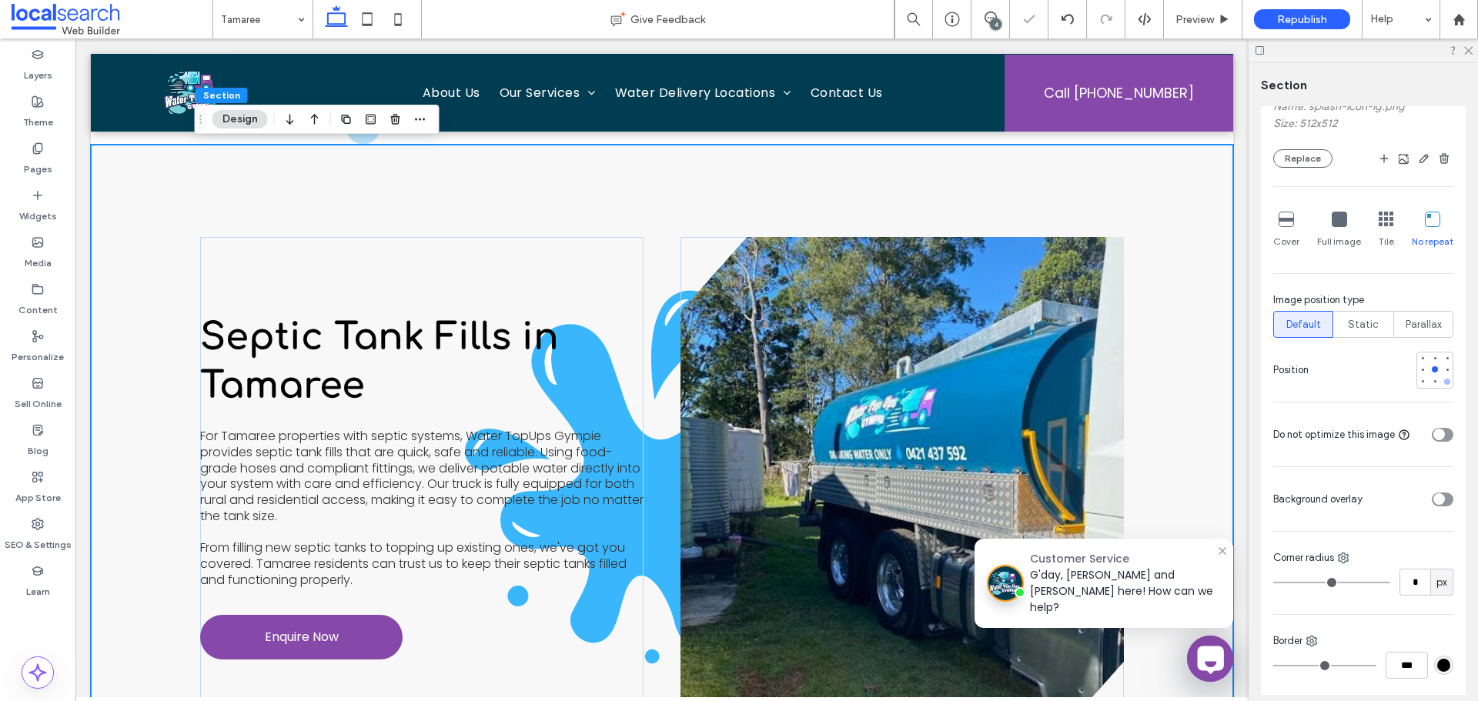
click at [1443, 381] on div at bounding box center [1447, 381] width 11 height 11
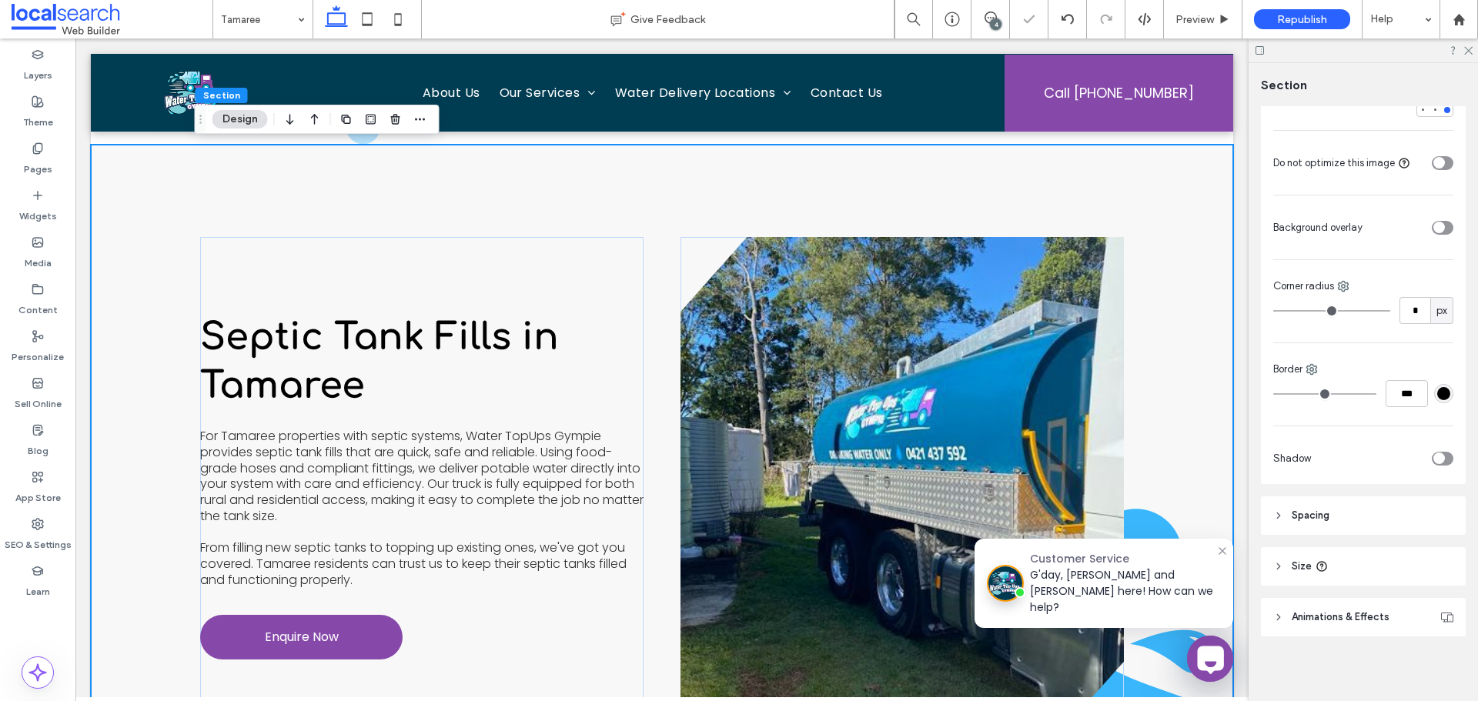
scroll to position [665, 0]
click at [1437, 225] on div "toggle" at bounding box center [1443, 225] width 22 height 14
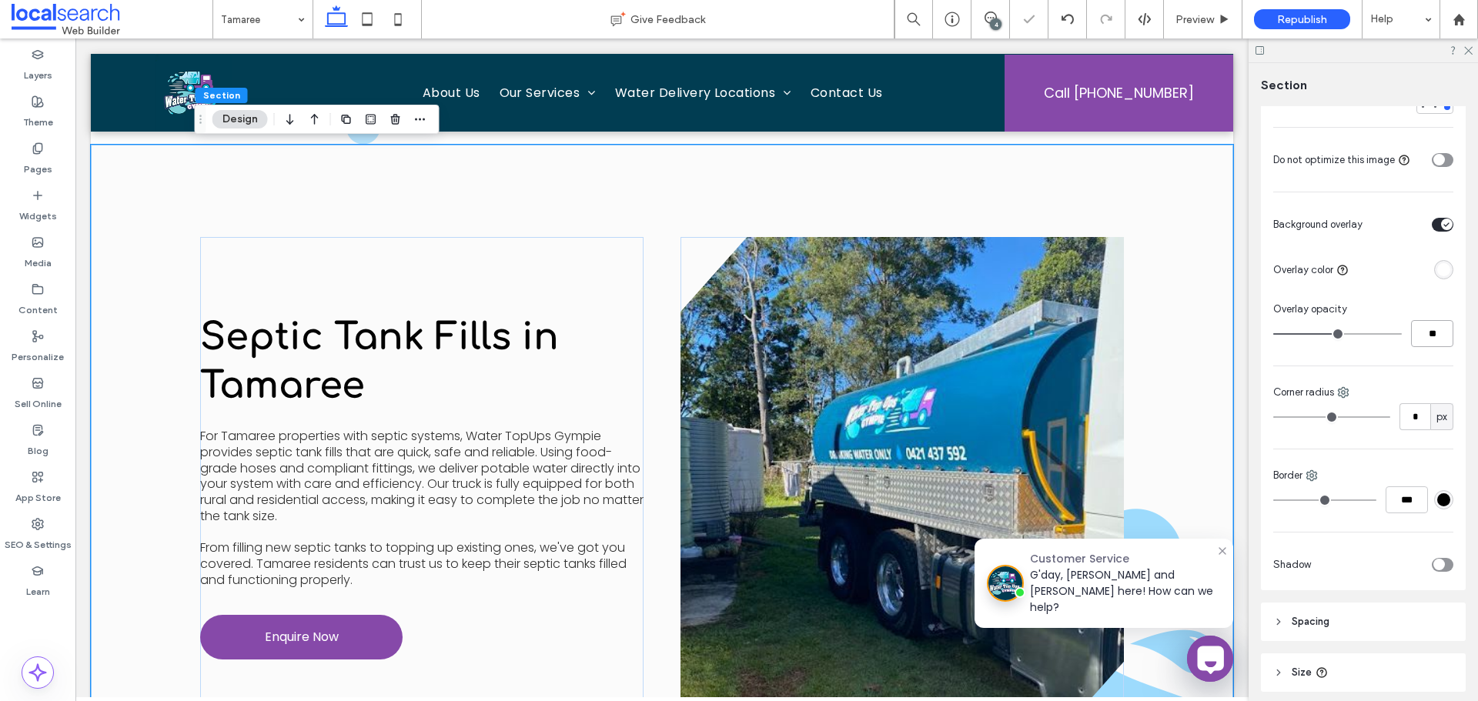
click at [1434, 336] on input "**" at bounding box center [1432, 333] width 42 height 27
type input "**"
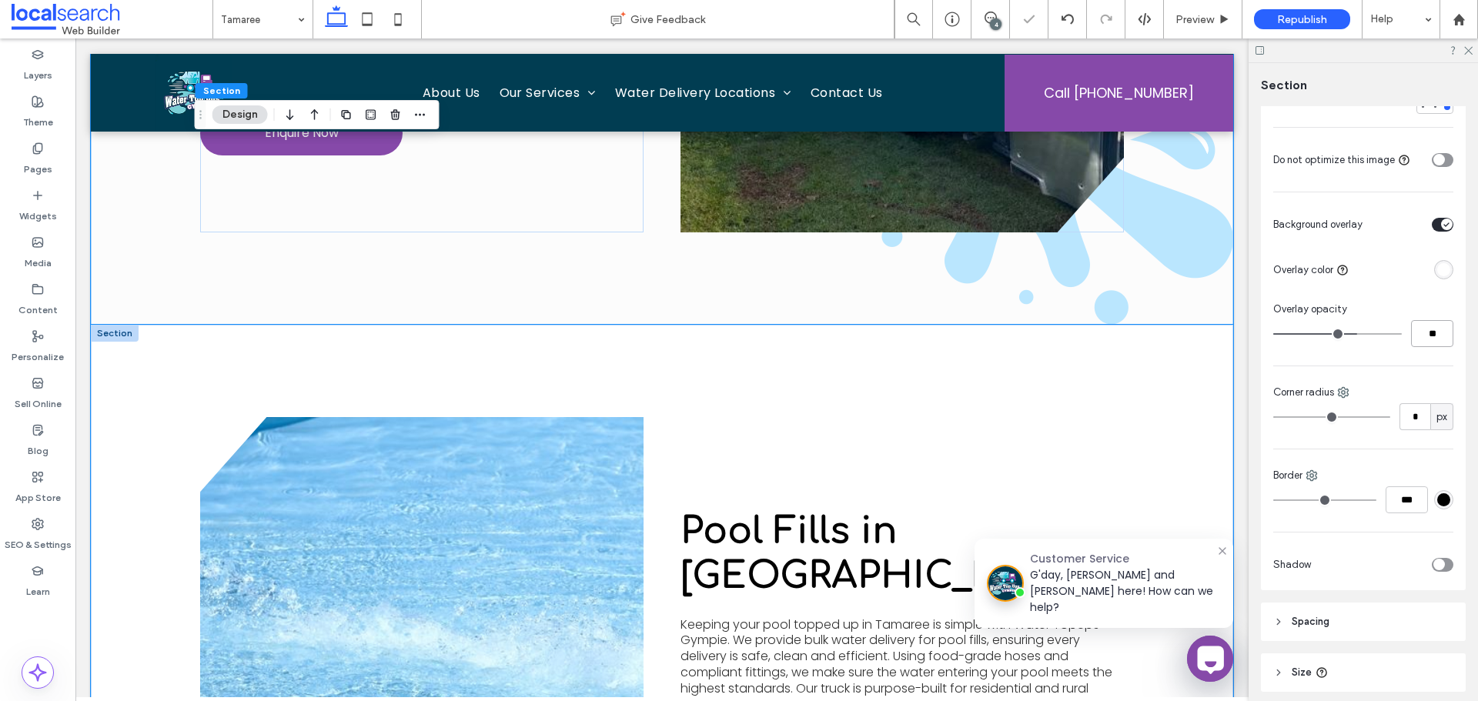
scroll to position [3156, 0]
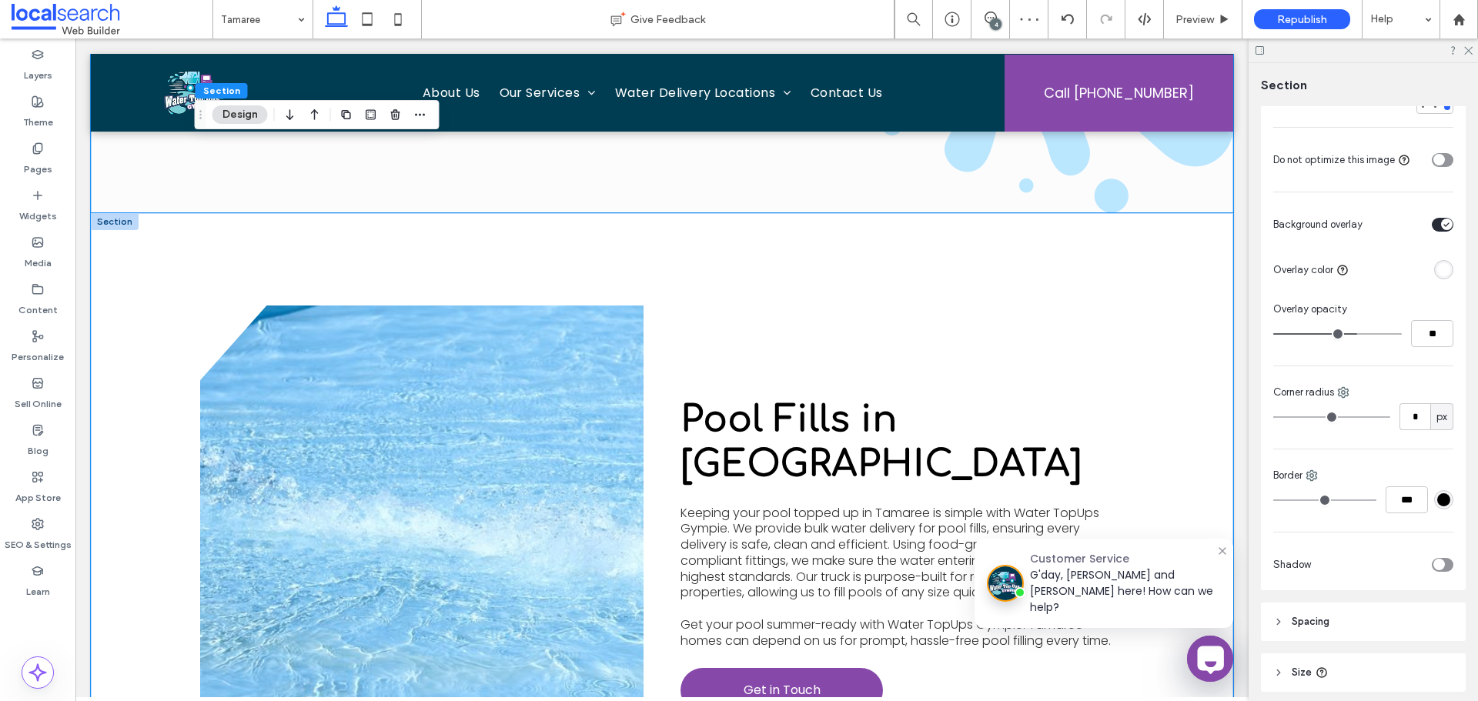
click at [685, 269] on div "View more Pool Fills in [GEOGRAPHIC_DATA] Keeping your pool topped up in Tamare…" at bounding box center [662, 555] width 924 height 684
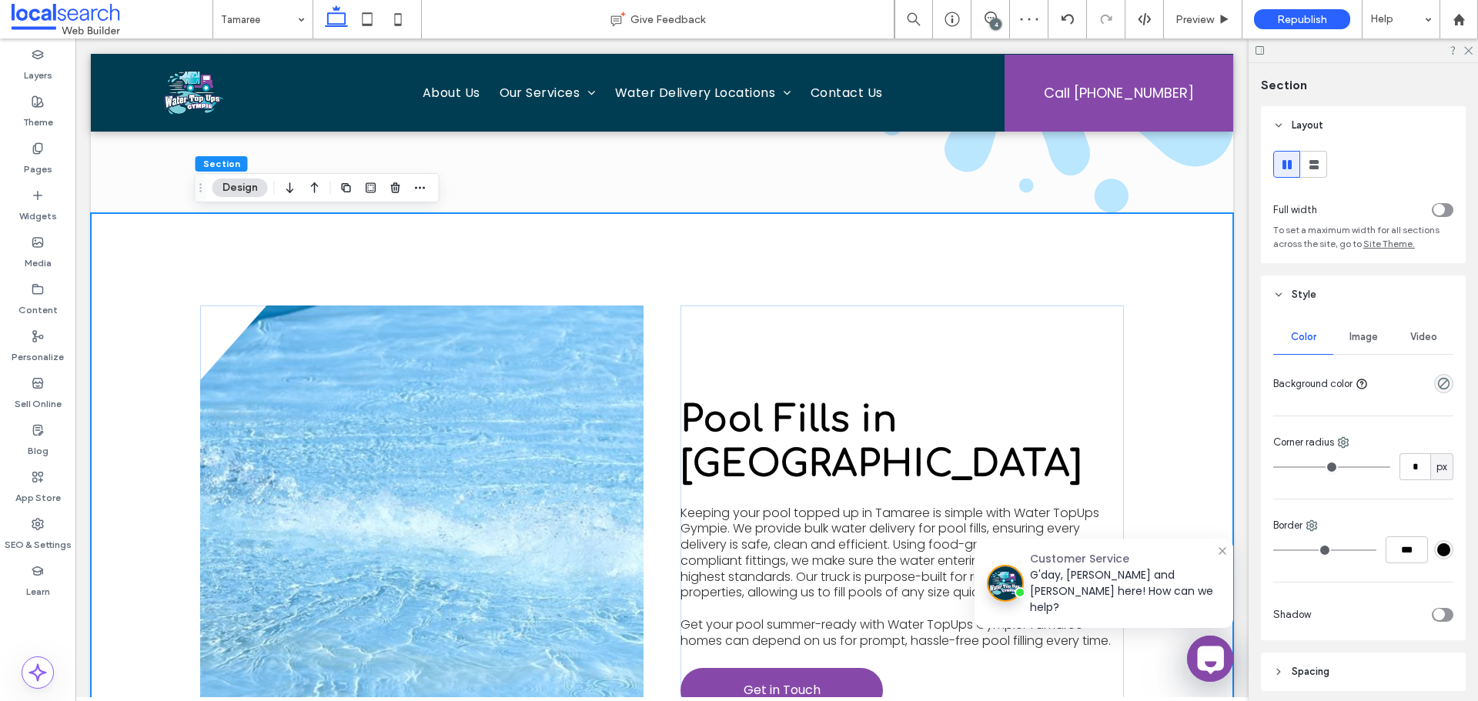
click at [1353, 338] on span "Image" at bounding box center [1363, 337] width 28 height 12
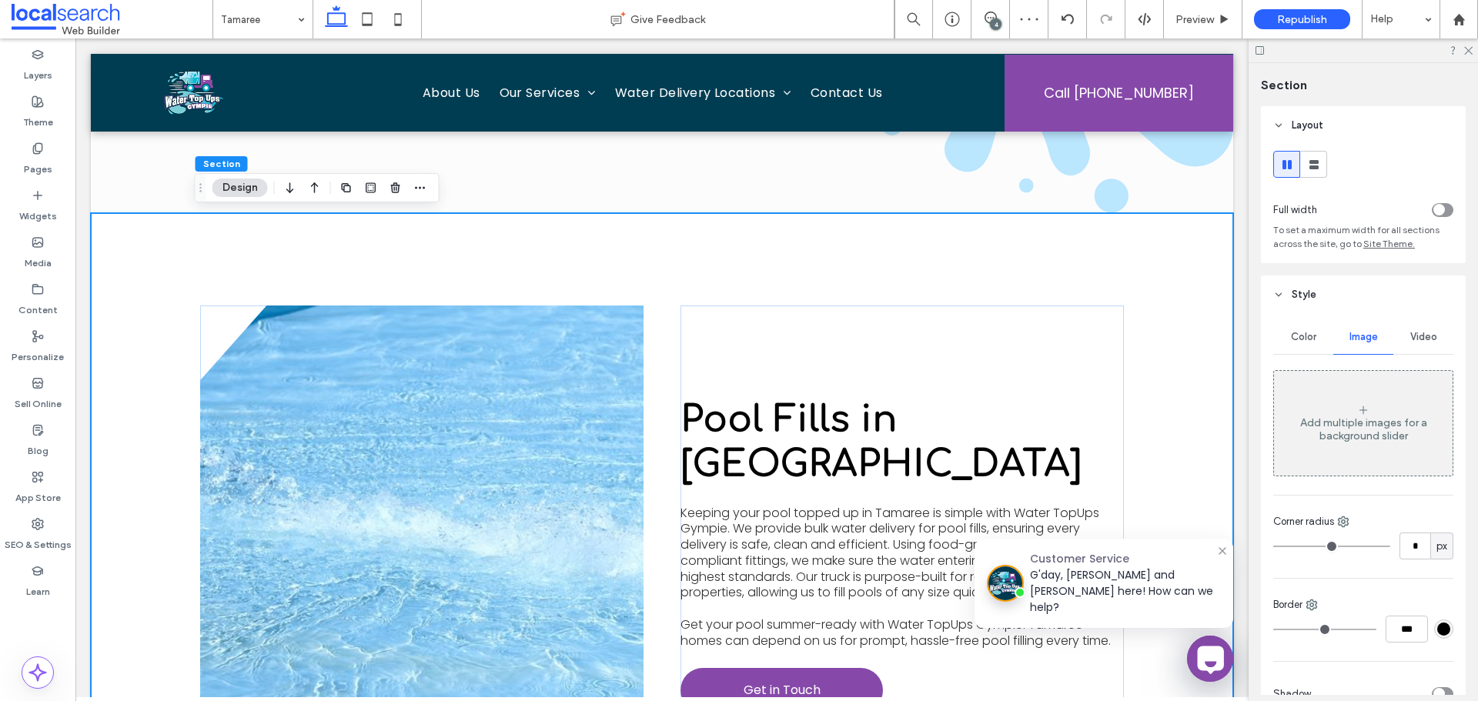
click at [1357, 442] on div "Add multiple images for a background slider" at bounding box center [1363, 429] width 179 height 26
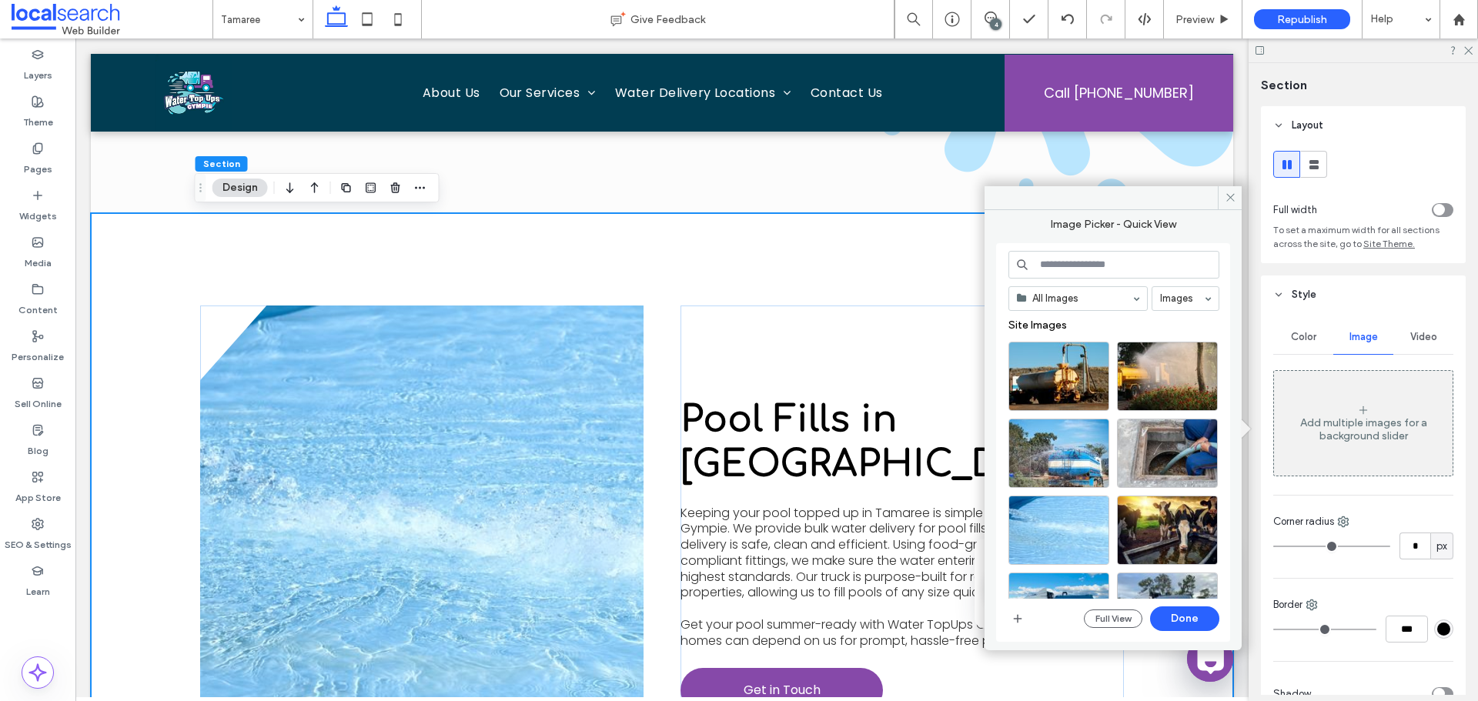
click at [1080, 262] on input at bounding box center [1113, 265] width 211 height 28
paste input "**********"
type input "**********"
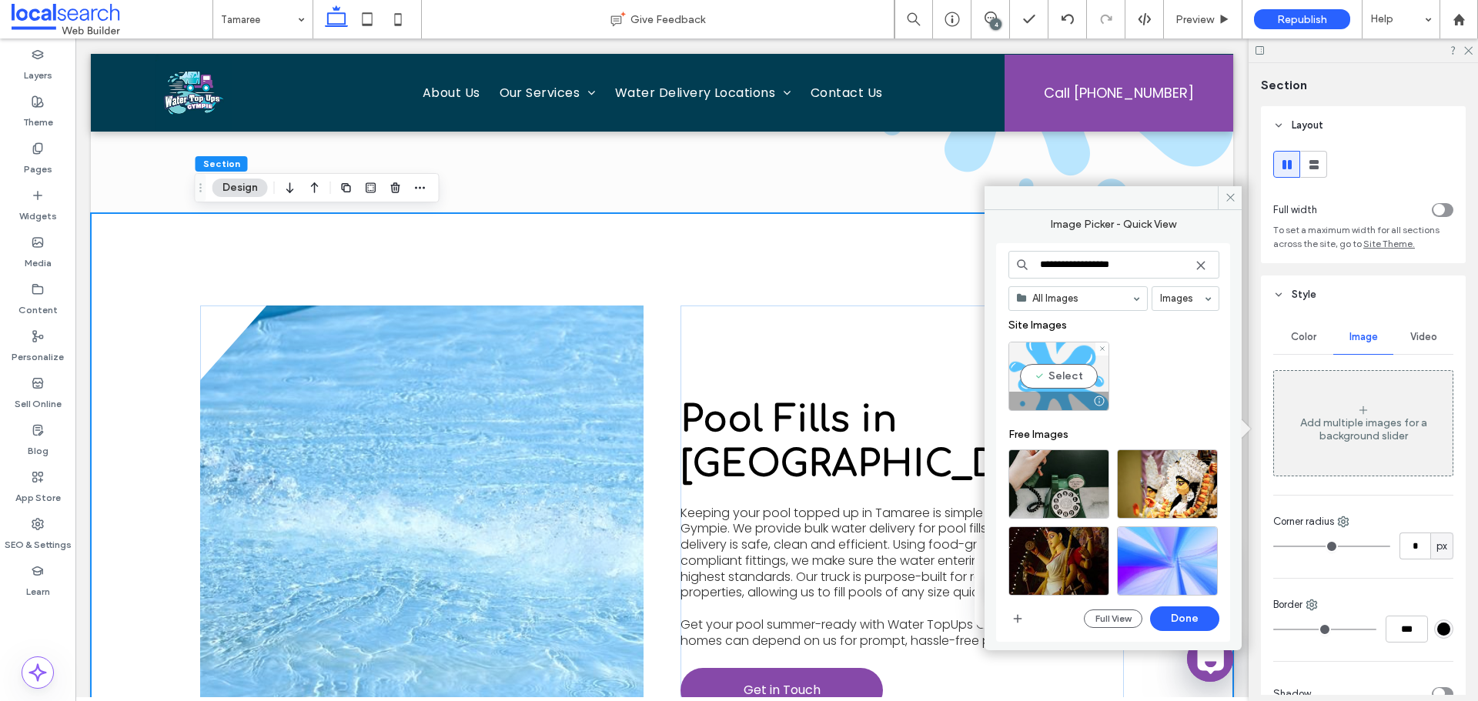
click at [1064, 365] on div "Select" at bounding box center [1058, 376] width 101 height 69
drag, startPoint x: 1193, startPoint y: 618, endPoint x: 67, endPoint y: 477, distance: 1134.8
click at [1193, 618] on button "Done" at bounding box center [1184, 619] width 69 height 25
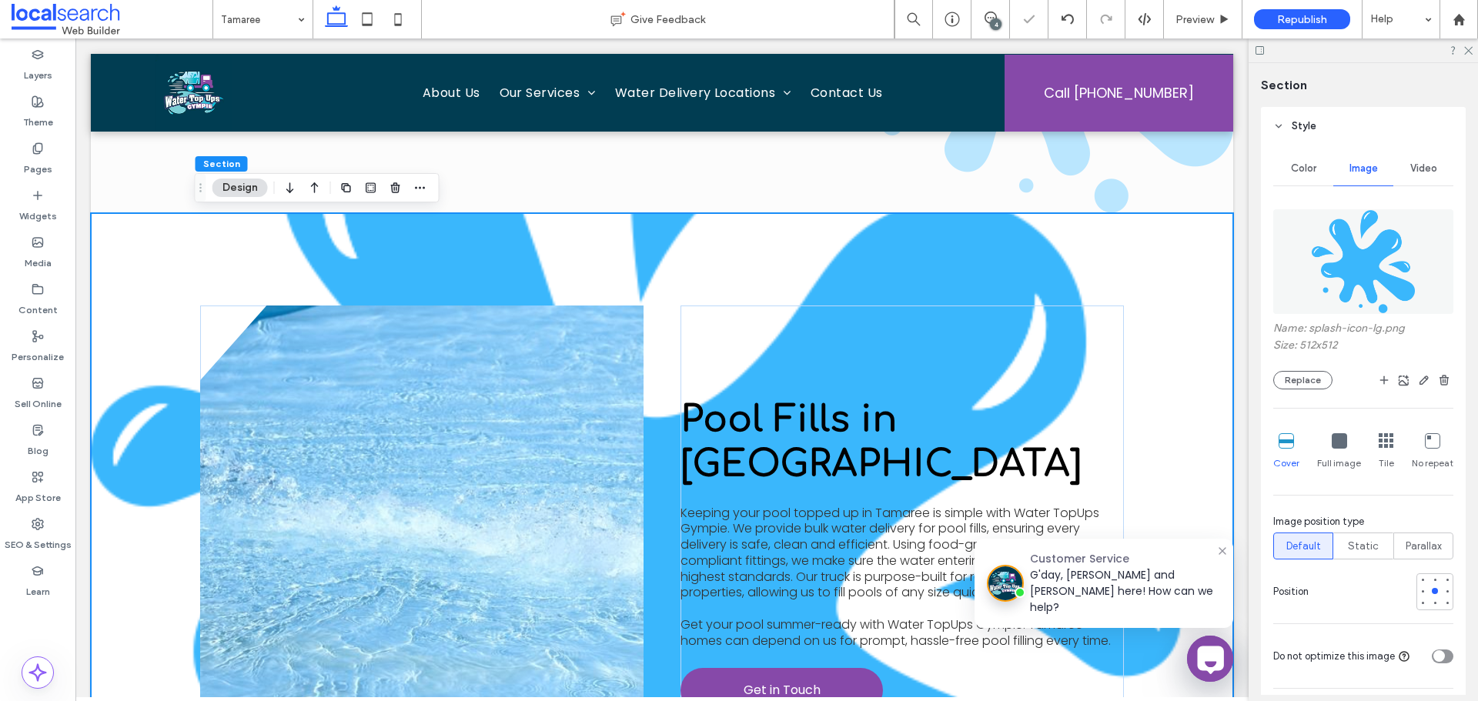
scroll to position [231, 0]
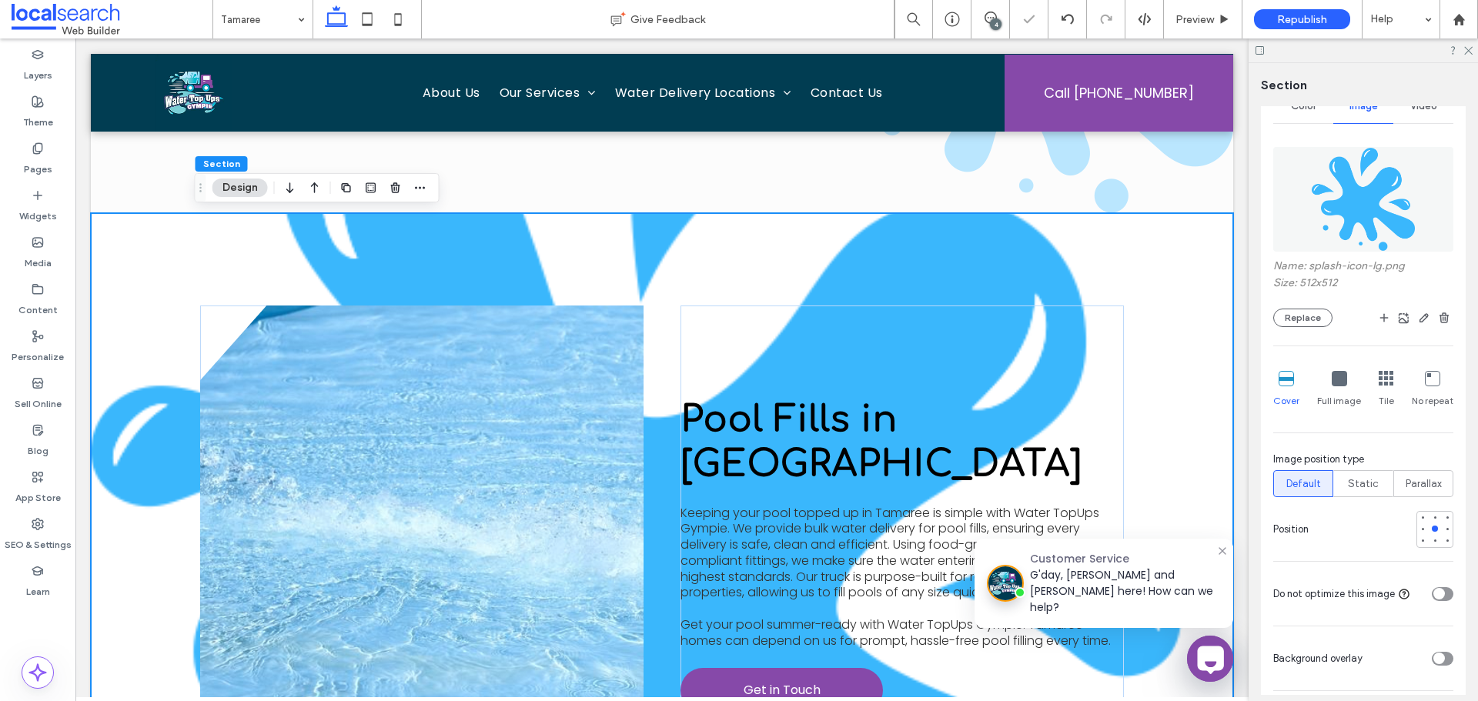
click at [1416, 380] on div "No repeat" at bounding box center [1433, 389] width 42 height 49
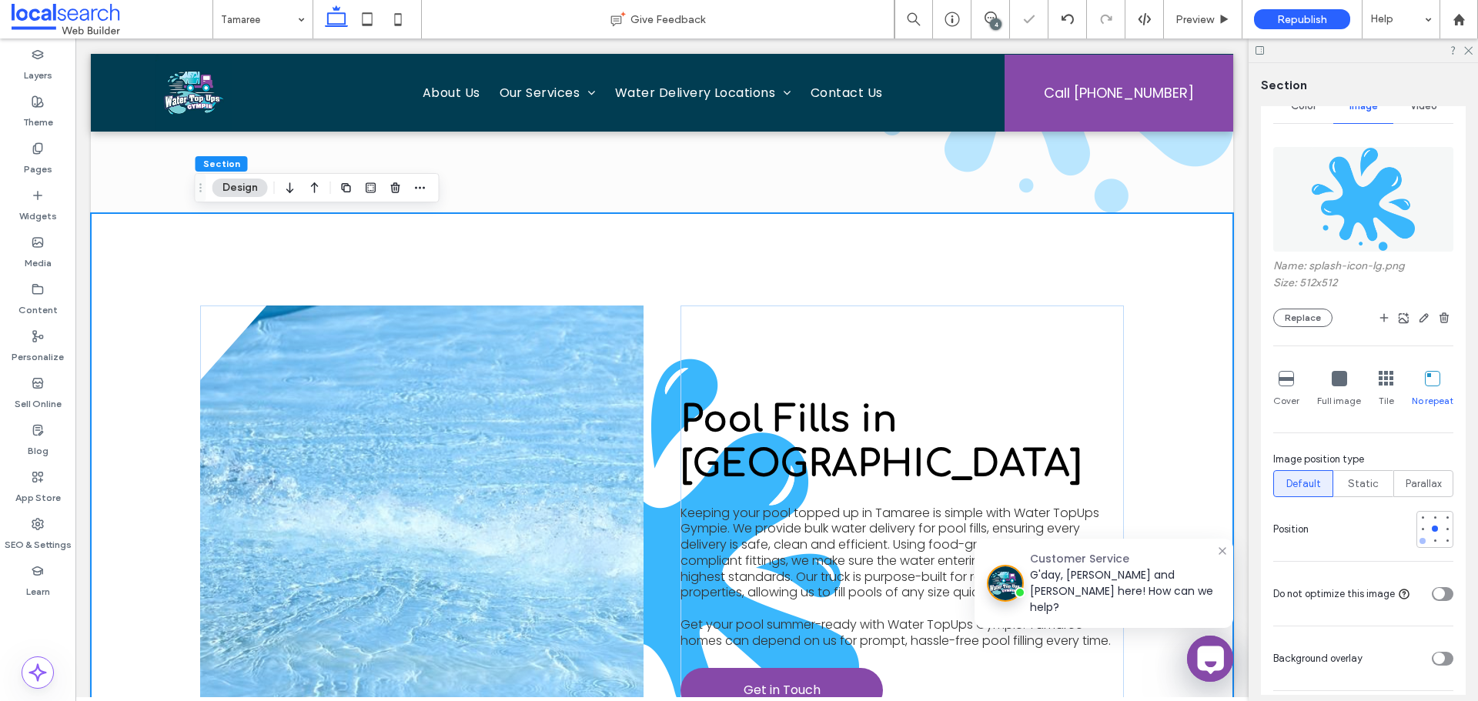
click at [1419, 540] on div at bounding box center [1422, 541] width 6 height 6
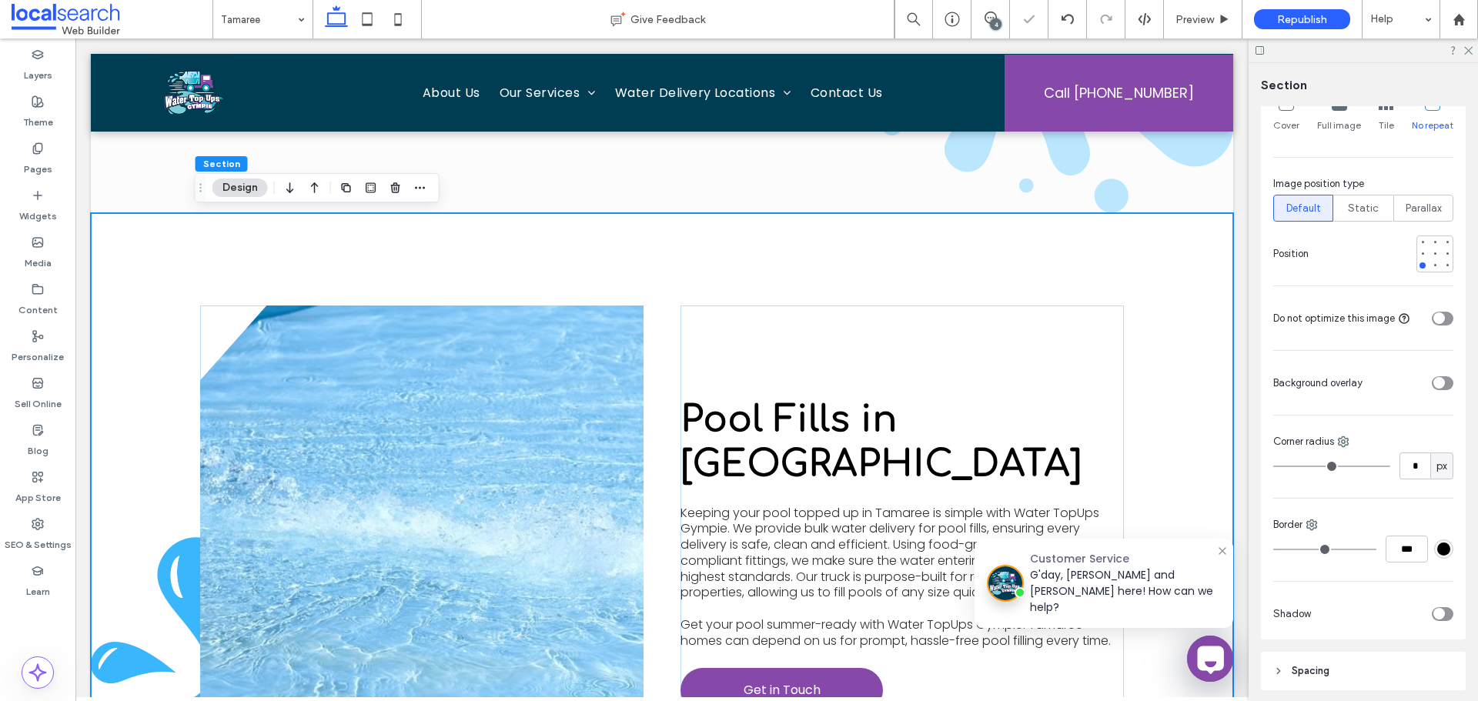
scroll to position [539, 0]
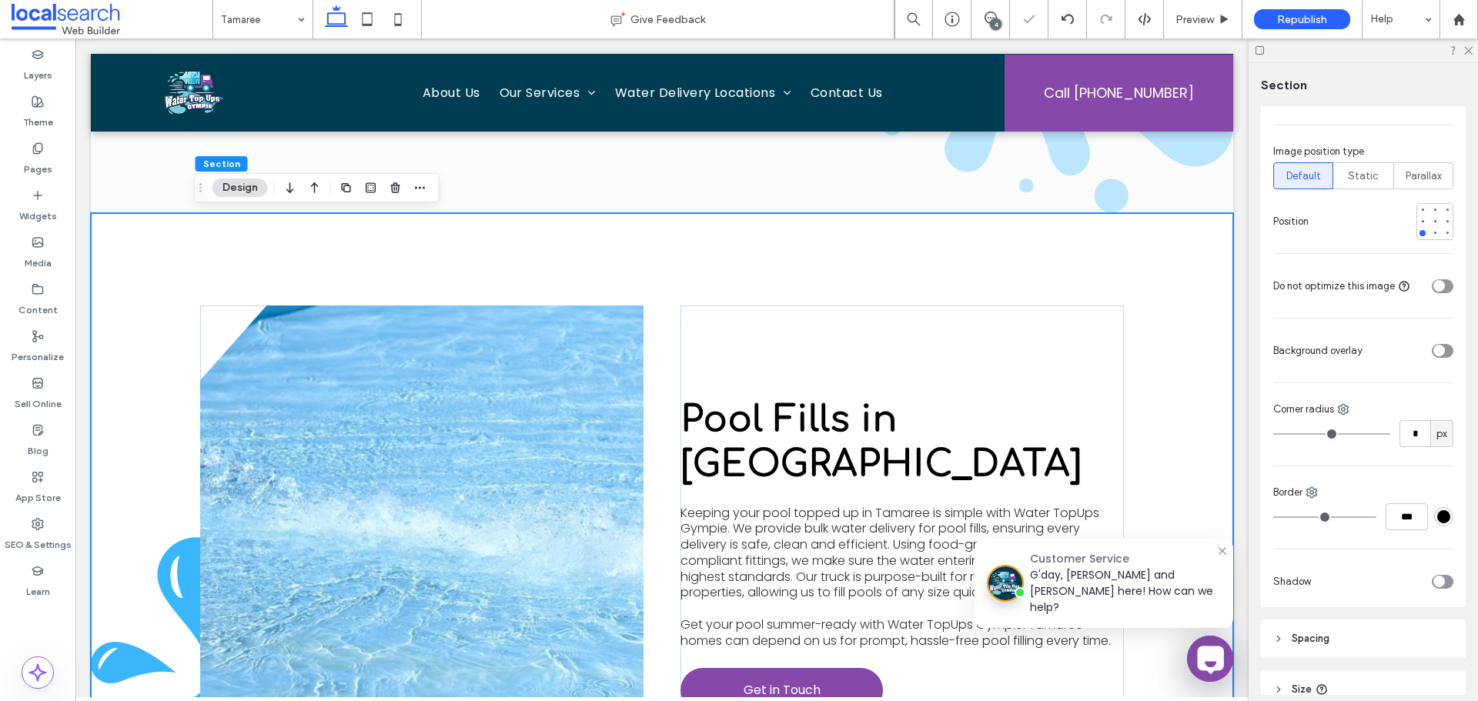
click at [1412, 348] on div at bounding box center [1410, 350] width 85 height 27
click at [1442, 350] on div "toggle" at bounding box center [1443, 351] width 22 height 14
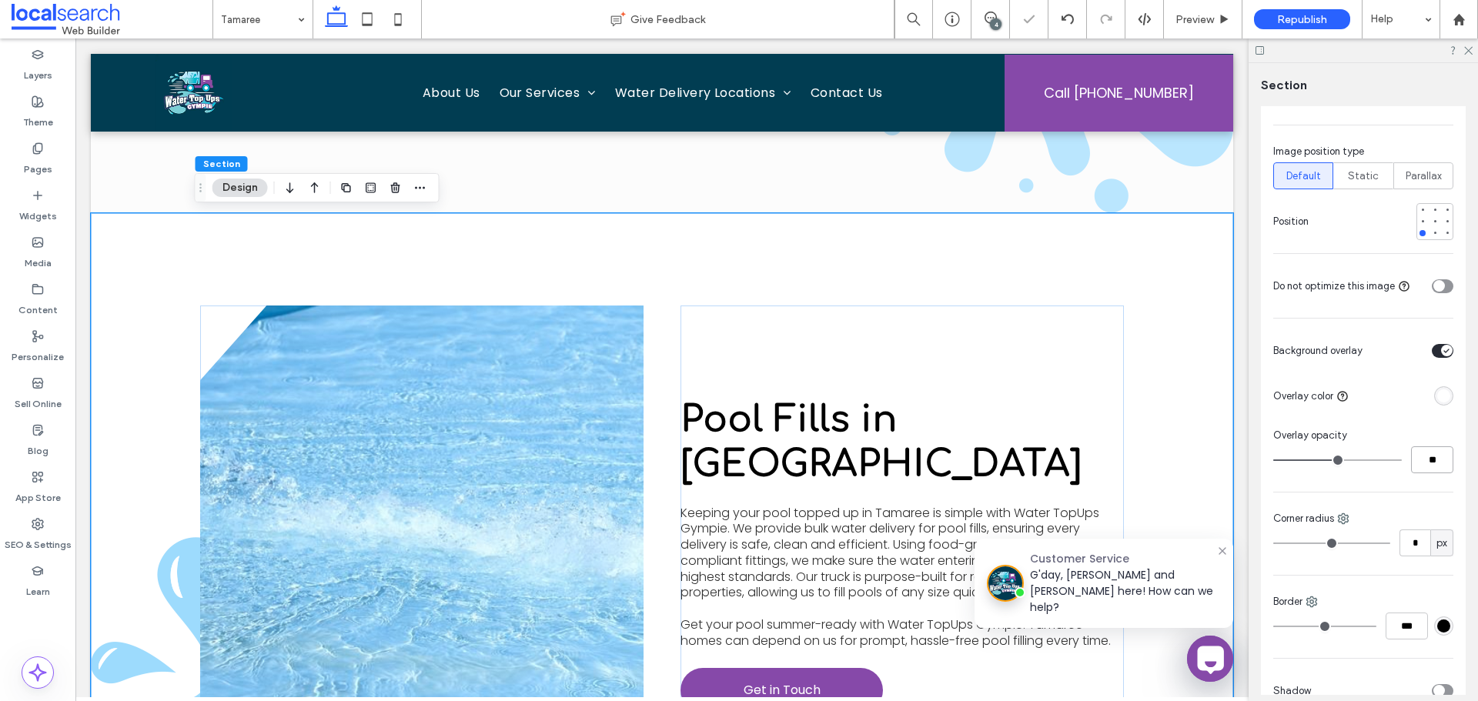
click at [1431, 456] on input "**" at bounding box center [1432, 459] width 42 height 27
type input "**"
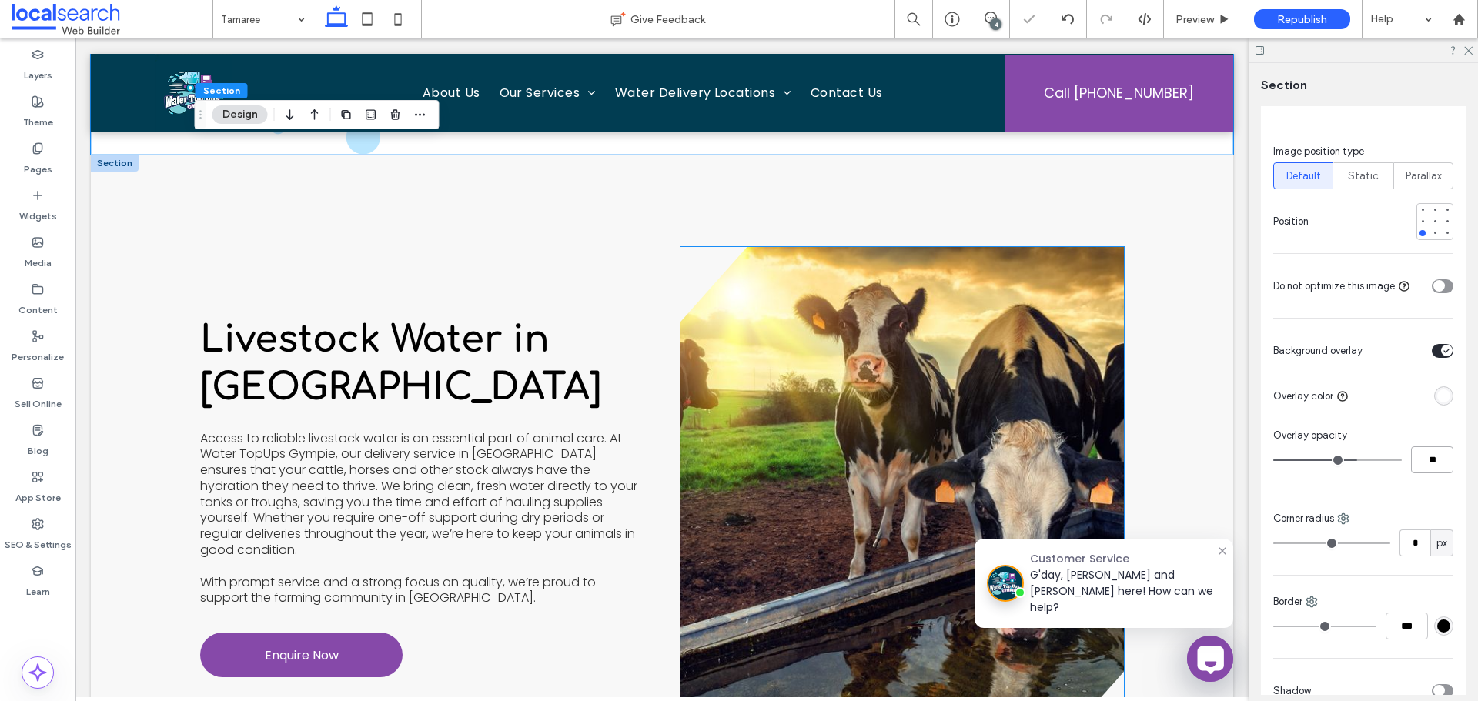
scroll to position [3925, 0]
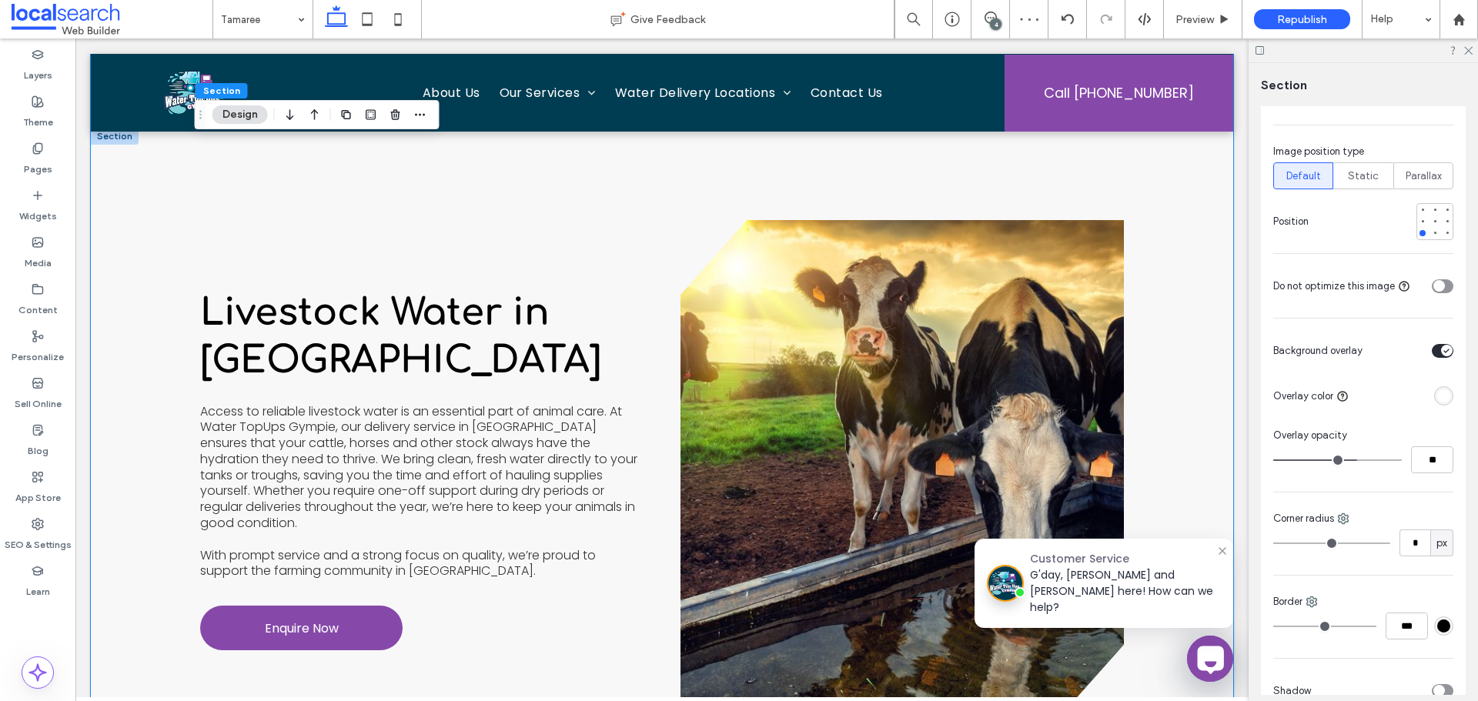
click at [654, 192] on div "Livestock Water in [GEOGRAPHIC_DATA] Access to reliable livestock water is an e…" at bounding box center [662, 470] width 924 height 684
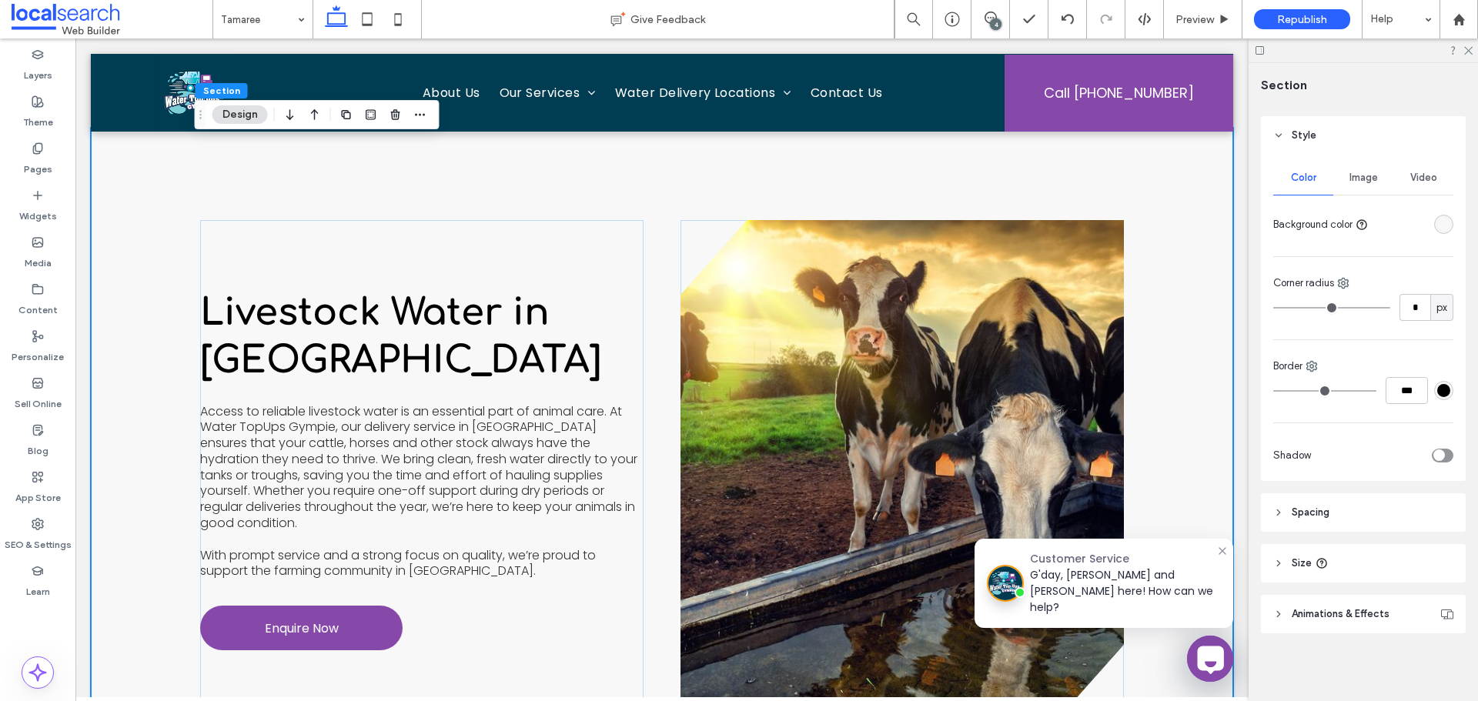
scroll to position [5, 0]
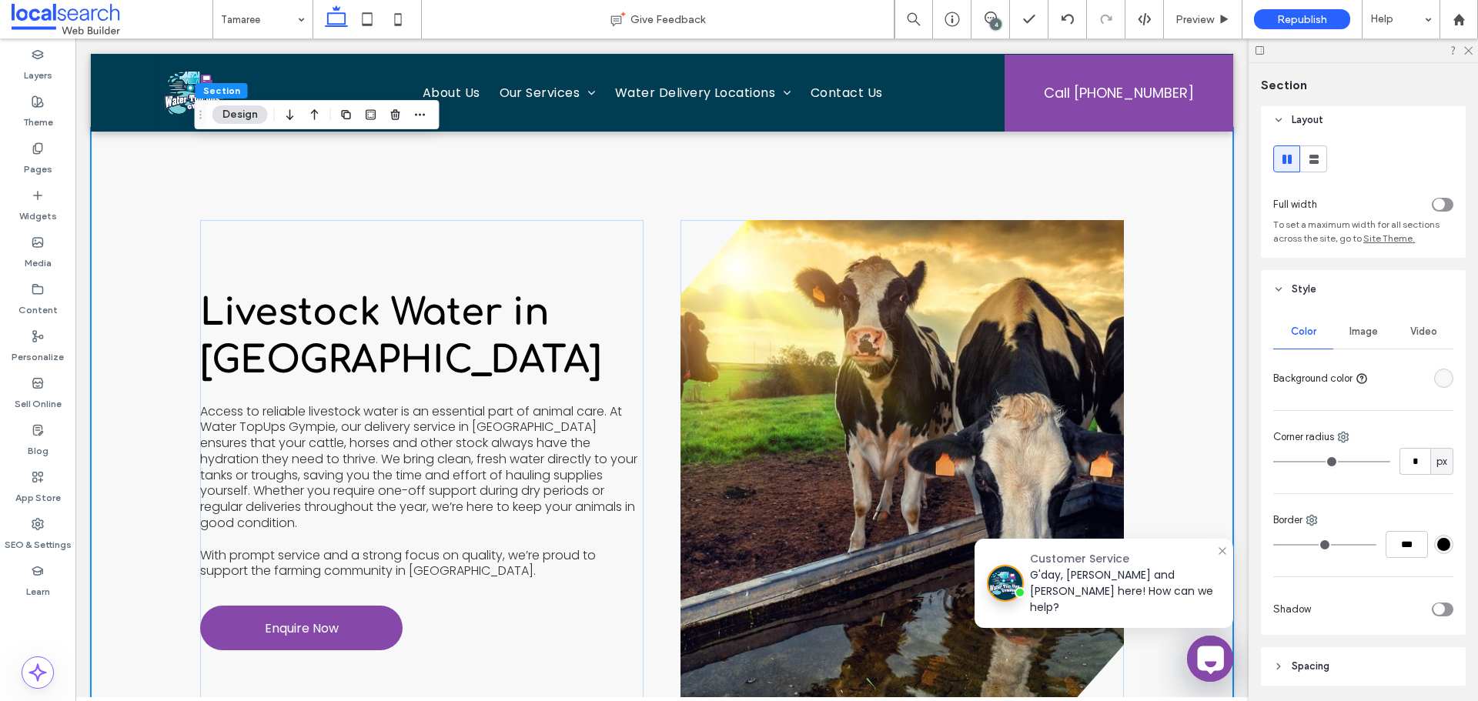
click at [1356, 332] on span "Image" at bounding box center [1363, 332] width 28 height 12
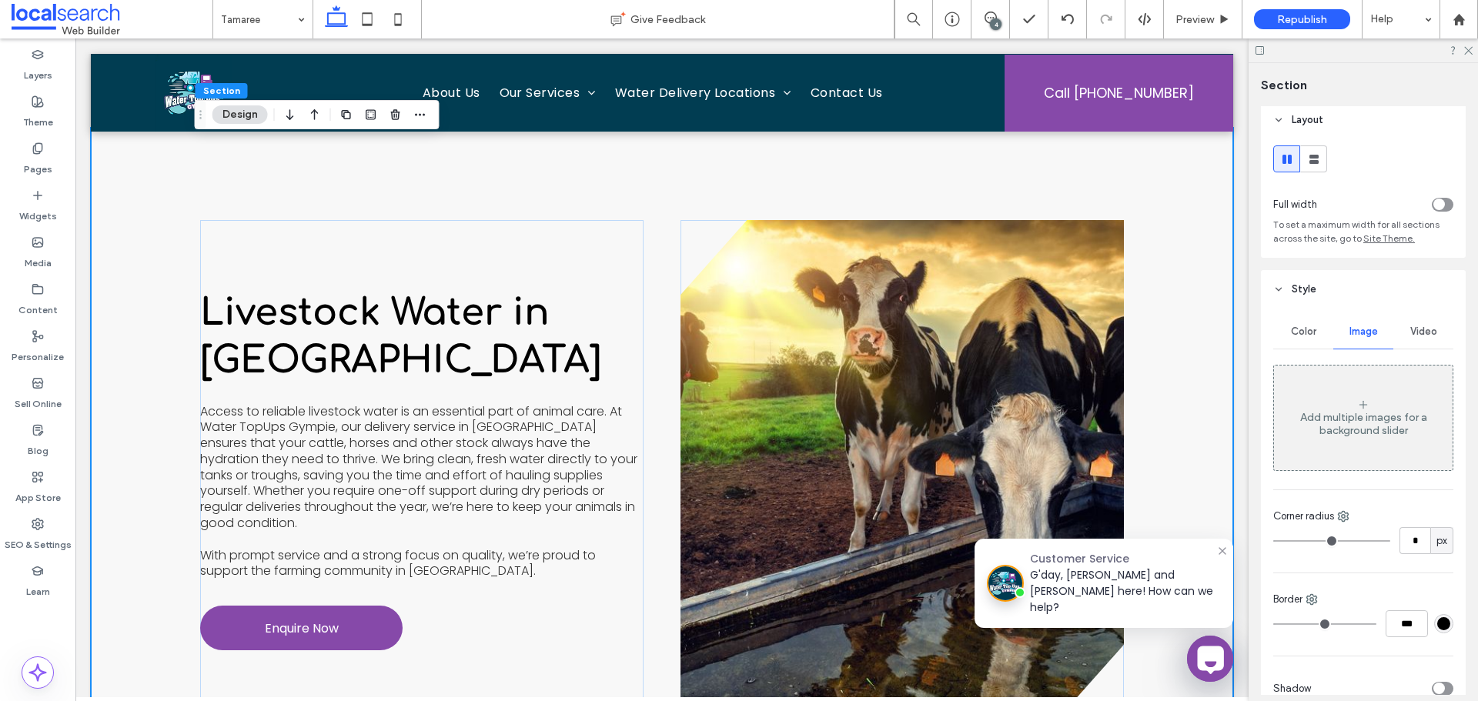
click at [1369, 418] on div "Add multiple images for a background slider" at bounding box center [1363, 424] width 179 height 26
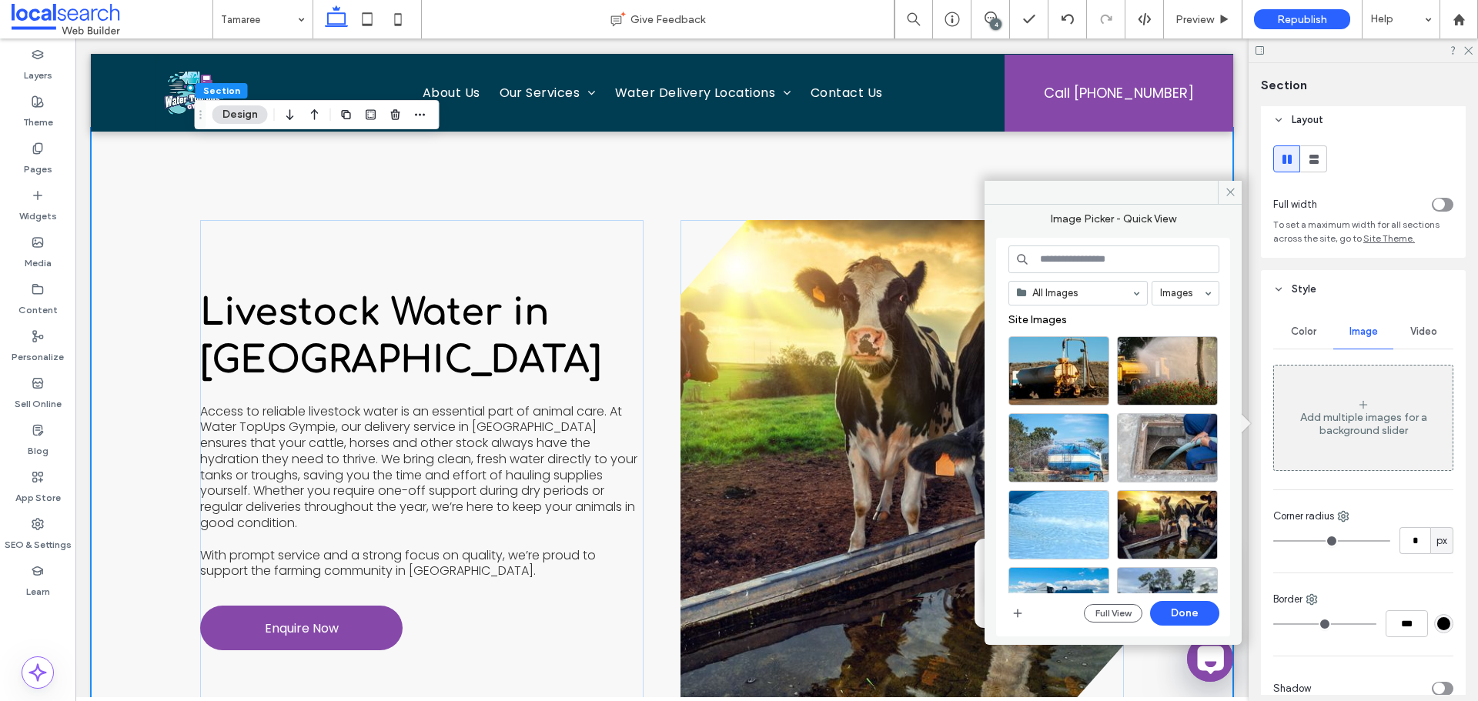
click at [1118, 259] on input at bounding box center [1113, 260] width 211 height 28
paste input "**********"
type input "**********"
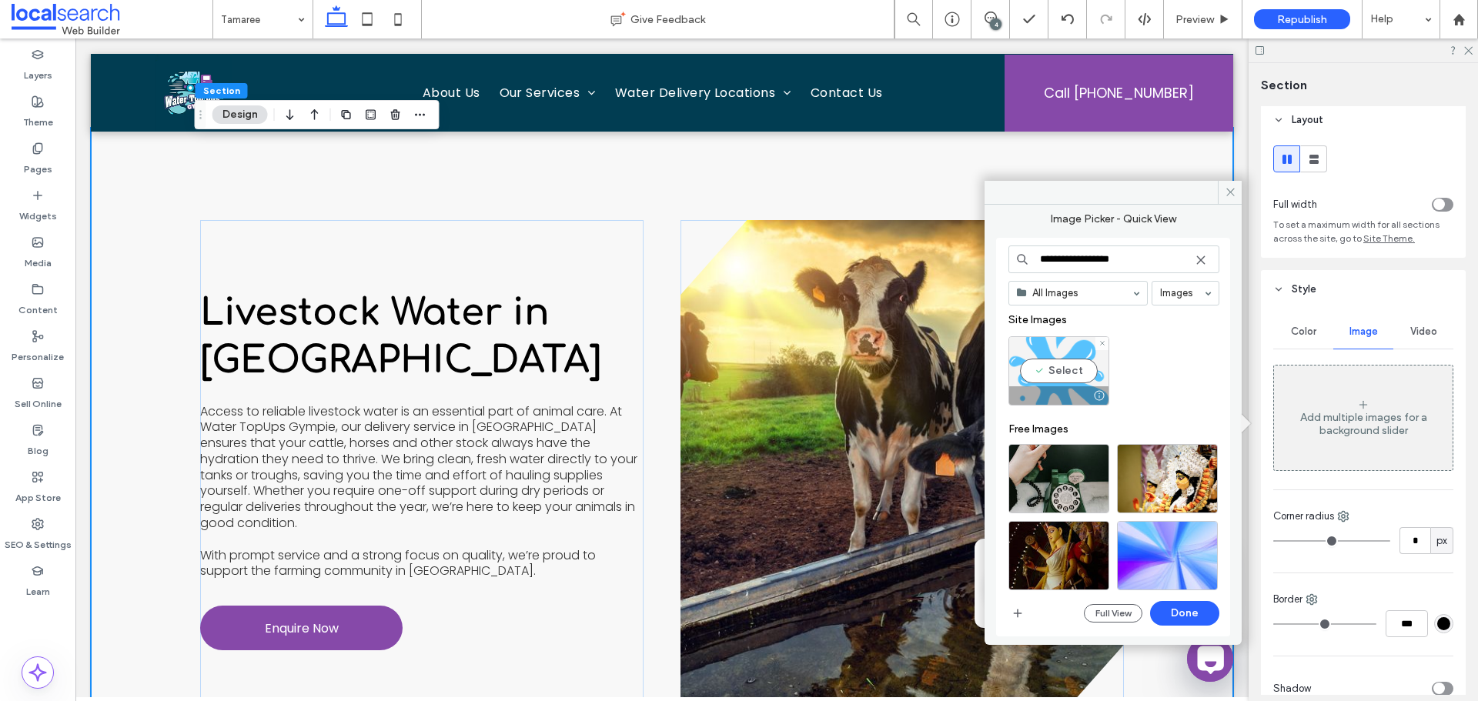
click at [1033, 377] on div "Select" at bounding box center [1058, 370] width 101 height 69
click at [1154, 617] on button "Done" at bounding box center [1184, 613] width 69 height 25
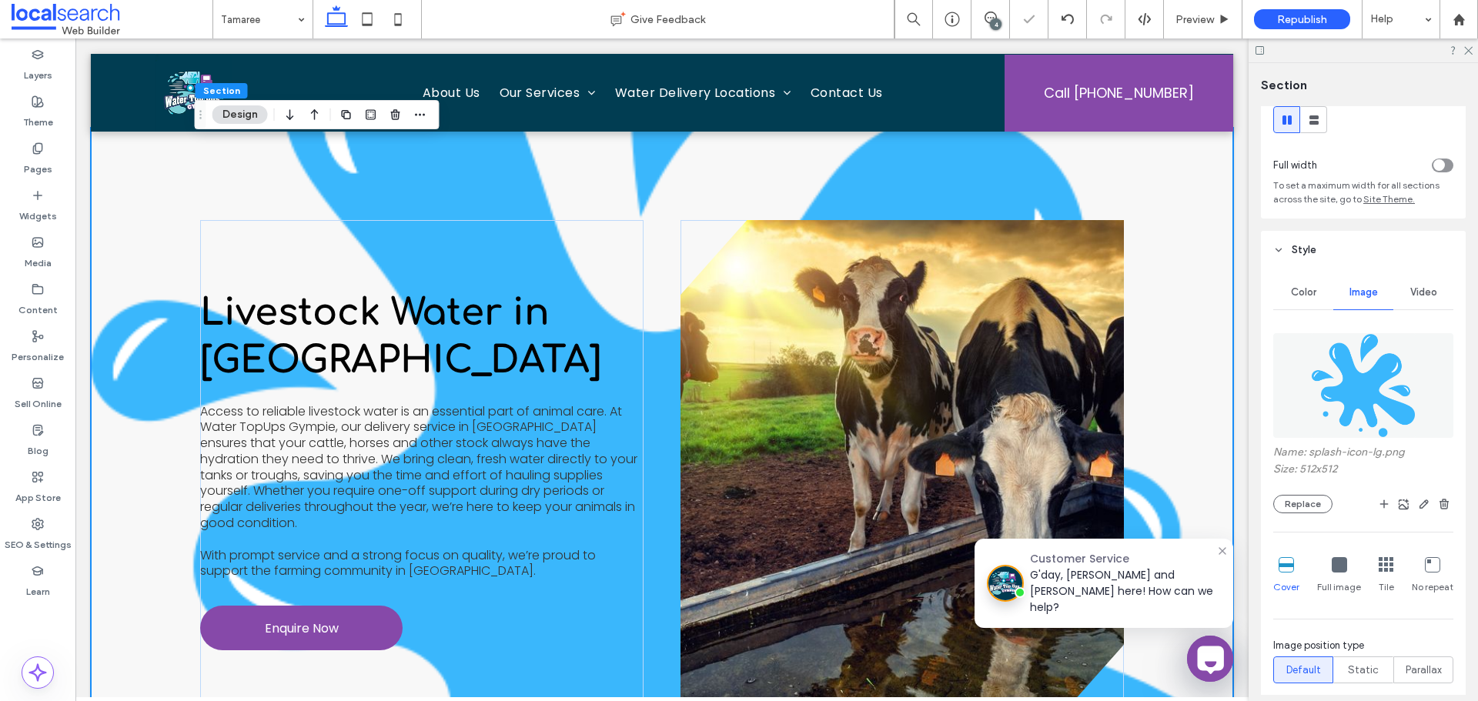
scroll to position [82, 0]
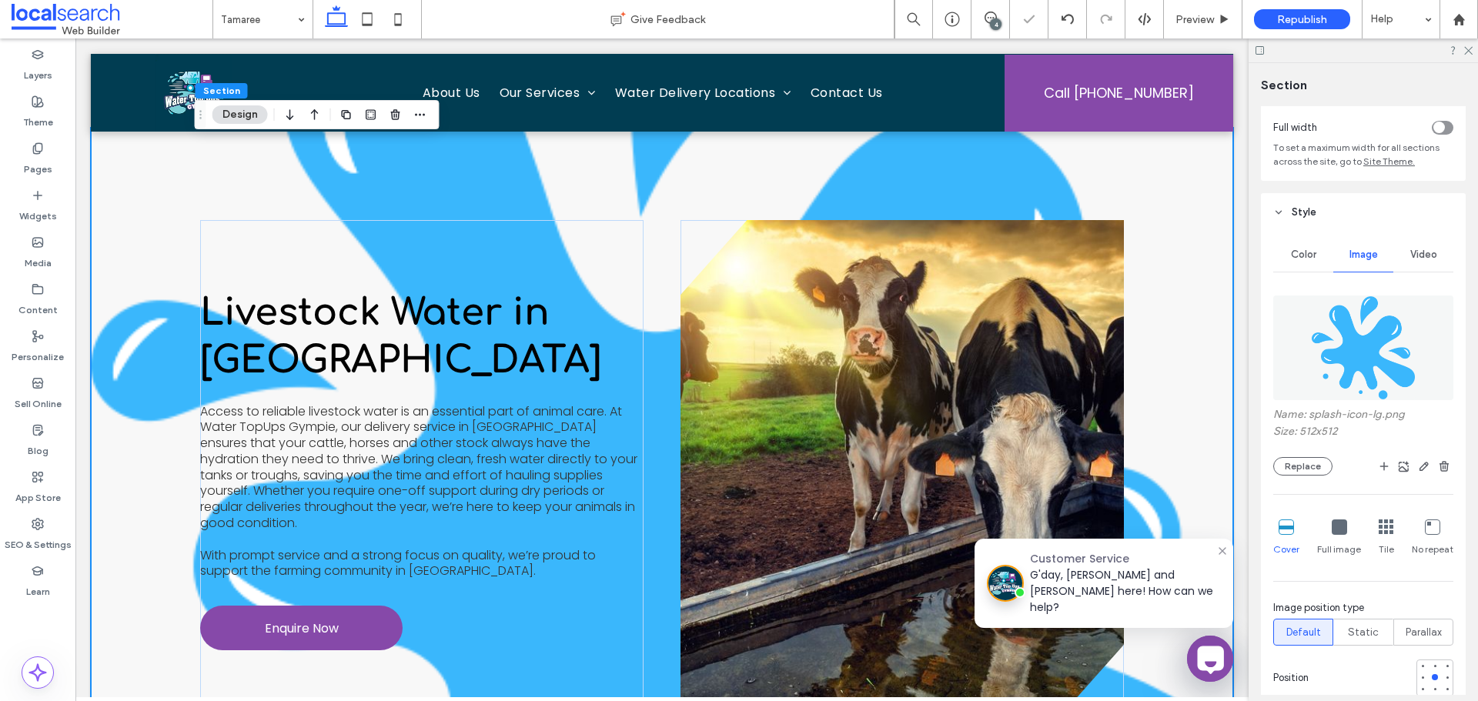
click at [1425, 535] on div at bounding box center [1432, 528] width 15 height 17
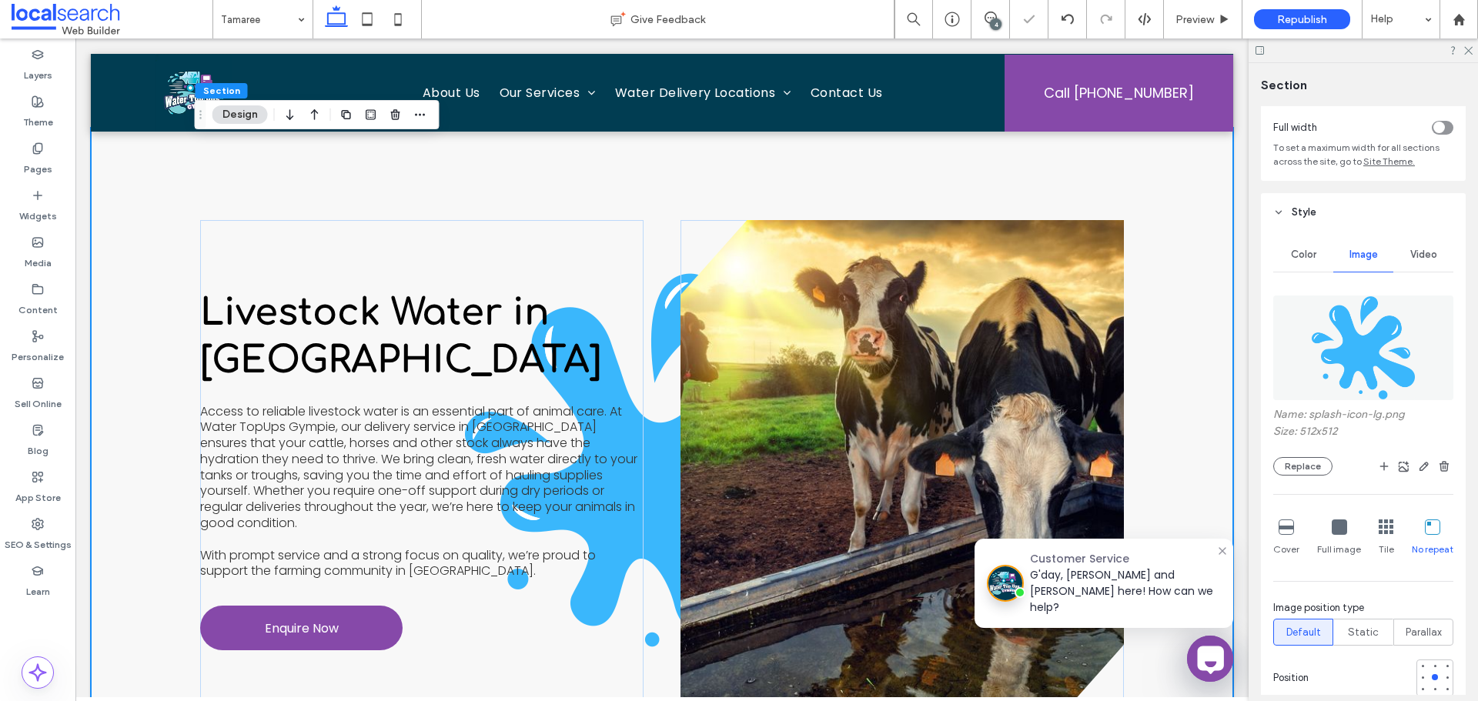
scroll to position [236, 0]
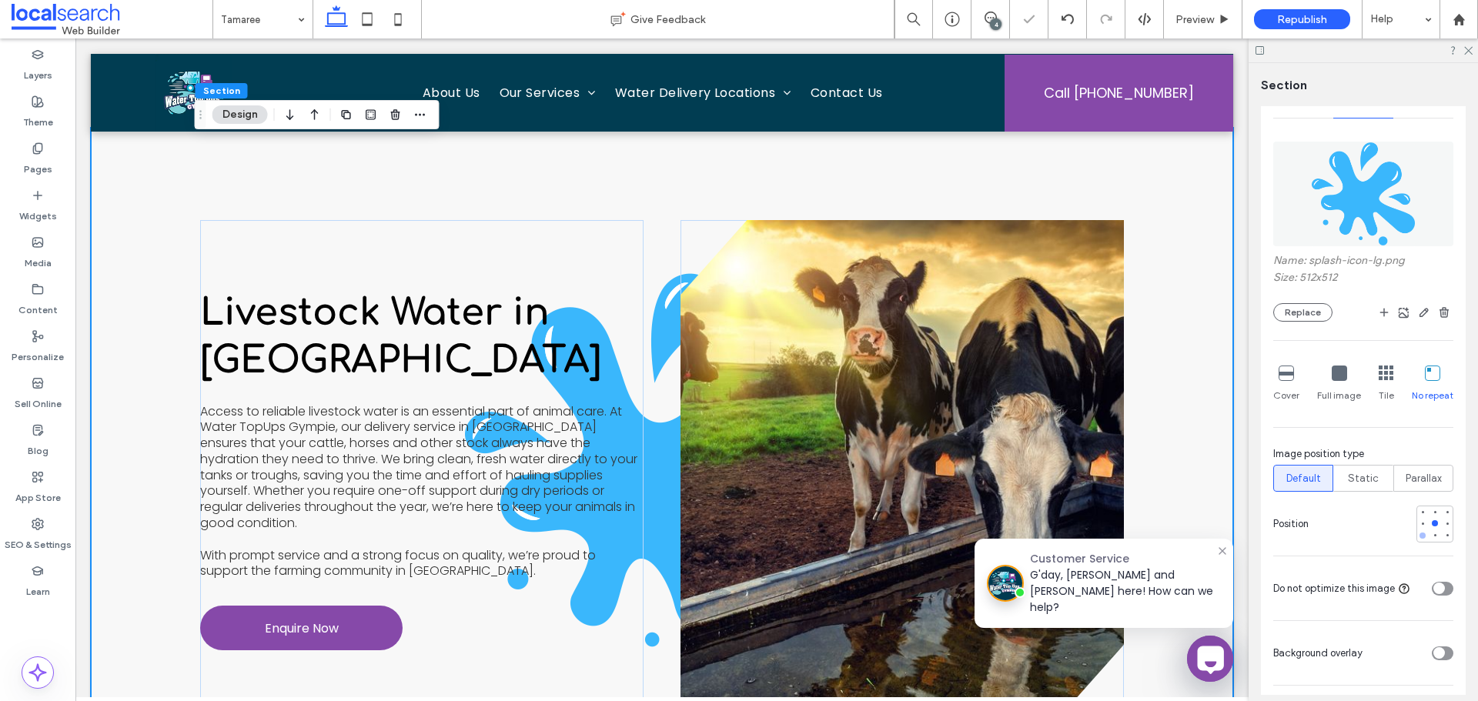
click at [1419, 533] on div at bounding box center [1422, 536] width 6 height 6
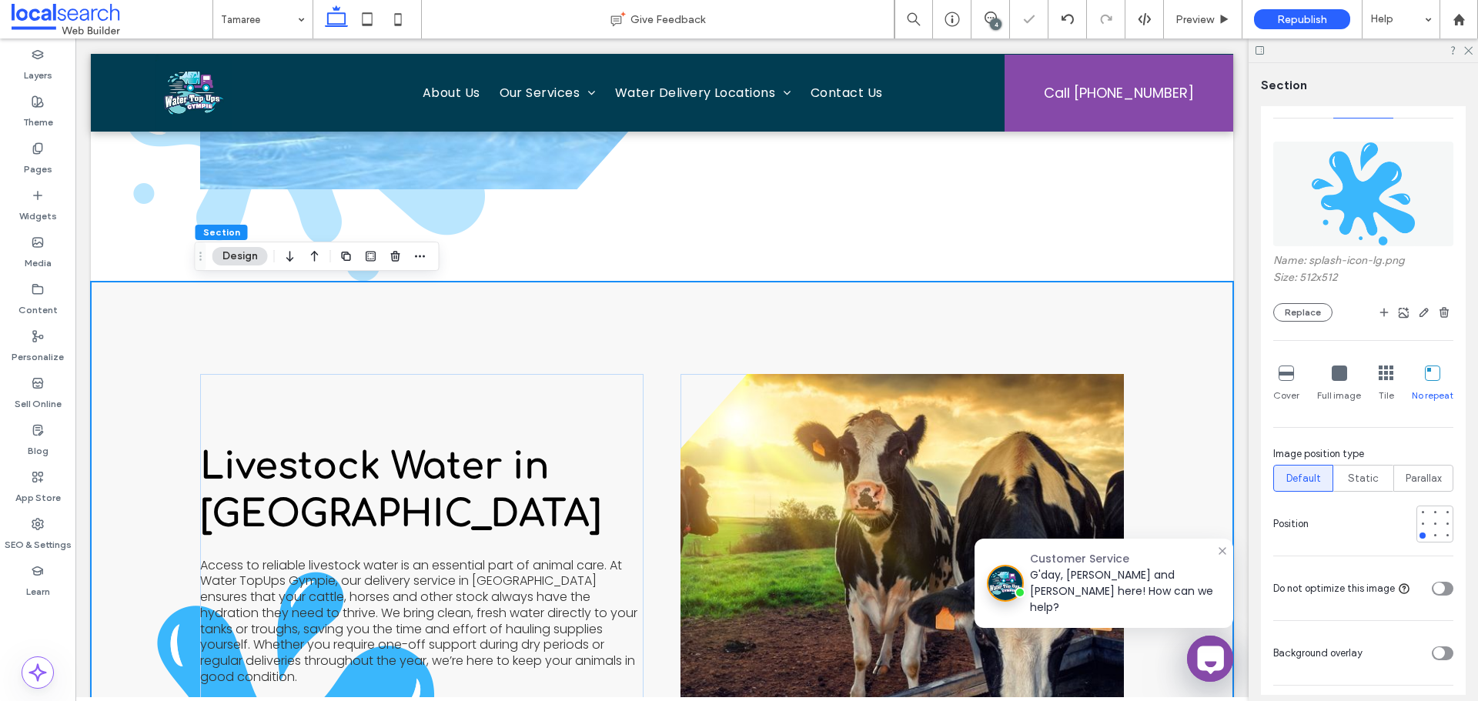
scroll to position [313, 0]
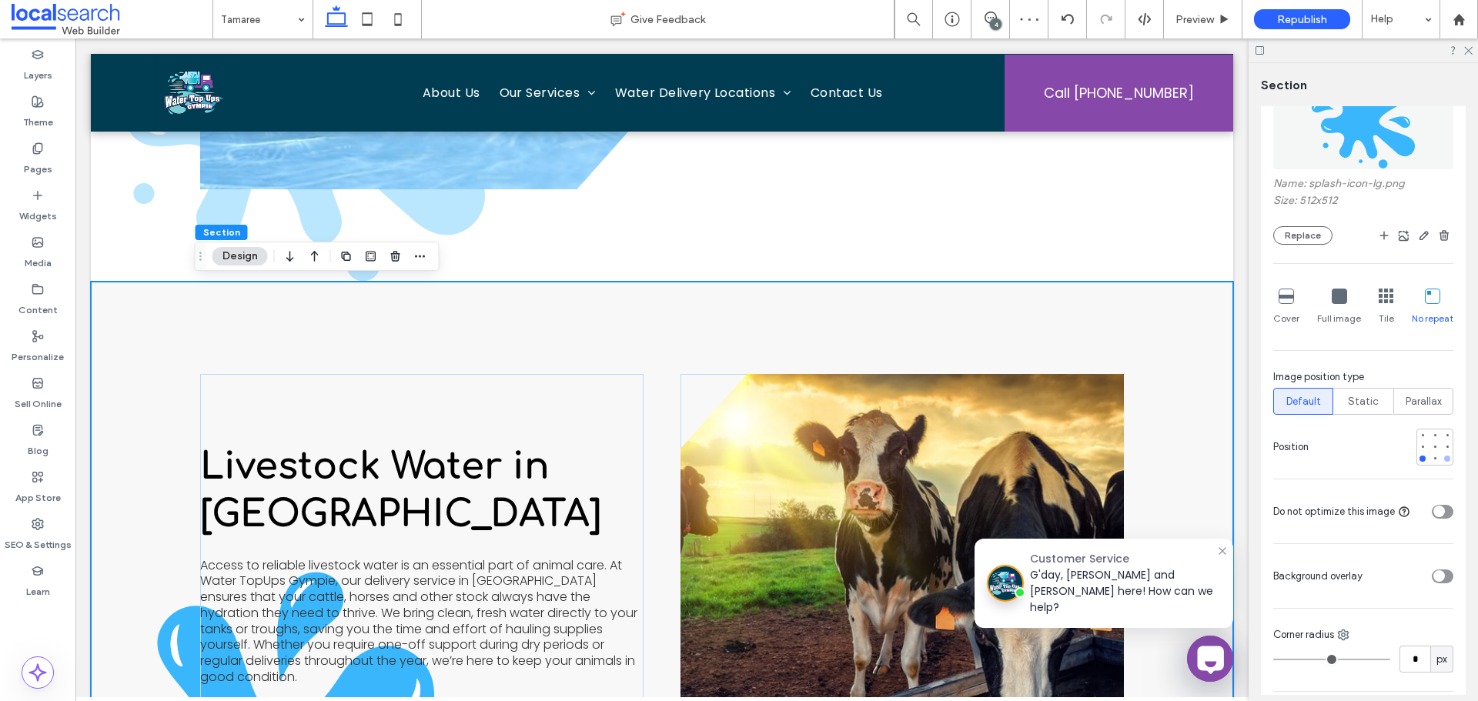
click at [1444, 458] on div at bounding box center [1447, 459] width 6 height 6
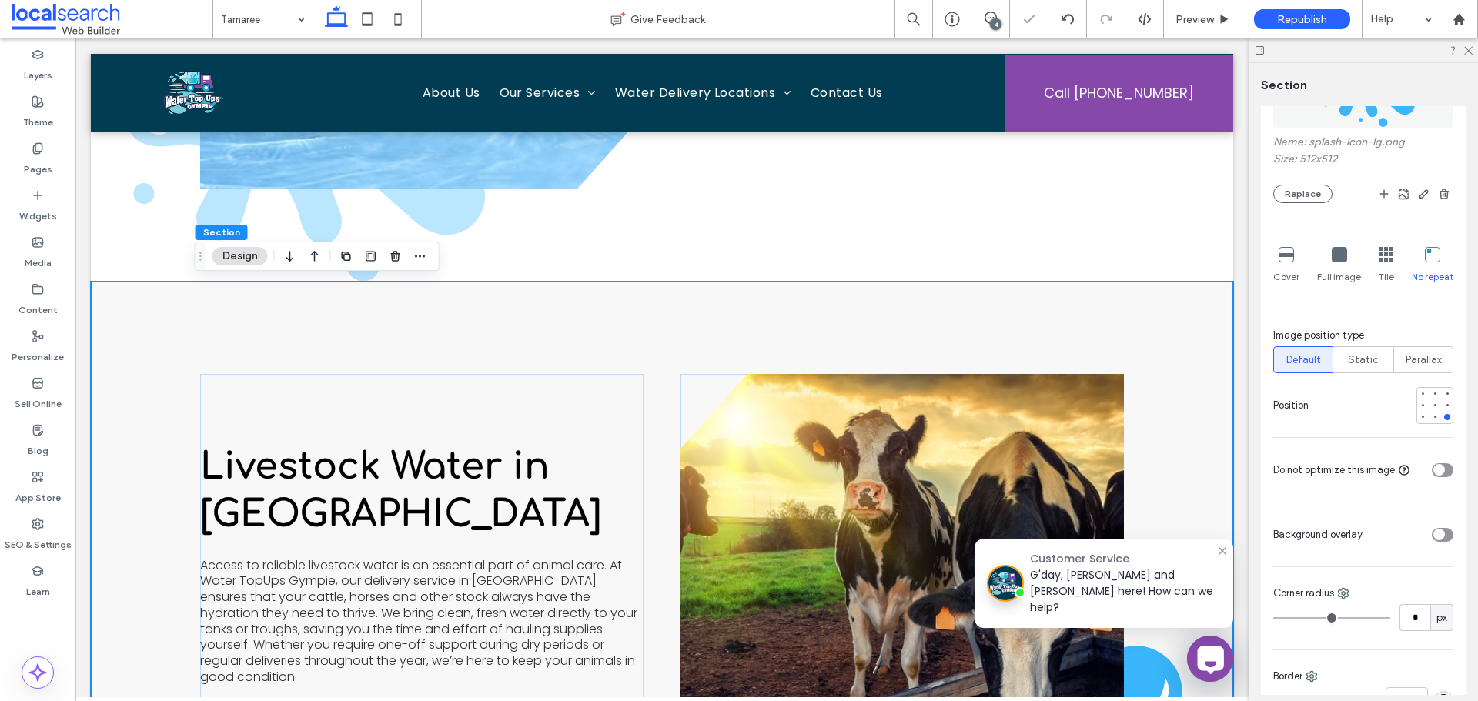
scroll to position [390, 0]
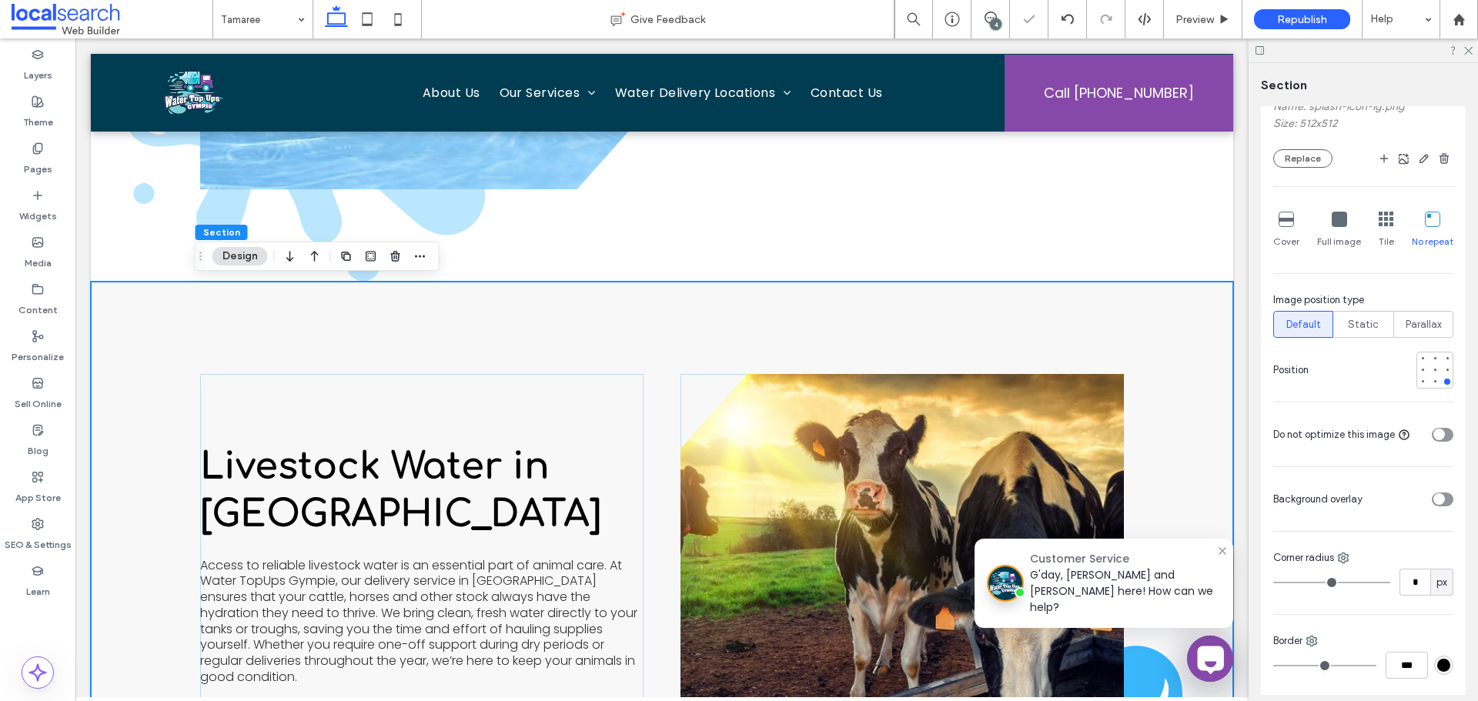
click at [1435, 498] on icon "toggle" at bounding box center [1438, 499] width 6 height 5
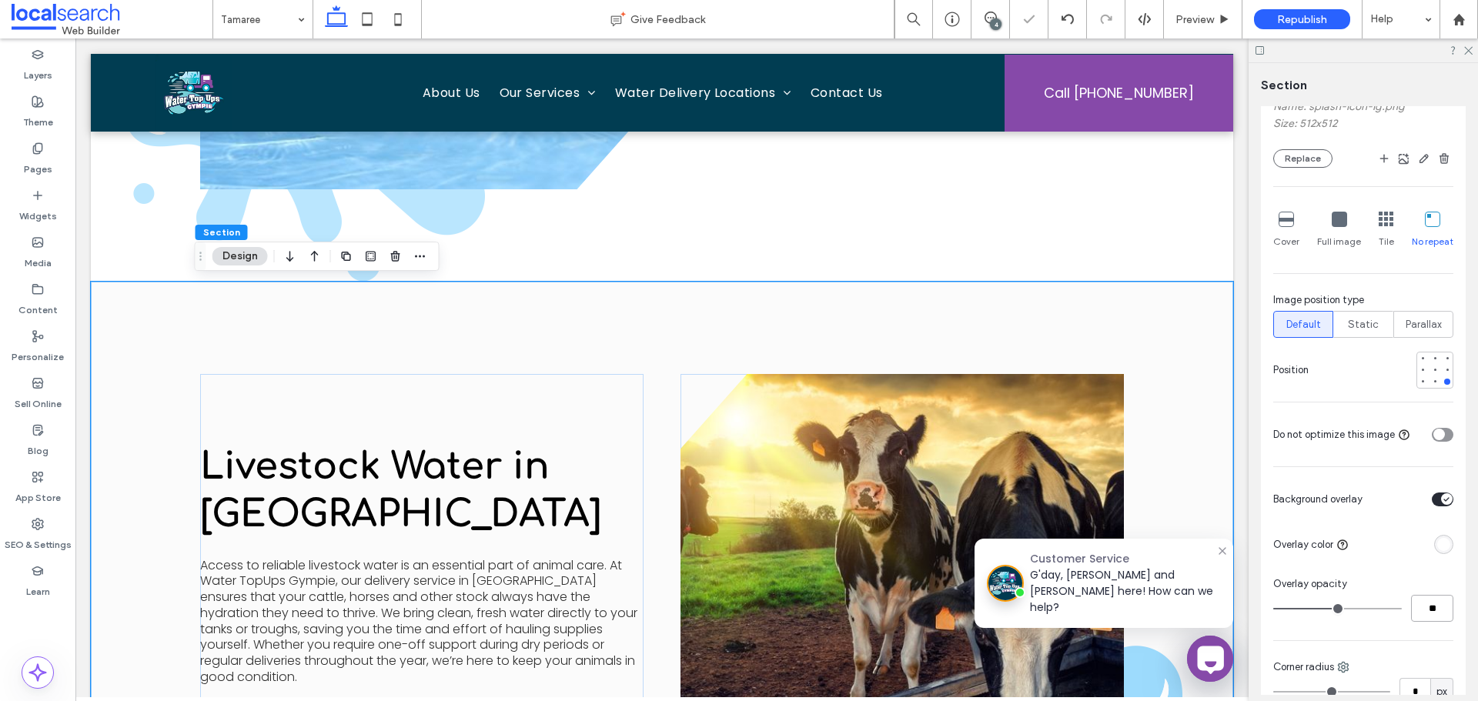
click at [1431, 611] on input "**" at bounding box center [1432, 608] width 42 height 27
type input "**"
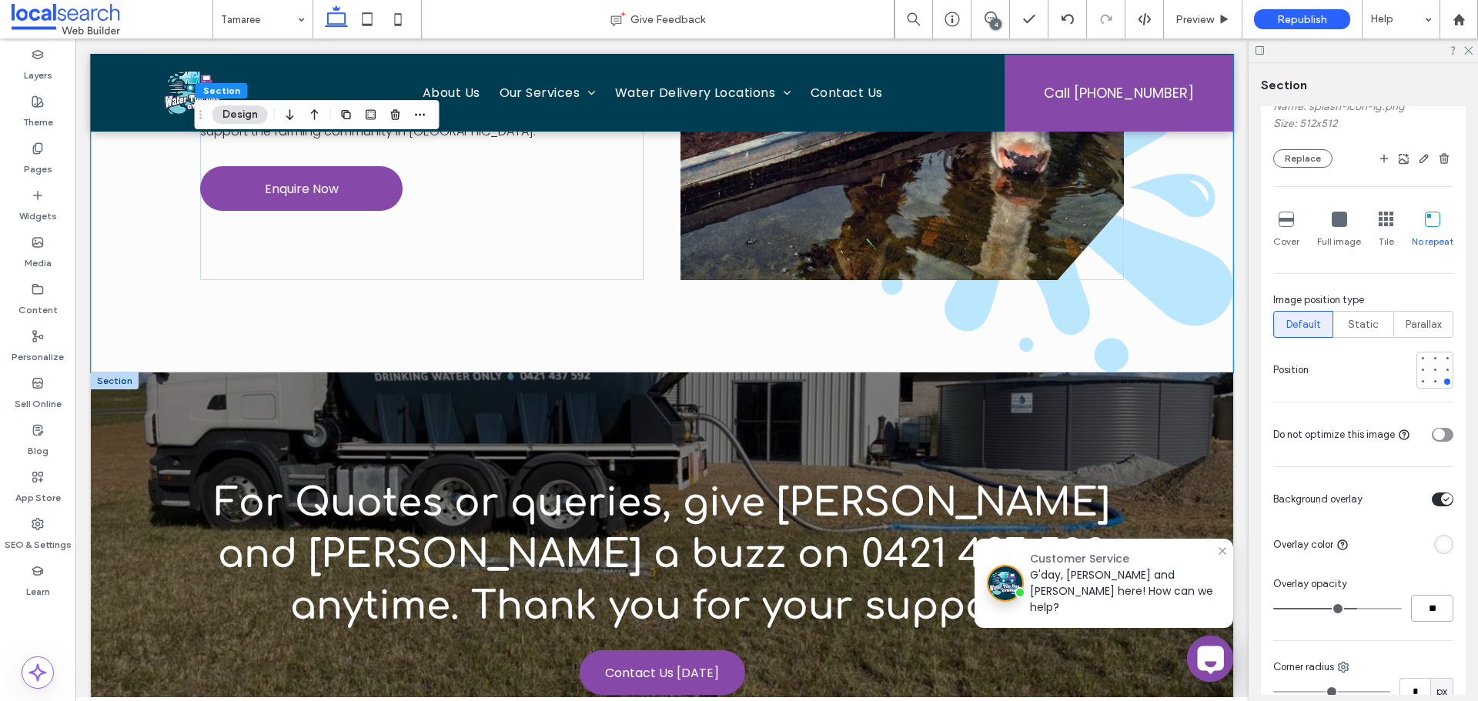
scroll to position [4387, 0]
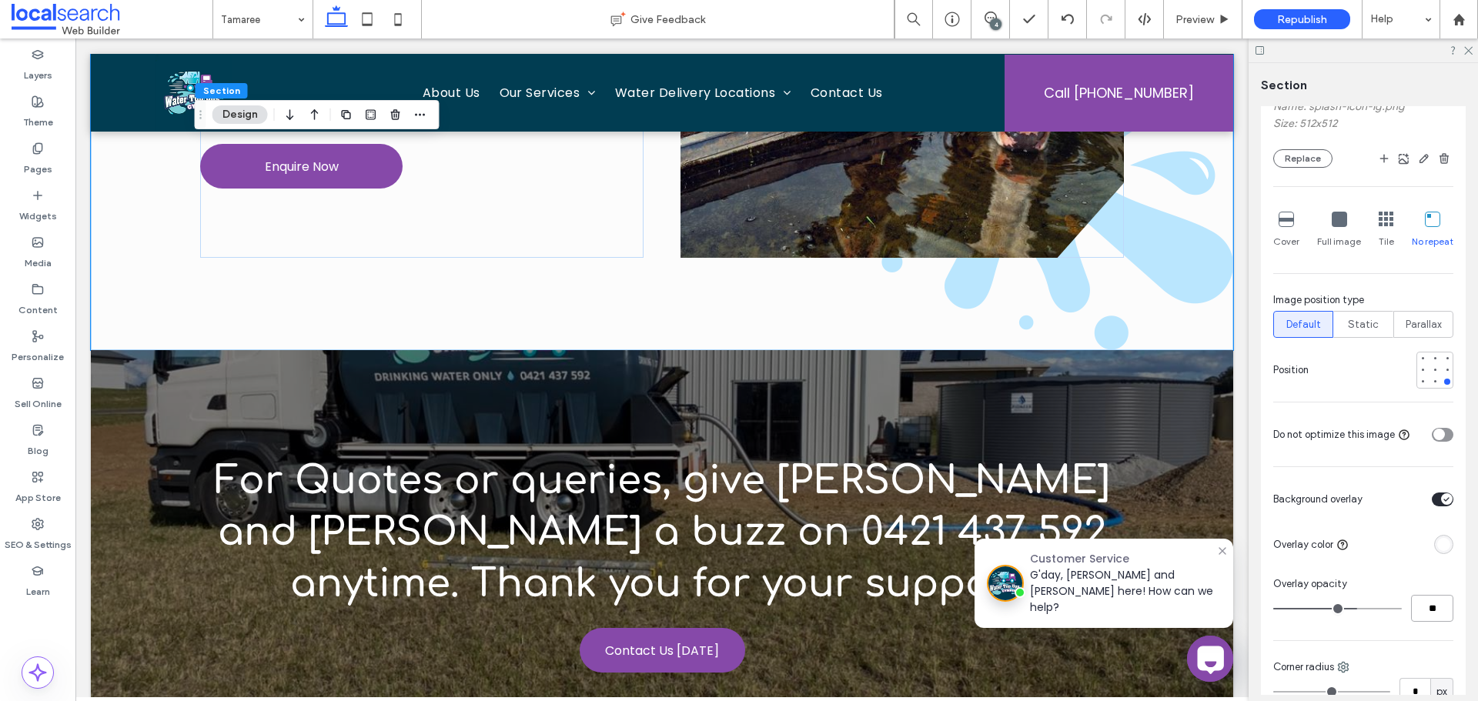
click at [1425, 617] on input "**" at bounding box center [1432, 608] width 42 height 27
click at [803, 300] on div "Livestock Water in [GEOGRAPHIC_DATA] Access to reliable livestock water is an e…" at bounding box center [662, 8] width 924 height 684
click at [399, 18] on icon at bounding box center [398, 19] width 31 height 31
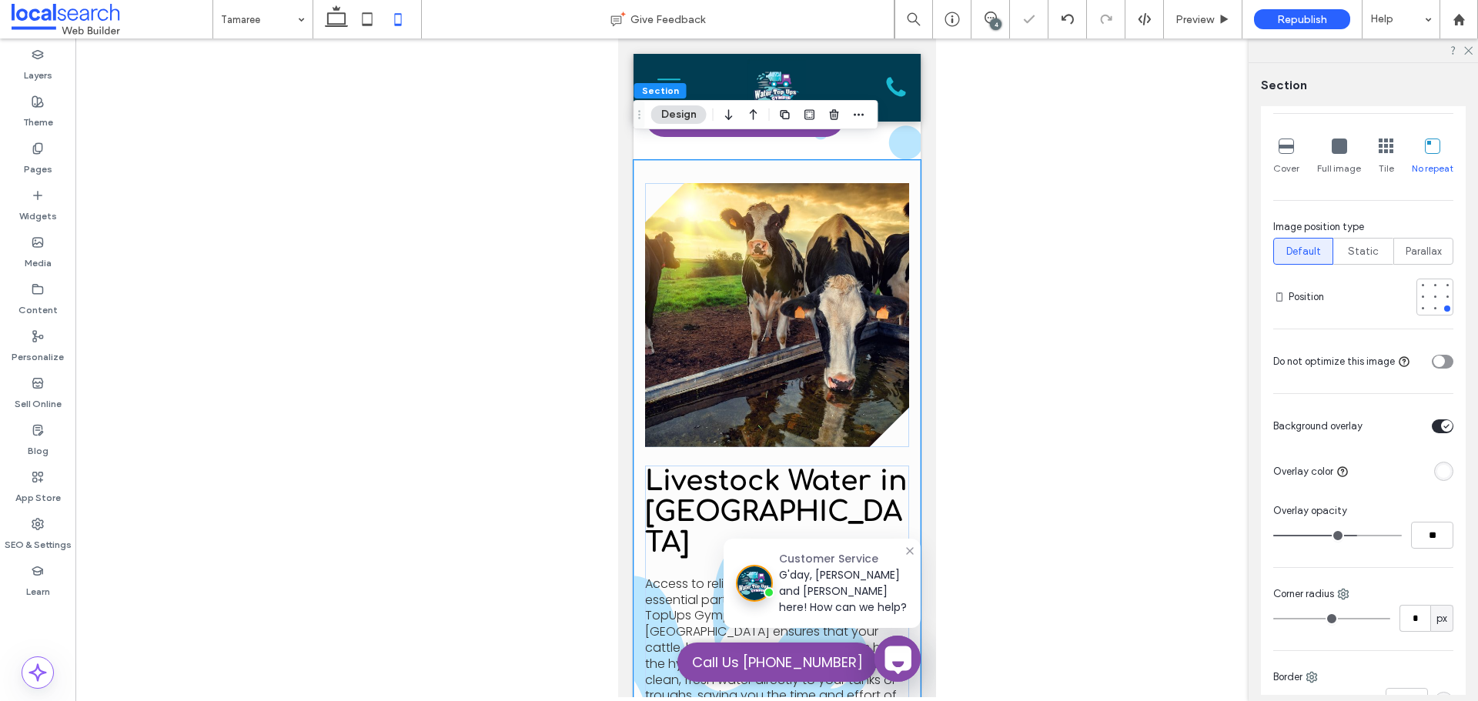
type input "**"
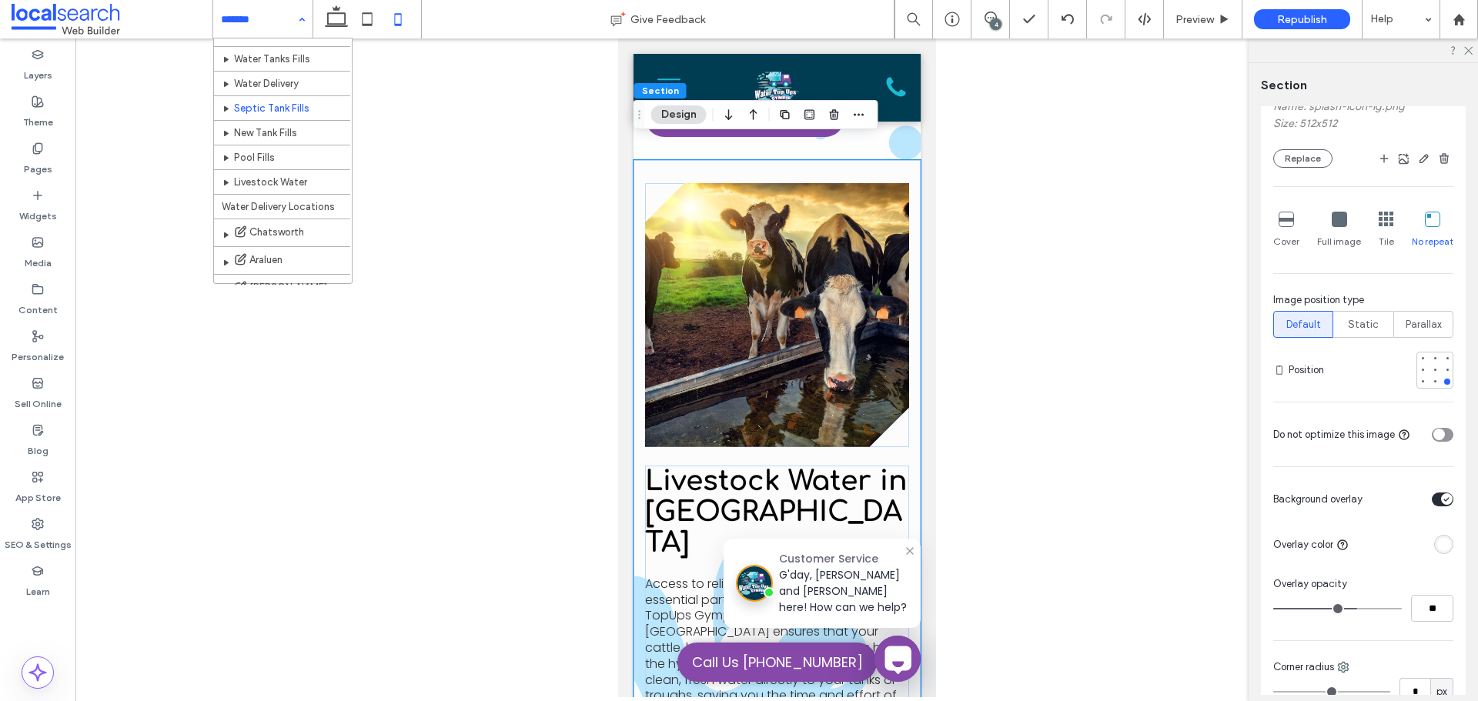
scroll to position [154, 0]
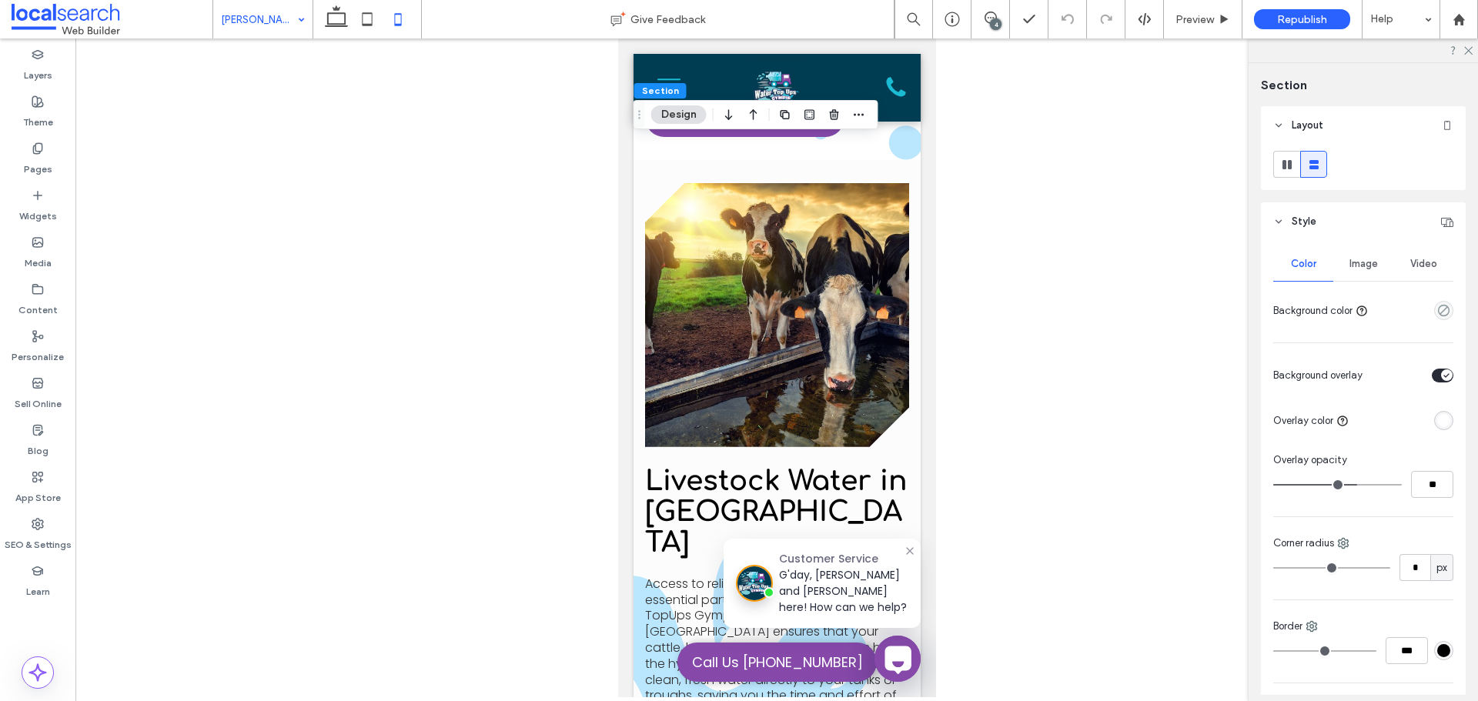
click at [1370, 274] on div "Image" at bounding box center [1363, 264] width 60 height 34
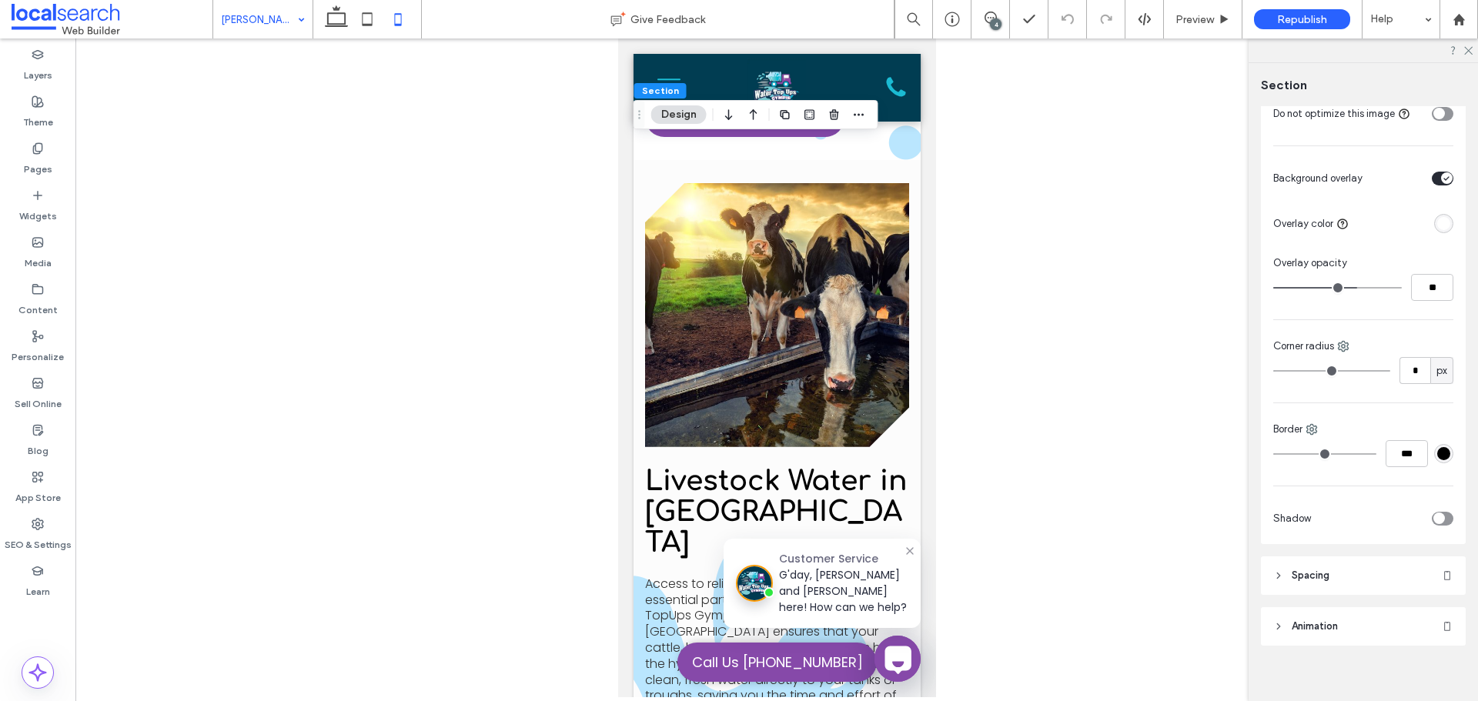
scroll to position [650, 0]
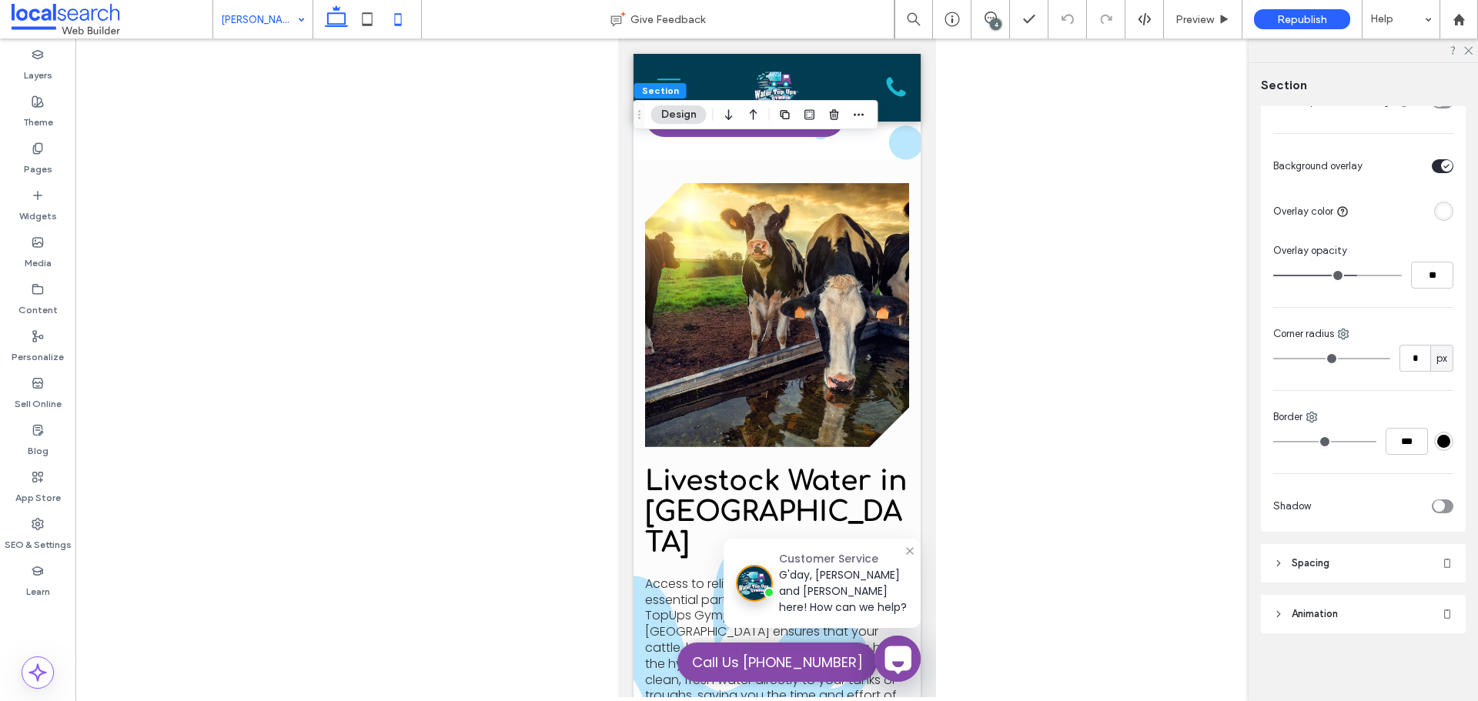
click at [343, 25] on use at bounding box center [336, 16] width 23 height 22
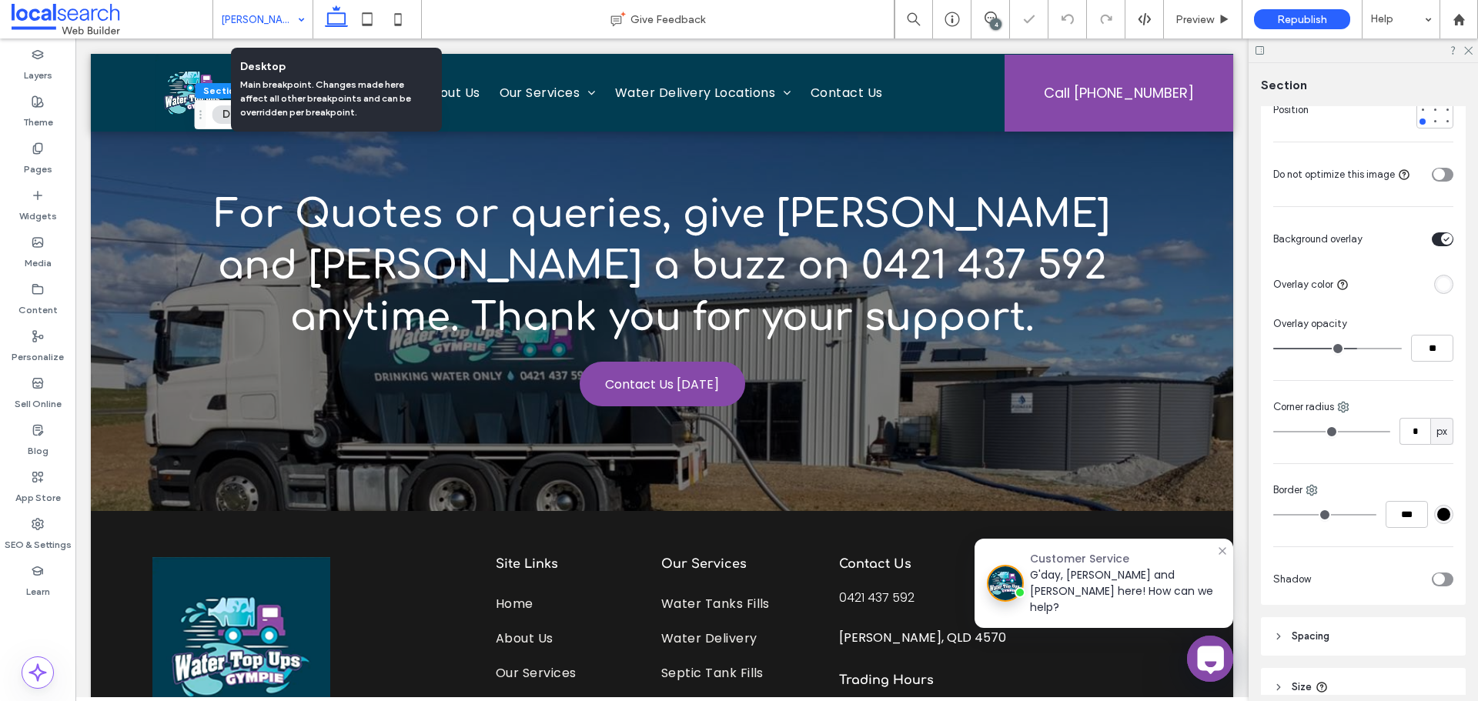
type input "***"
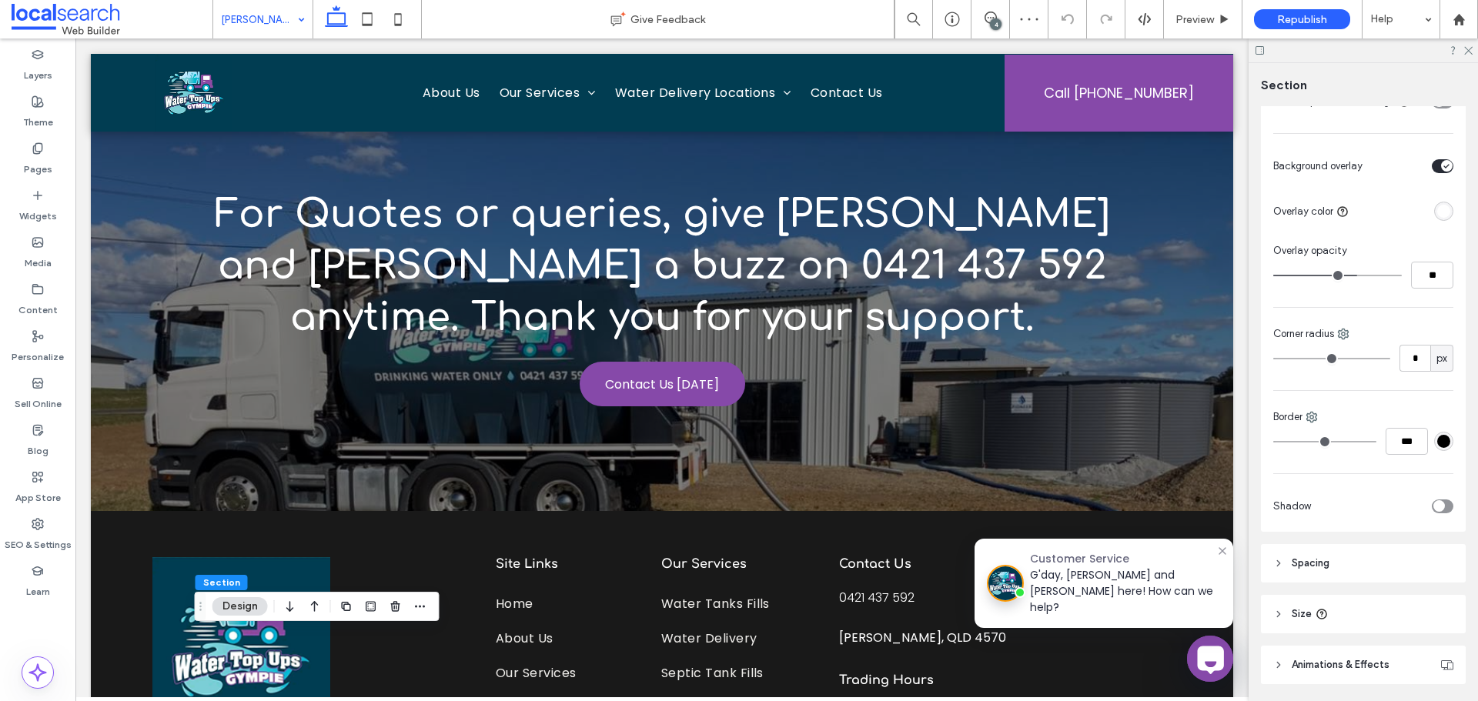
click at [991, 22] on div "4" at bounding box center [996, 24] width 12 height 12
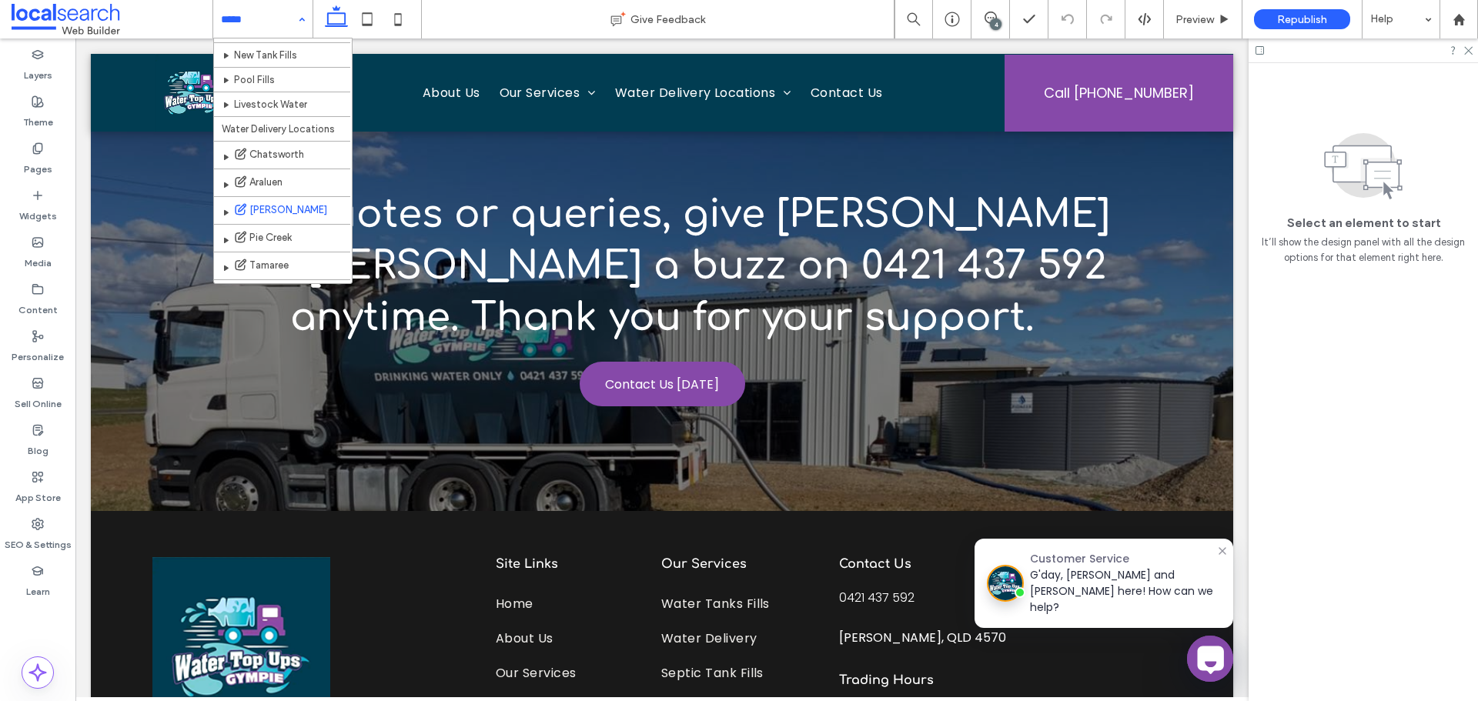
scroll to position [162, 0]
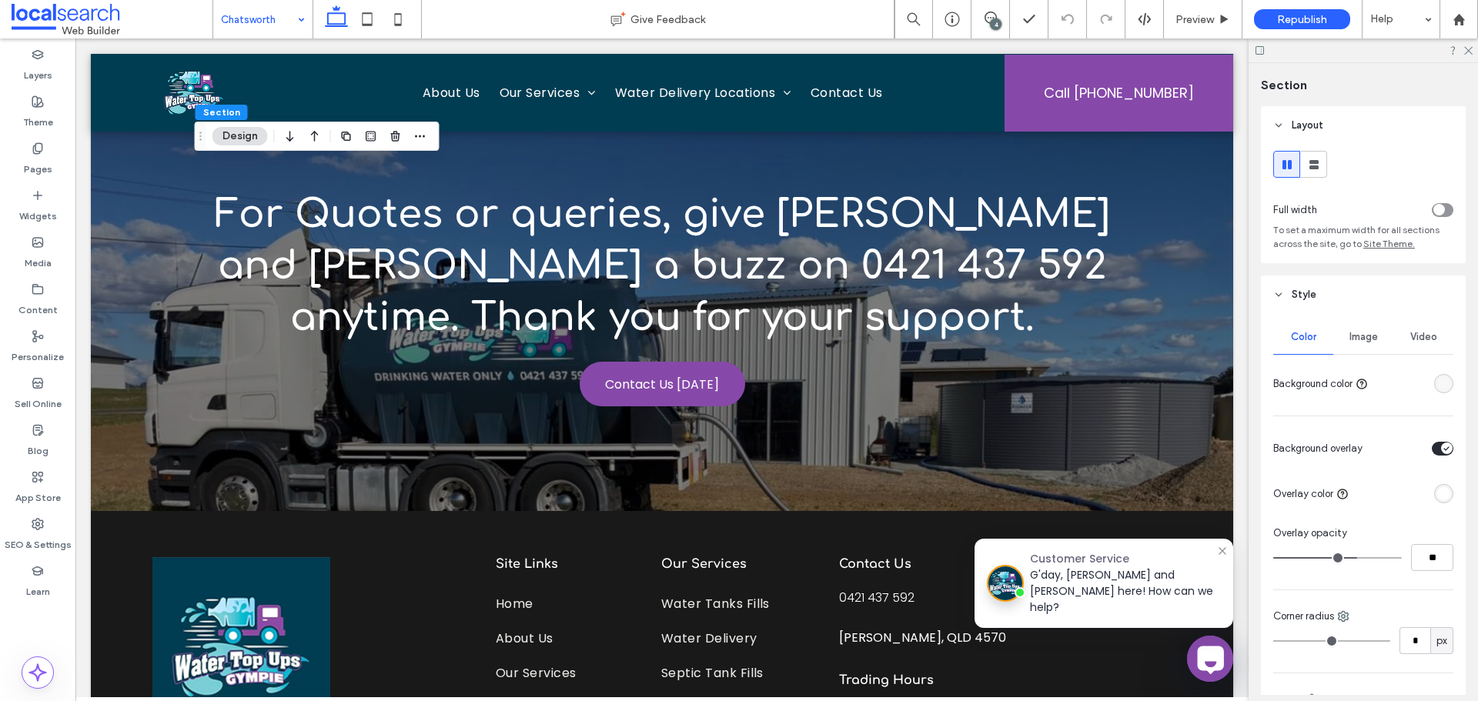
click at [1361, 339] on span "Image" at bounding box center [1363, 337] width 28 height 12
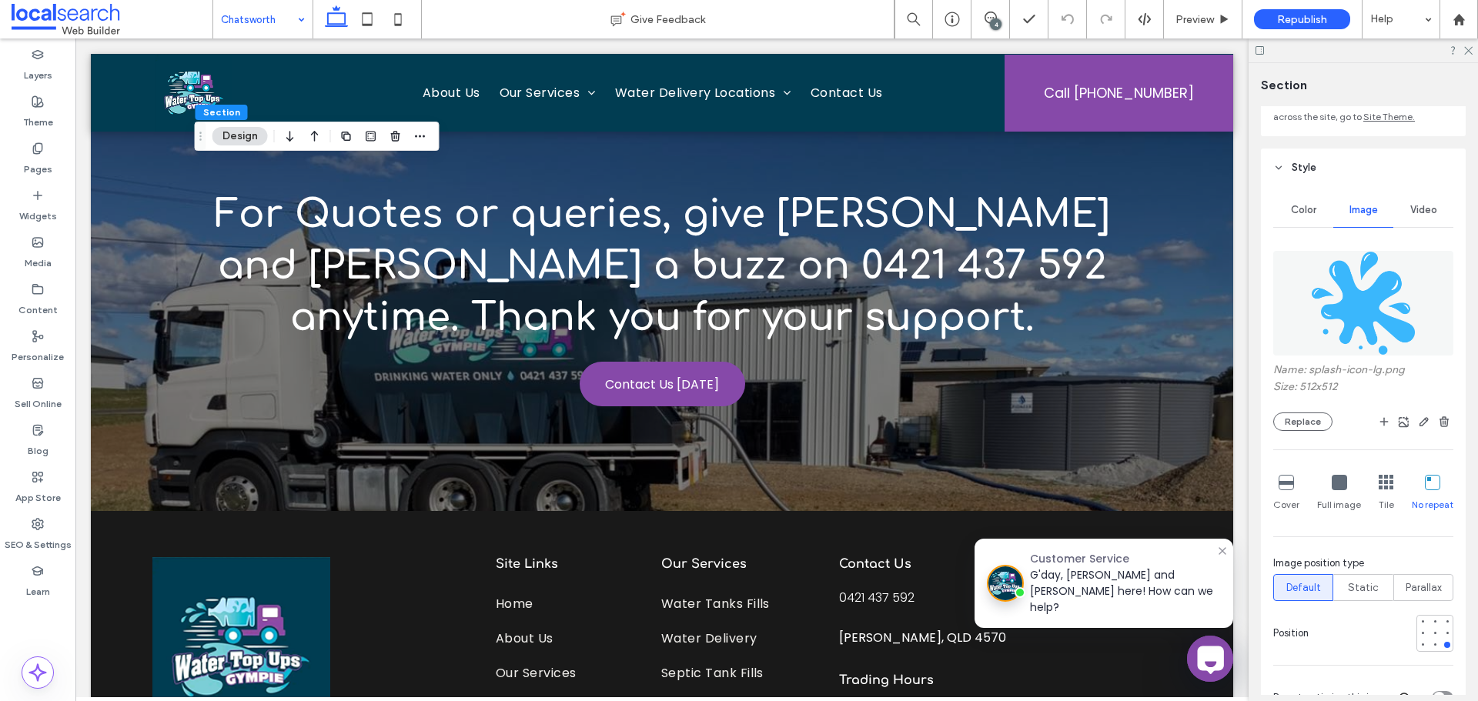
scroll to position [154, 0]
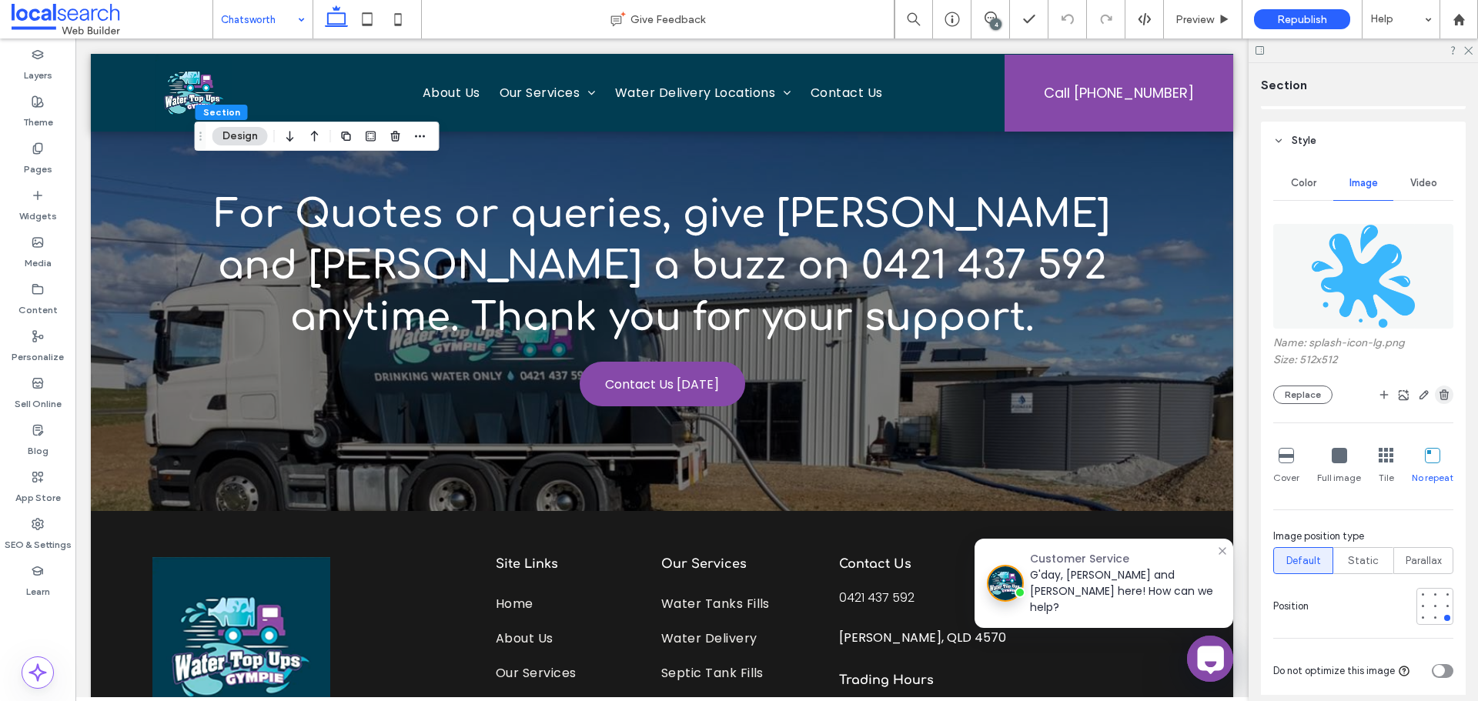
click at [1439, 393] on use "button" at bounding box center [1443, 394] width 9 height 10
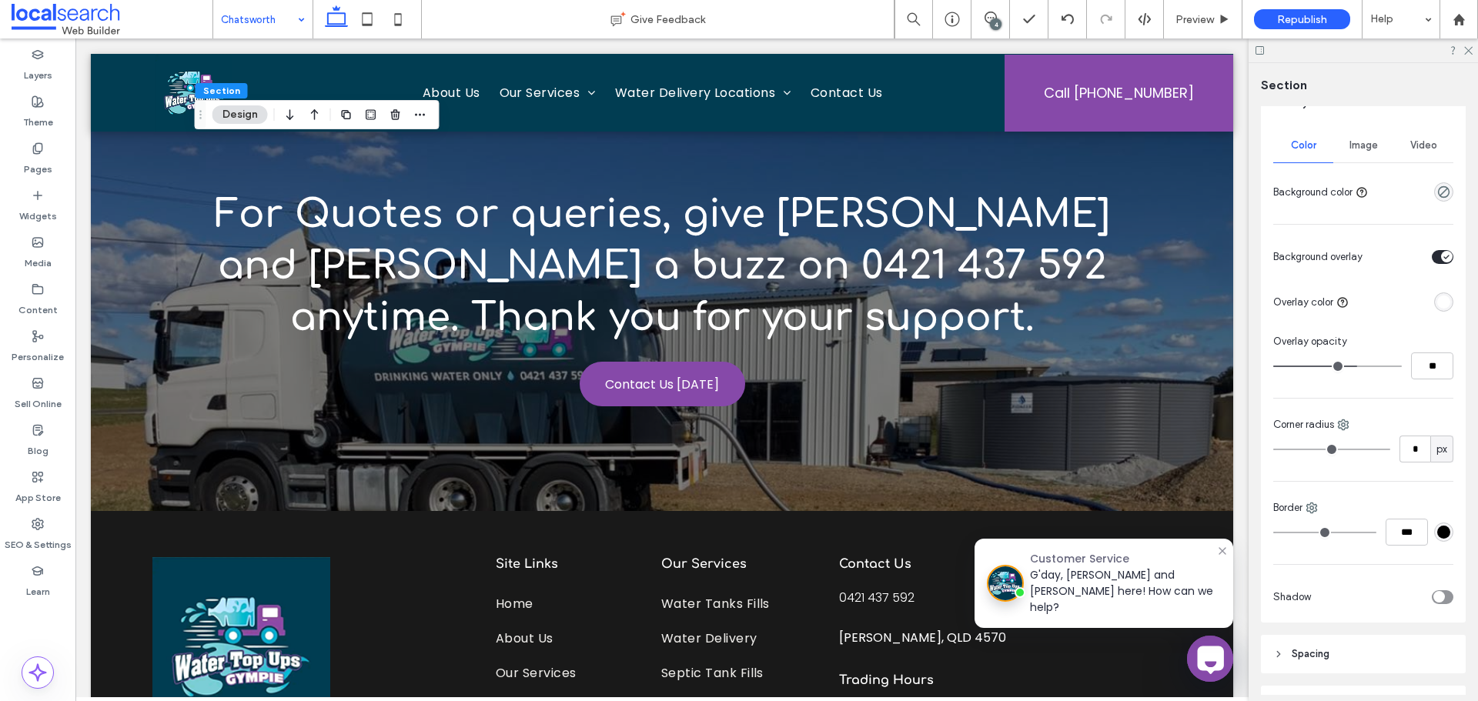
scroll to position [0, 0]
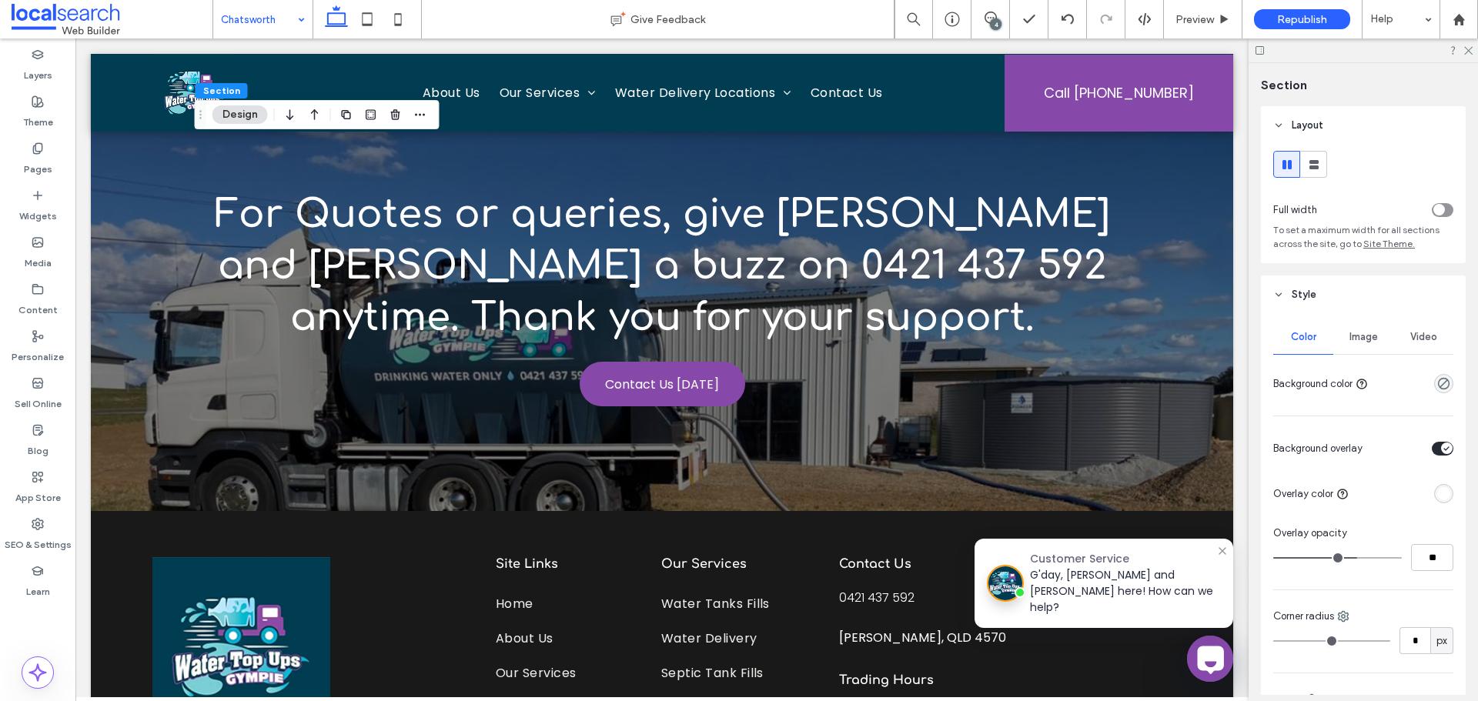
click at [1354, 332] on span "Image" at bounding box center [1363, 337] width 28 height 12
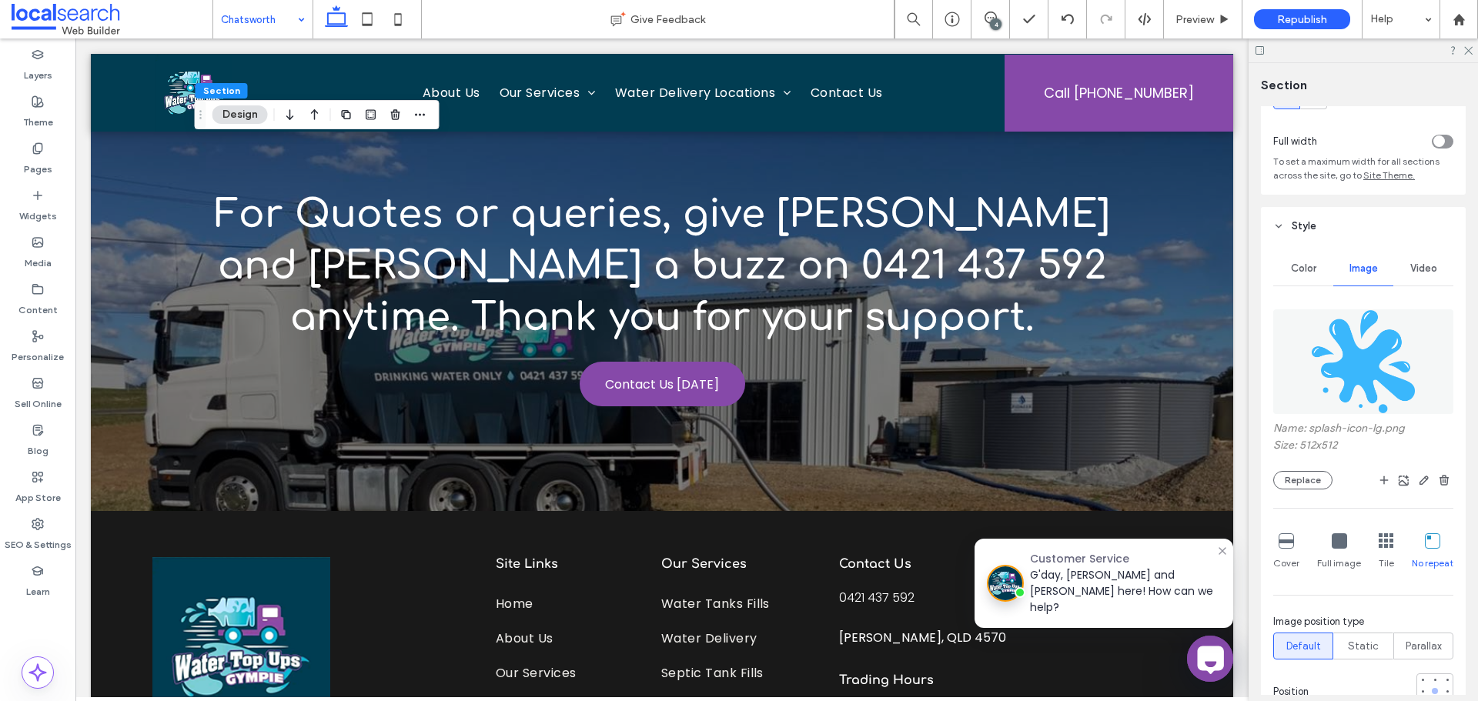
scroll to position [154, 0]
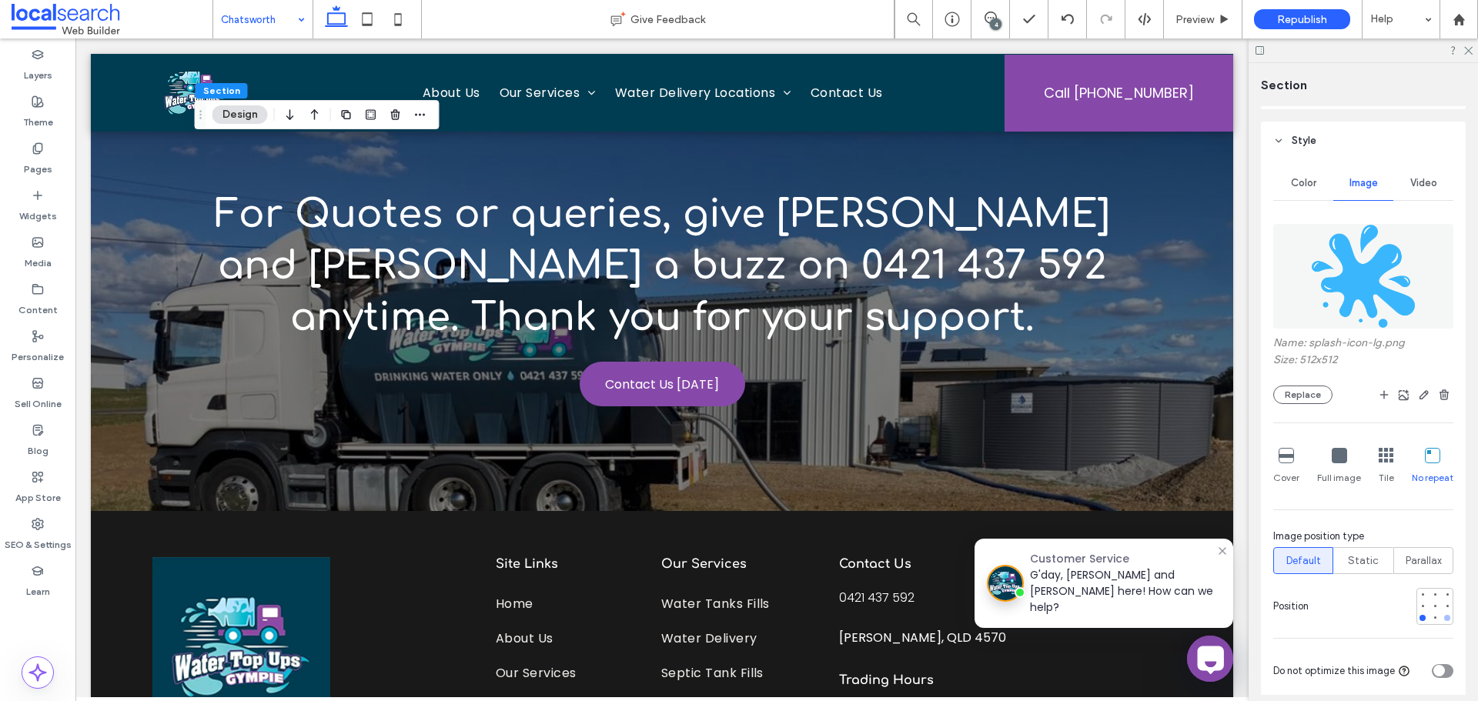
click at [1442, 621] on div at bounding box center [1447, 618] width 11 height 11
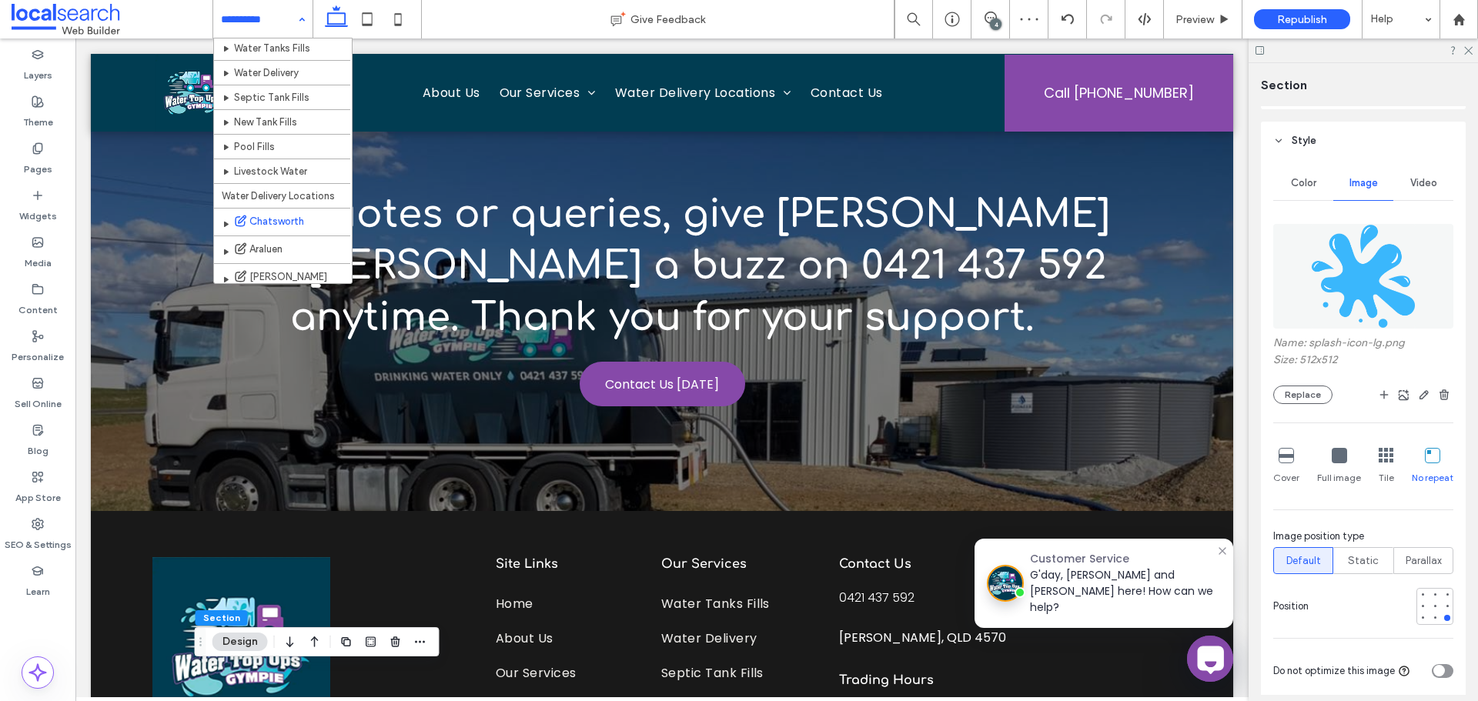
scroll to position [162, 0]
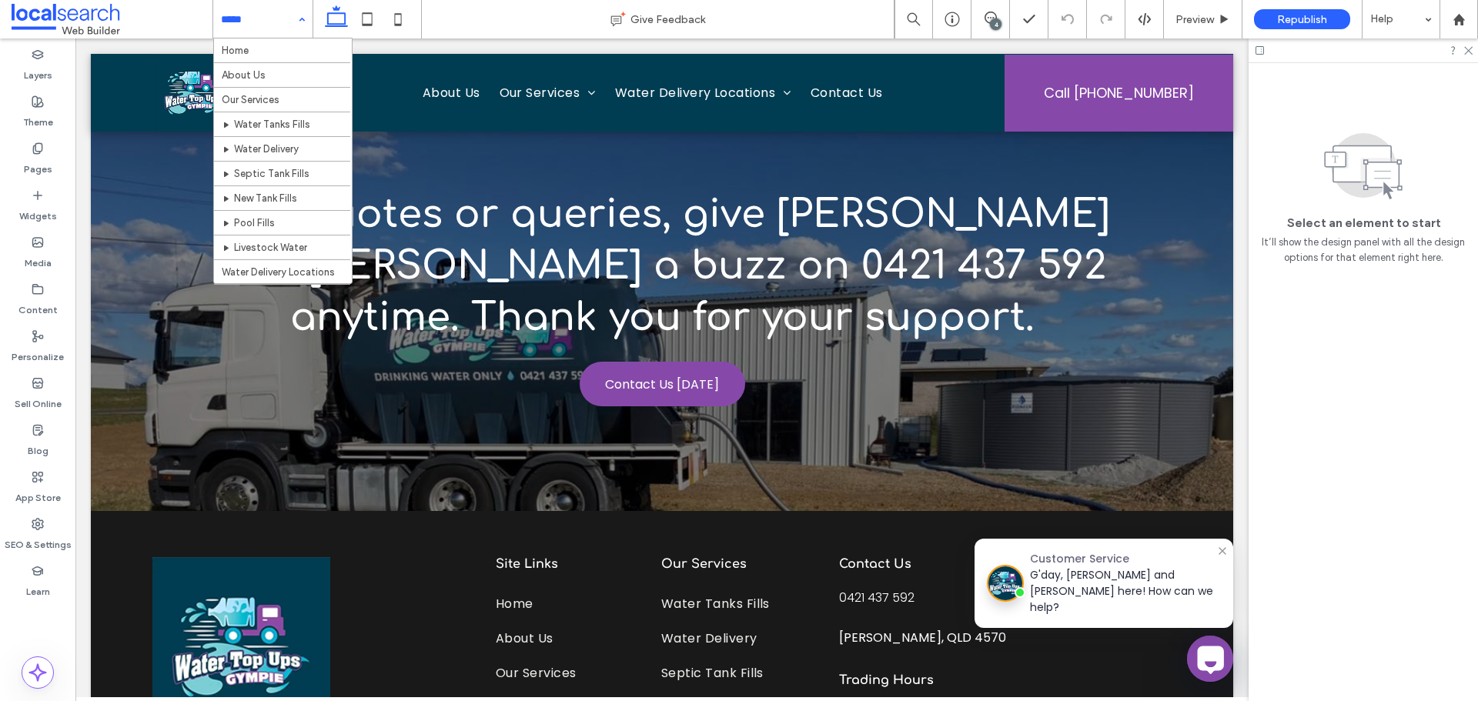
click at [266, 28] on input at bounding box center [259, 19] width 76 height 38
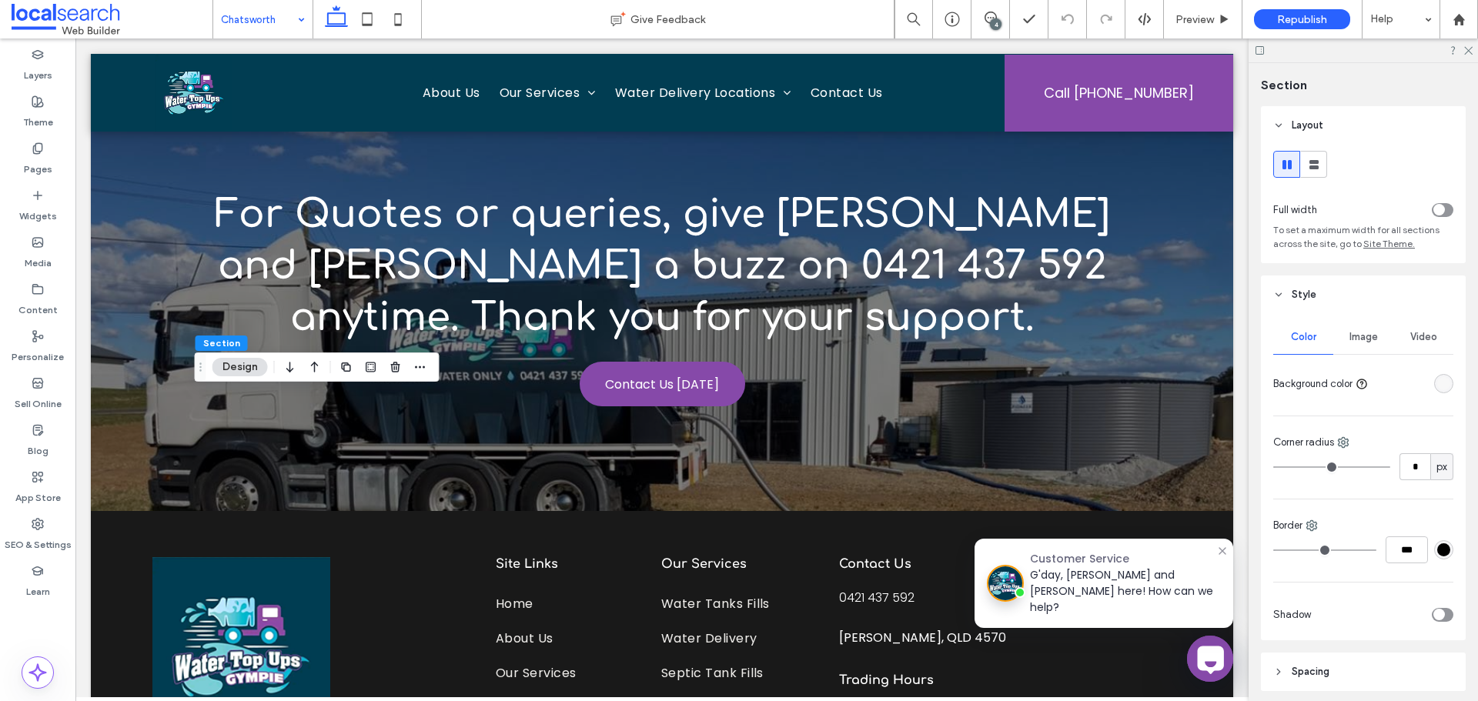
click at [1437, 389] on div "rgba(248, 248, 248, 1)" at bounding box center [1443, 383] width 13 height 13
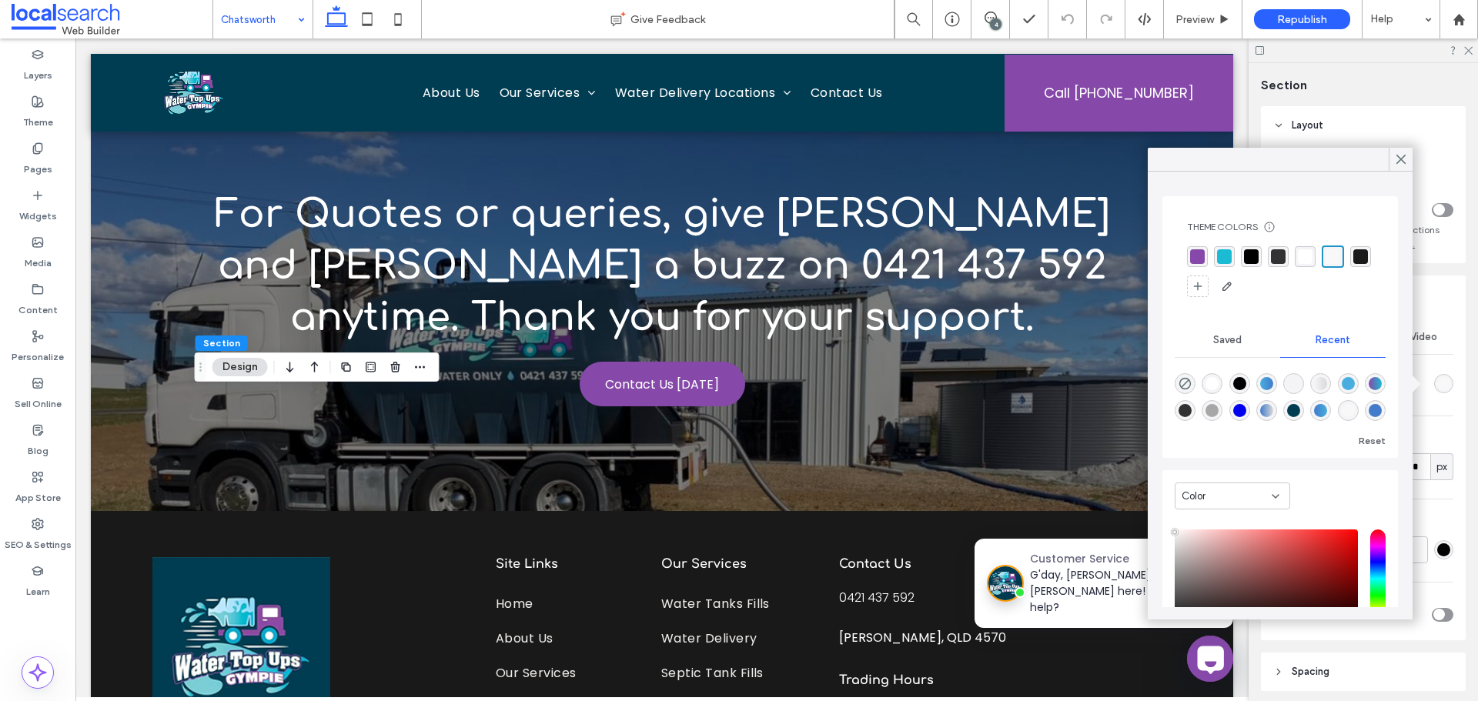
click at [1327, 377] on div "linear-gradient(90deg, rgba(0, 0, 0, 0) 0%, rgba(217, 217, 217, 1) 100%)" at bounding box center [1320, 383] width 13 height 13
type input "*******"
type input "*"
type input "**"
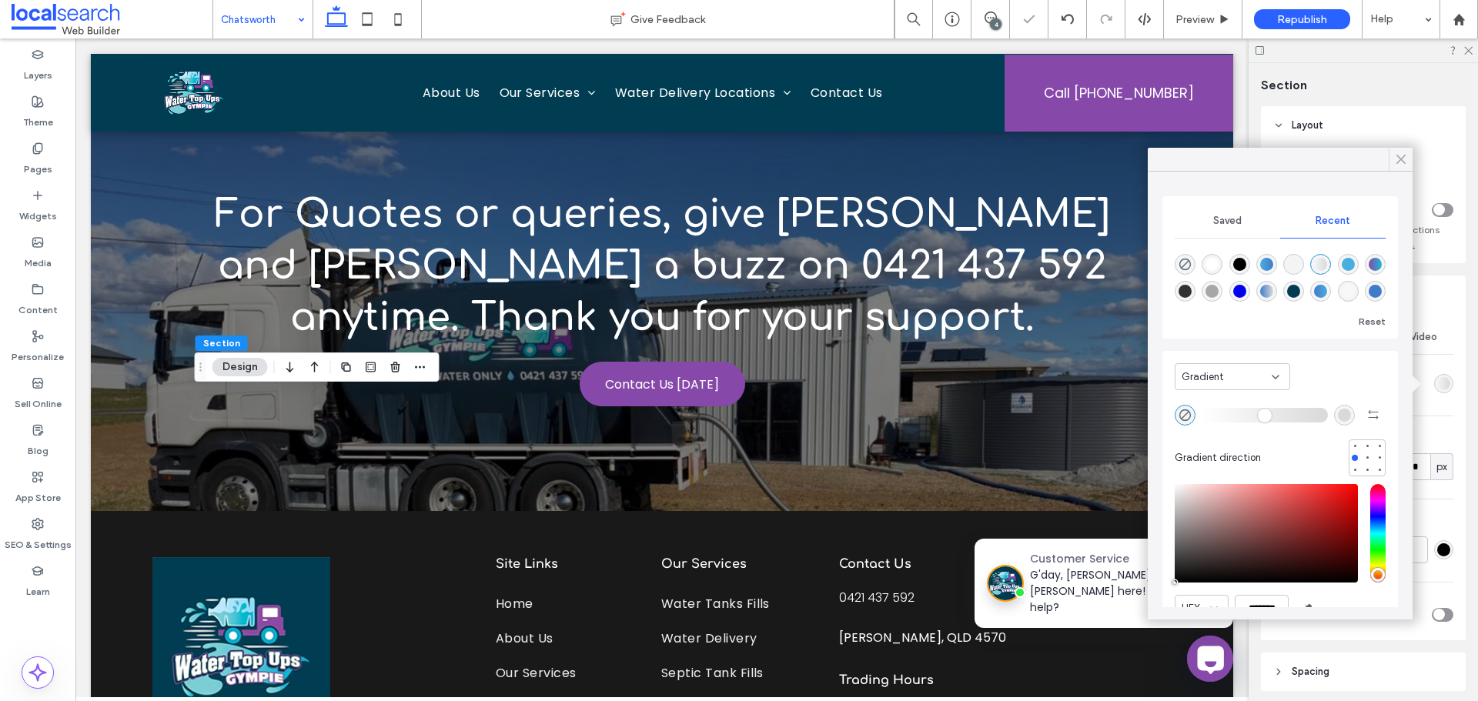
click at [1398, 157] on use at bounding box center [1401, 159] width 8 height 8
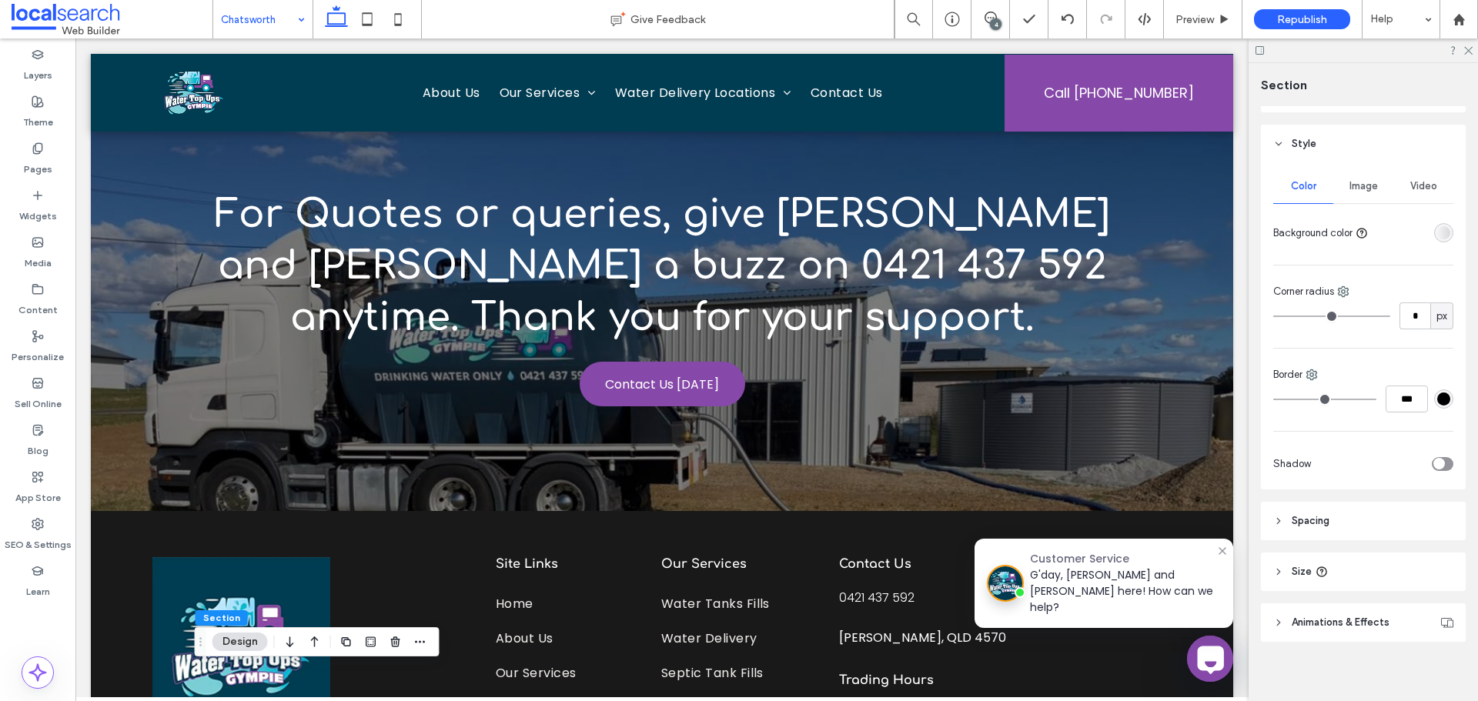
scroll to position [159, 0]
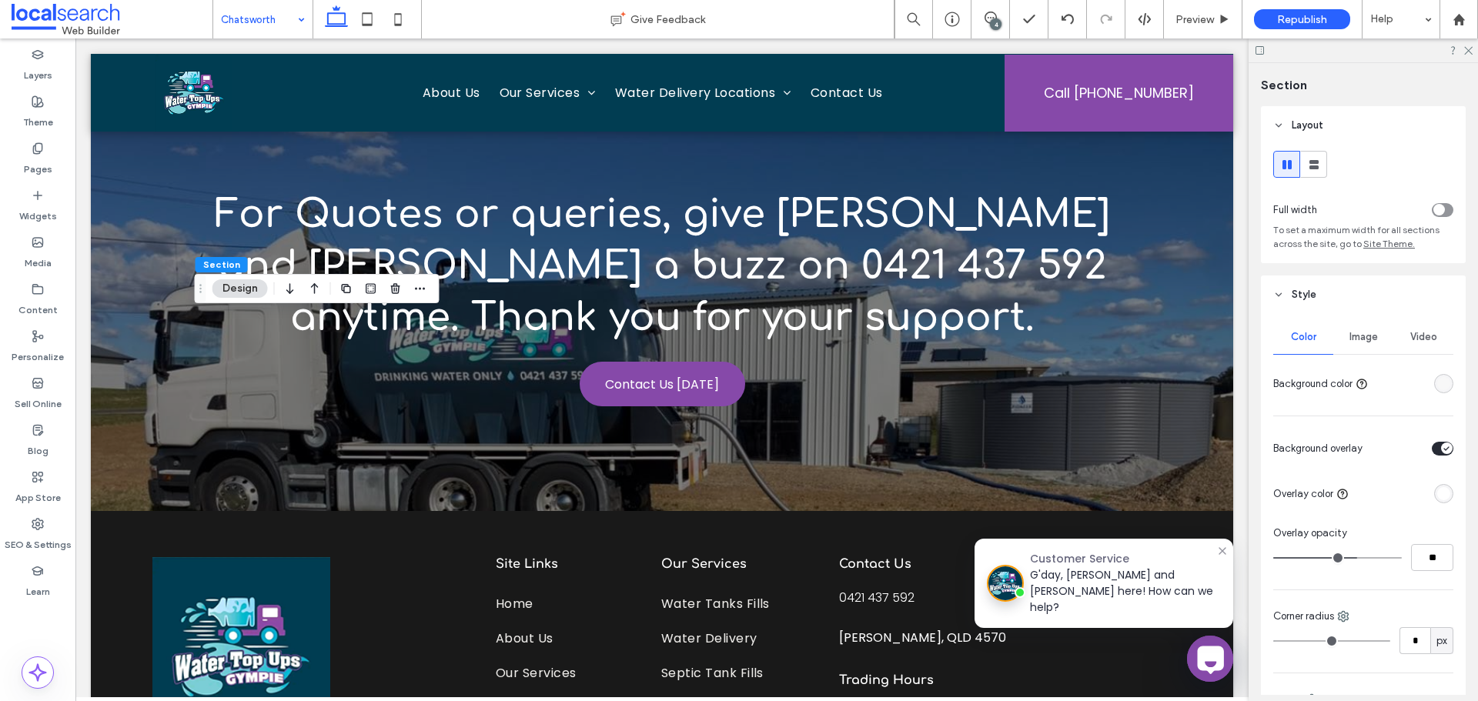
click at [1443, 378] on div "rgba(248, 248, 248, 1)" at bounding box center [1443, 383] width 19 height 19
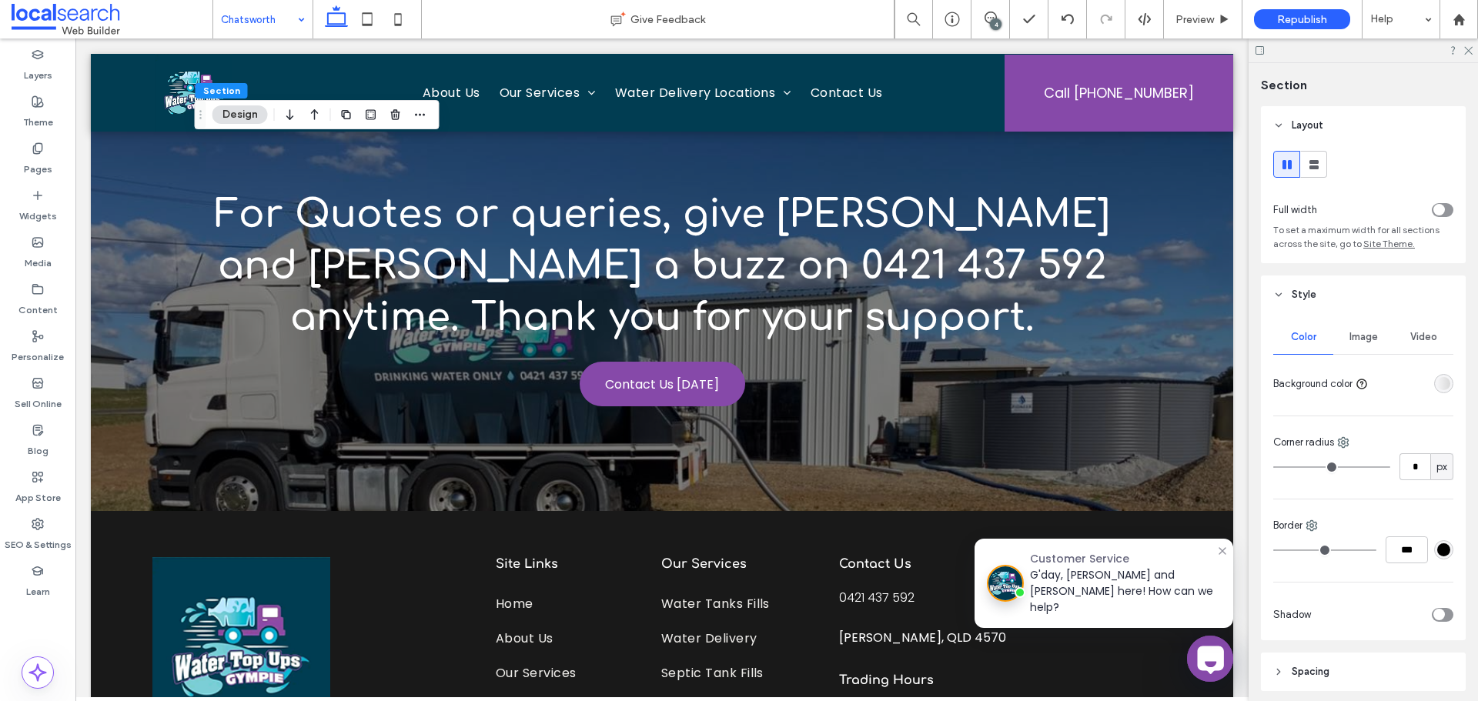
click at [1437, 389] on div "linear-gradient(90deg, rgba(0, 0, 0, 0) 0%, rgba(217, 217, 217, 1) 100%)" at bounding box center [1443, 383] width 13 height 13
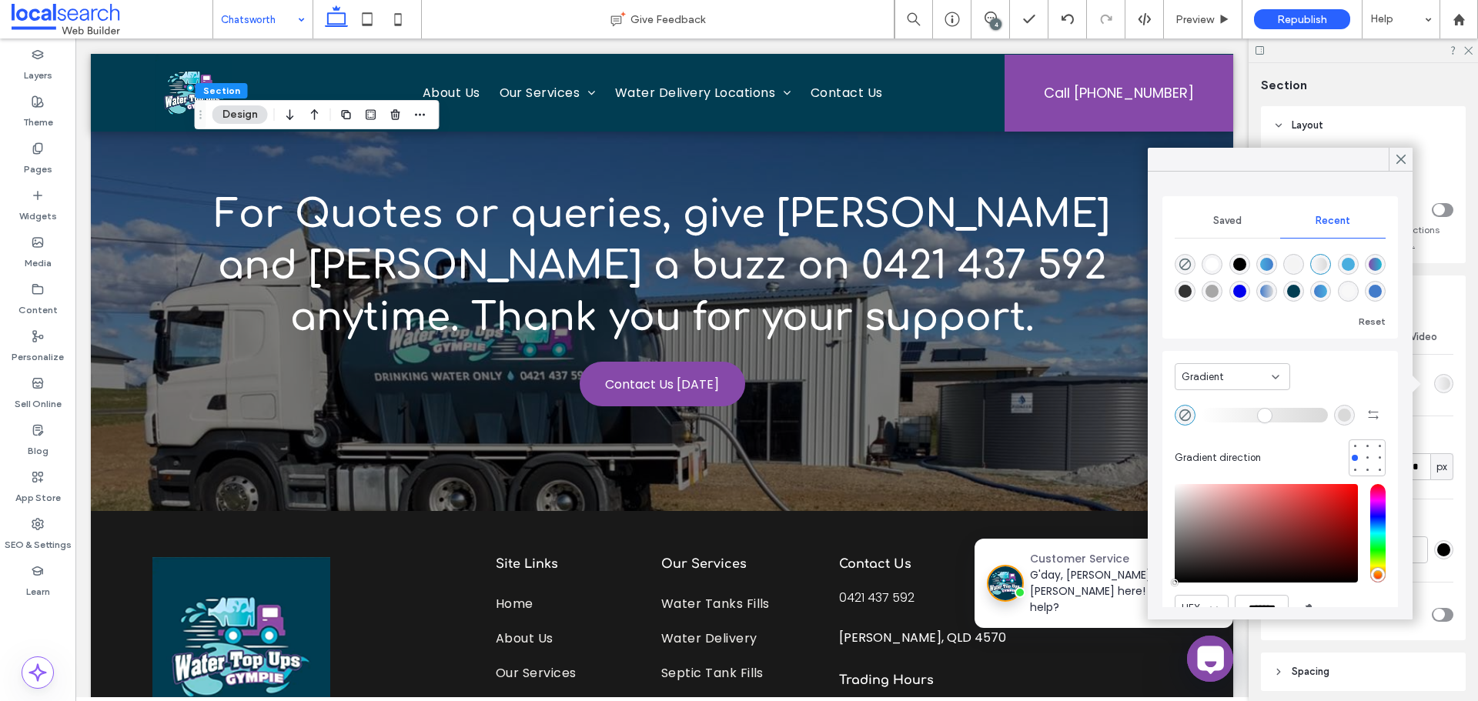
click at [1300, 265] on div "rgba(244, 244, 244, 1)" at bounding box center [1293, 264] width 13 height 13
type input "*******"
type input "***"
type input "****"
click at [1405, 155] on use at bounding box center [1401, 159] width 8 height 8
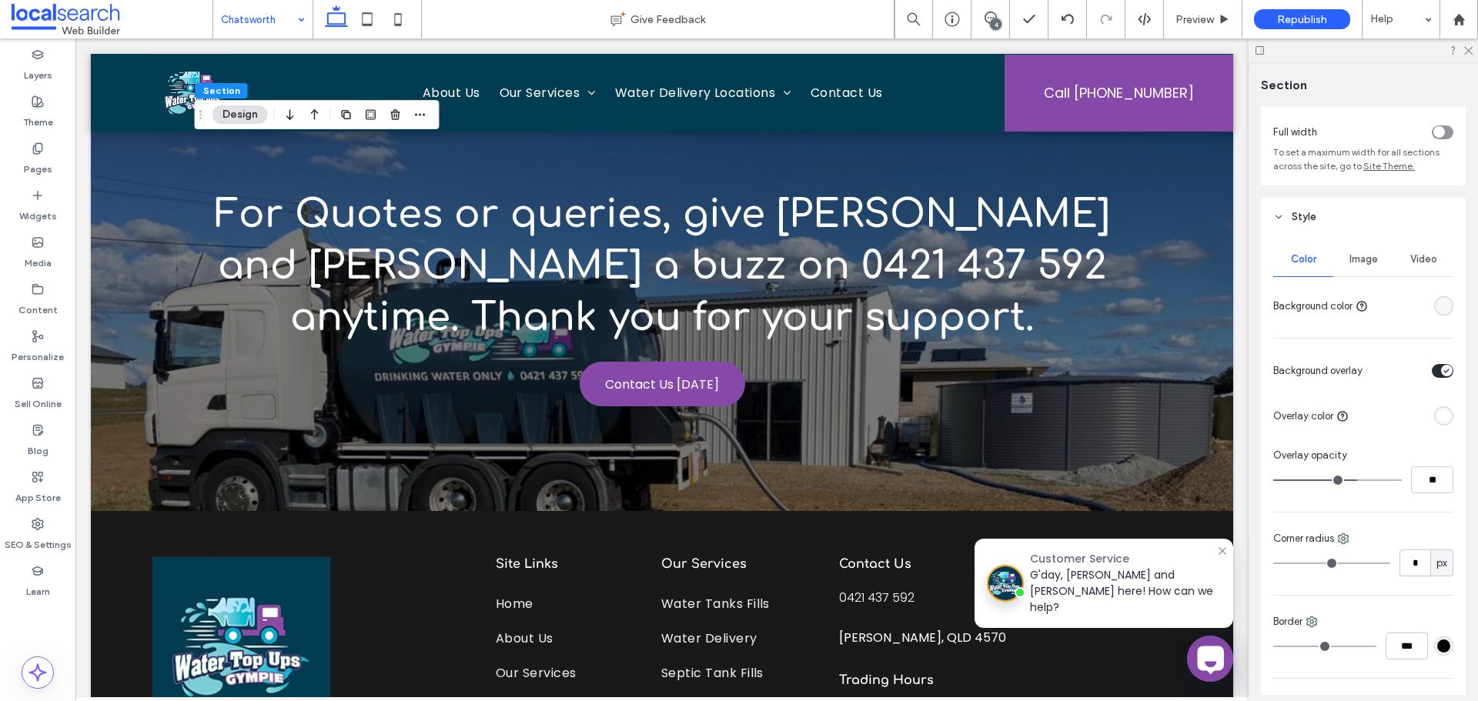
scroll to position [77, 0]
click at [1358, 263] on span "Image" at bounding box center [1363, 260] width 28 height 12
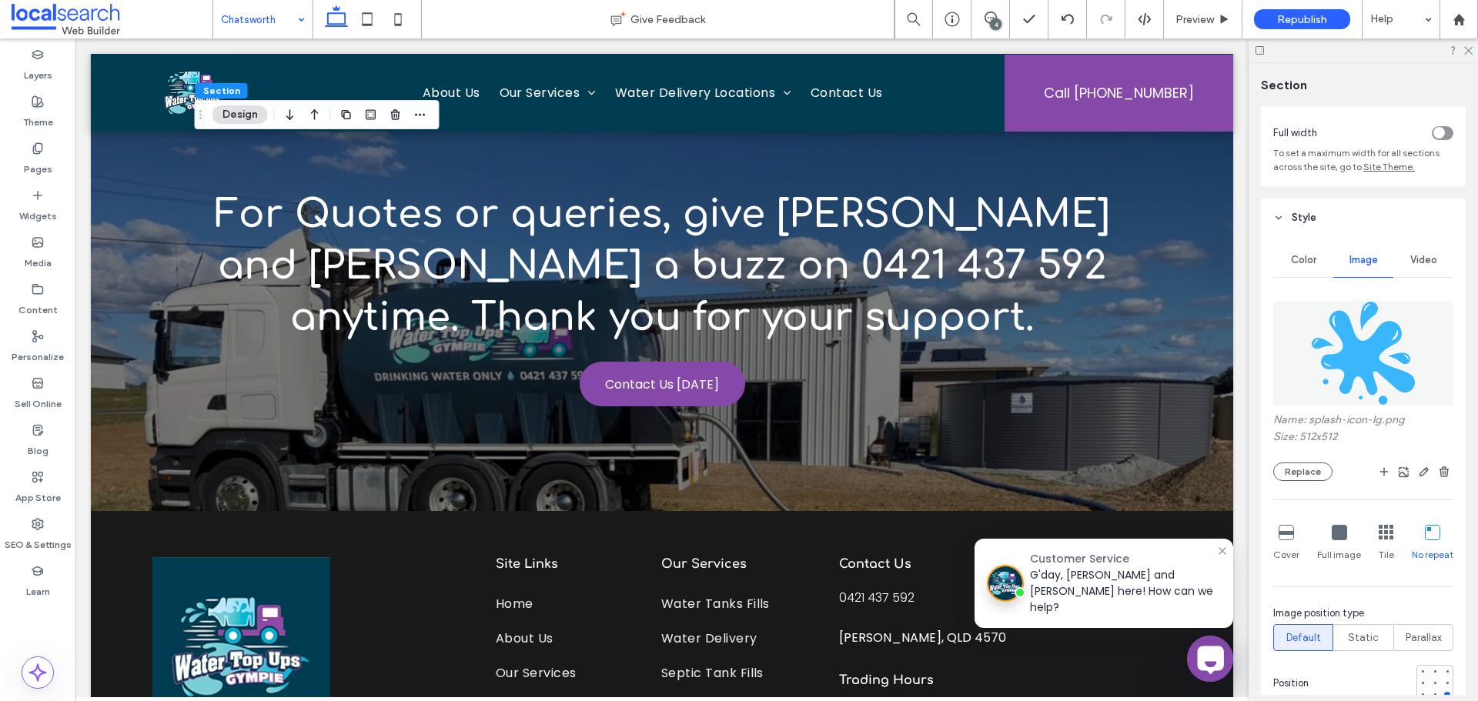
click at [1447, 470] on div "Color Image Video Name: splash-icon-lg.png Size: 512x512 Replace Cover Full ima…" at bounding box center [1363, 707] width 205 height 941
click at [1441, 470] on use "button" at bounding box center [1443, 471] width 9 height 10
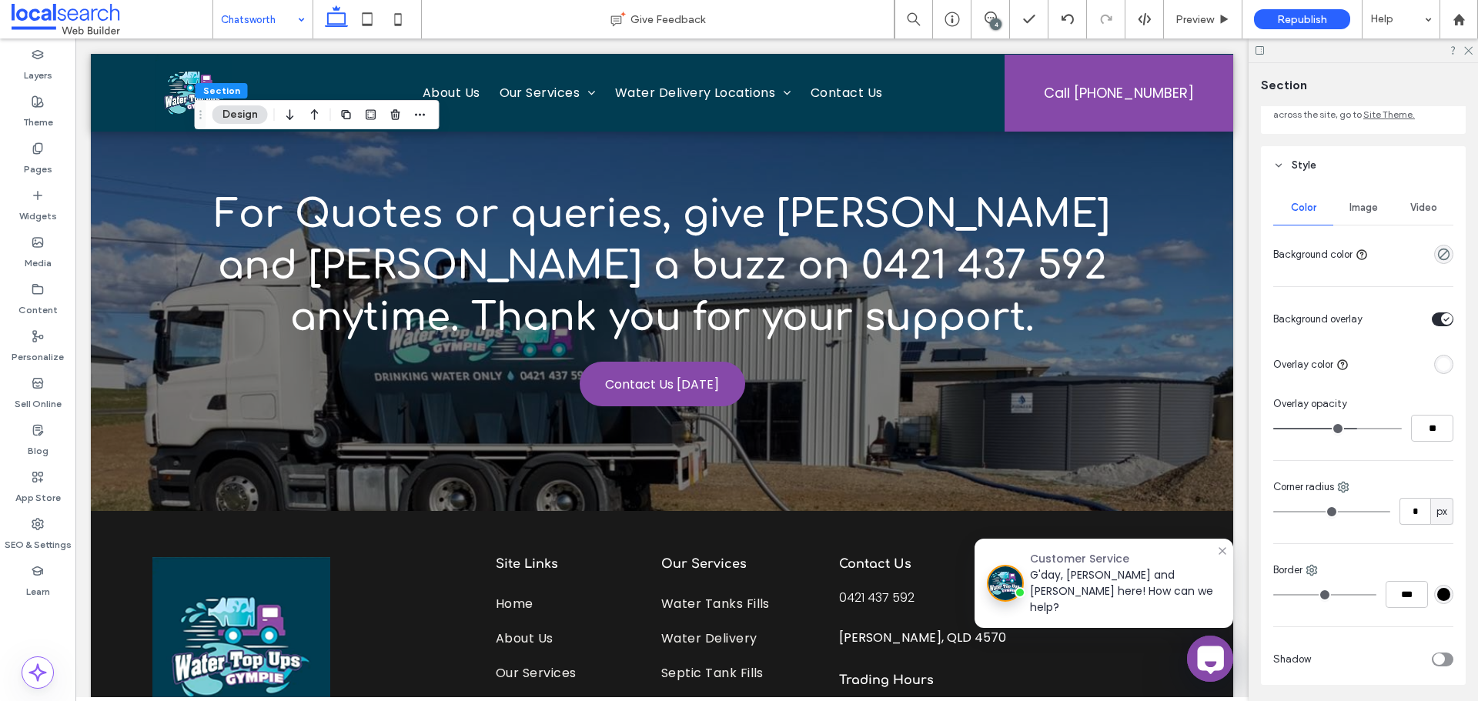
scroll to position [102, 0]
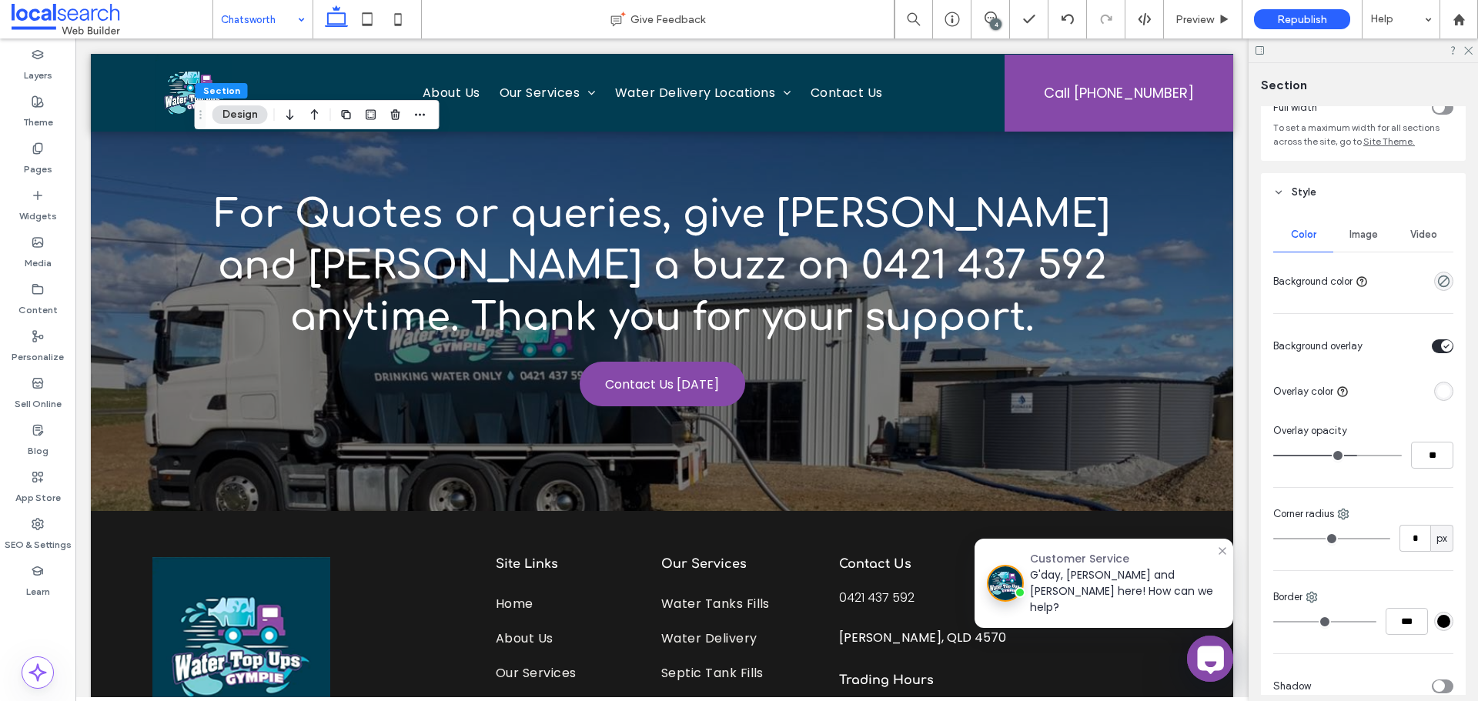
click at [1378, 233] on div "Image" at bounding box center [1363, 235] width 60 height 34
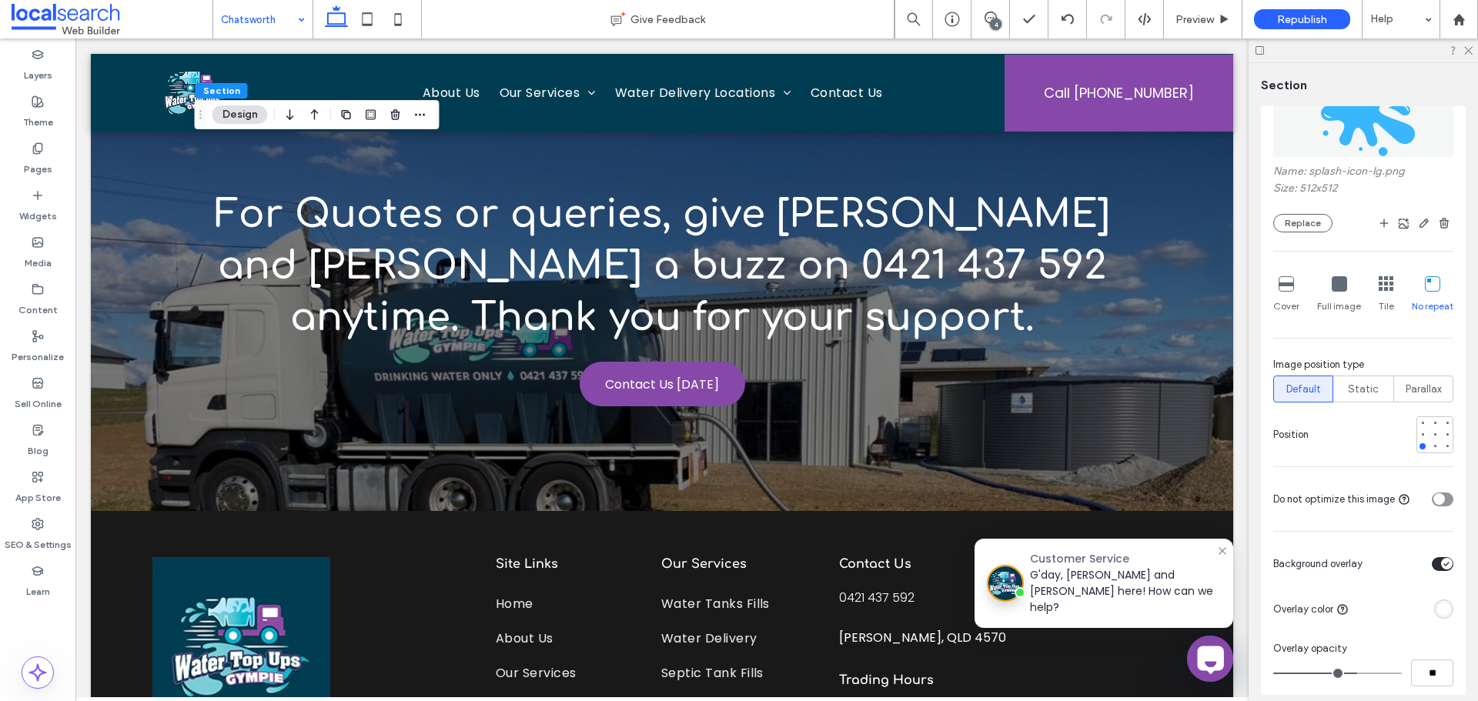
scroll to position [333, 0]
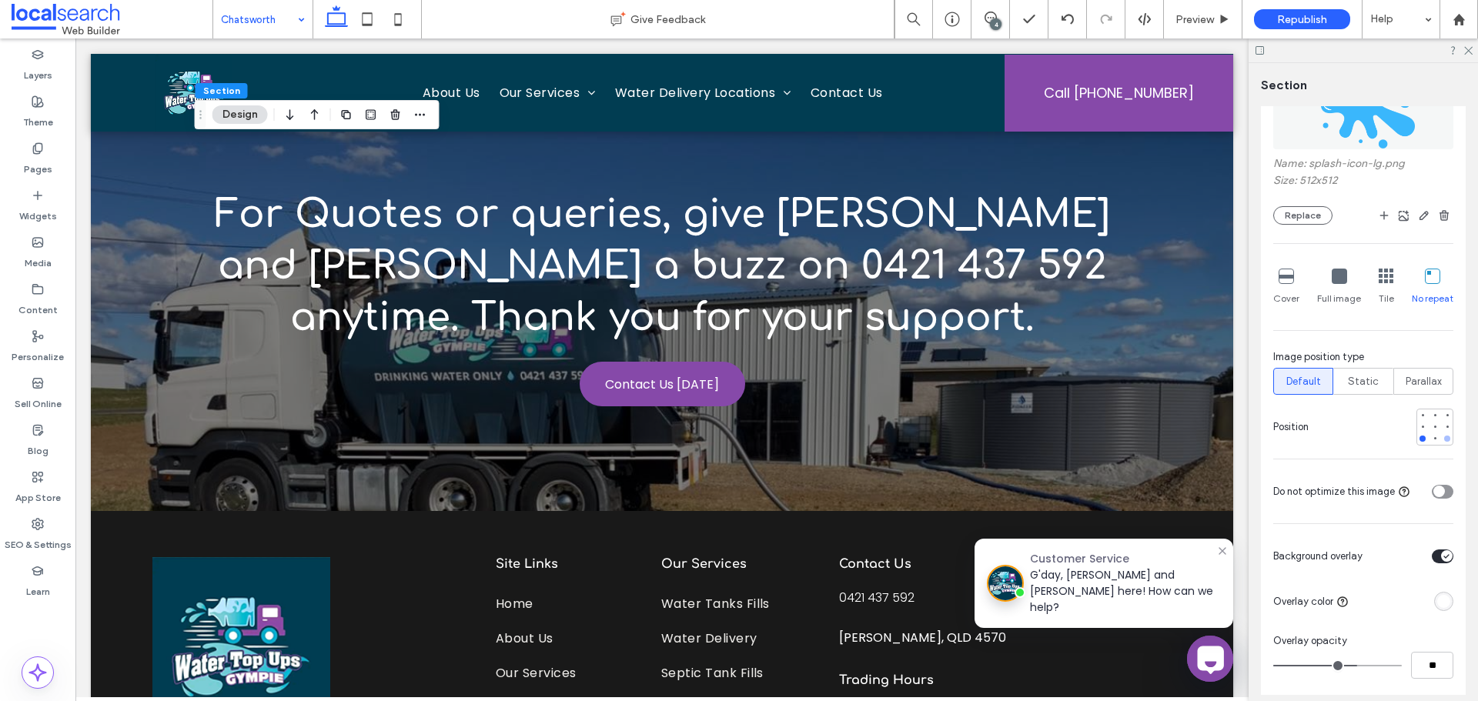
click at [1442, 433] on div at bounding box center [1447, 438] width 11 height 11
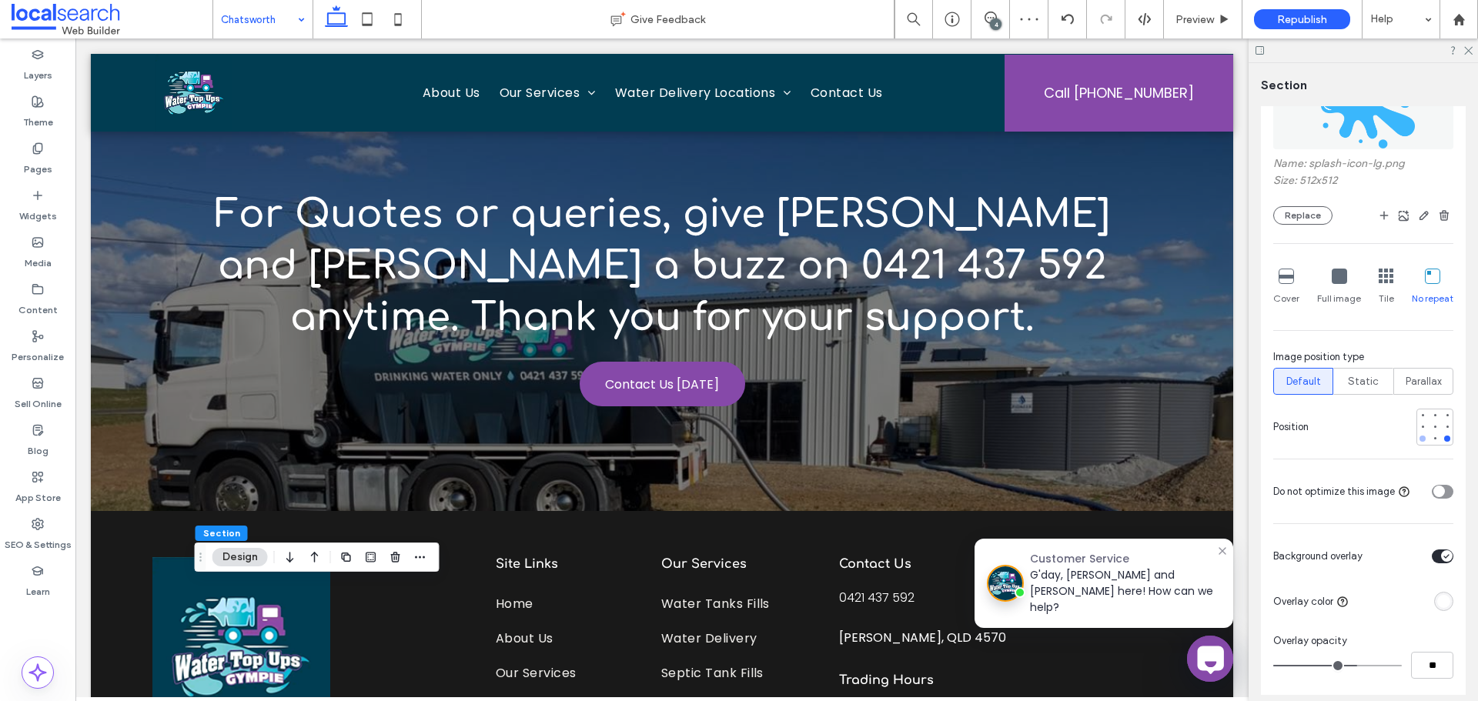
click at [1419, 438] on div at bounding box center [1422, 439] width 6 height 6
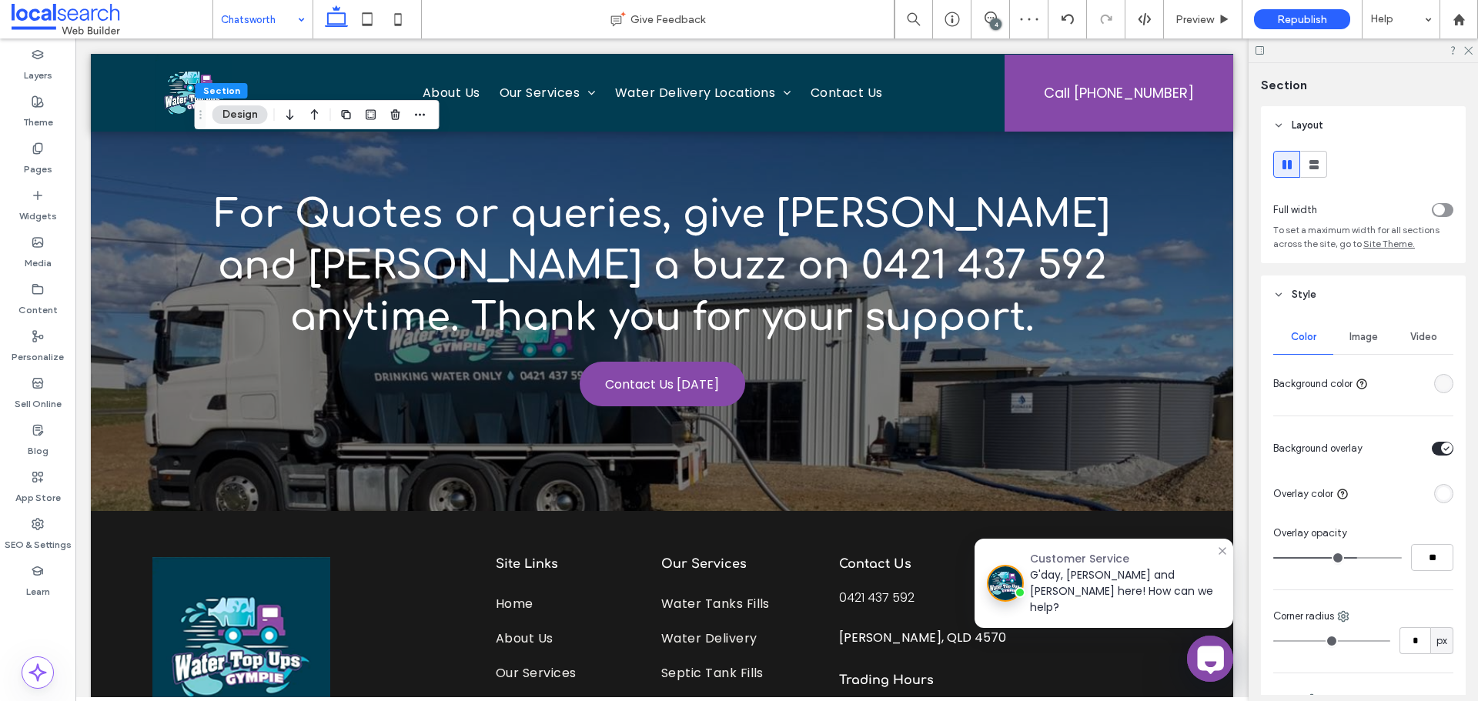
click at [1359, 343] on span "Image" at bounding box center [1363, 337] width 28 height 12
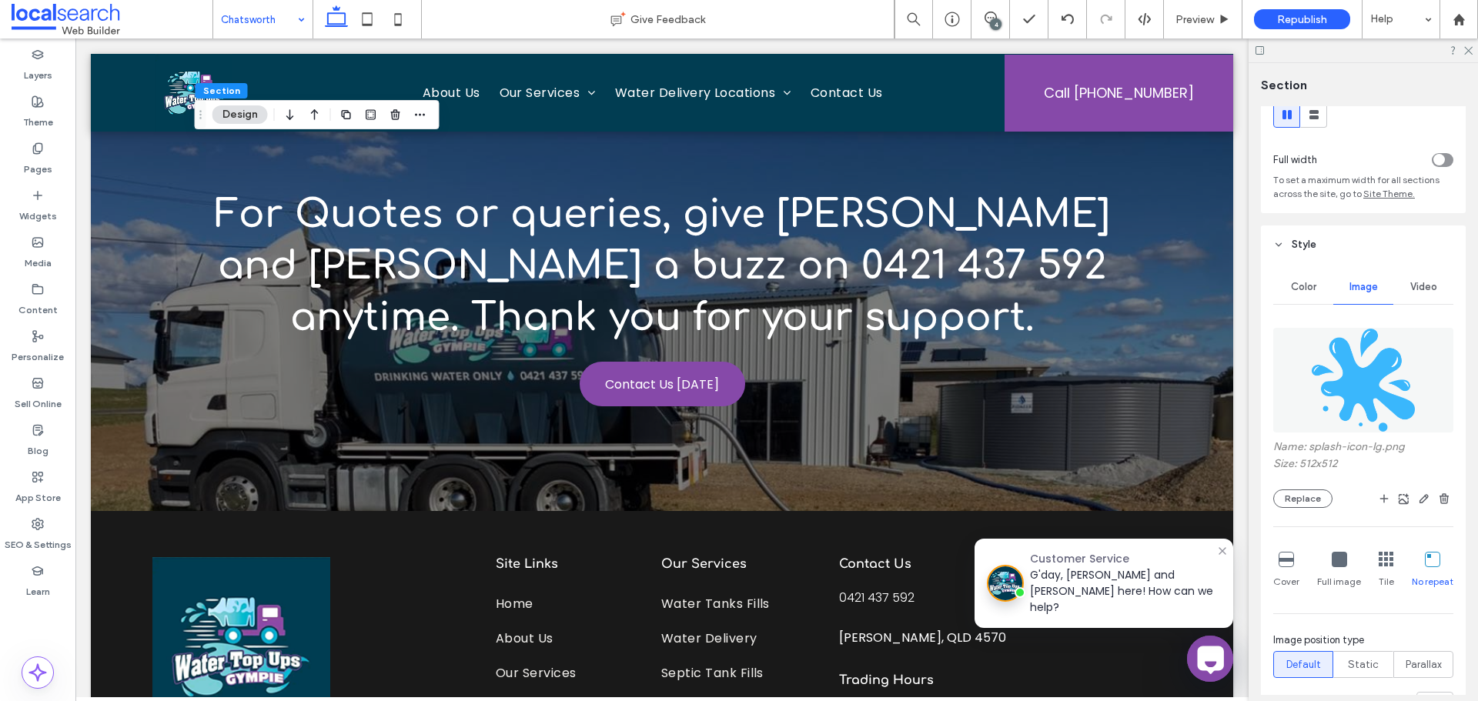
scroll to position [77, 0]
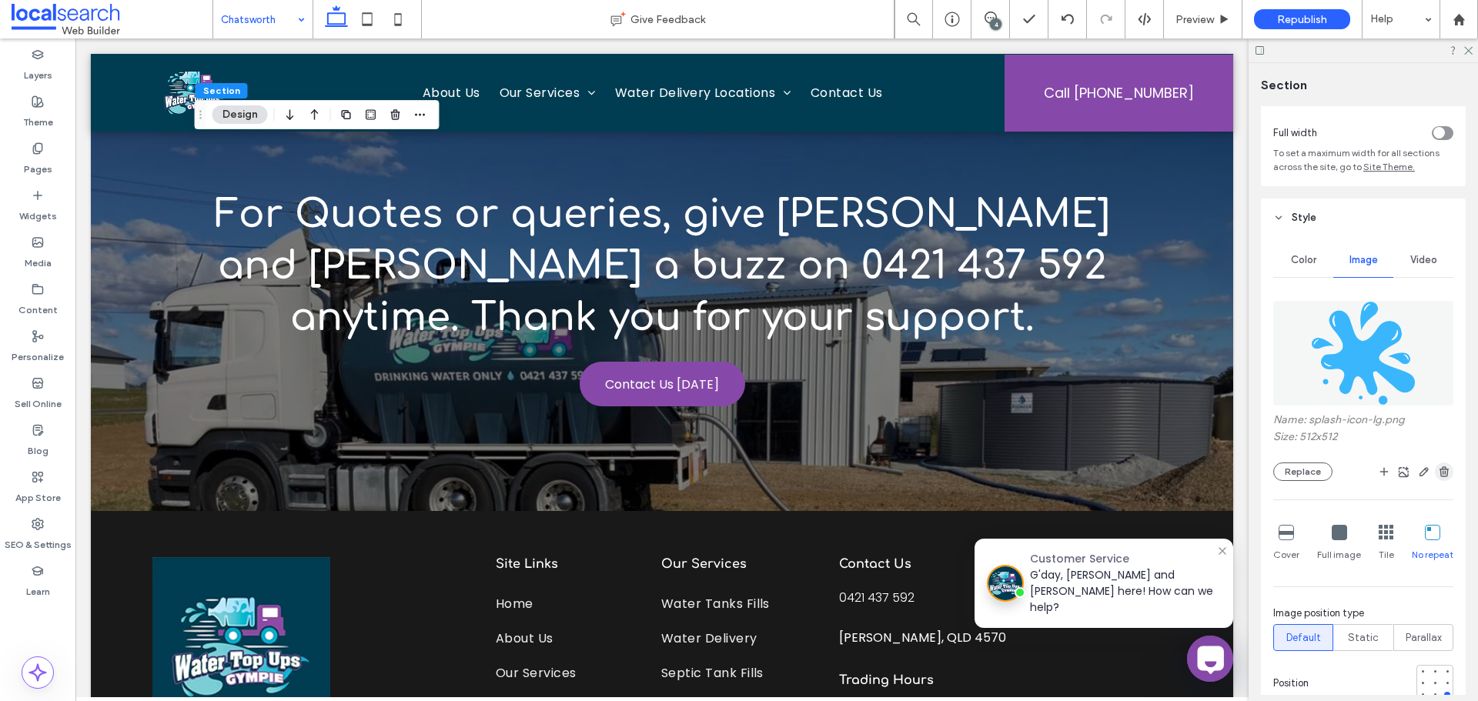
click at [1439, 474] on use "button" at bounding box center [1443, 471] width 9 height 10
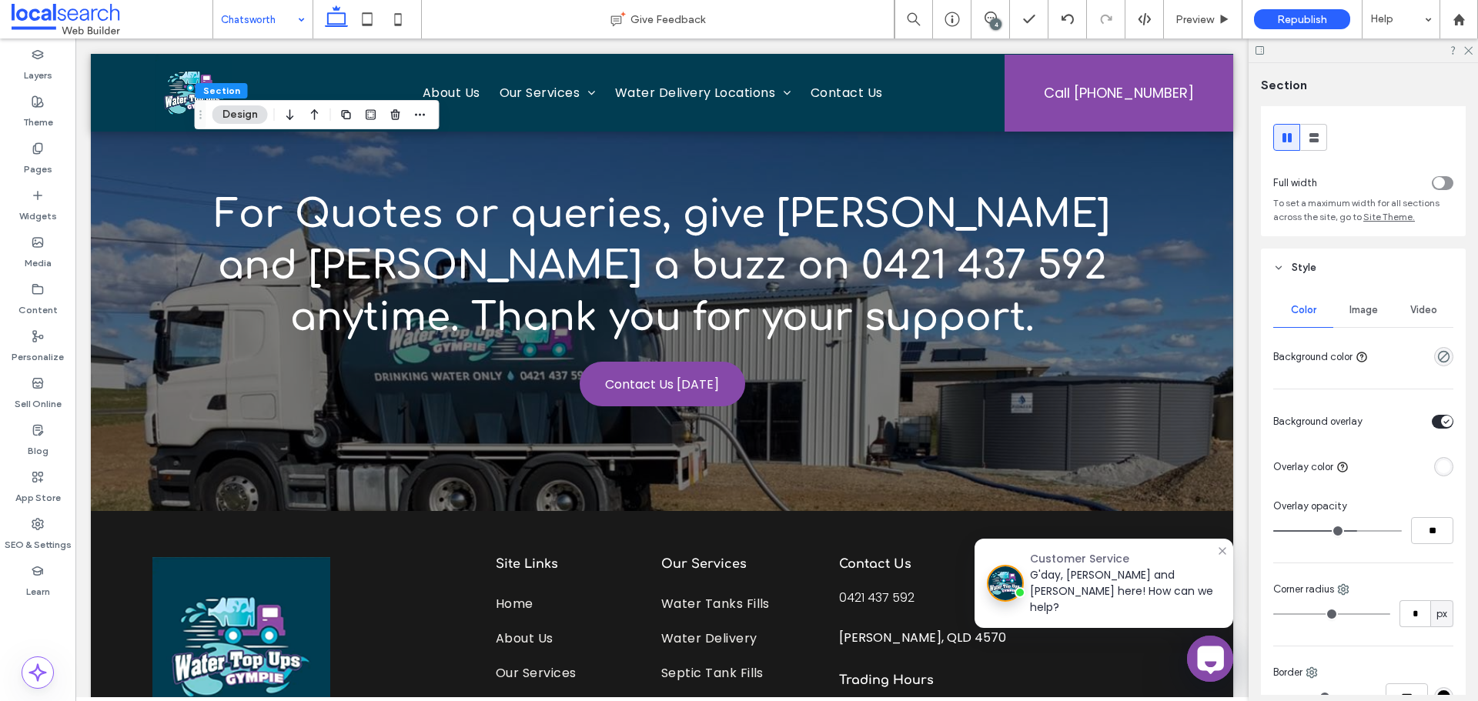
scroll to position [0, 0]
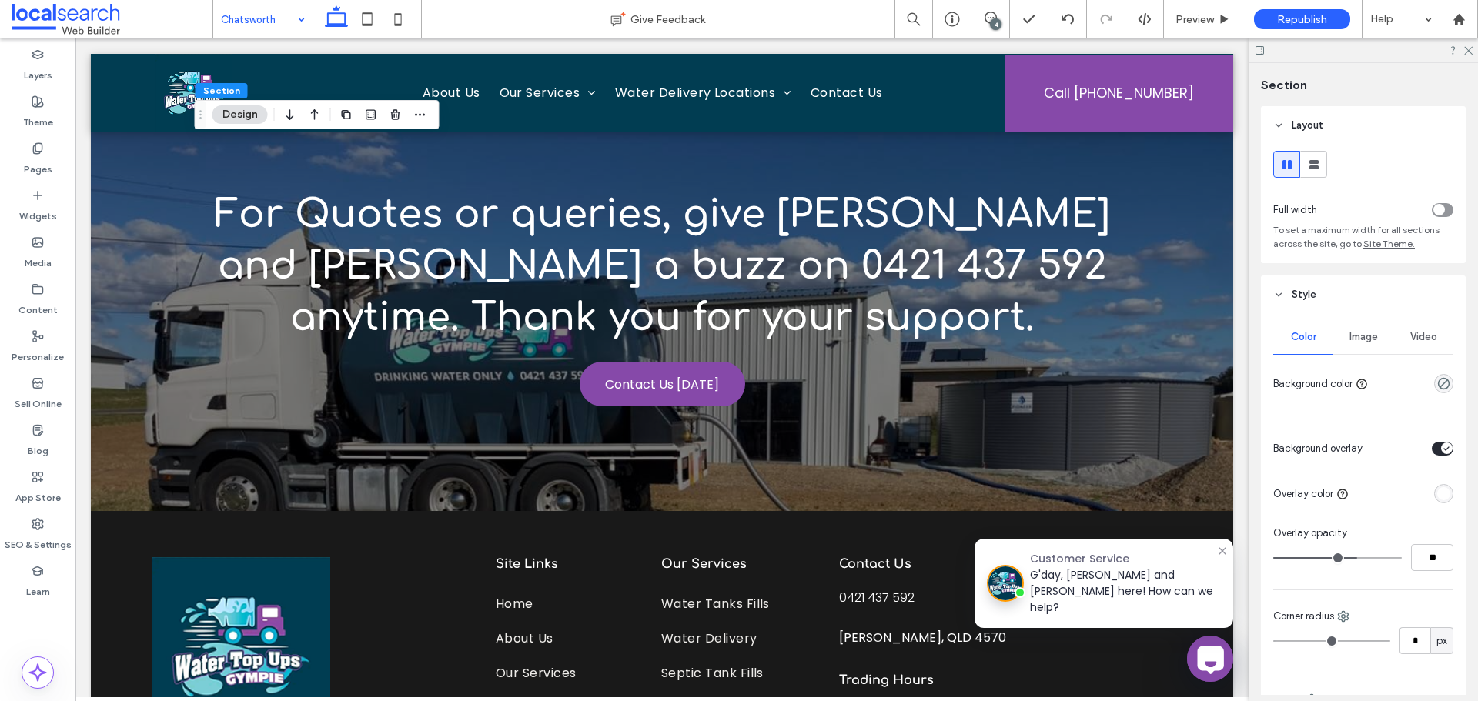
click at [1356, 340] on span "Image" at bounding box center [1363, 337] width 28 height 12
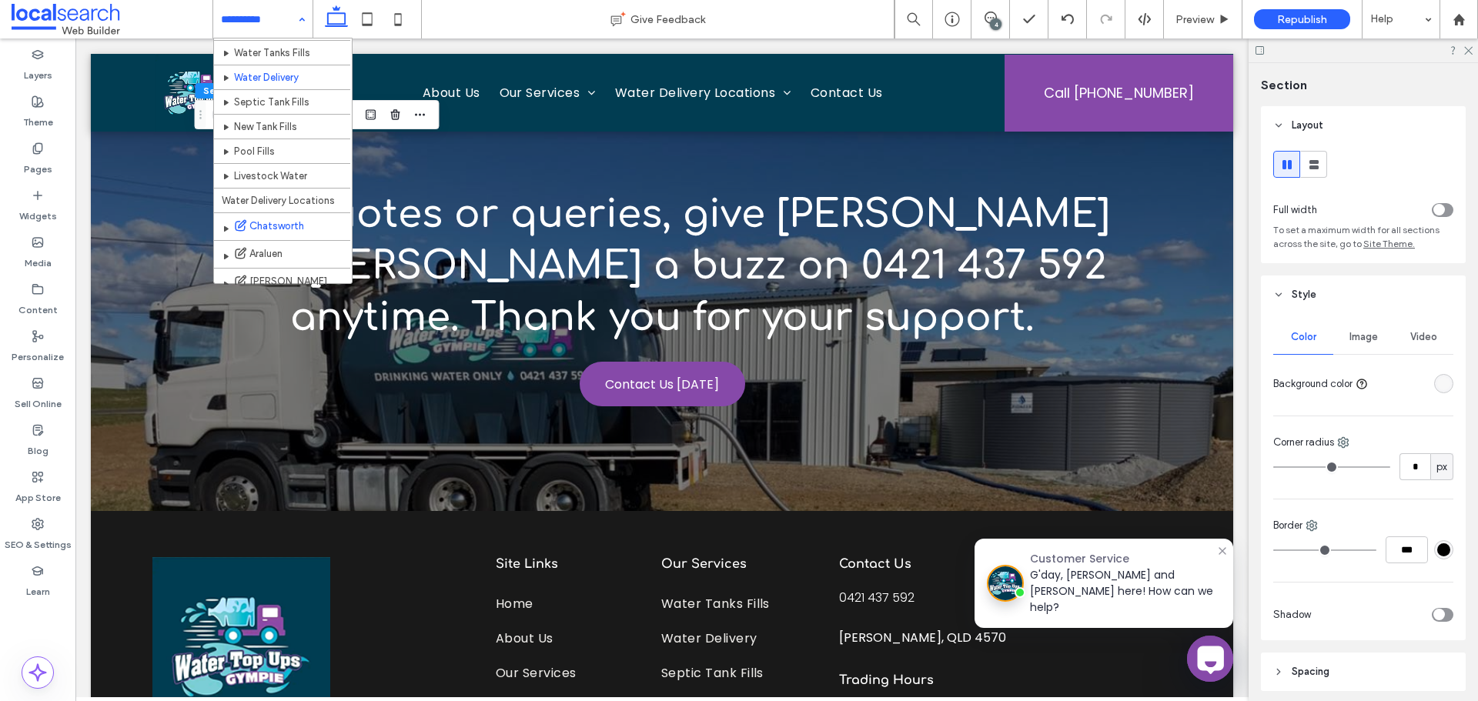
scroll to position [154, 0]
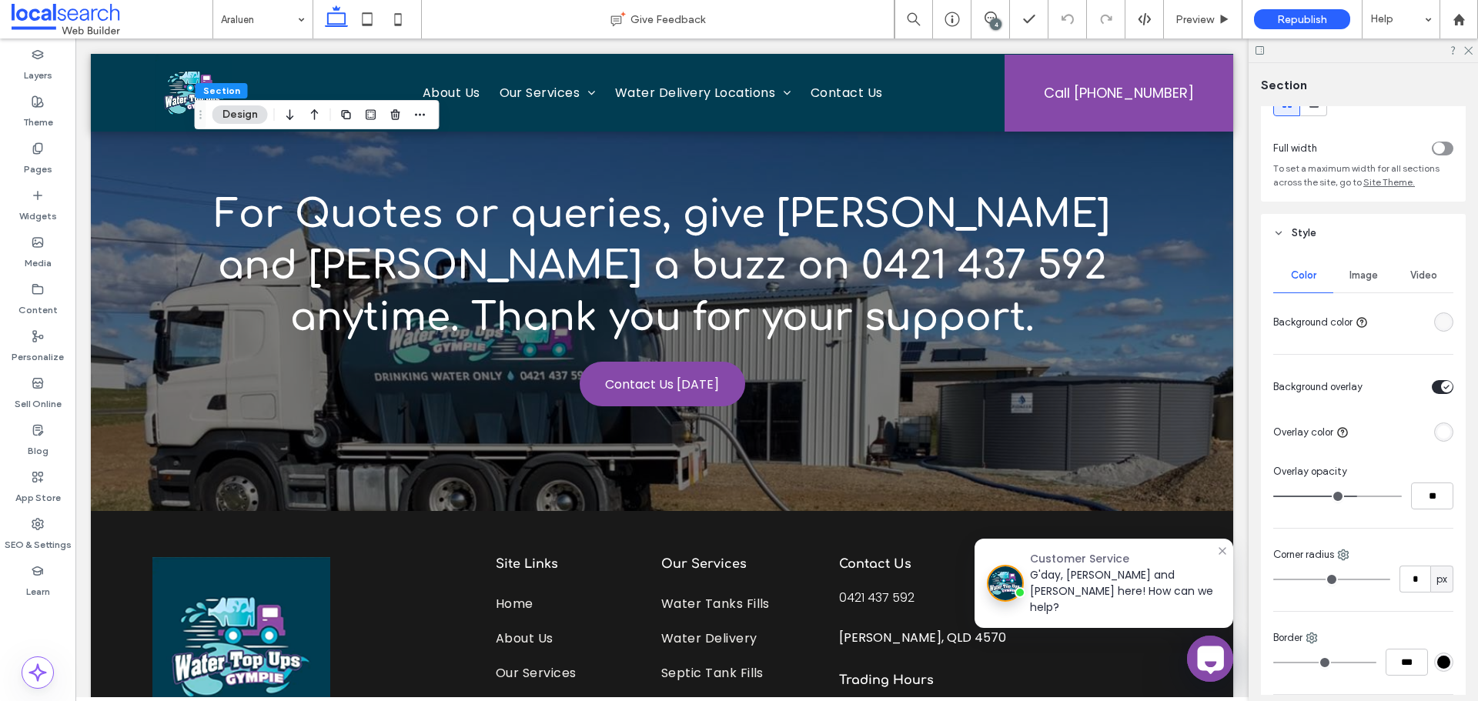
scroll to position [77, 0]
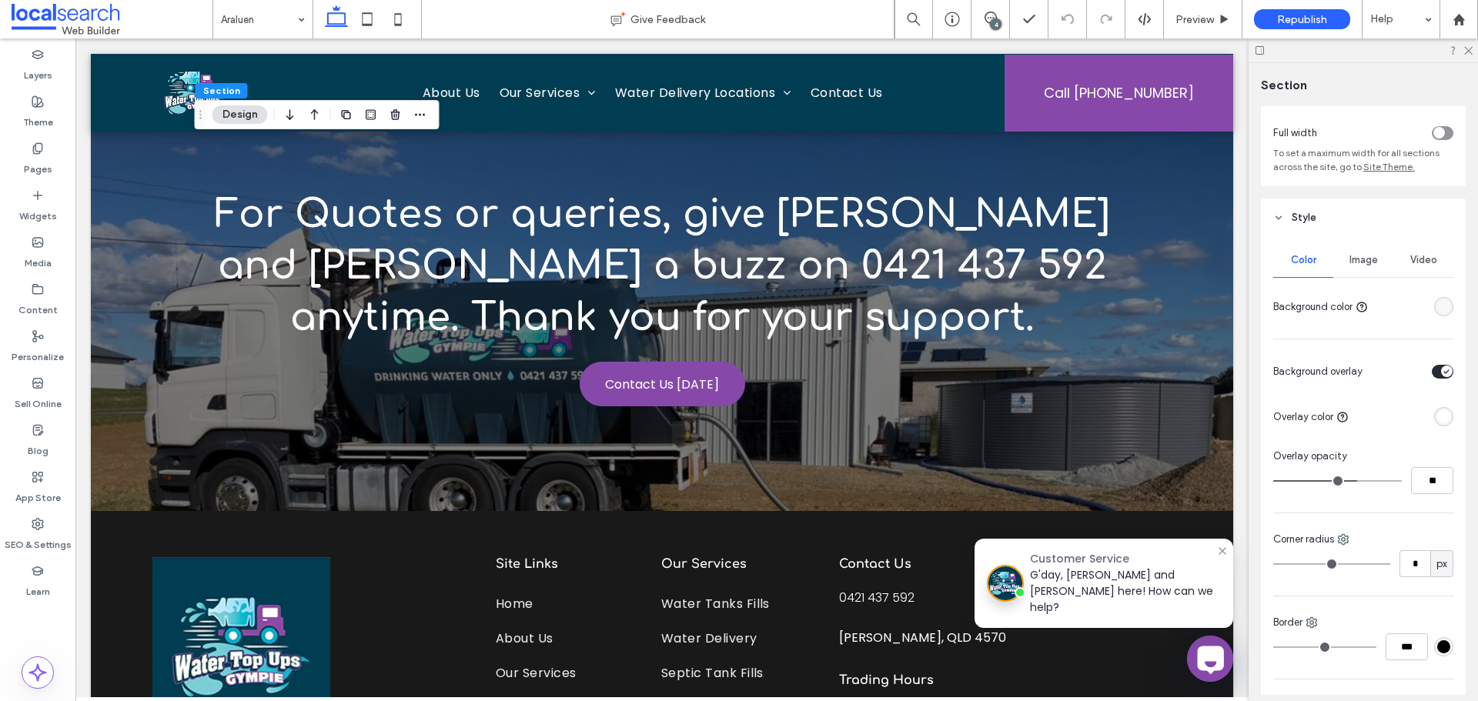
click at [1367, 262] on span "Image" at bounding box center [1363, 260] width 28 height 12
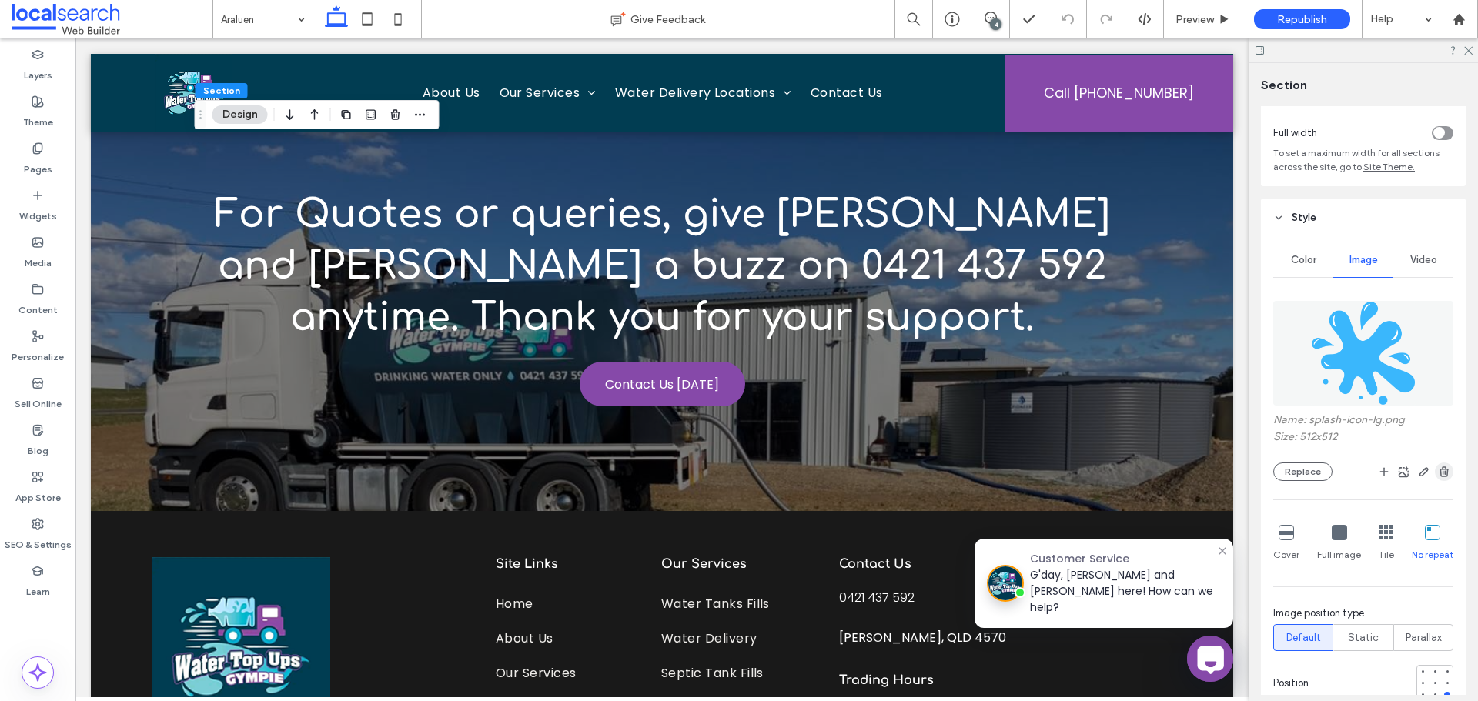
click at [1443, 476] on span "button" at bounding box center [1444, 472] width 18 height 18
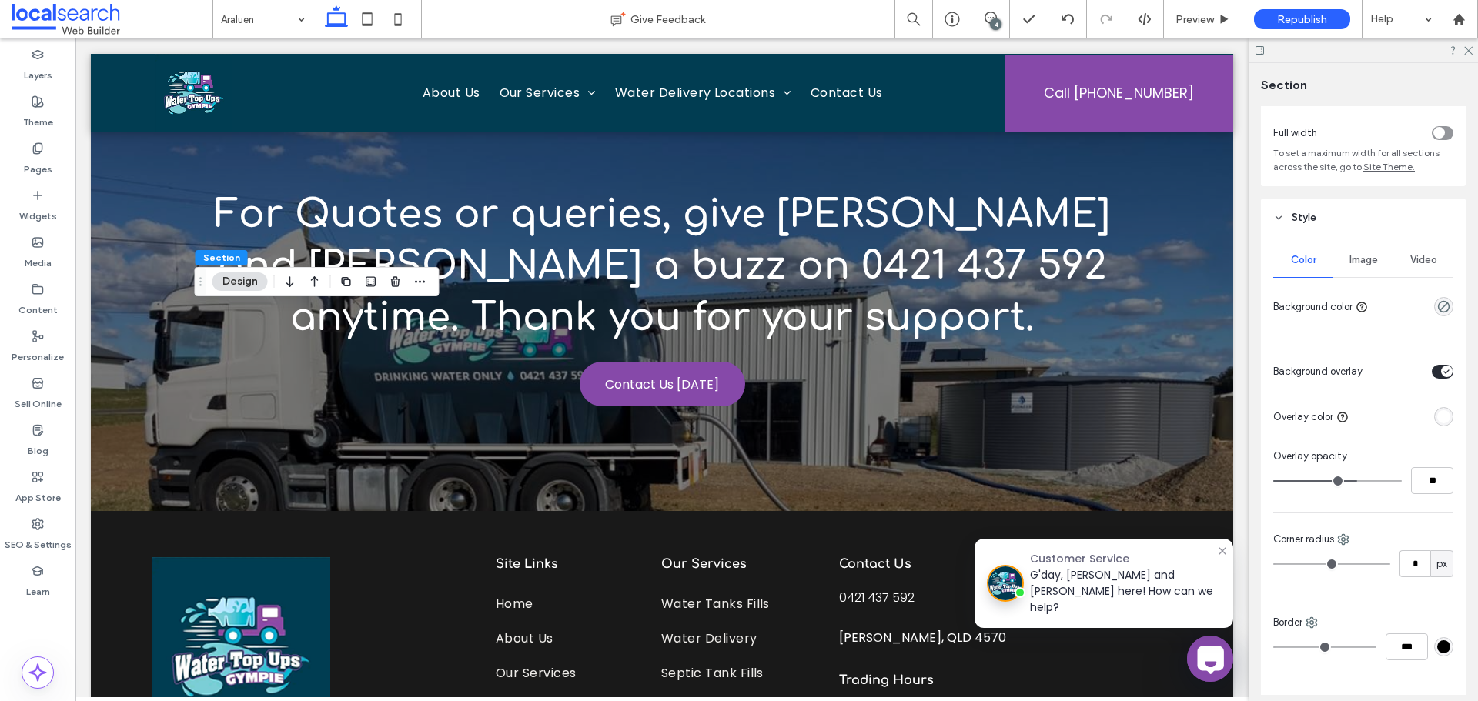
click at [1342, 258] on div "Image" at bounding box center [1363, 260] width 60 height 34
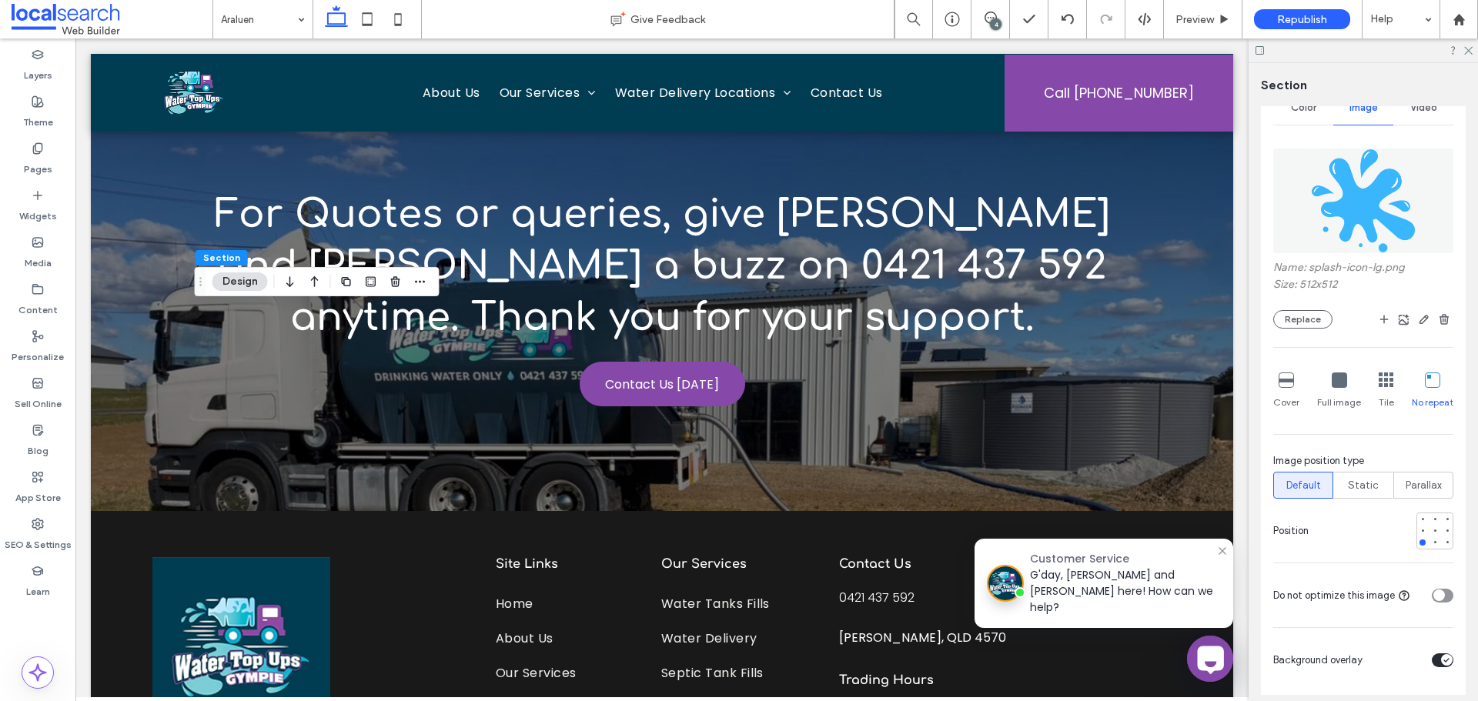
scroll to position [231, 0]
click at [1442, 536] on div at bounding box center [1447, 541] width 11 height 11
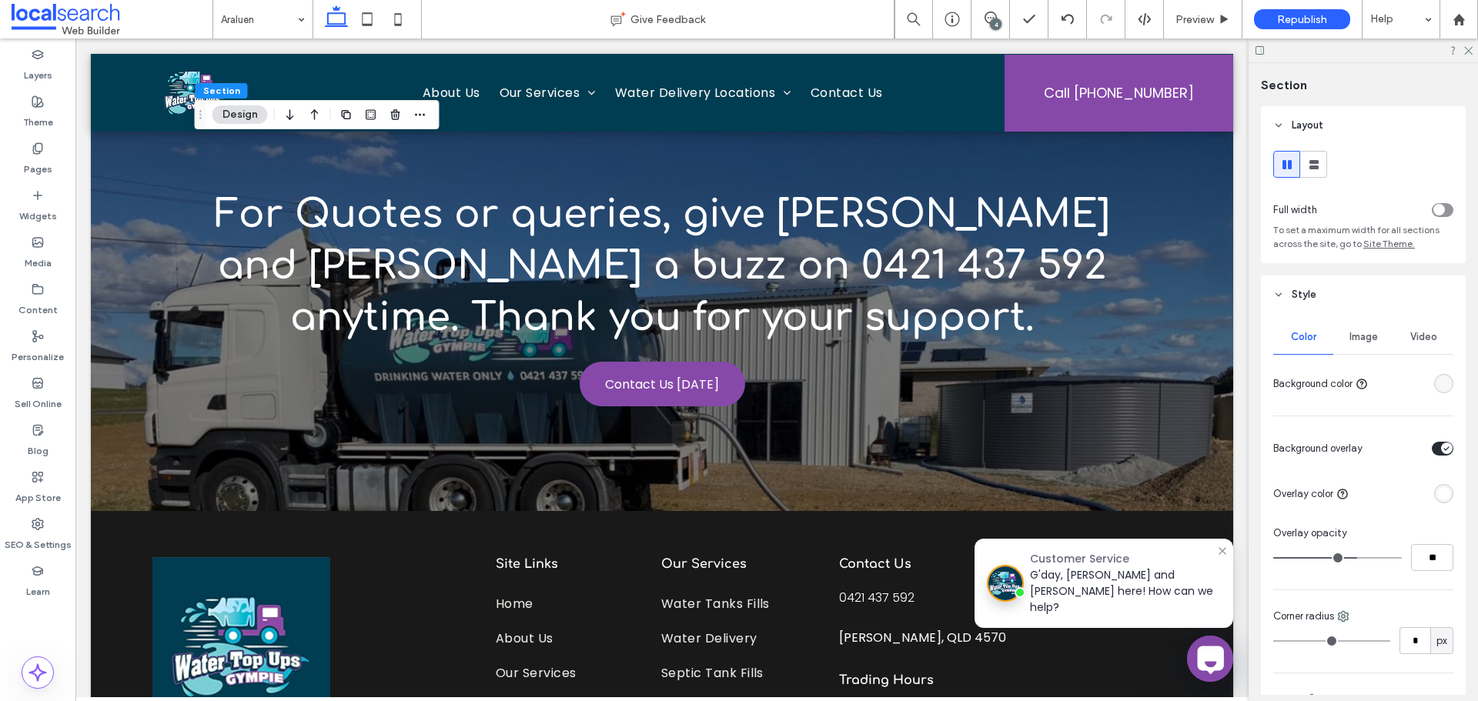
click at [1364, 346] on div "Image" at bounding box center [1363, 337] width 60 height 34
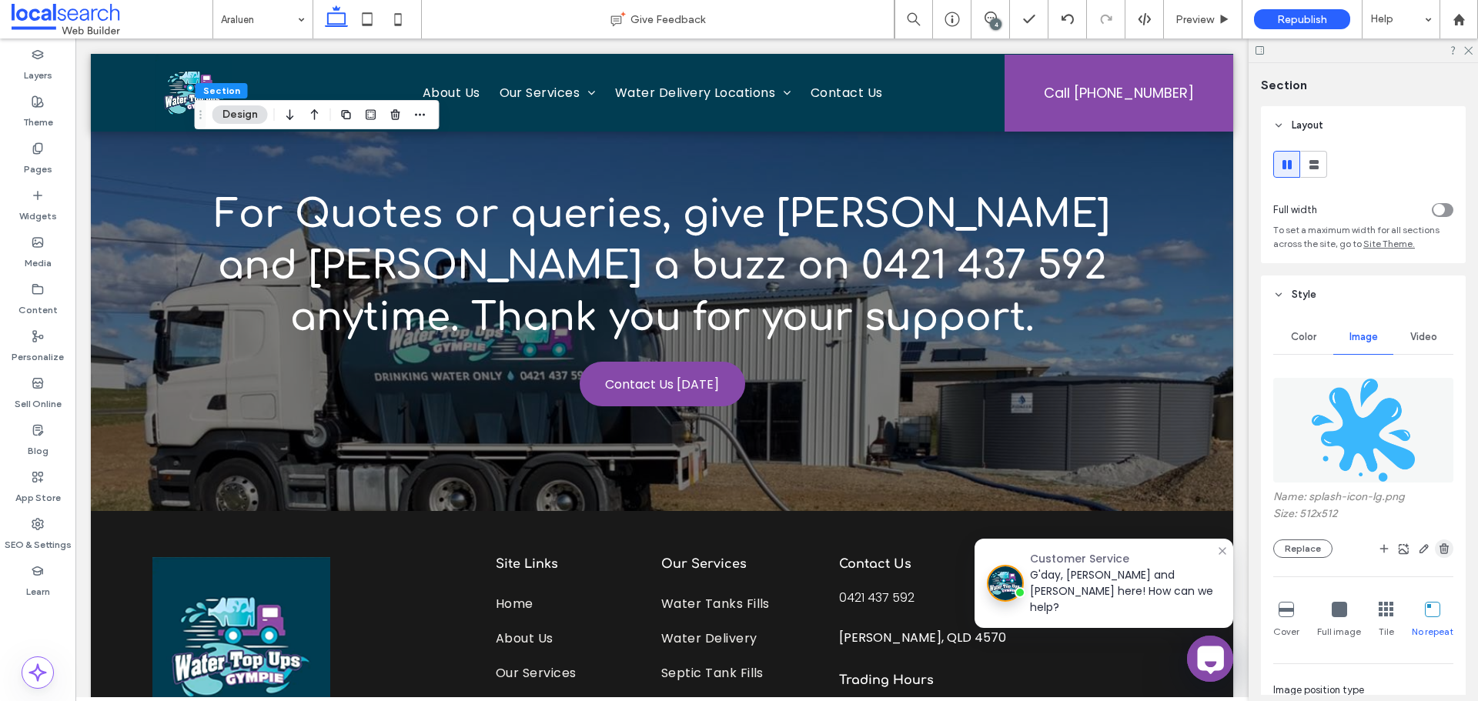
click at [1435, 553] on span "button" at bounding box center [1444, 549] width 18 height 18
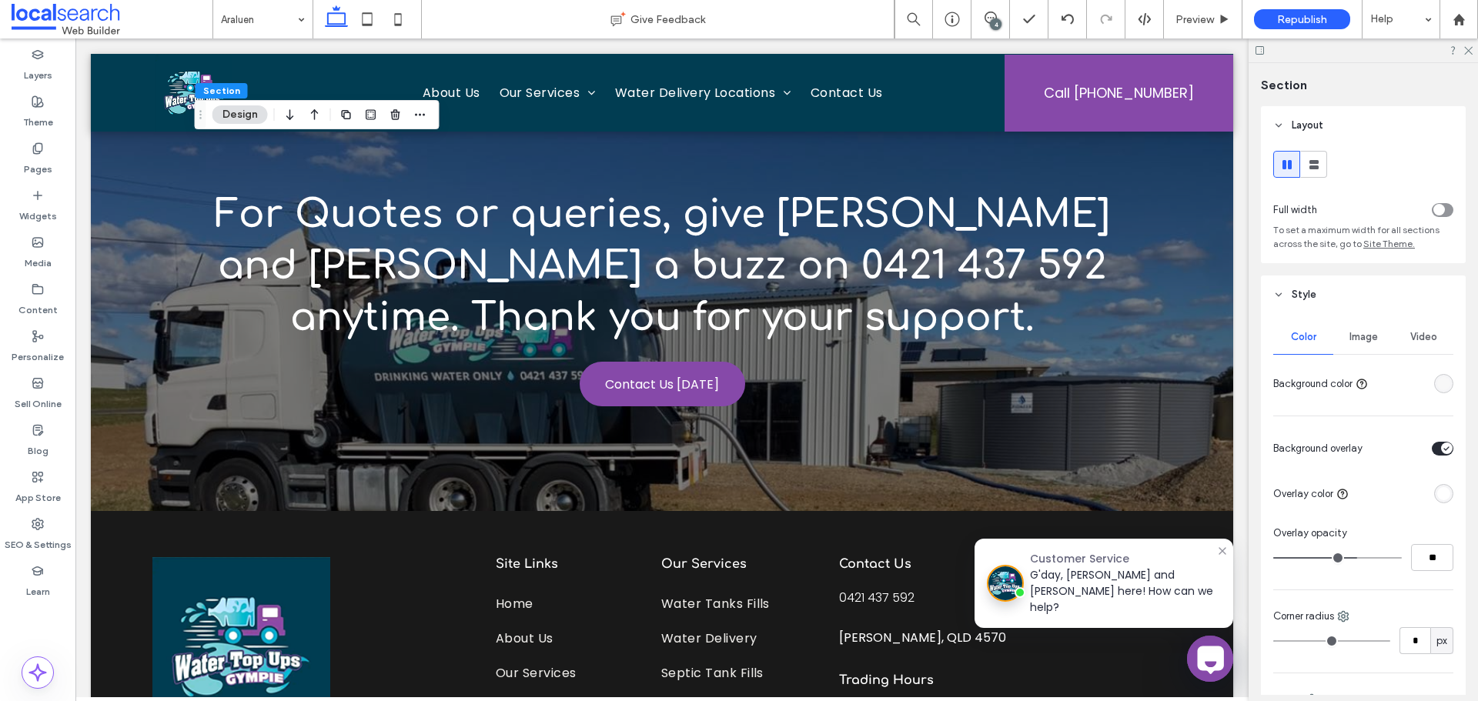
click at [1363, 335] on span "Image" at bounding box center [1363, 337] width 28 height 12
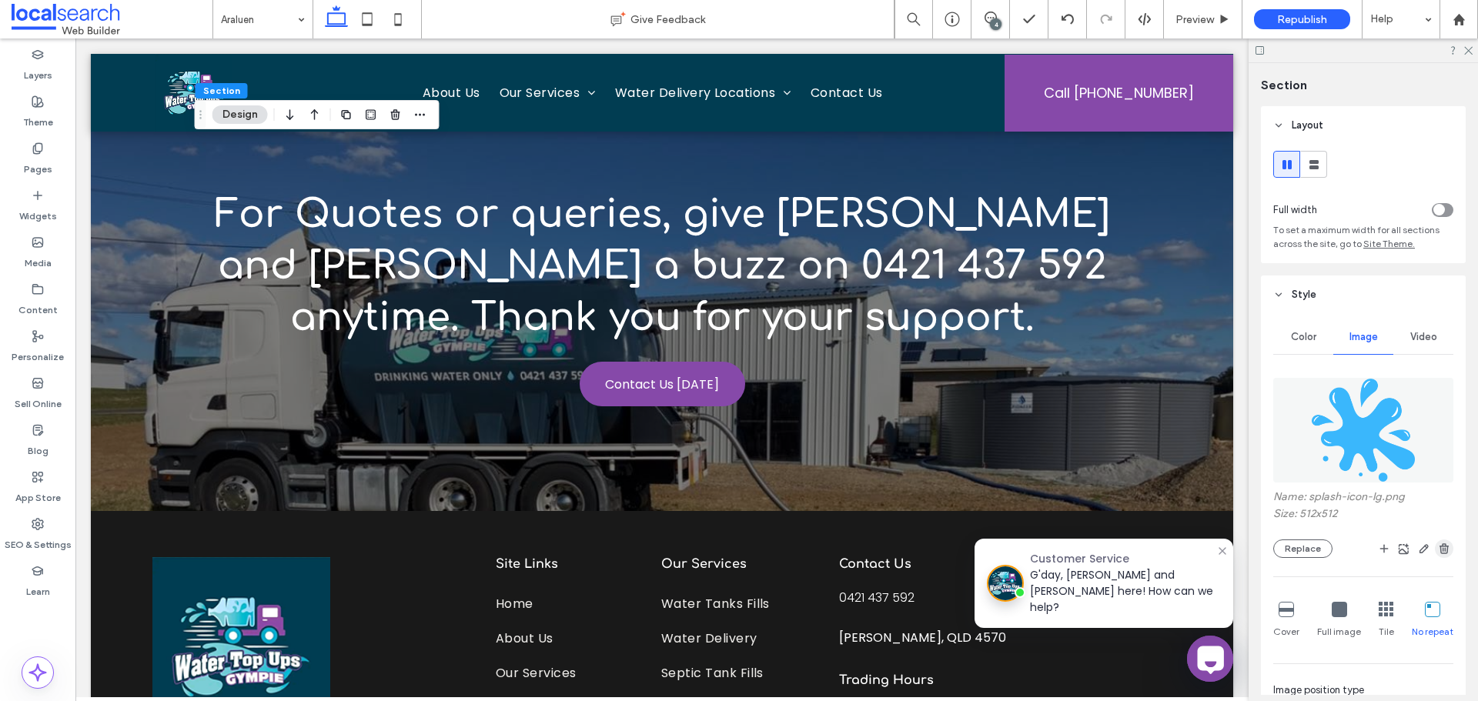
click at [1441, 547] on icon "button" at bounding box center [1444, 549] width 12 height 12
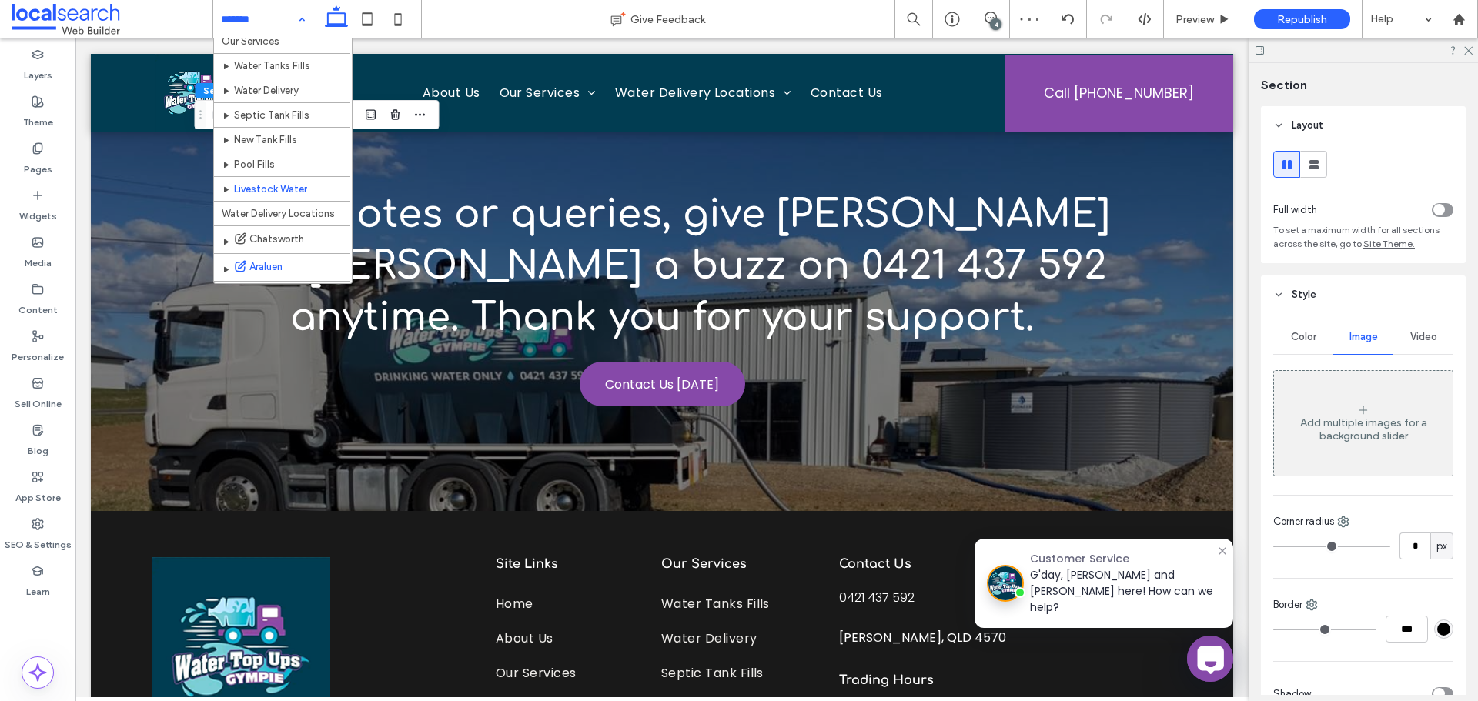
scroll to position [162, 0]
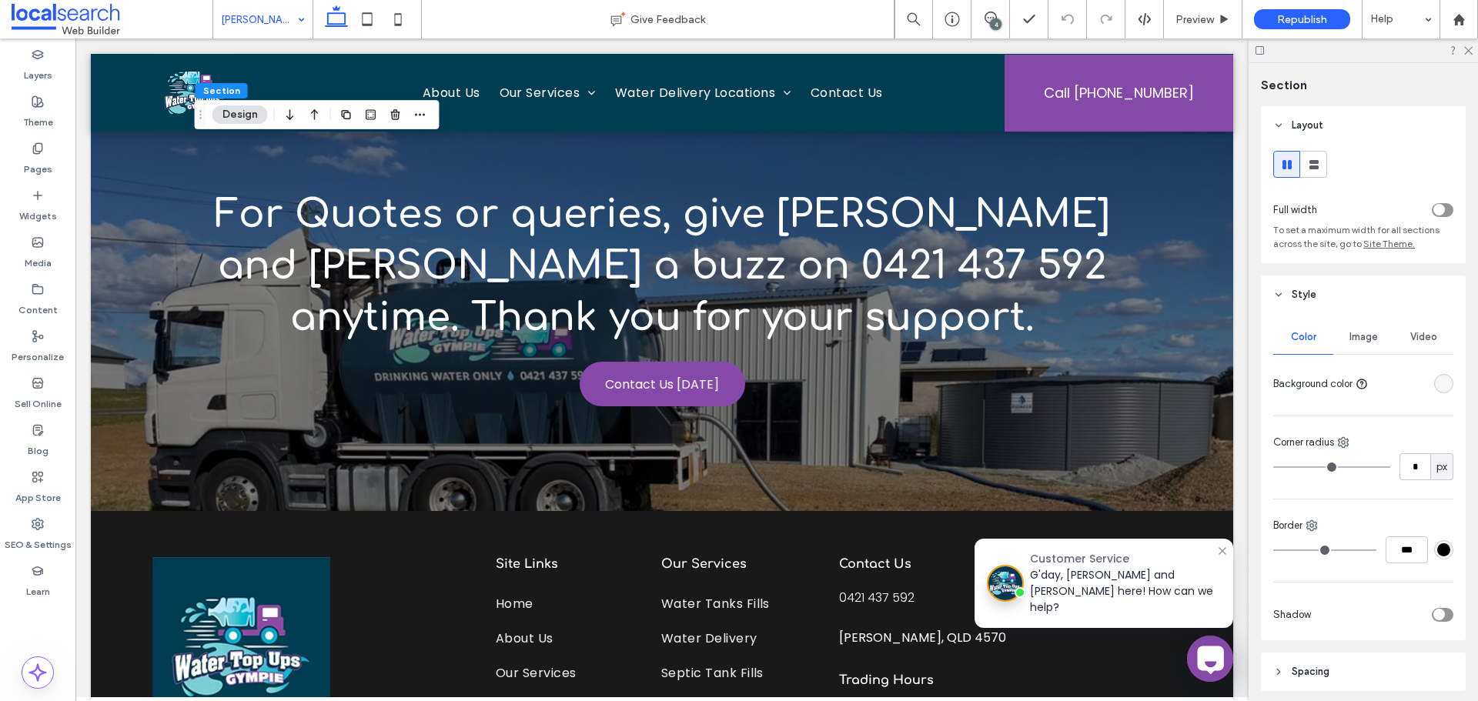
click at [1437, 384] on div "rgba(248, 248, 248, 1)" at bounding box center [1443, 383] width 13 height 13
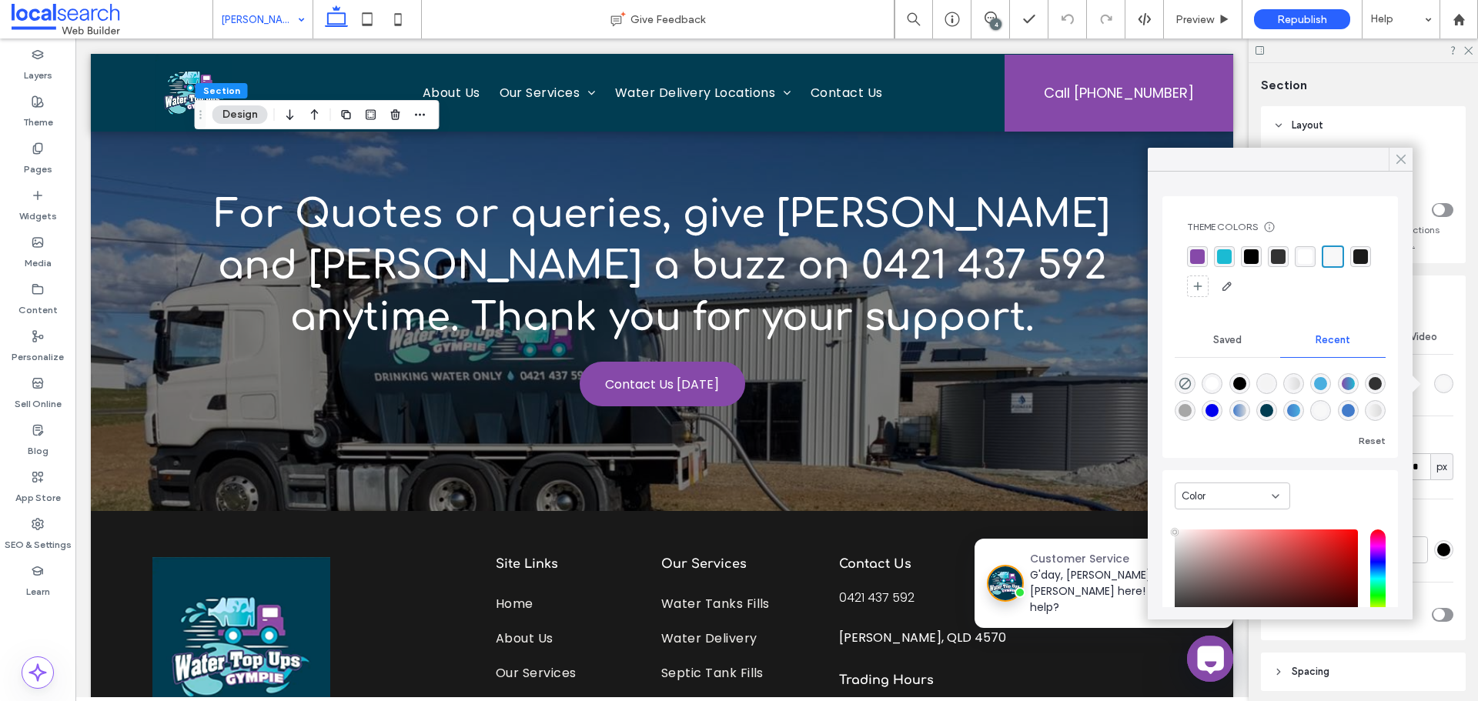
click at [1402, 157] on use at bounding box center [1401, 159] width 8 height 8
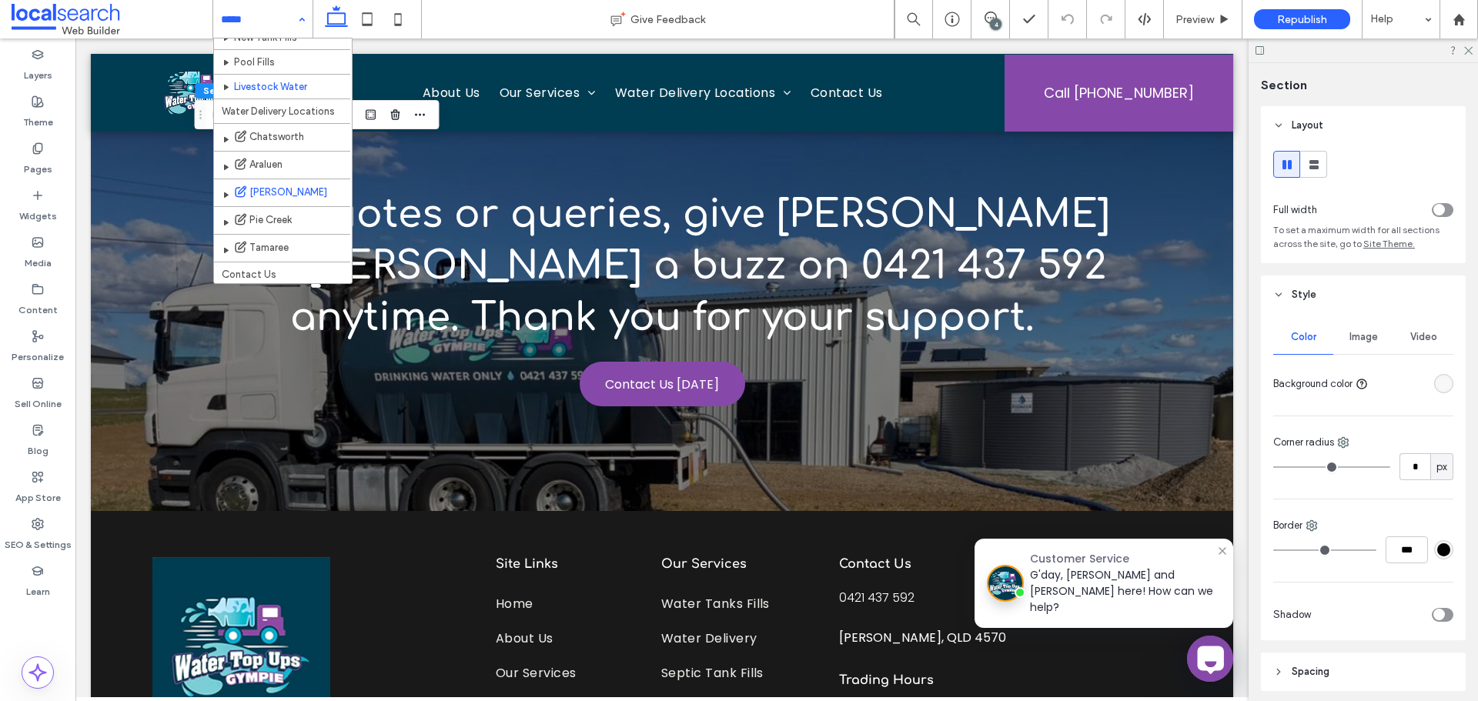
scroll to position [162, 0]
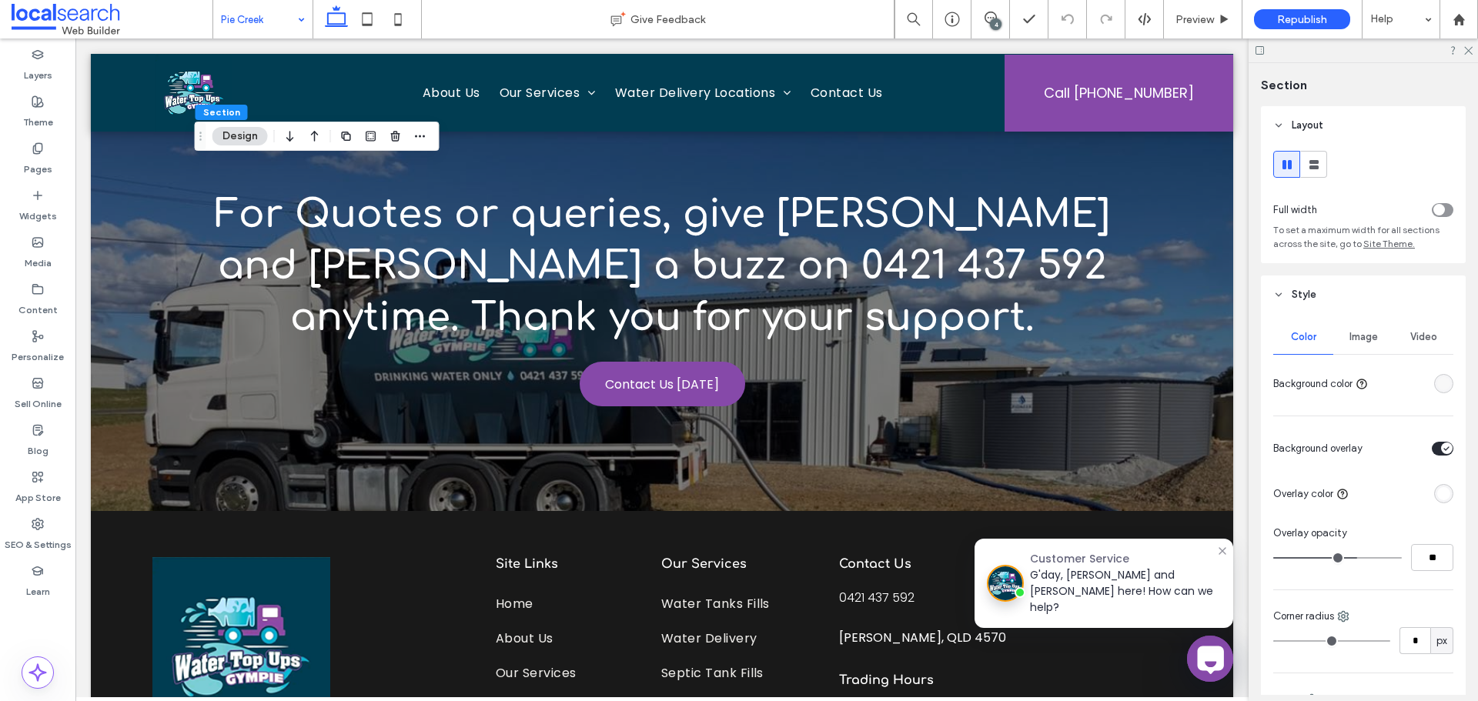
click at [1357, 341] on span "Image" at bounding box center [1363, 337] width 28 height 12
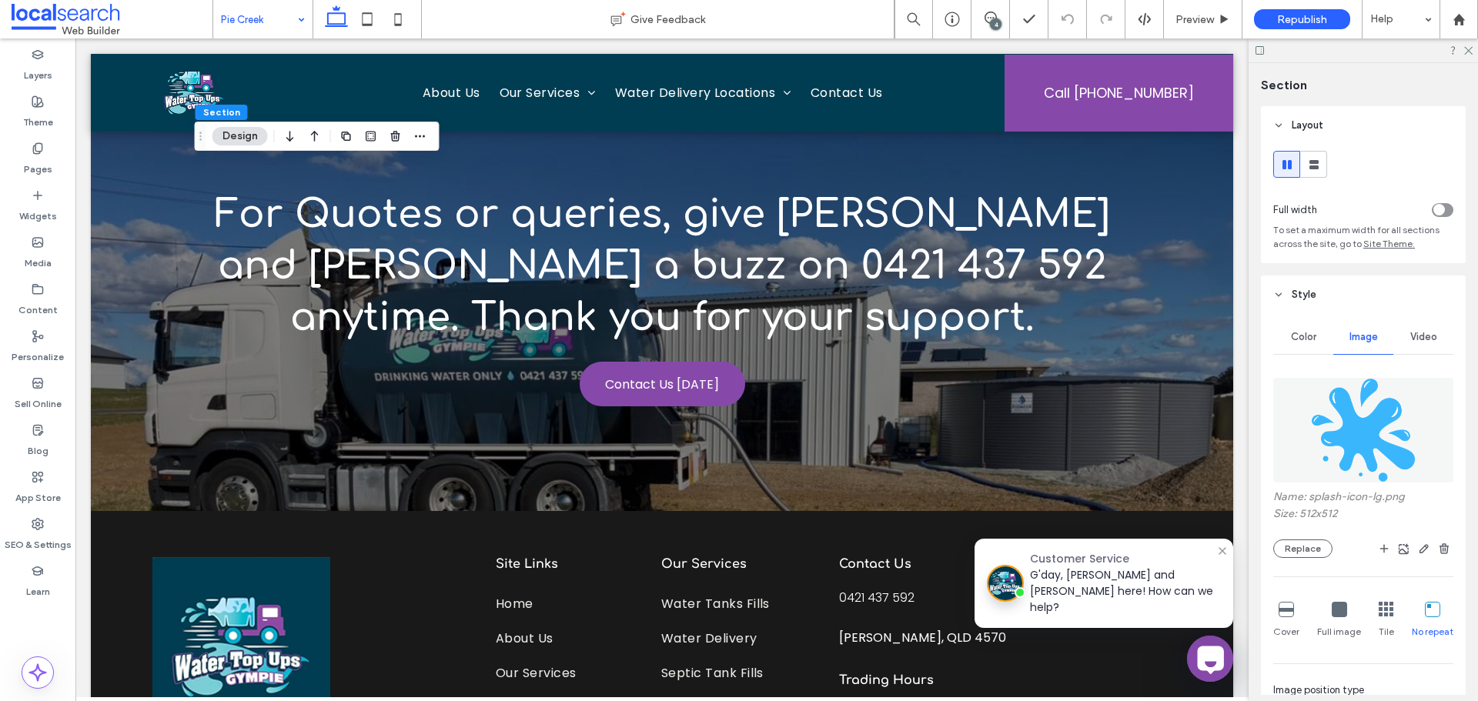
click at [1318, 341] on div "Color" at bounding box center [1303, 337] width 60 height 34
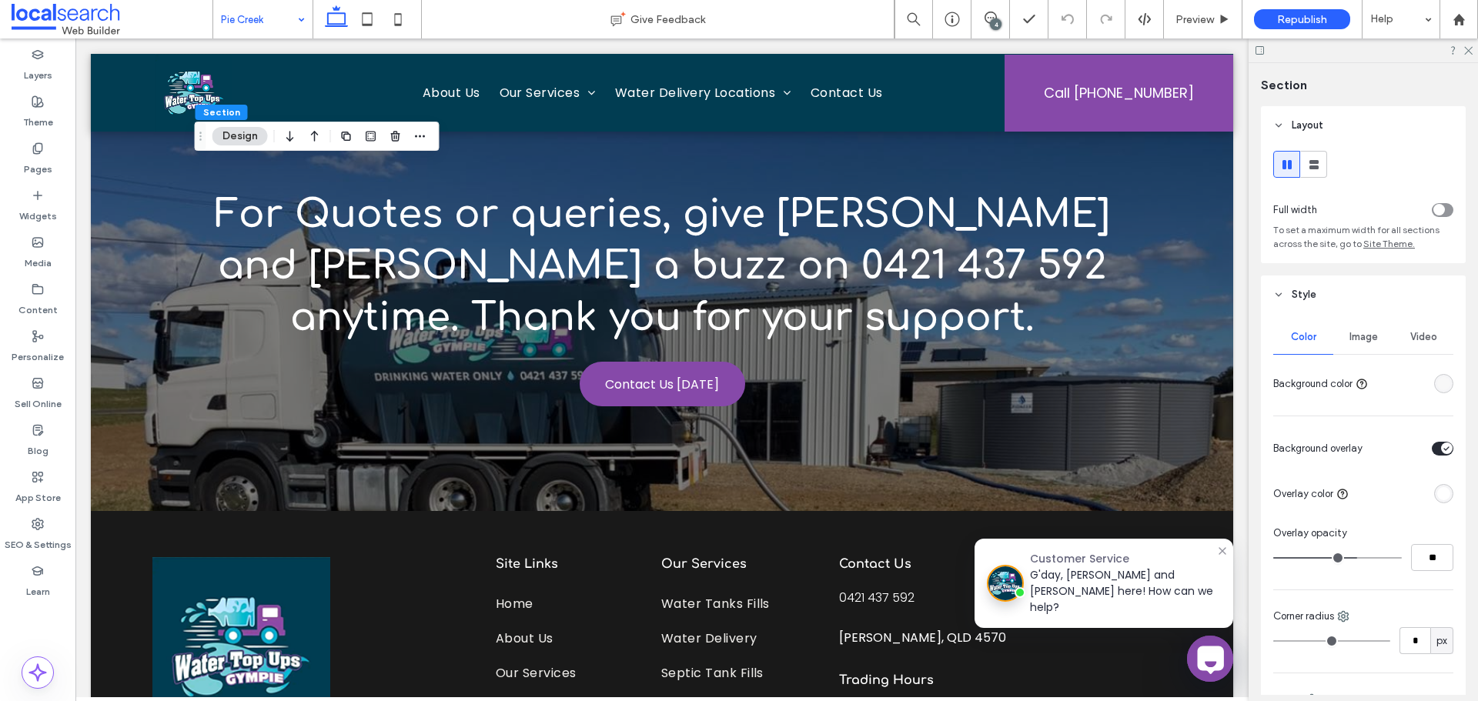
click at [1439, 379] on div "rgba(248, 248, 248, 1)" at bounding box center [1443, 383] width 13 height 13
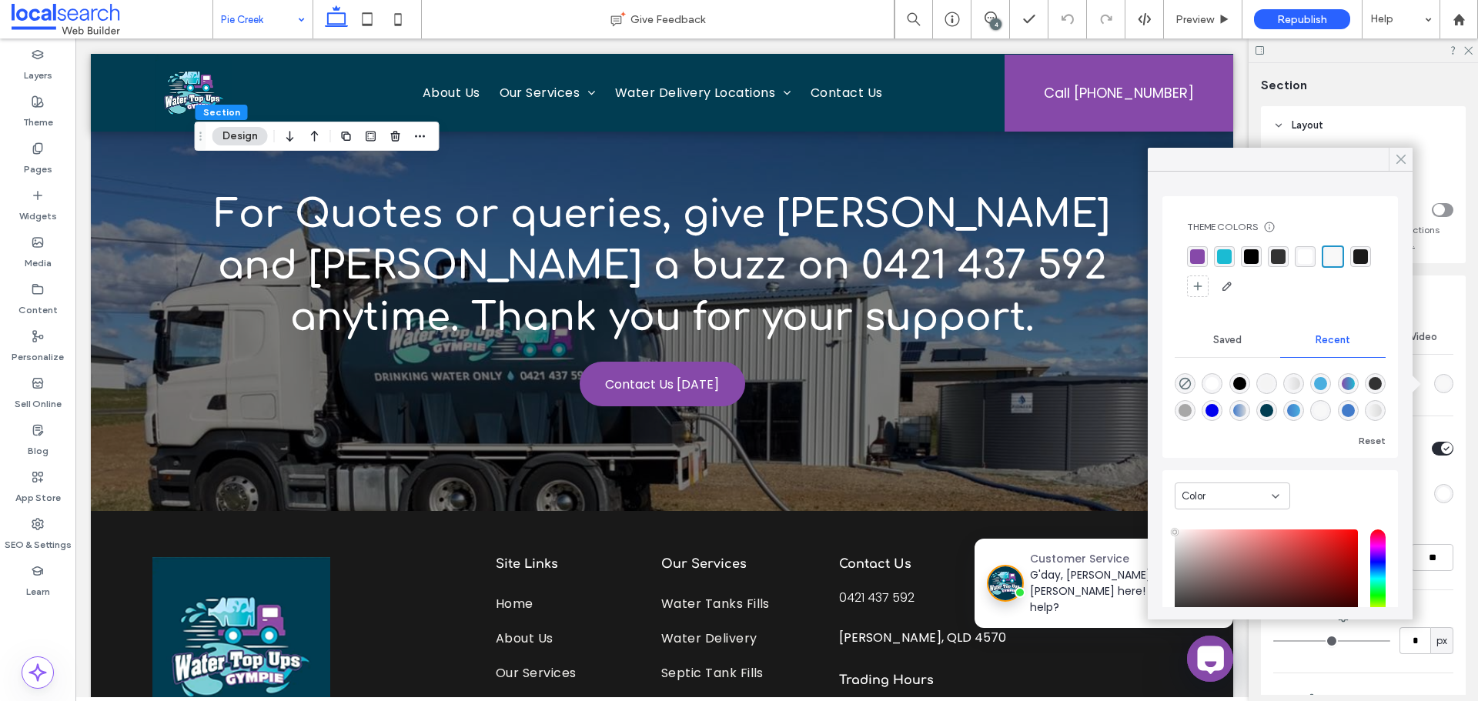
click at [1400, 156] on icon at bounding box center [1401, 159] width 14 height 14
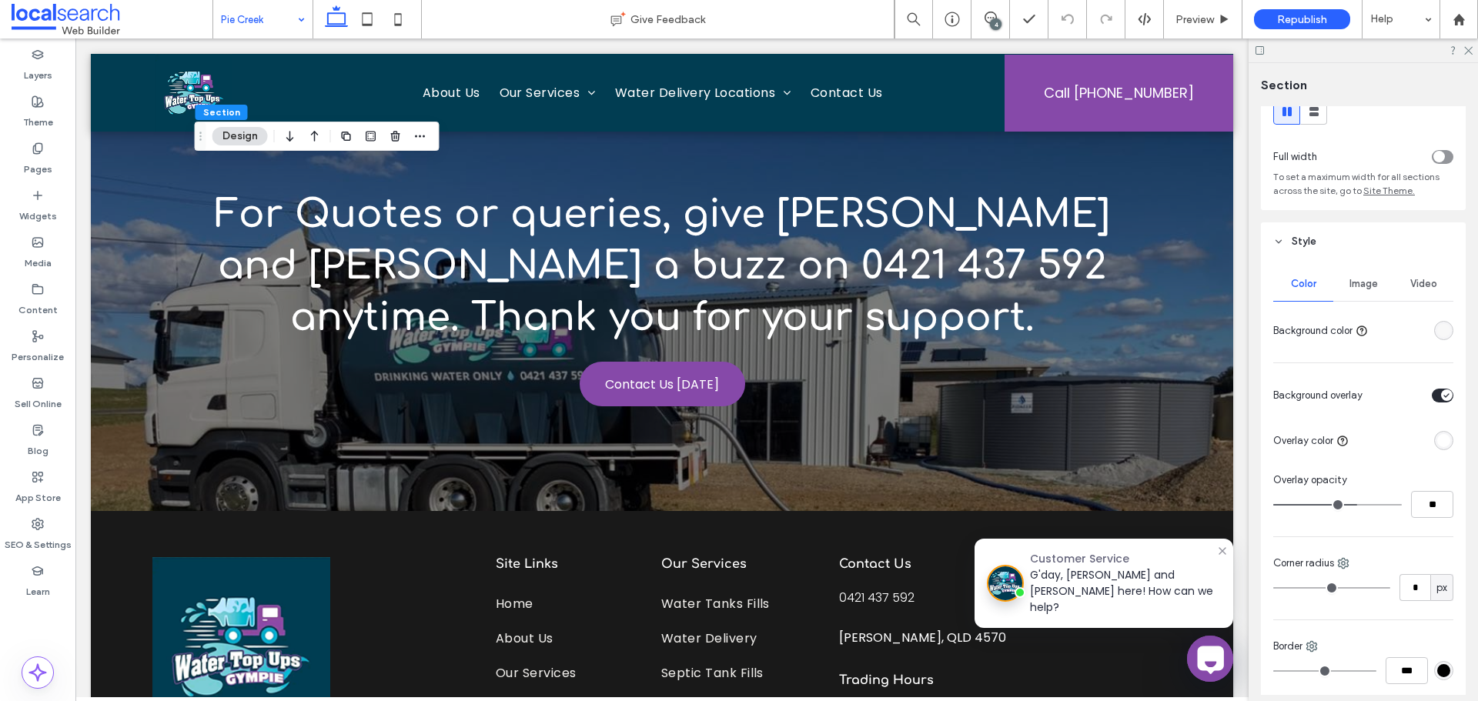
scroll to position [77, 0]
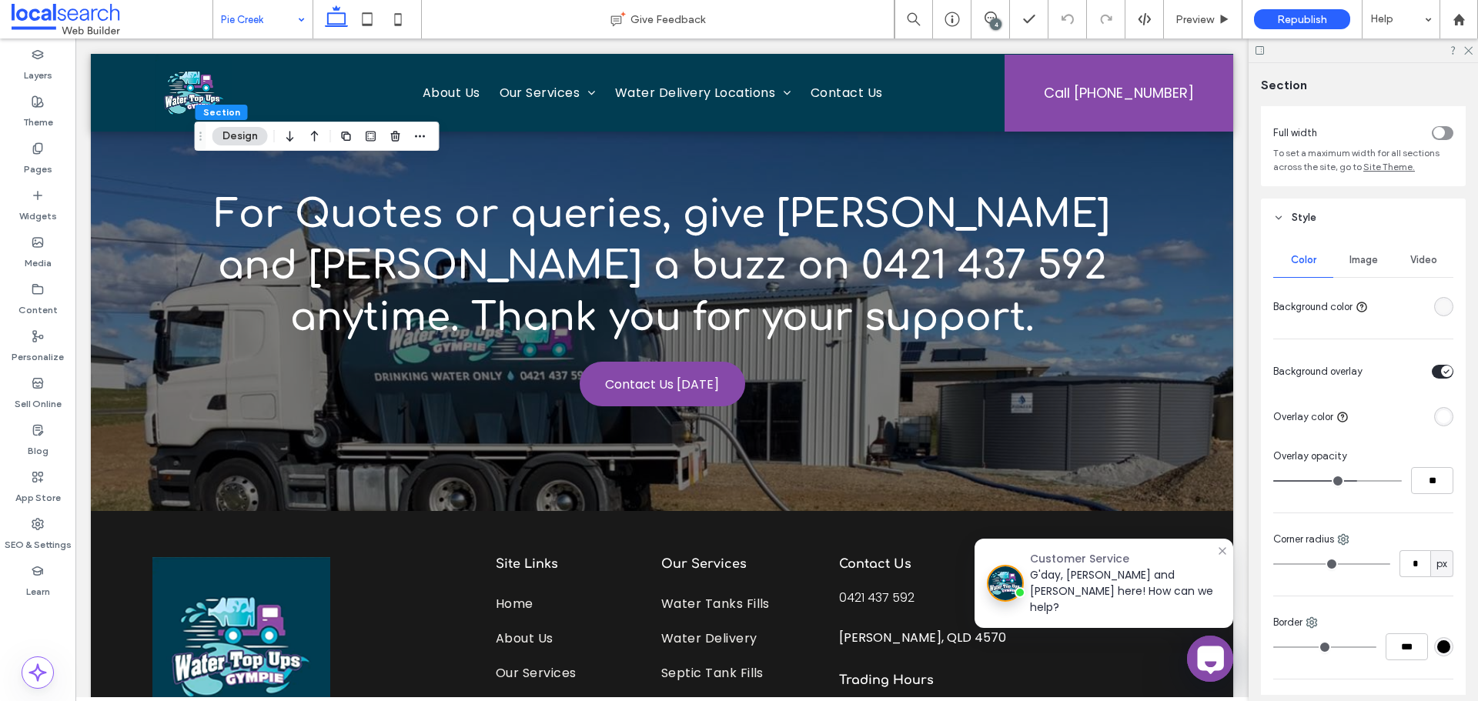
click at [1368, 256] on span "Image" at bounding box center [1363, 260] width 28 height 12
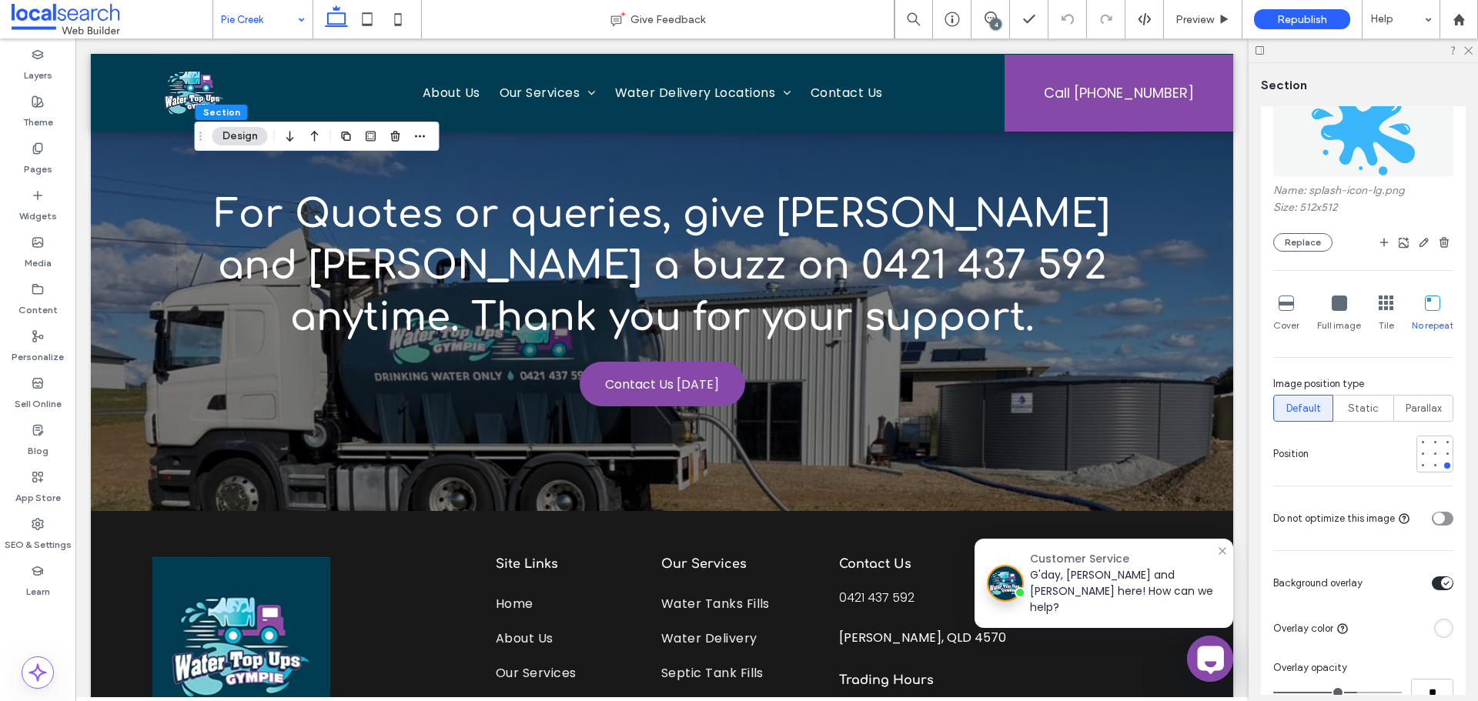
scroll to position [308, 0]
click at [1440, 244] on icon "button" at bounding box center [1444, 241] width 12 height 12
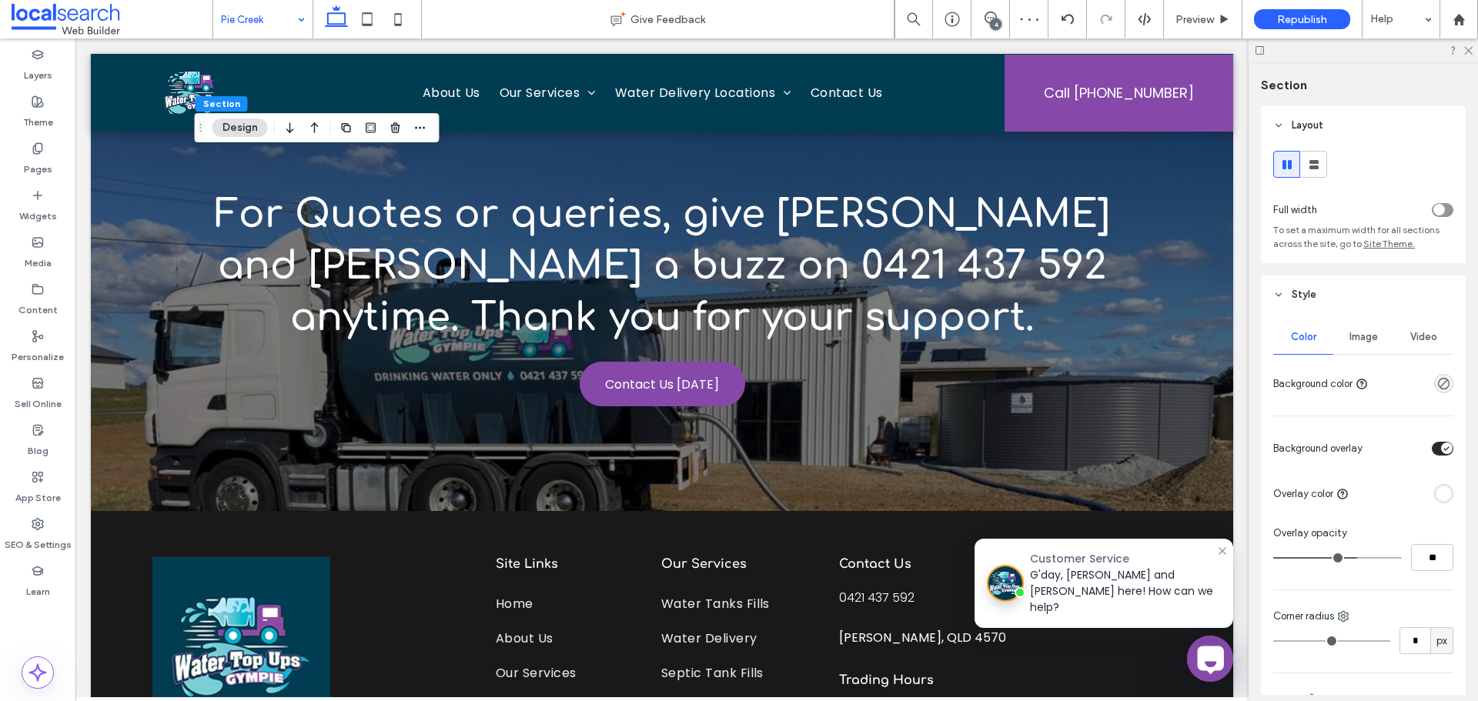
scroll to position [77, 0]
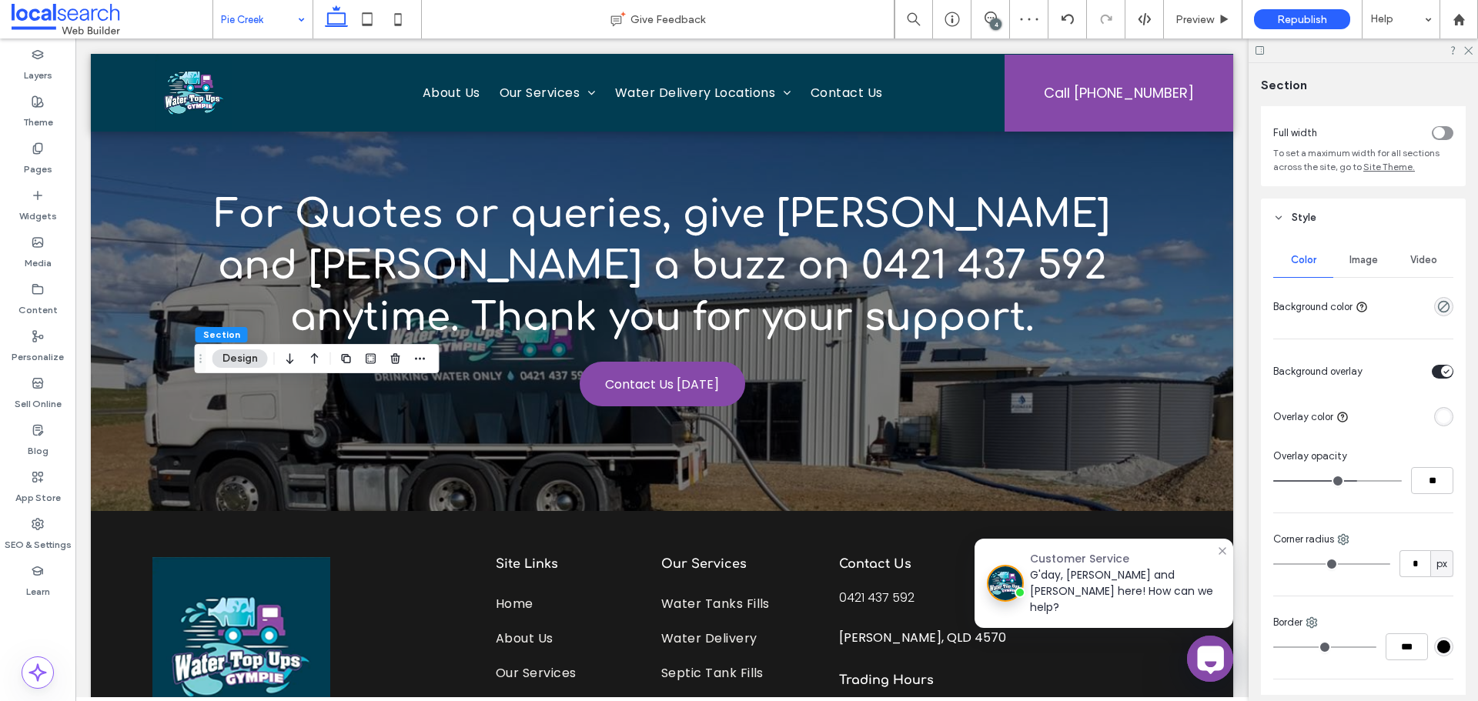
click at [1362, 265] on span "Image" at bounding box center [1363, 260] width 28 height 12
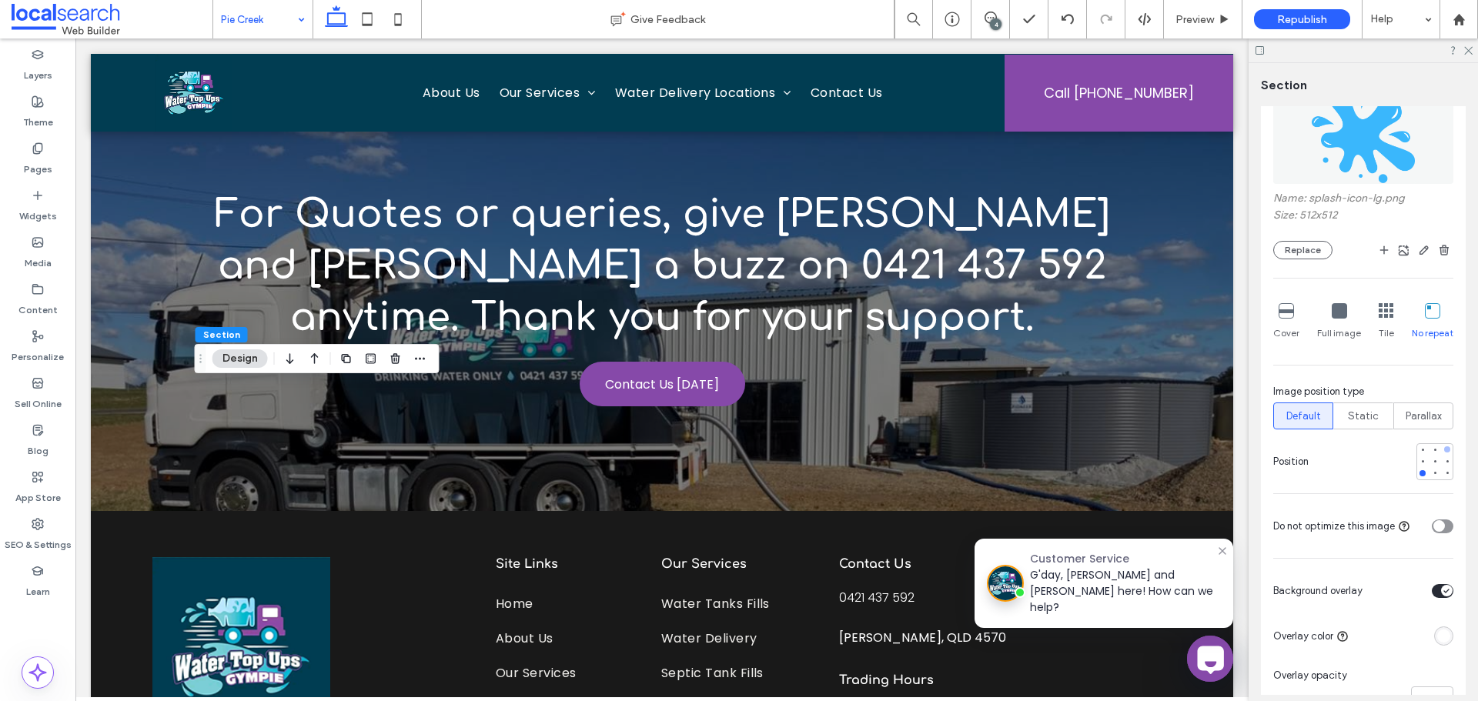
scroll to position [308, 0]
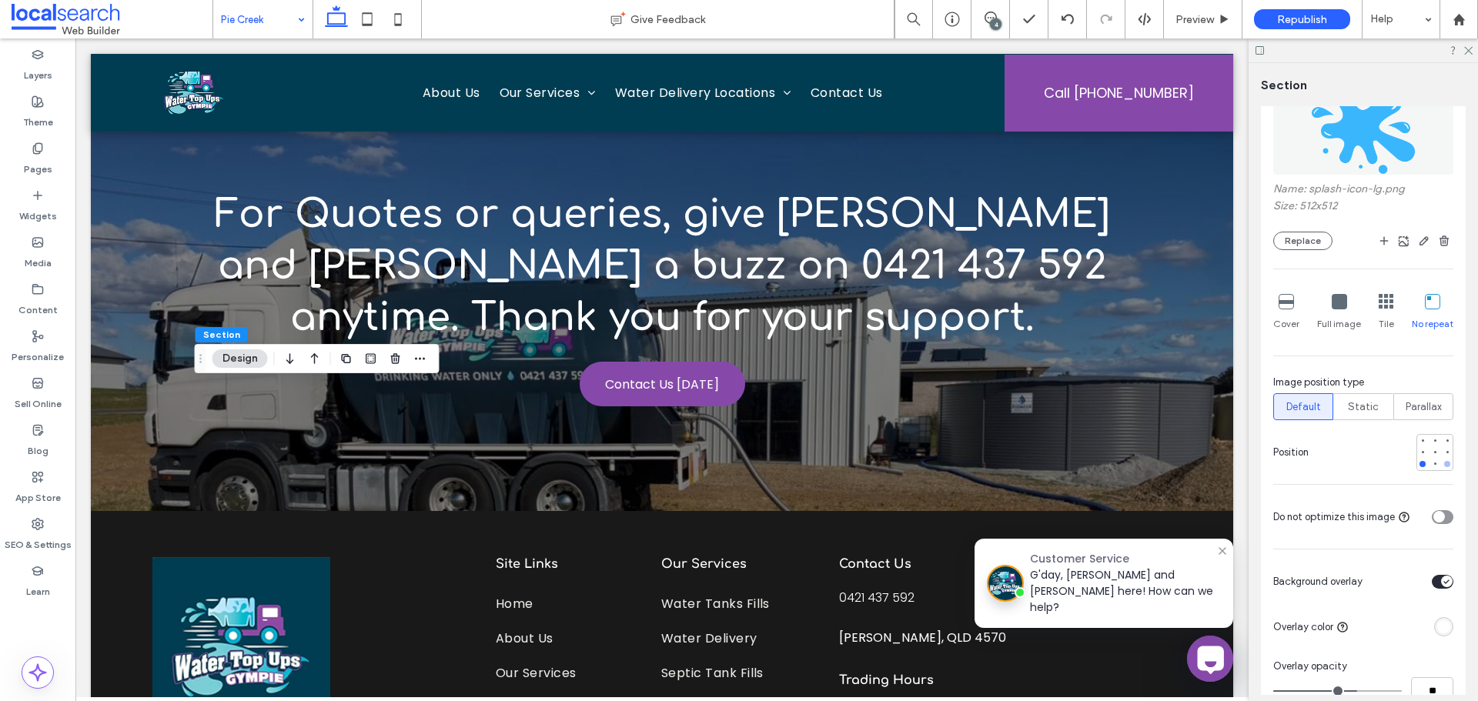
click at [1442, 468] on div at bounding box center [1447, 464] width 11 height 11
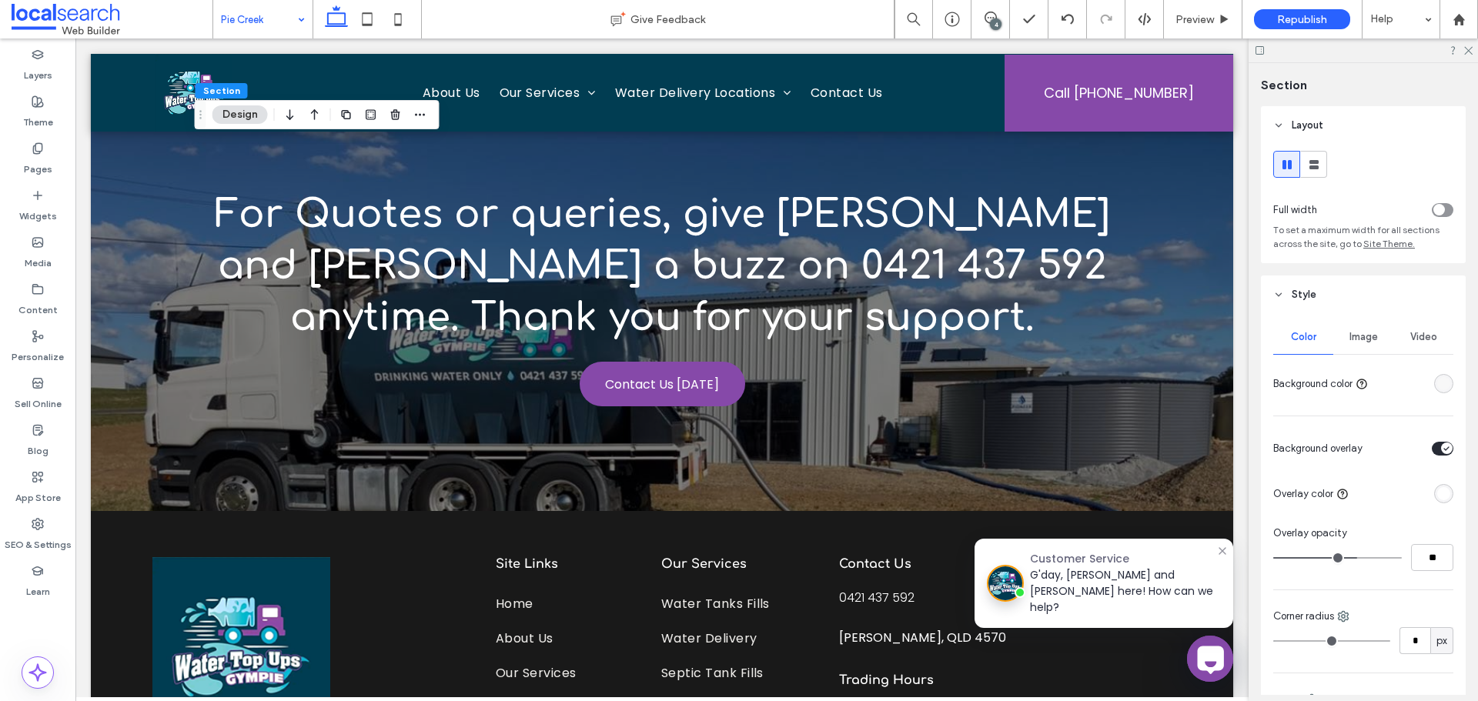
click at [1349, 334] on span "Image" at bounding box center [1363, 337] width 28 height 12
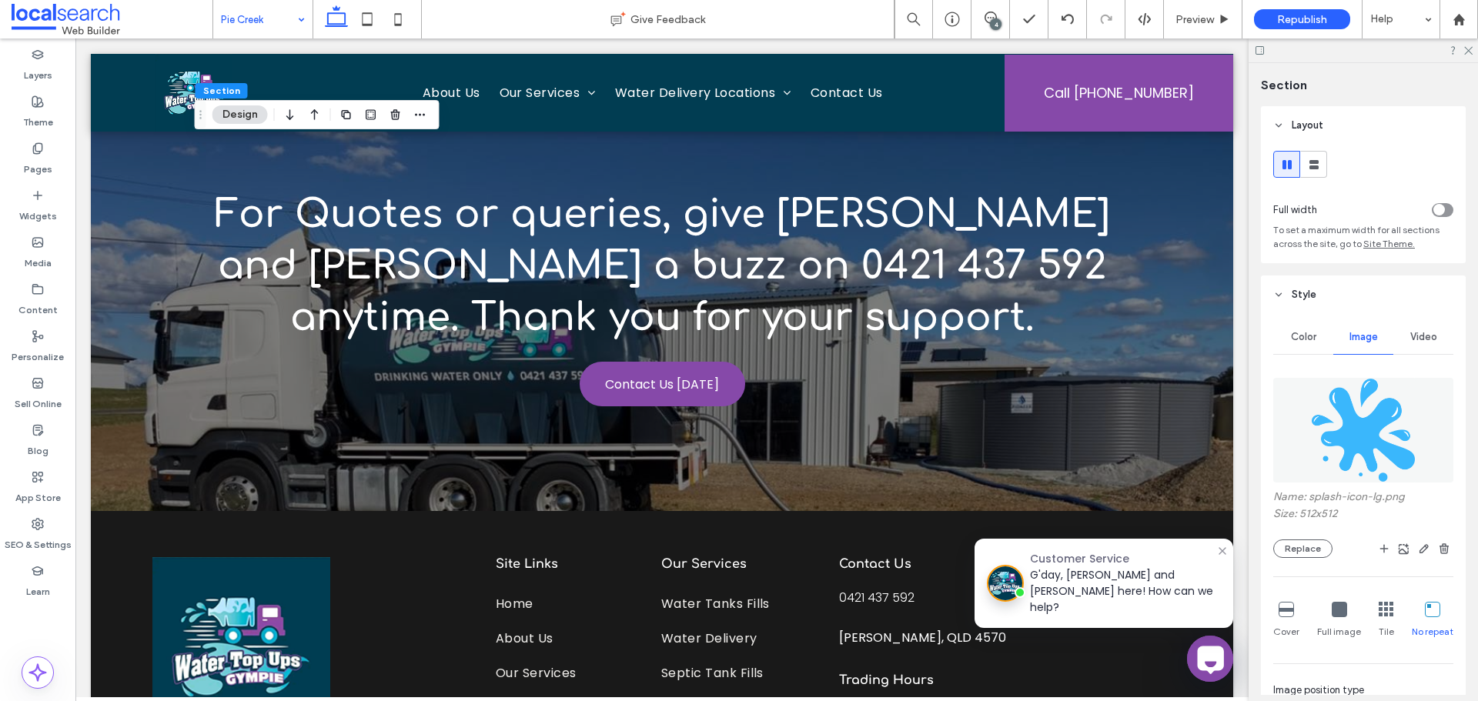
click at [1442, 553] on span "button" at bounding box center [1444, 549] width 18 height 18
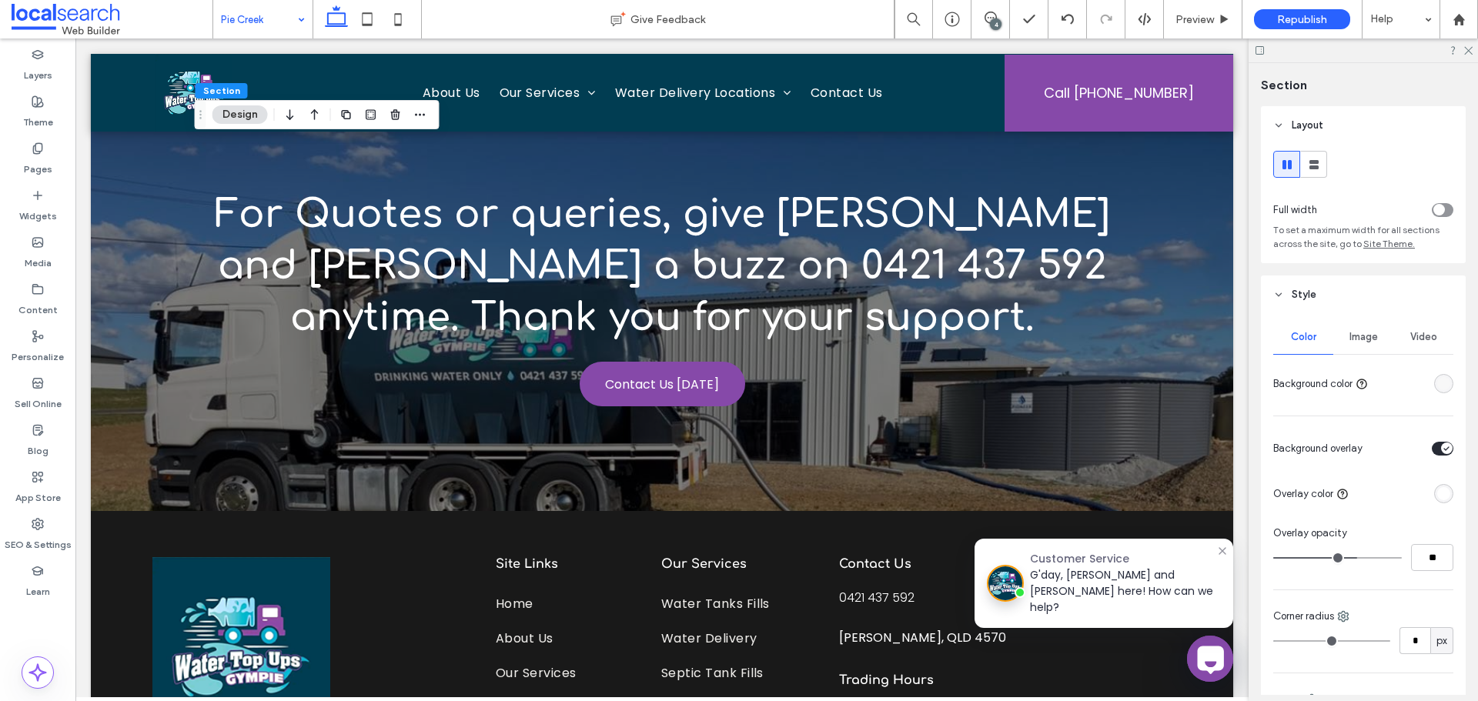
click at [1368, 342] on span "Image" at bounding box center [1363, 337] width 28 height 12
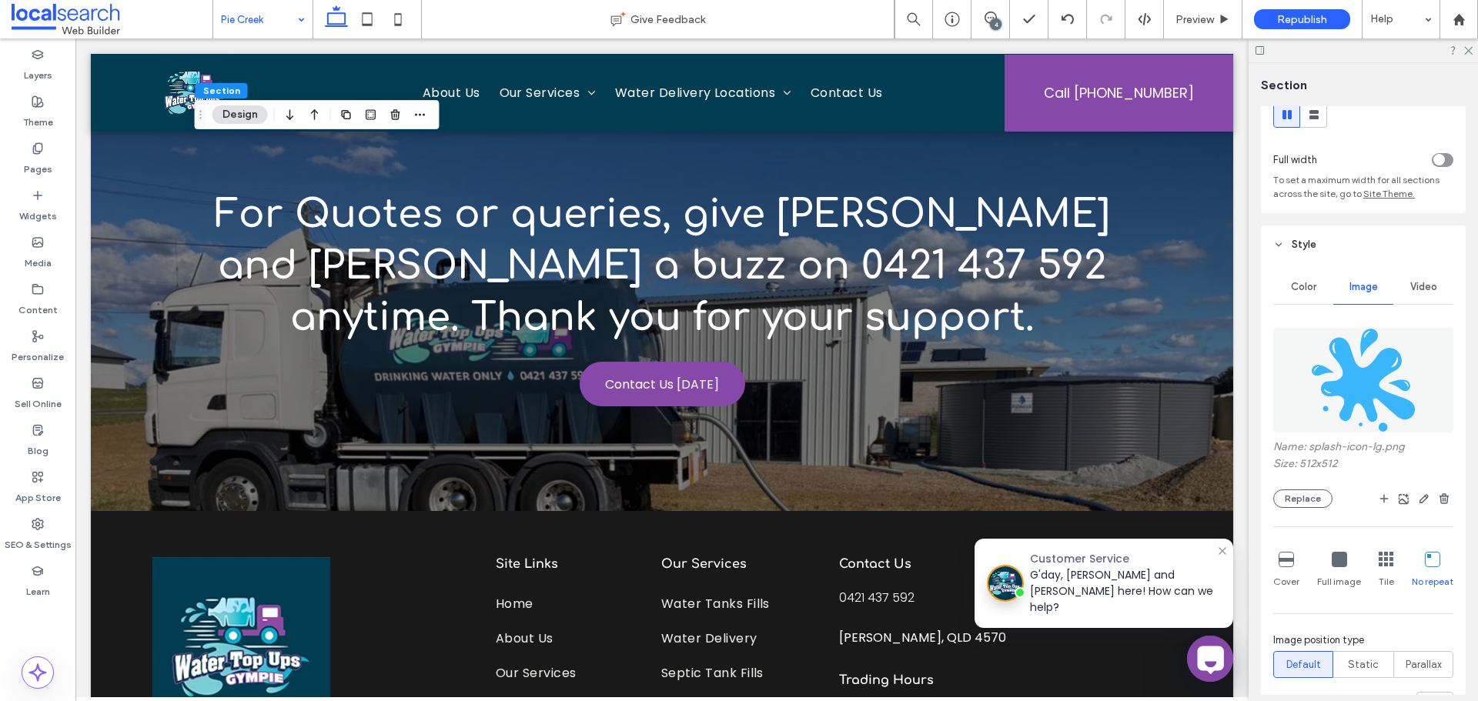
scroll to position [77, 0]
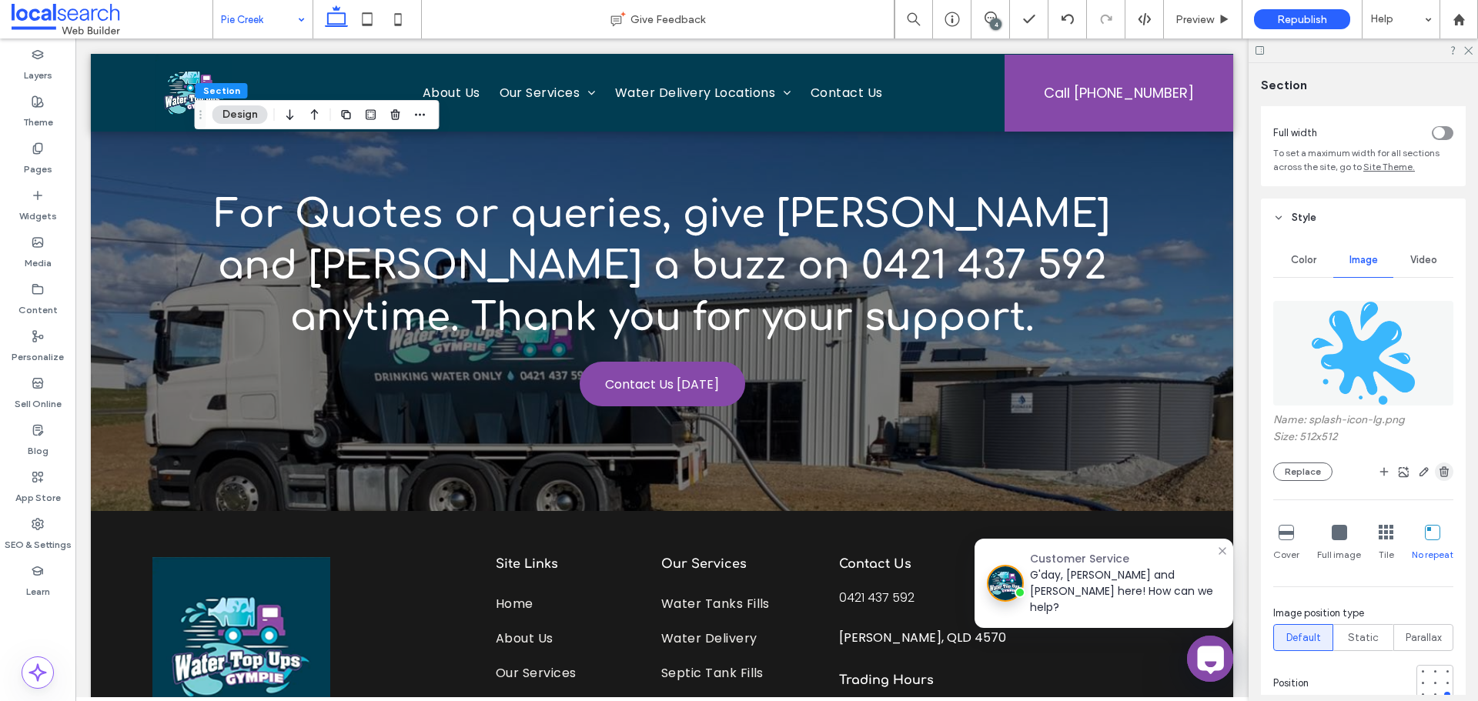
click at [1439, 473] on use "button" at bounding box center [1443, 471] width 9 height 10
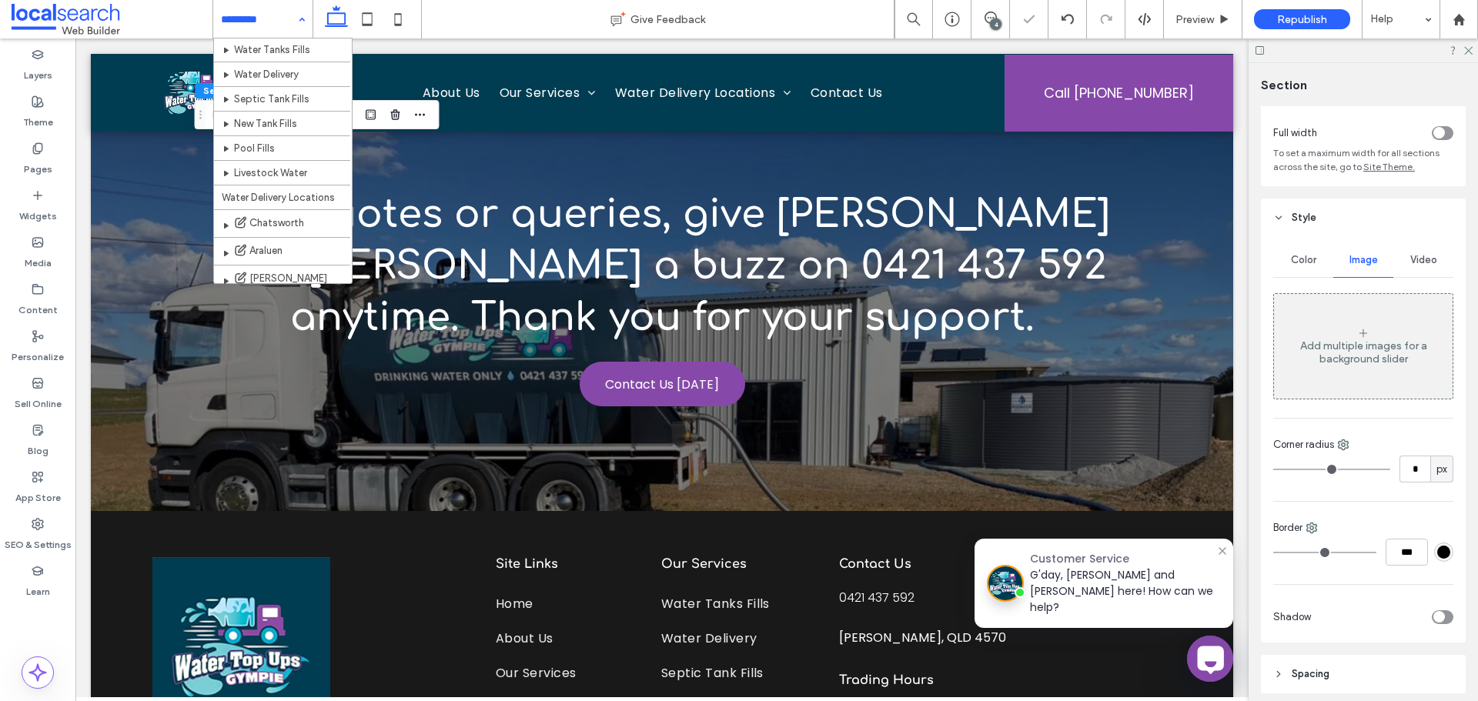
scroll to position [162, 0]
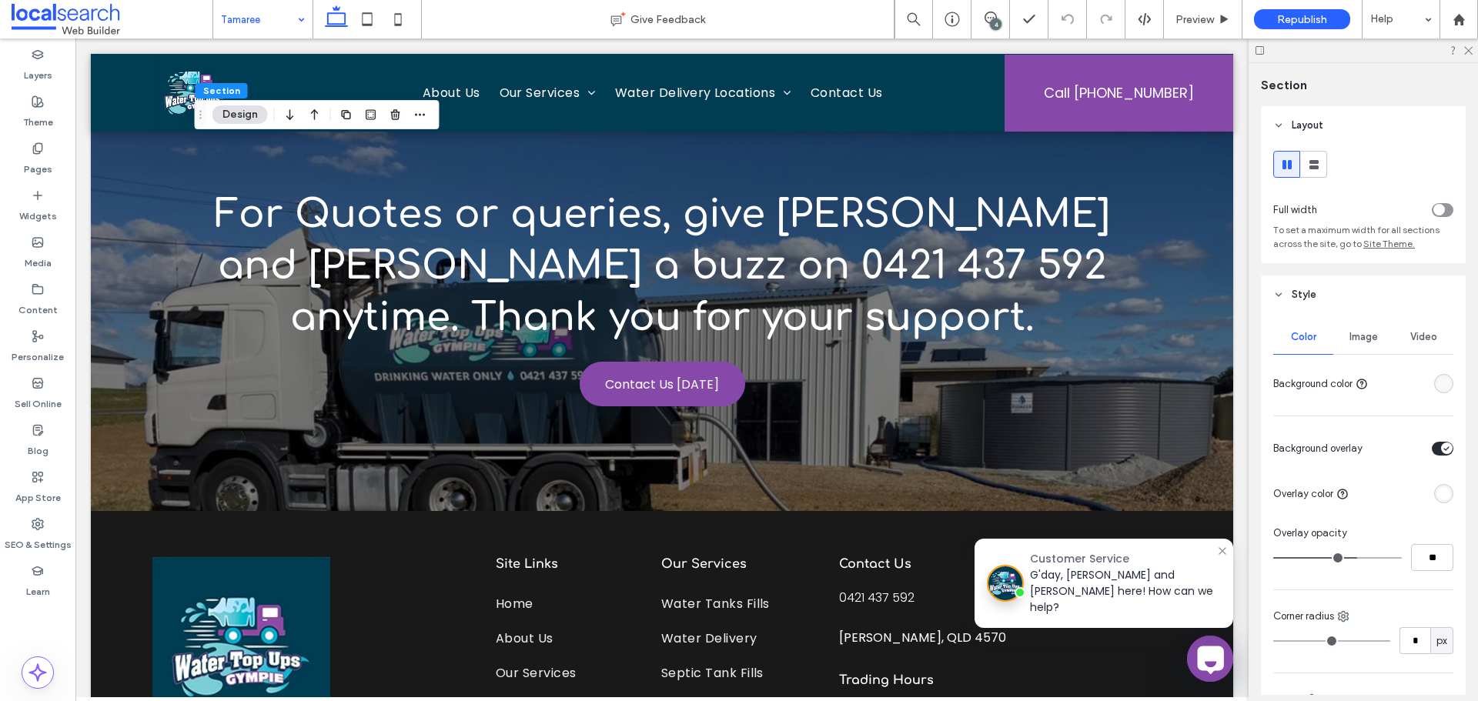
click at [1344, 345] on div "Image" at bounding box center [1363, 337] width 60 height 34
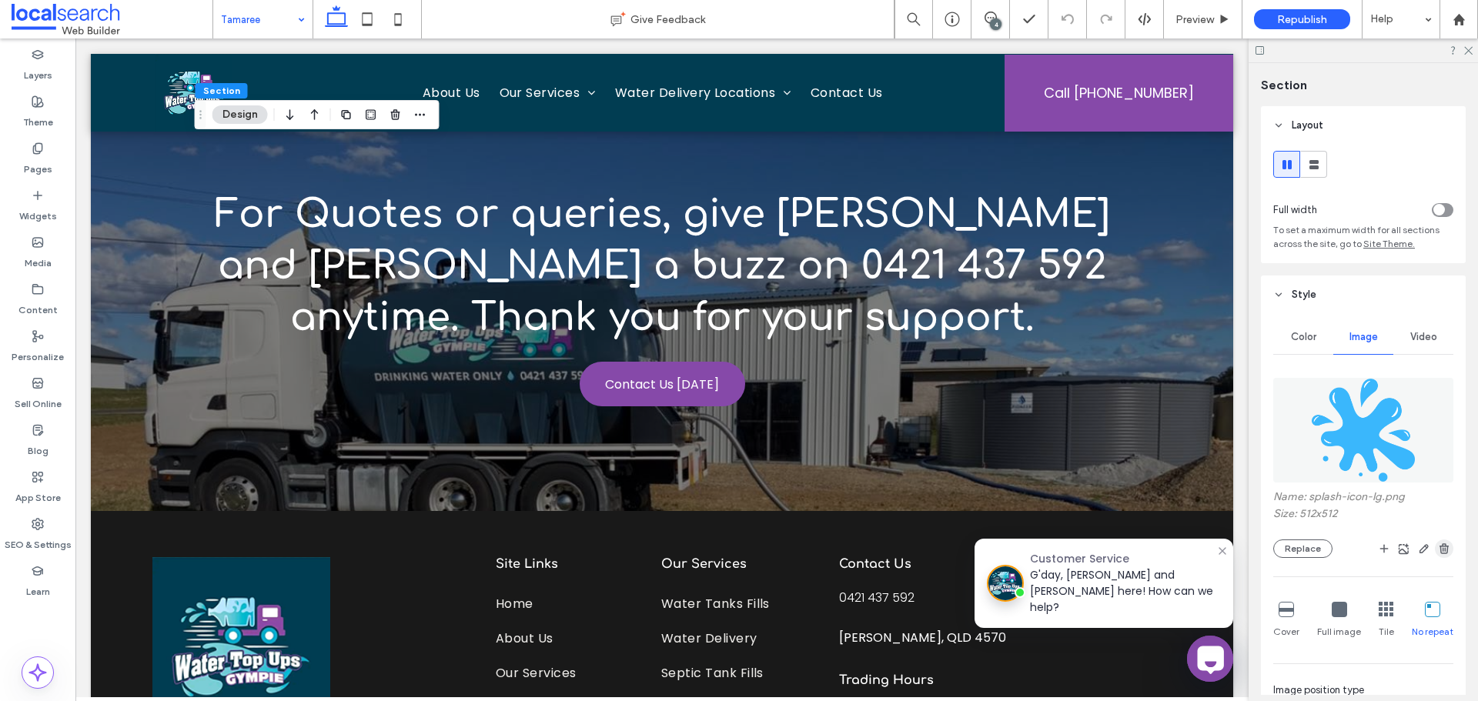
click at [1435, 546] on span "button" at bounding box center [1444, 549] width 18 height 18
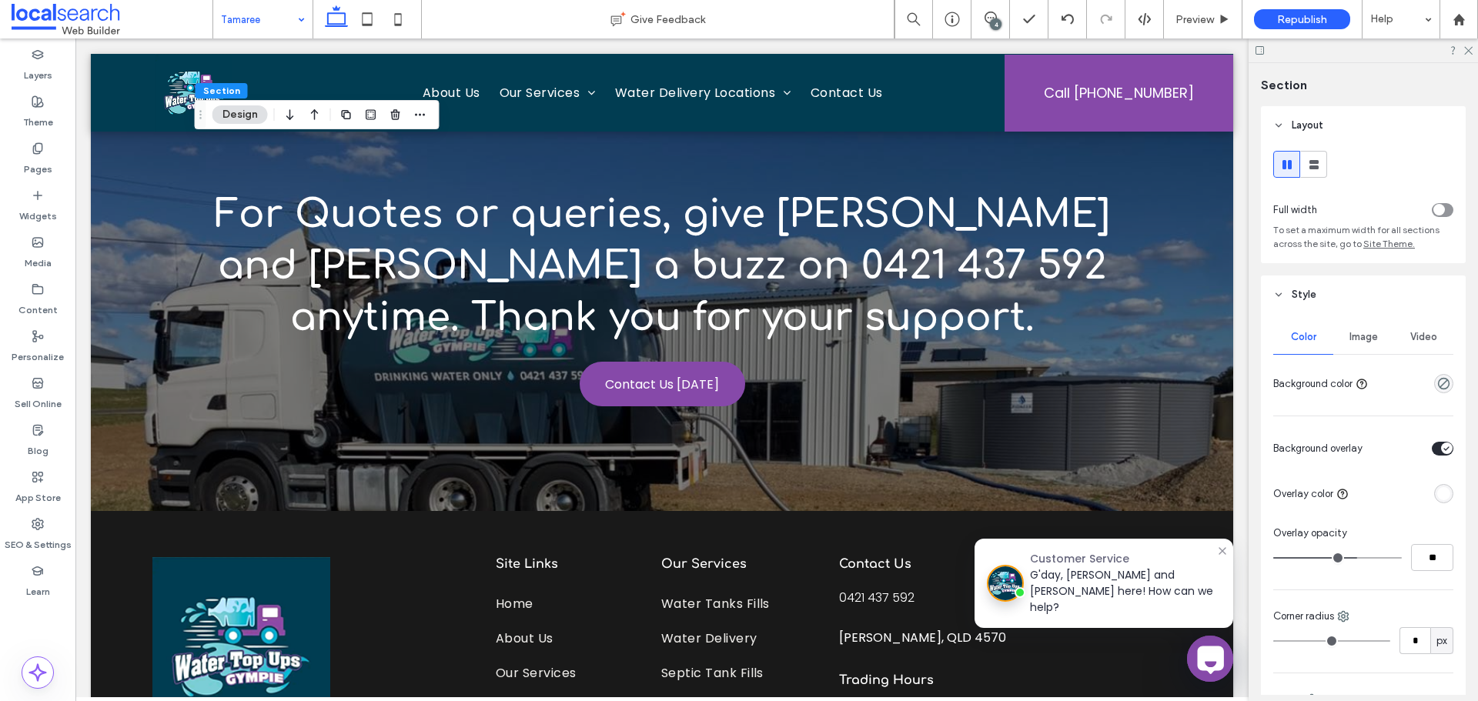
click at [1357, 327] on div "Image" at bounding box center [1363, 337] width 60 height 34
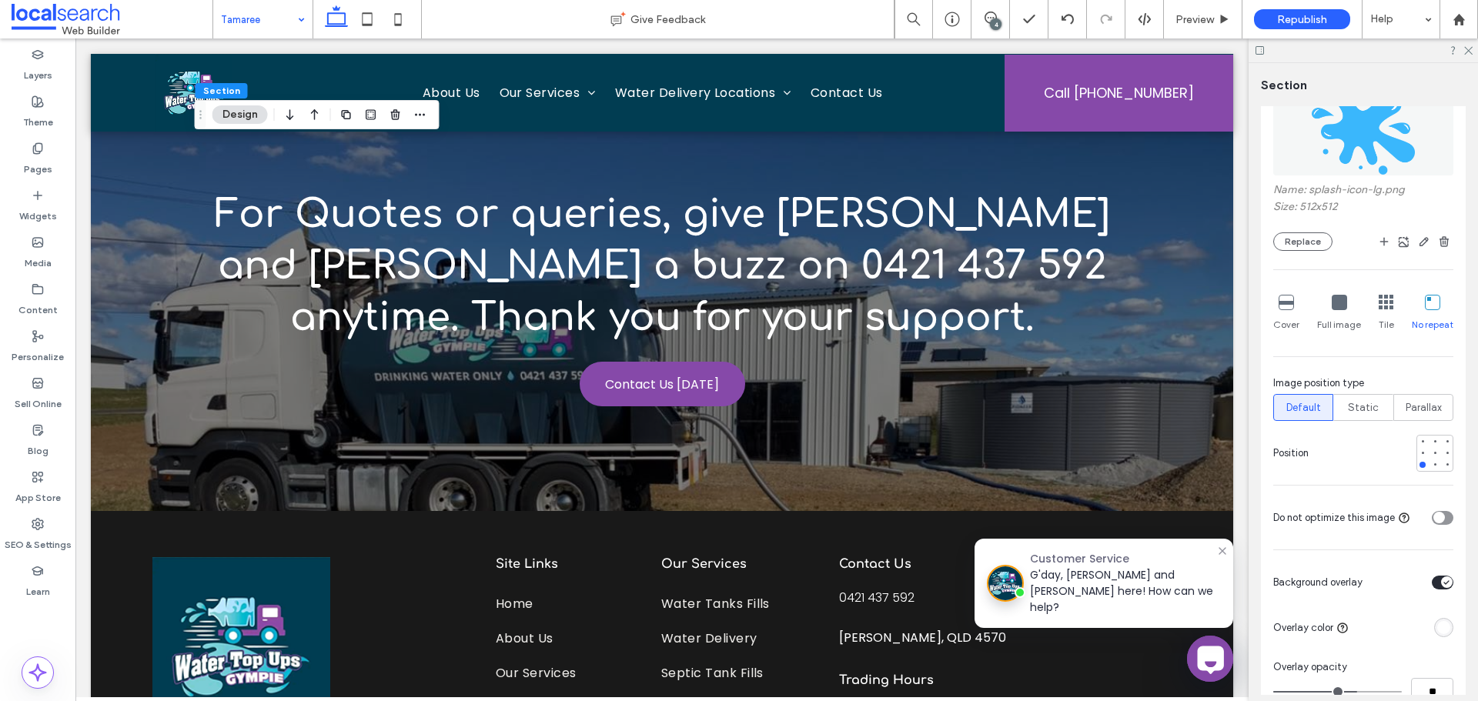
scroll to position [308, 0]
click at [1442, 459] on div at bounding box center [1447, 464] width 11 height 11
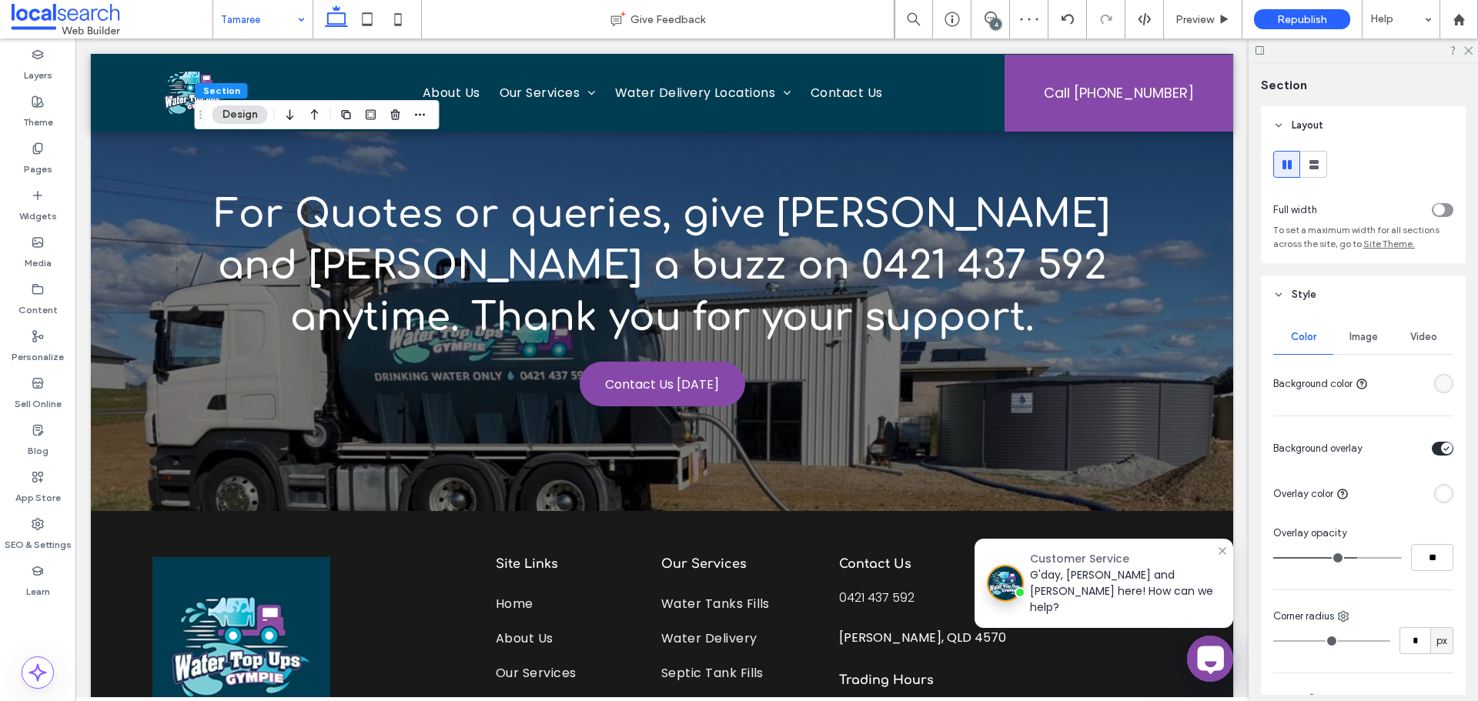
click at [1374, 344] on div "Image" at bounding box center [1363, 337] width 60 height 34
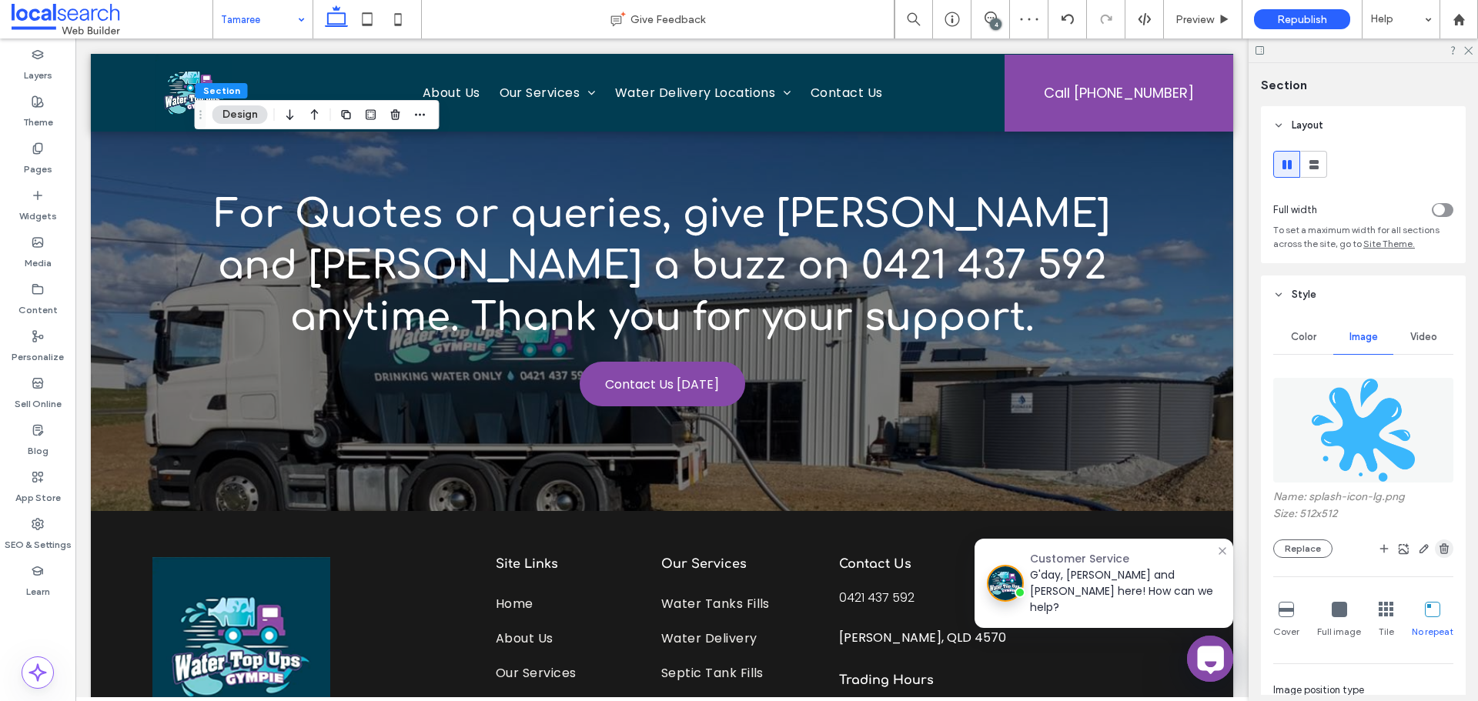
click at [1443, 546] on span "button" at bounding box center [1444, 549] width 18 height 18
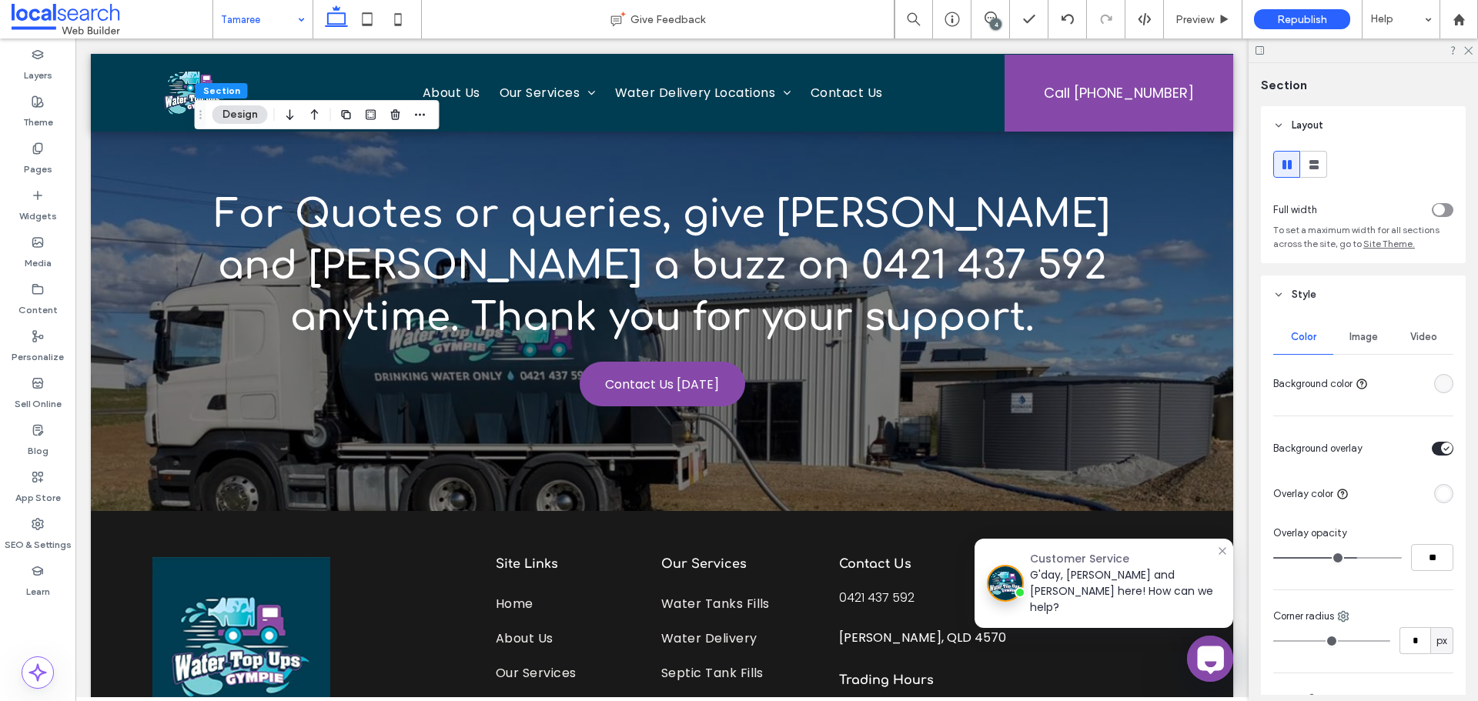
click at [1359, 341] on span "Image" at bounding box center [1363, 337] width 28 height 12
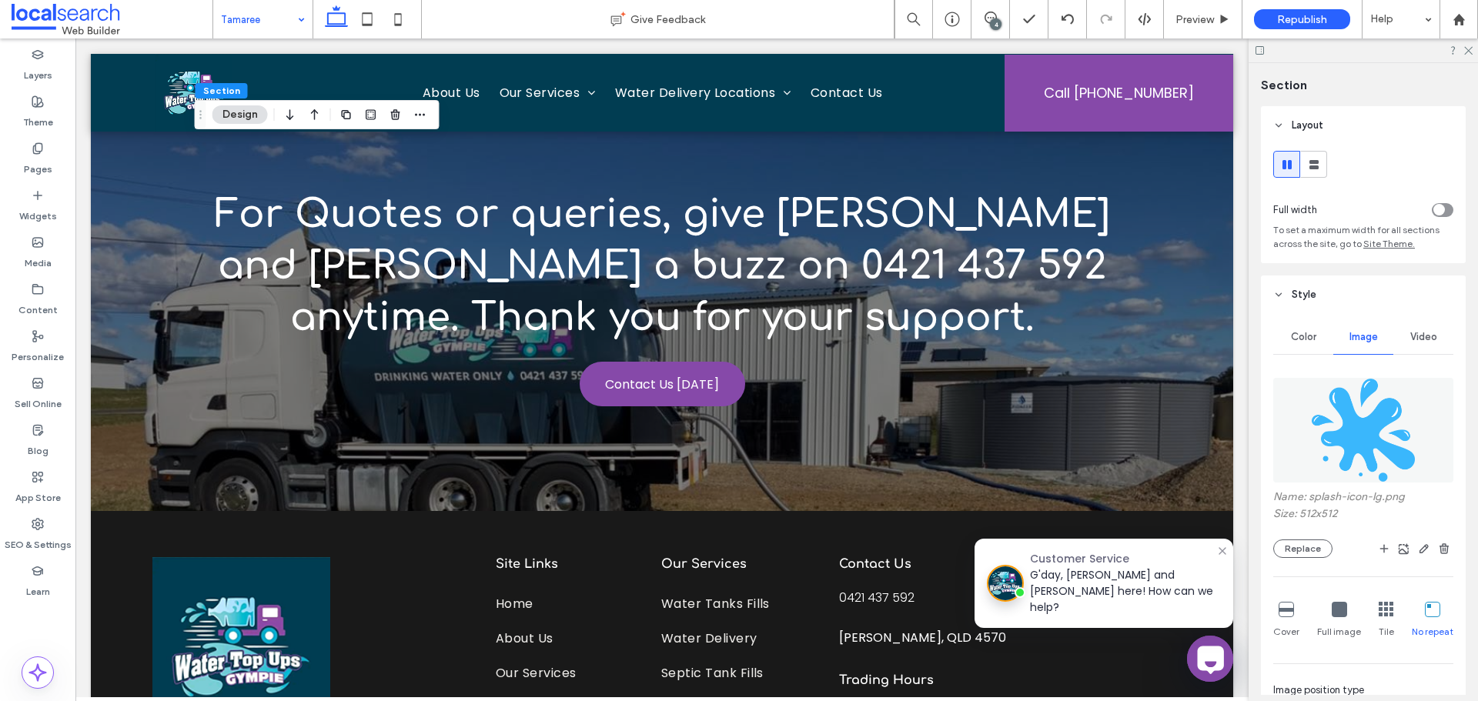
click at [1443, 540] on span "button" at bounding box center [1444, 549] width 18 height 18
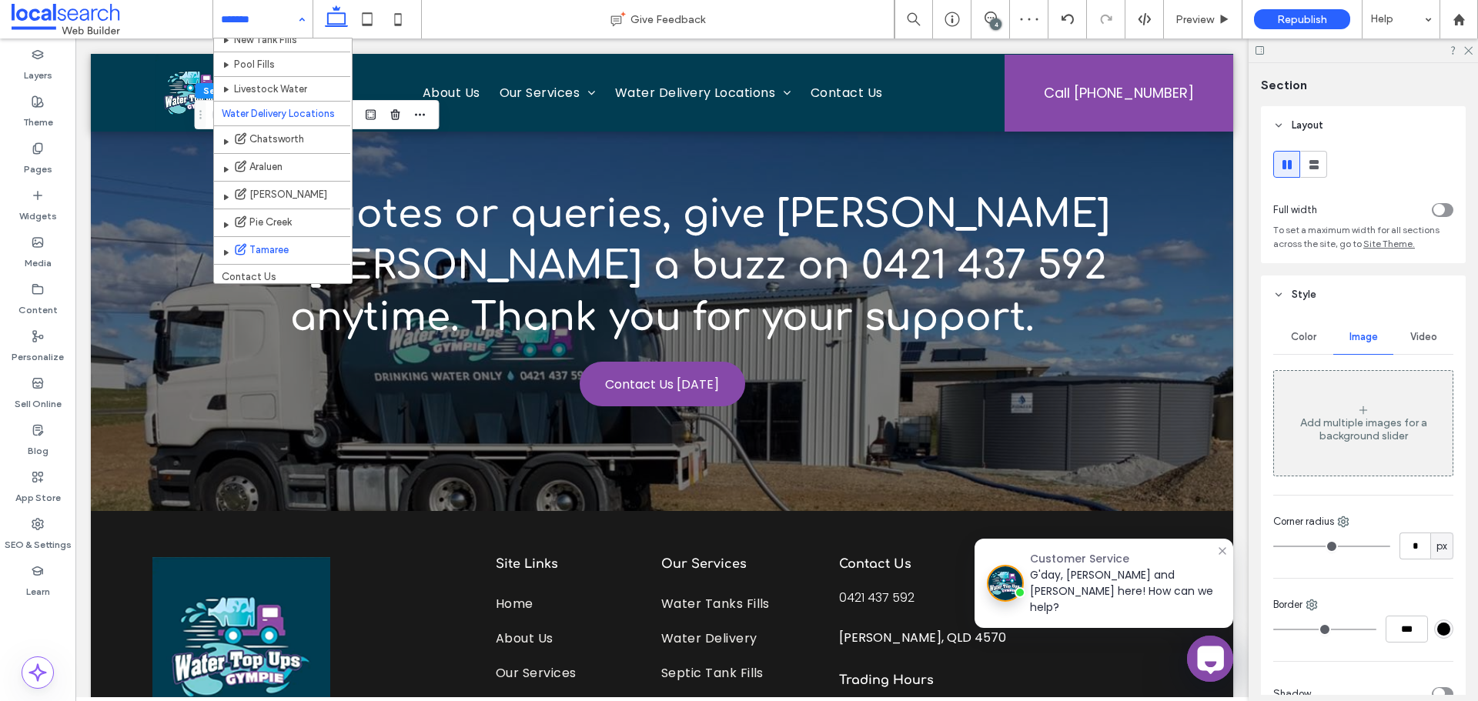
scroll to position [162, 0]
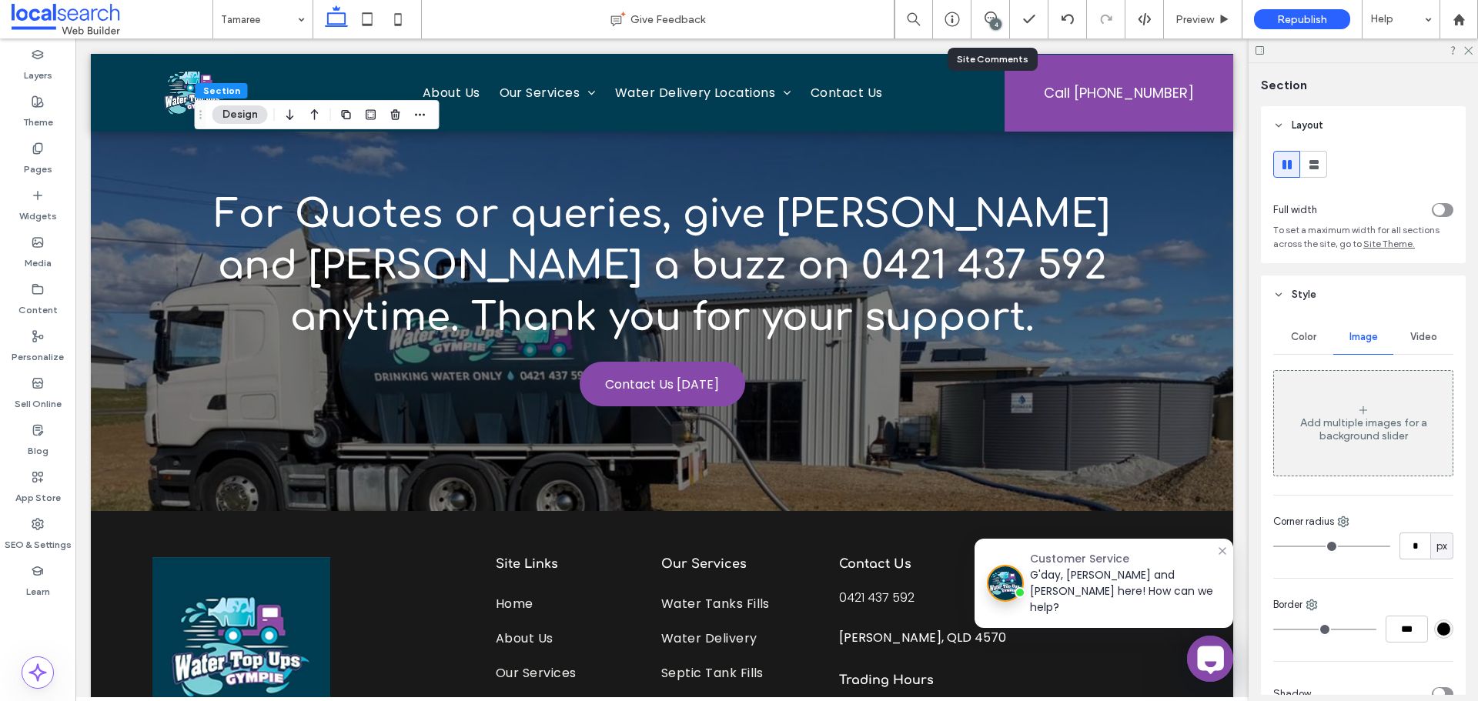
click at [974, 28] on div "4" at bounding box center [990, 19] width 38 height 38
click at [989, 27] on div "4" at bounding box center [990, 19] width 38 height 38
click at [989, 25] on div "4" at bounding box center [990, 19] width 38 height 15
click at [987, 24] on div "4" at bounding box center [990, 19] width 38 height 15
click at [981, 17] on span at bounding box center [990, 18] width 38 height 12
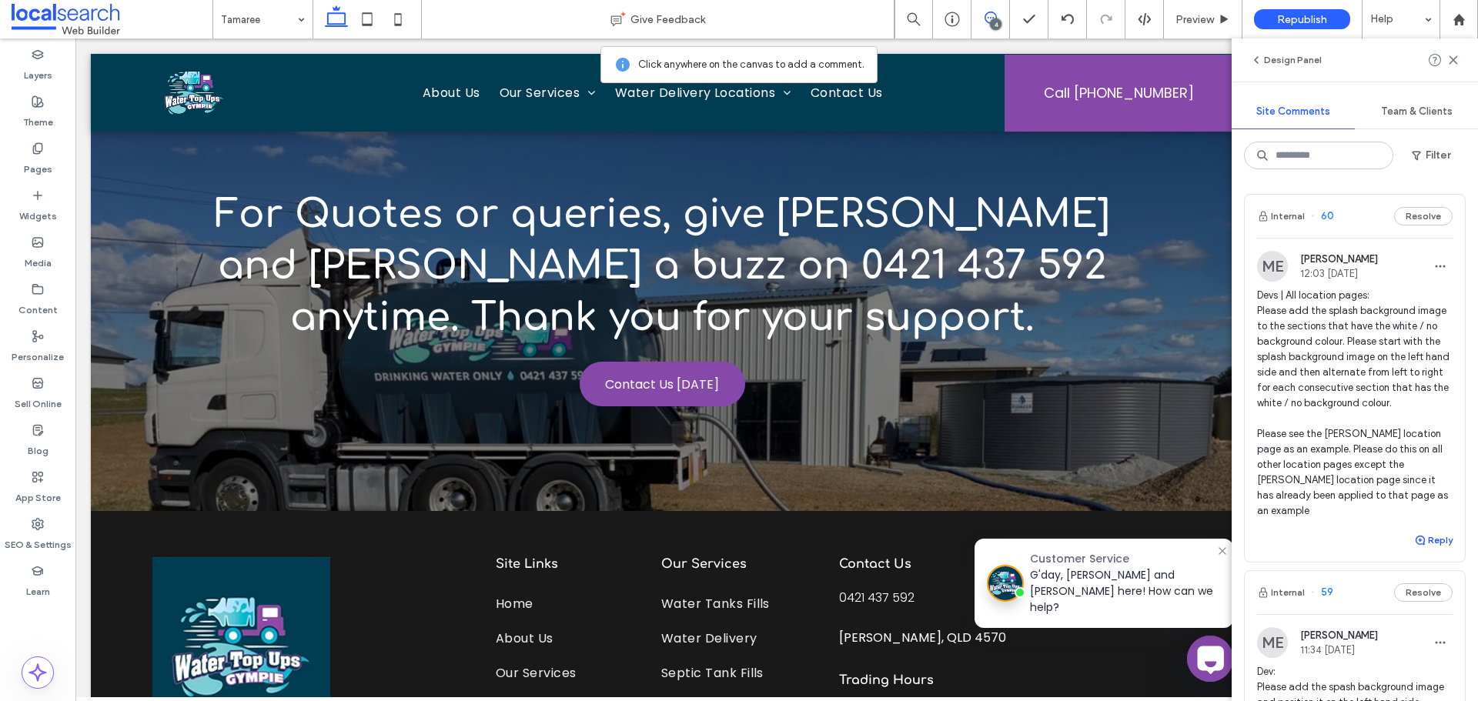
click at [1431, 540] on button "Reply" at bounding box center [1433, 540] width 38 height 18
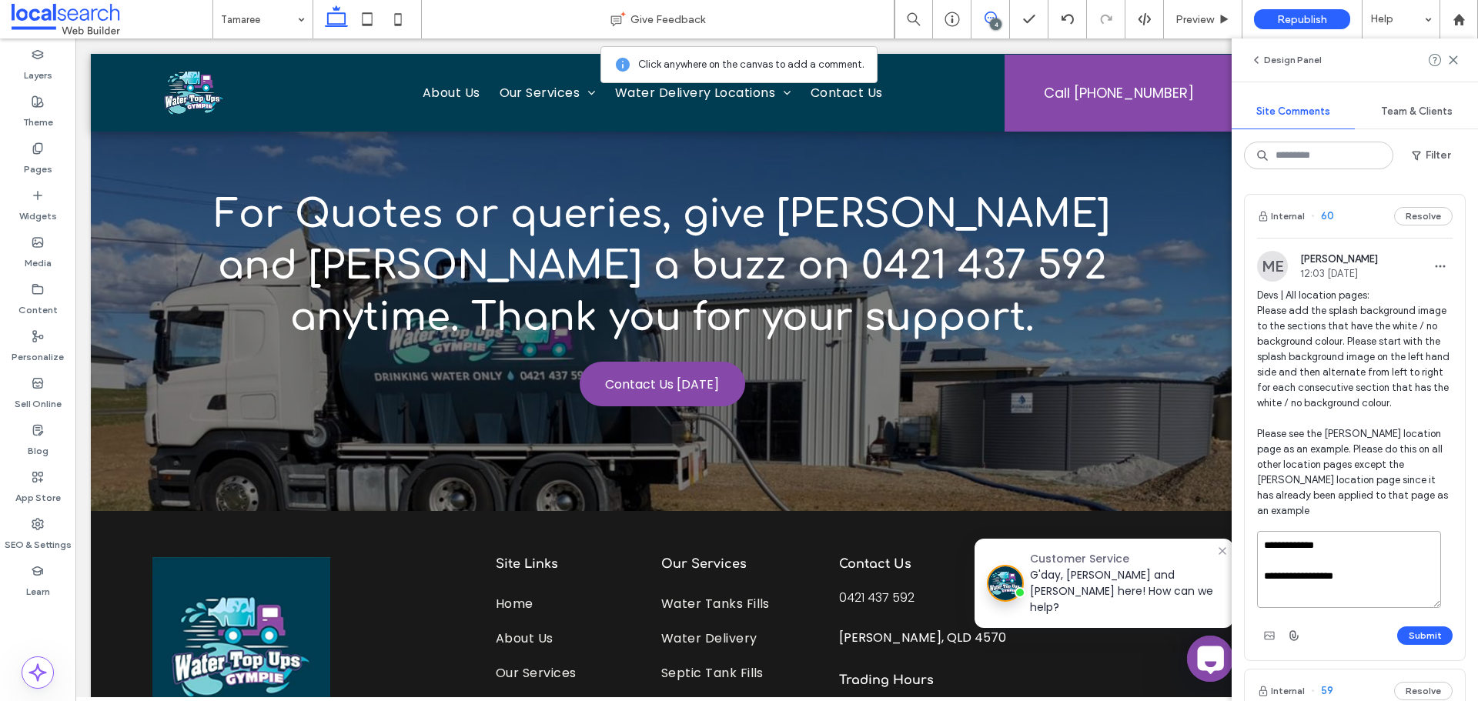
click at [1366, 584] on textarea "**********" at bounding box center [1349, 569] width 184 height 77
click at [1322, 573] on textarea "**********" at bounding box center [1349, 569] width 184 height 77
click at [1325, 573] on textarea "**********" at bounding box center [1349, 569] width 184 height 77
click at [1354, 579] on textarea "**********" at bounding box center [1349, 569] width 184 height 77
click at [1370, 580] on textarea "**********" at bounding box center [1349, 569] width 184 height 77
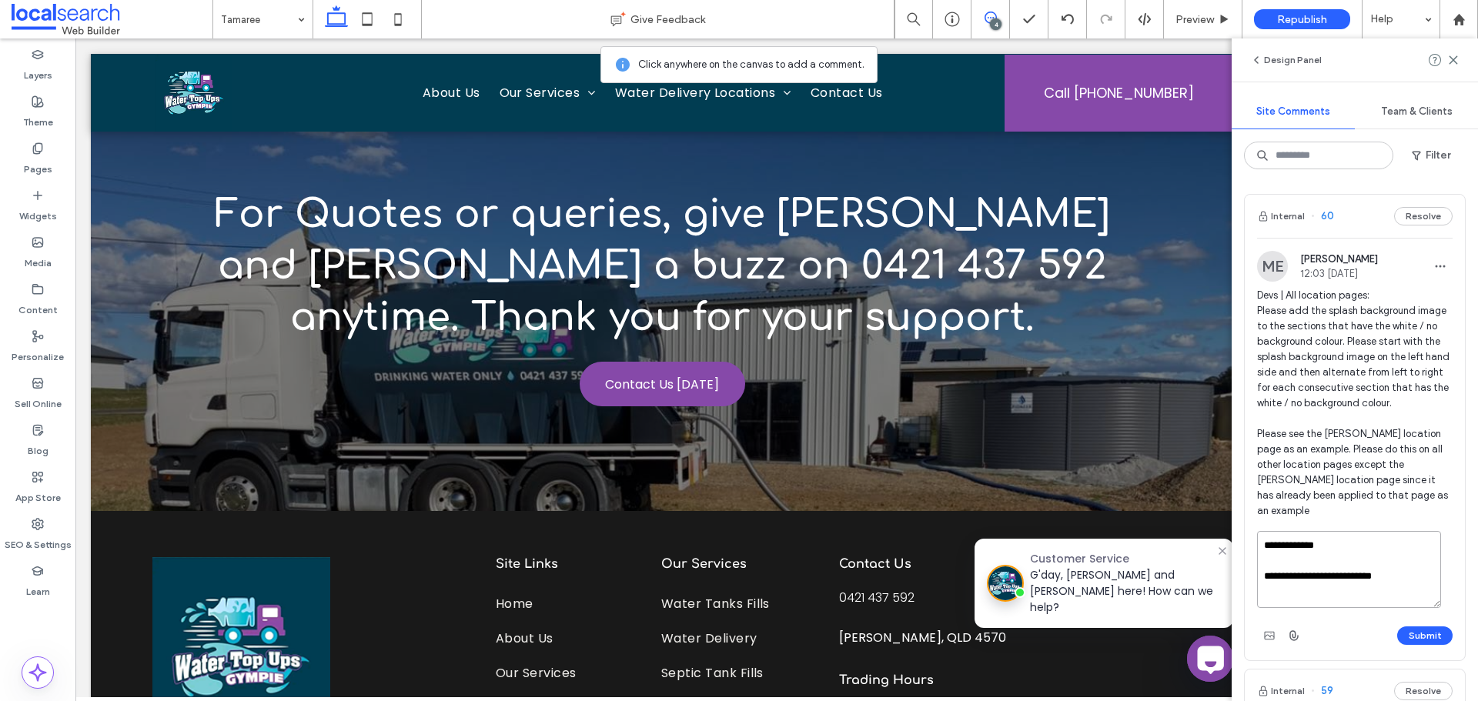
click at [1385, 577] on textarea "**********" at bounding box center [1349, 569] width 184 height 77
drag, startPoint x: 1347, startPoint y: 598, endPoint x: 1356, endPoint y: 594, distance: 10.0
click at [1347, 598] on textarea "**********" at bounding box center [1349, 569] width 184 height 77
click at [1356, 593] on textarea "**********" at bounding box center [1349, 569] width 184 height 77
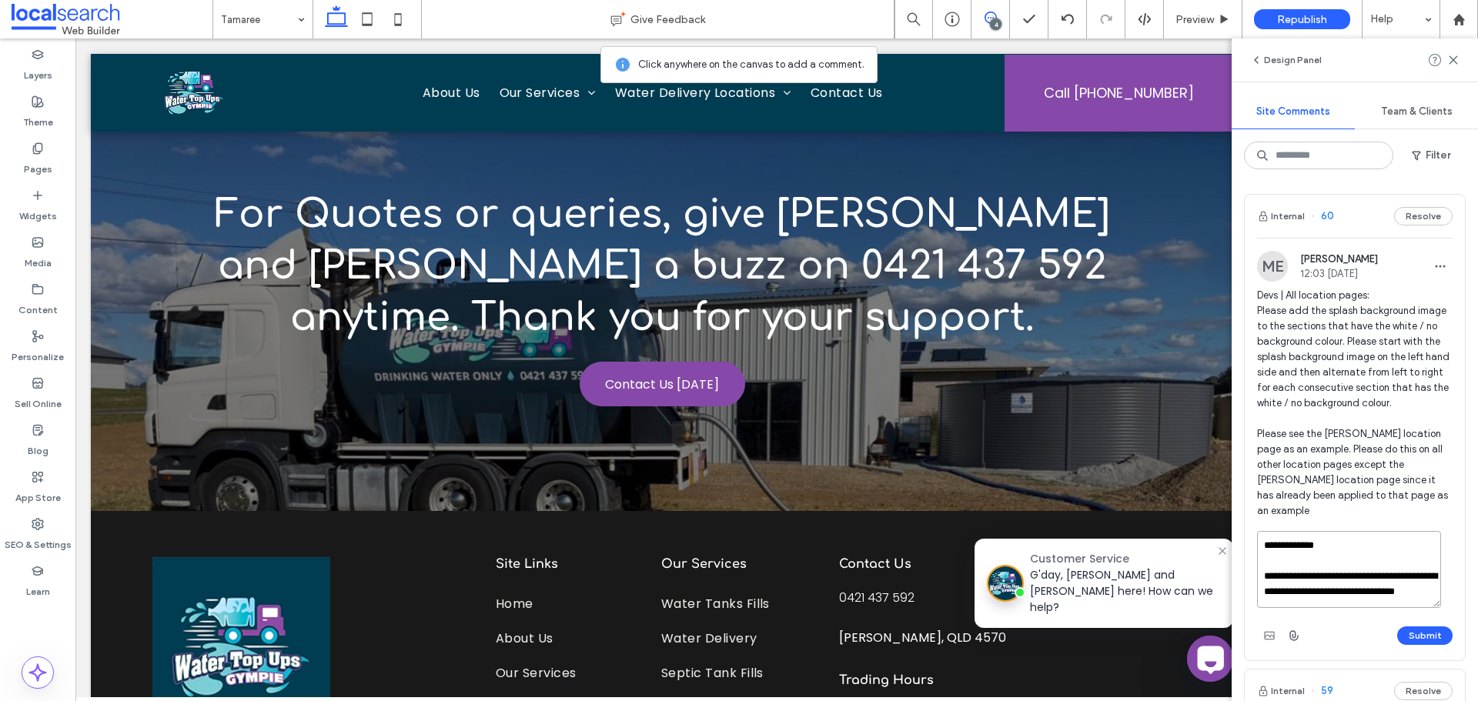
click at [1400, 573] on textarea "**********" at bounding box center [1349, 569] width 184 height 77
click at [1412, 606] on textarea "**********" at bounding box center [1349, 569] width 184 height 77
type textarea "**********"
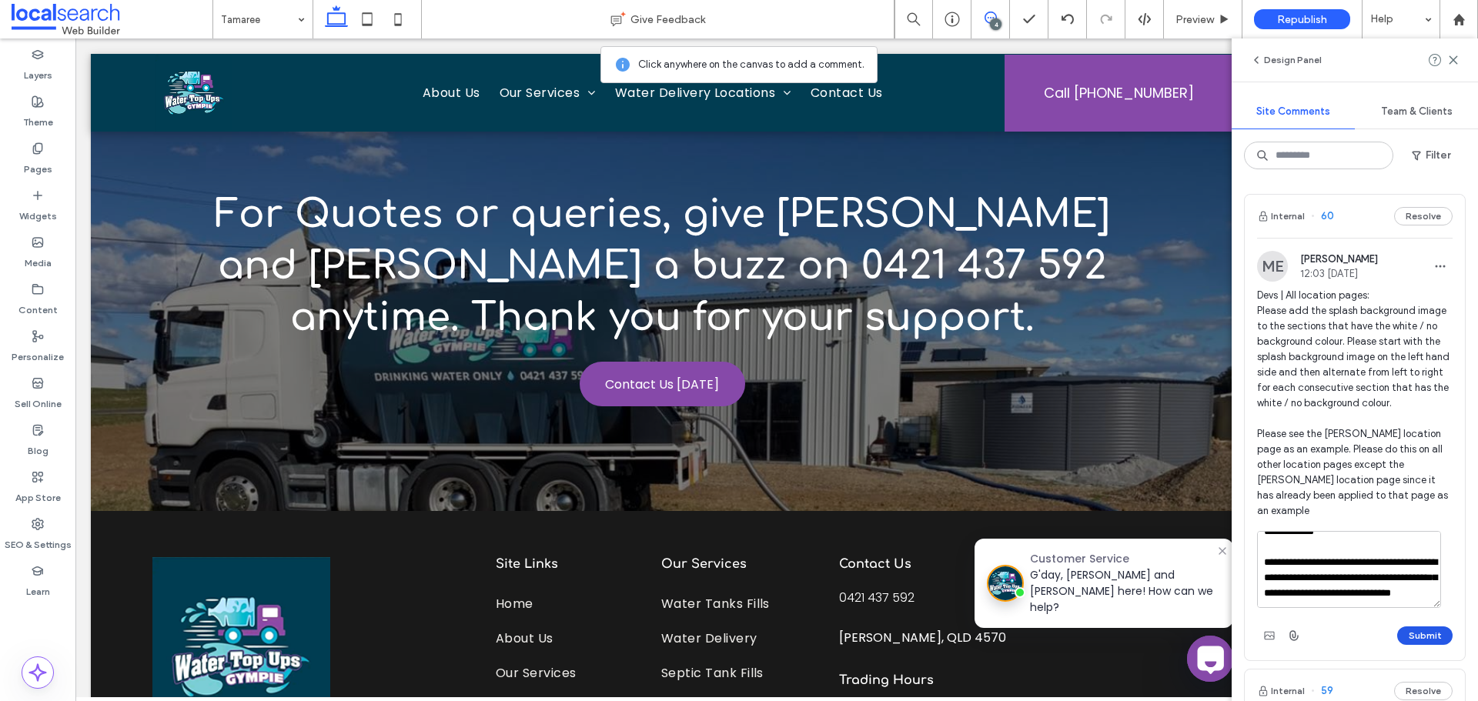
click at [1402, 634] on button "Submit" at bounding box center [1424, 636] width 55 height 18
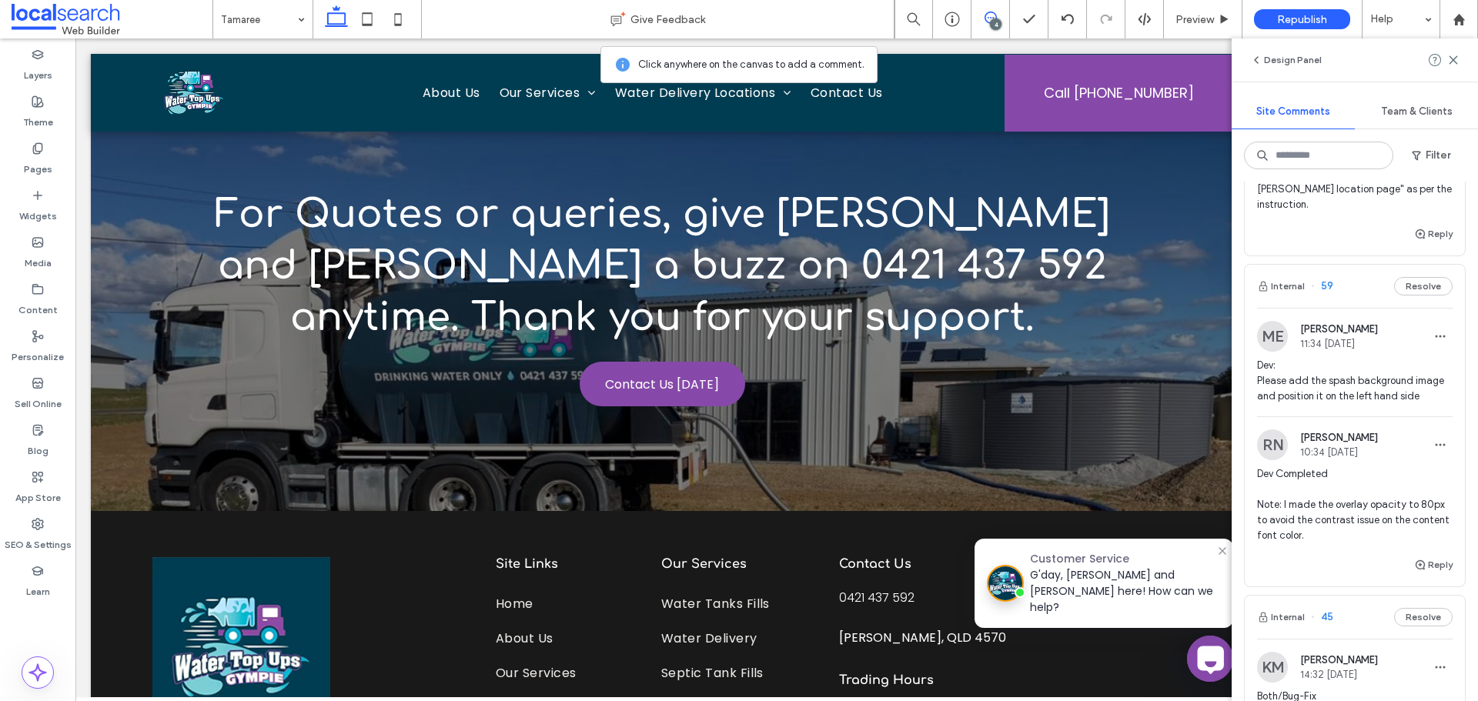
scroll to position [462, 0]
click at [44, 522] on div "SEO & Settings" at bounding box center [37, 534] width 75 height 47
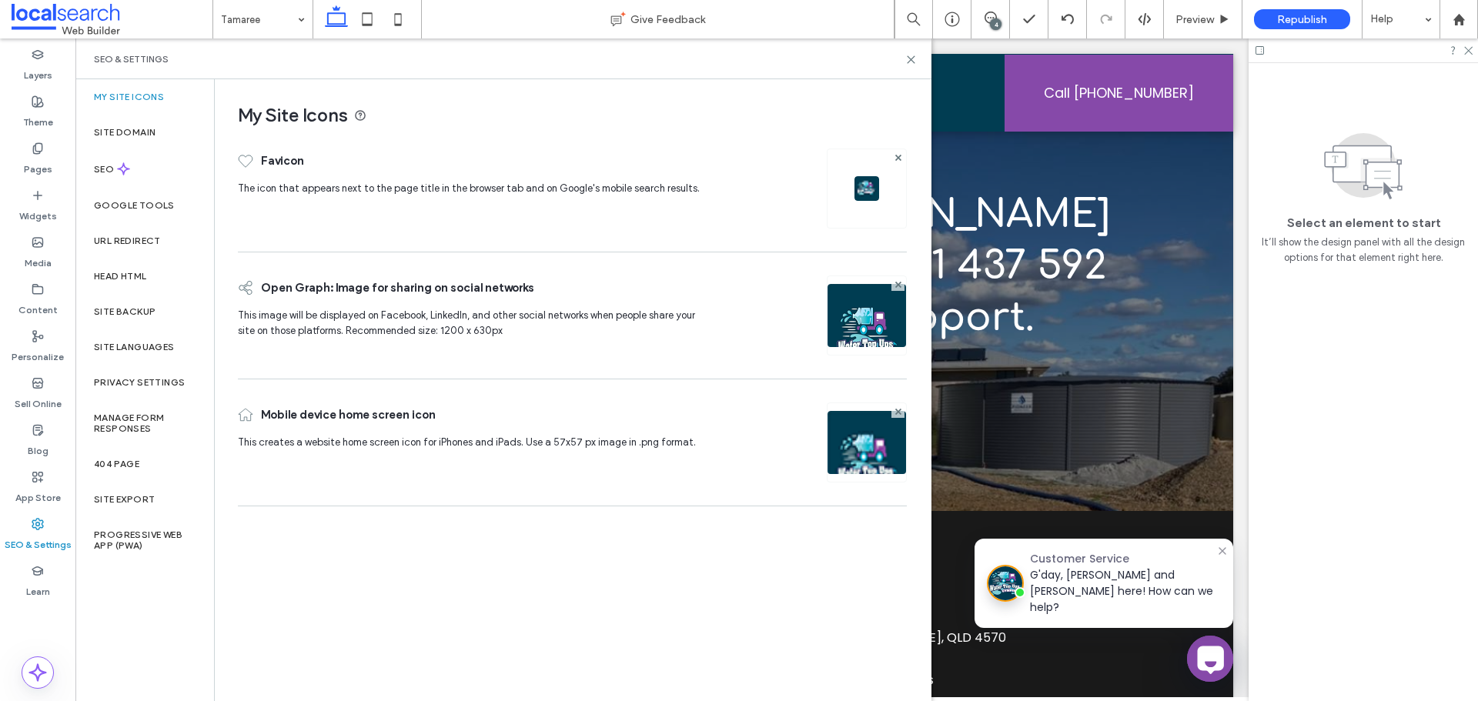
scroll to position [0, 0]
click at [119, 294] on div "Site Backup" at bounding box center [144, 311] width 139 height 35
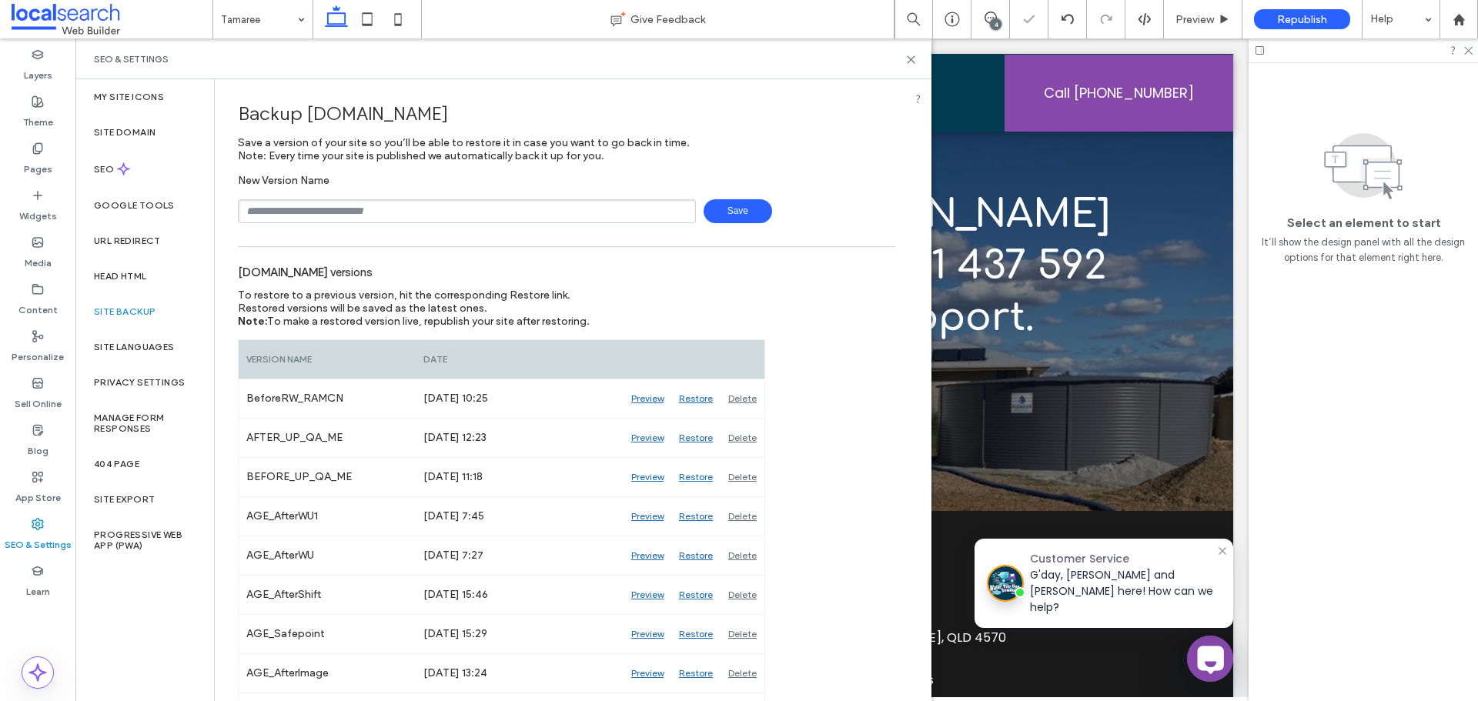
click at [360, 208] on input "text" at bounding box center [467, 211] width 458 height 24
click at [350, 208] on input "text" at bounding box center [467, 211] width 458 height 24
type input "**********"
click at [718, 206] on span "Save" at bounding box center [737, 211] width 69 height 24
click at [911, 61] on icon at bounding box center [911, 60] width 12 height 12
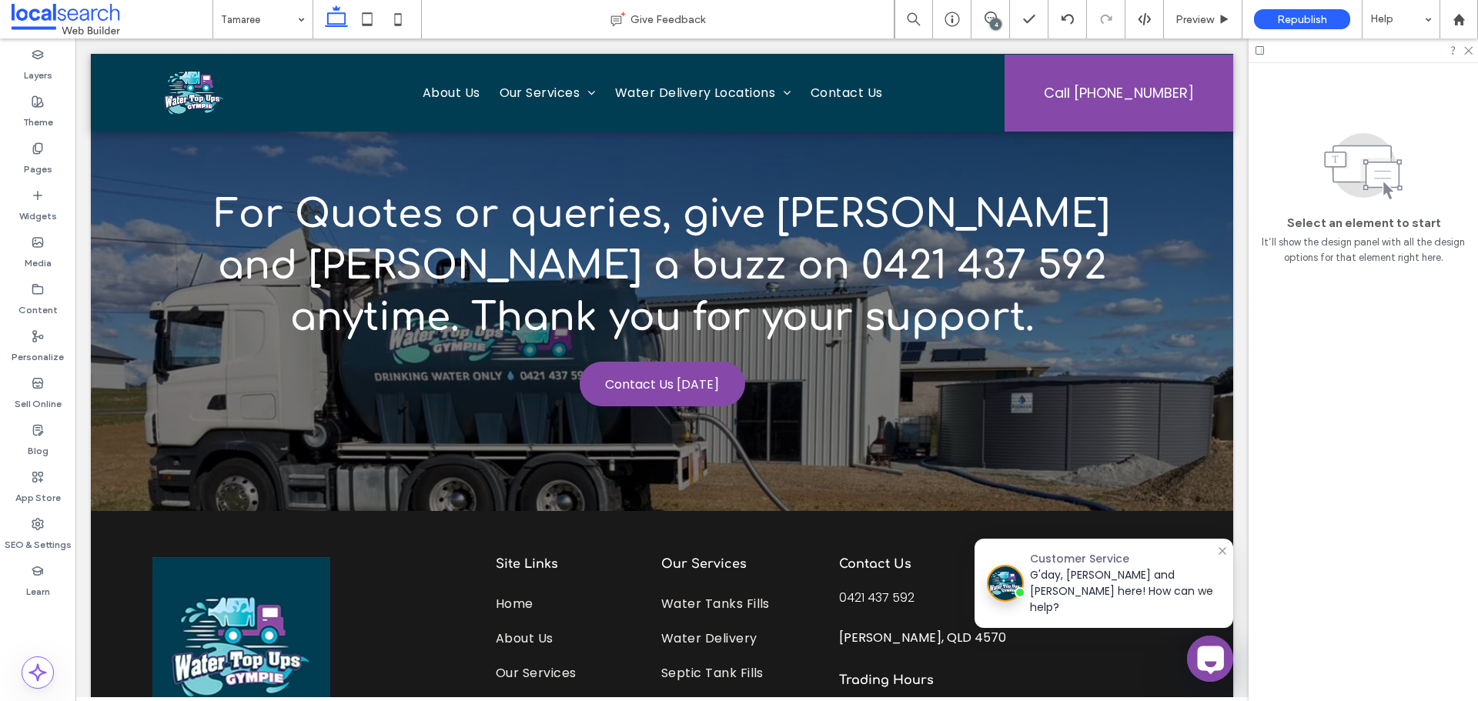
click at [997, 28] on div "4" at bounding box center [996, 24] width 12 height 12
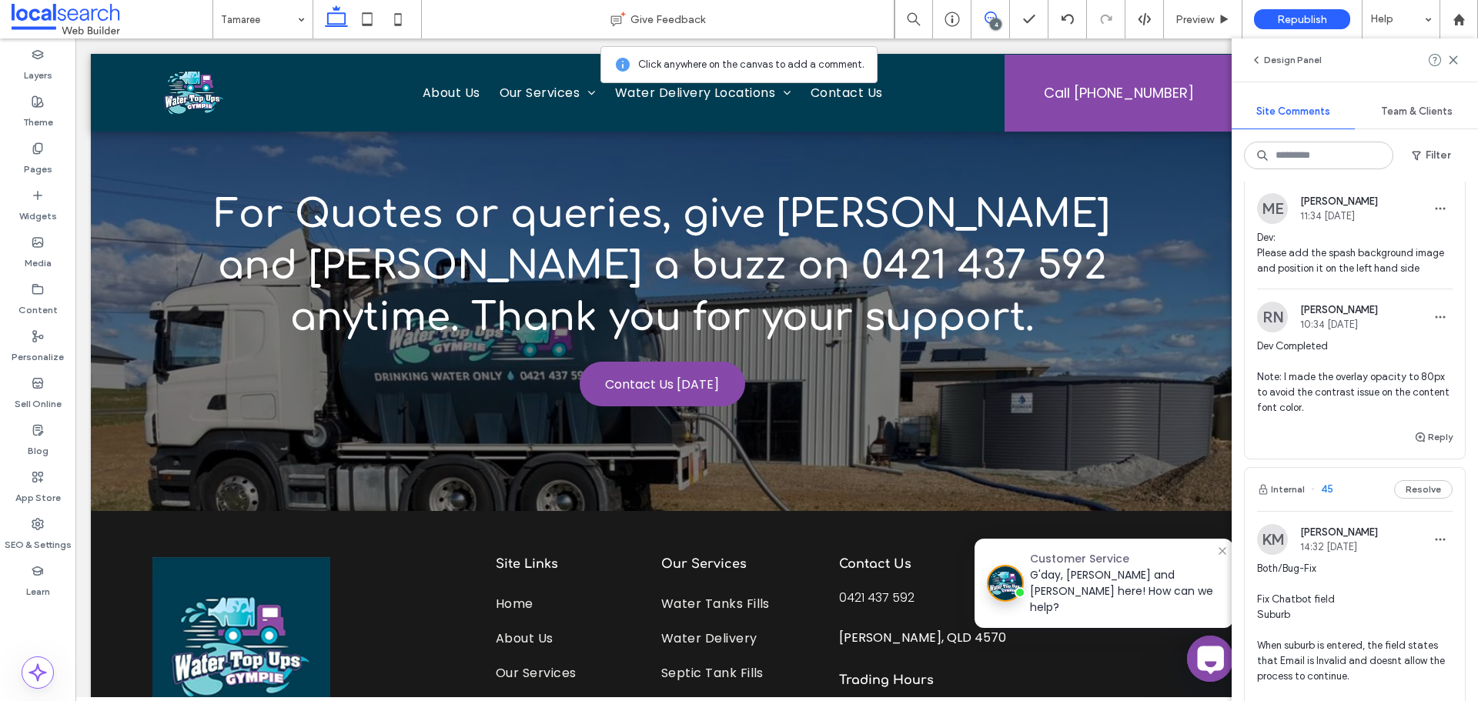
scroll to position [616, 0]
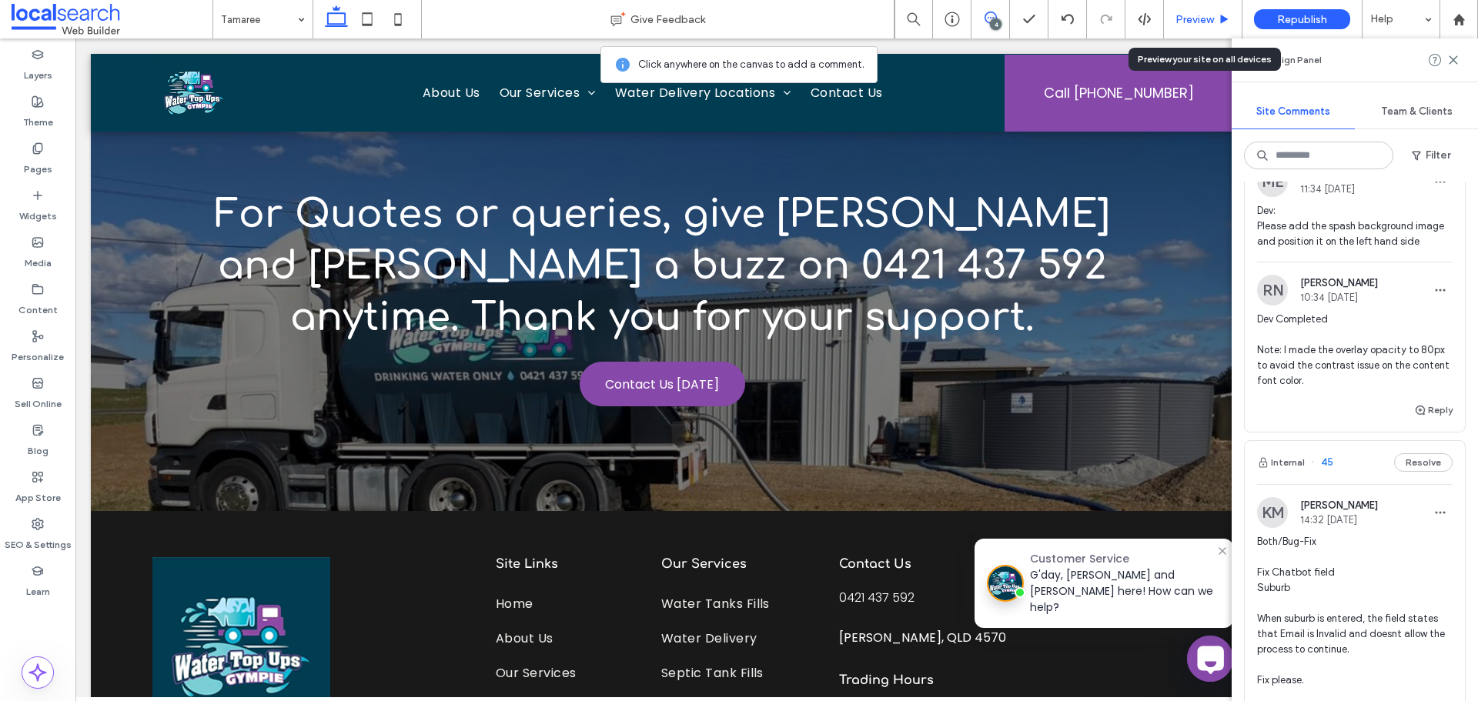
click at [1198, 21] on span "Preview" at bounding box center [1194, 19] width 38 height 13
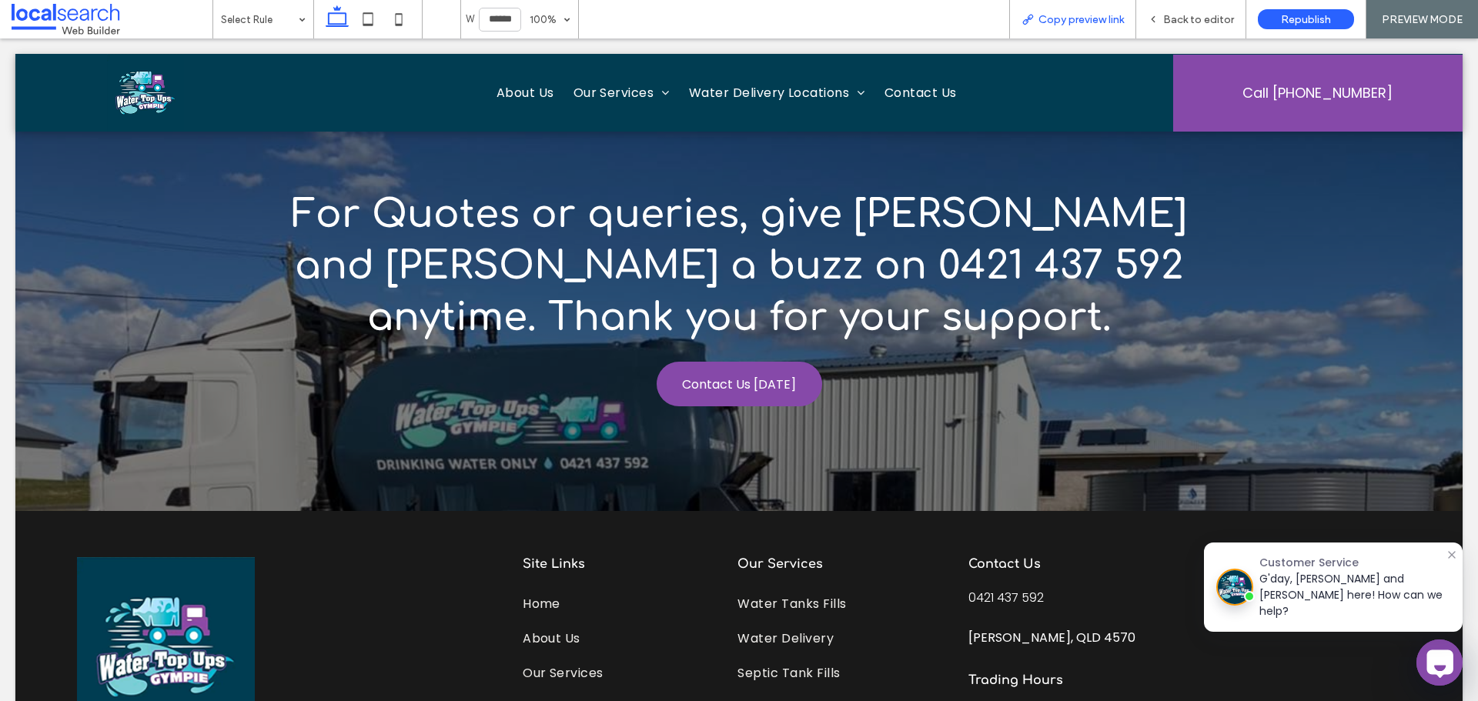
click at [1111, 32] on div "Copy preview link" at bounding box center [1072, 19] width 127 height 38
click at [1104, 25] on span "Copy preview link" at bounding box center [1080, 19] width 85 height 13
click at [1170, 14] on span "Back to editor" at bounding box center [1198, 19] width 71 height 13
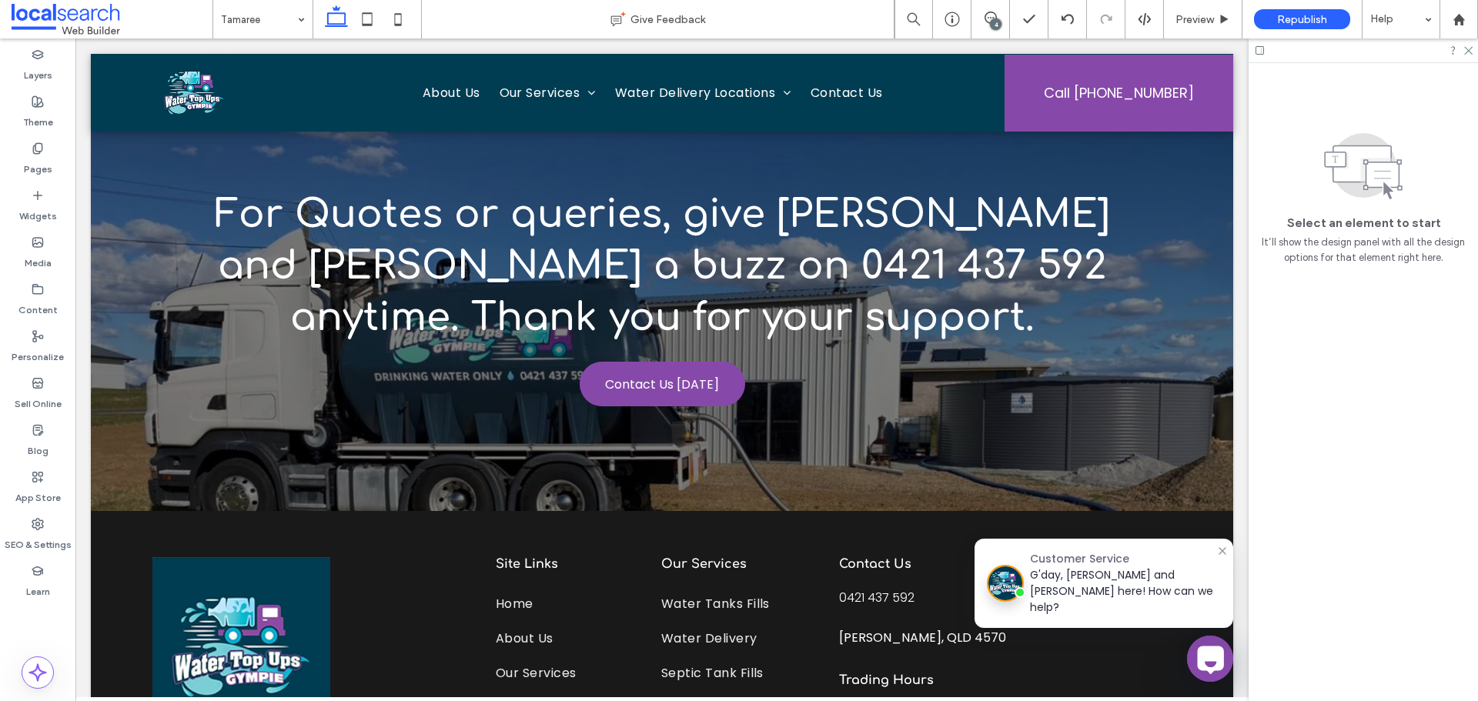
click at [998, 19] on div "4" at bounding box center [996, 24] width 12 height 12
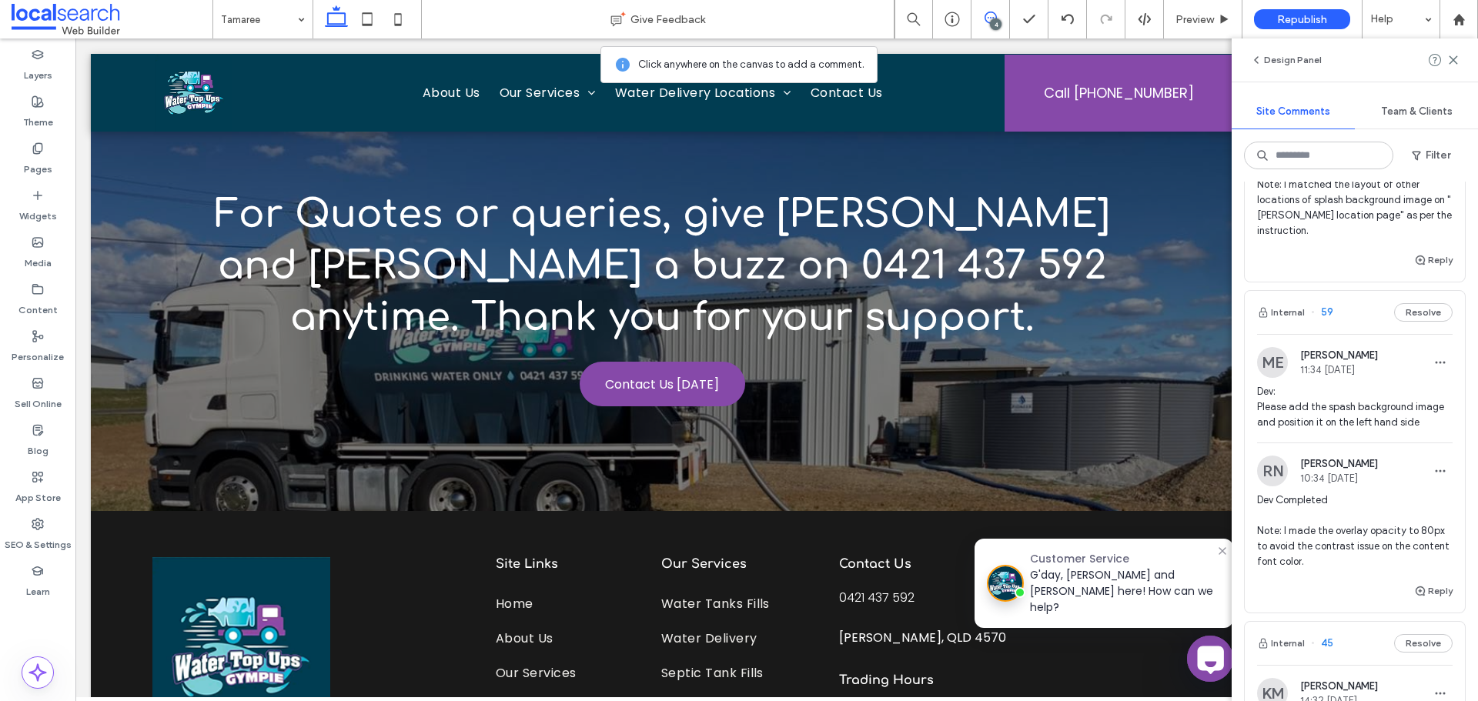
scroll to position [462, 0]
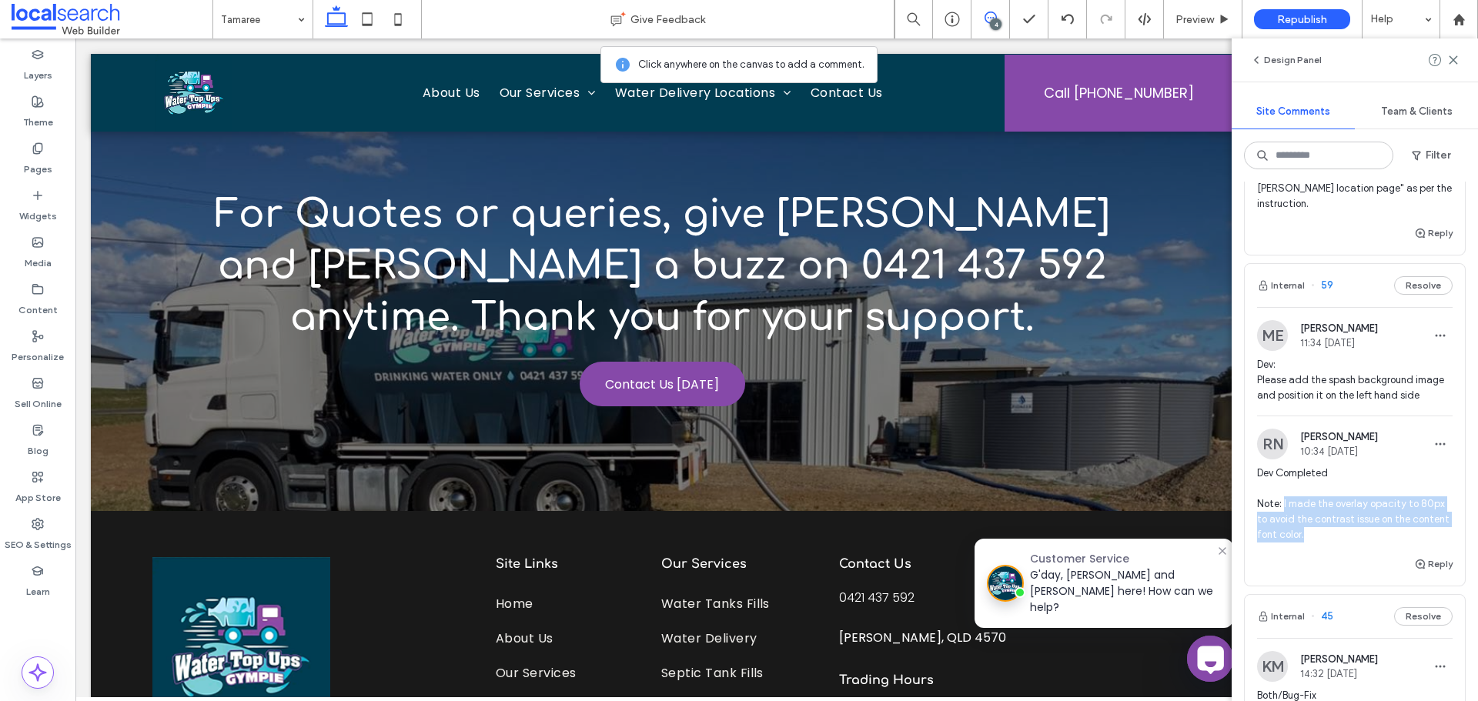
drag, startPoint x: 1359, startPoint y: 541, endPoint x: 1283, endPoint y: 509, distance: 82.8
click at [1283, 509] on span "Dev Completed Note: I made the overlay opacity to 80px to avoid the contrast is…" at bounding box center [1354, 504] width 195 height 77
copy span "I made the overlay opacity to 80px to avoid the contrast issue on the content f…"
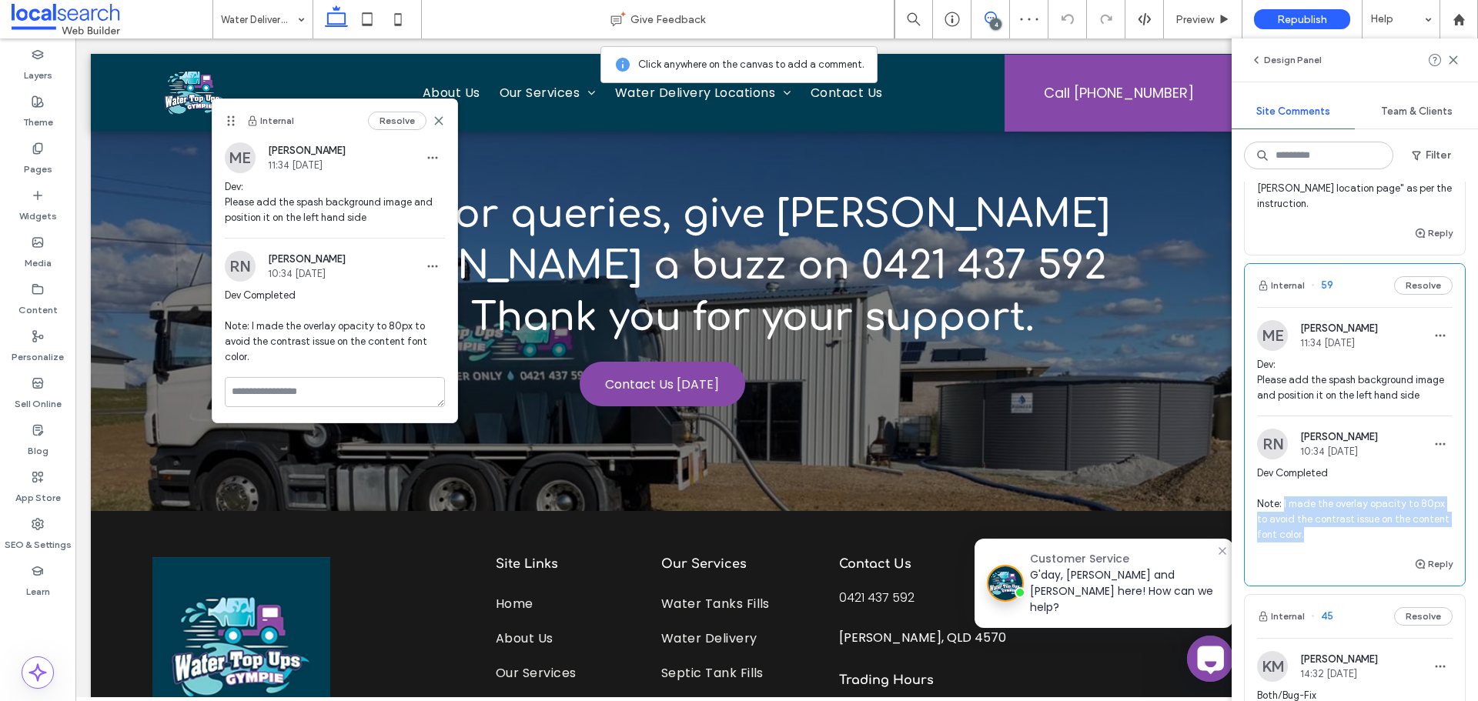
click at [1282, 528] on span "Dev Completed Note: I made the overlay opacity to 80px to avoid the contrast is…" at bounding box center [1354, 504] width 195 height 77
click at [1428, 442] on span "button" at bounding box center [1440, 444] width 25 height 25
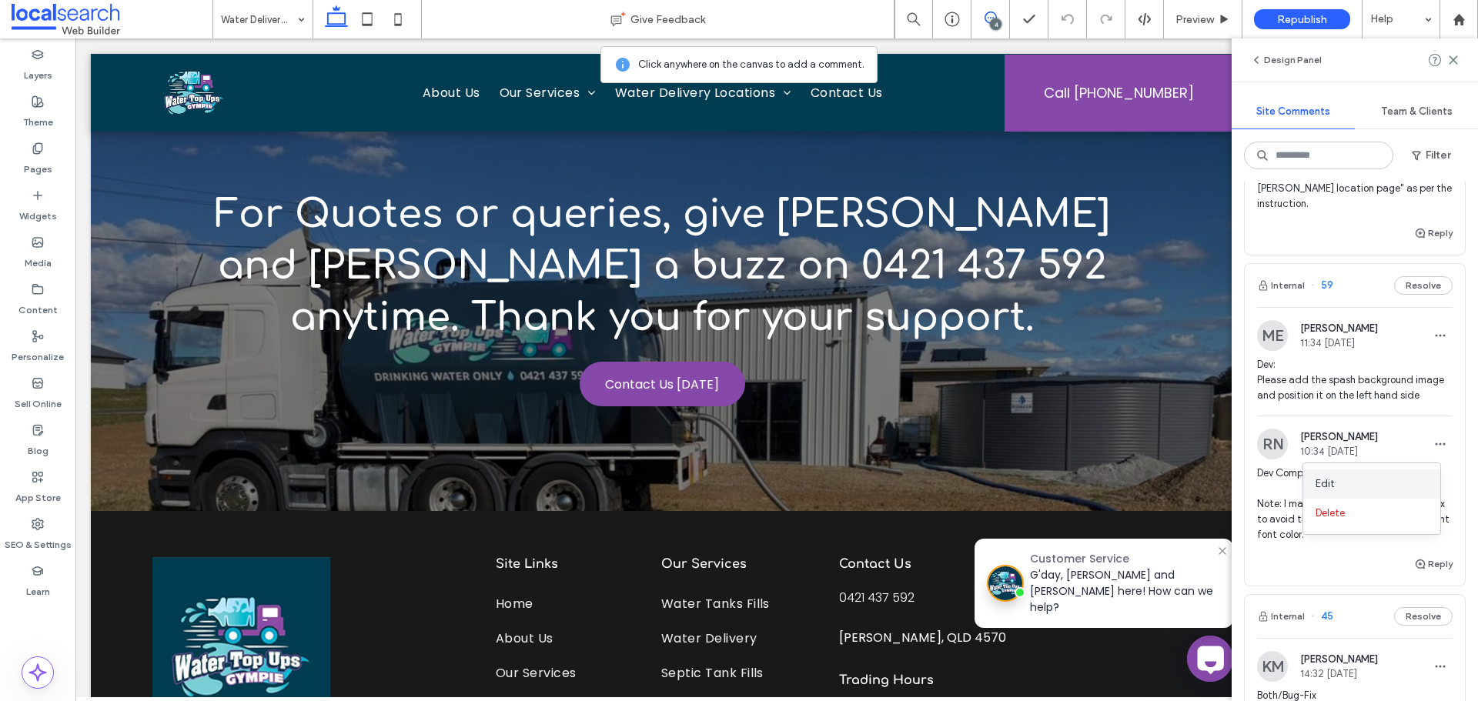
click at [1380, 485] on div "Edit" at bounding box center [1371, 484] width 137 height 29
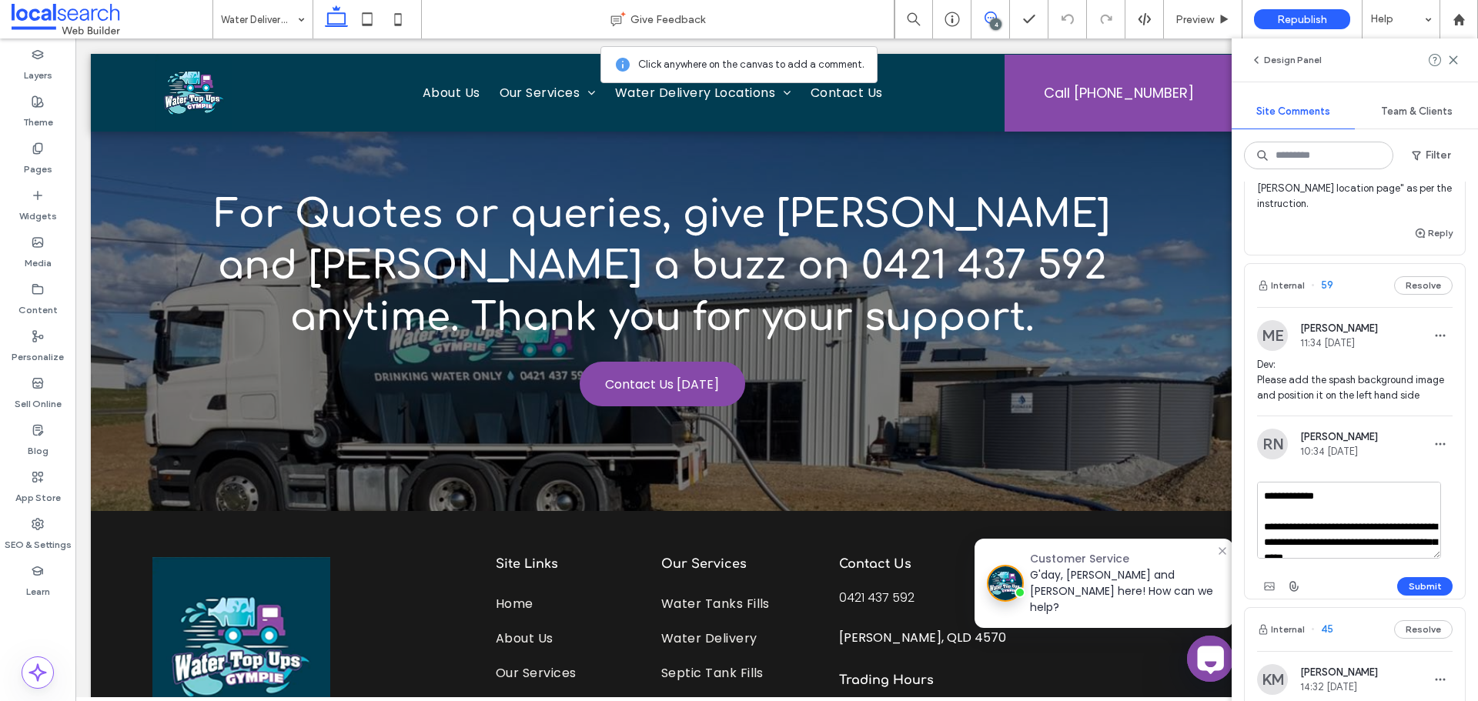
click at [1404, 528] on textarea "**********" at bounding box center [1349, 520] width 184 height 77
click at [1408, 526] on textarea "**********" at bounding box center [1349, 520] width 184 height 77
click at [1295, 526] on textarea "**********" at bounding box center [1349, 520] width 184 height 77
drag, startPoint x: 1356, startPoint y: 549, endPoint x: 1302, endPoint y: 540, distance: 54.5
click at [1292, 532] on textarea "**********" at bounding box center [1349, 520] width 184 height 77
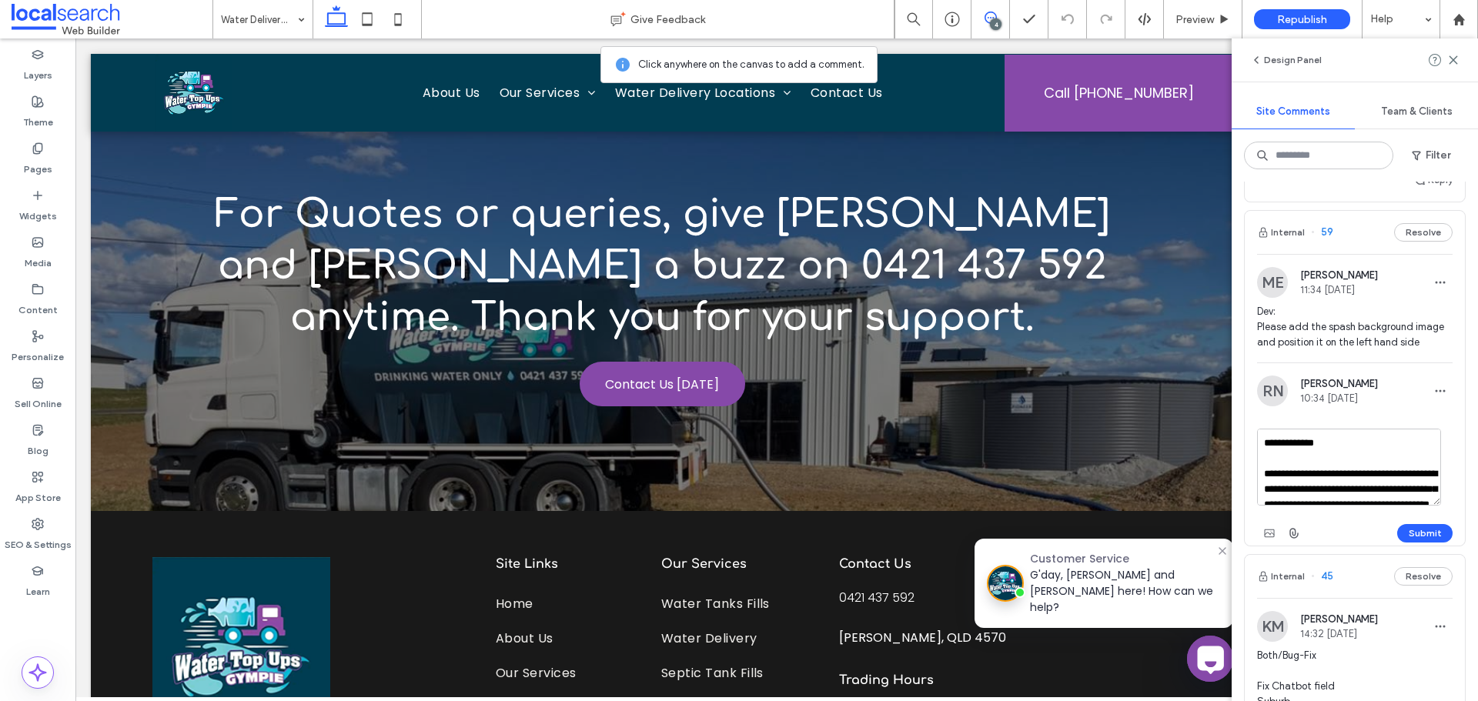
scroll to position [539, 0]
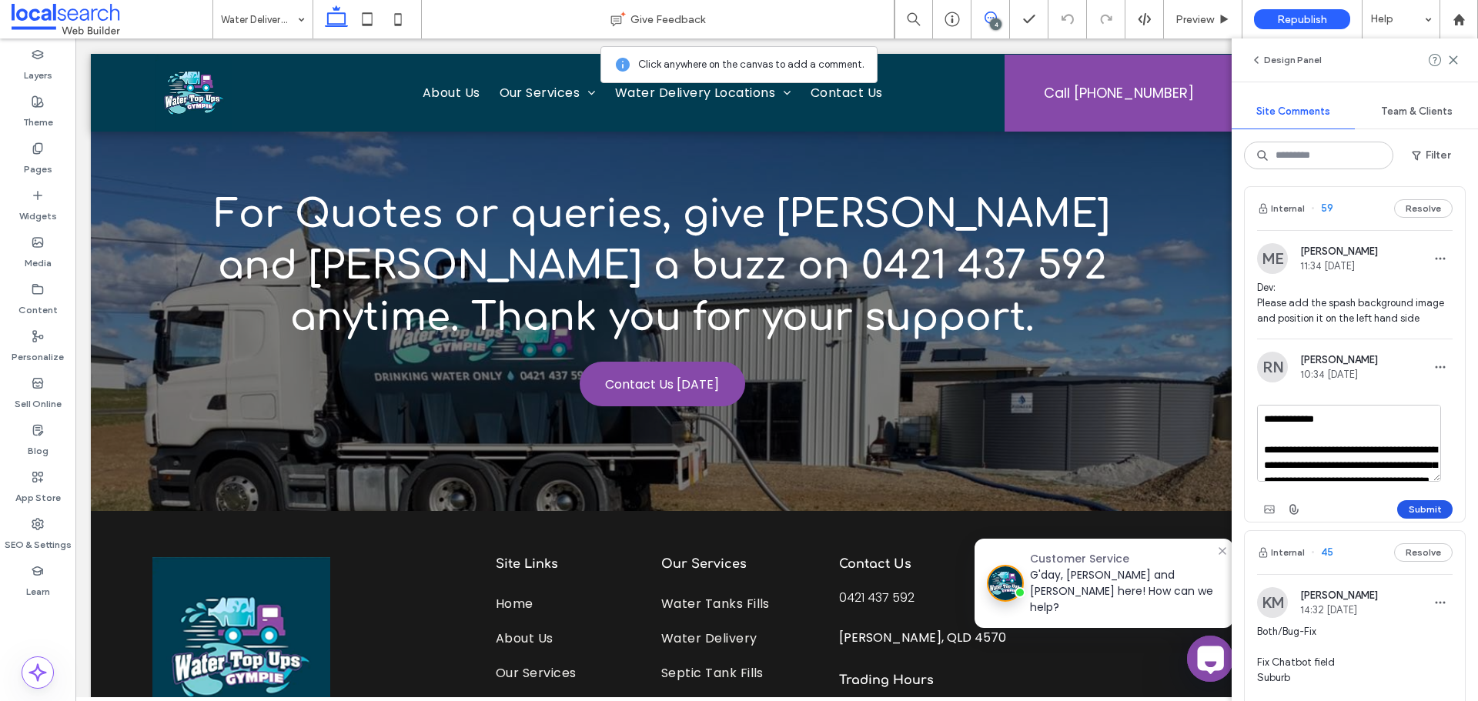
type textarea "**********"
click at [1408, 506] on button "Submit" at bounding box center [1424, 509] width 55 height 18
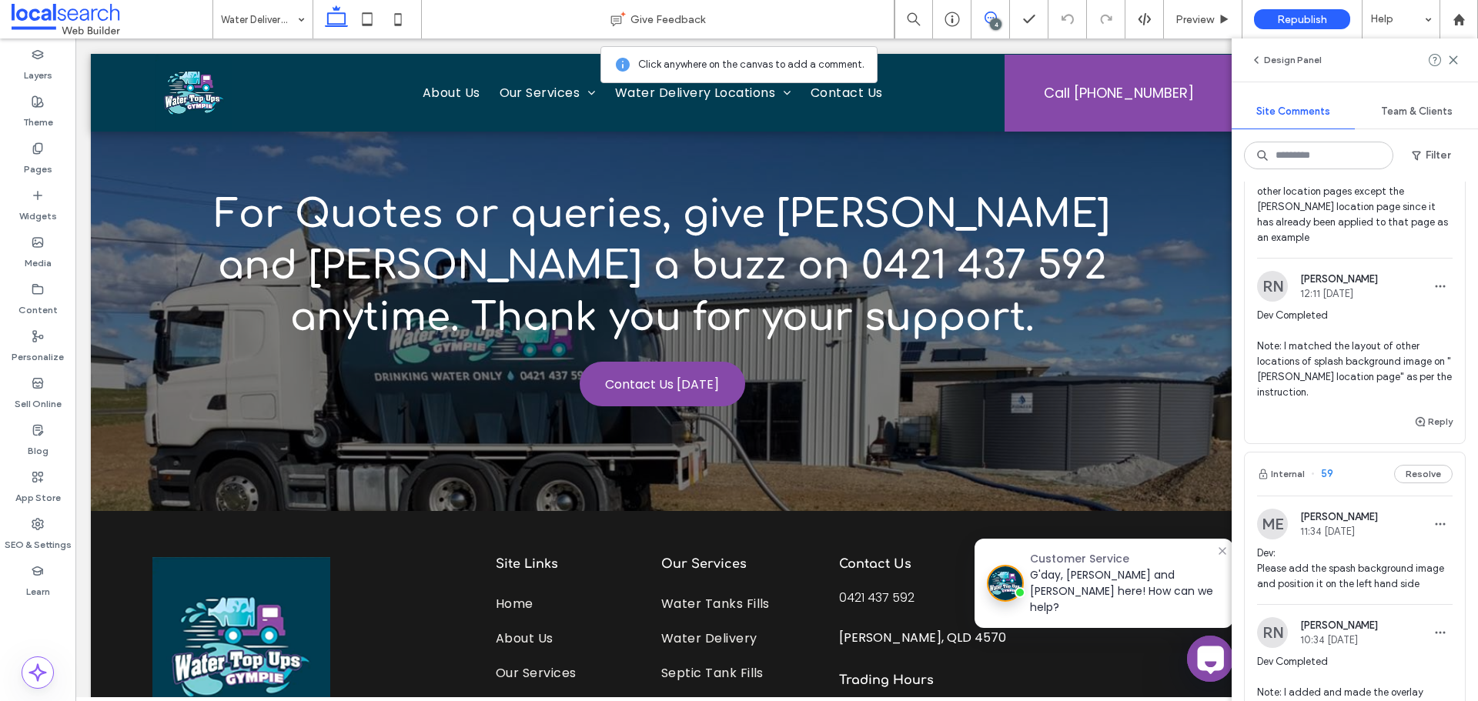
scroll to position [231, 0]
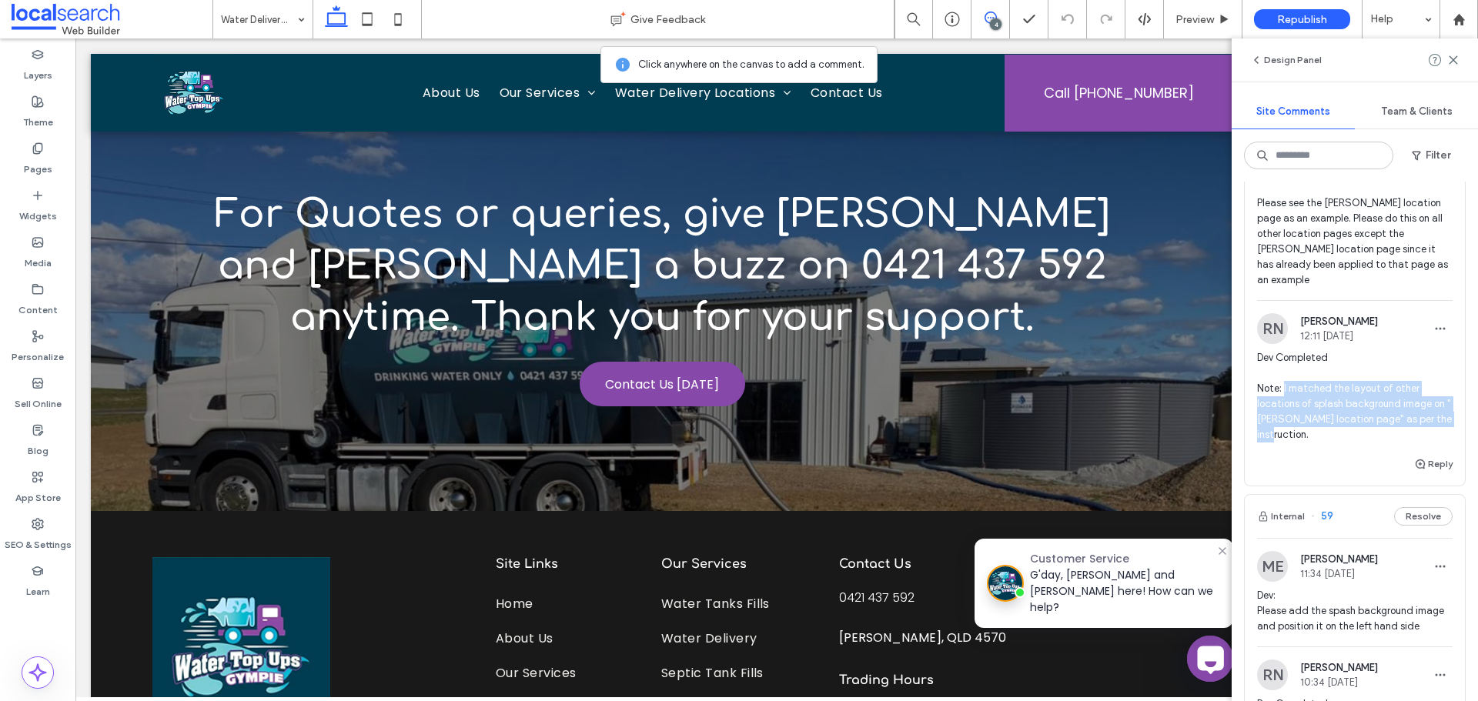
drag, startPoint x: 1334, startPoint y: 441, endPoint x: 1284, endPoint y: 394, distance: 68.6
click at [1284, 394] on span "Dev Completed Note: I matched the layout of other locations of splash backgroun…" at bounding box center [1354, 396] width 195 height 92
drag, startPoint x: 1284, startPoint y: 394, endPoint x: 1323, endPoint y: 425, distance: 49.9
click at [1315, 418] on span "Dev Completed Note: I matched the layout of other locations of splash backgroun…" at bounding box center [1354, 396] width 195 height 92
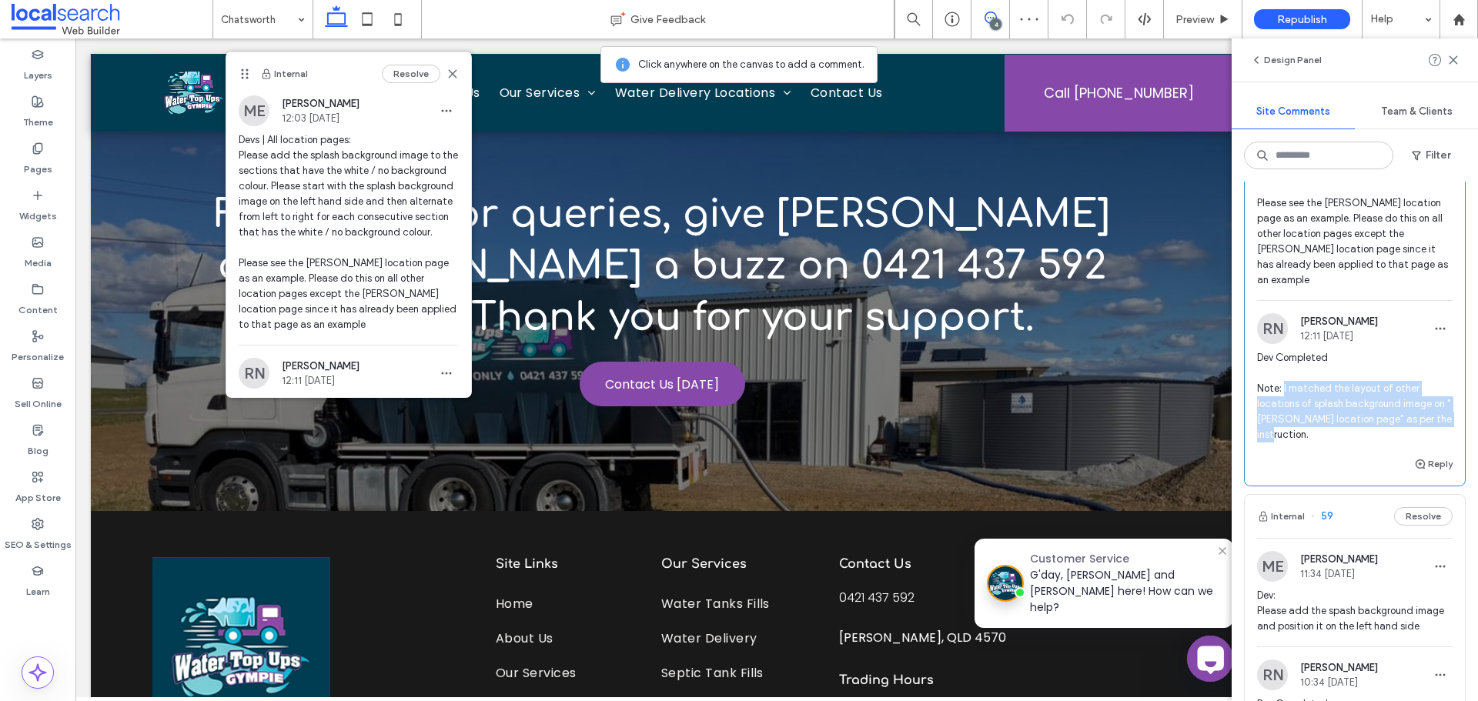
drag, startPoint x: 1318, startPoint y: 439, endPoint x: 1295, endPoint y: 405, distance: 41.4
click at [1284, 395] on span "Dev Completed Note: I matched the layout of other locations of splash backgroun…" at bounding box center [1354, 396] width 195 height 92
drag, startPoint x: 1301, startPoint y: 413, endPoint x: 1298, endPoint y: 400, distance: 12.5
click at [1298, 400] on span "Dev Completed Note: I matched the layout of other locations of splash backgroun…" at bounding box center [1354, 396] width 195 height 92
drag, startPoint x: 1312, startPoint y: 433, endPoint x: 1284, endPoint y: 388, distance: 53.2
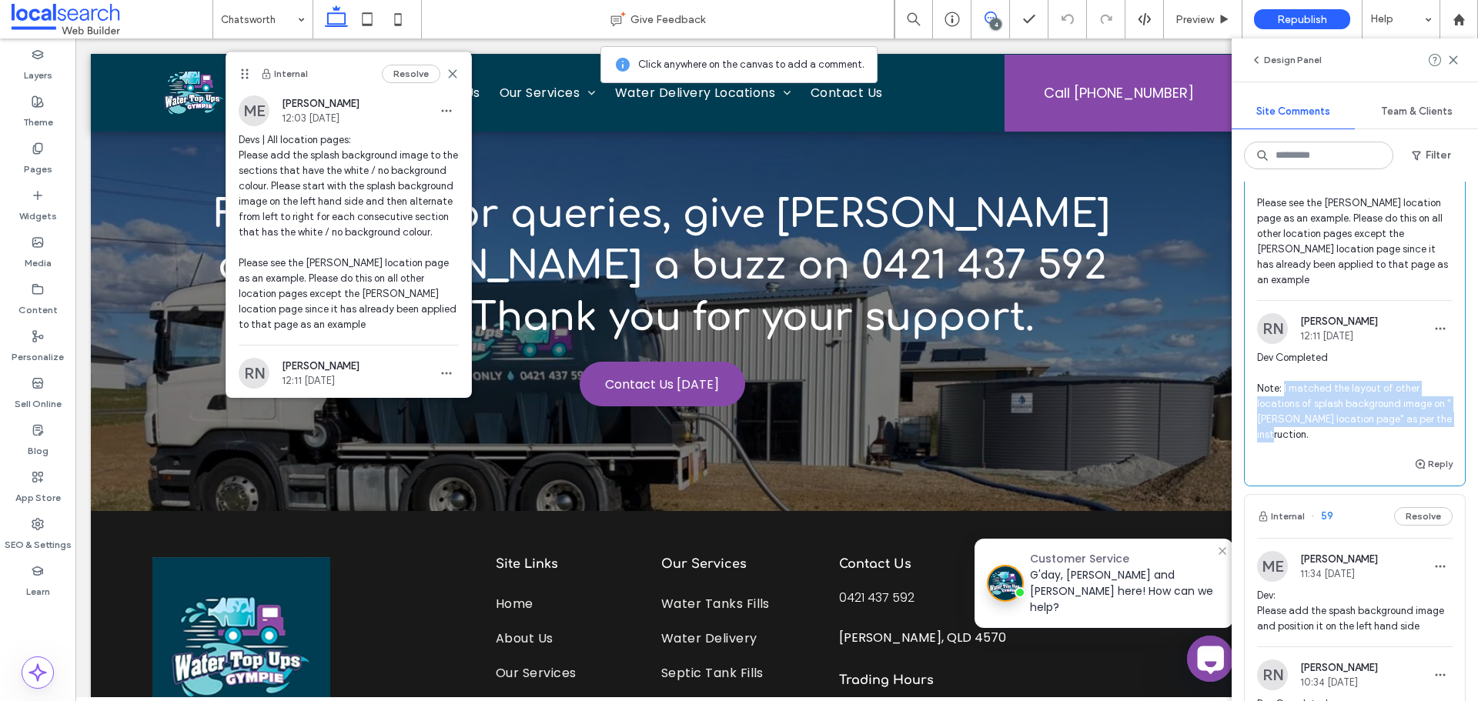
click at [1284, 388] on span "Dev Completed Note: I matched the layout of other locations of splash backgroun…" at bounding box center [1354, 396] width 195 height 92
copy span "I matched the layout of other locations of splash background image on "[PERSON_…"
click at [1334, 409] on span "Dev Completed Note: I matched the layout of other locations of splash backgroun…" at bounding box center [1354, 396] width 195 height 92
click at [449, 72] on use at bounding box center [452, 73] width 7 height 7
